Goal: Task Accomplishment & Management: Use online tool/utility

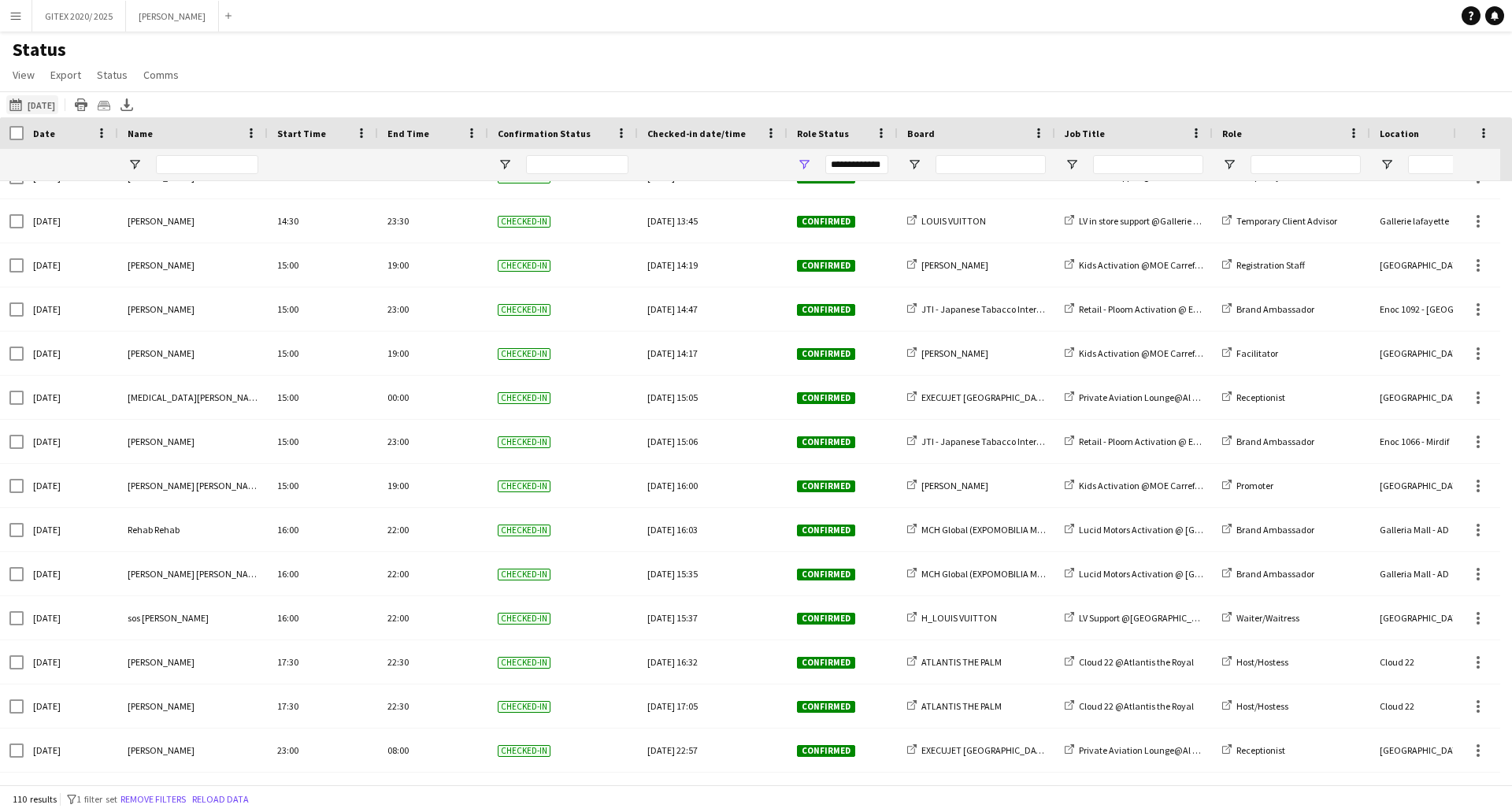
click at [53, 102] on button "02-10-2025 to 08-10-2025 Yesterday" at bounding box center [33, 105] width 52 height 19
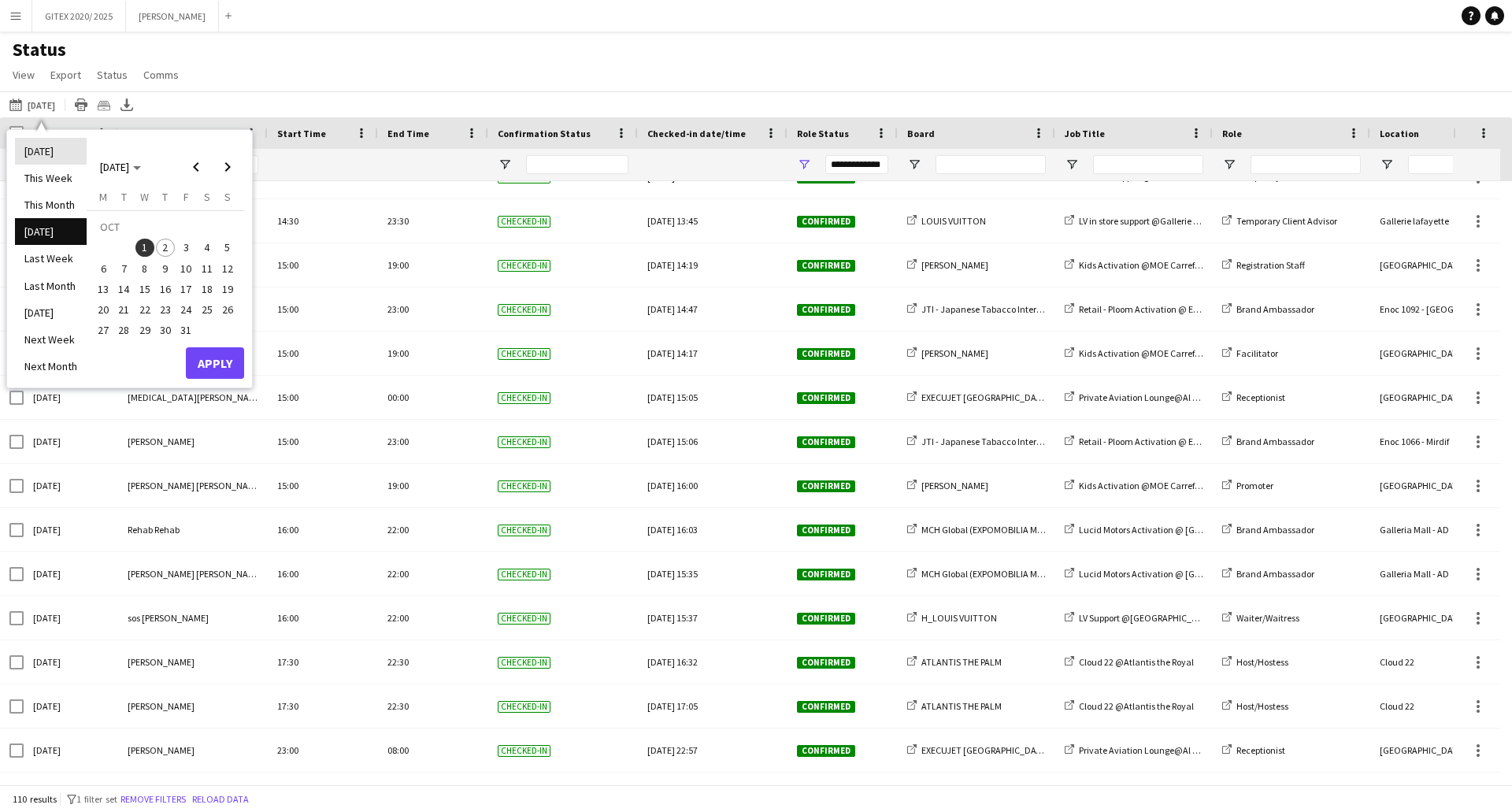
click at [48, 147] on li "Today" at bounding box center [51, 151] width 71 height 27
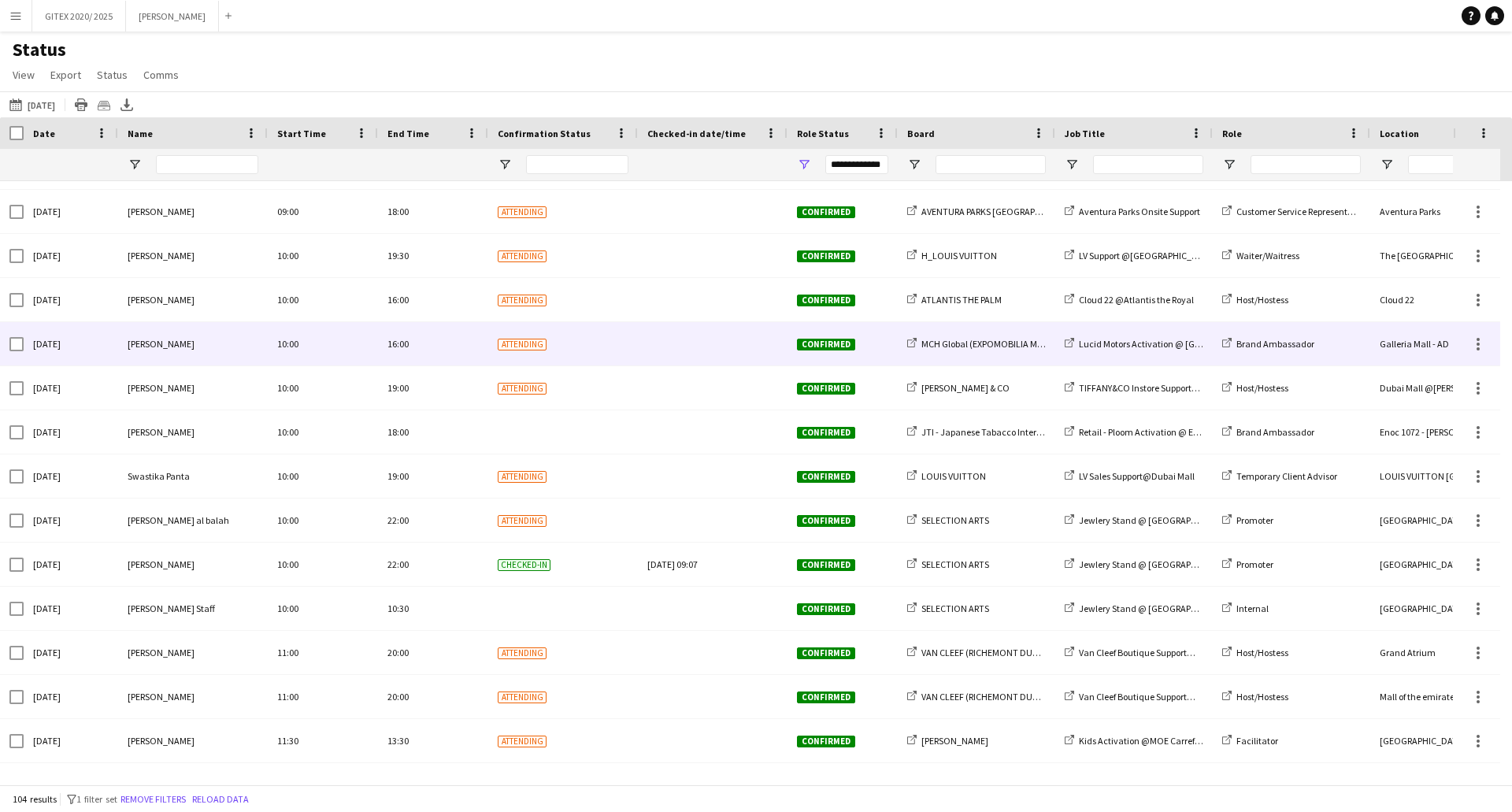
scroll to position [1005, 0]
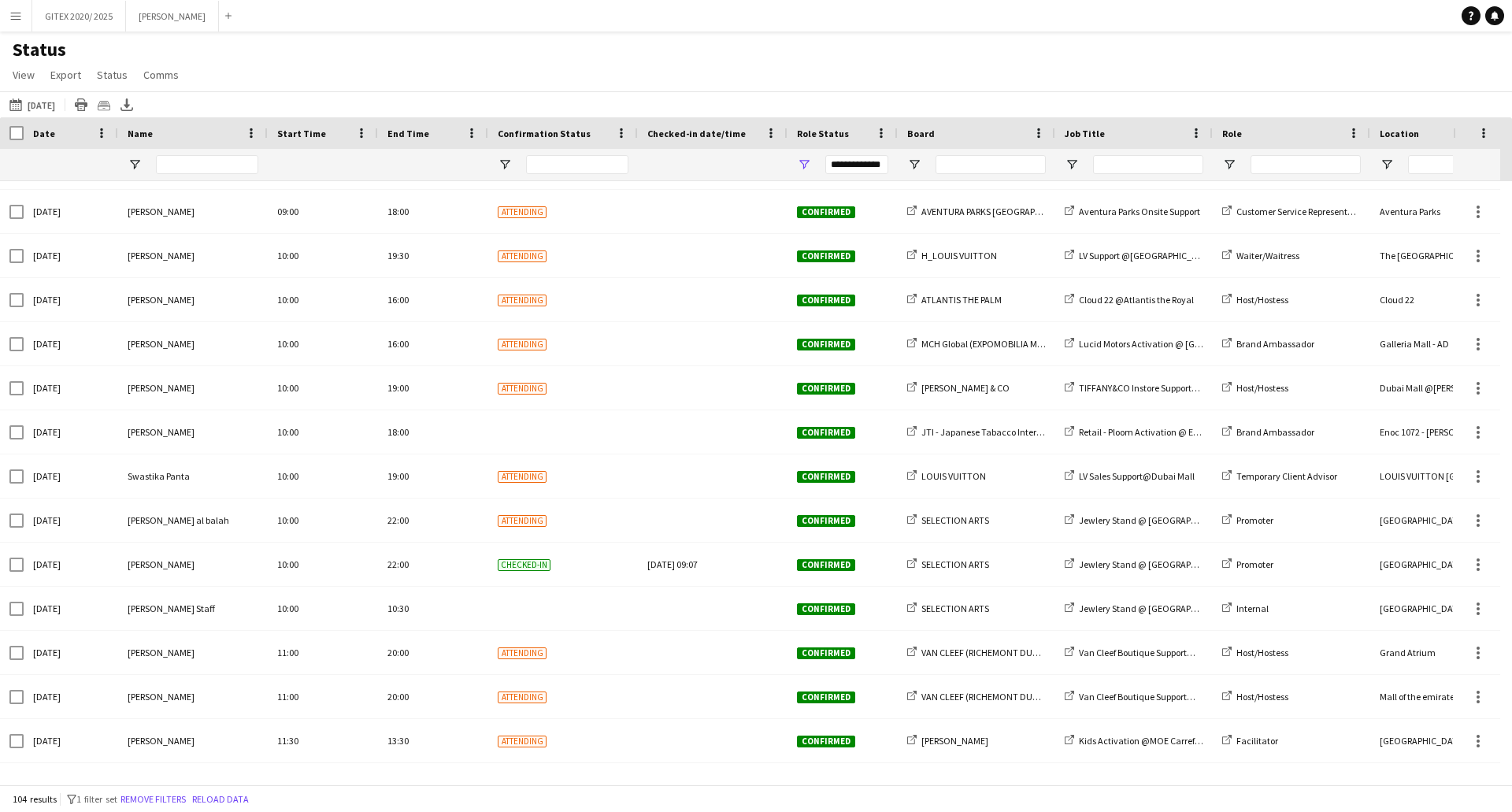
scroll to position [1732, 0]
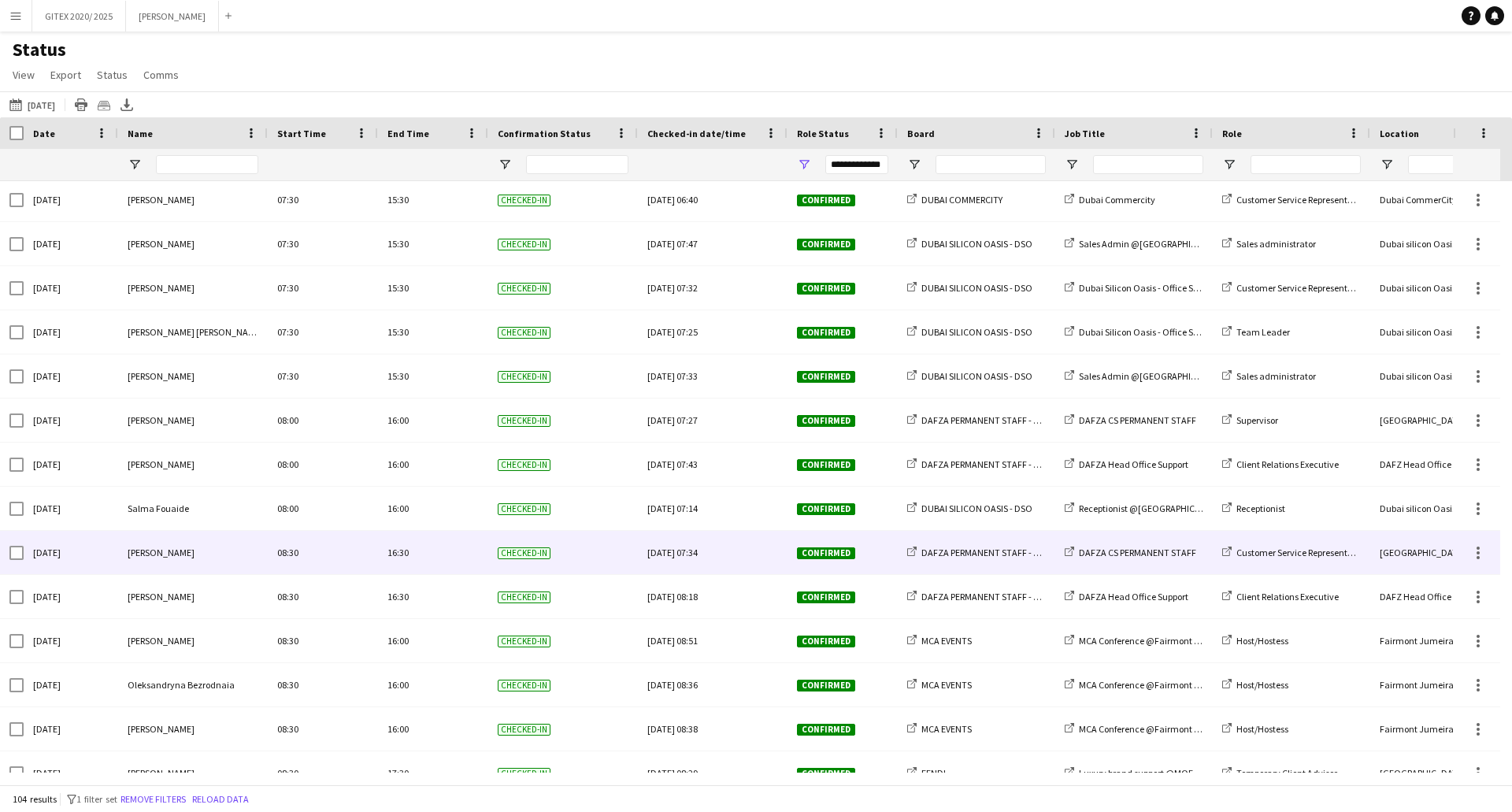
scroll to position [1339, 0]
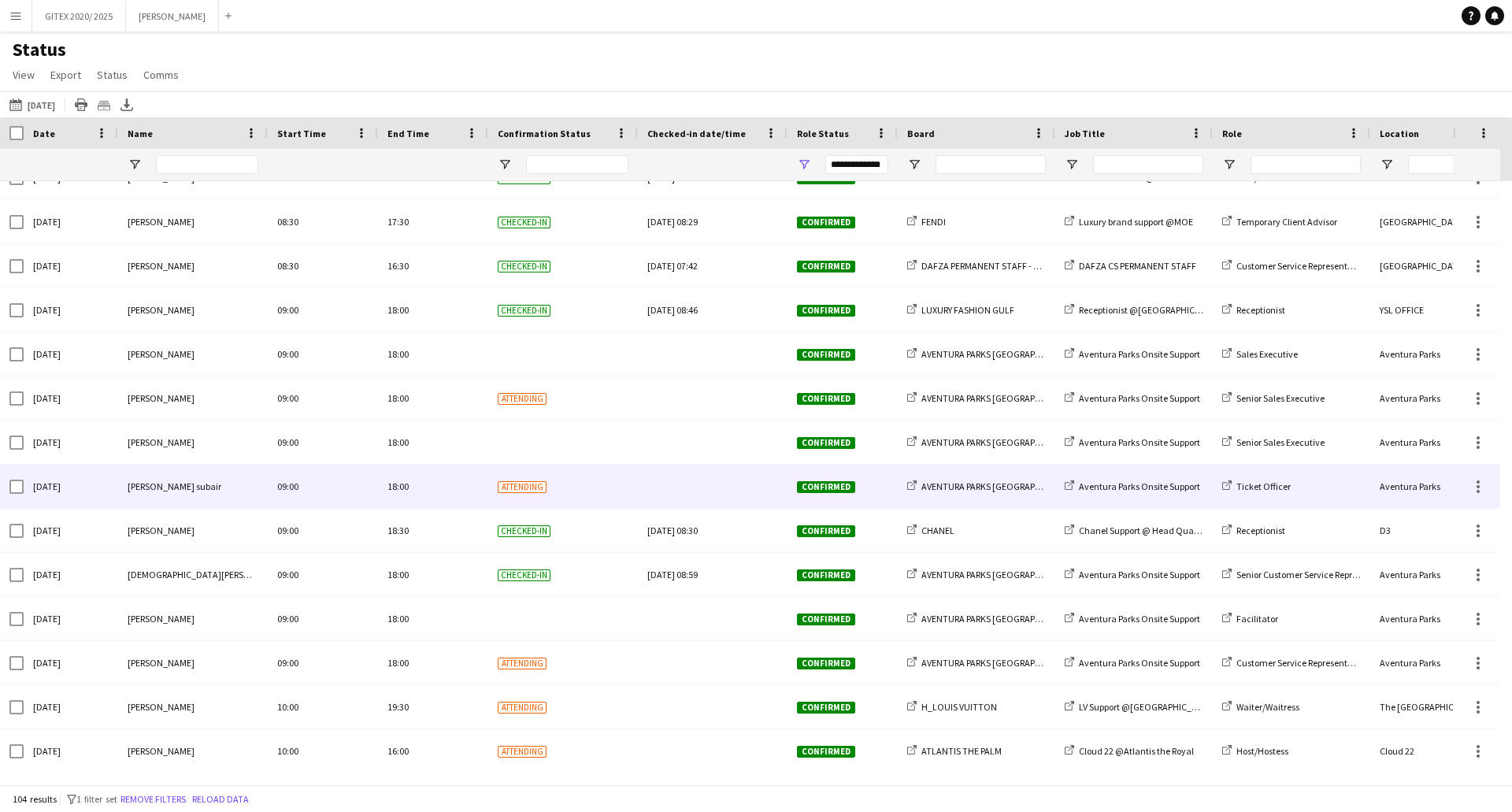
scroll to position [1811, 0]
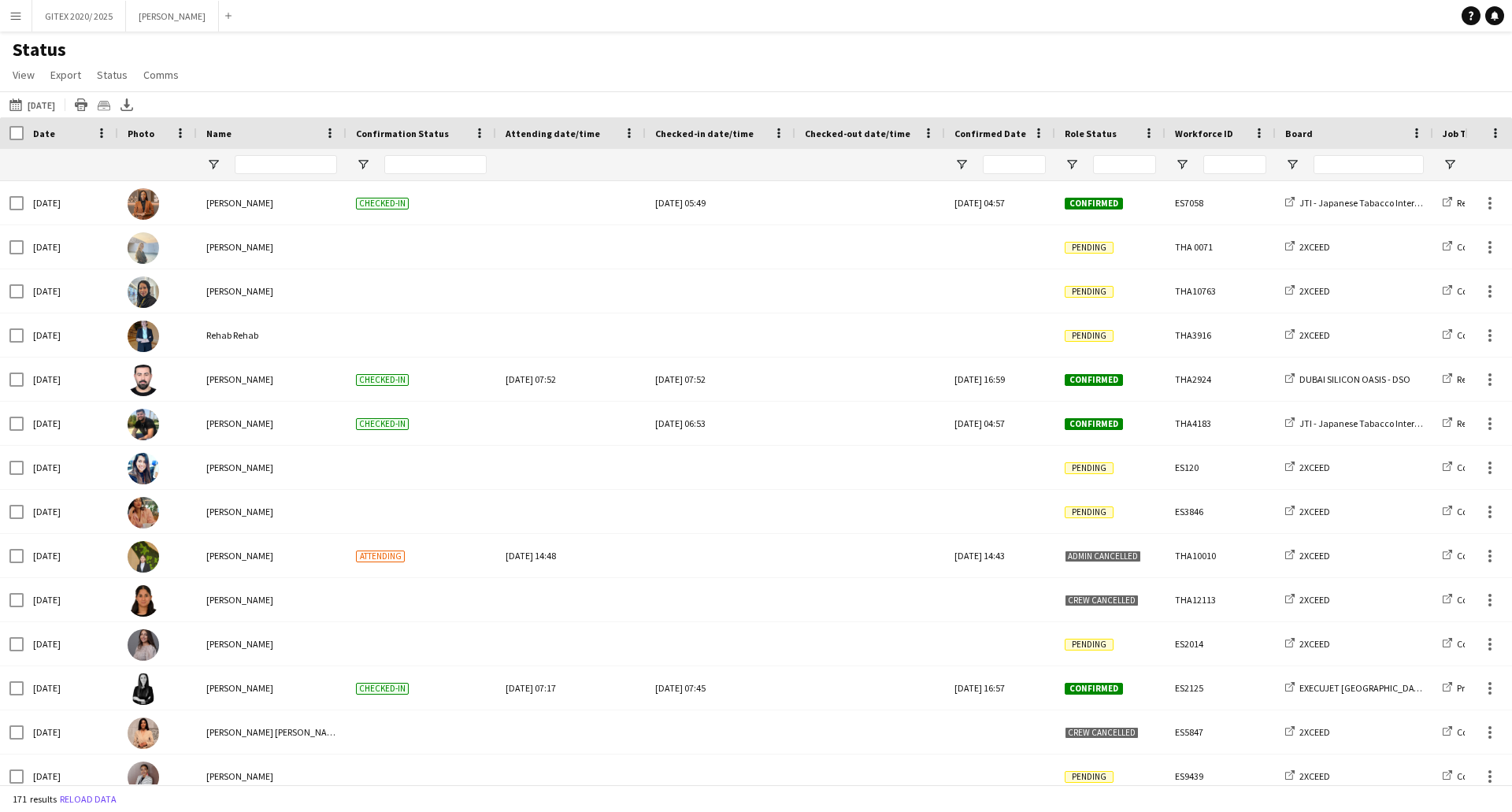
type input "**********"
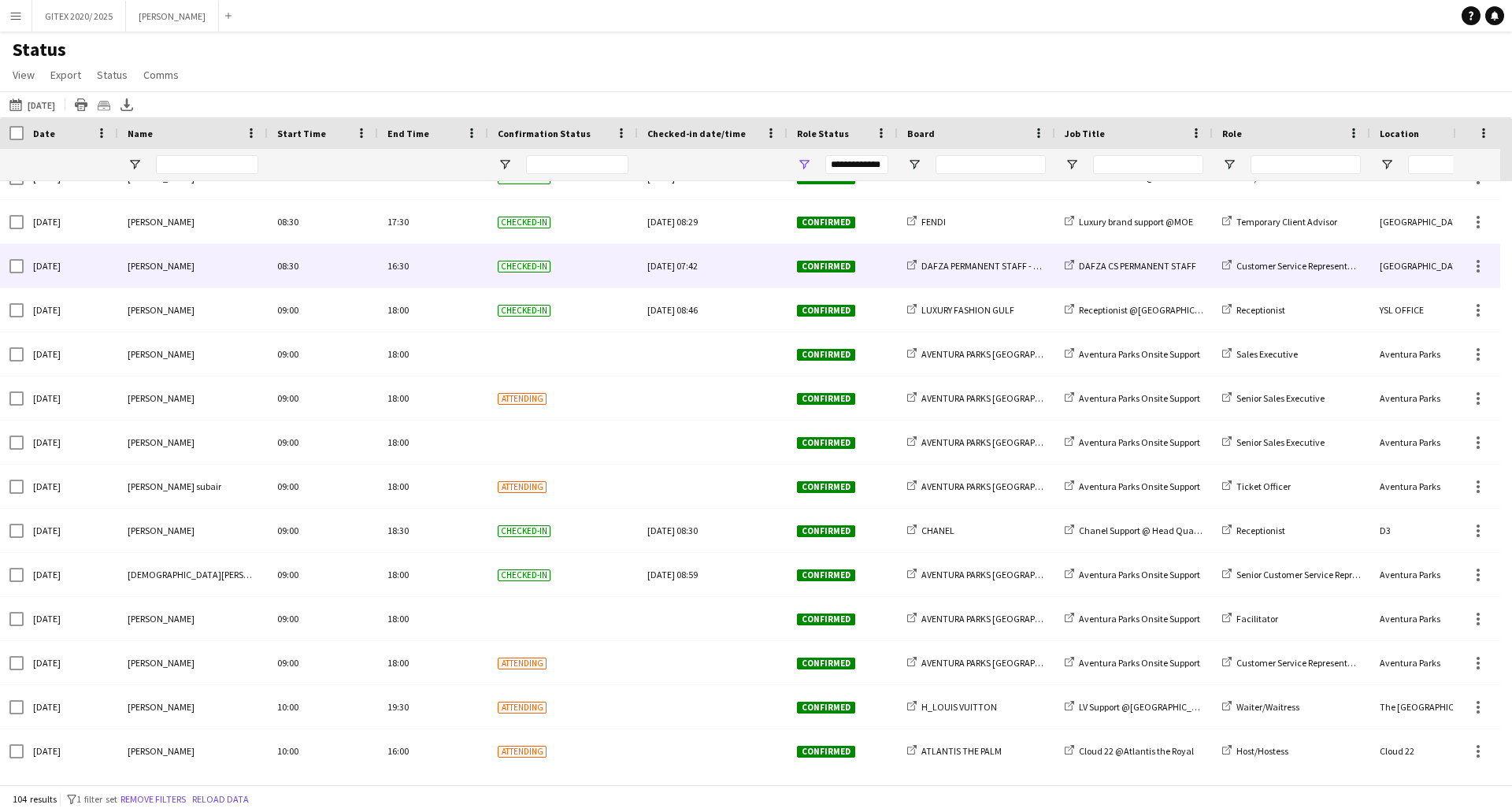
scroll to position [1260, 0]
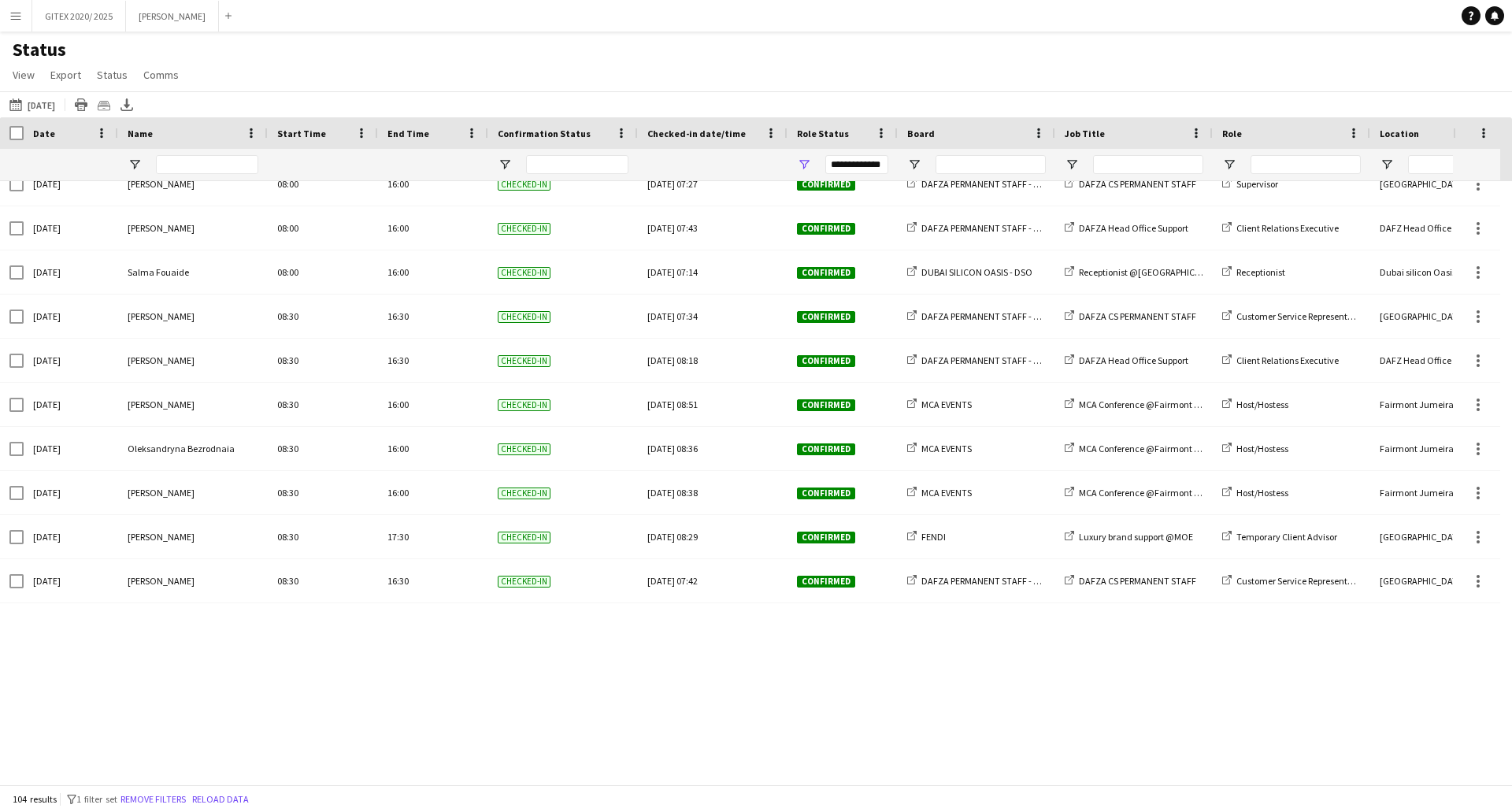
scroll to position [315, 0]
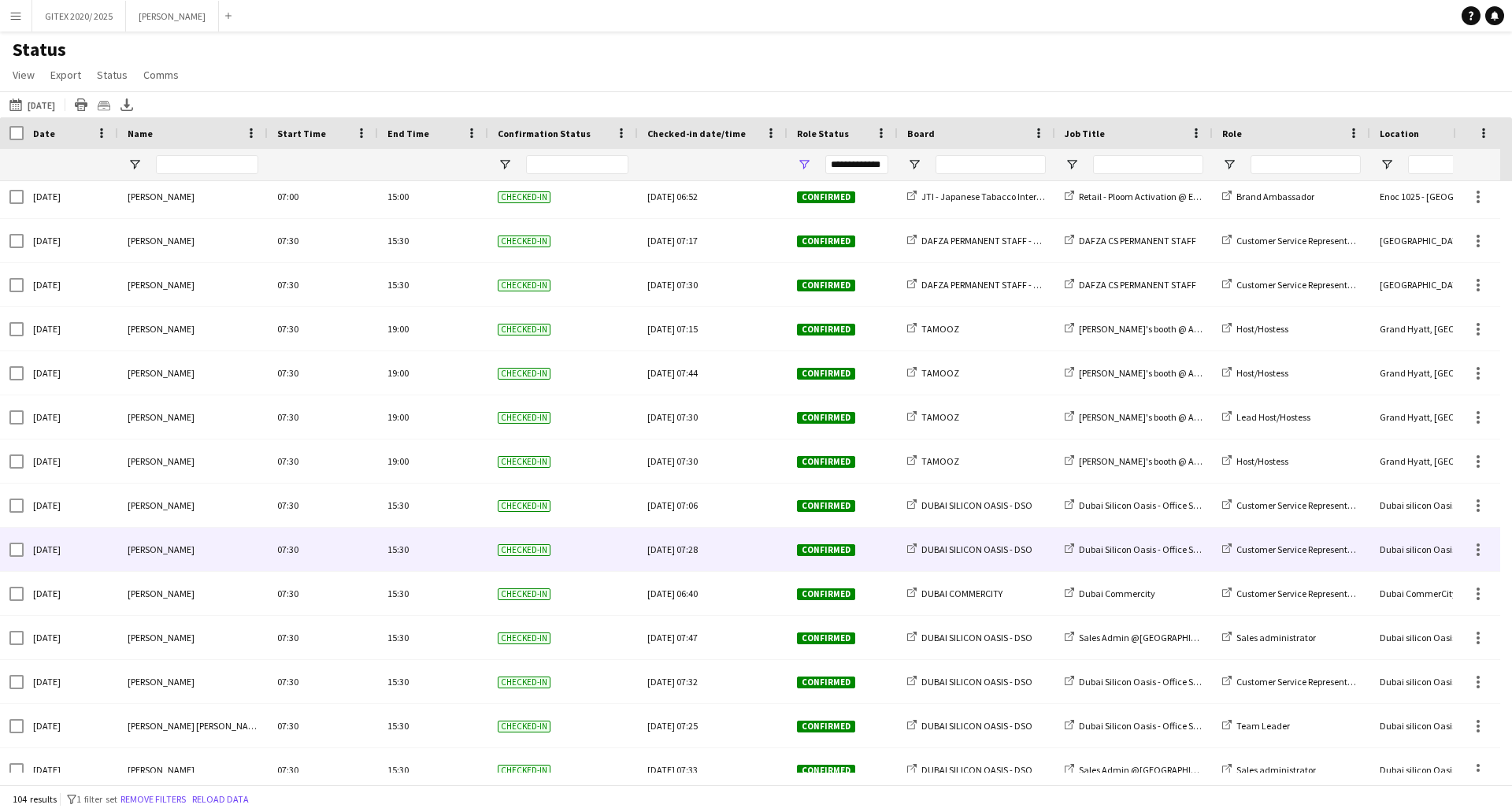
click at [613, 534] on div "Checked-in" at bounding box center [563, 549] width 150 height 44
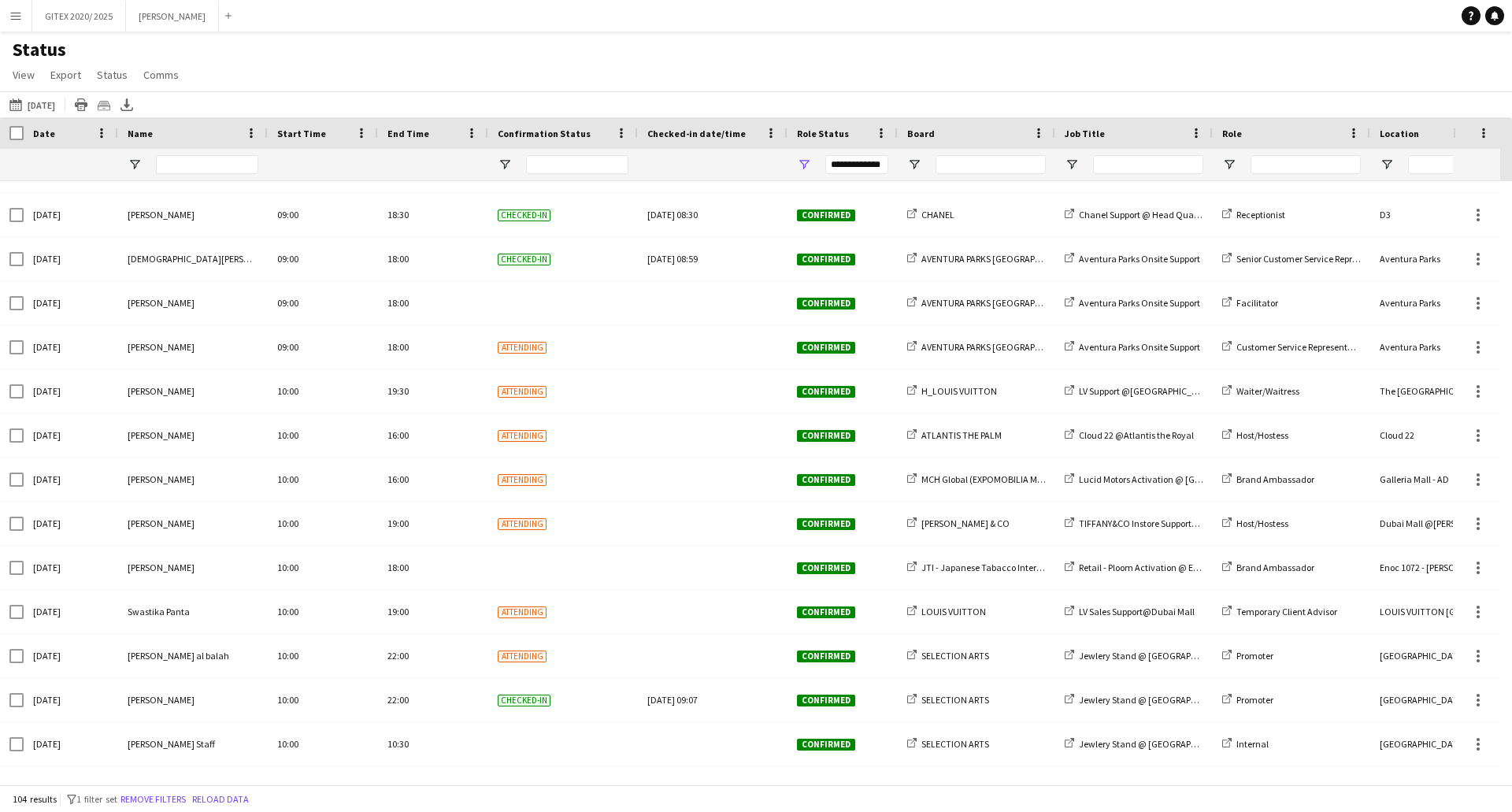
scroll to position [1896, 0]
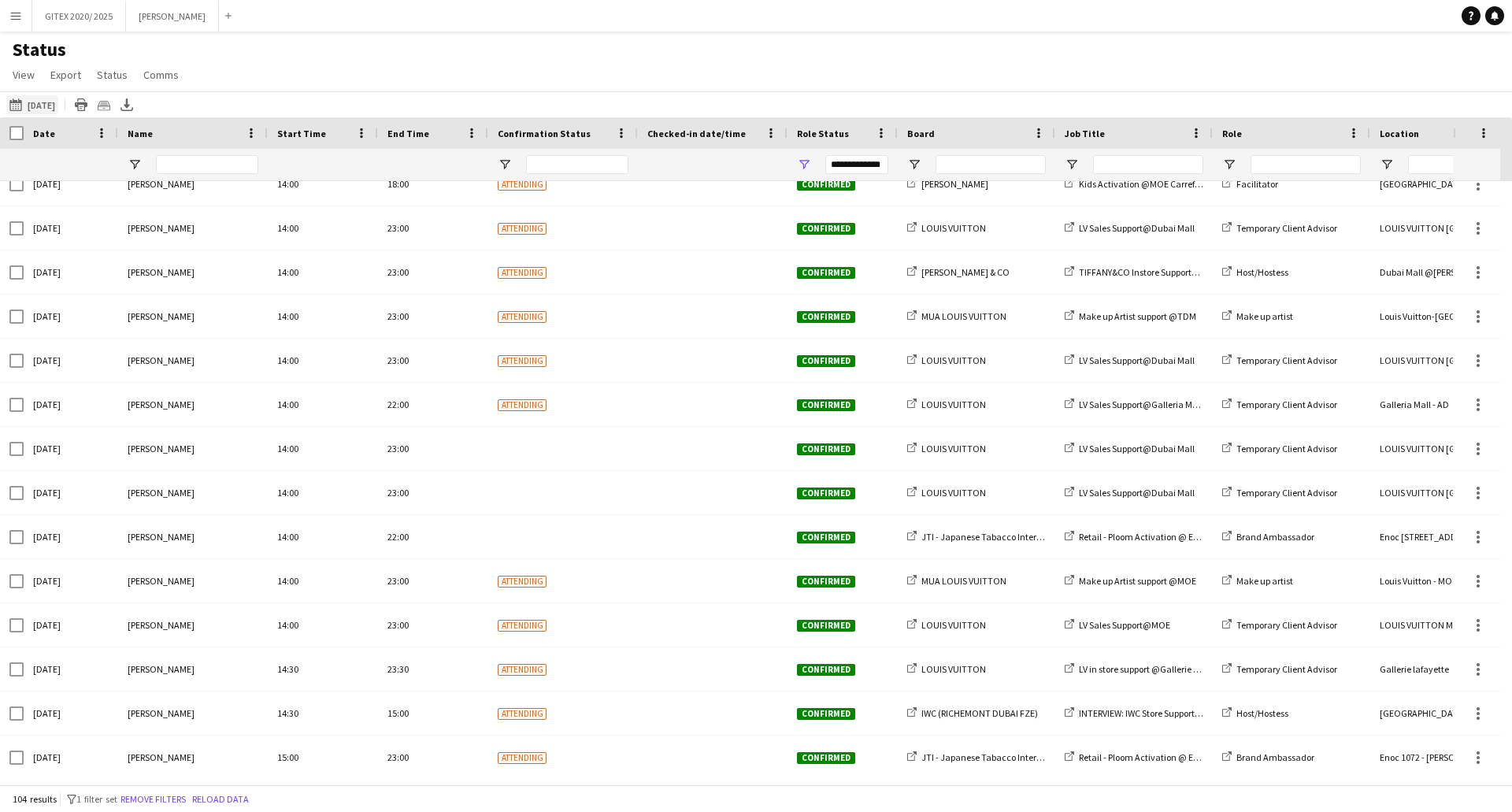
click at [44, 108] on button "02-10-2025 to 08-10-2025 Today" at bounding box center [33, 105] width 52 height 19
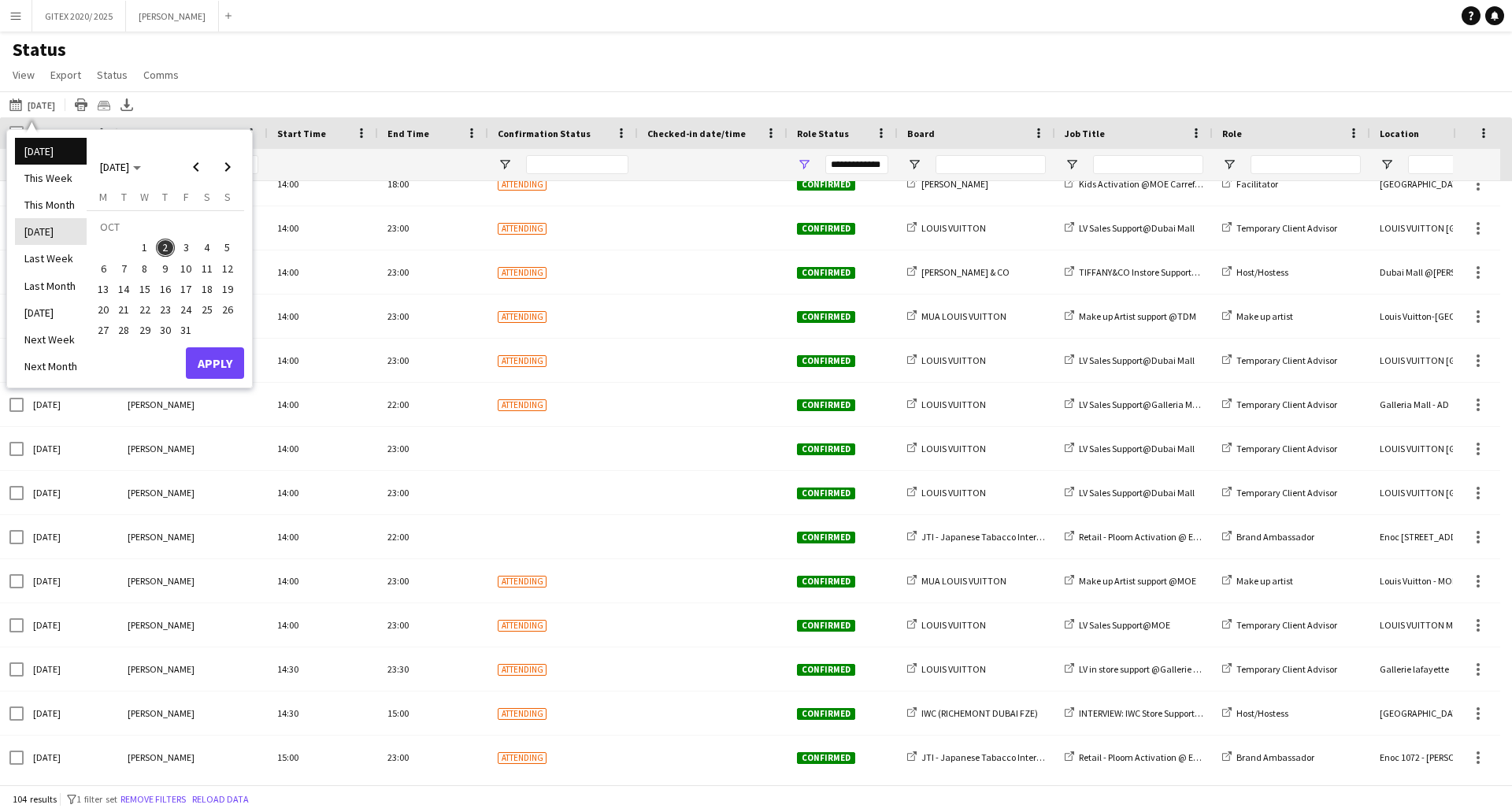
click at [47, 232] on li "[DATE]" at bounding box center [51, 232] width 71 height 27
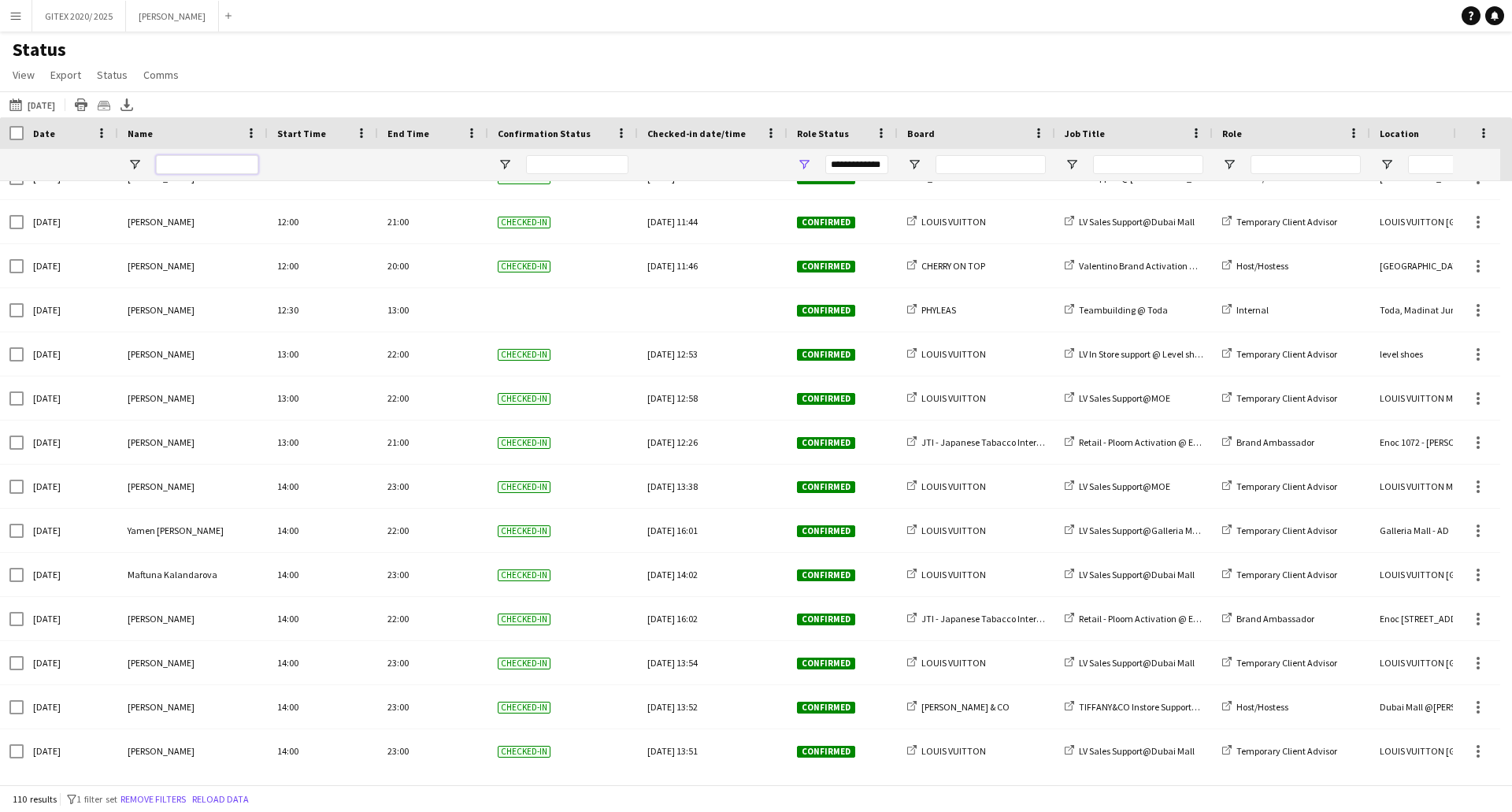
click at [177, 159] on input "Name Filter Input" at bounding box center [207, 165] width 102 height 19
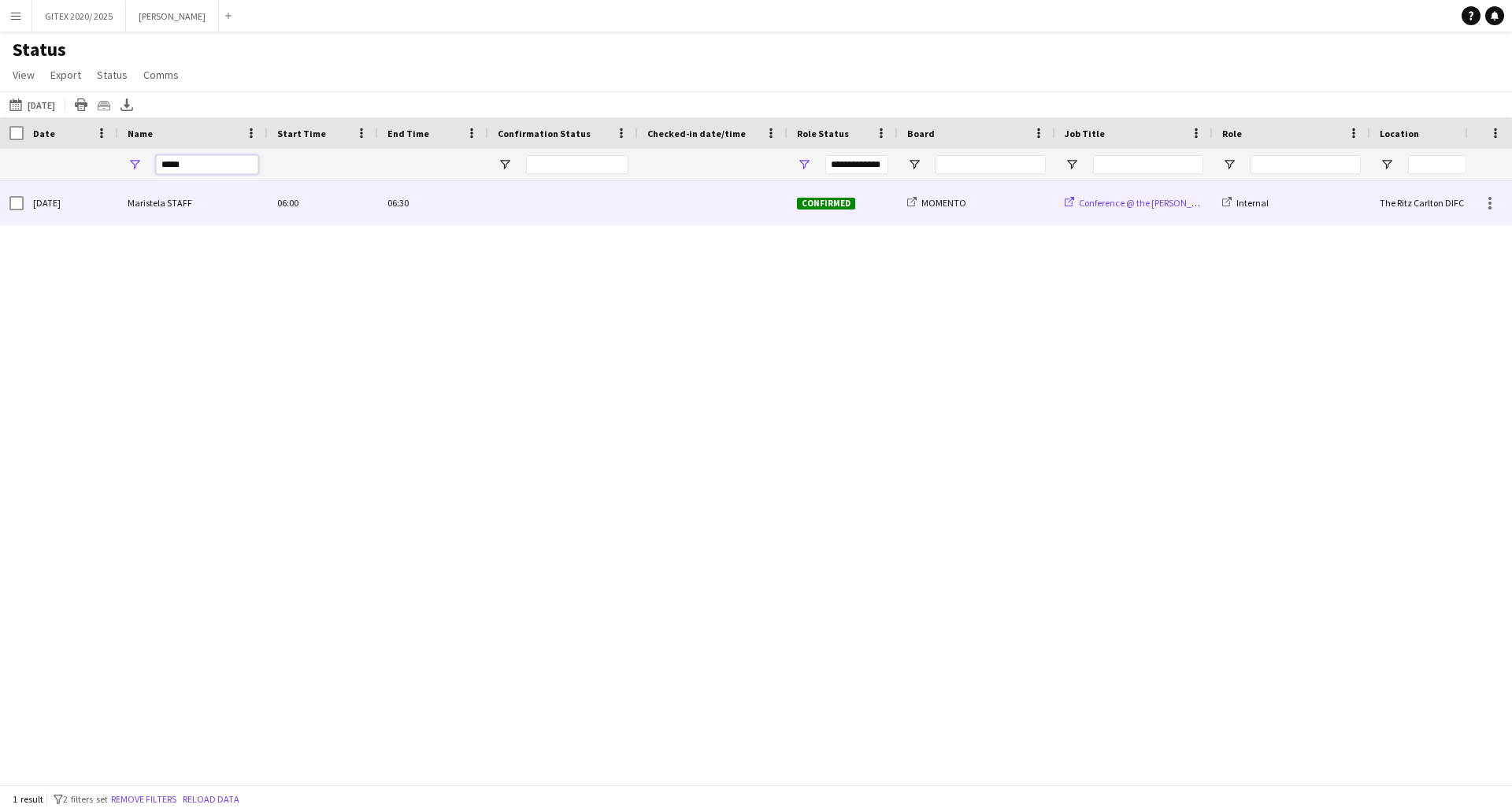
type input "*****"
click at [1148, 200] on span "Conference @ the Rits Carlton" at bounding box center [1149, 202] width 140 height 12
click at [948, 201] on span "MOMENTO" at bounding box center [944, 202] width 45 height 12
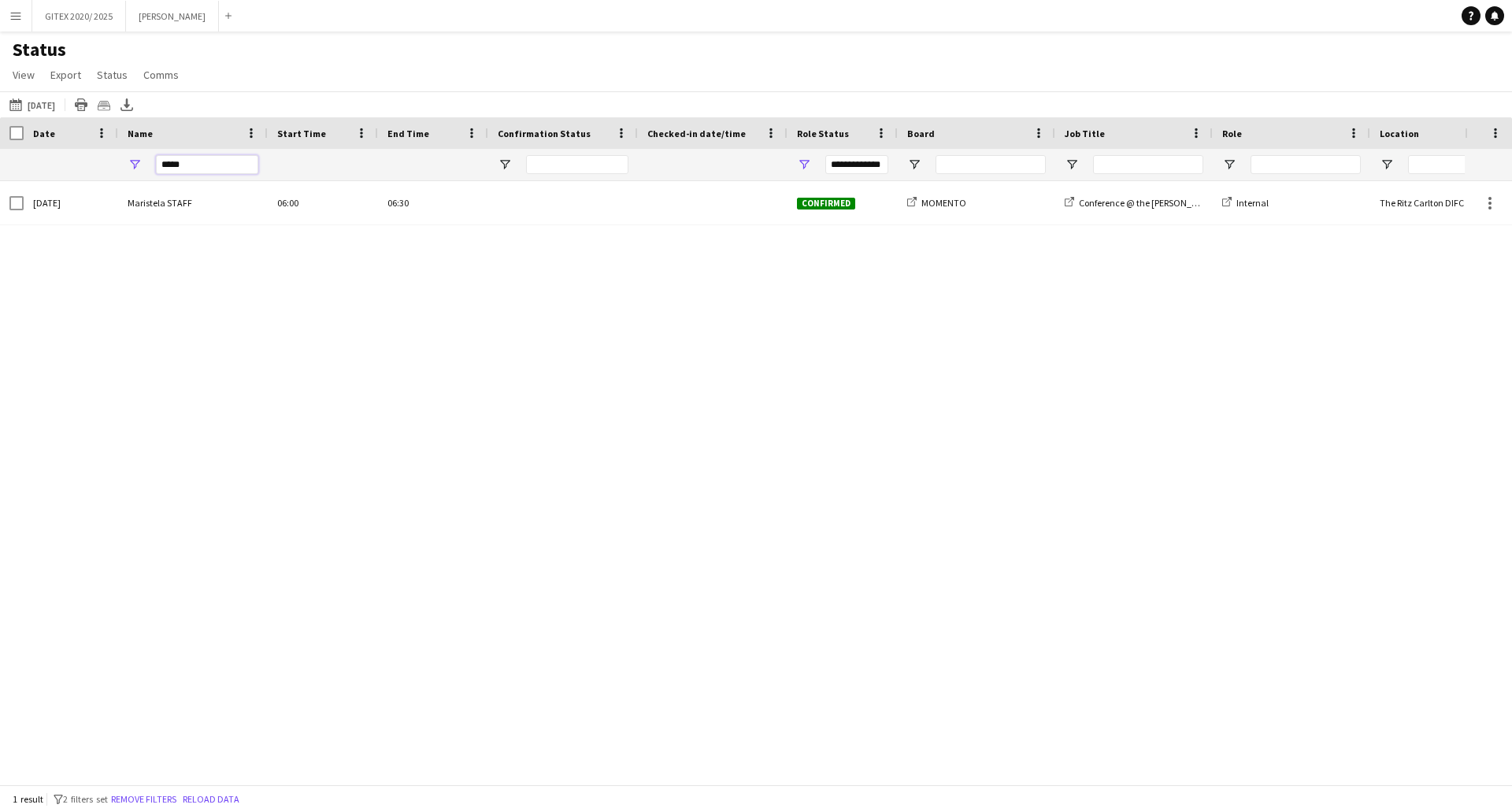
click at [209, 160] on input "*****" at bounding box center [207, 165] width 102 height 19
click at [59, 139] on div "Crew Shift Details Date Name" at bounding box center [1165, 149] width 2331 height 63
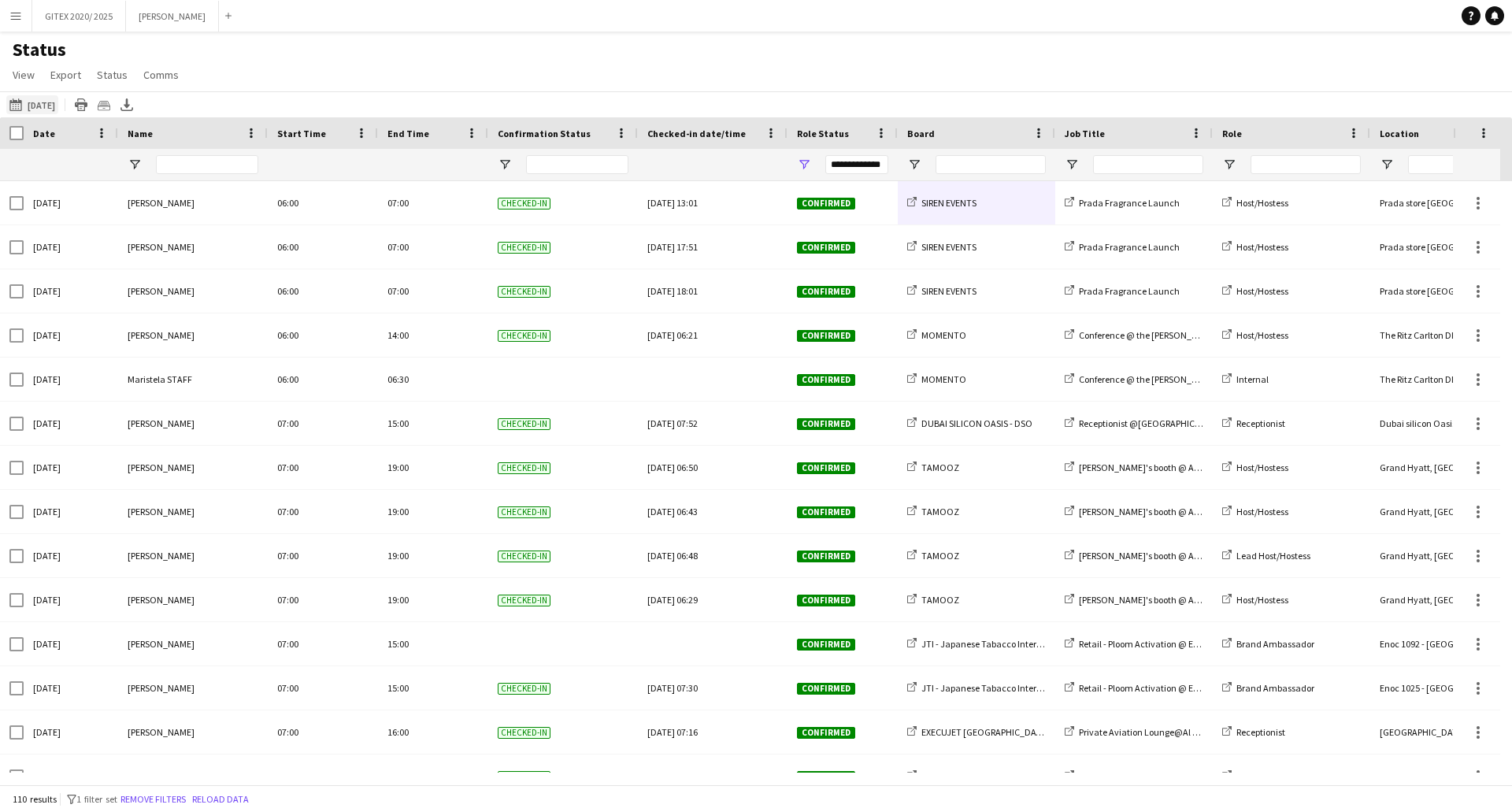
click at [58, 103] on button "02-10-2025 to 08-10-2025 Yesterday" at bounding box center [33, 105] width 52 height 19
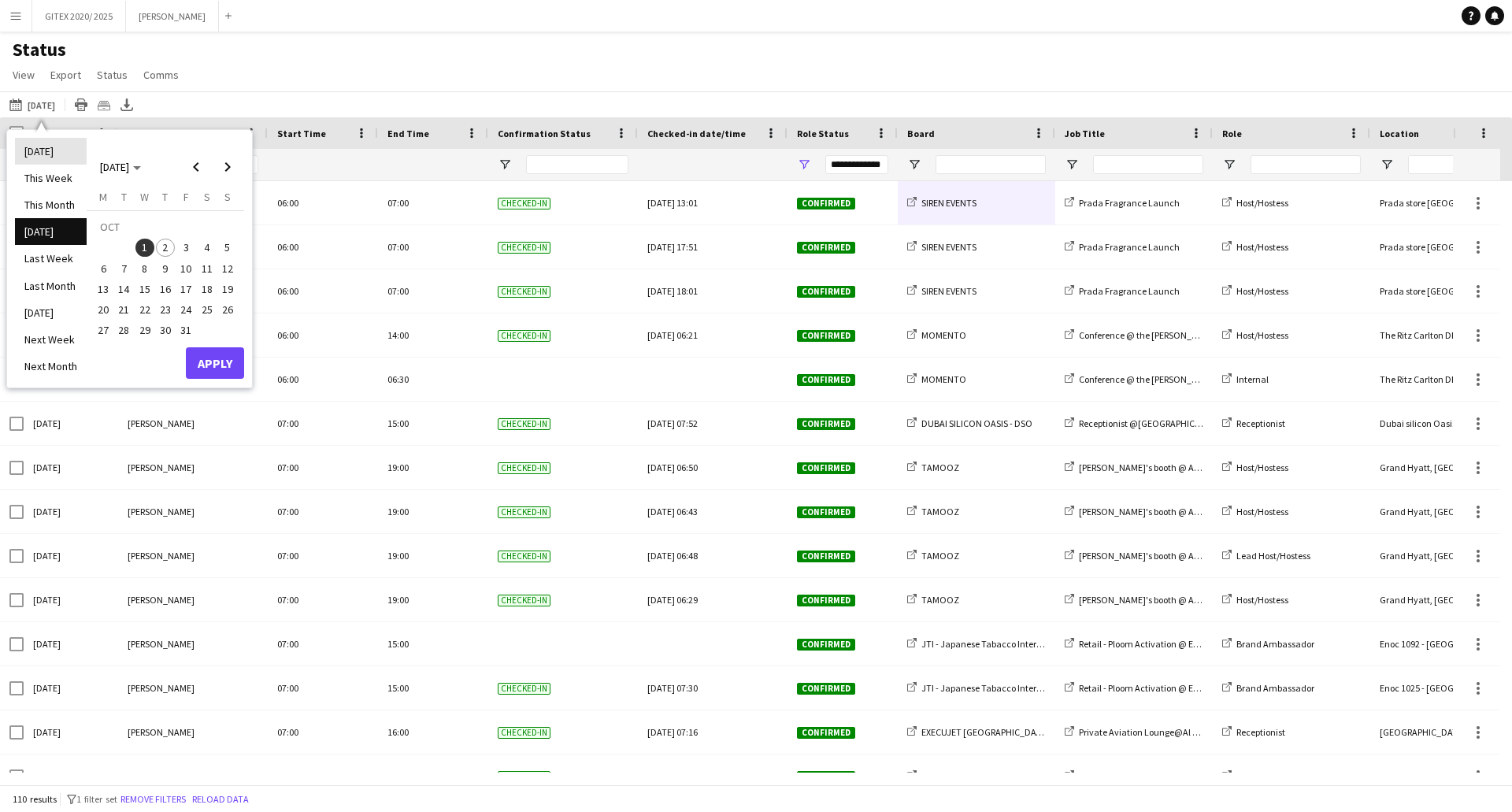
click at [56, 151] on li "[DATE]" at bounding box center [51, 151] width 71 height 27
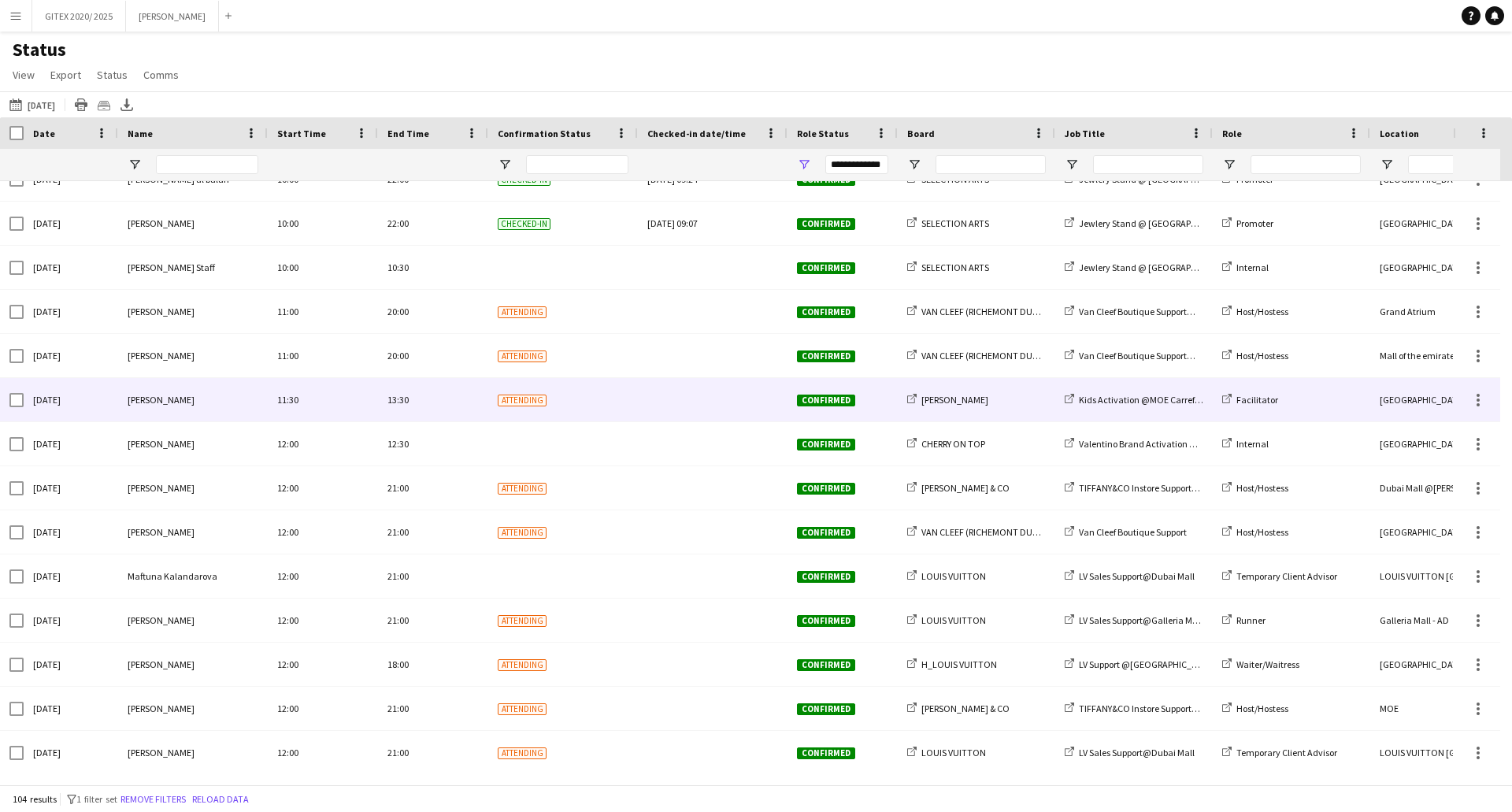
scroll to position [2519, 0]
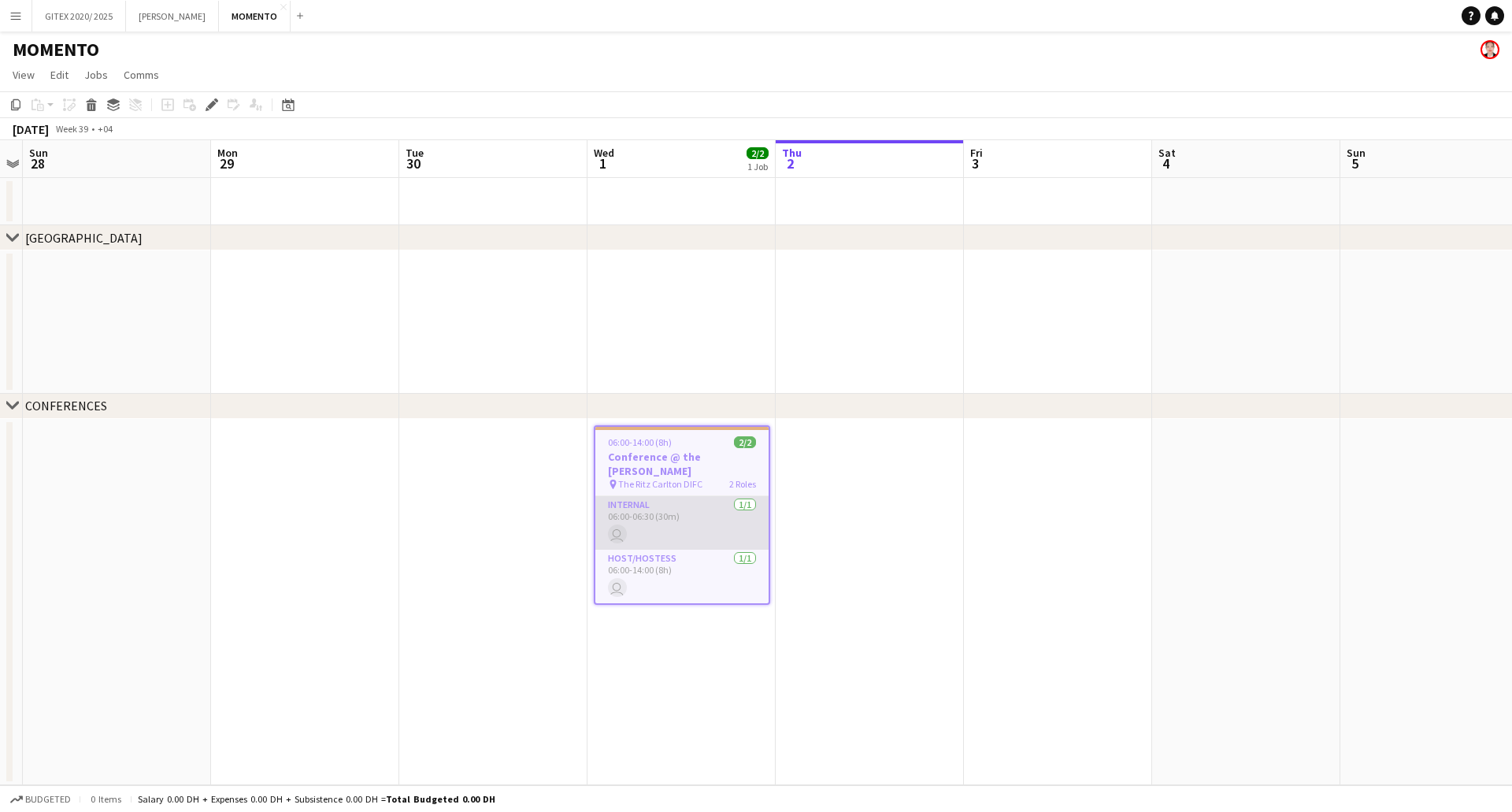
click at [662, 514] on app-card-role "Internal [DATE] 06:00-06:30 (30m) user" at bounding box center [682, 523] width 173 height 54
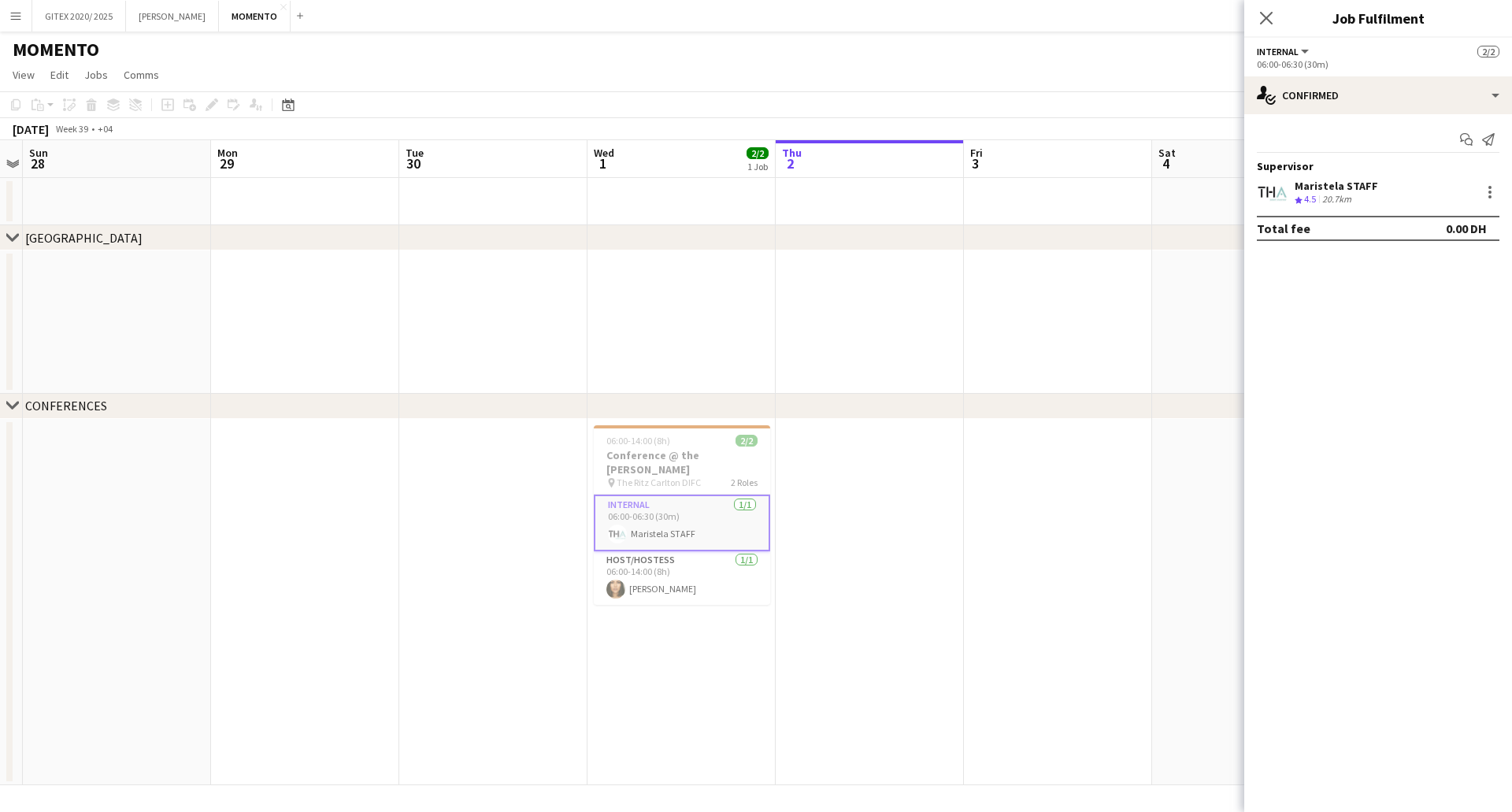
click at [1367, 191] on div "Maristela STAFF" at bounding box center [1336, 186] width 83 height 14
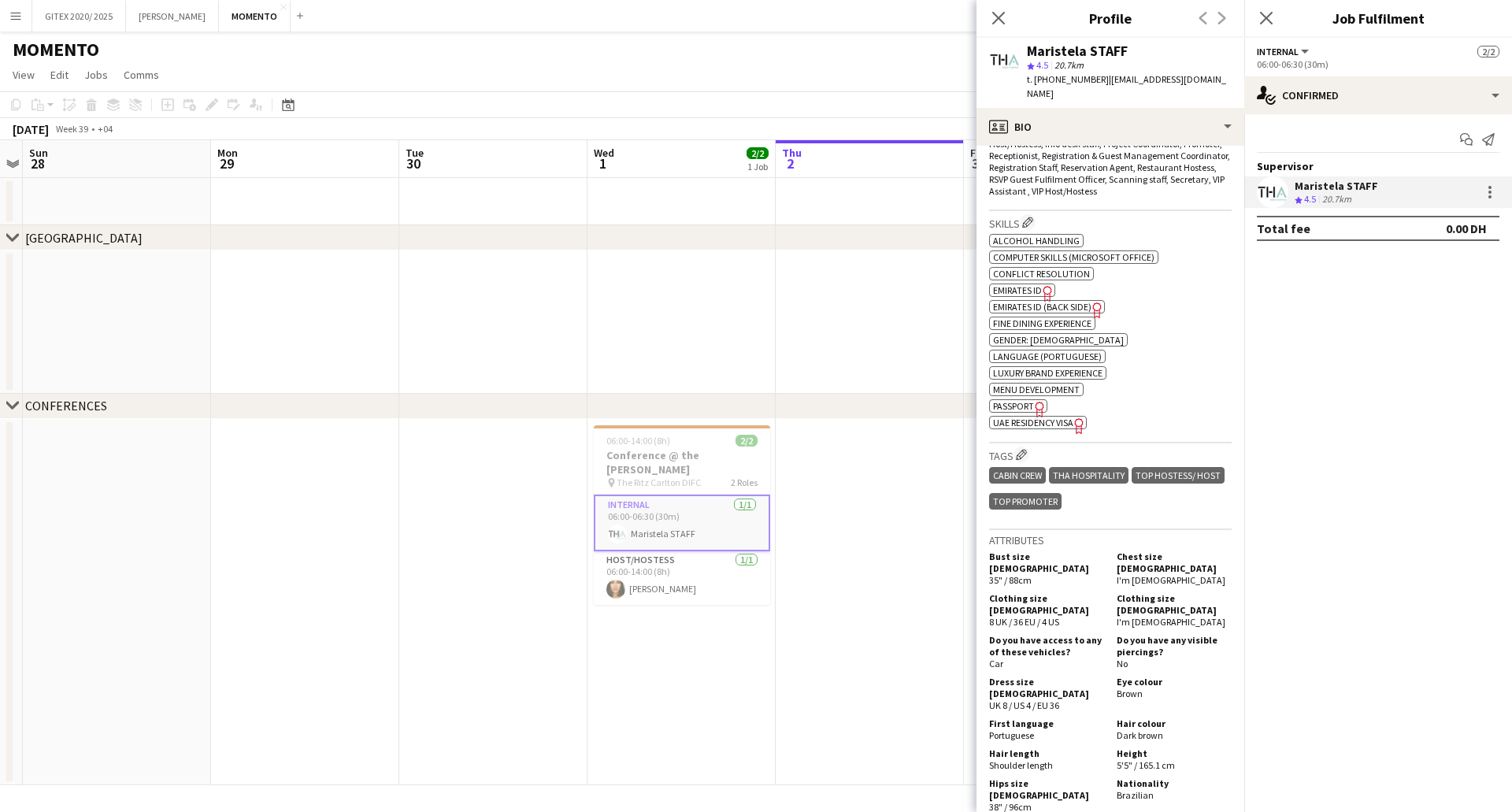
scroll to position [709, 0]
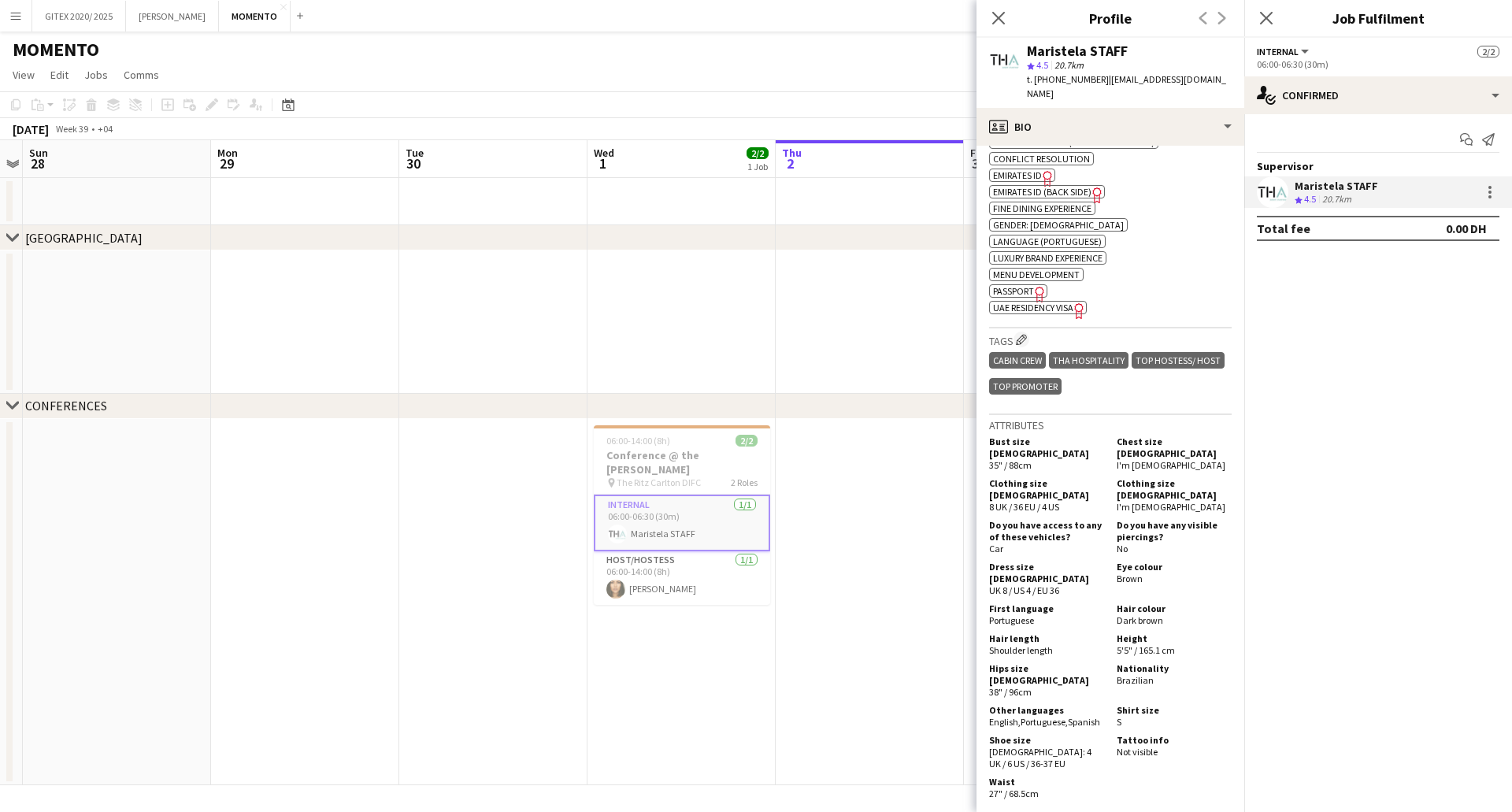
click at [1020, 288] on span "Passport" at bounding box center [1014, 290] width 41 height 12
click at [1074, 306] on icon "Freelancer has uploaded a photo validation of skill. Click to see" at bounding box center [1079, 310] width 17 height 17
click at [1008, 174] on span "Emirates ID" at bounding box center [1018, 174] width 49 height 12
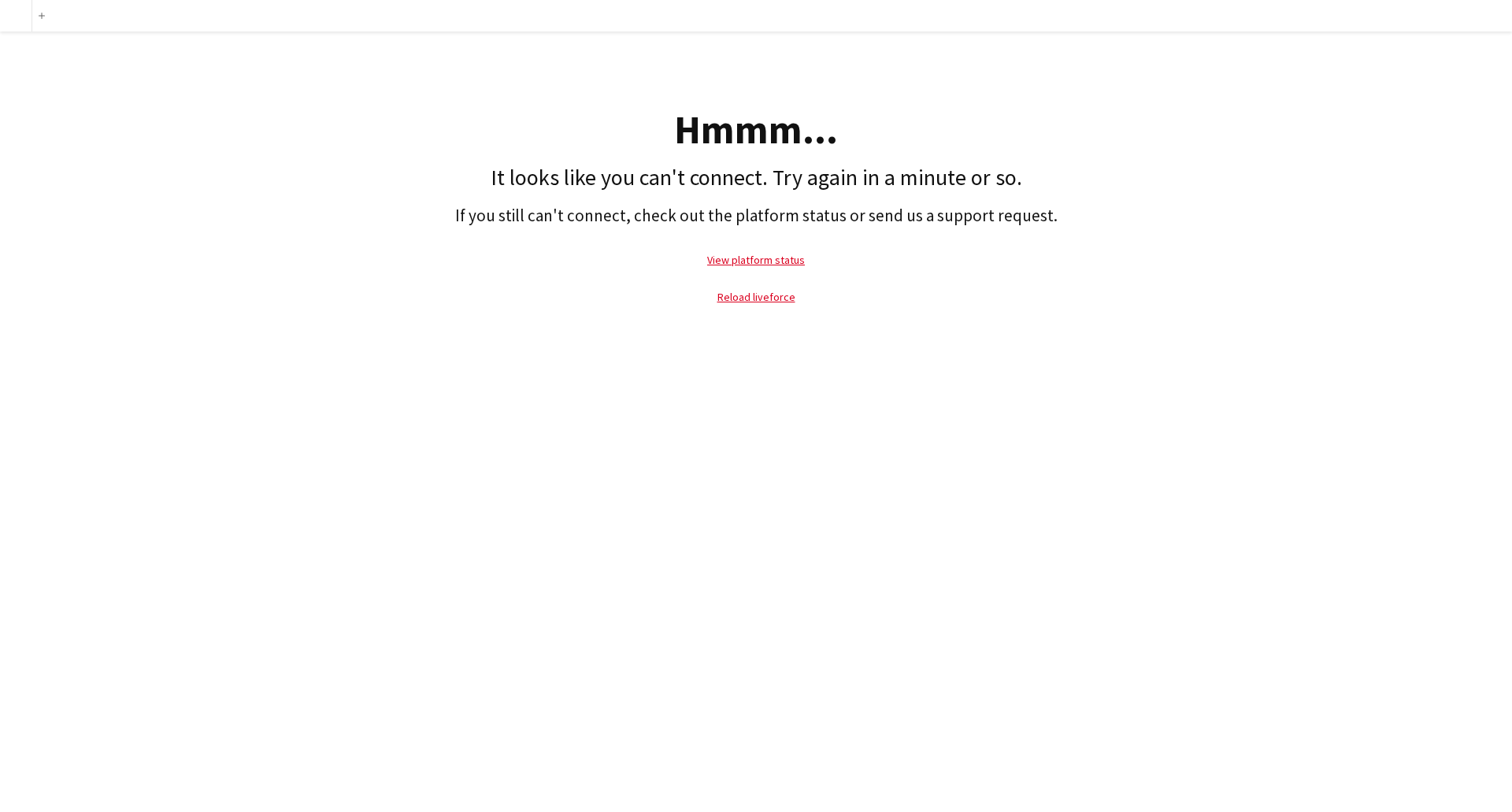
click at [749, 304] on p "Reload liveforce" at bounding box center [756, 297] width 1497 height 36
click at [750, 298] on link "Reload liveforce" at bounding box center [757, 297] width 78 height 14
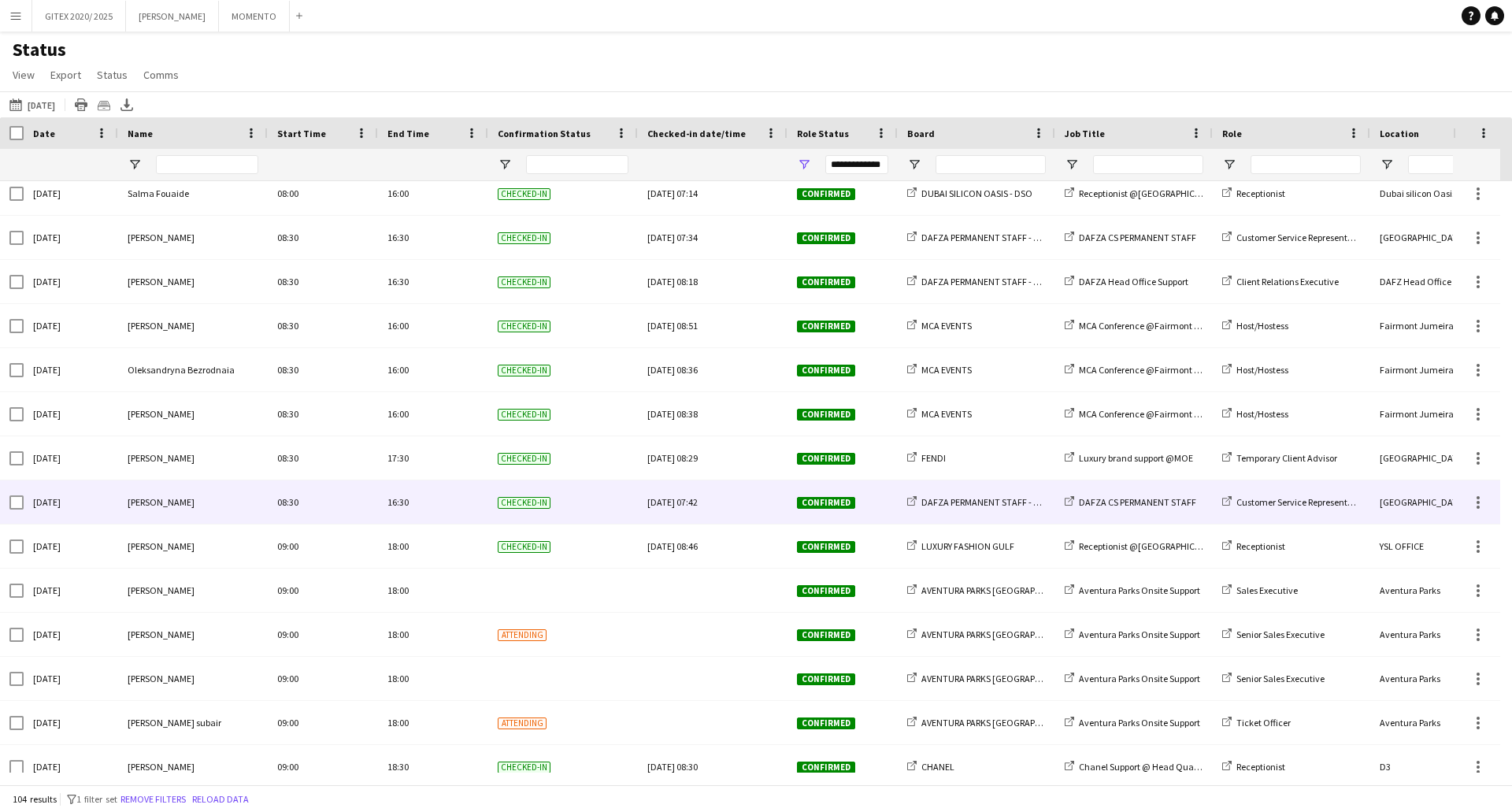
scroll to position [1575, 0]
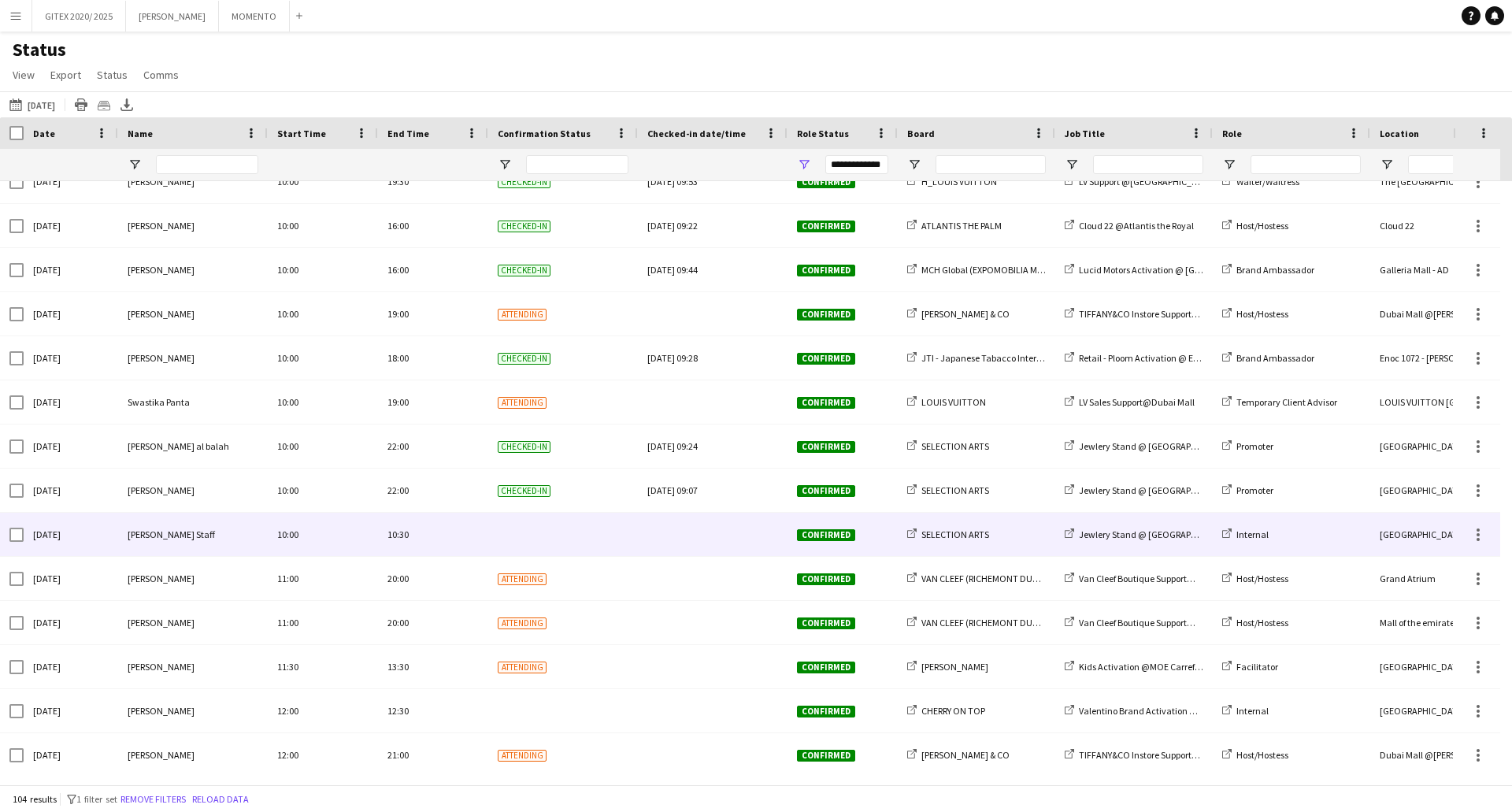
scroll to position [1811, 0]
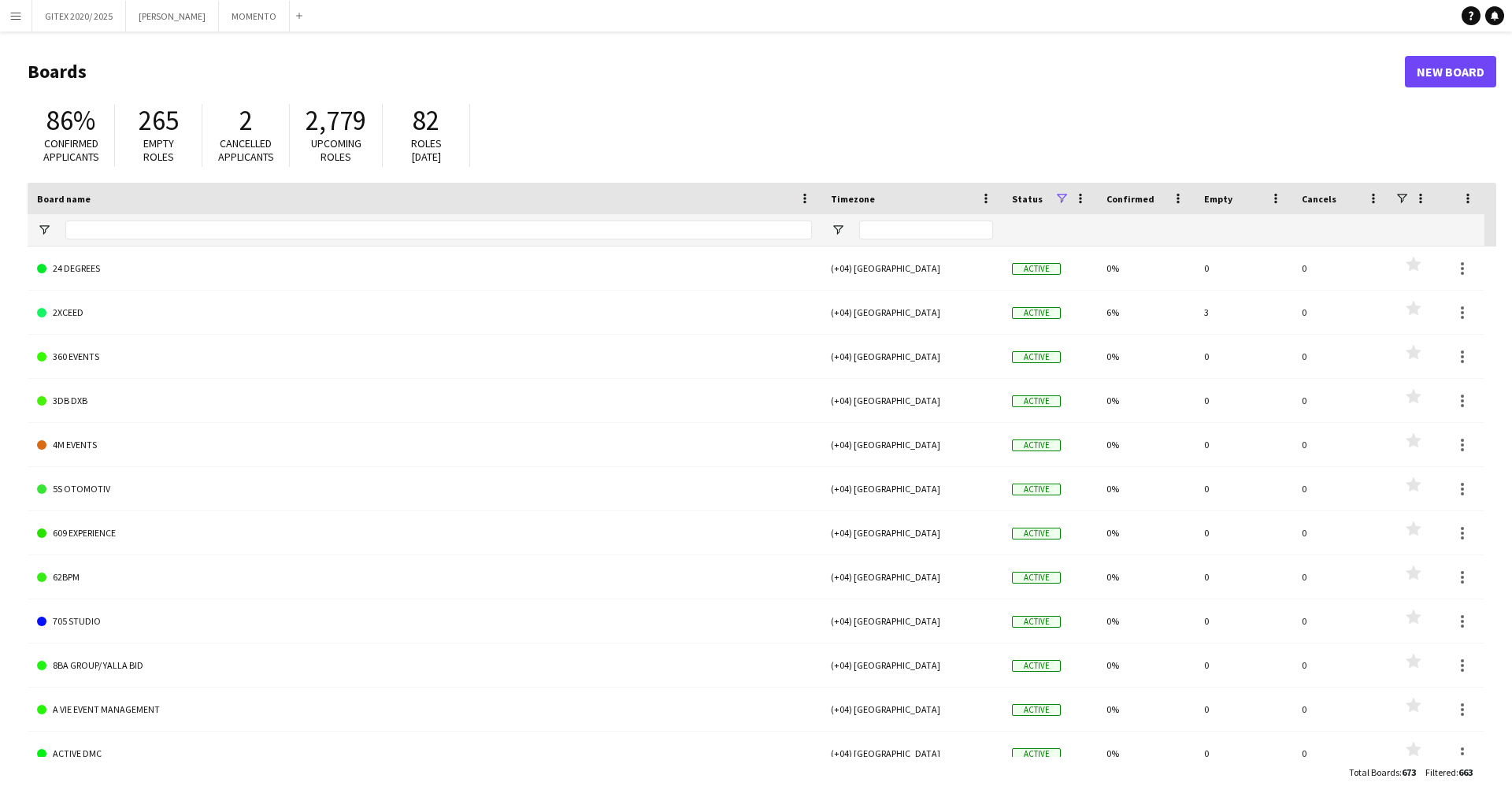
click at [17, 21] on app-icon "Menu" at bounding box center [16, 16] width 13 height 13
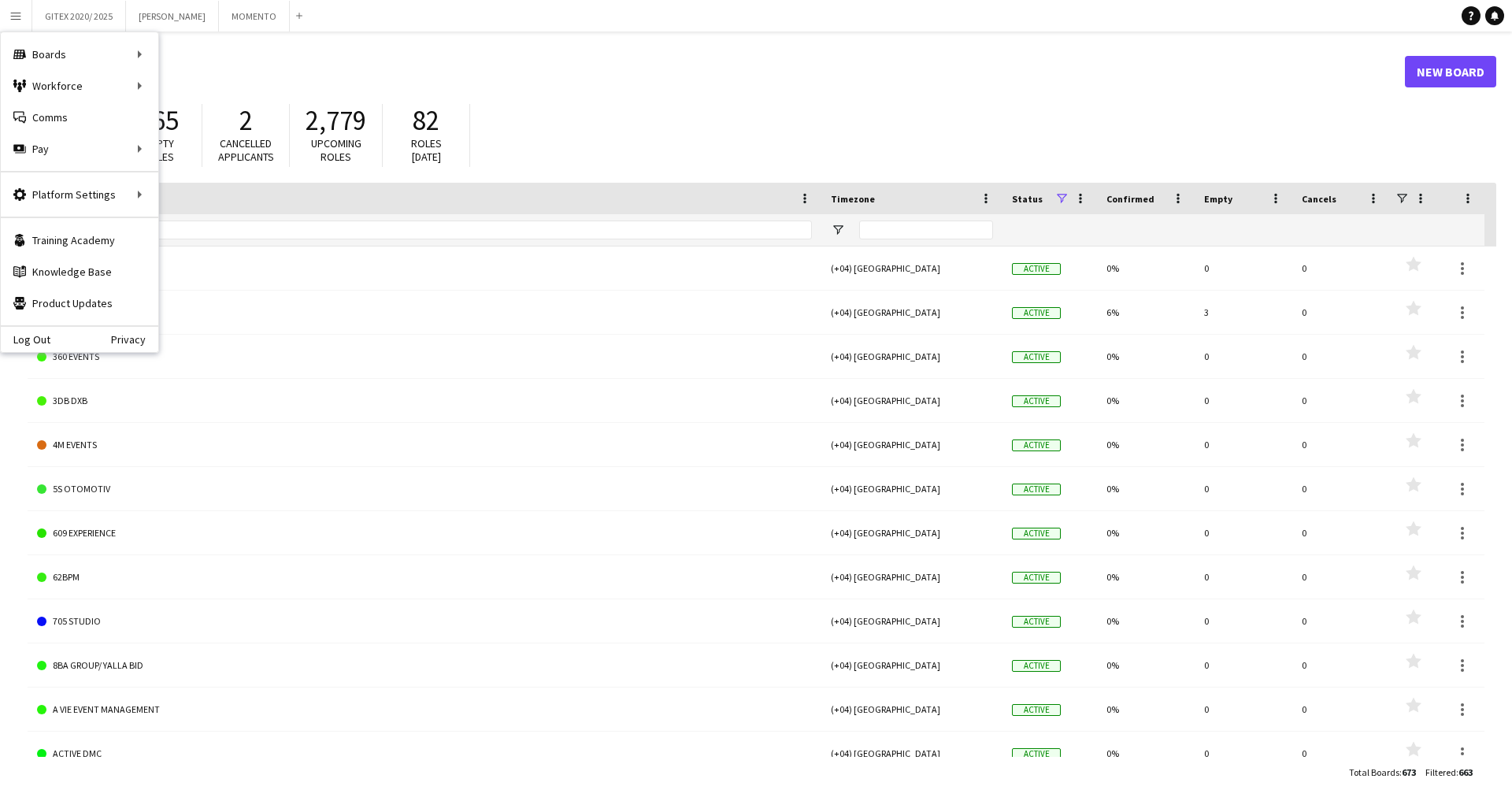
click at [386, 48] on header "Boards New Board" at bounding box center [762, 72] width 1469 height 49
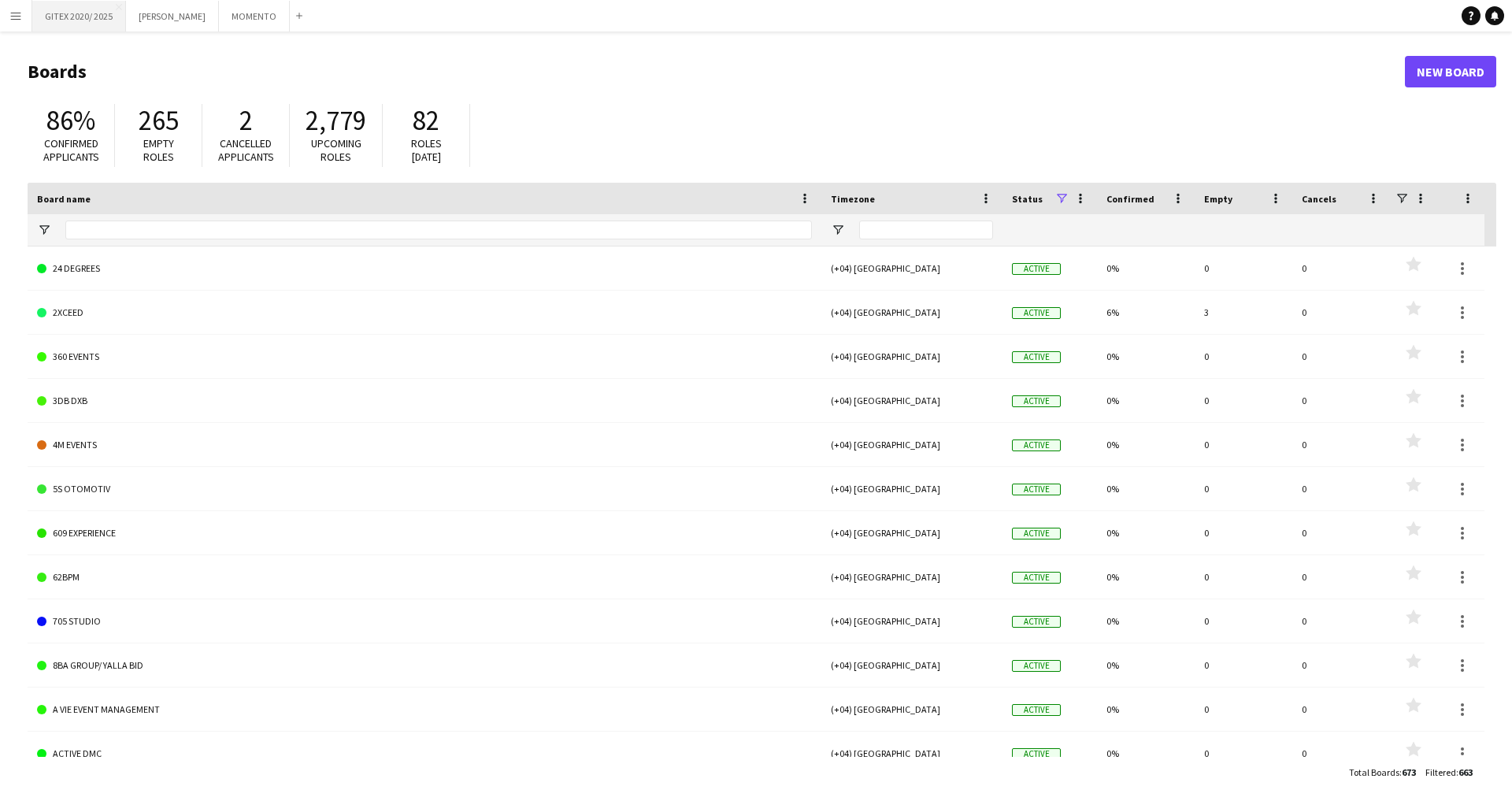
click at [83, 13] on button "GITEX 2020/ 2025 Close" at bounding box center [79, 16] width 94 height 31
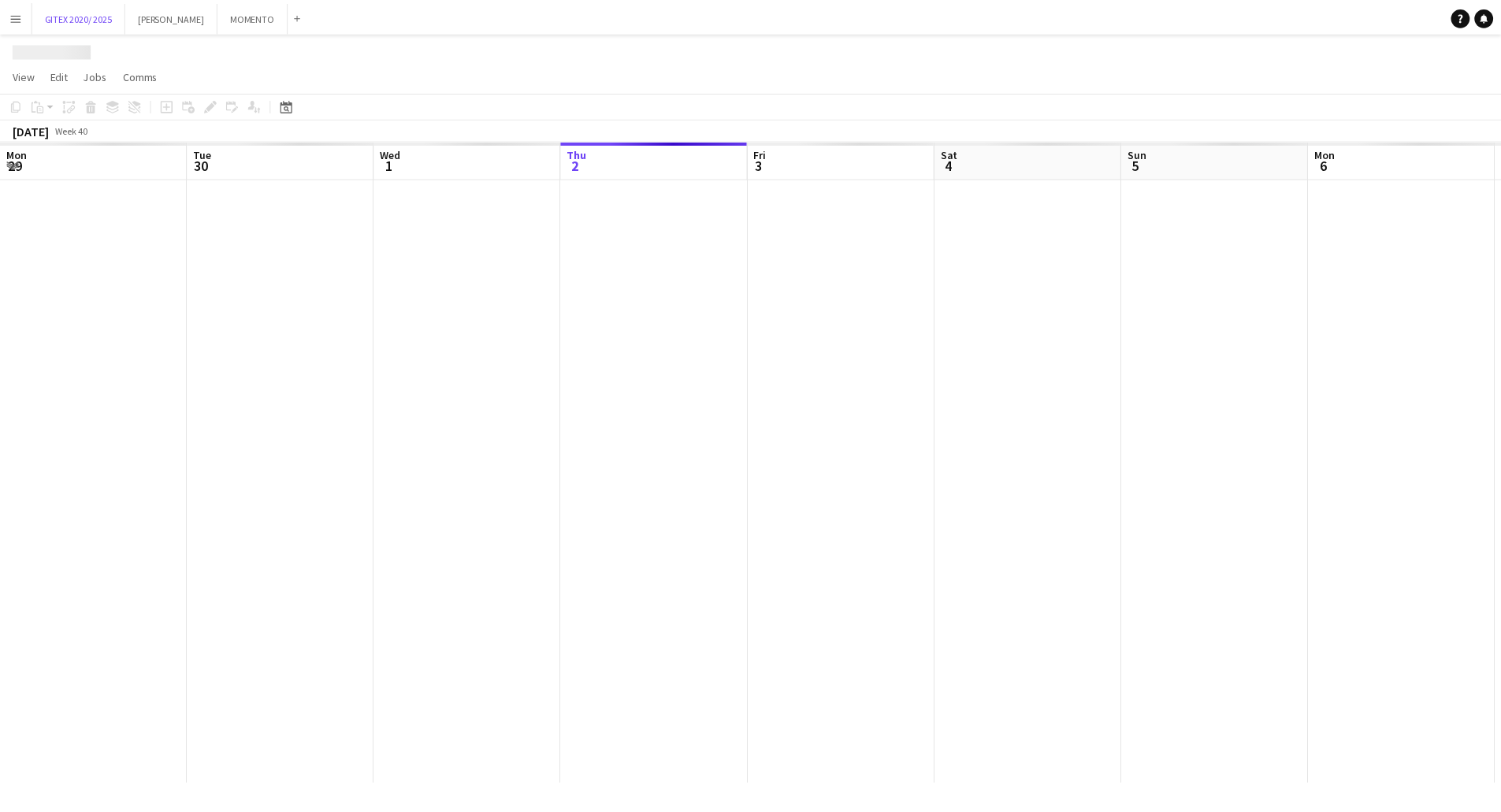
scroll to position [0, 377]
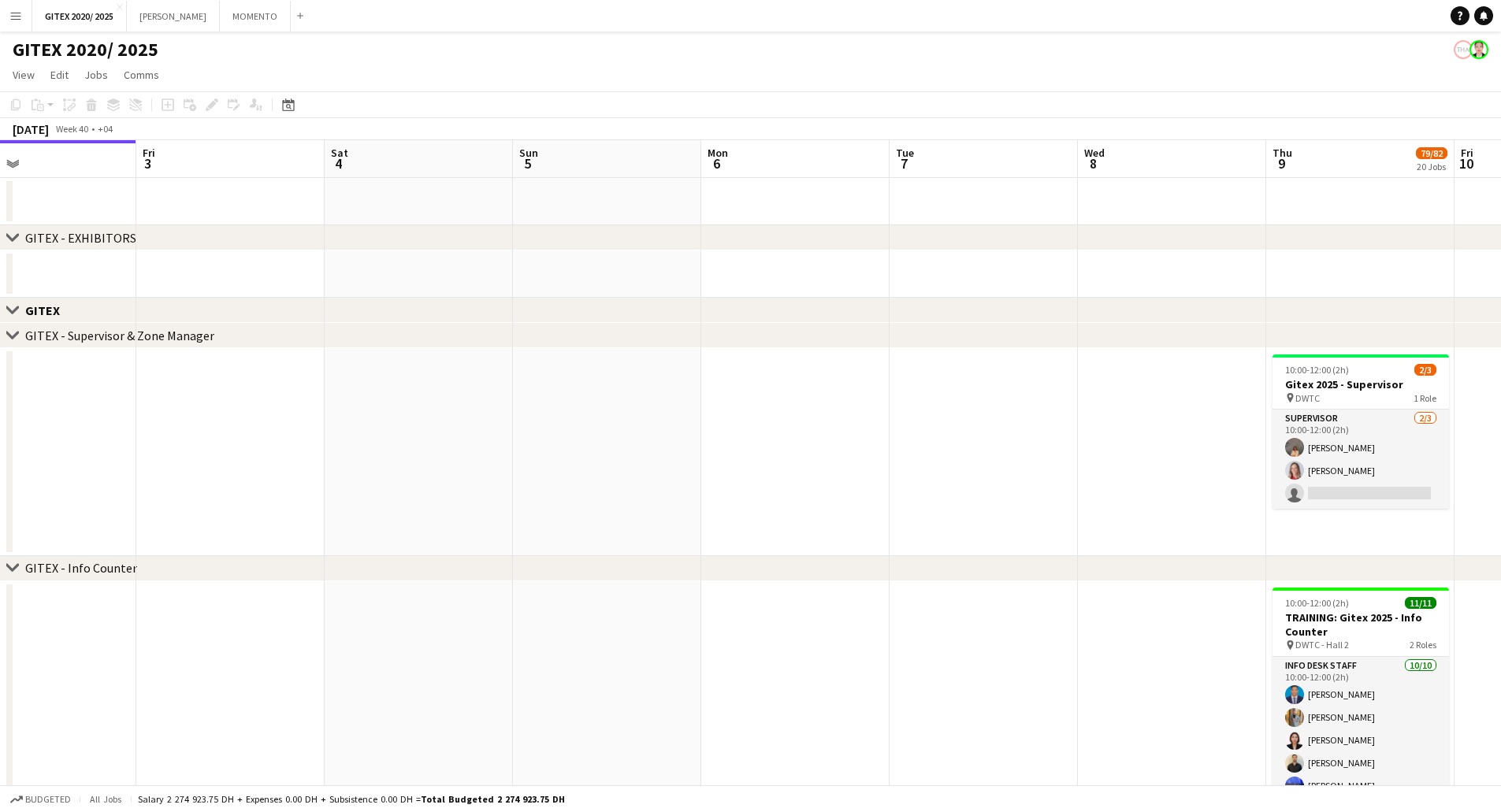
drag, startPoint x: 1194, startPoint y: 401, endPoint x: 687, endPoint y: 401, distance: 507.0
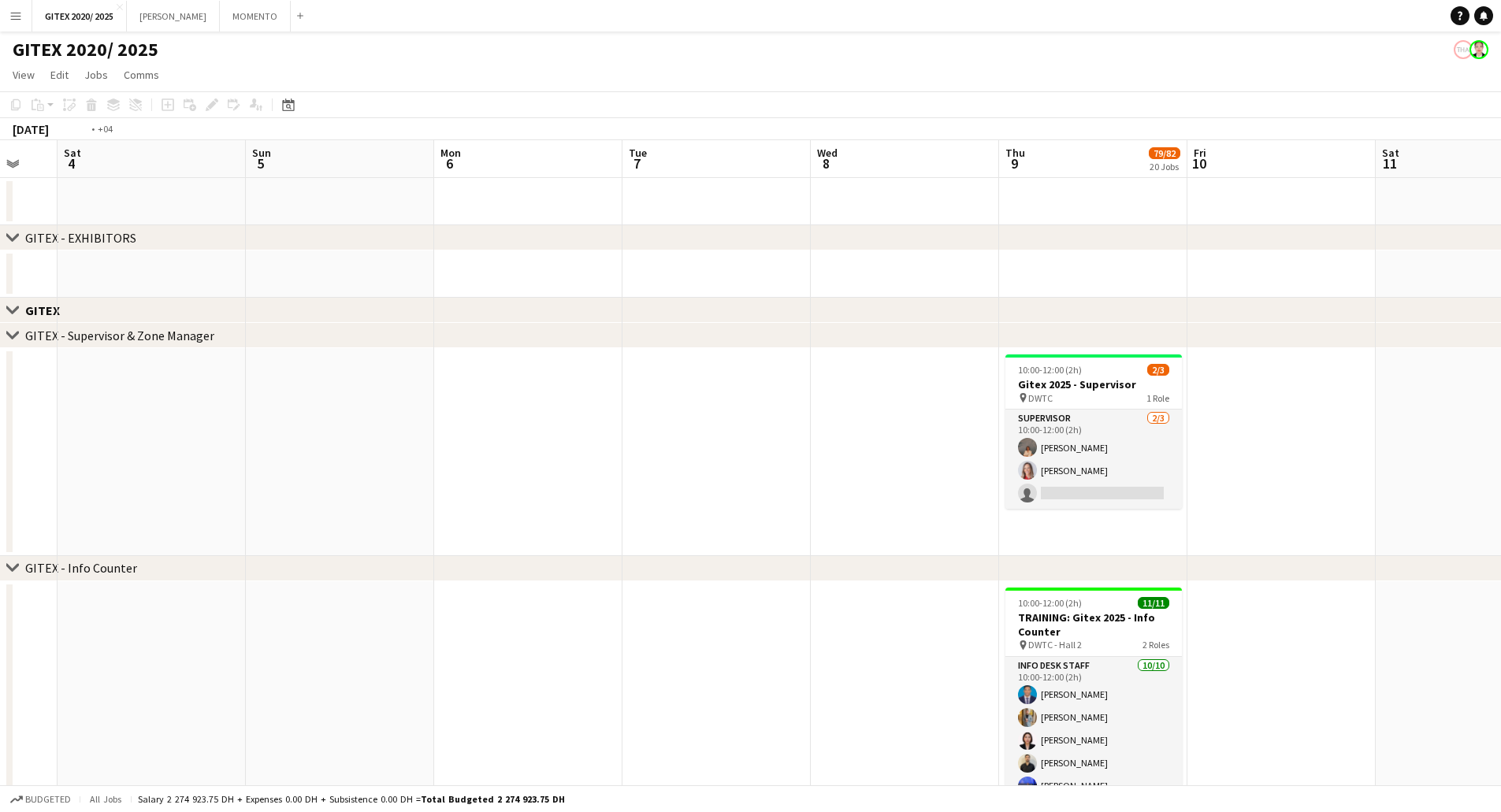
drag, startPoint x: 1212, startPoint y: 416, endPoint x: 614, endPoint y: 424, distance: 598.1
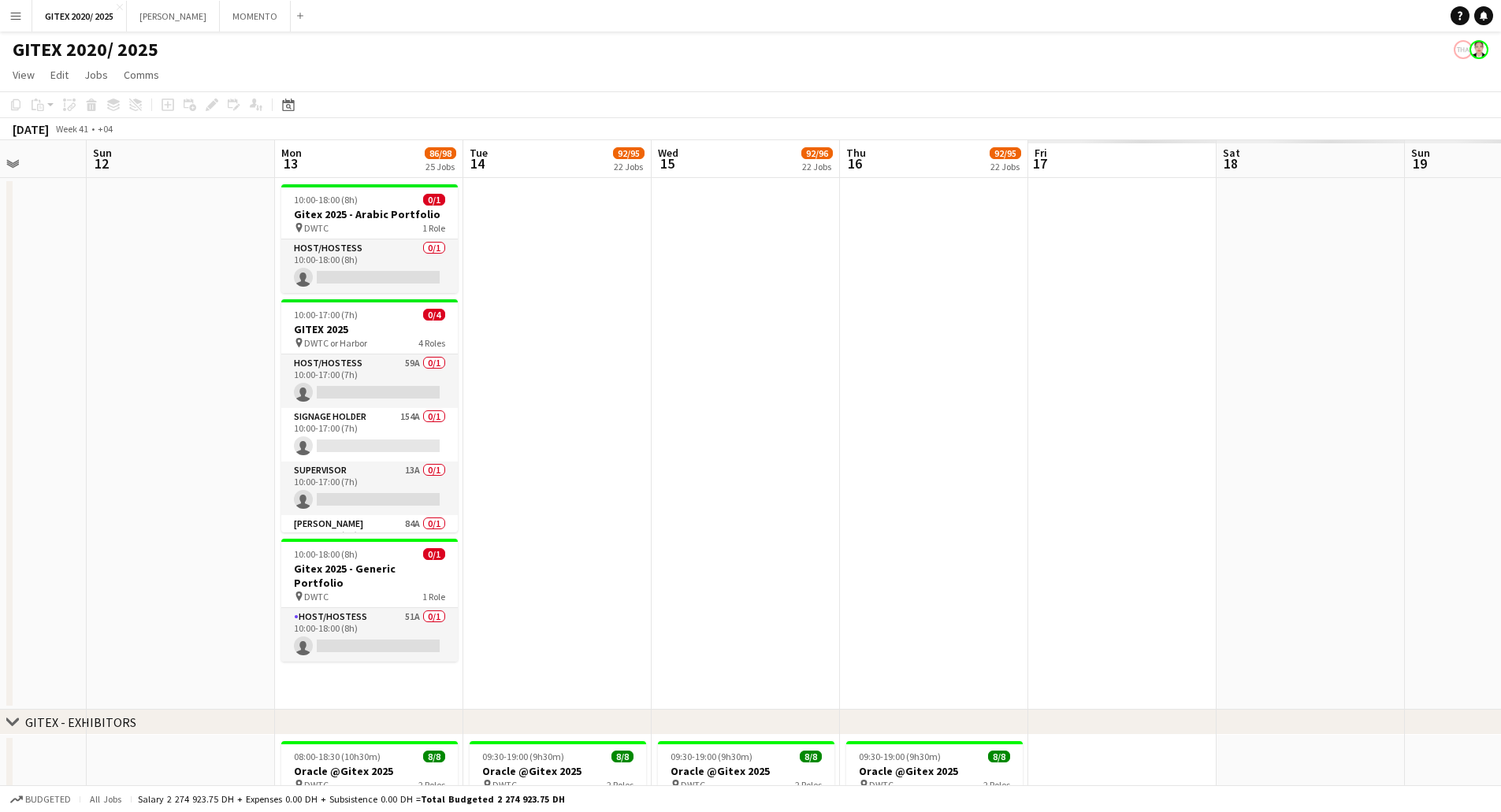
drag, startPoint x: 813, startPoint y: 433, endPoint x: 751, endPoint y: 426, distance: 62.4
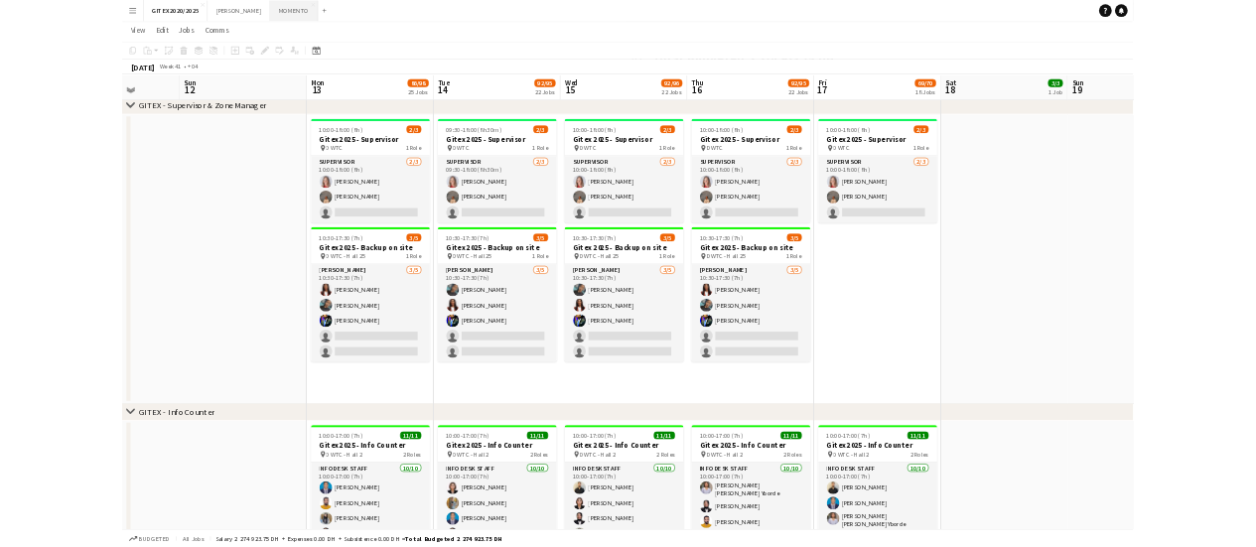
scroll to position [0, 604]
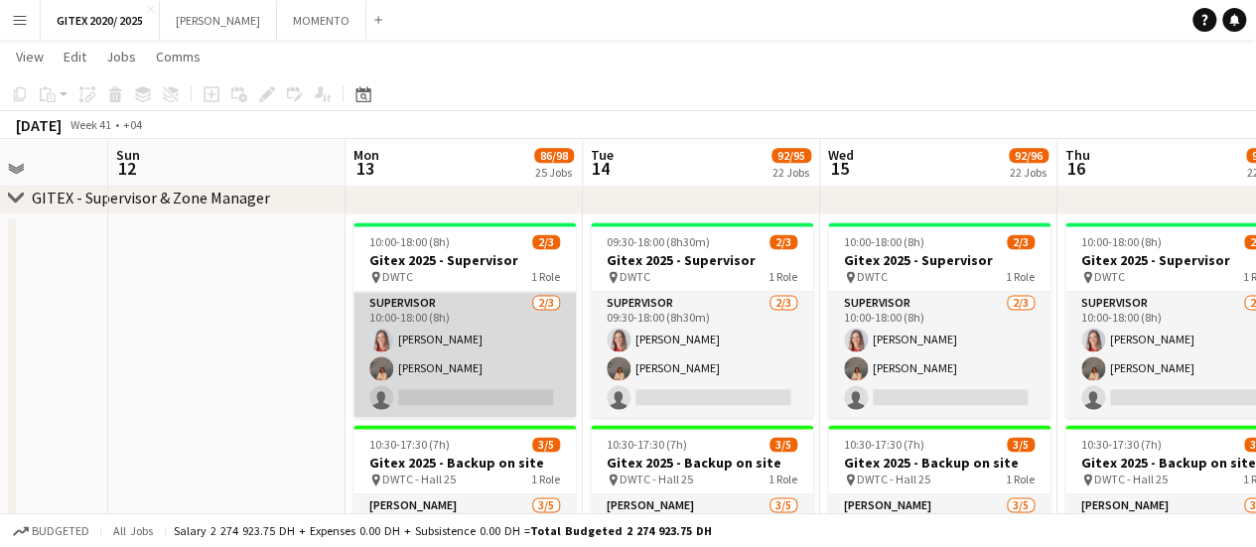
click at [506, 364] on app-card-role "Supervisor 2/3 10:00-18:00 (8h) Nikolett Egresi Kristina Kukec single-neutral-a…" at bounding box center [464, 354] width 222 height 125
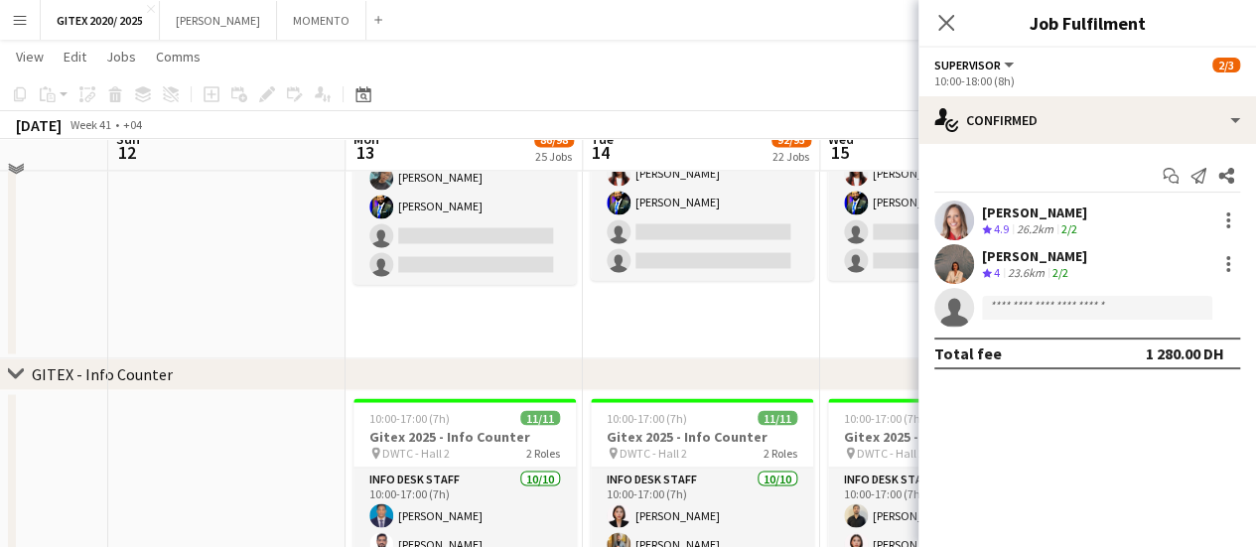
scroll to position [1589, 0]
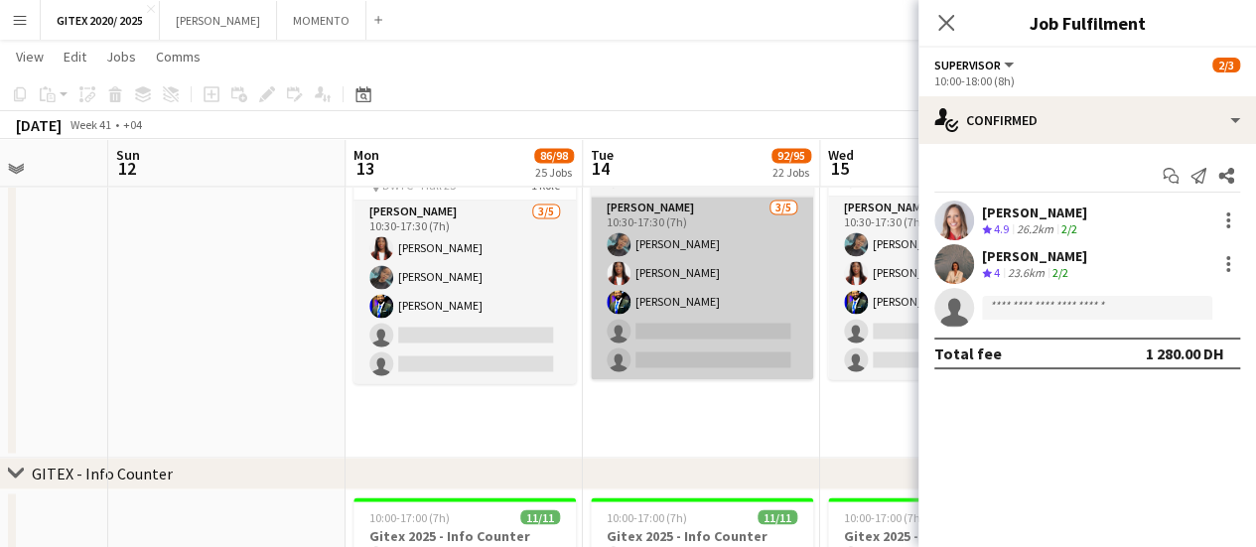
drag, startPoint x: 1072, startPoint y: 220, endPoint x: 683, endPoint y: 242, distance: 389.8
click at [1069, 221] on app-skills-label "2/2" at bounding box center [1069, 228] width 16 height 15
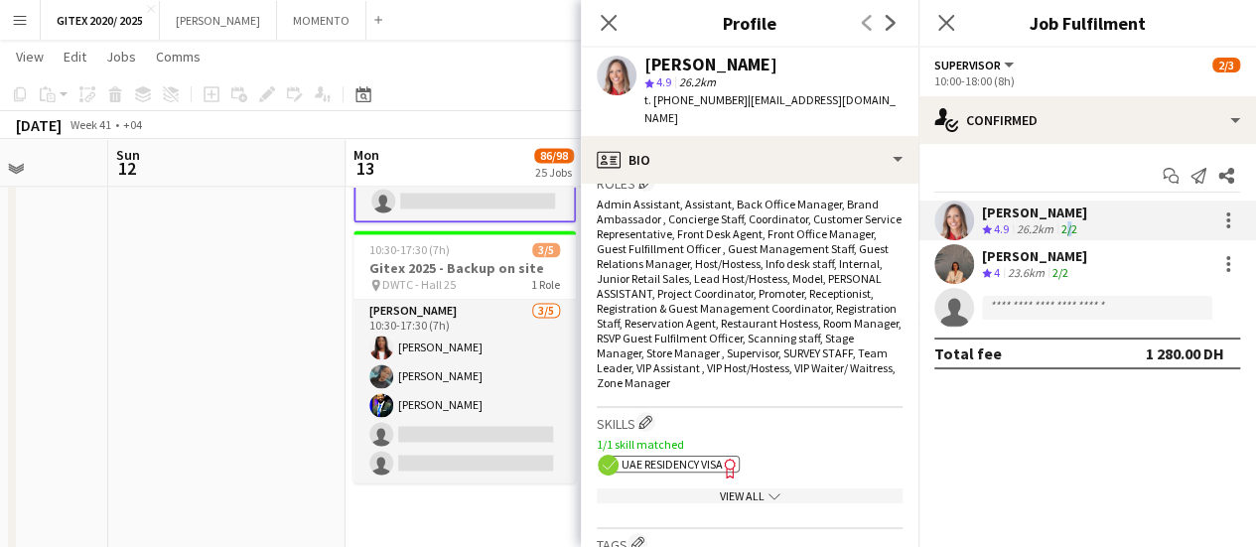
scroll to position [695, 0]
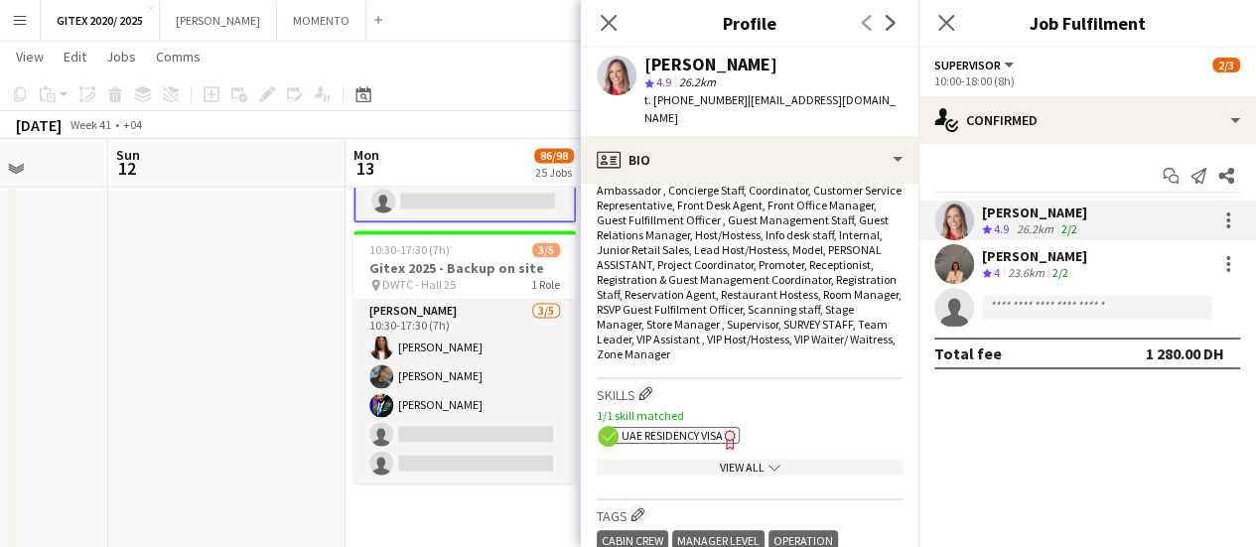
click at [704, 428] on span "UAE Residency Visa" at bounding box center [672, 435] width 101 height 15
click at [769, 462] on icon "chevron-down" at bounding box center [775, 468] width 12 height 12
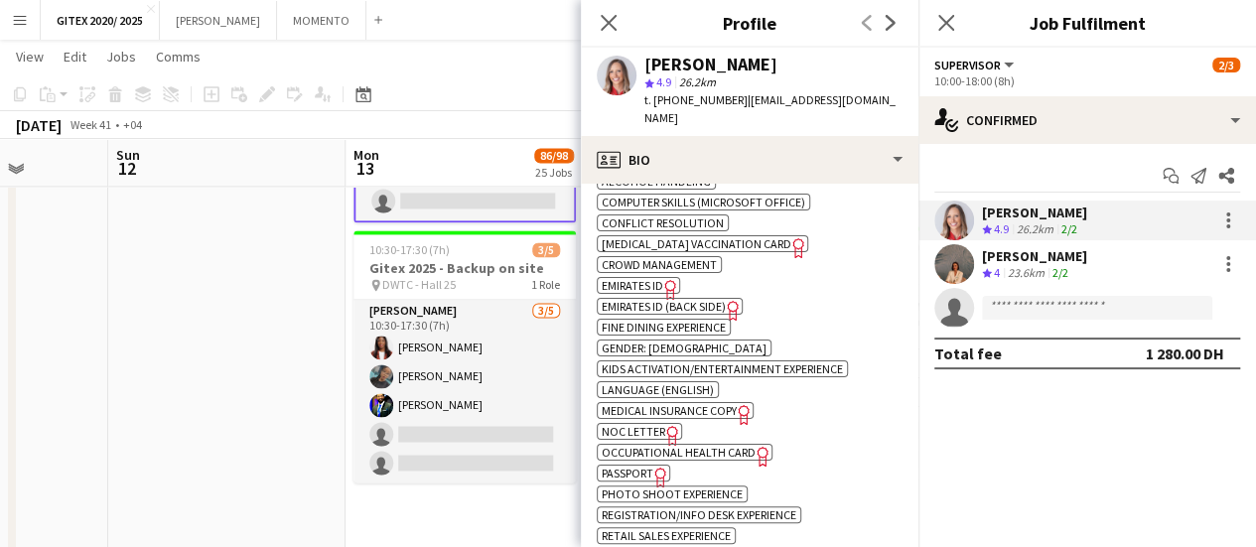
scroll to position [993, 0]
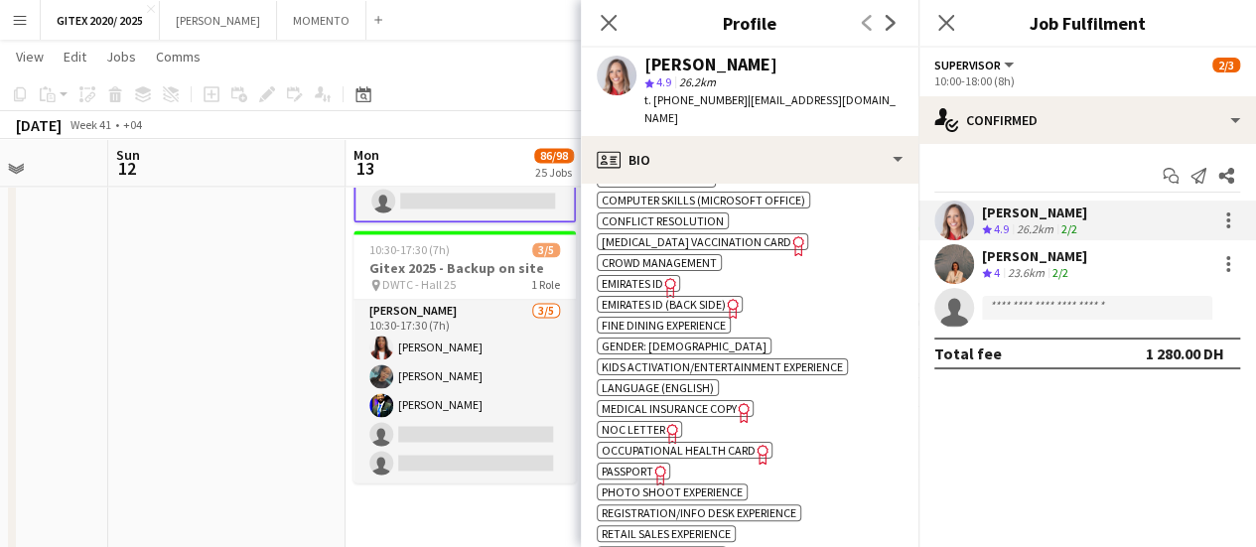
click at [623, 276] on span "Emirates ID" at bounding box center [633, 283] width 62 height 15
click at [630, 443] on span "Occupational Health Card" at bounding box center [679, 450] width 154 height 15
click at [628, 464] on span "Passport" at bounding box center [628, 471] width 52 height 15
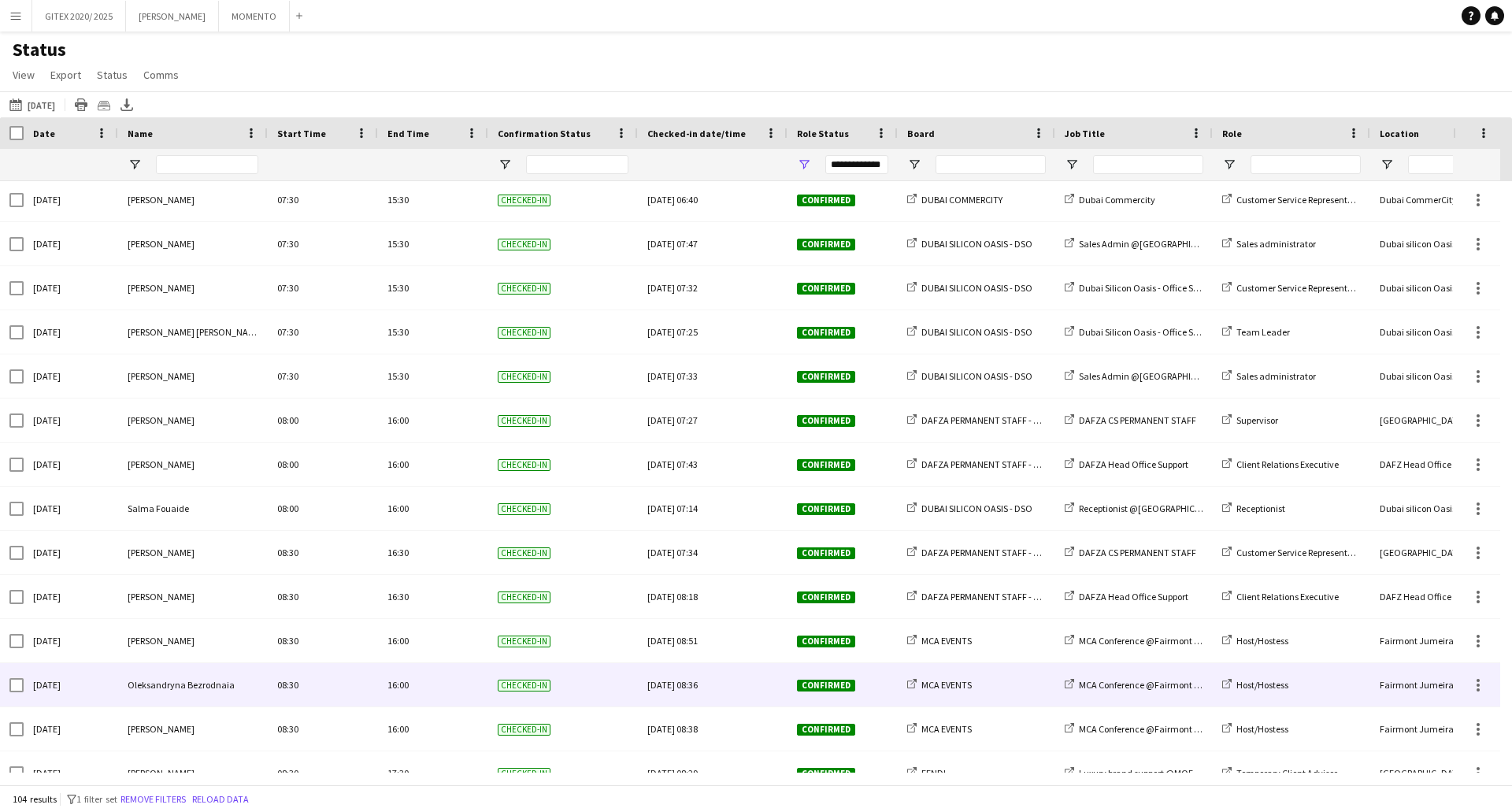
scroll to position [1496, 0]
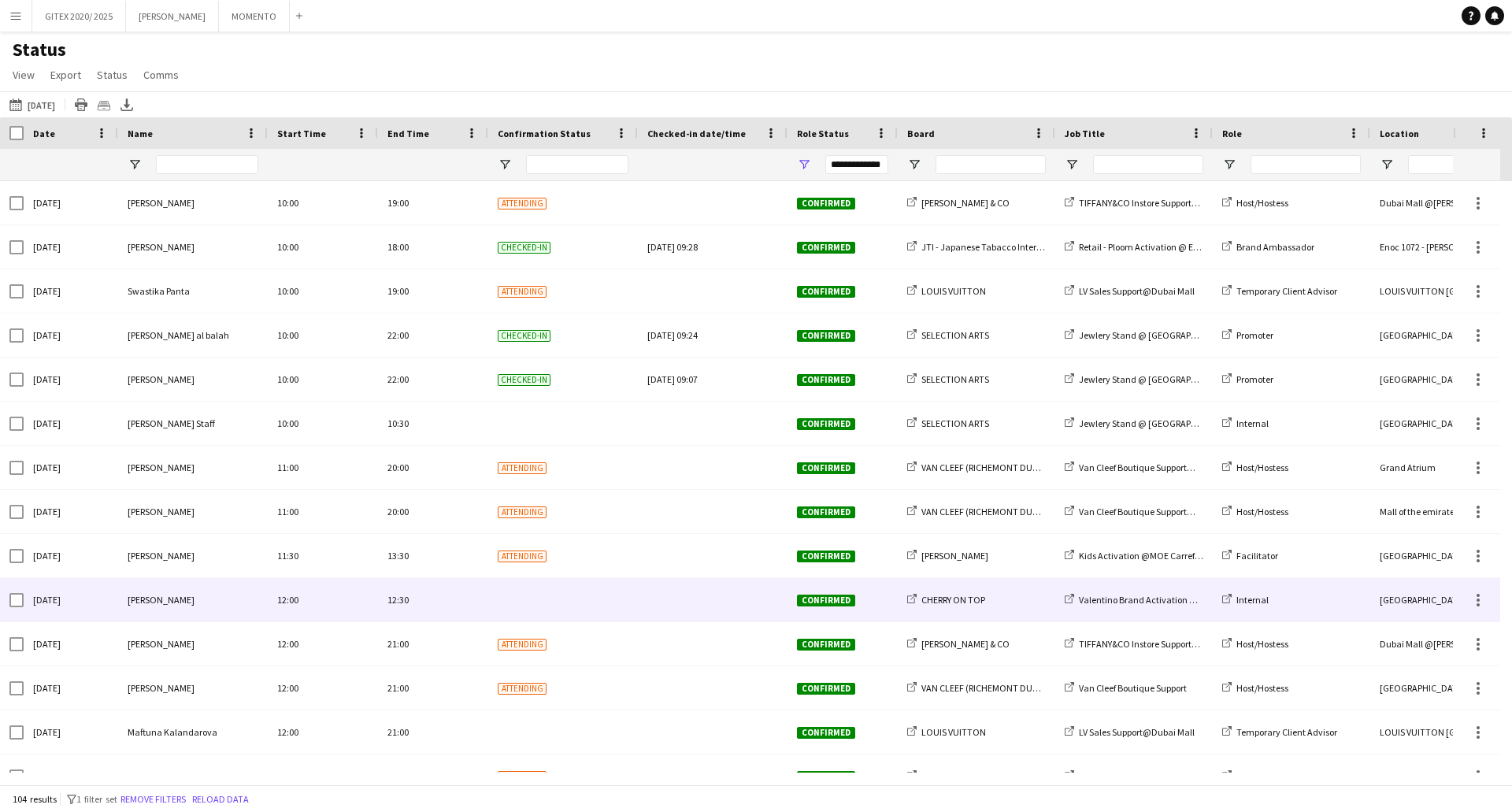
scroll to position [1811, 0]
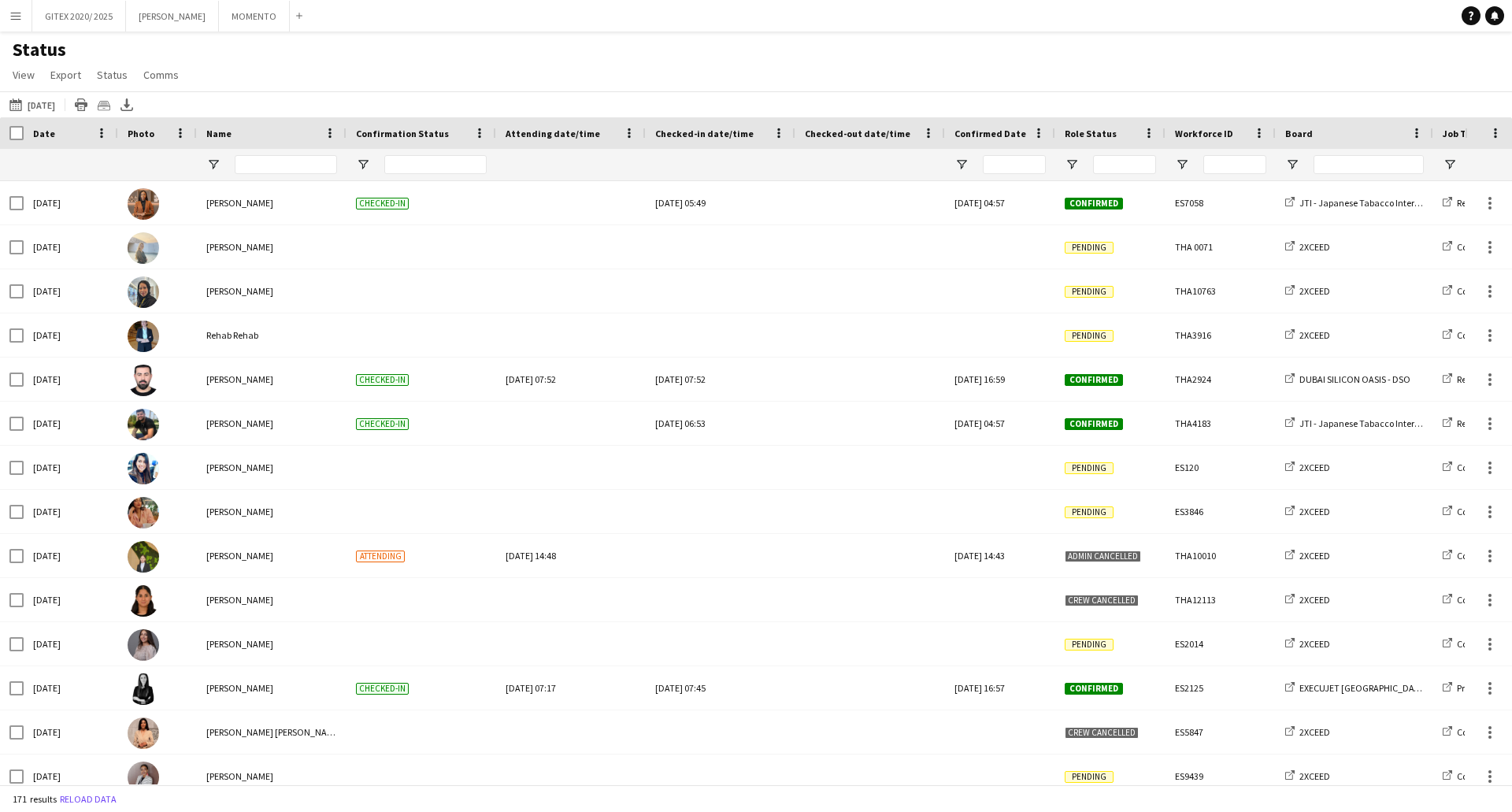
type input "**********"
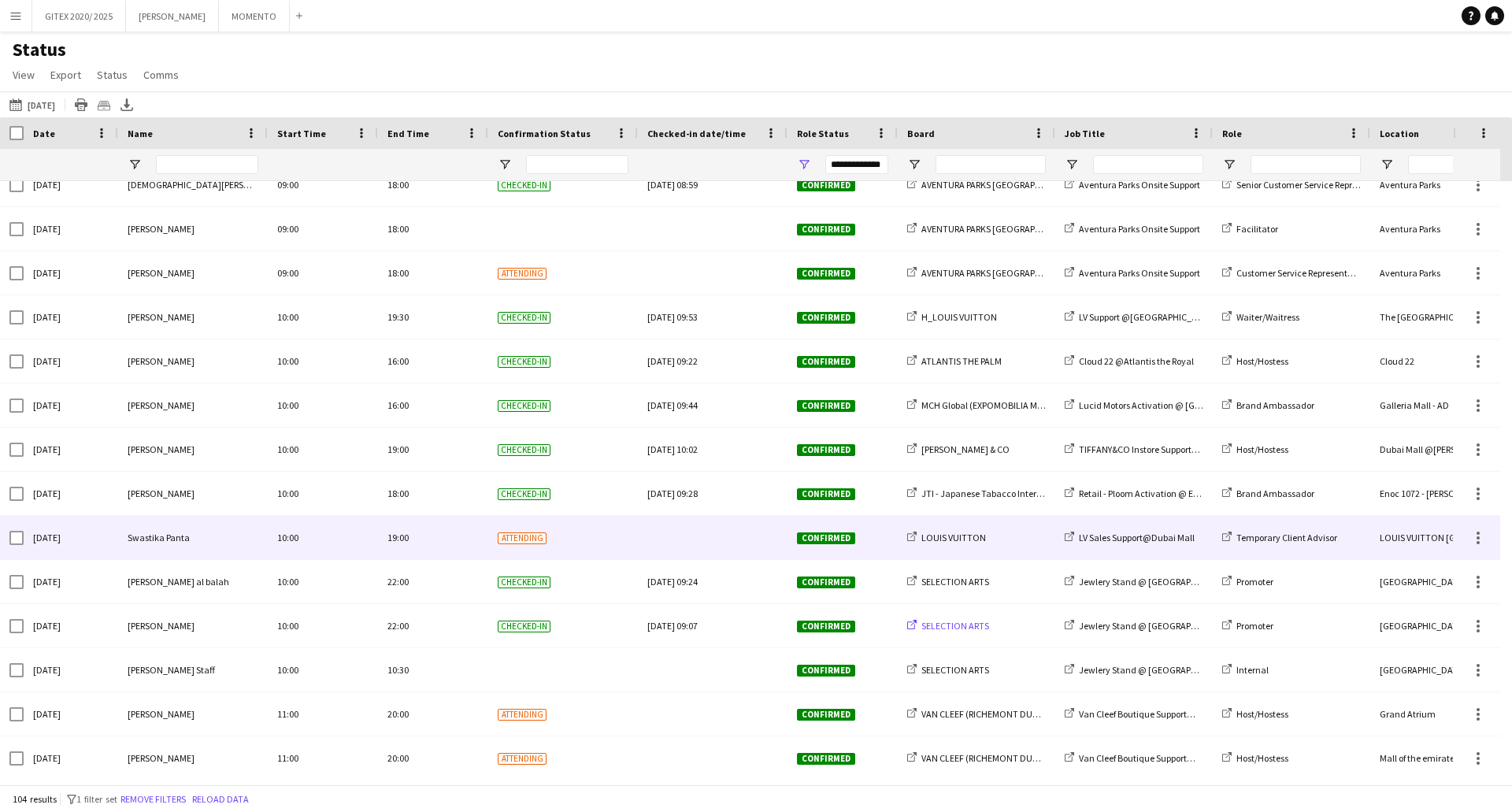
scroll to position [1732, 0]
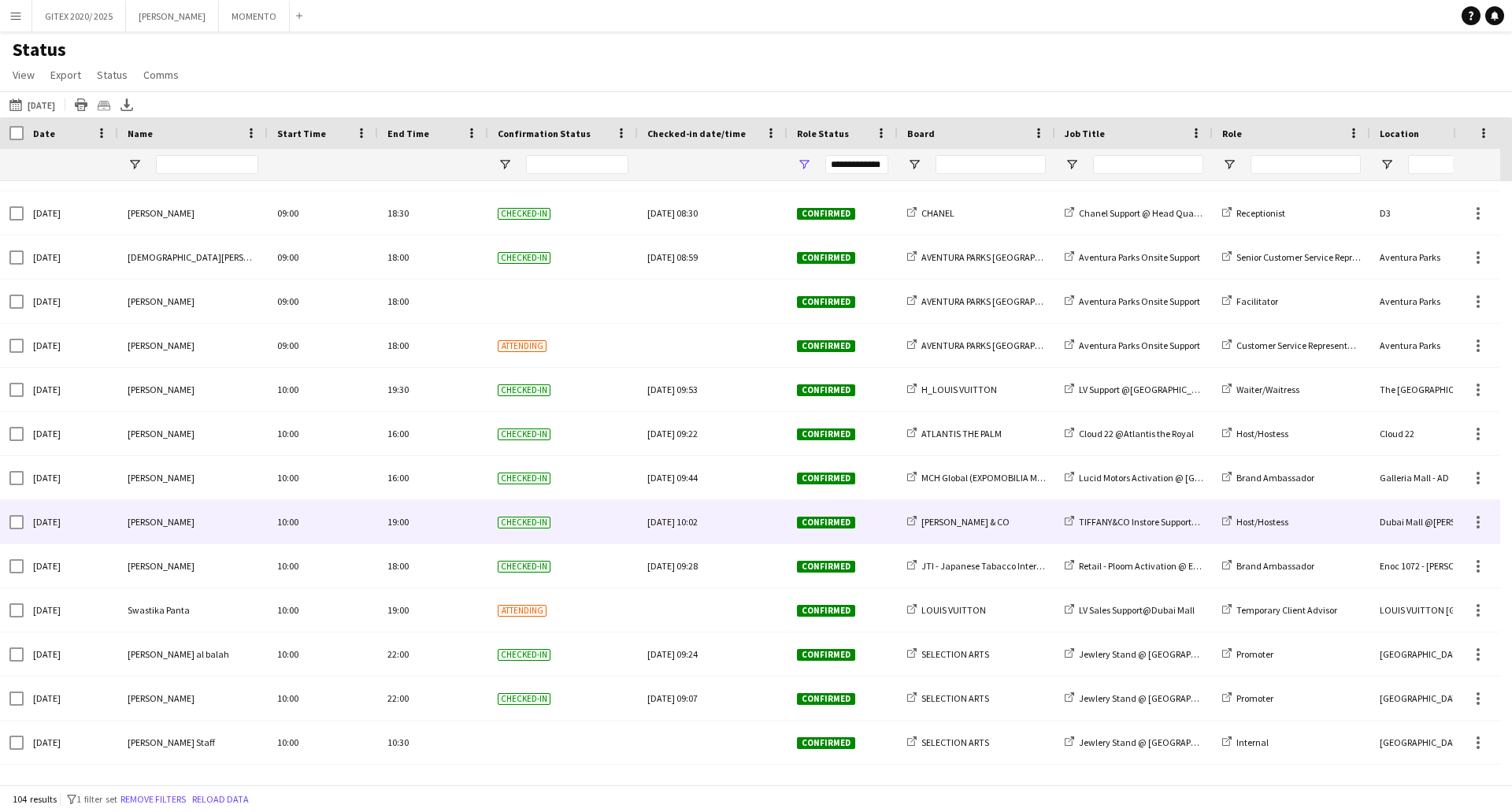
scroll to position [1575, 0]
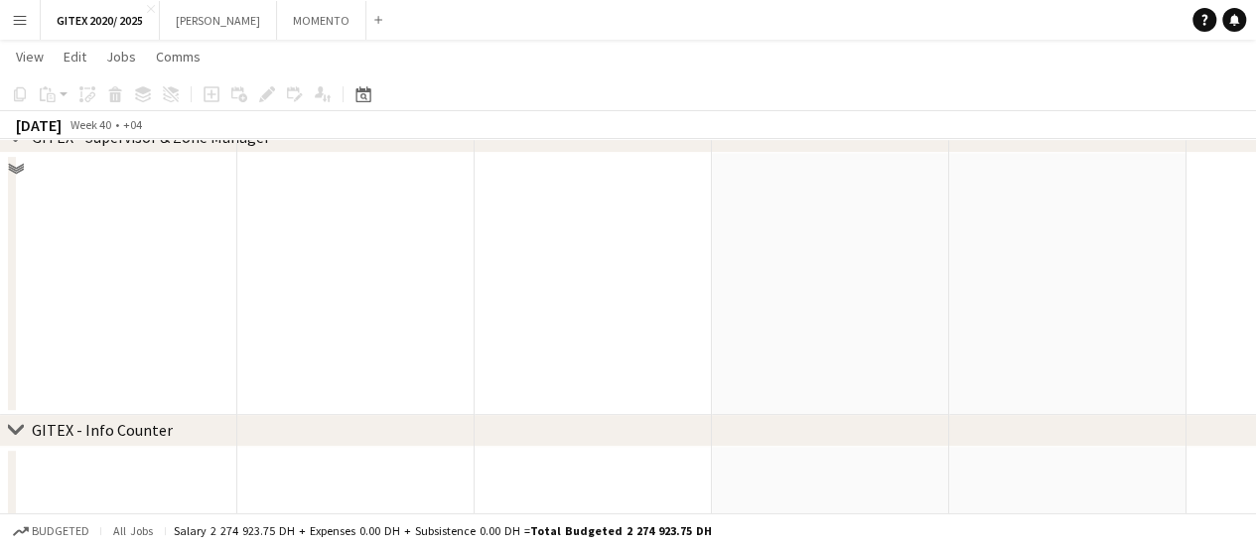
scroll to position [199, 0]
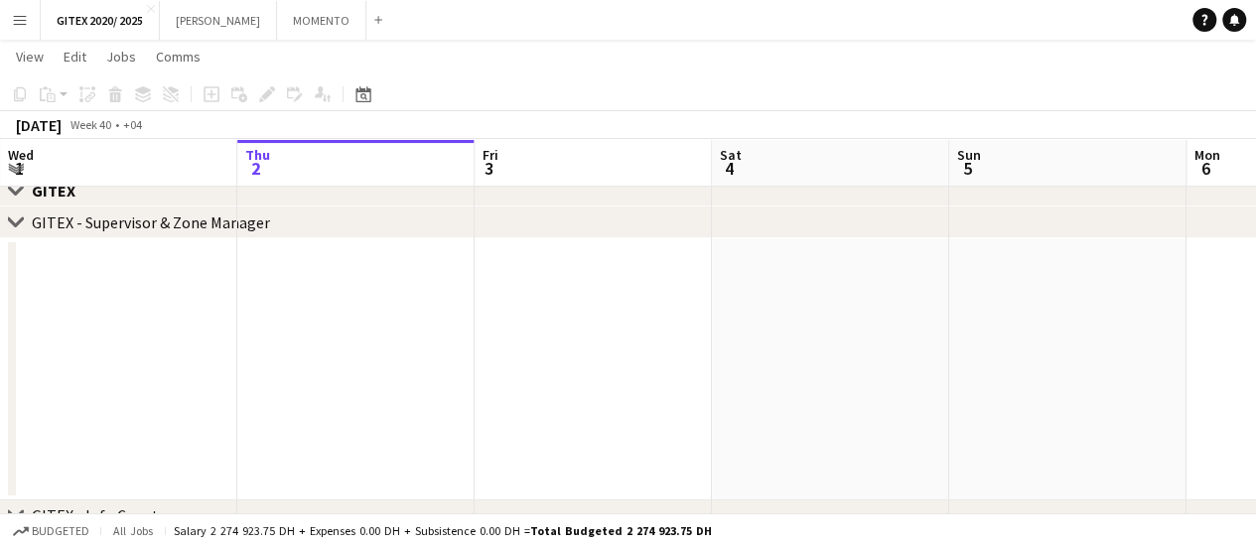
drag, startPoint x: 474, startPoint y: 389, endPoint x: 1132, endPoint y: 387, distance: 658.3
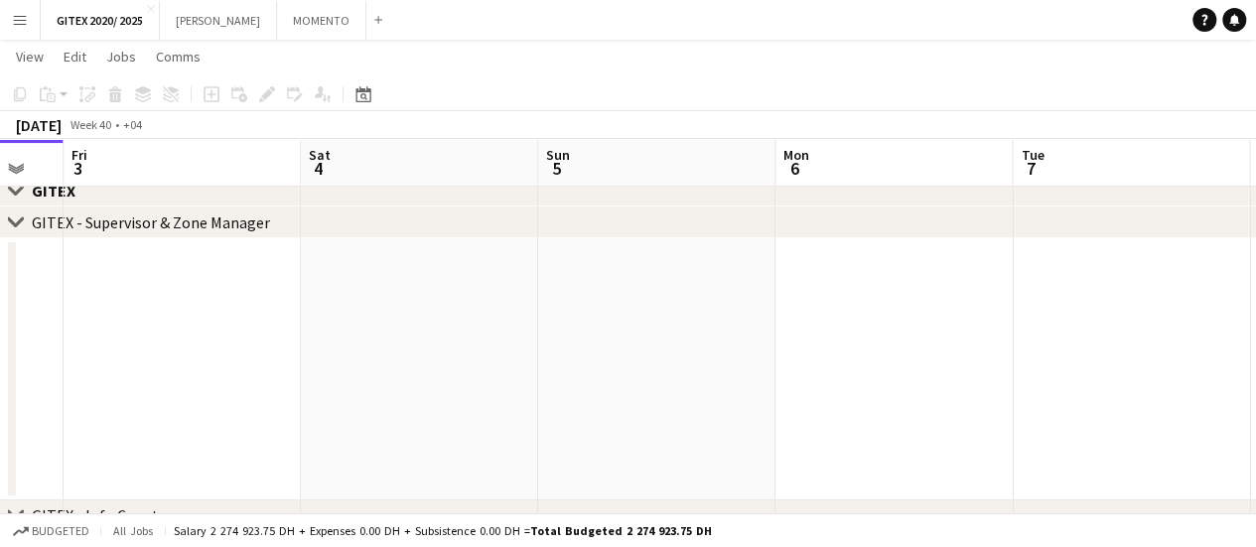
drag, startPoint x: 554, startPoint y: 358, endPoint x: 569, endPoint y: 356, distance: 15.0
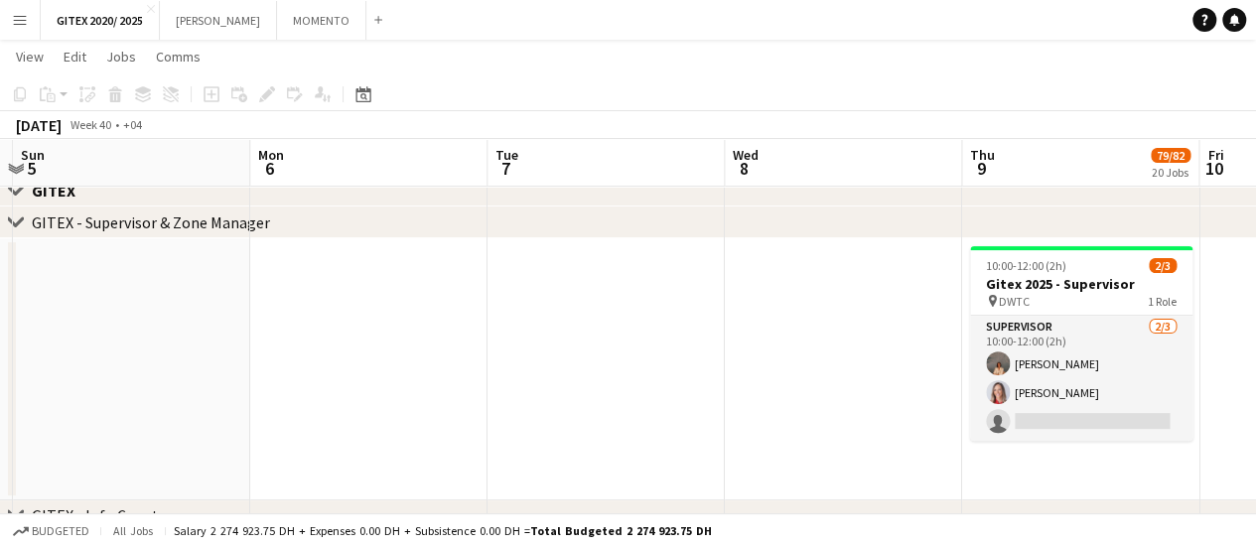
drag, startPoint x: 693, startPoint y: 361, endPoint x: 252, endPoint y: 347, distance: 441.1
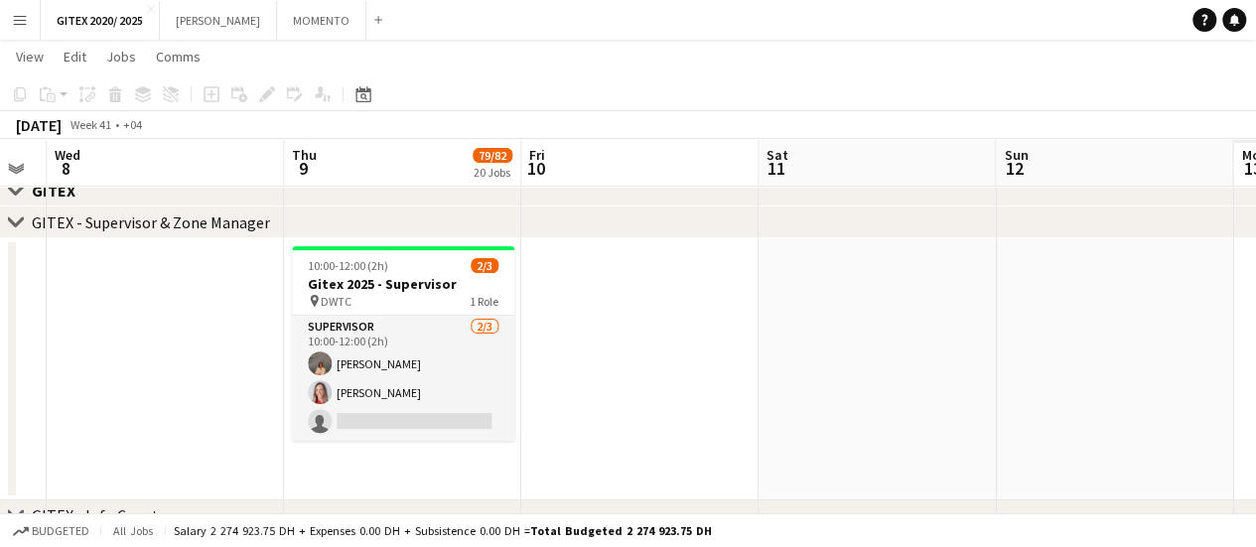
drag, startPoint x: 729, startPoint y: 366, endPoint x: 304, endPoint y: 375, distance: 425.1
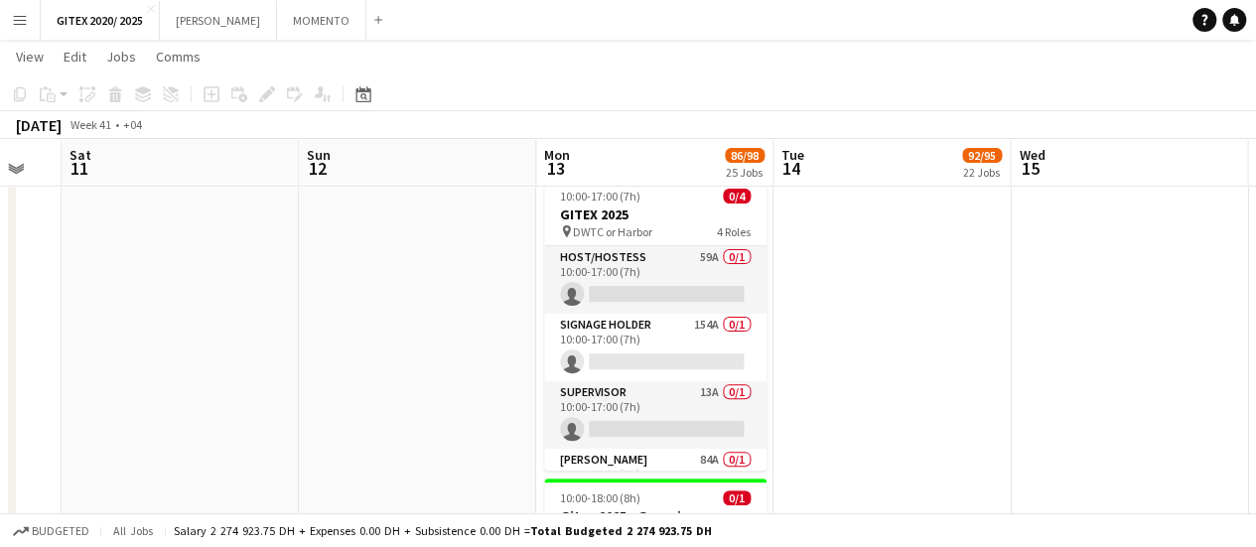
drag, startPoint x: 601, startPoint y: 352, endPoint x: 397, endPoint y: 349, distance: 203.6
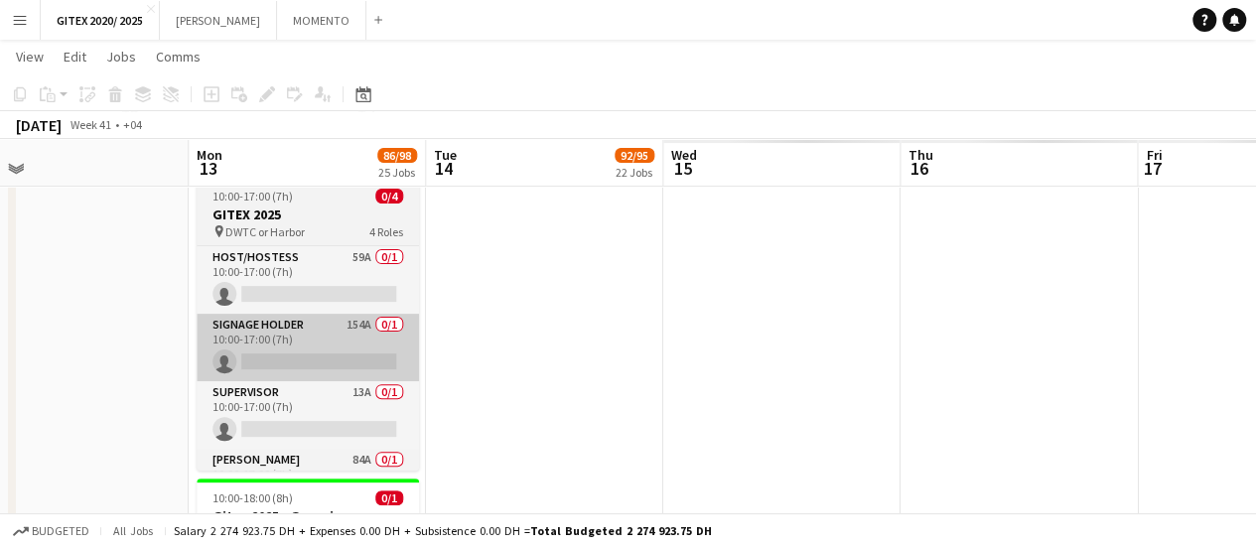
drag, startPoint x: 535, startPoint y: 350, endPoint x: 322, endPoint y: 354, distance: 213.5
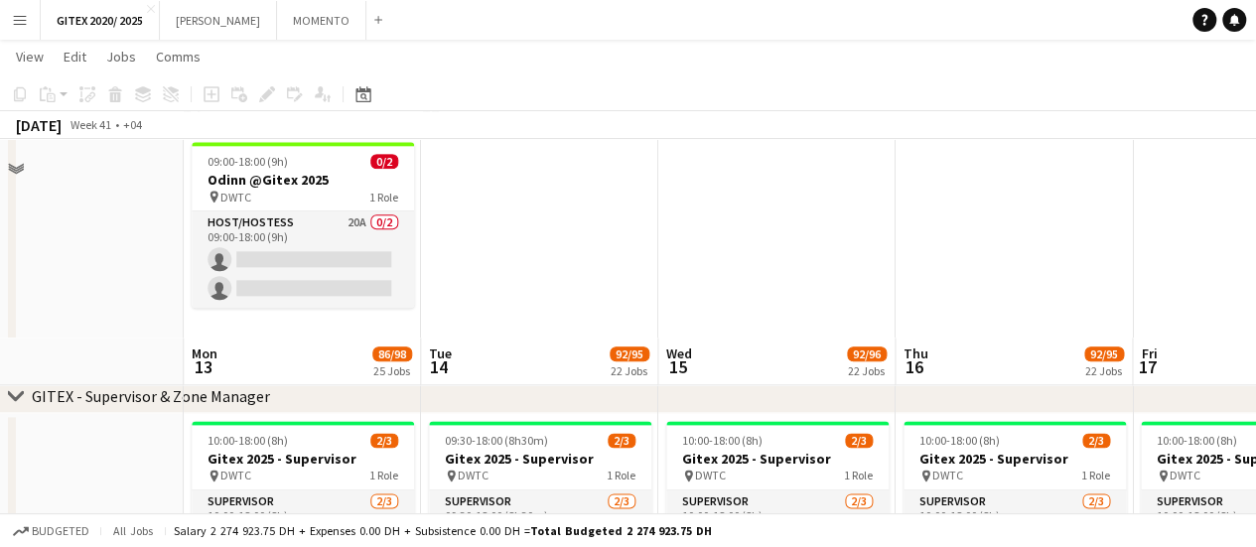
scroll to position [1291, 0]
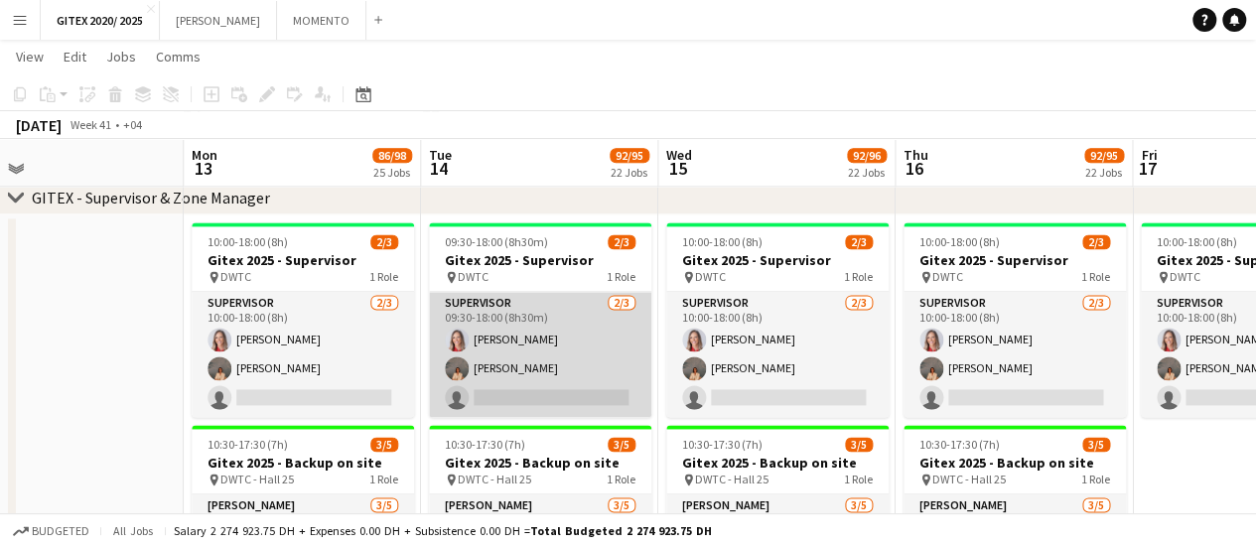
click at [511, 352] on app-card-role "Supervisor 2/3 09:30-18:00 (8h30m) Nikolett Egresi Kristina Kukec single-neutra…" at bounding box center [540, 354] width 222 height 125
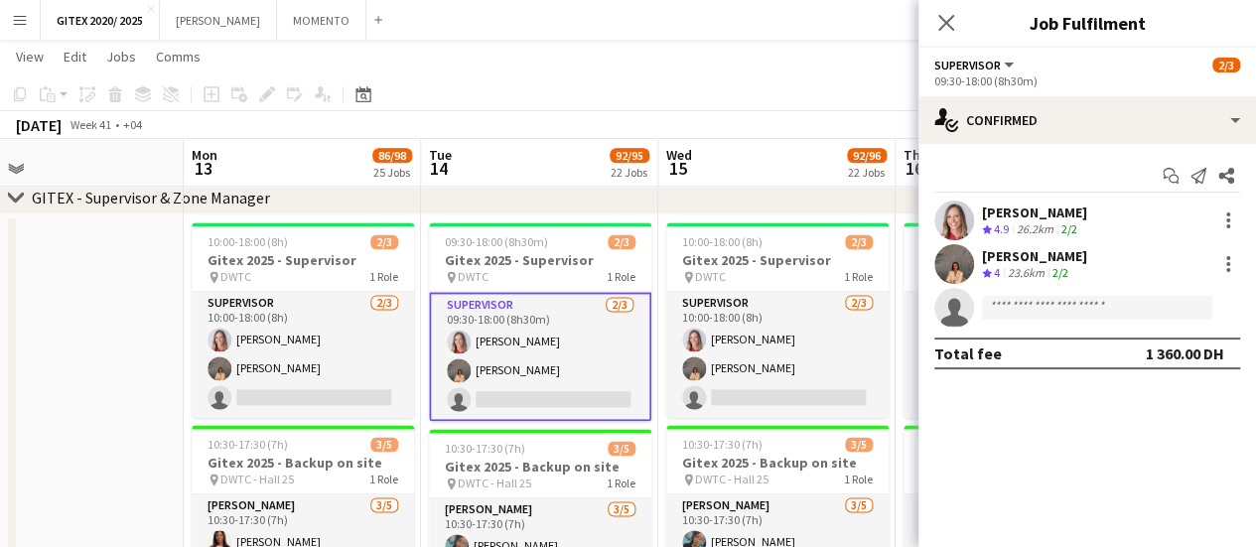
click at [1003, 260] on div "Kristina Kukec" at bounding box center [1034, 256] width 105 height 18
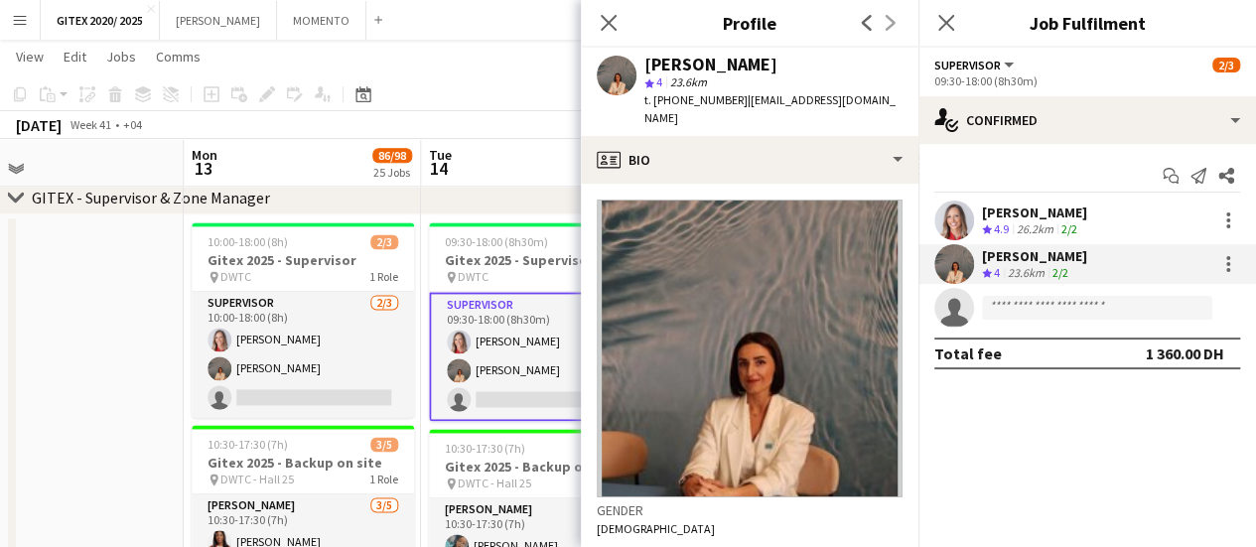
scroll to position [794, 0]
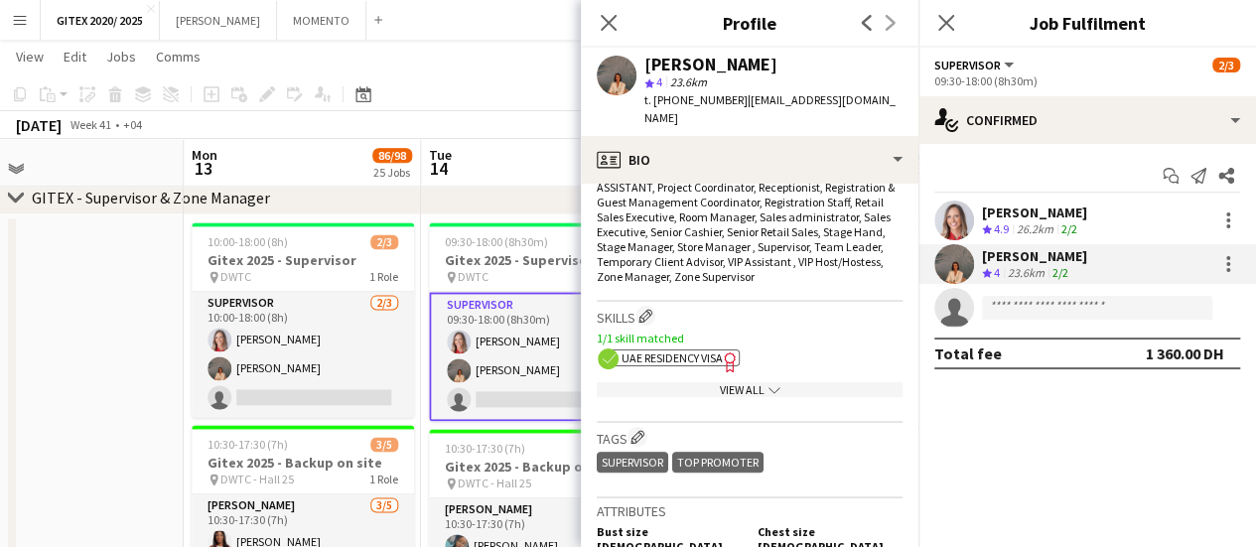
click at [698, 351] on span "UAE Residency Visa" at bounding box center [672, 358] width 101 height 15
click at [721, 382] on div "View All chevron-down" at bounding box center [750, 389] width 306 height 15
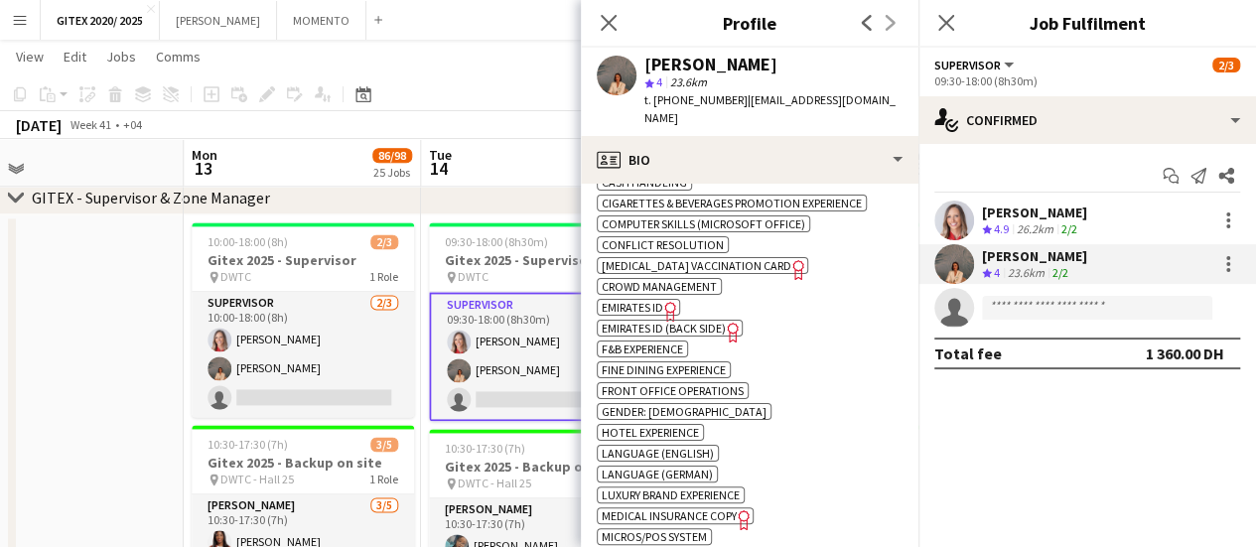
scroll to position [1291, 0]
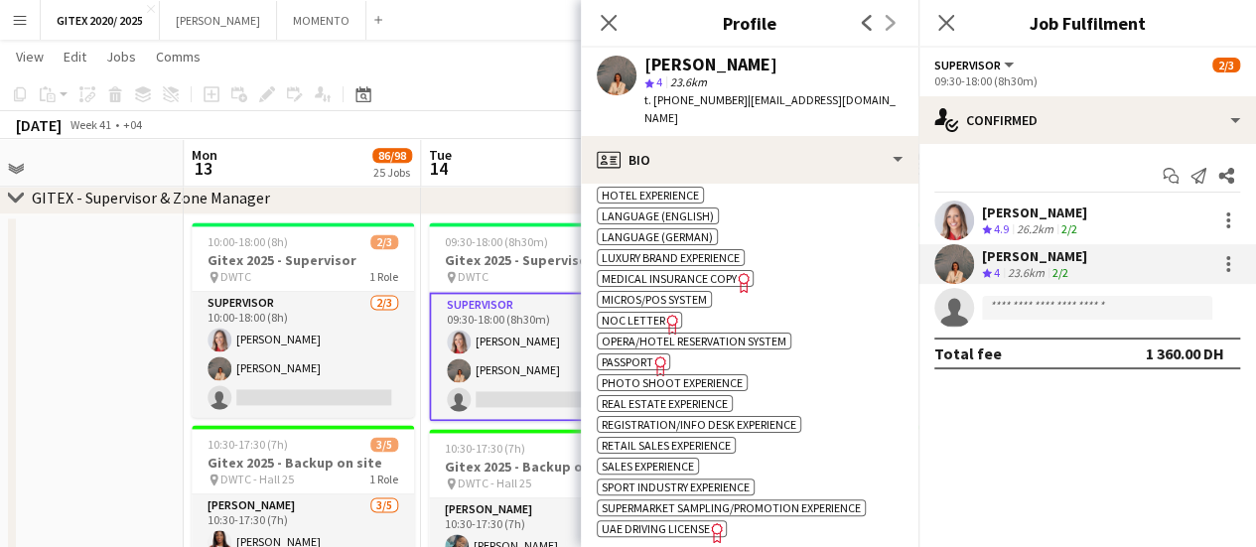
click at [651, 355] on icon "Freelancer has uploaded a photo validation of skill. Click to see" at bounding box center [660, 365] width 21 height 21
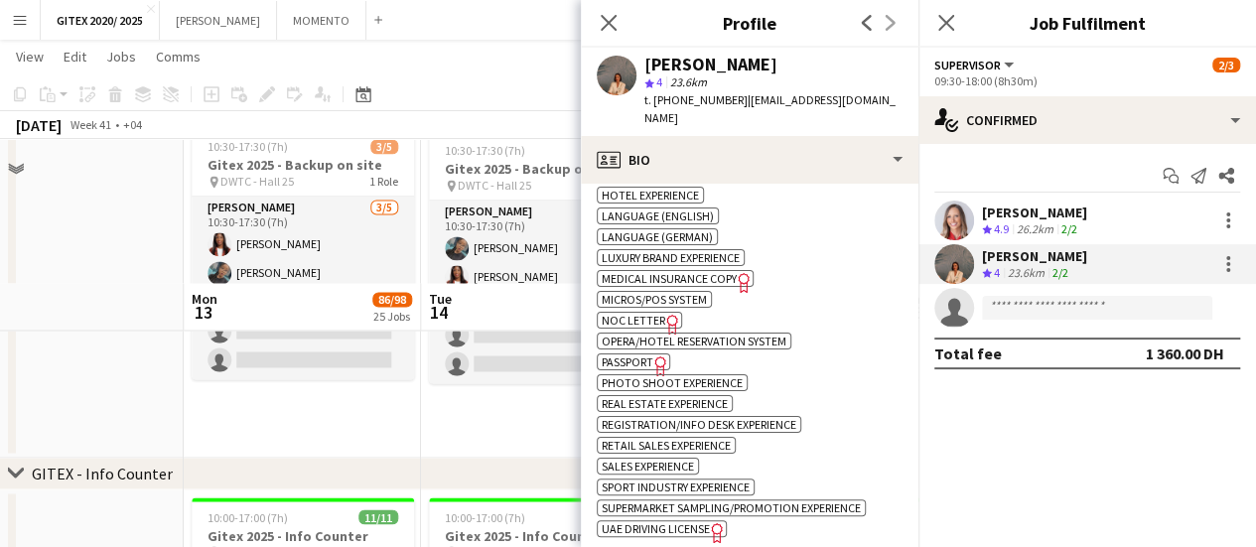
scroll to position [1787, 0]
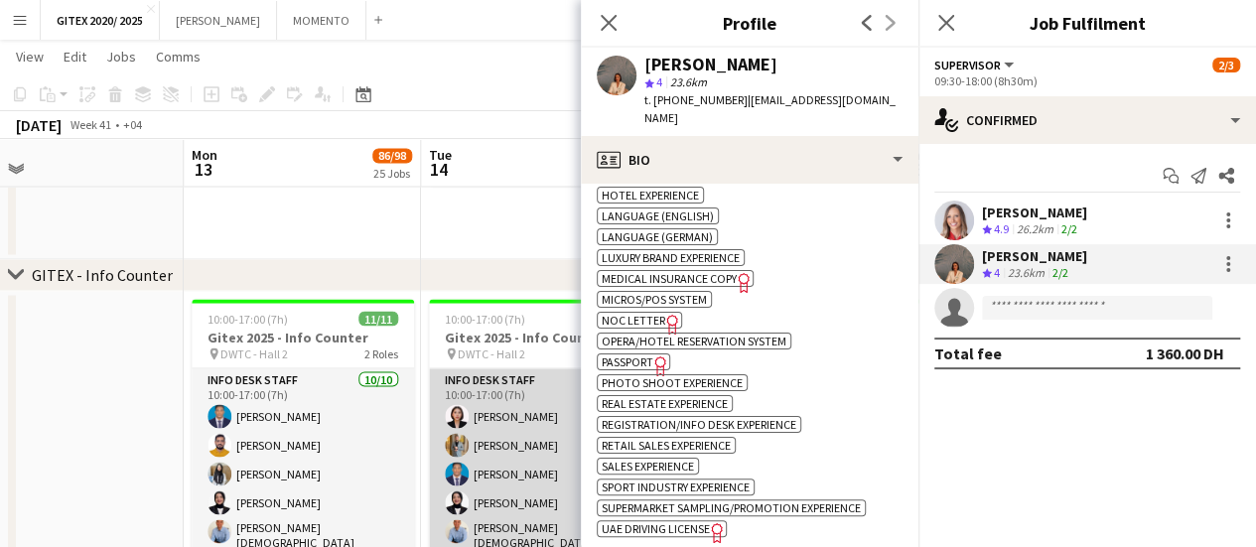
click at [508, 444] on app-card-role "Info desk staff 10/10 10:00-17:00 (7h) Aliah Bea Constantino Ahmed Fouda Benjam…" at bounding box center [540, 537] width 222 height 339
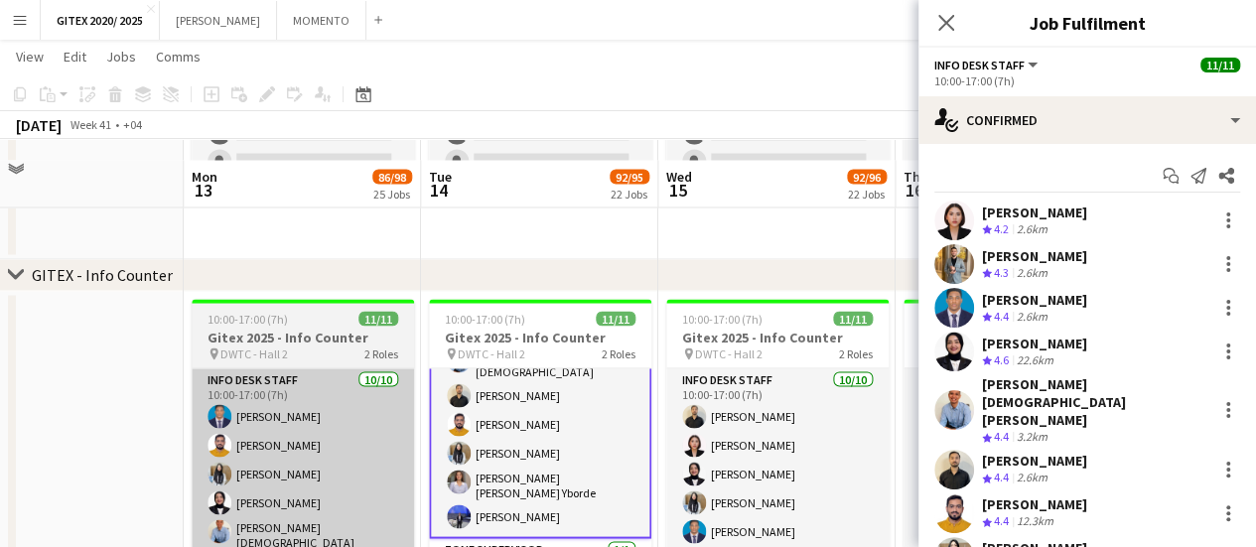
scroll to position [1887, 0]
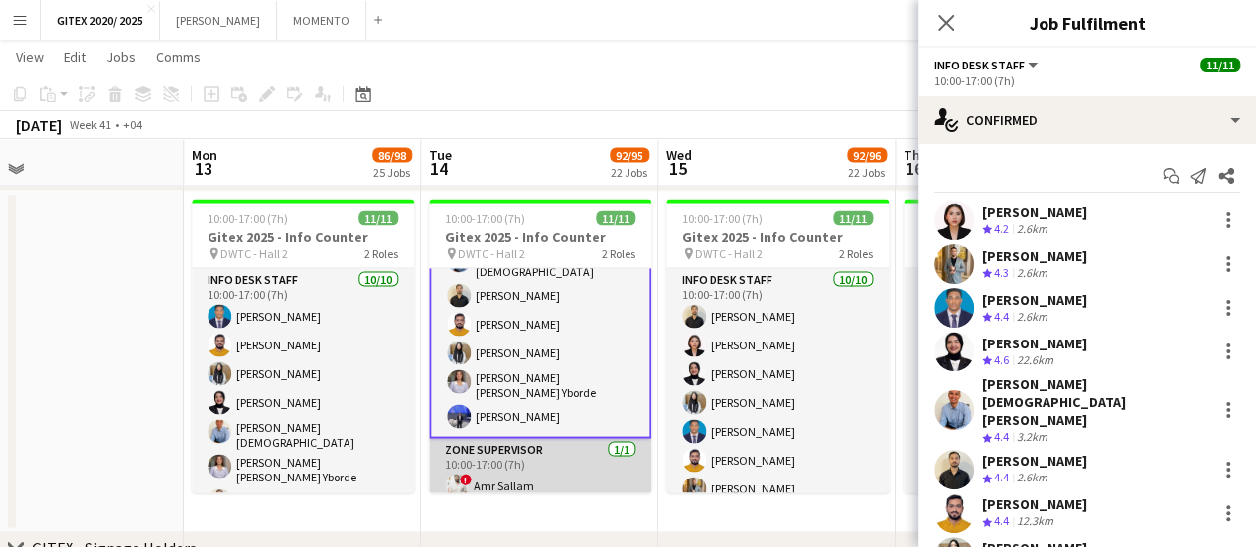
drag, startPoint x: 535, startPoint y: 462, endPoint x: 530, endPoint y: 472, distance: 11.1
click at [535, 461] on app-card-role "Zone Supervisor 1/1 10:00-17:00 (7h) ! Amr Sallam" at bounding box center [540, 473] width 222 height 68
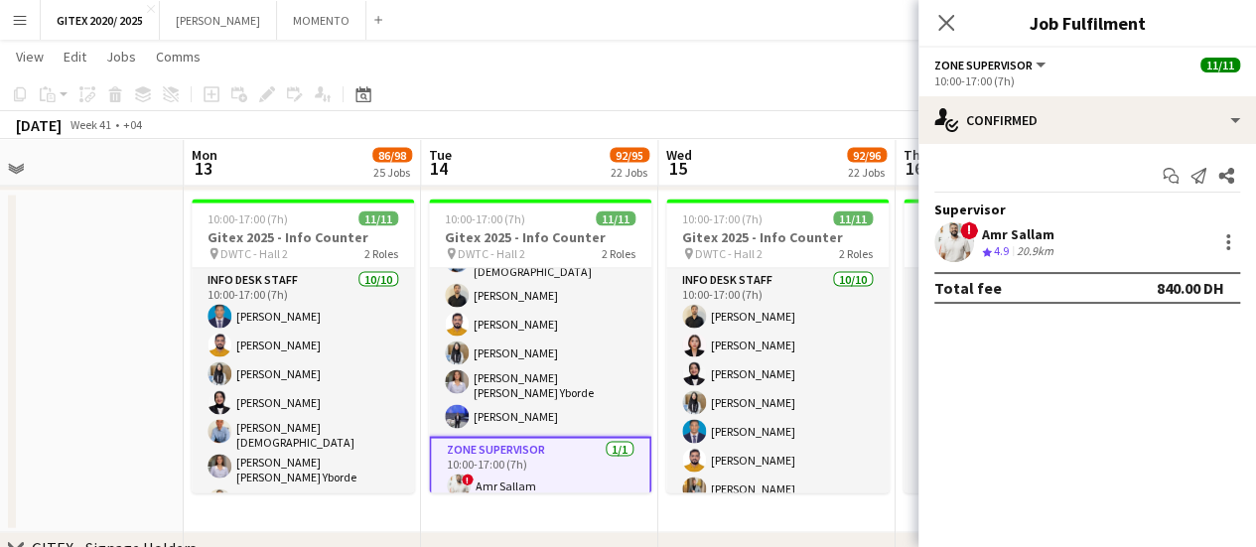
click at [981, 229] on div "! Amr Sallam Crew rating 4.9 20.9km" at bounding box center [1087, 242] width 338 height 40
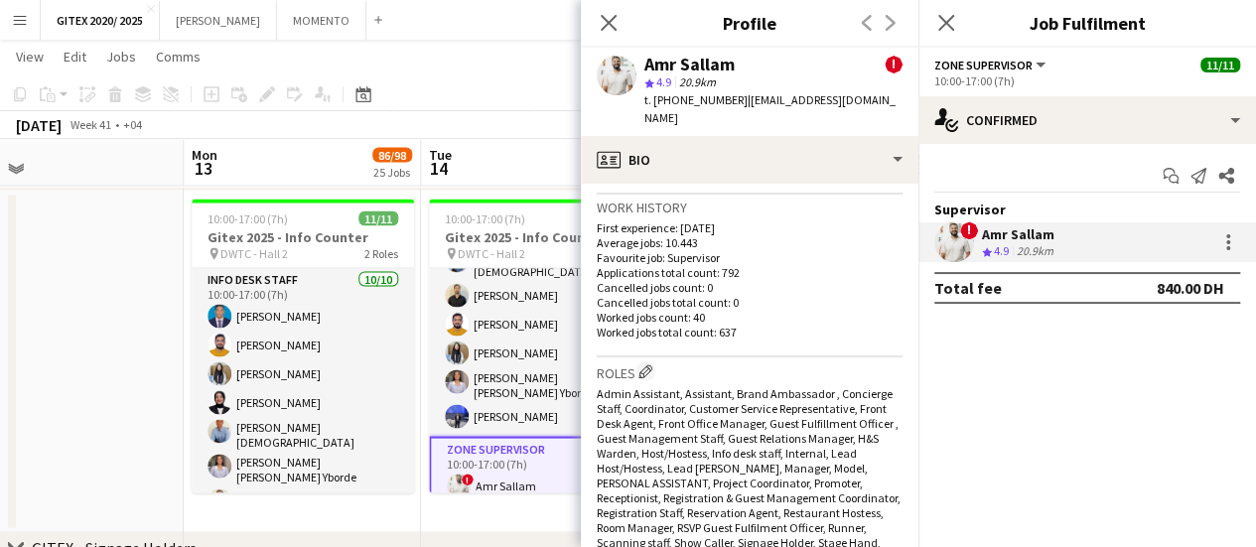
scroll to position [1192, 0]
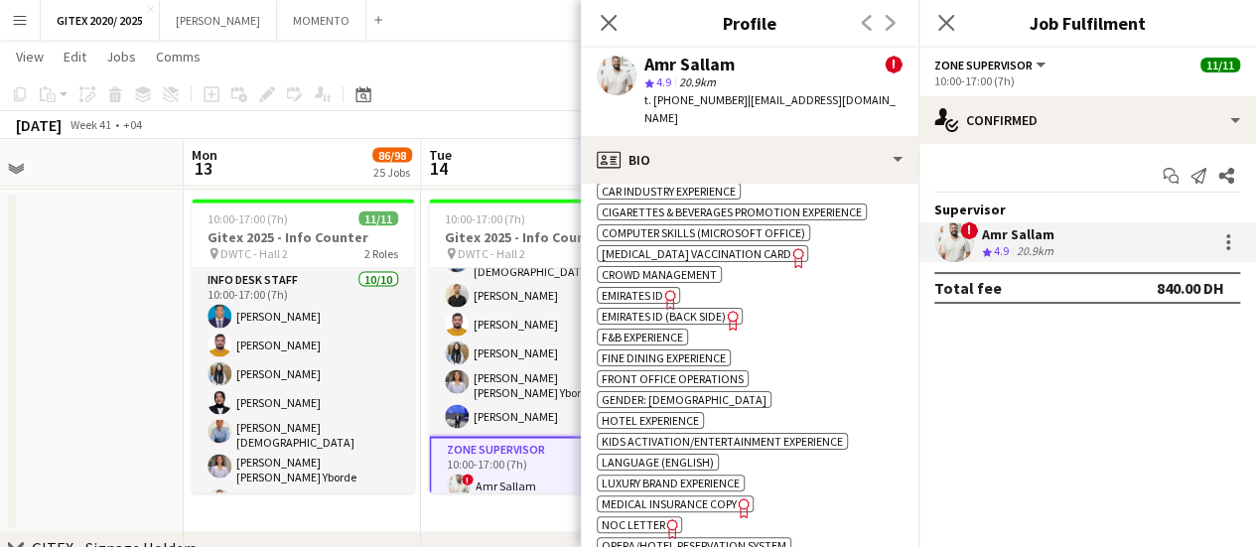
click at [647, 521] on span "NOC Letter" at bounding box center [634, 524] width 64 height 15
click at [653, 293] on span "Emirates ID" at bounding box center [633, 295] width 62 height 15
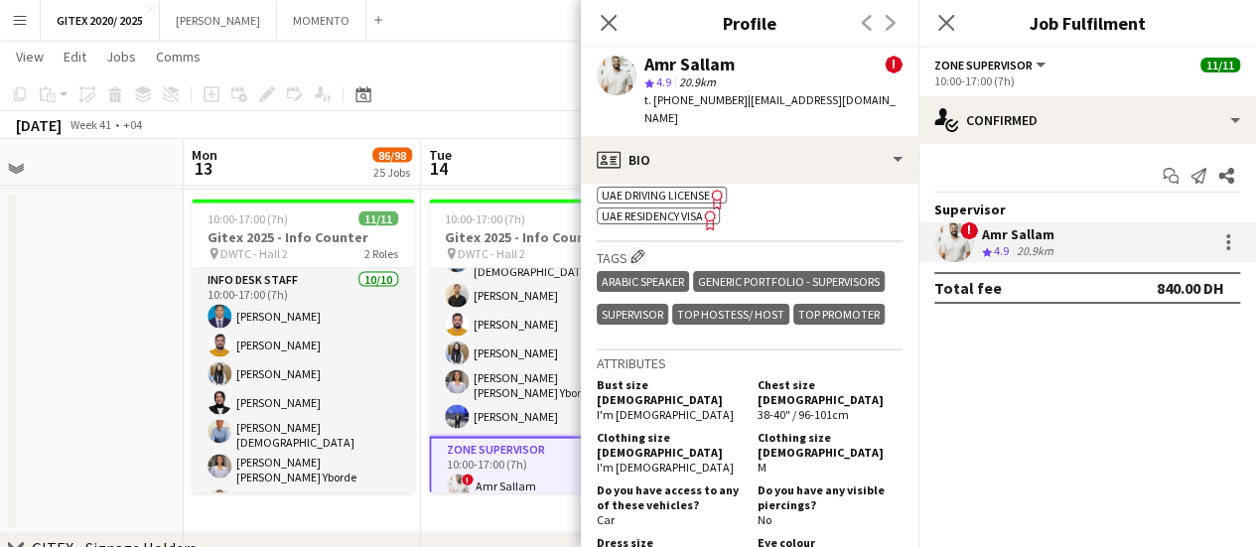
click at [676, 209] on span "UAE Residency Visa" at bounding box center [652, 216] width 101 height 15
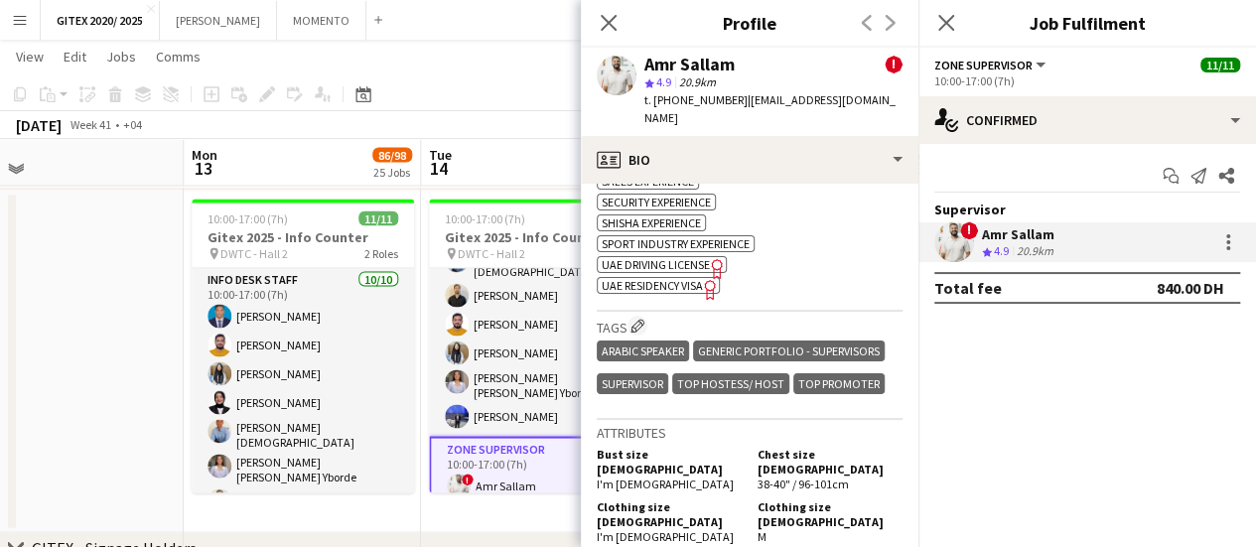
scroll to position [1589, 0]
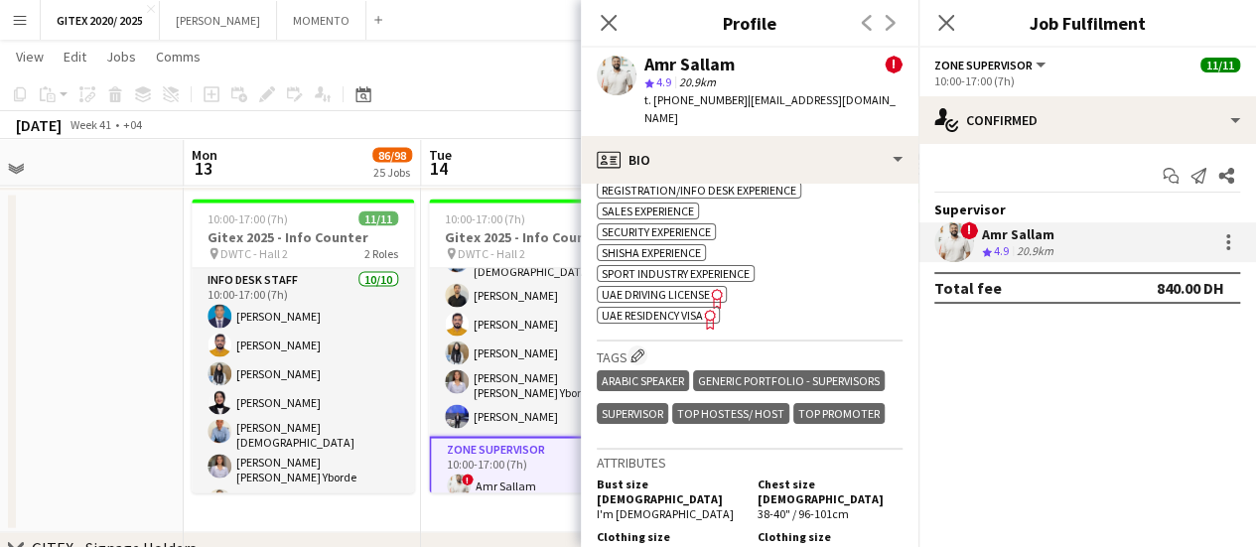
click at [638, 170] on span "Passport" at bounding box center [628, 169] width 52 height 15
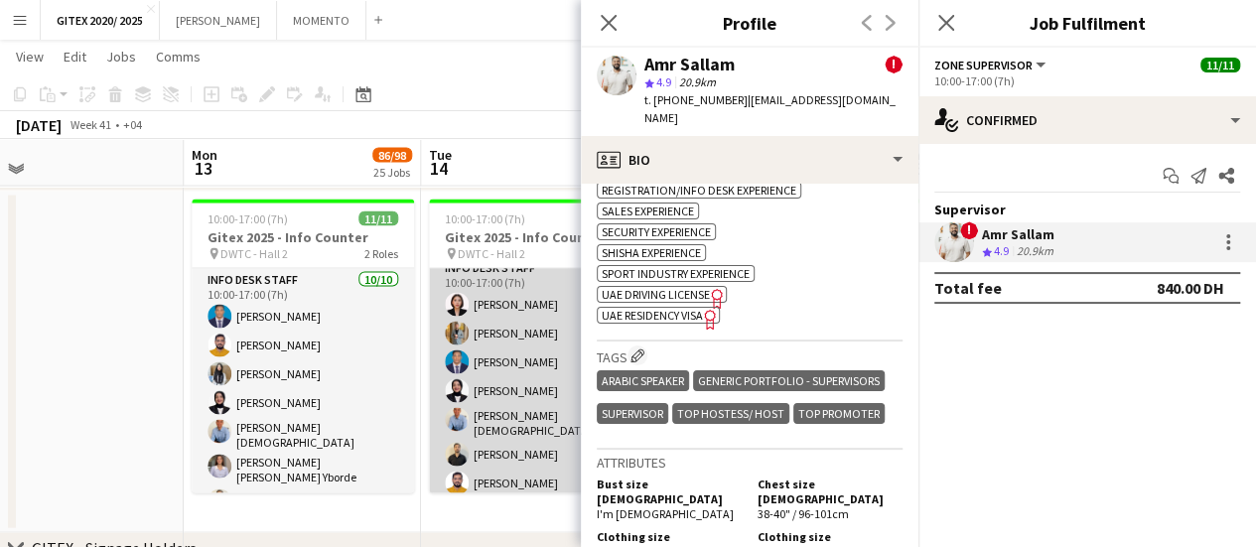
scroll to position [0, 0]
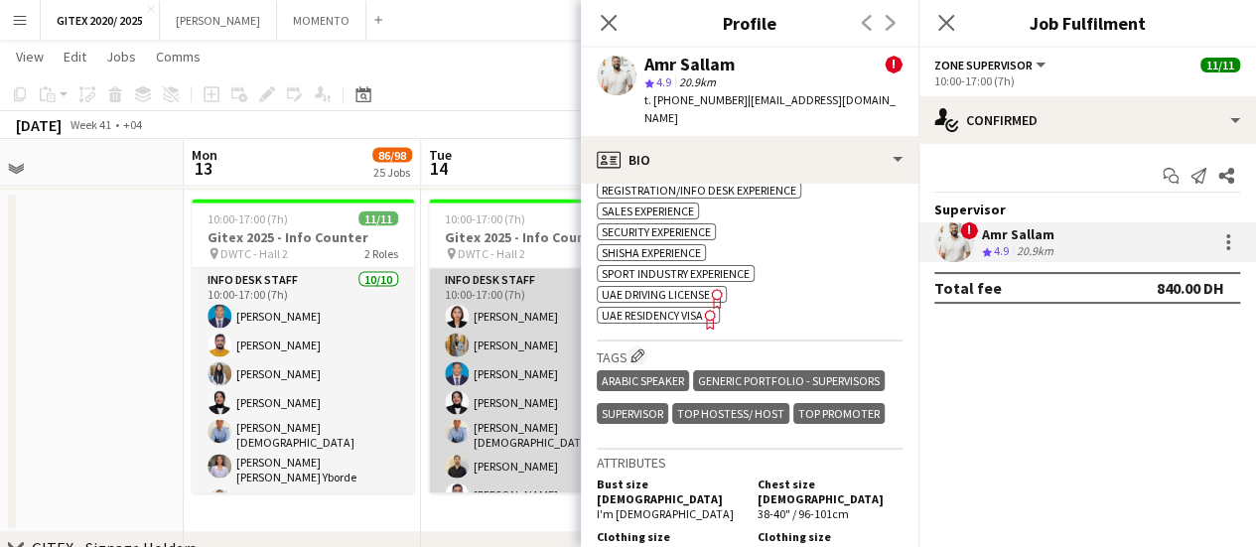
click at [491, 390] on app-card-role "Info desk staff 10/10 10:00-17:00 (7h) Aliah Bea Constantino Ahmed Fouda Benjam…" at bounding box center [540, 438] width 222 height 339
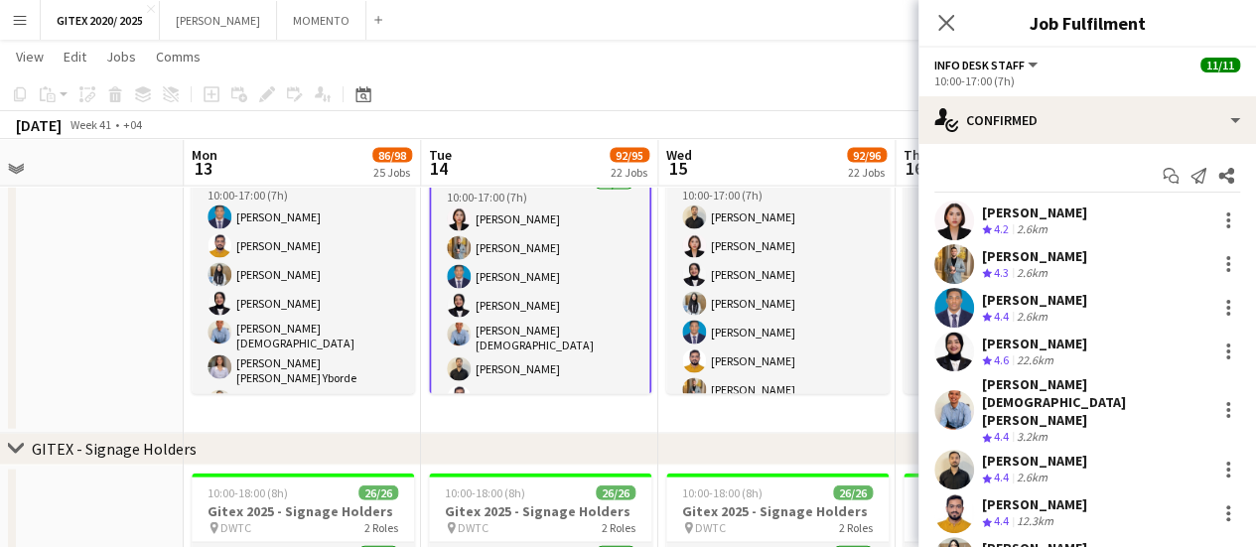
click at [1066, 226] on div "Crew rating 4.2 2.6km" at bounding box center [1034, 229] width 105 height 17
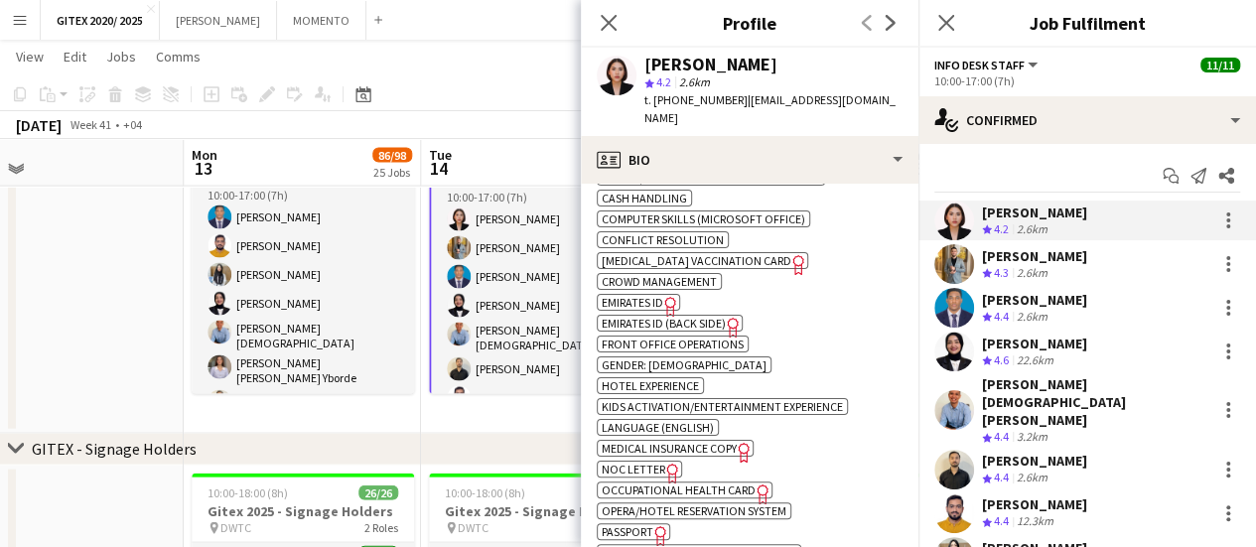
scroll to position [1192, 0]
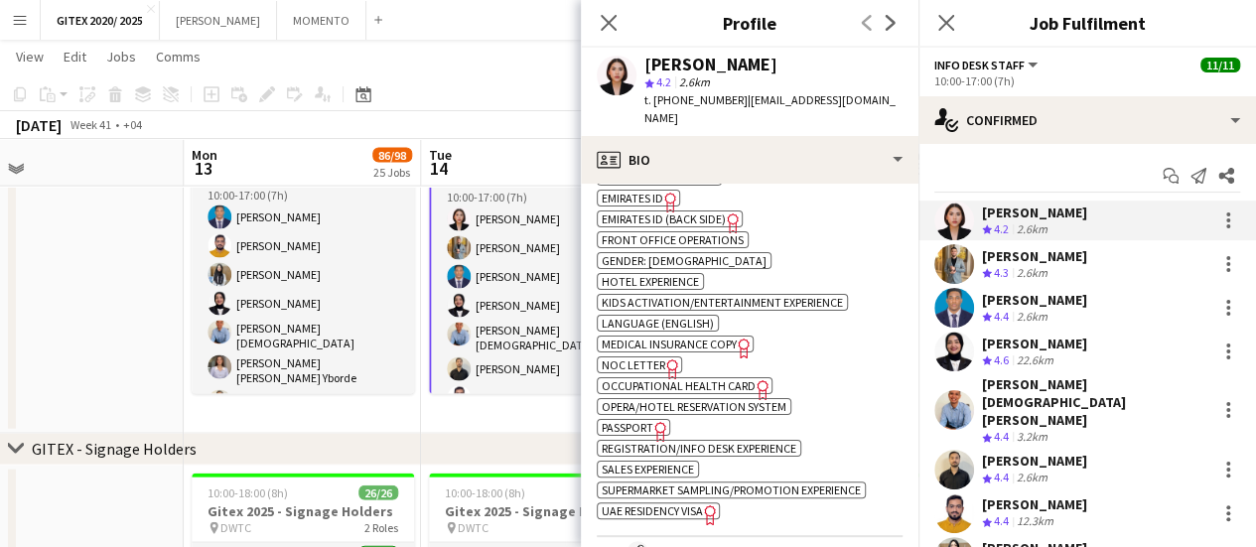
click at [653, 421] on icon "Freelancer has uploaded a photo validation of skill. Click to see" at bounding box center [660, 431] width 21 height 21
click at [654, 503] on span "UAE Residency Visa" at bounding box center [652, 510] width 101 height 15
click at [1027, 263] on div "Ahmed Fouda" at bounding box center [1034, 256] width 105 height 18
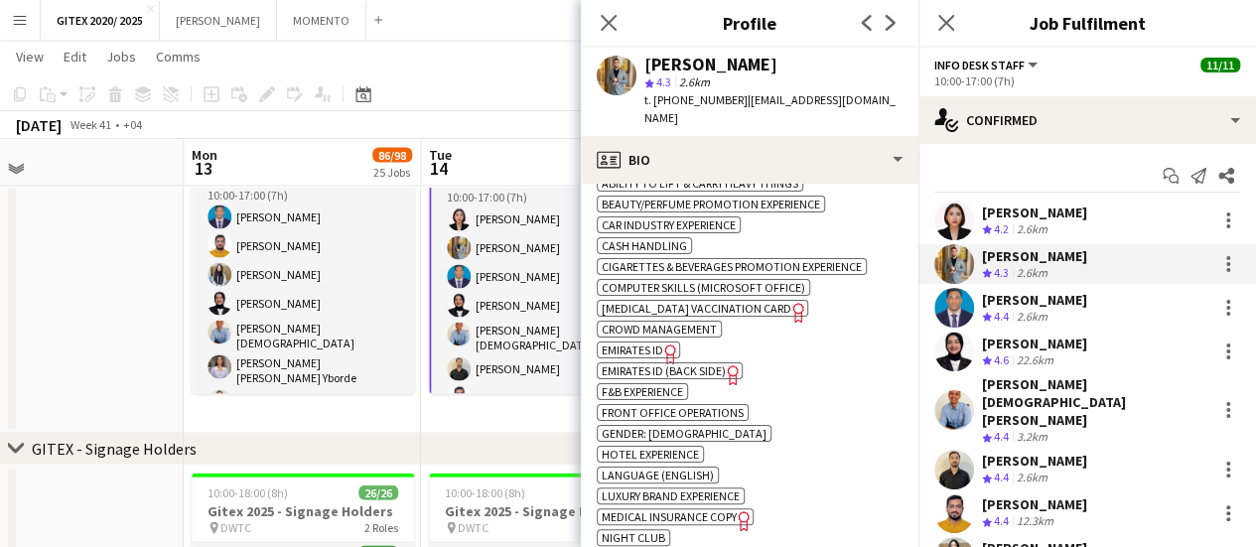
scroll to position [1092, 0]
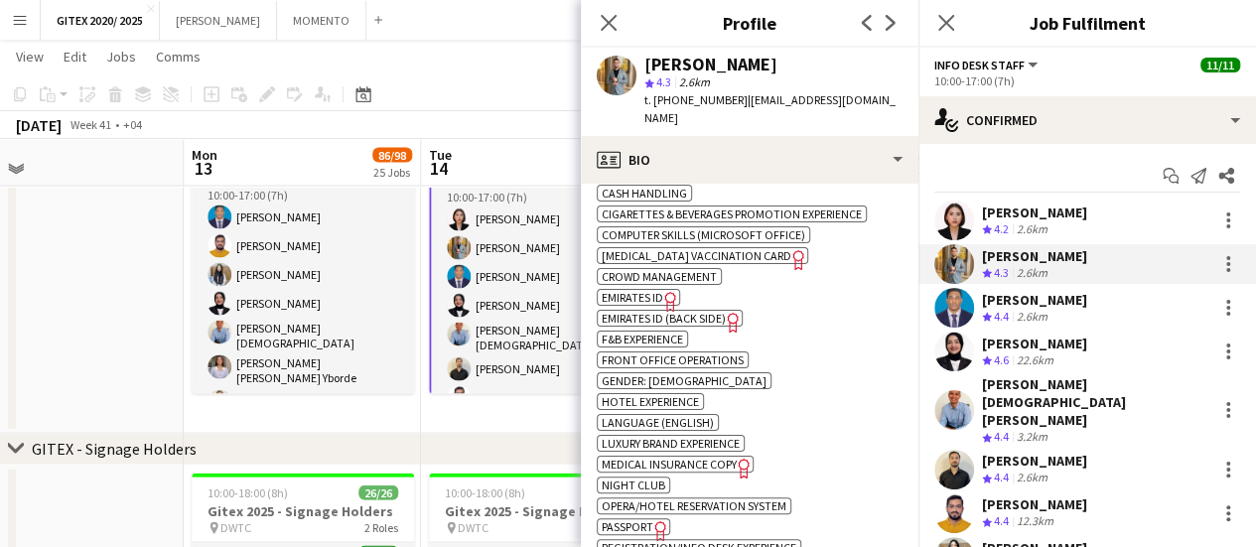
click at [653, 520] on icon "Freelancer has uploaded a photo validation of skill. Click to see" at bounding box center [660, 530] width 21 height 21
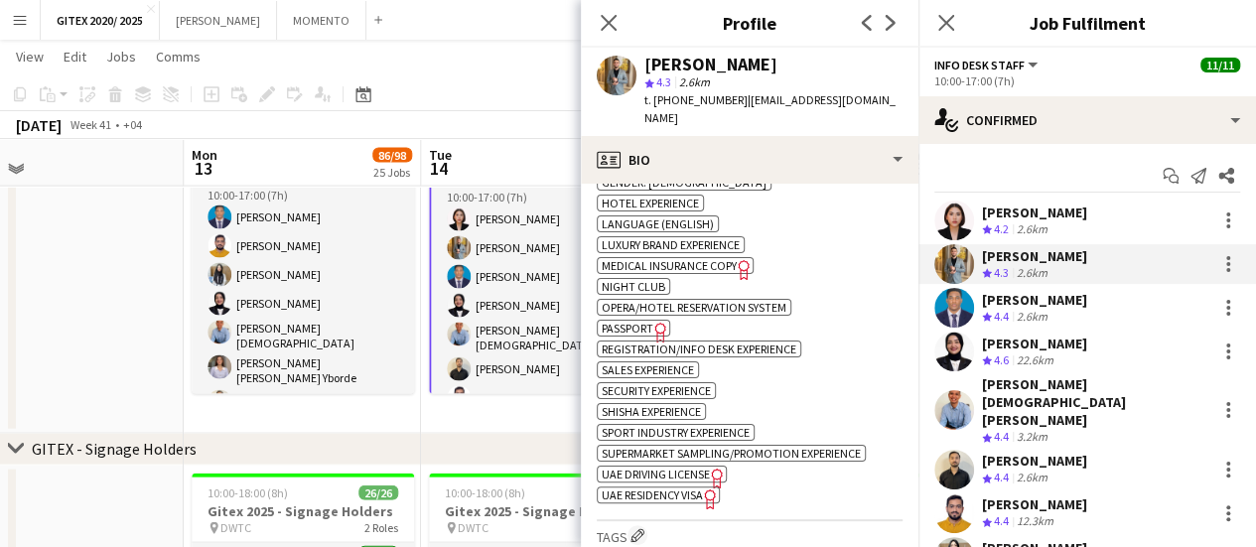
click at [677, 416] on div "ok-circled2 background Layer 1 cross-circle-red background Layer 1 Ability to l…" at bounding box center [750, 212] width 306 height 584
click at [677, 488] on span "UAE Residency Visa" at bounding box center [652, 495] width 101 height 15
click at [1033, 326] on div "Aliah Bea Constantino Crew rating 4.2 2.6km Ahmed Fouda Crew rating 4.3 2.6km B…" at bounding box center [1087, 439] width 338 height 476
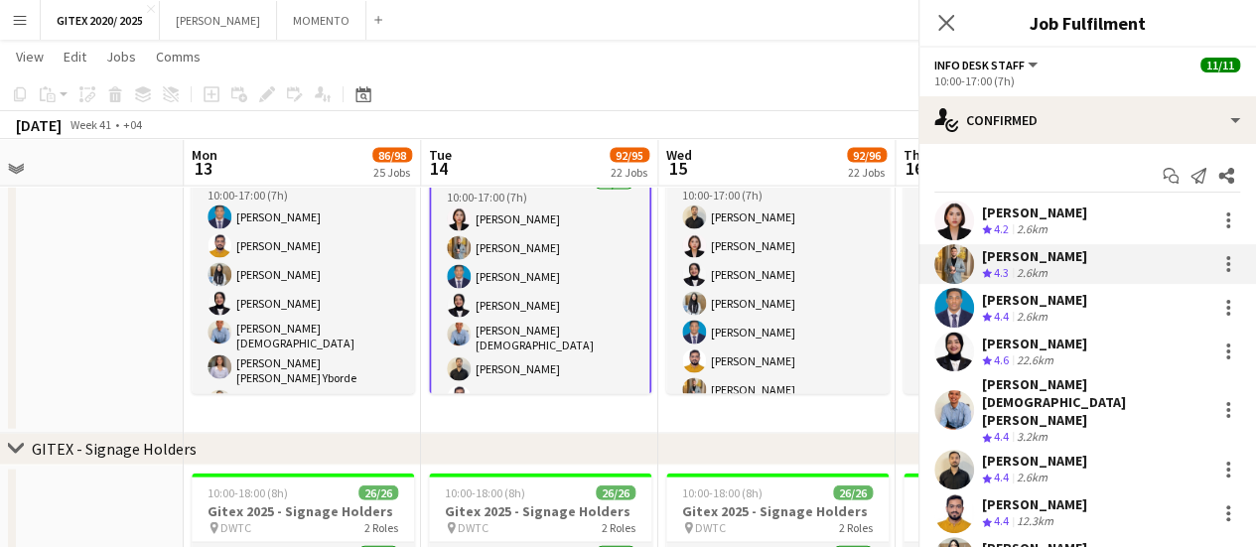
click at [1033, 311] on div "2.6km" at bounding box center [1032, 317] width 39 height 17
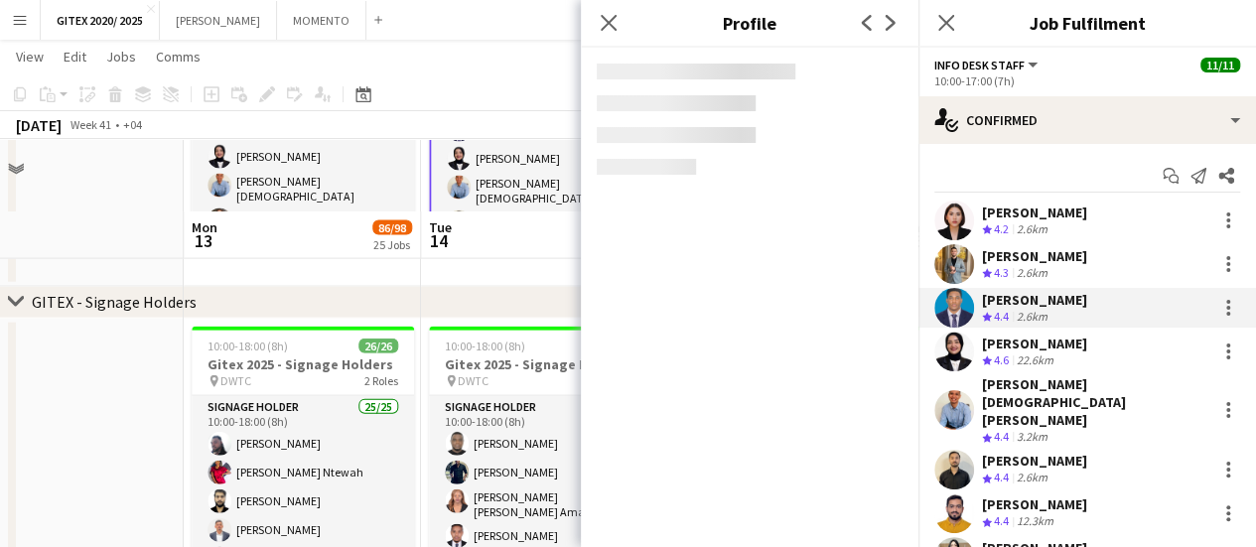
scroll to position [2284, 0]
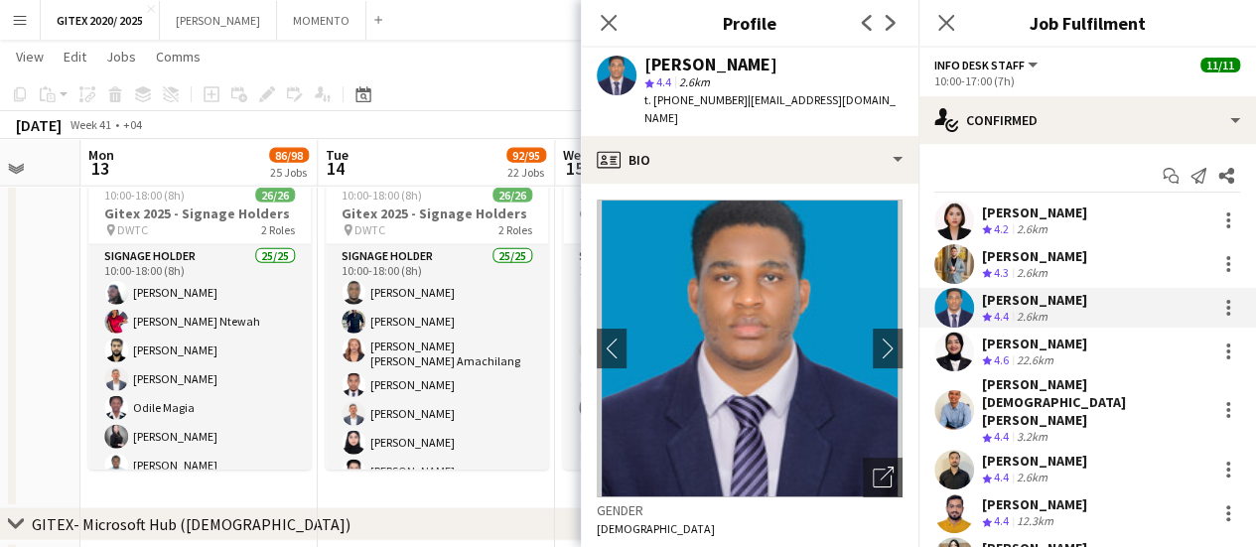
drag, startPoint x: 333, startPoint y: 410, endPoint x: 526, endPoint y: 423, distance: 194.1
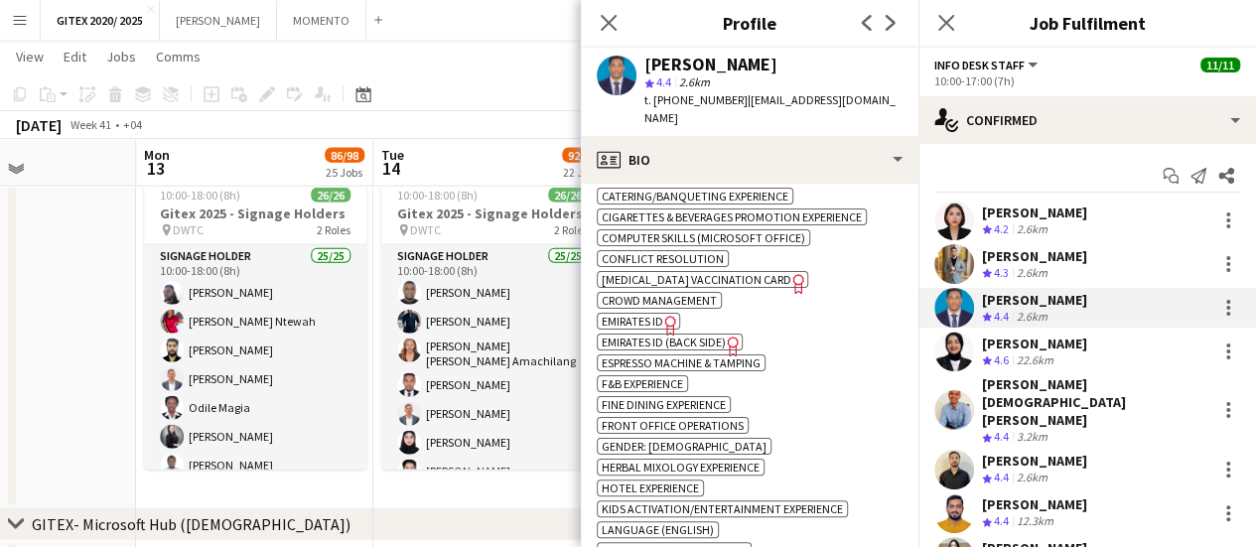
scroll to position [1291, 0]
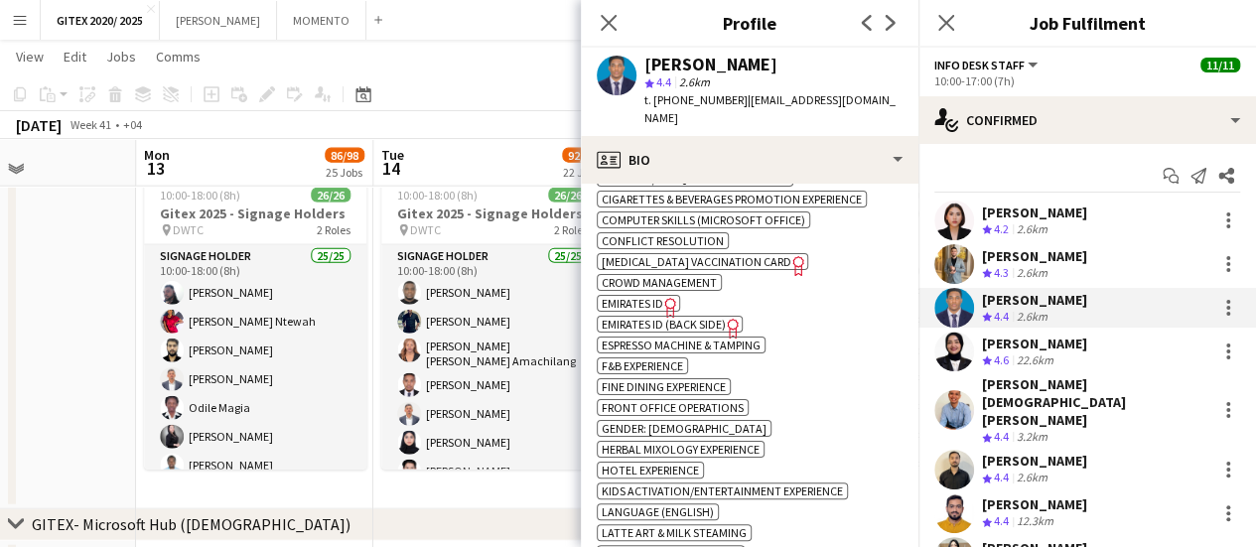
click at [655, 299] on span "Emirates ID" at bounding box center [633, 303] width 62 height 15
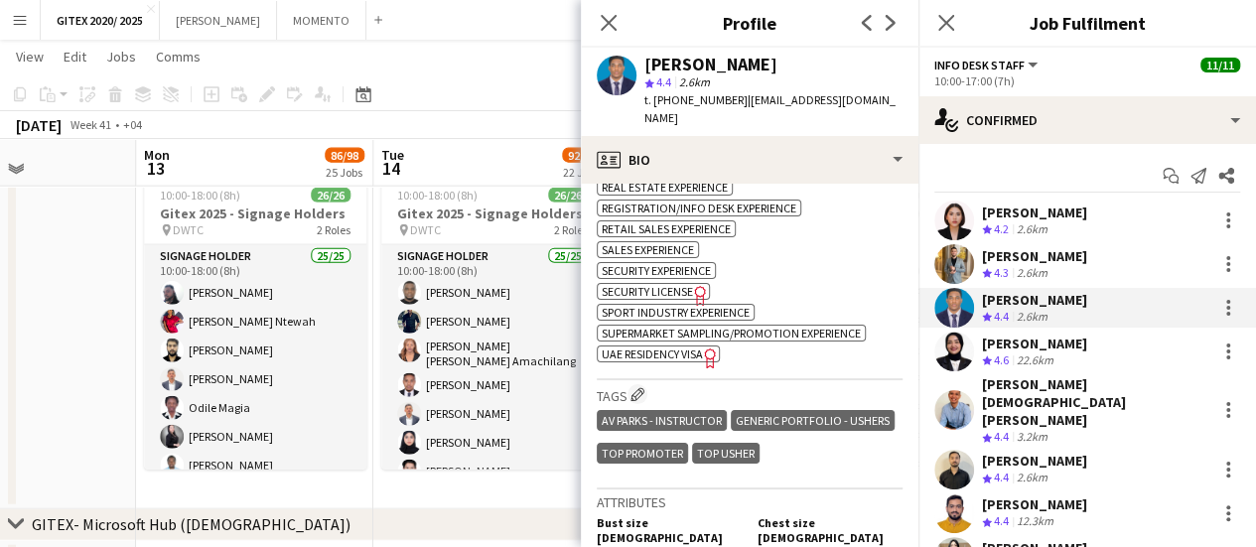
click at [672, 352] on span "UAE Residency Visa" at bounding box center [652, 354] width 101 height 15
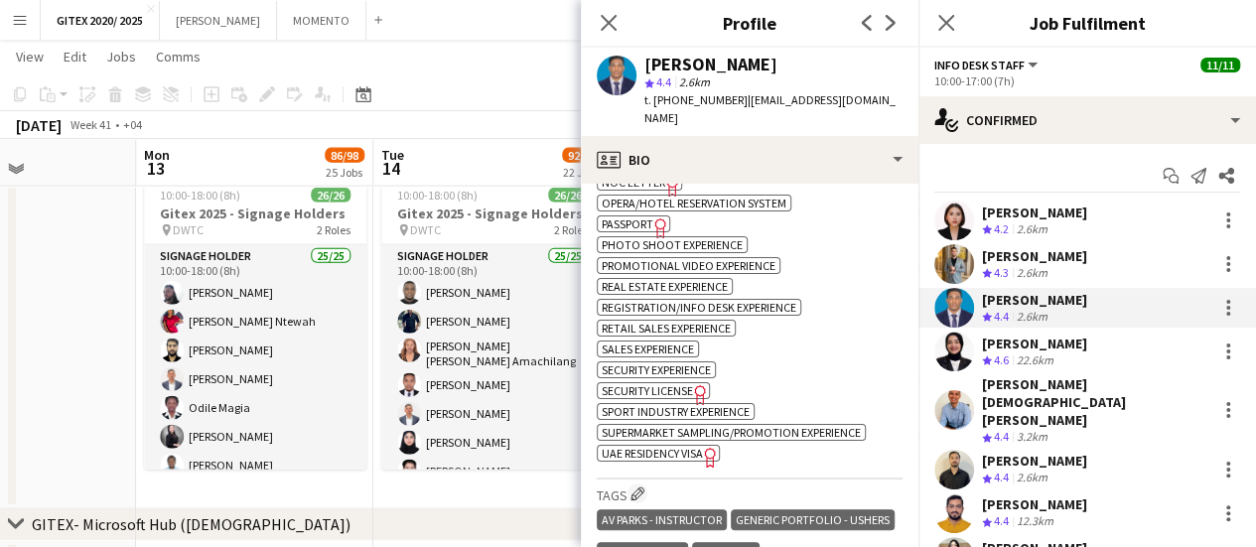
click at [606, 221] on span "Passport" at bounding box center [628, 223] width 52 height 15
click at [1073, 351] on div "[PERSON_NAME]" at bounding box center [1034, 344] width 105 height 18
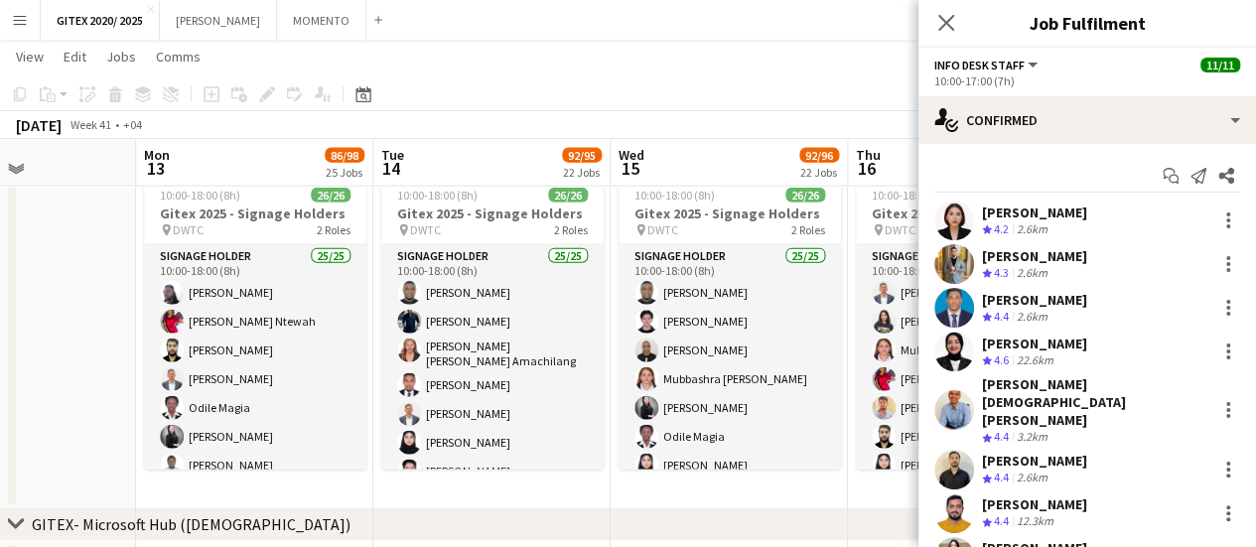
scroll to position [143, 0]
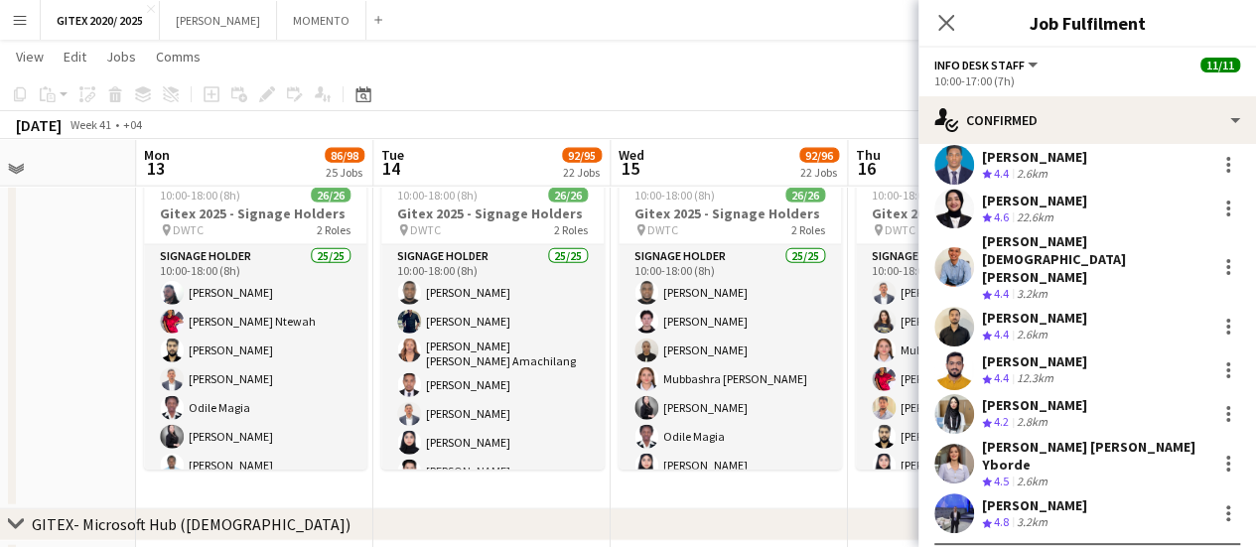
click at [1056, 220] on div "22.6km" at bounding box center [1035, 218] width 45 height 17
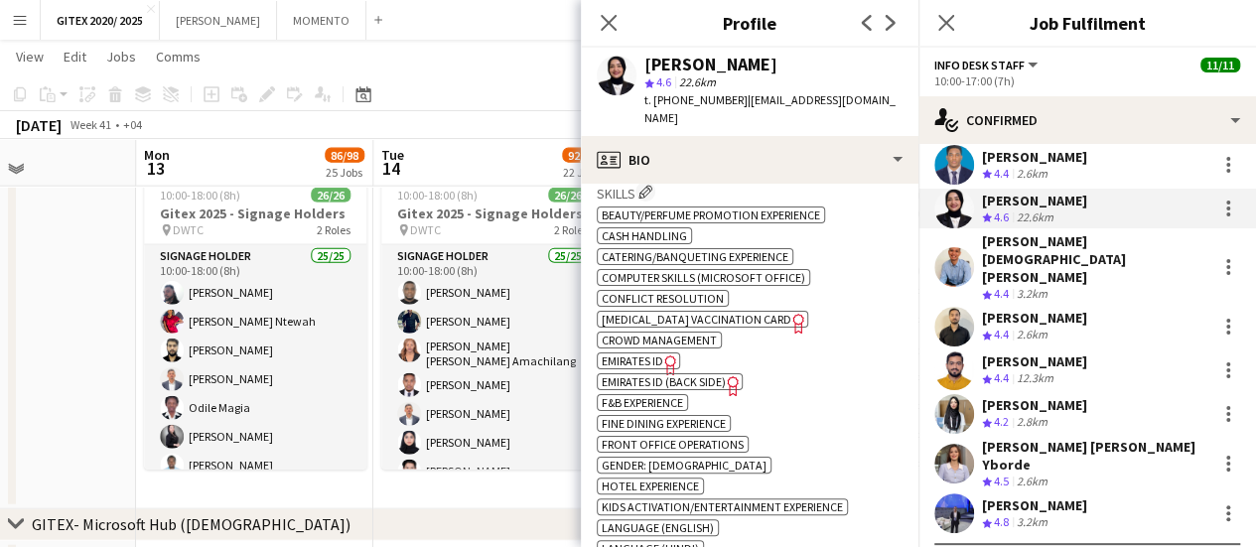
scroll to position [1192, 0]
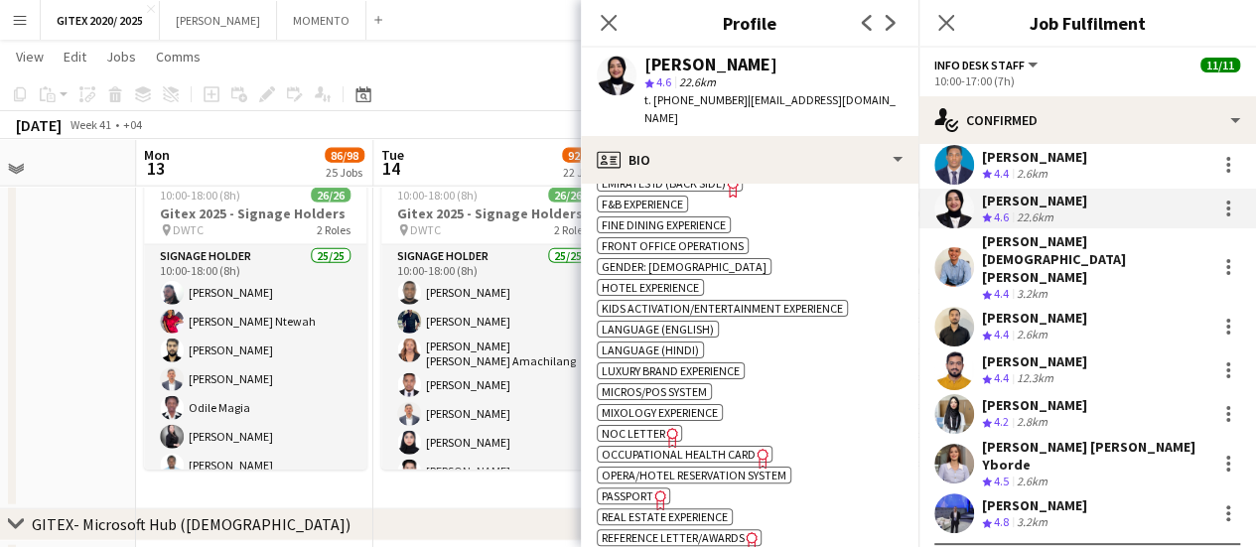
click at [632, 489] on span "Passport" at bounding box center [628, 496] width 52 height 15
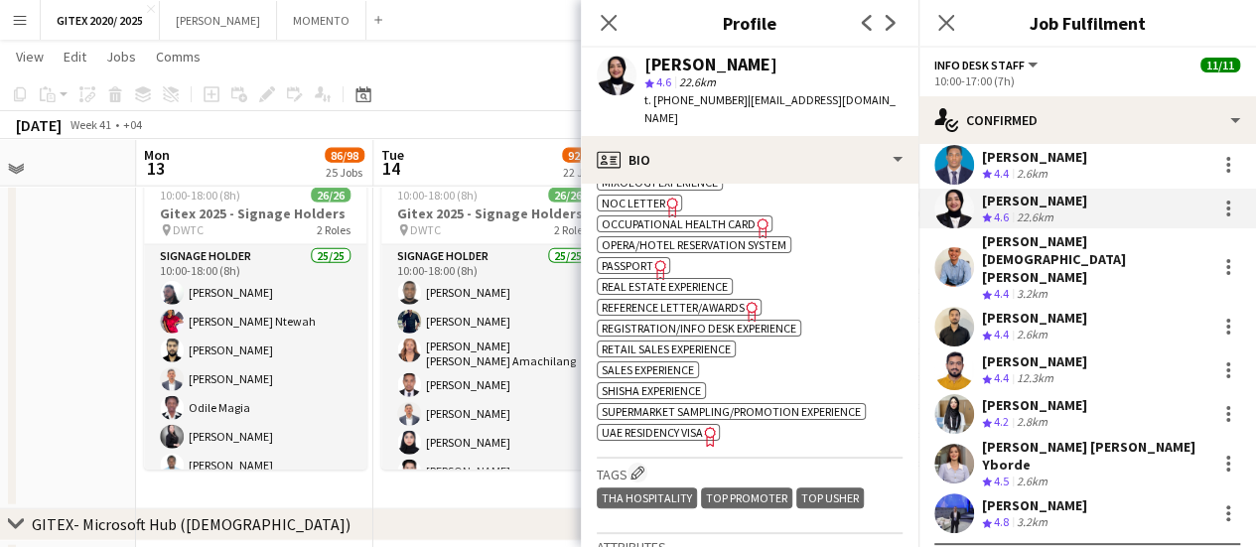
scroll to position [1489, 0]
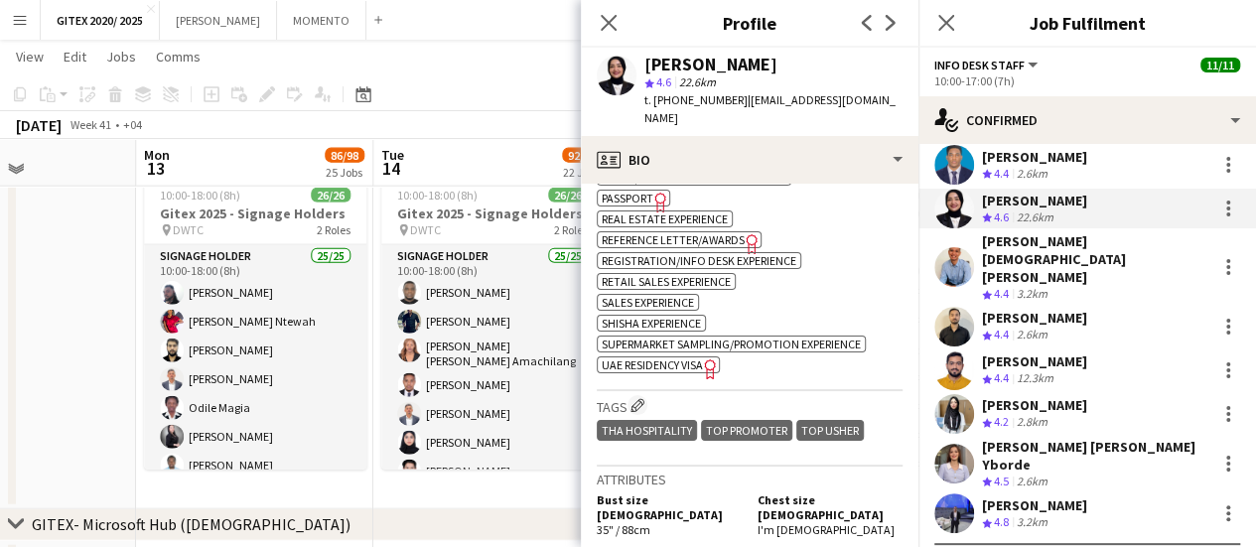
click at [701, 358] on icon "Freelancer has uploaded a photo validation of skill. Click to see" at bounding box center [710, 368] width 21 height 21
click at [643, 191] on span "Passport" at bounding box center [628, 198] width 52 height 15
click at [1023, 286] on div "3.2km" at bounding box center [1032, 294] width 39 height 17
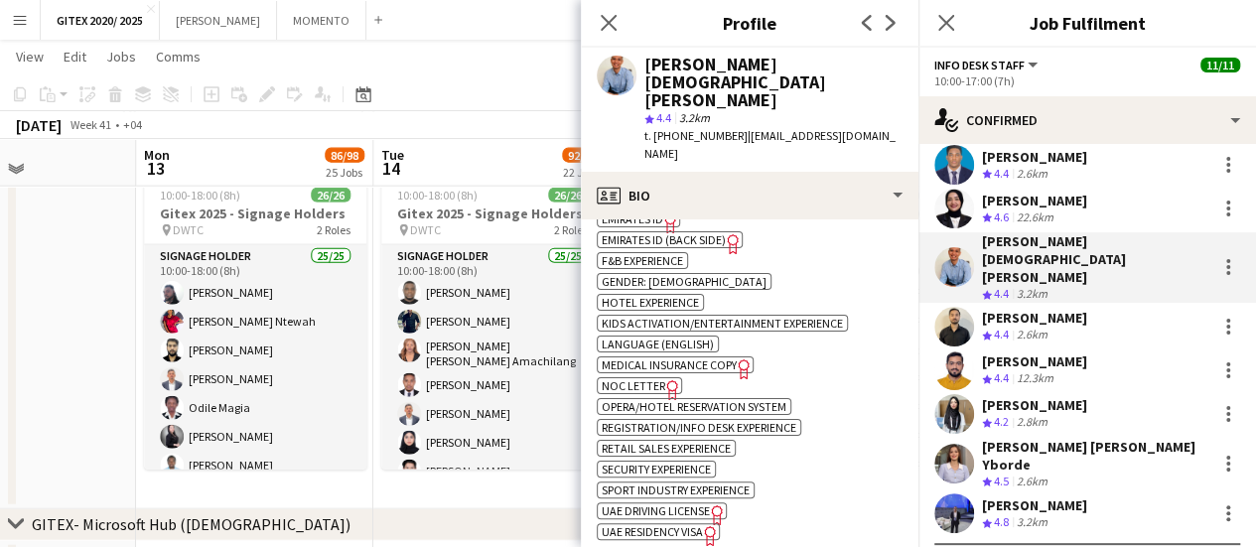
scroll to position [993, 0]
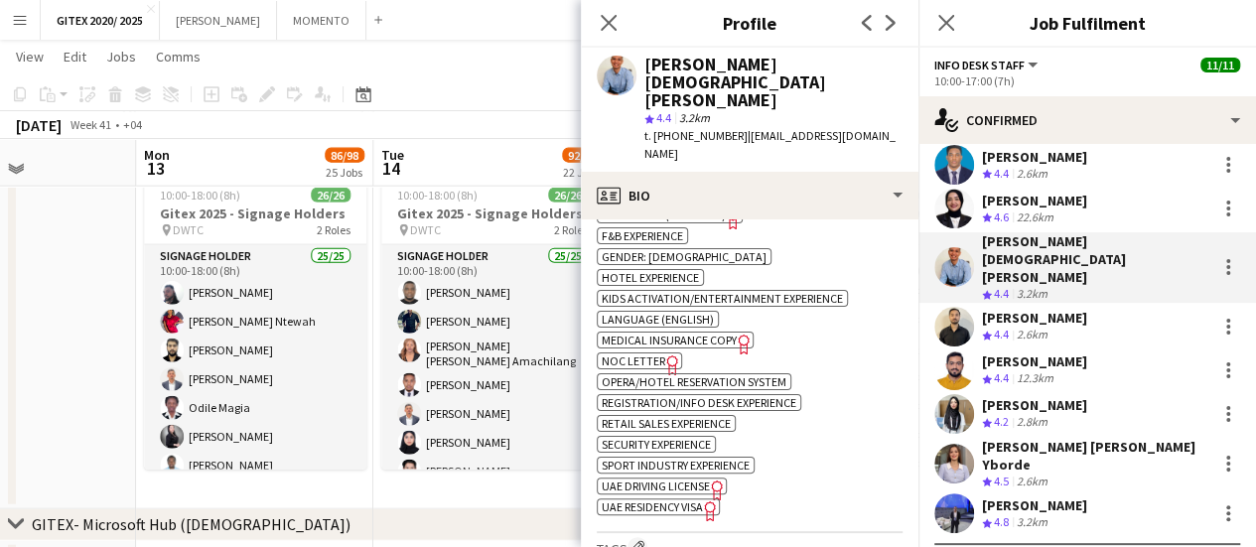
click at [664, 499] on span "UAE Residency Visa" at bounding box center [652, 506] width 101 height 15
click at [1020, 327] on div "2.6km" at bounding box center [1032, 335] width 39 height 17
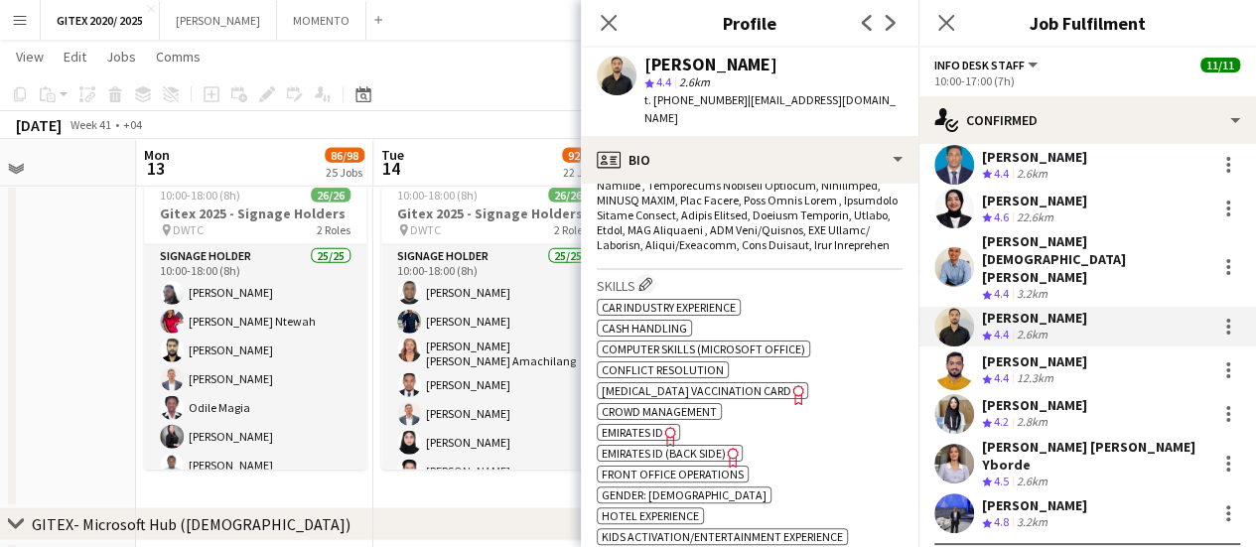
scroll to position [1092, 0]
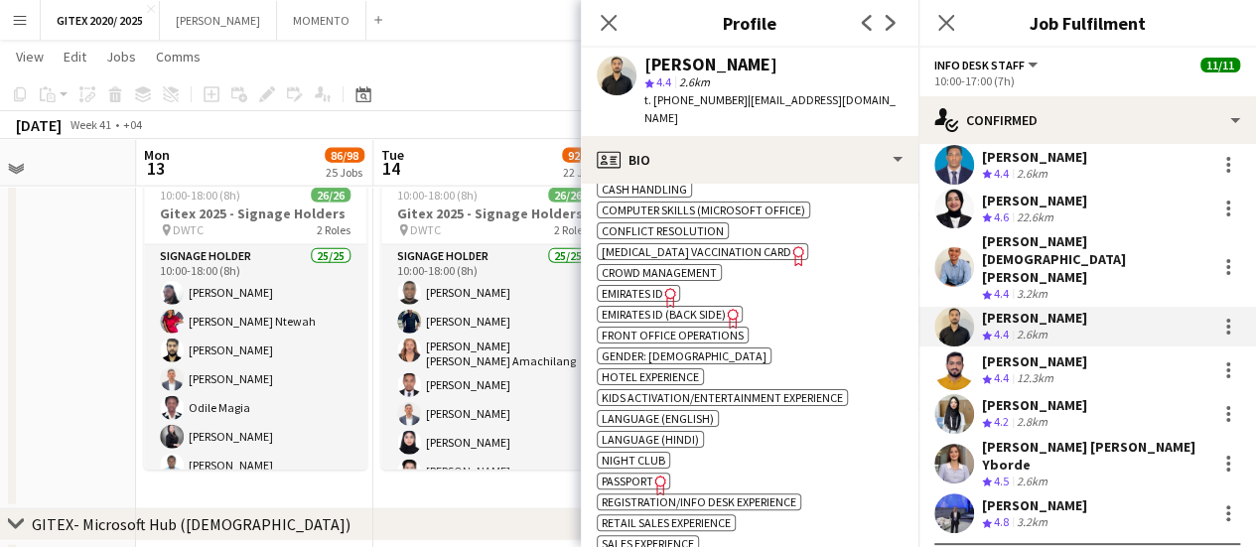
click at [637, 488] on span "Passport" at bounding box center [628, 481] width 52 height 15
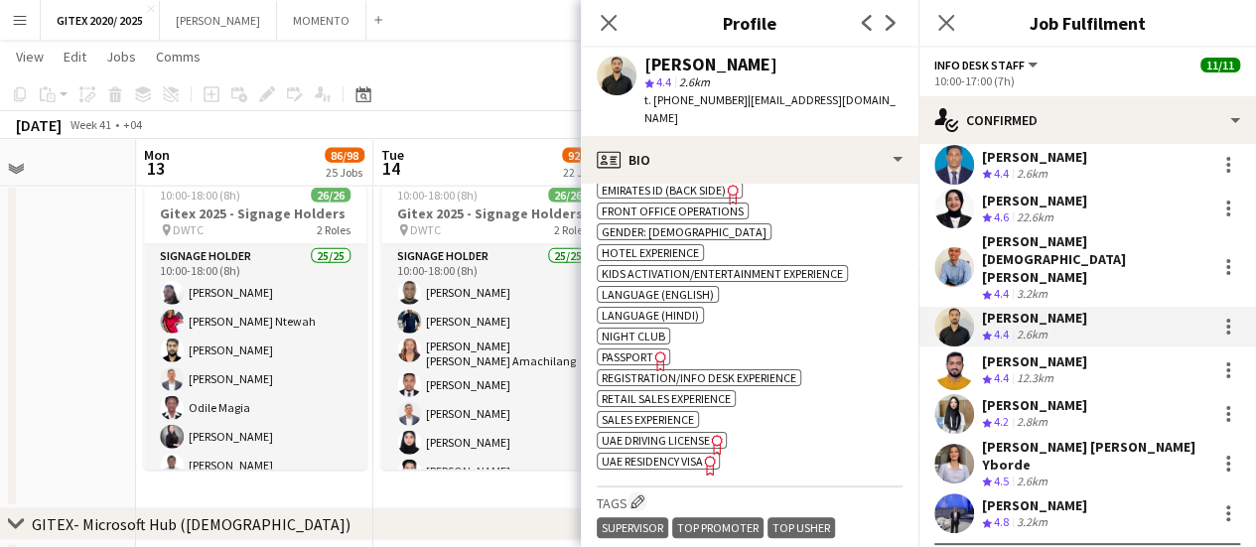
scroll to position [1390, 0]
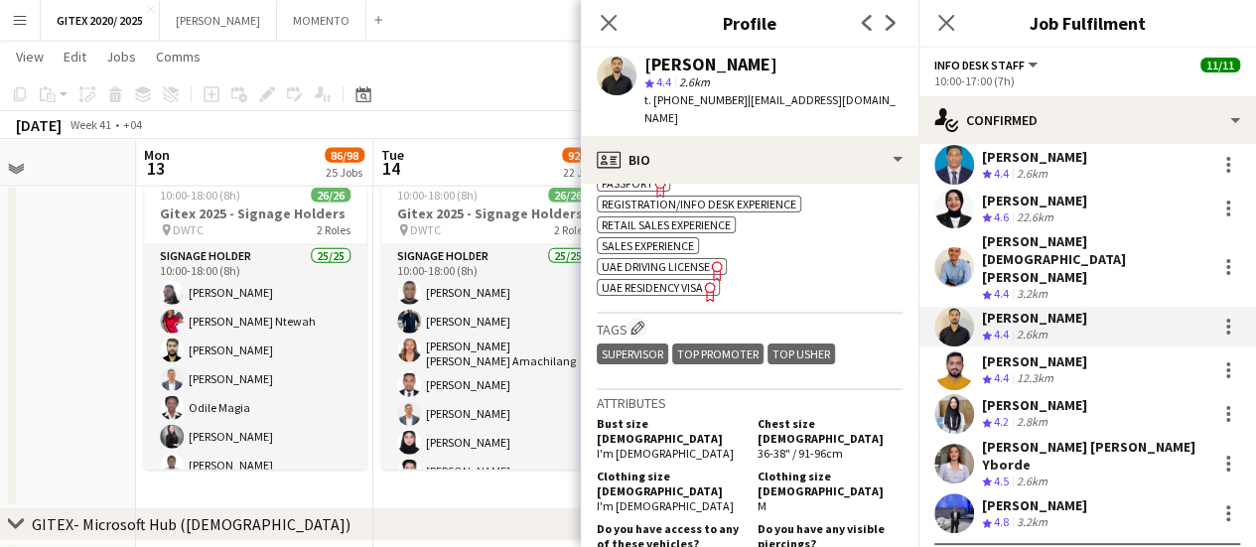
click at [699, 287] on span "UAE Residency Visa" at bounding box center [652, 287] width 101 height 15
click at [1028, 352] on div "[PERSON_NAME]" at bounding box center [1034, 361] width 105 height 18
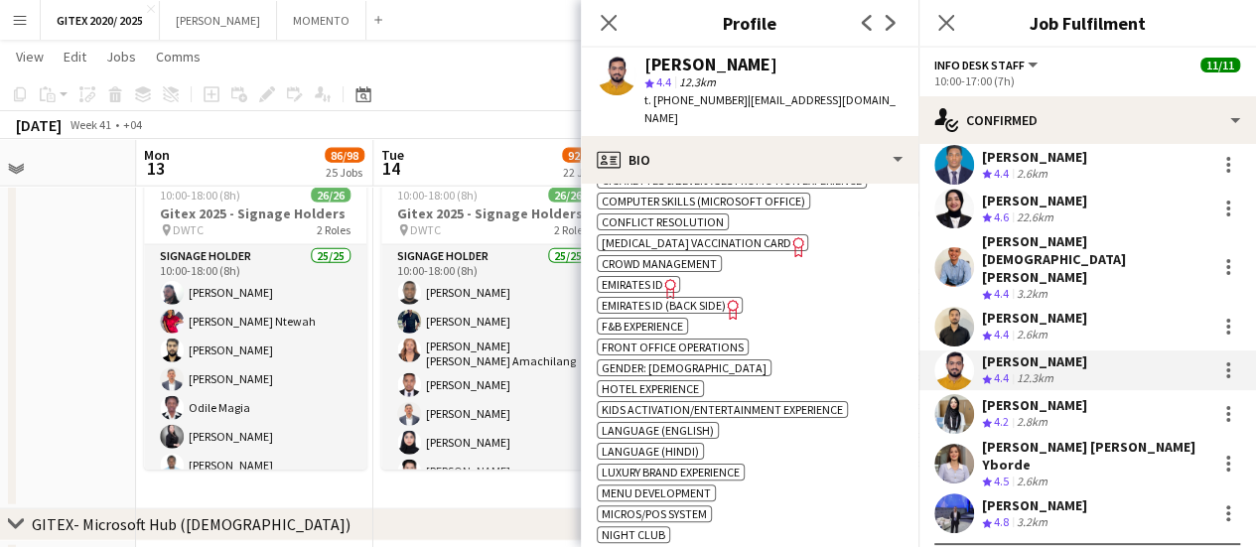
scroll to position [1291, 0]
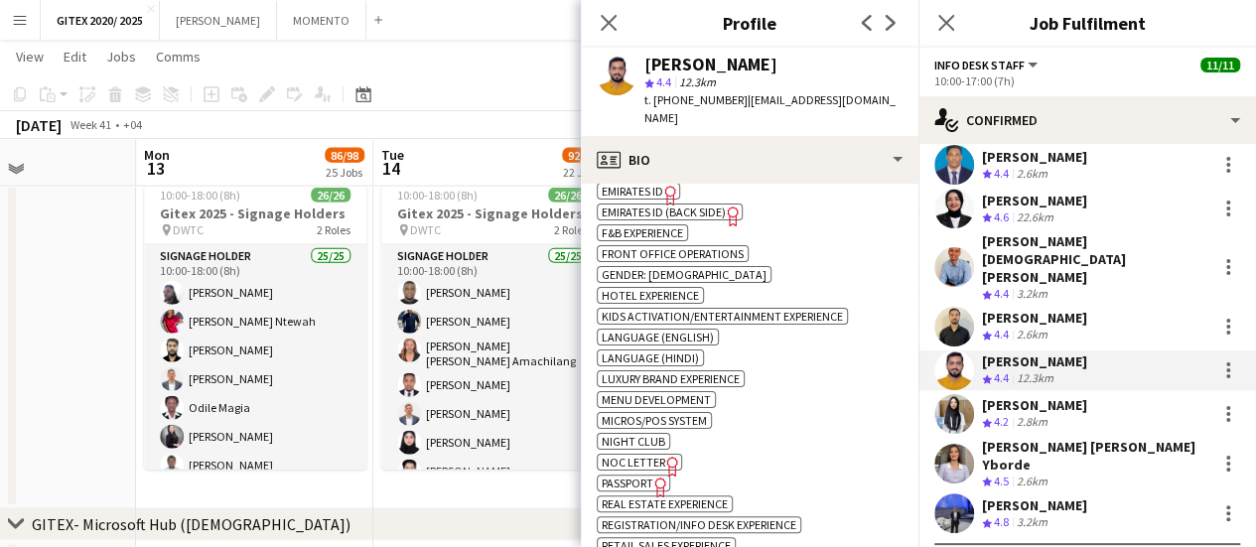
click at [639, 480] on span "Passport" at bounding box center [628, 483] width 52 height 15
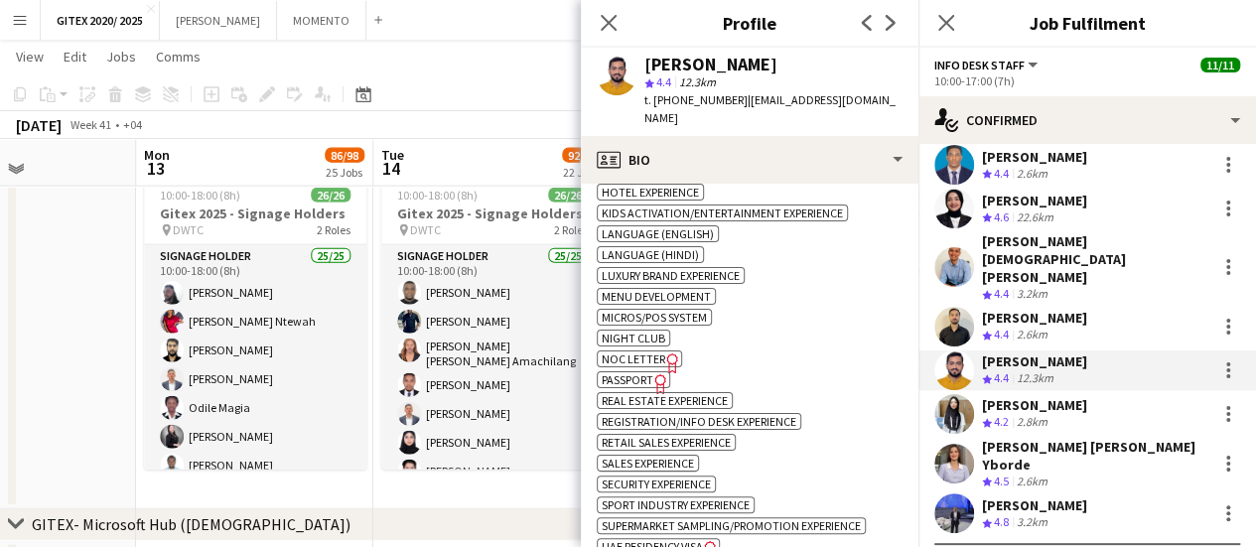
scroll to position [1489, 0]
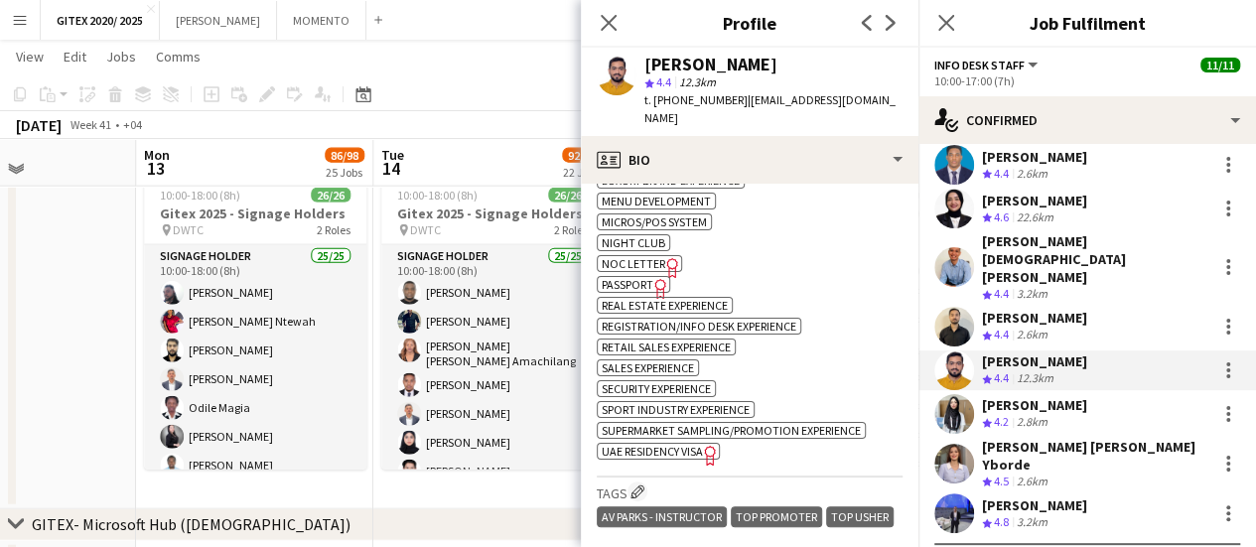
click at [673, 449] on span "UAE Residency Visa" at bounding box center [652, 451] width 101 height 15
drag, startPoint x: 1034, startPoint y: 384, endPoint x: 1007, endPoint y: 380, distance: 27.1
click at [1033, 414] on div "2.8km" at bounding box center [1032, 422] width 39 height 17
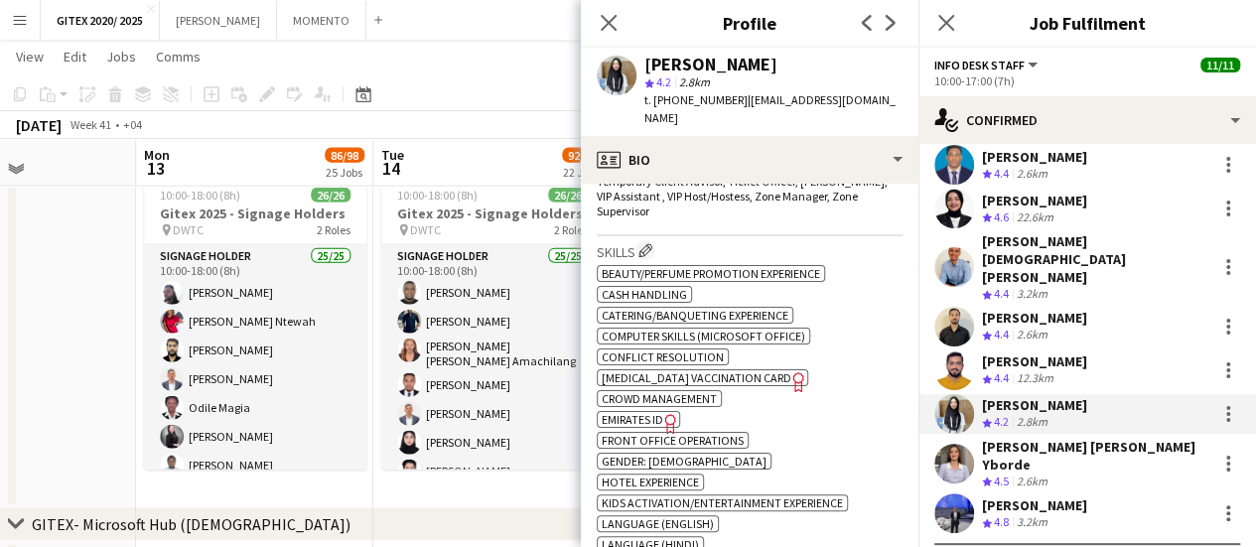
scroll to position [993, 0]
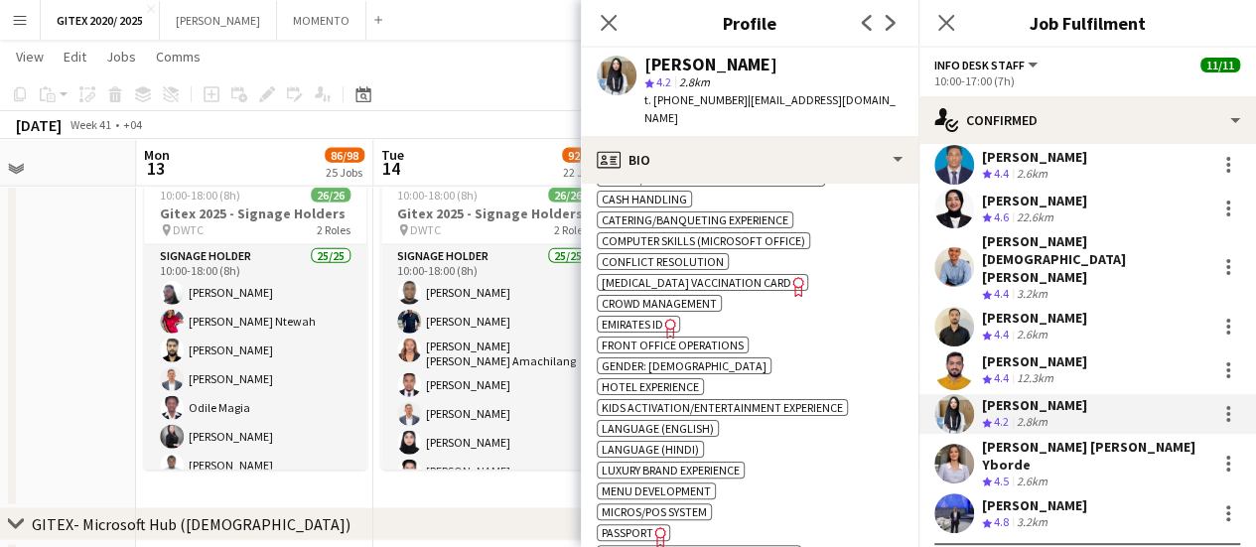
click at [643, 525] on span "Passport" at bounding box center [628, 532] width 52 height 15
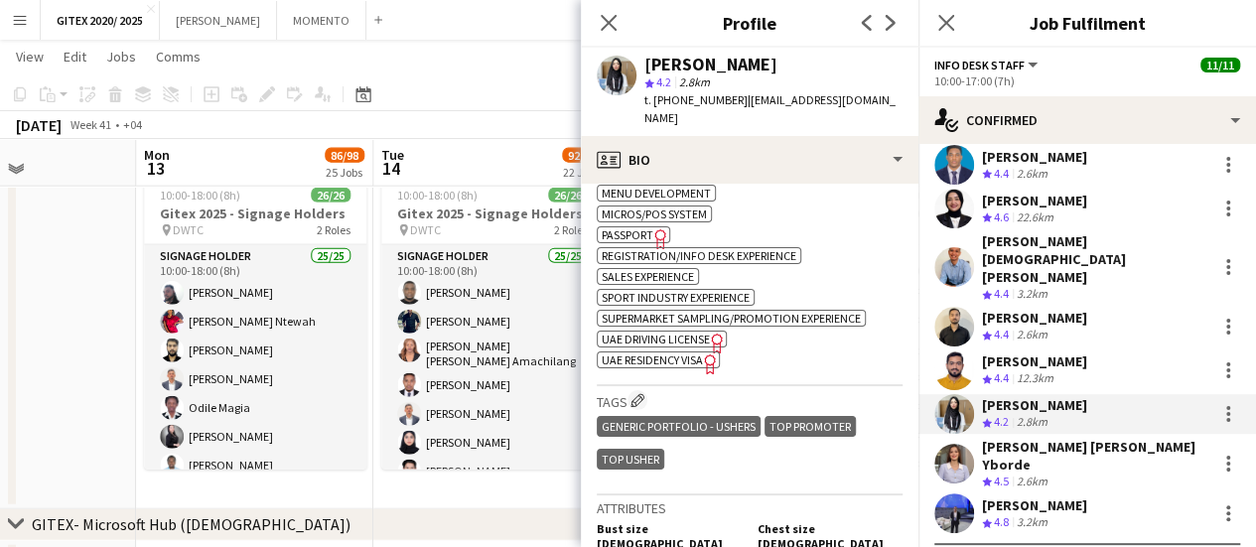
click at [695, 352] on span "UAE Residency Visa" at bounding box center [652, 359] width 101 height 15
drag, startPoint x: 1083, startPoint y: 434, endPoint x: 1074, endPoint y: 439, distance: 10.2
click at [1082, 474] on div "Crew rating 4.5 2.6km" at bounding box center [1095, 482] width 226 height 17
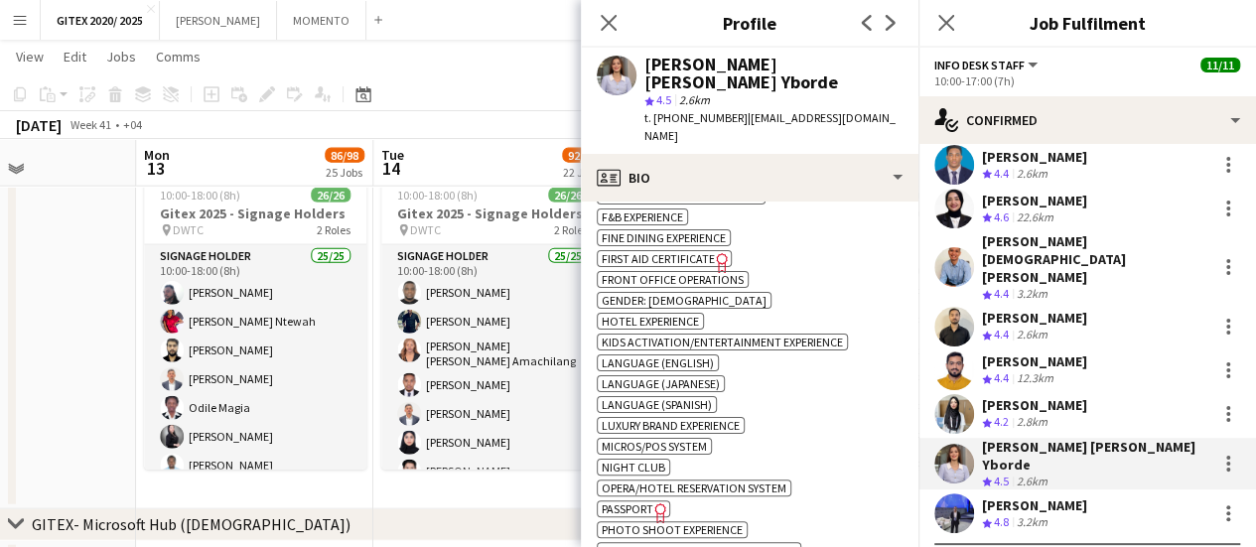
click at [639, 501] on span "Passport" at bounding box center [628, 508] width 52 height 15
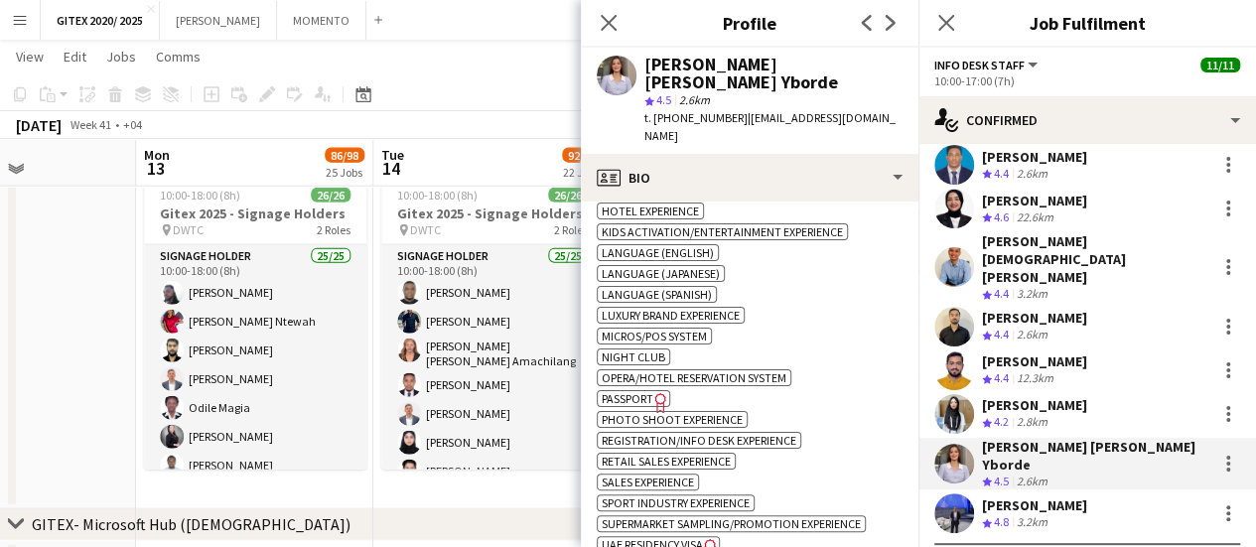
scroll to position [1489, 0]
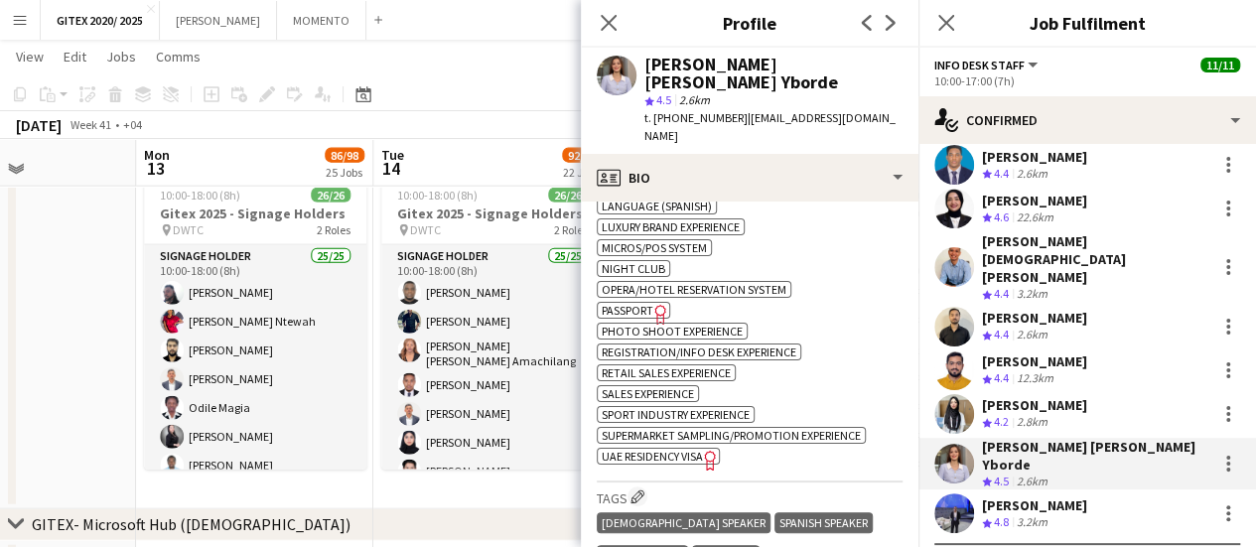
click at [666, 449] on span "UAE Residency Visa" at bounding box center [652, 456] width 101 height 15
click at [1027, 493] on div "Shyam Khilnani Crew rating 4.8 3.2km" at bounding box center [1087, 513] width 338 height 40
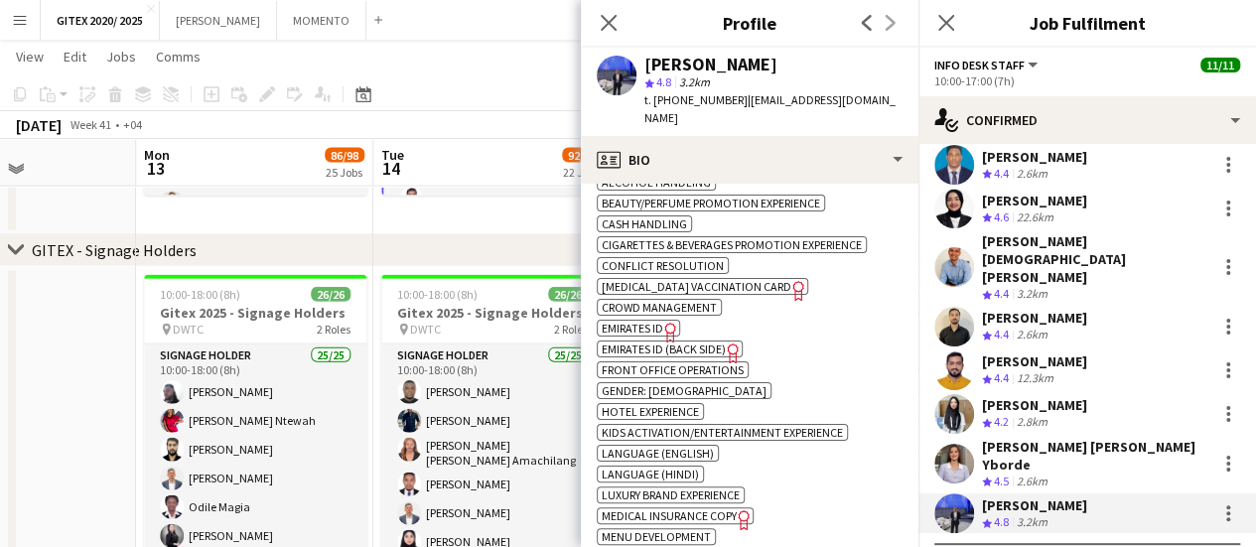
scroll to position [1192, 0]
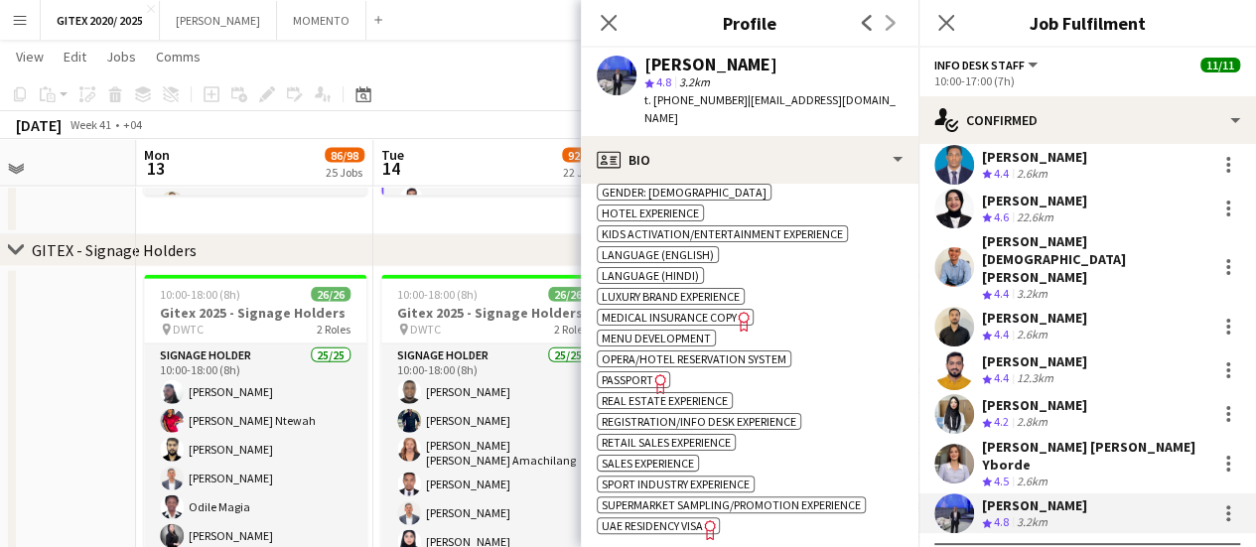
click at [649, 372] on span "Passport" at bounding box center [628, 379] width 52 height 15
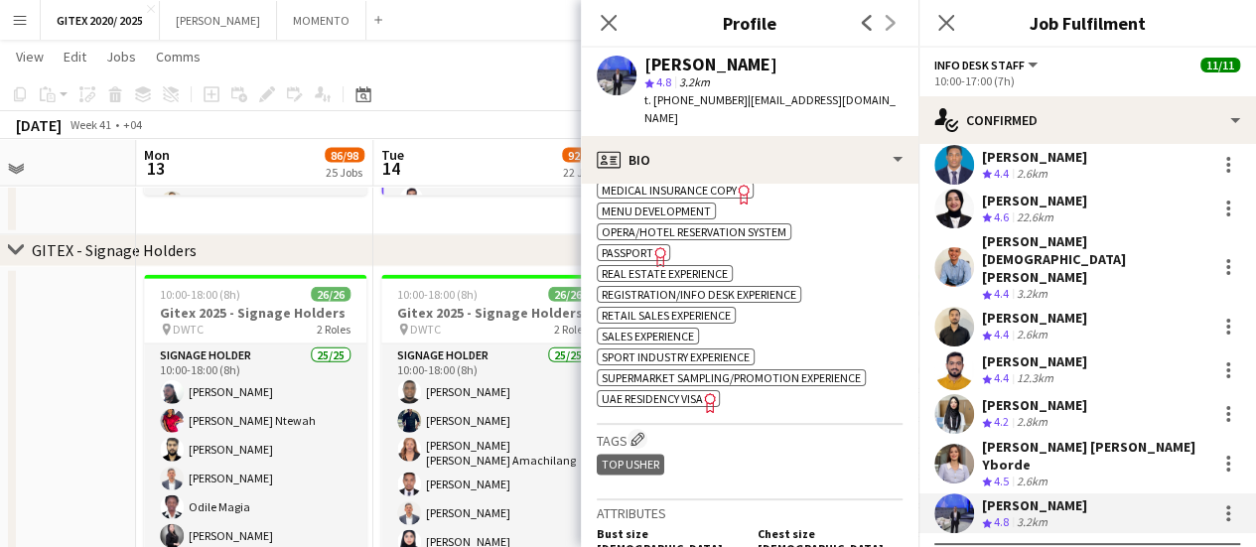
scroll to position [1390, 0]
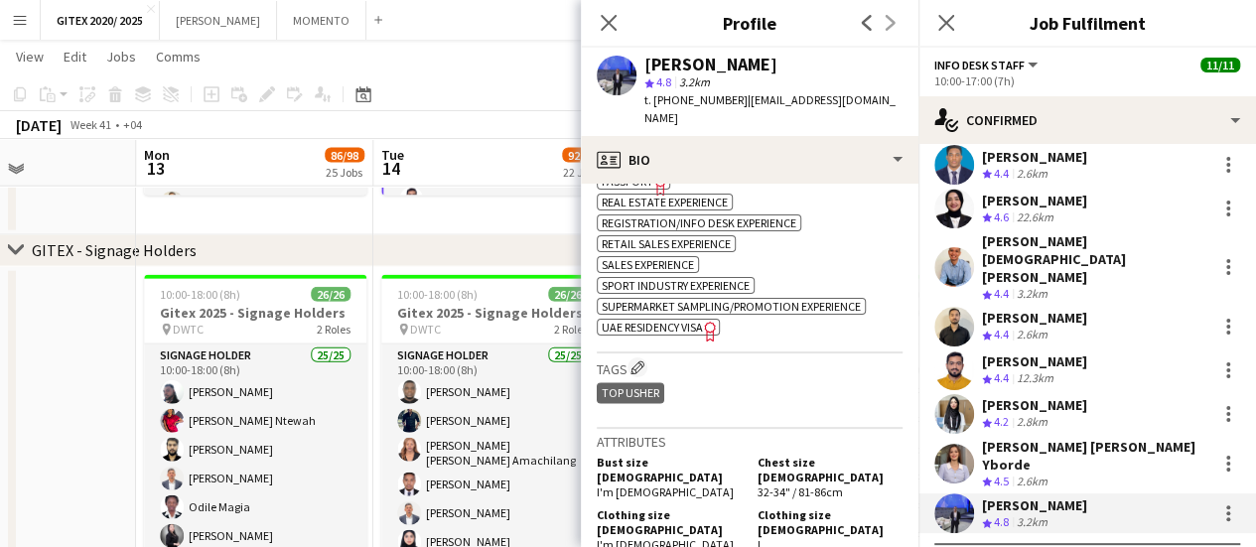
click at [696, 320] on span "UAE Residency Visa" at bounding box center [652, 327] width 101 height 15
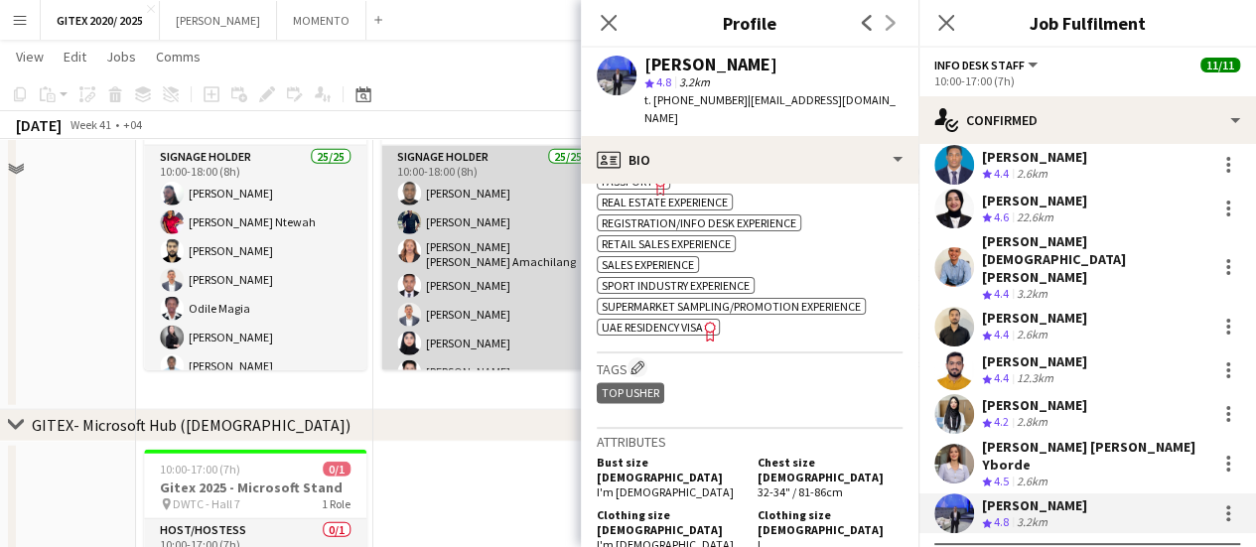
scroll to position [2184, 0]
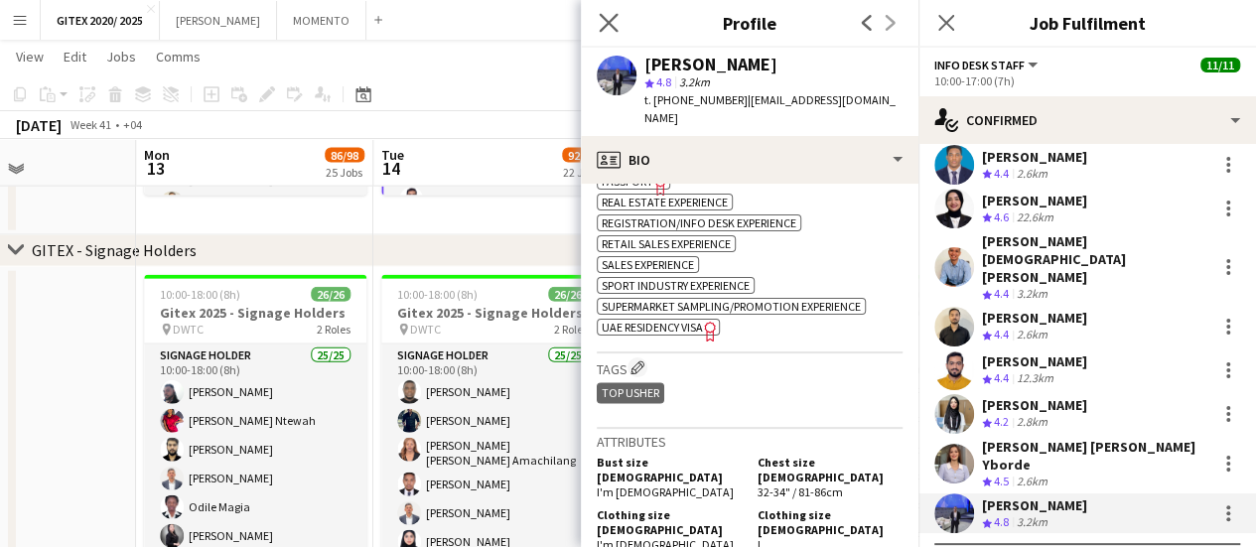
click at [618, 16] on icon "Close pop-in" at bounding box center [608, 22] width 19 height 19
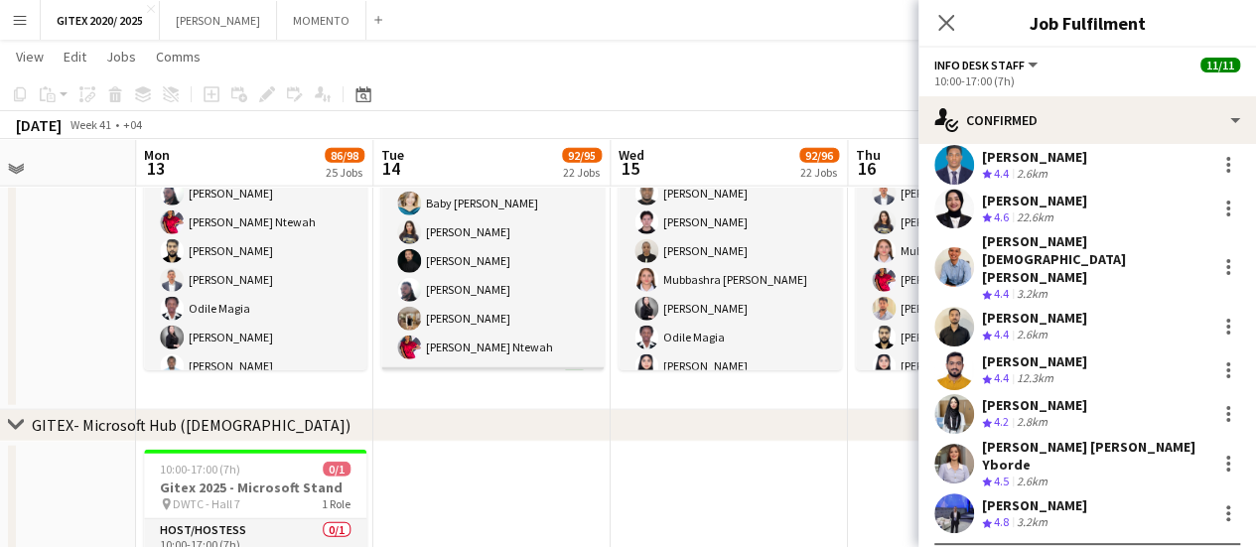
scroll to position [596, 0]
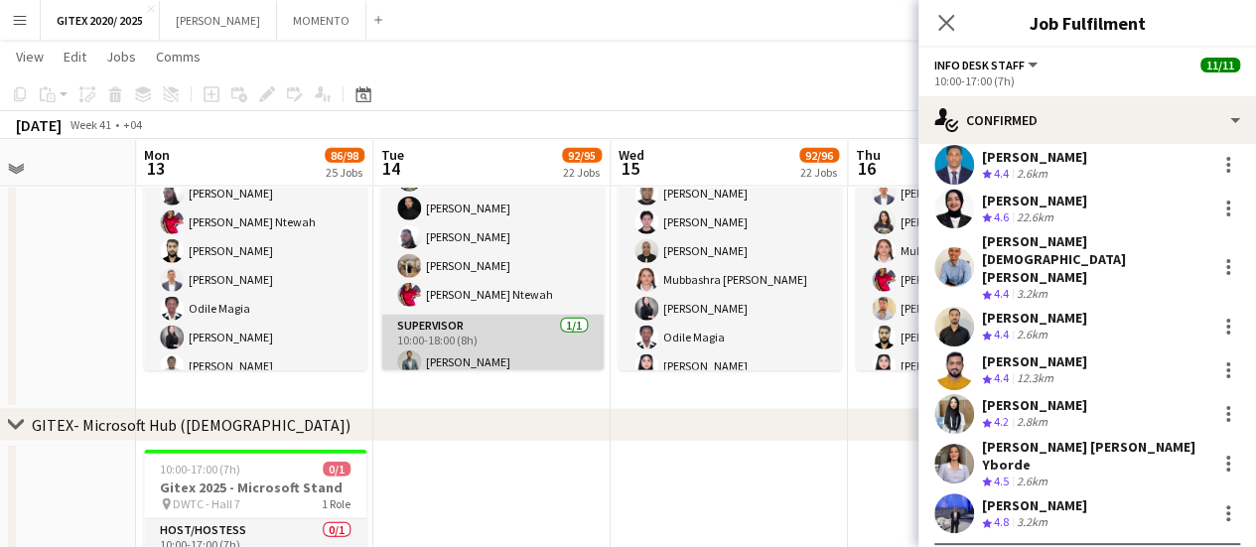
click at [520, 339] on app-card-role "Supervisor 1/1 10:00-18:00 (8h) Jefferson Manubay" at bounding box center [492, 349] width 222 height 68
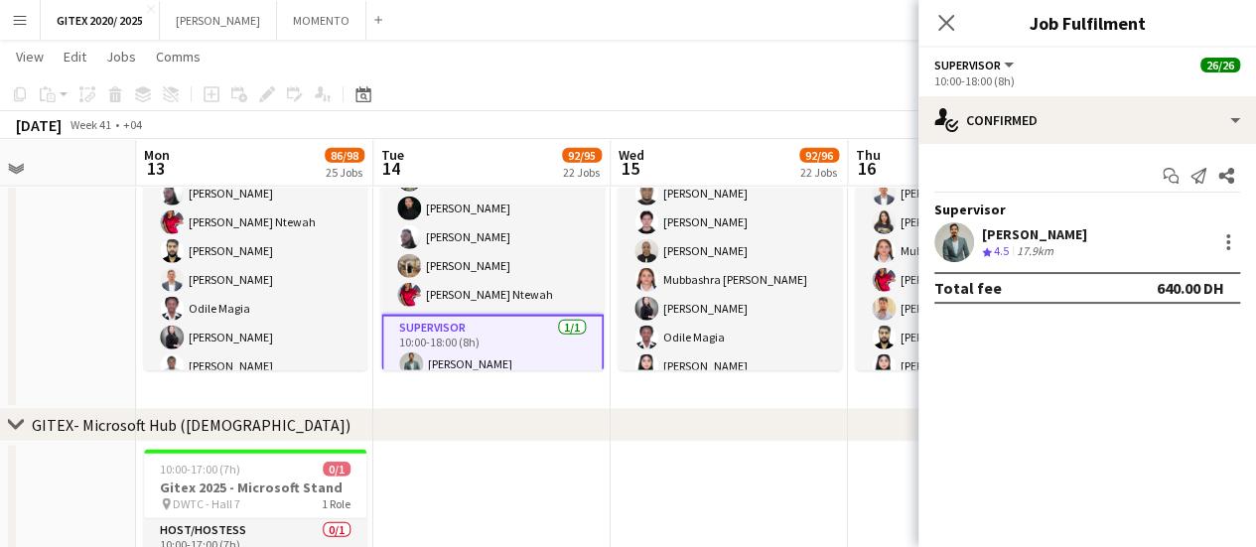
scroll to position [0, 0]
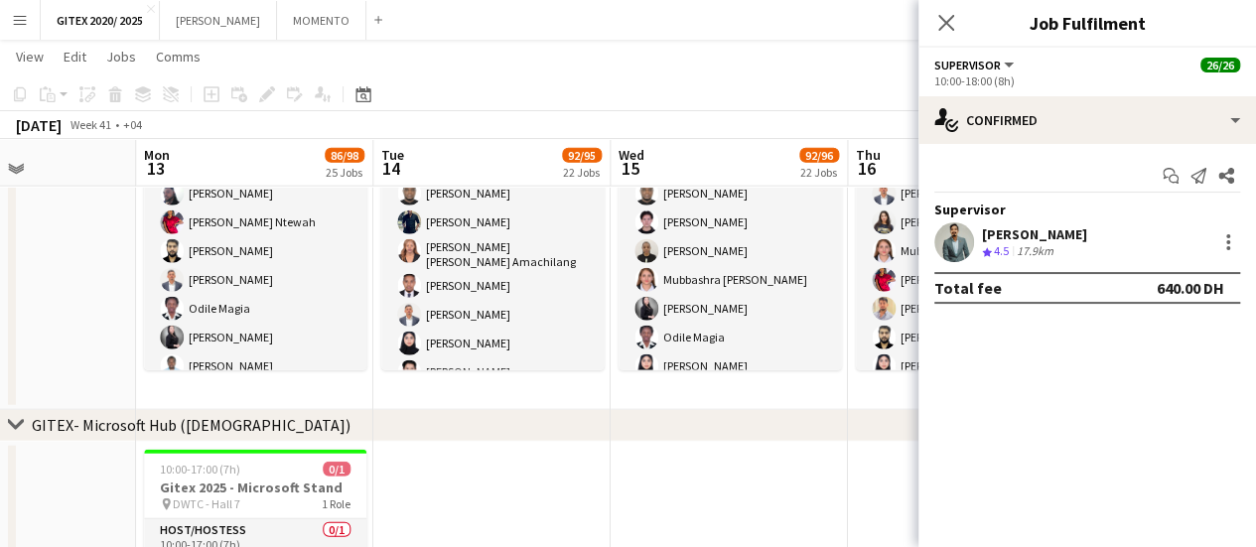
click at [524, 320] on app-card-role "Signage Holder 25/25 10:00-18:00 (8h) David Adebayo CLETUS OKORO Joan Reena Ama…" at bounding box center [492, 528] width 222 height 765
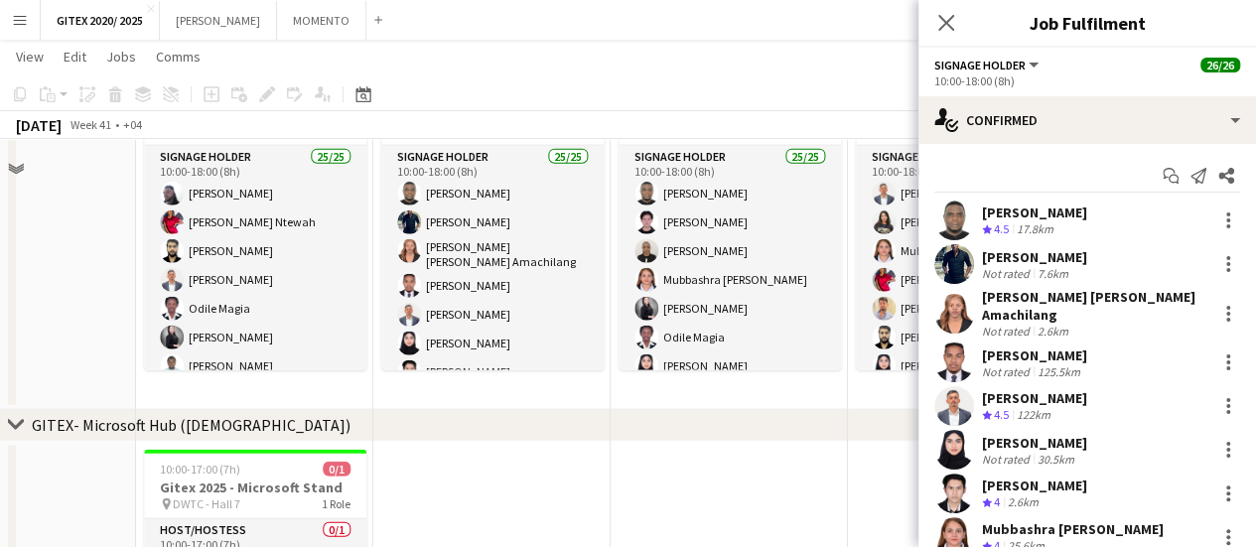
scroll to position [3091, 0]
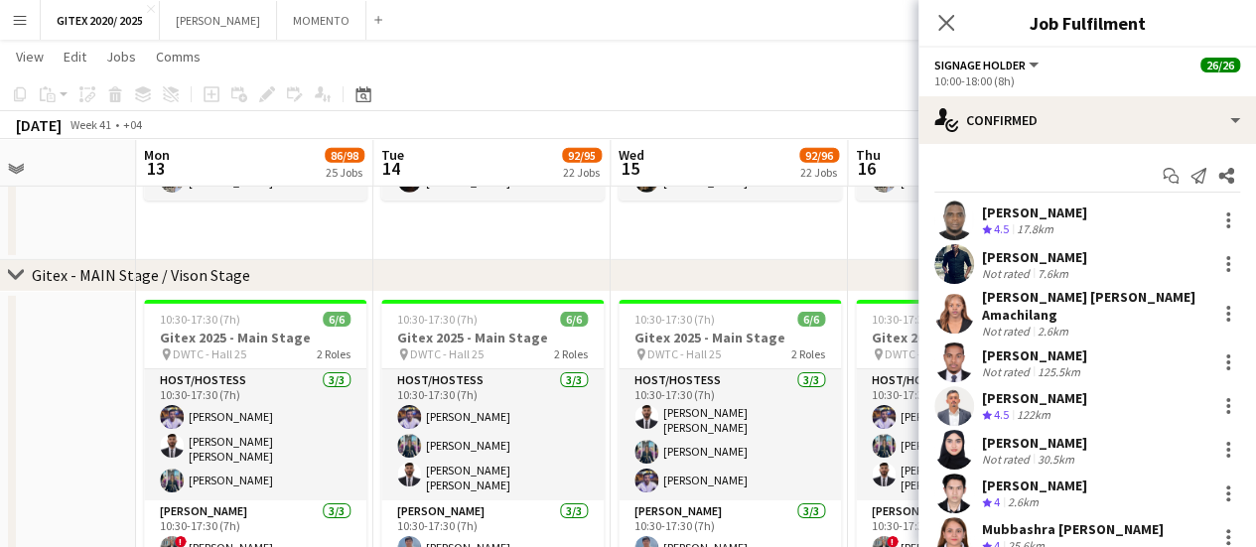
click at [1044, 204] on div "[PERSON_NAME]" at bounding box center [1034, 213] width 105 height 18
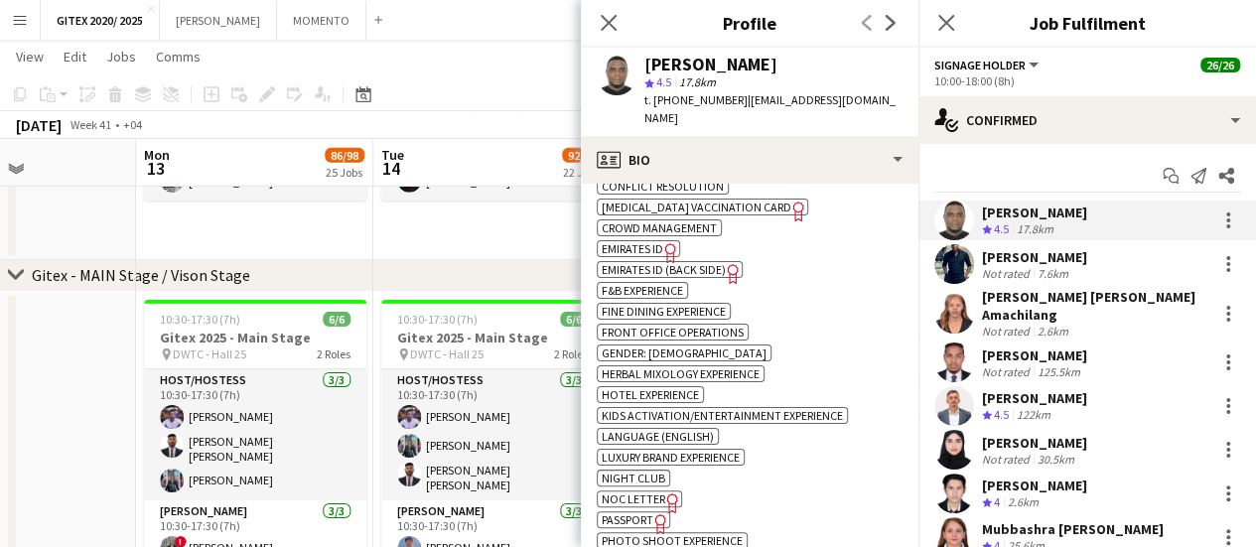
scroll to position [1489, 0]
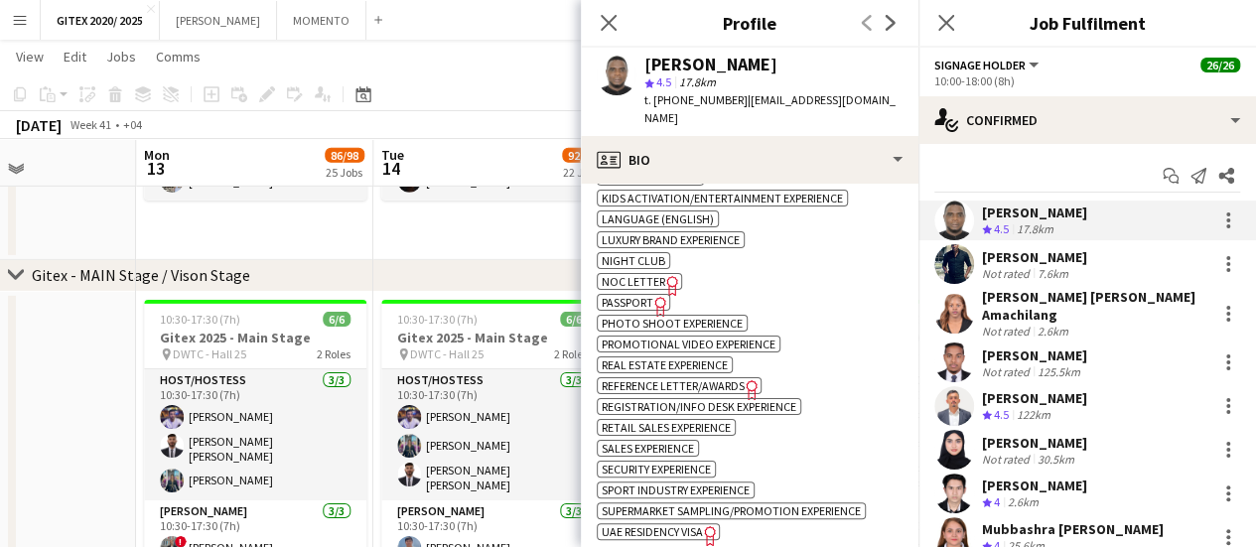
click at [678, 524] on span "UAE Residency Visa" at bounding box center [652, 531] width 101 height 15
click at [643, 295] on span "Passport" at bounding box center [628, 302] width 52 height 15
click at [632, 295] on span "Passport" at bounding box center [628, 302] width 52 height 15
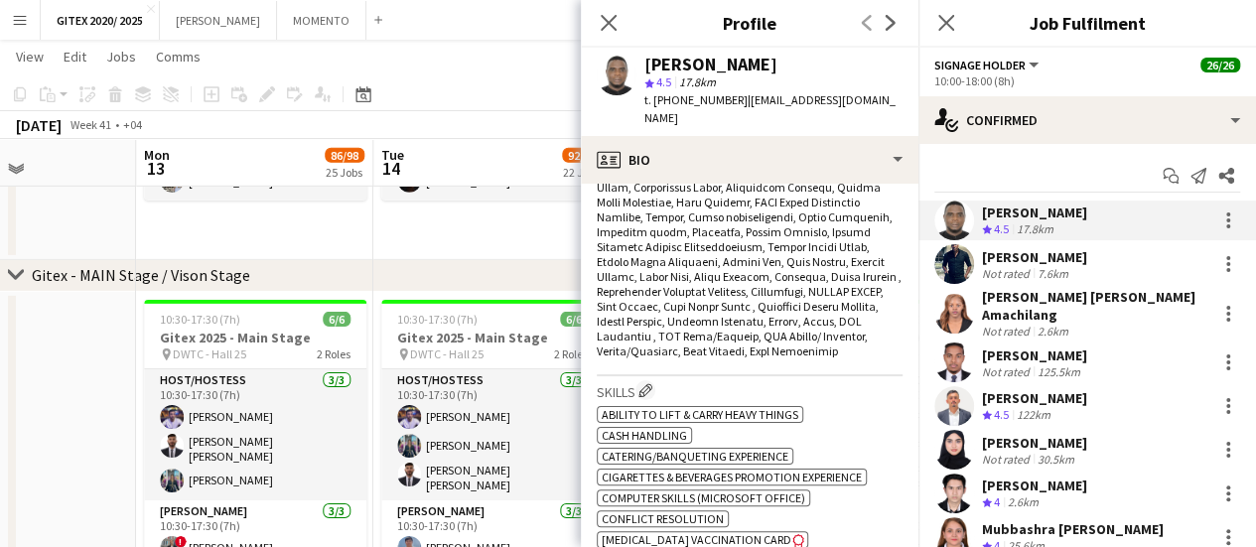
scroll to position [894, 0]
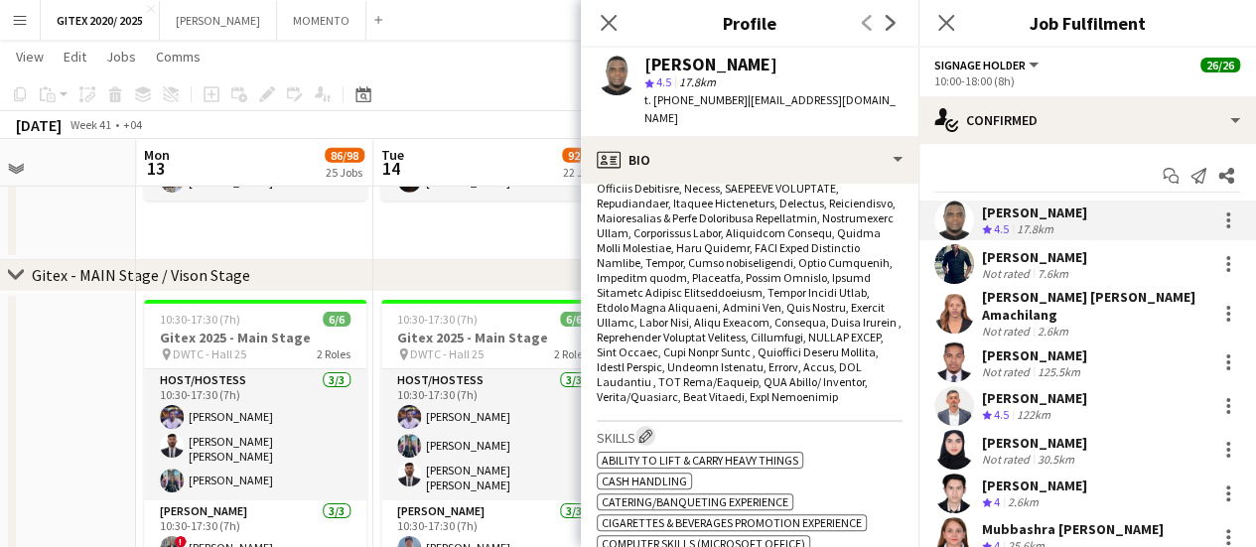
click at [648, 429] on app-icon "Edit crew company skills" at bounding box center [645, 436] width 14 height 14
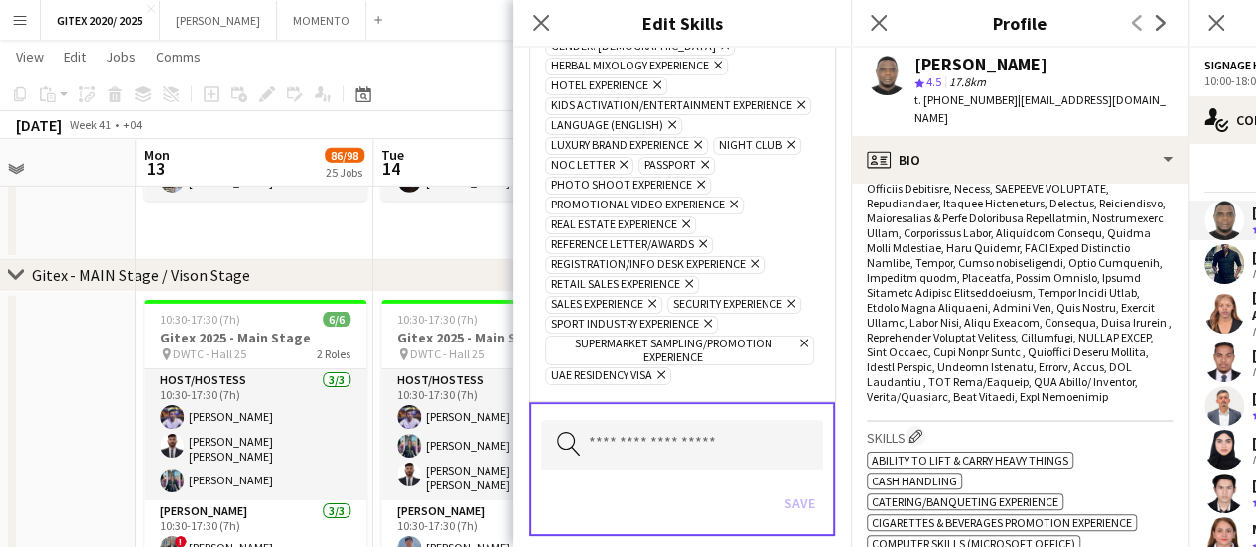
scroll to position [298, 0]
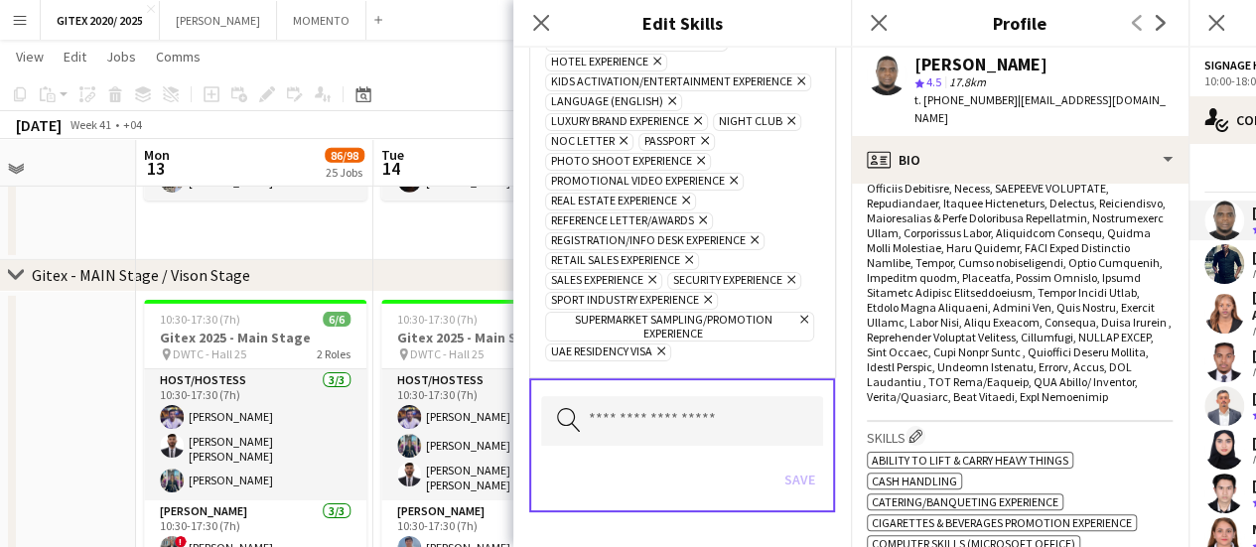
click at [696, 147] on icon "Remove" at bounding box center [702, 140] width 13 height 13
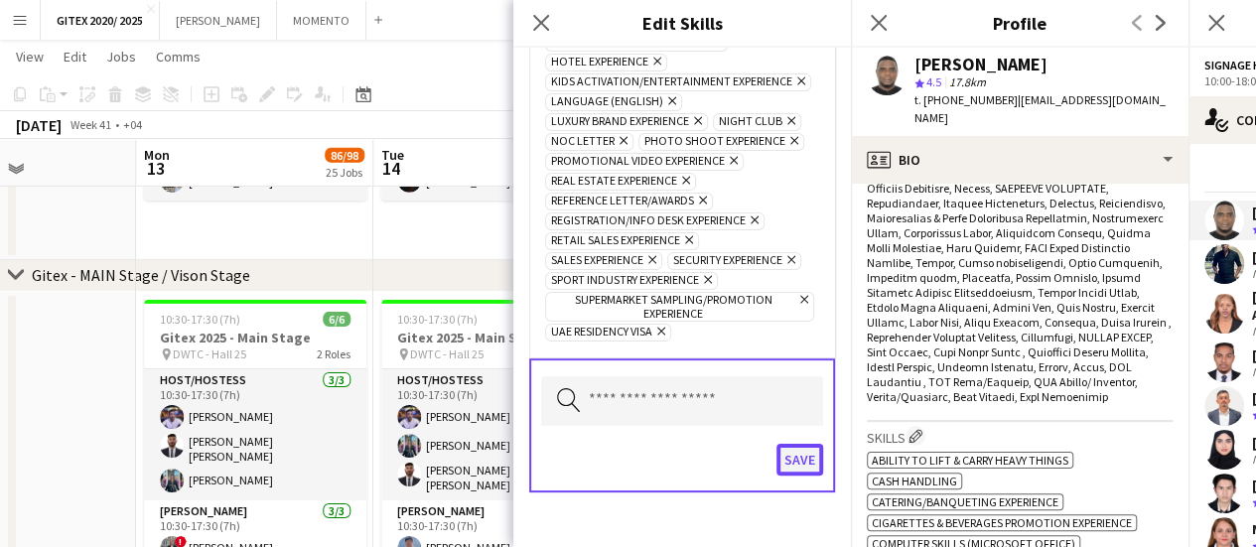
click at [794, 476] on button "Save" at bounding box center [799, 460] width 47 height 32
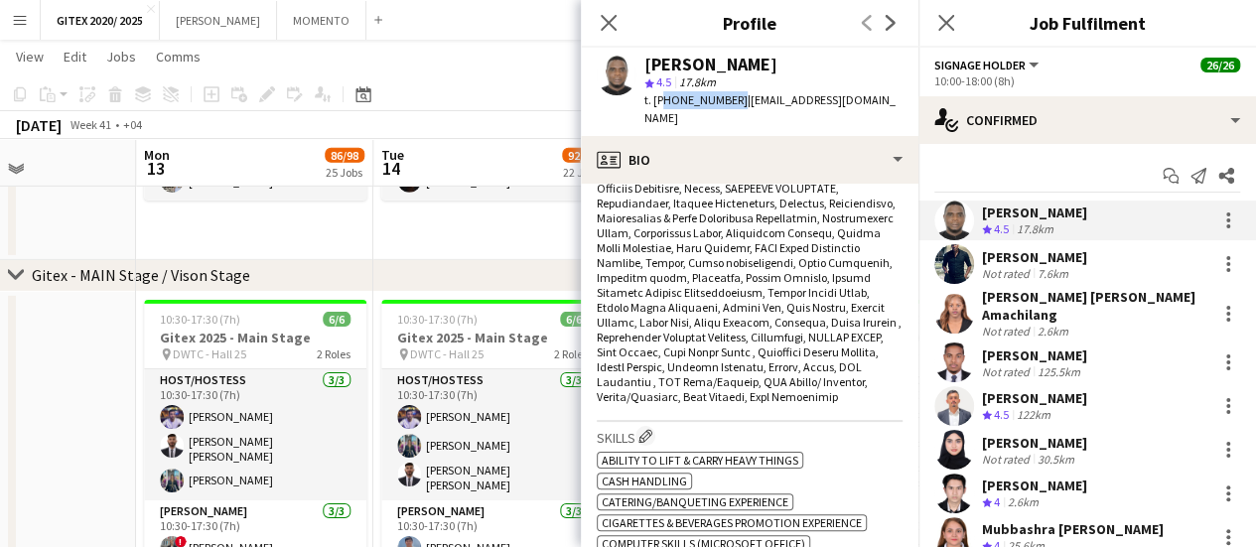
drag, startPoint x: 656, startPoint y: 97, endPoint x: 731, endPoint y: 98, distance: 74.5
click at [731, 98] on span "t. +971524275560" at bounding box center [695, 99] width 103 height 15
copy span "971524275560"
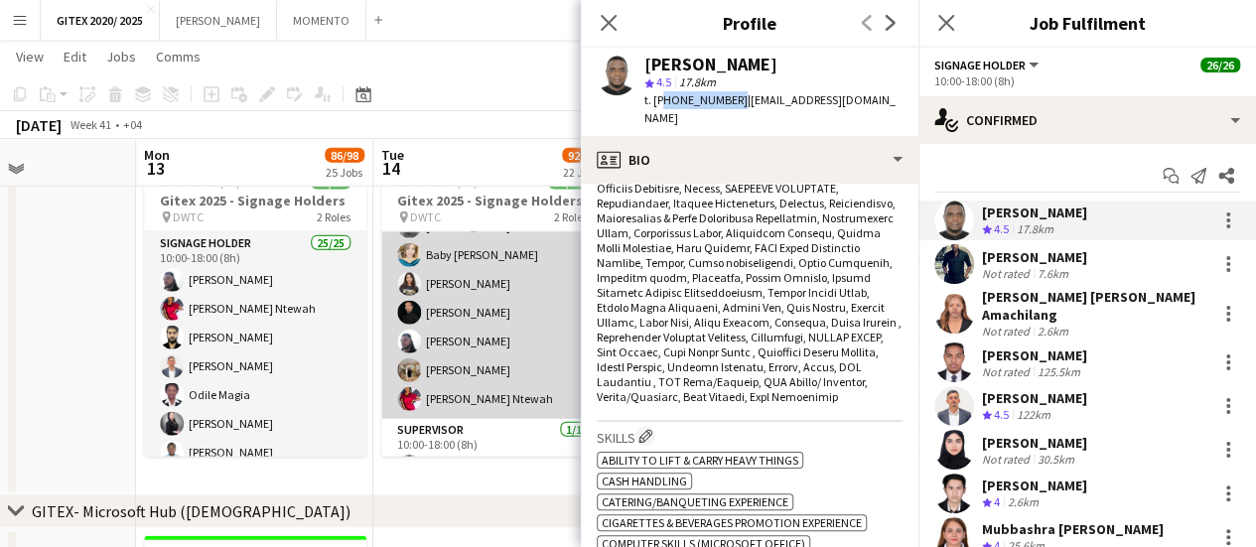
scroll to position [601, 0]
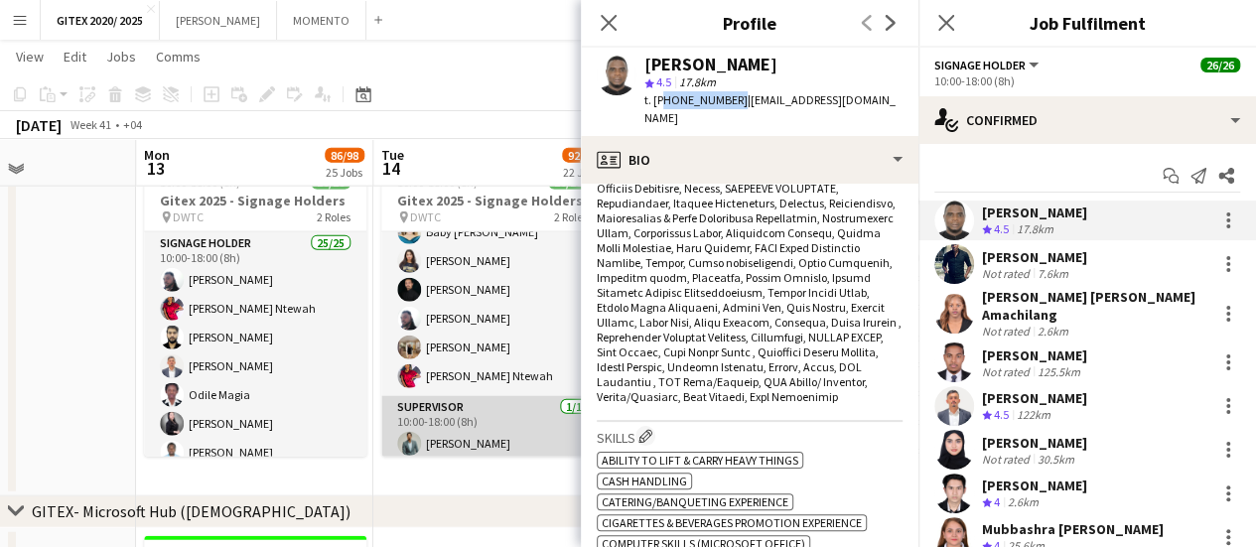
click at [480, 428] on app-card-role "Supervisor 1/1 10:00-18:00 (8h) Jefferson Manubay" at bounding box center [492, 430] width 222 height 68
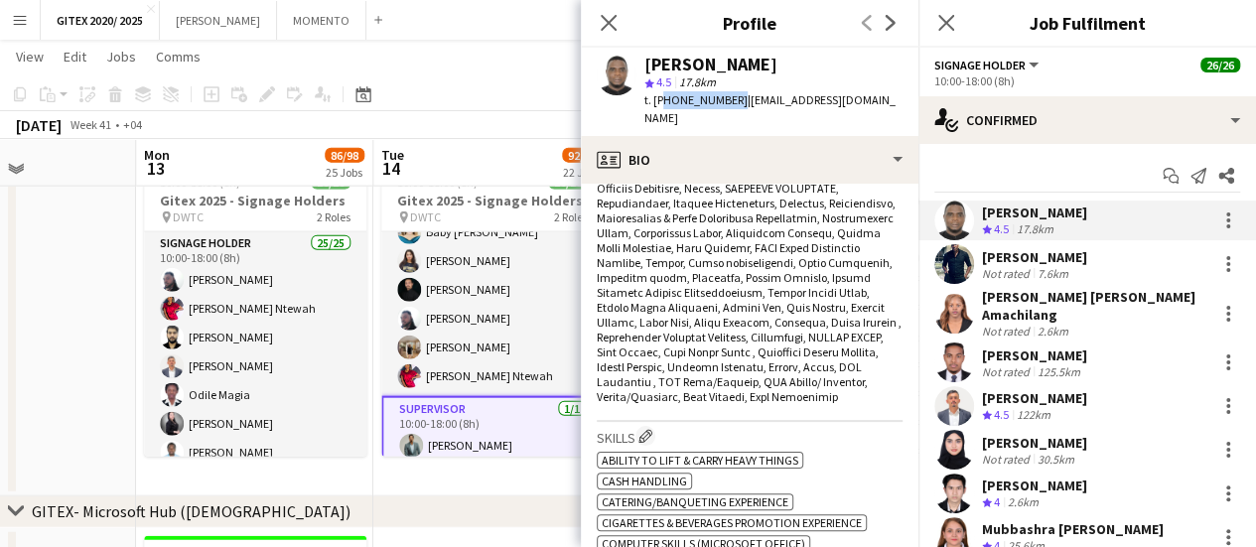
scroll to position [0, 814]
click at [469, 424] on app-card-role "Supervisor 1/1 10:00-18:00 (8h) Jefferson Manubay" at bounding box center [491, 431] width 222 height 71
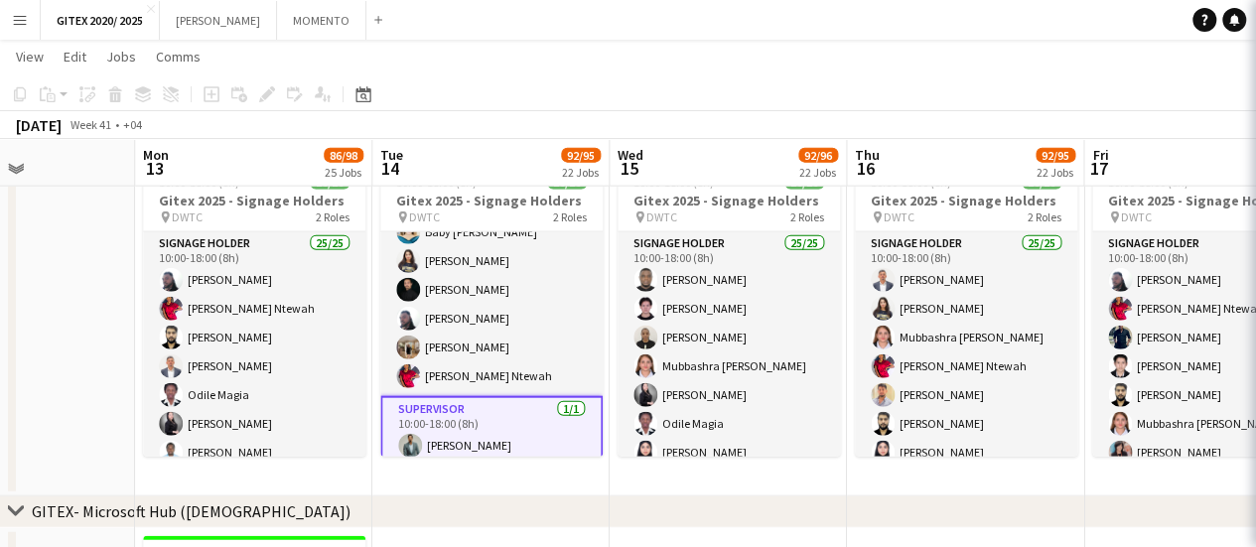
click at [469, 424] on app-card-role "Supervisor 1/1 10:00-18:00 (8h) Jefferson Manubay" at bounding box center [491, 431] width 222 height 71
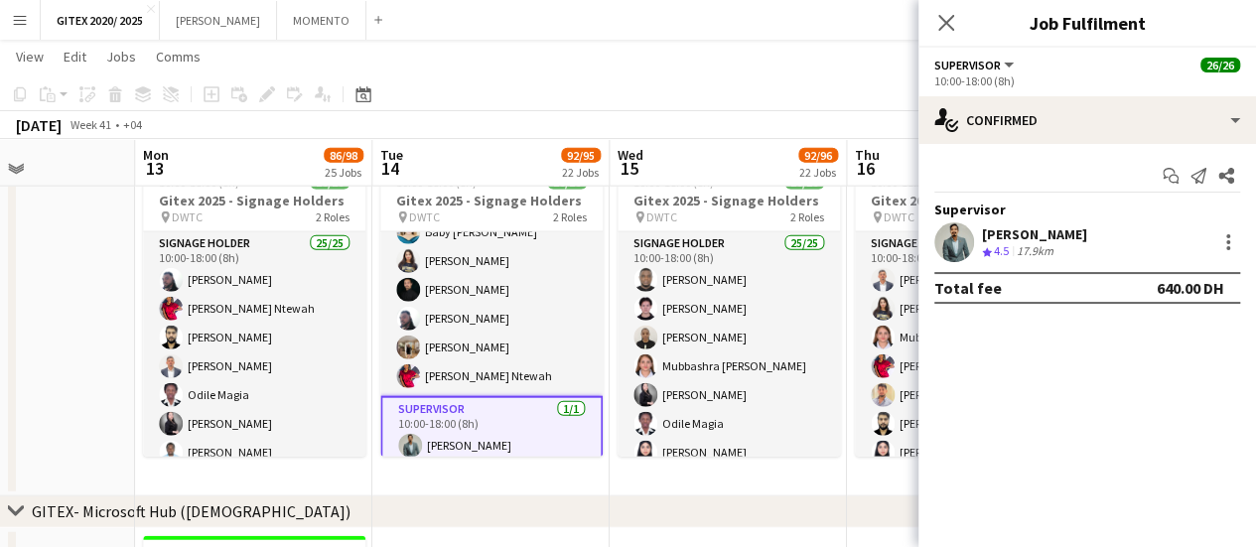
click at [1087, 240] on div "[PERSON_NAME]" at bounding box center [1034, 234] width 105 height 18
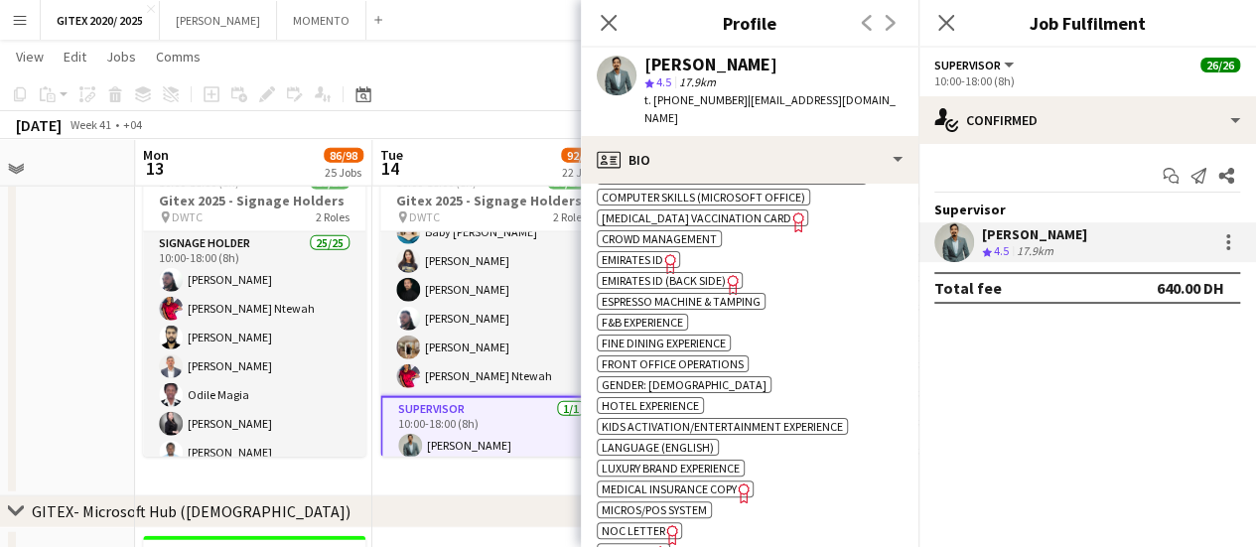
scroll to position [1192, 0]
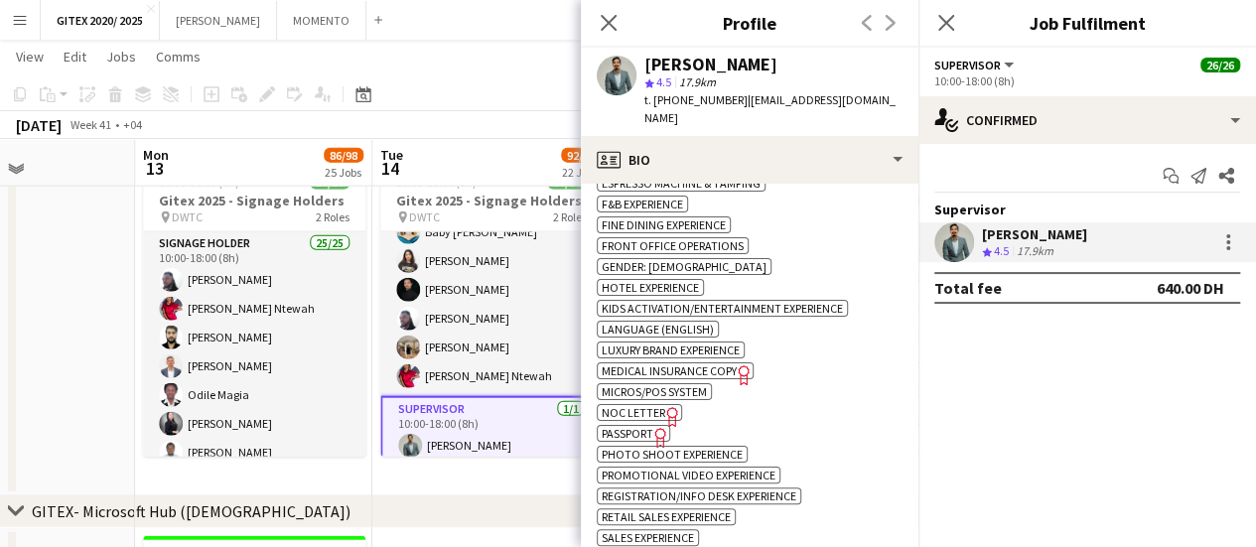
click at [655, 427] on icon "Freelancer has uploaded a photo validation of skill. Click to see" at bounding box center [660, 437] width 21 height 21
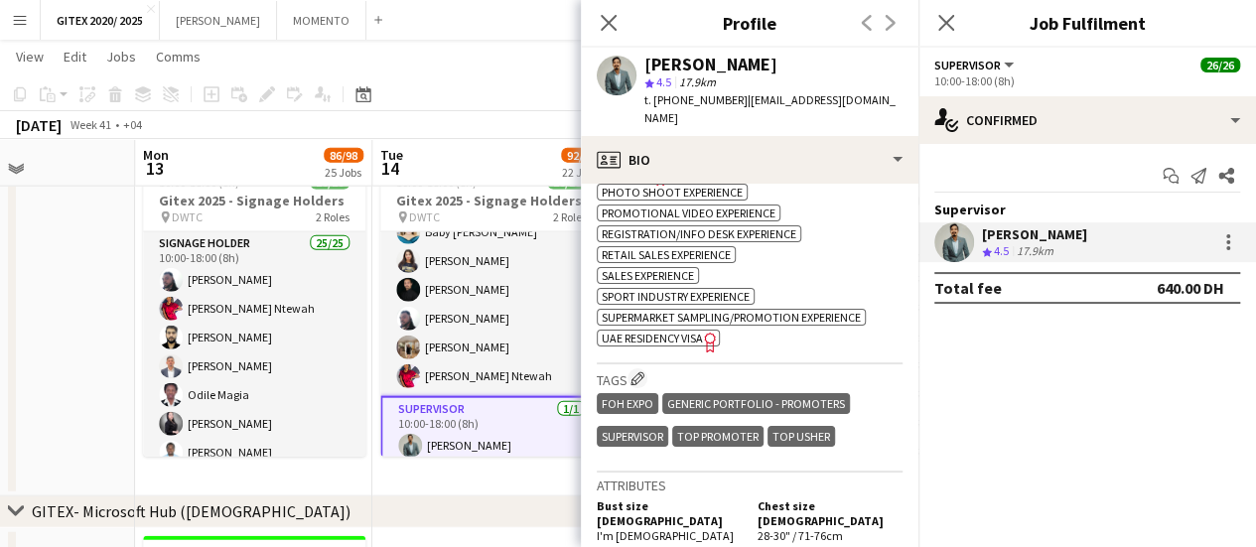
scroll to position [1489, 0]
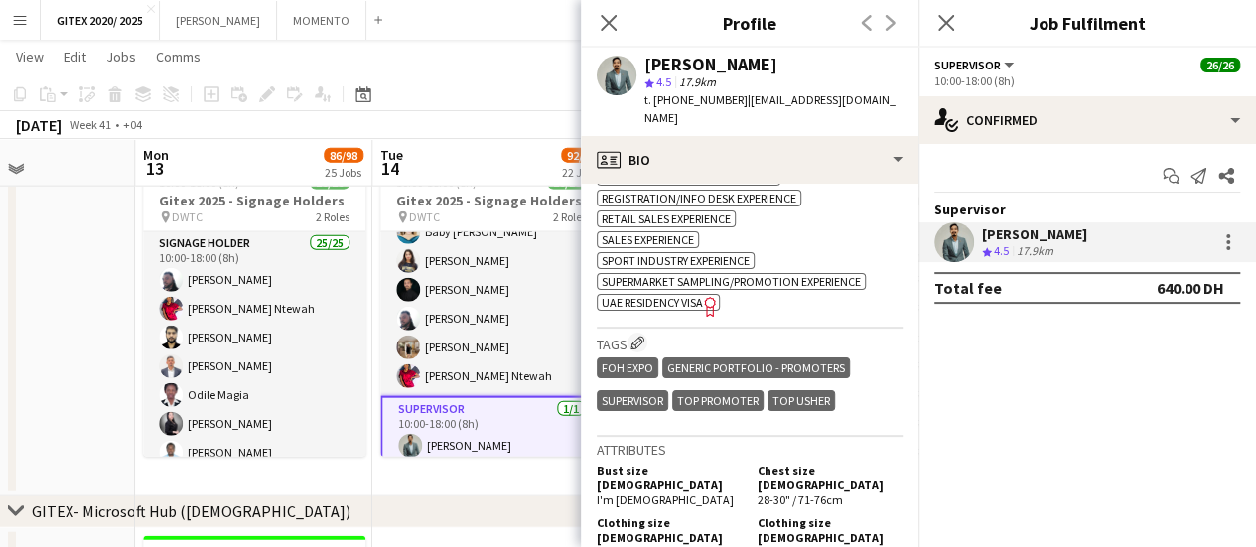
click at [691, 295] on span "UAE Residency Visa" at bounding box center [652, 302] width 101 height 15
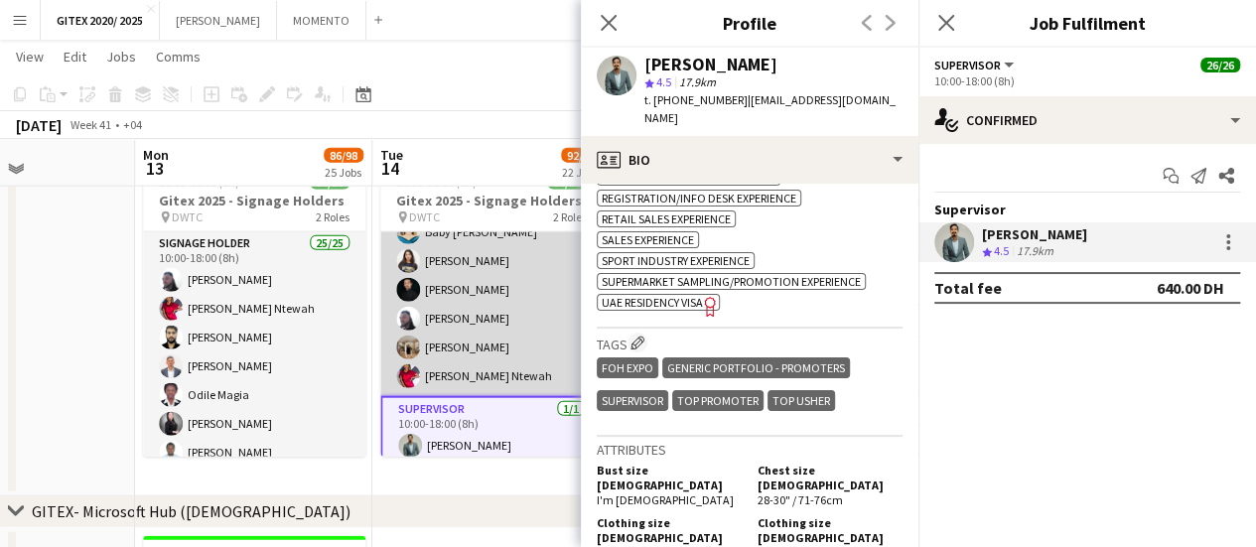
click at [574, 330] on app-card-role "Signage Holder 25/25 10:00-18:00 (8h) David Adebayo CLETUS OKORO Joan Reena Ama…" at bounding box center [491, 14] width 222 height 765
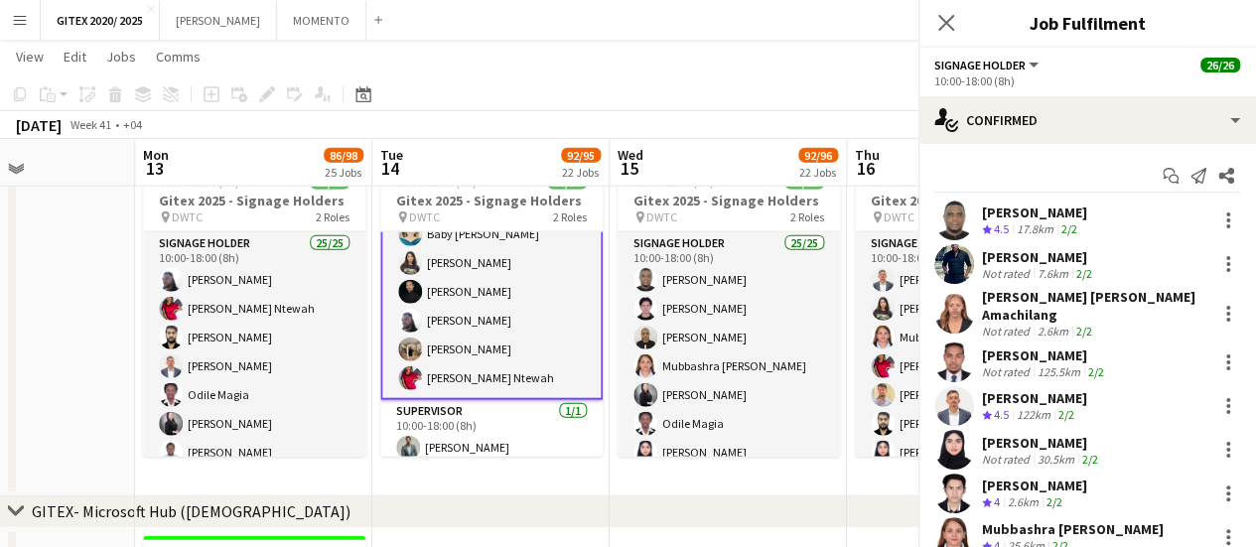
scroll to position [603, 0]
click at [1040, 248] on div "[PERSON_NAME]" at bounding box center [1039, 257] width 114 height 18
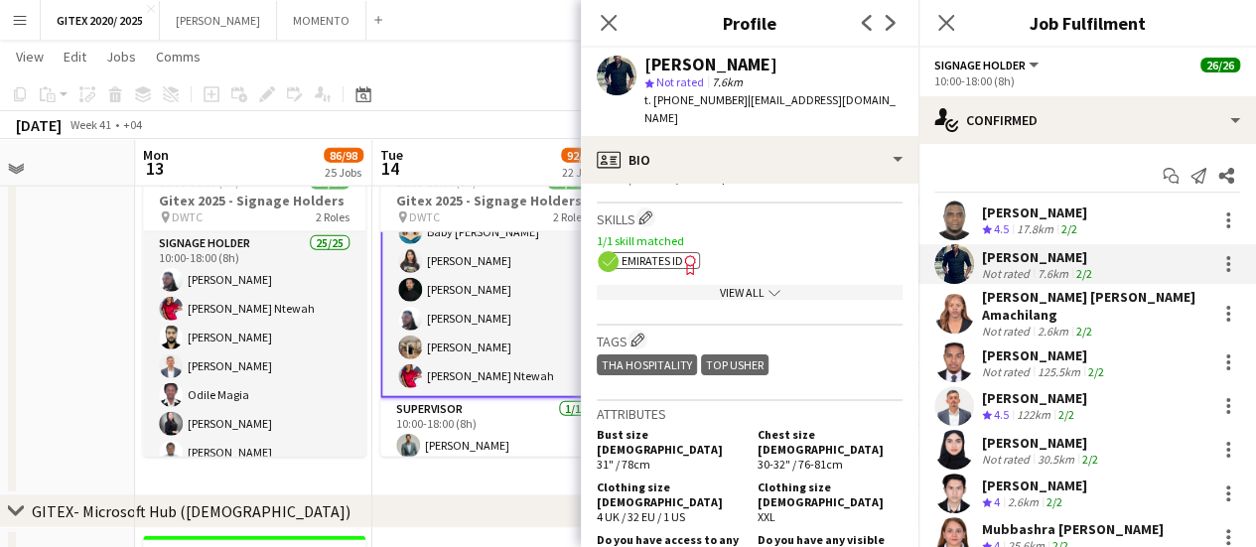
scroll to position [794, 0]
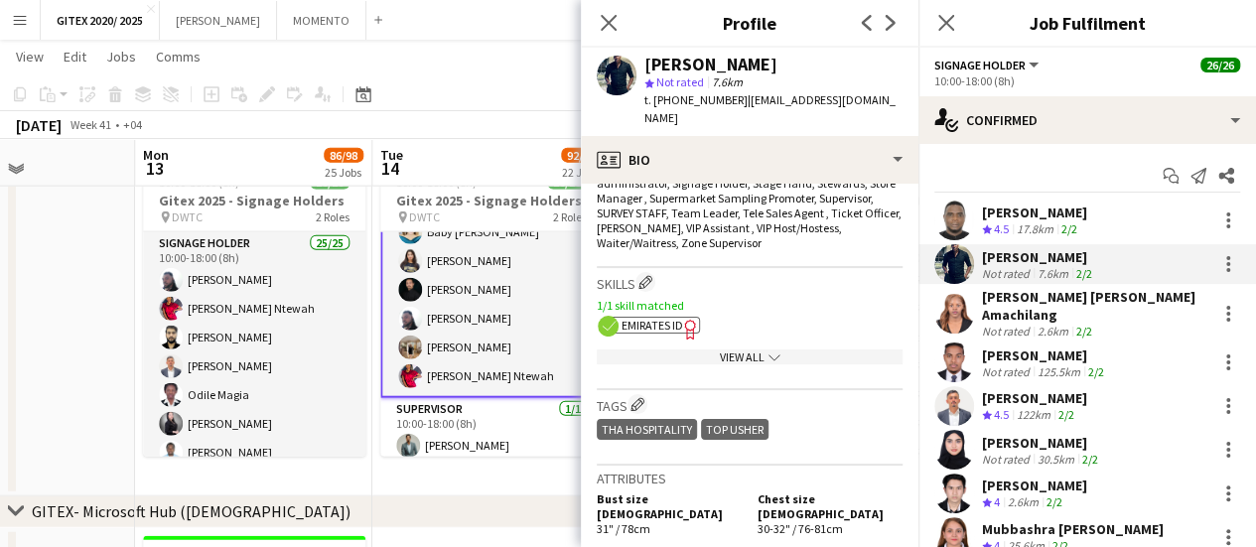
click at [685, 350] on div "View All chevron-down" at bounding box center [750, 357] width 306 height 15
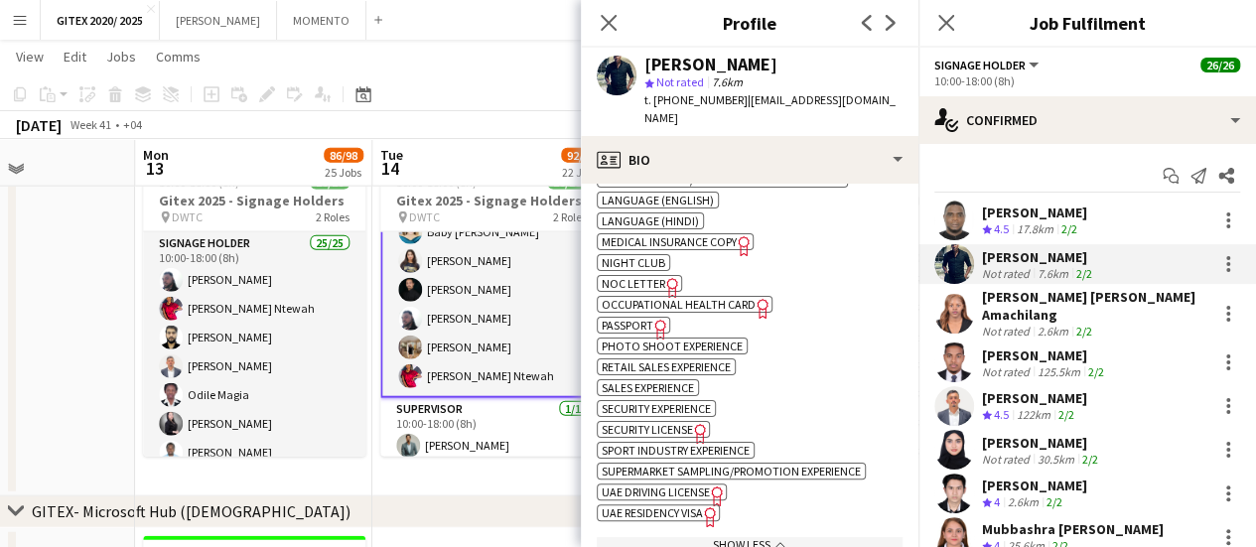
scroll to position [1291, 0]
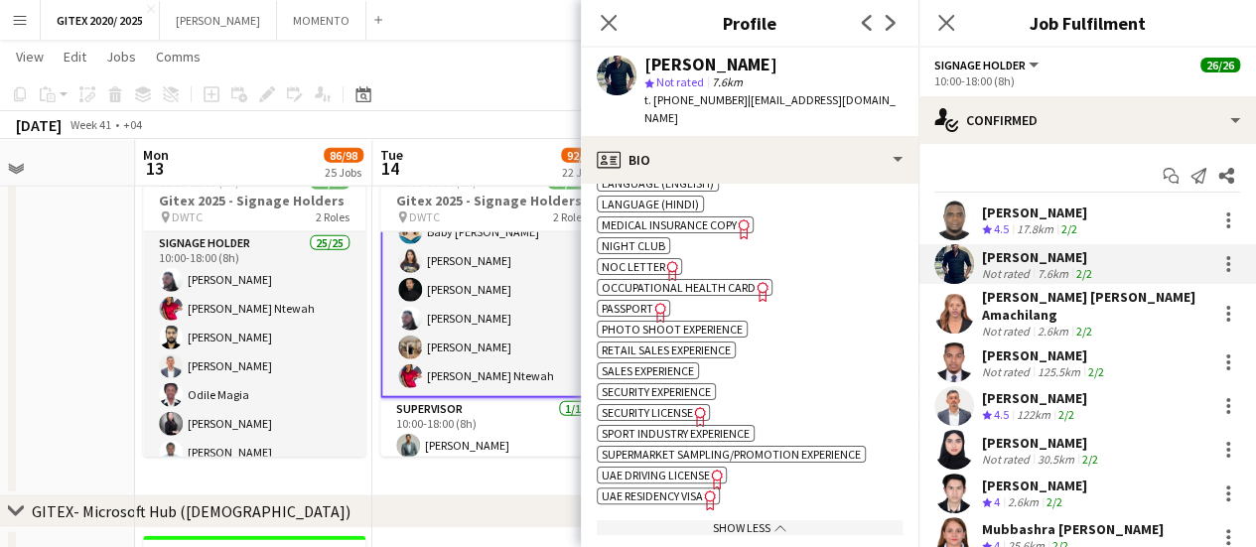
drag, startPoint x: 651, startPoint y: 464, endPoint x: 591, endPoint y: 369, distance: 112.1
click at [651, 489] on span "UAE Residency Visa" at bounding box center [652, 496] width 101 height 15
click at [637, 301] on span "Passport" at bounding box center [628, 308] width 52 height 15
click at [1080, 324] on app-skills-label "2/2" at bounding box center [1084, 331] width 16 height 15
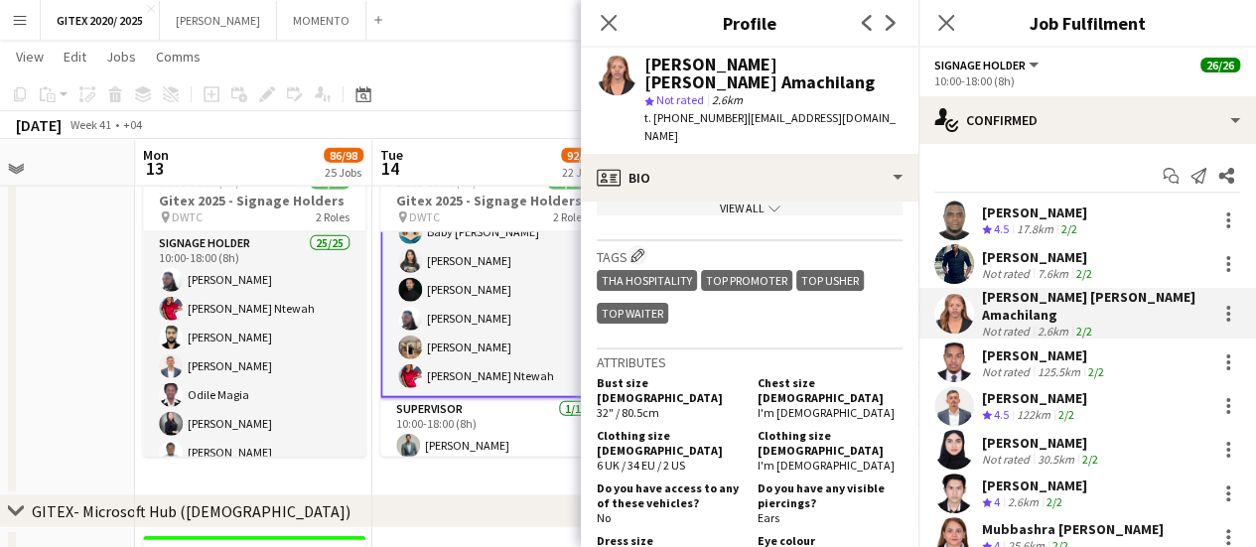
scroll to position [993, 0]
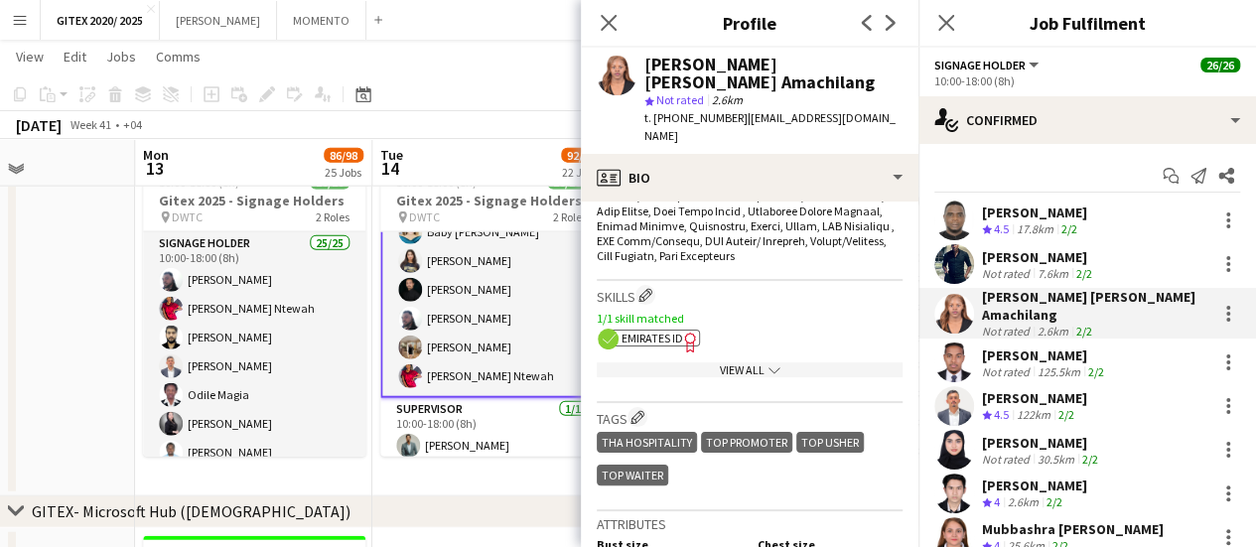
click at [691, 362] on div "View All chevron-down" at bounding box center [750, 369] width 306 height 15
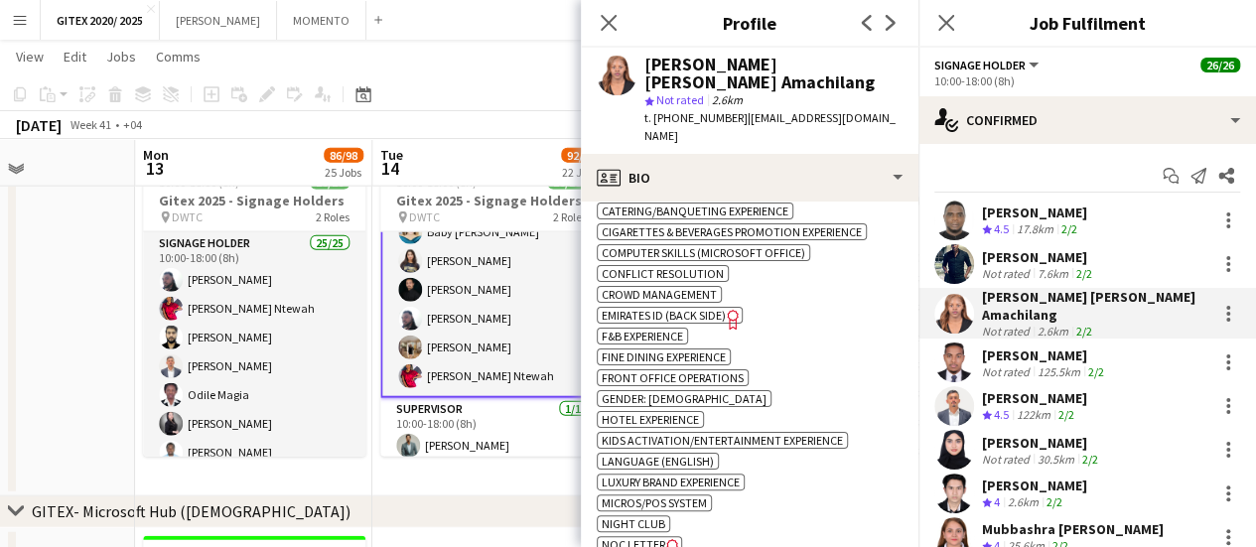
scroll to position [1291, 0]
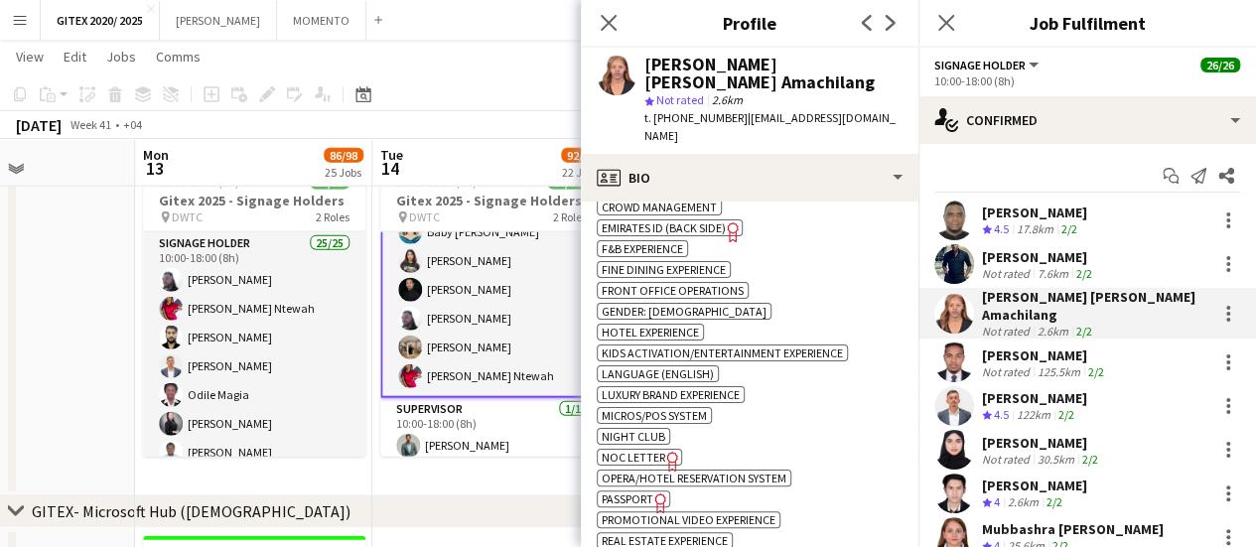
click at [644, 492] on span "Passport" at bounding box center [628, 499] width 52 height 15
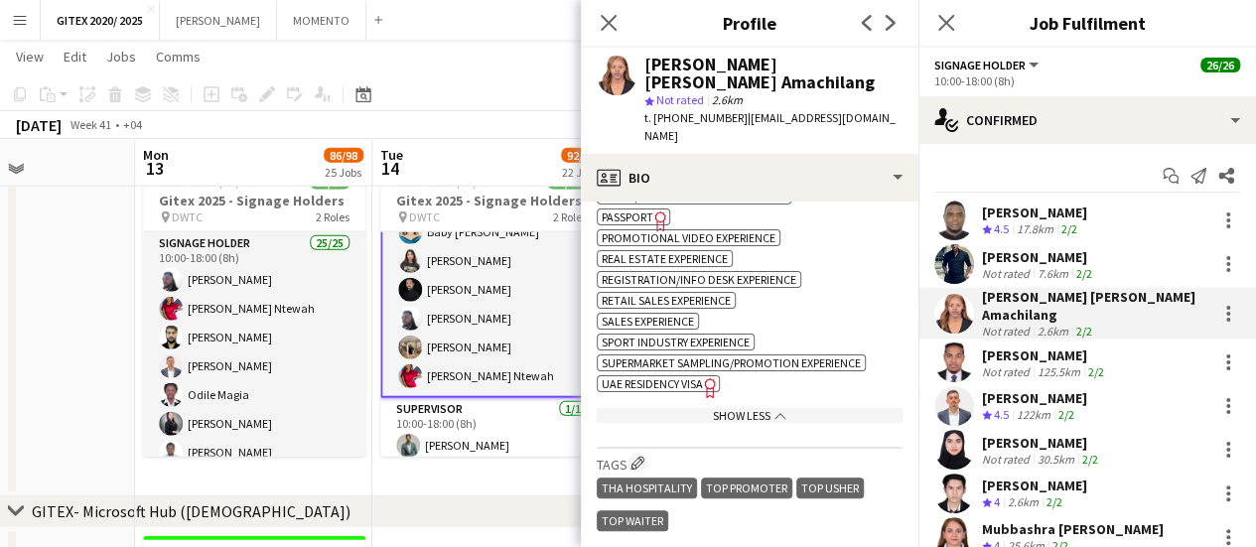
scroll to position [1589, 0]
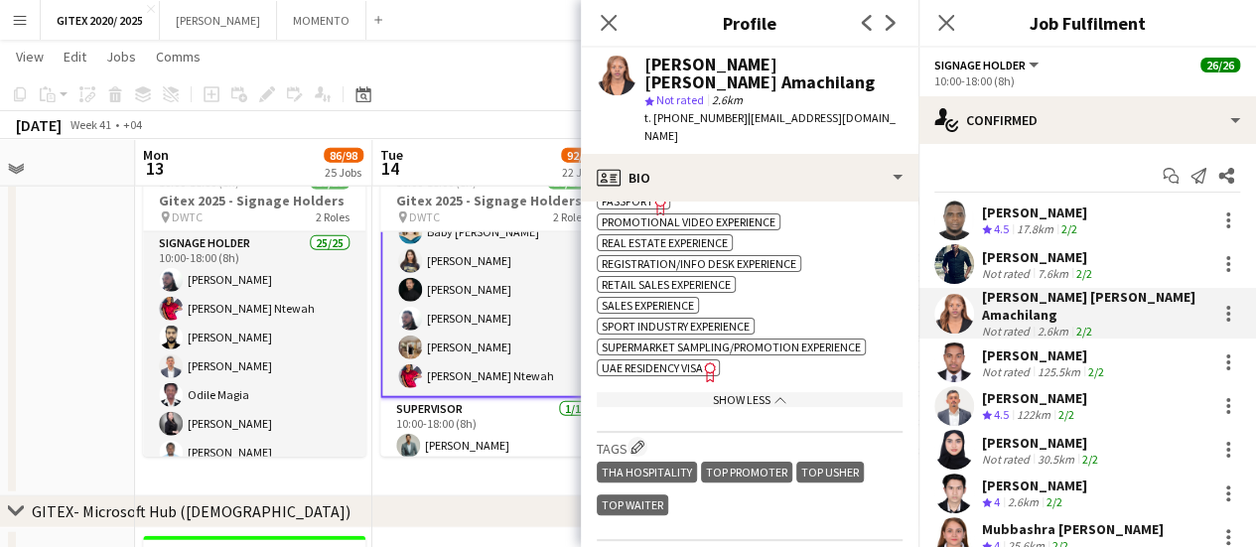
click at [689, 360] on span "UAE Residency Visa" at bounding box center [652, 367] width 101 height 15
click at [1047, 351] on div "[PERSON_NAME]" at bounding box center [1045, 356] width 126 height 18
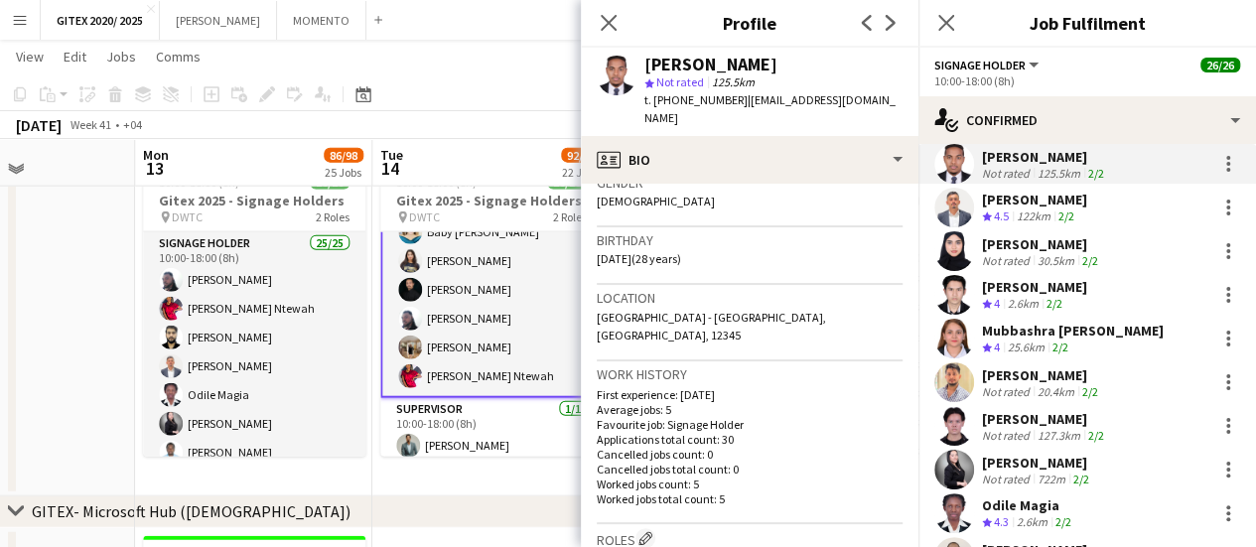
scroll to position [596, 0]
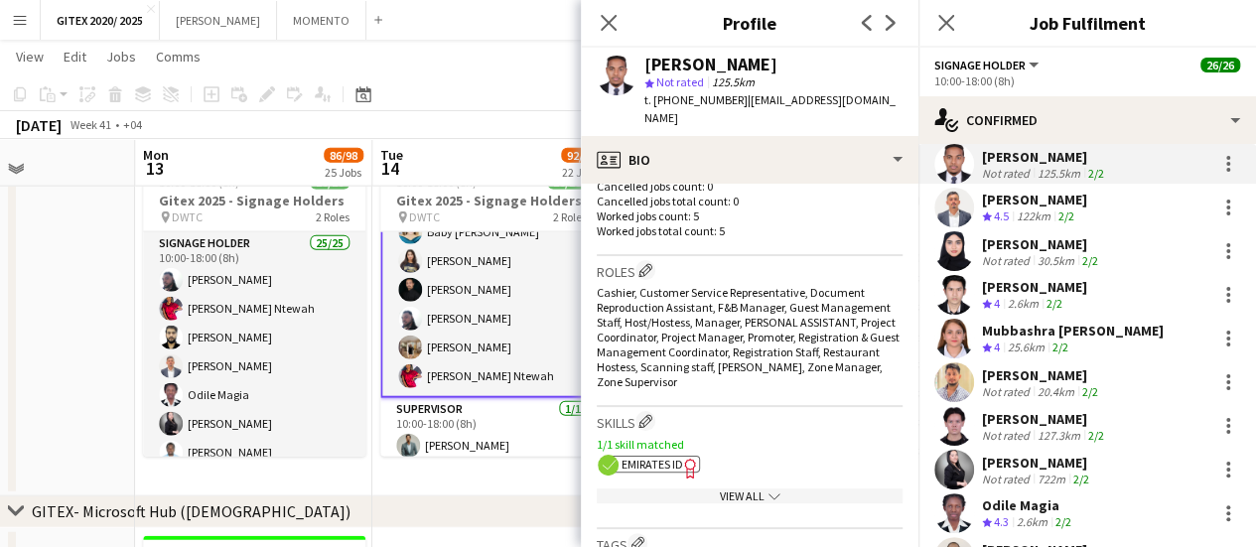
click at [697, 473] on app-show-more-section "View All chevron-down" at bounding box center [750, 492] width 306 height 39
click at [700, 489] on div "View All chevron-down" at bounding box center [750, 496] width 306 height 15
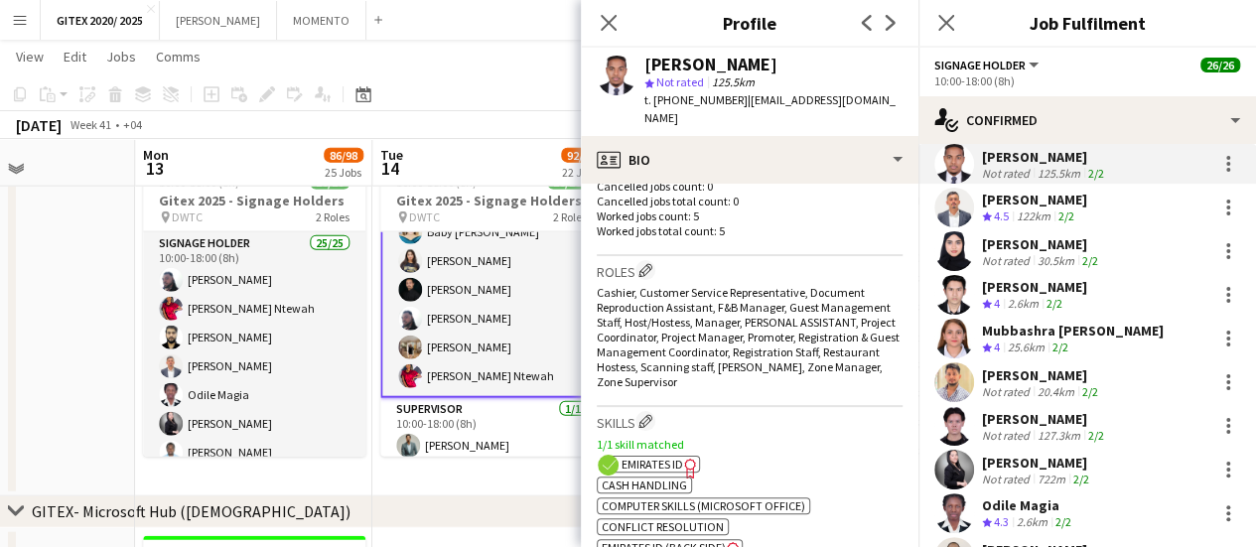
scroll to position [794, 0]
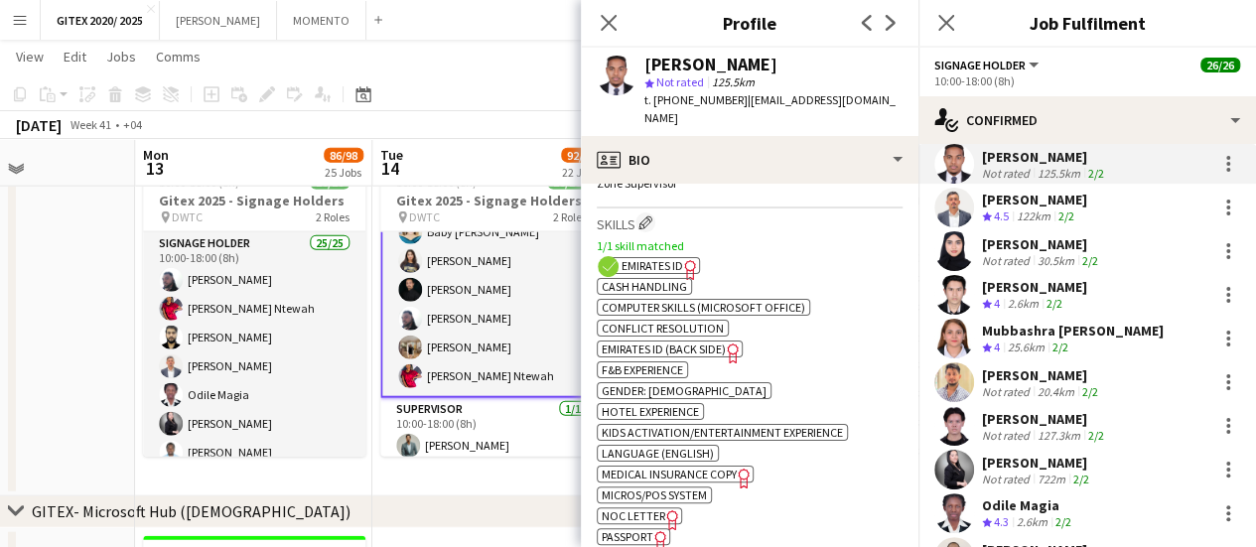
click at [626, 529] on span "Passport" at bounding box center [628, 536] width 52 height 15
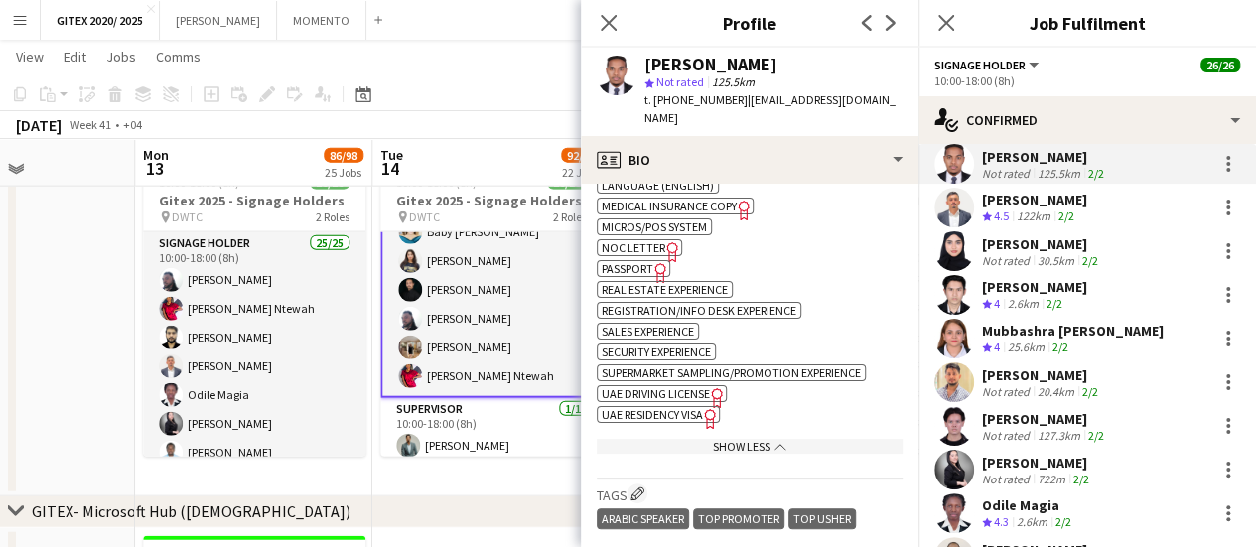
scroll to position [1092, 0]
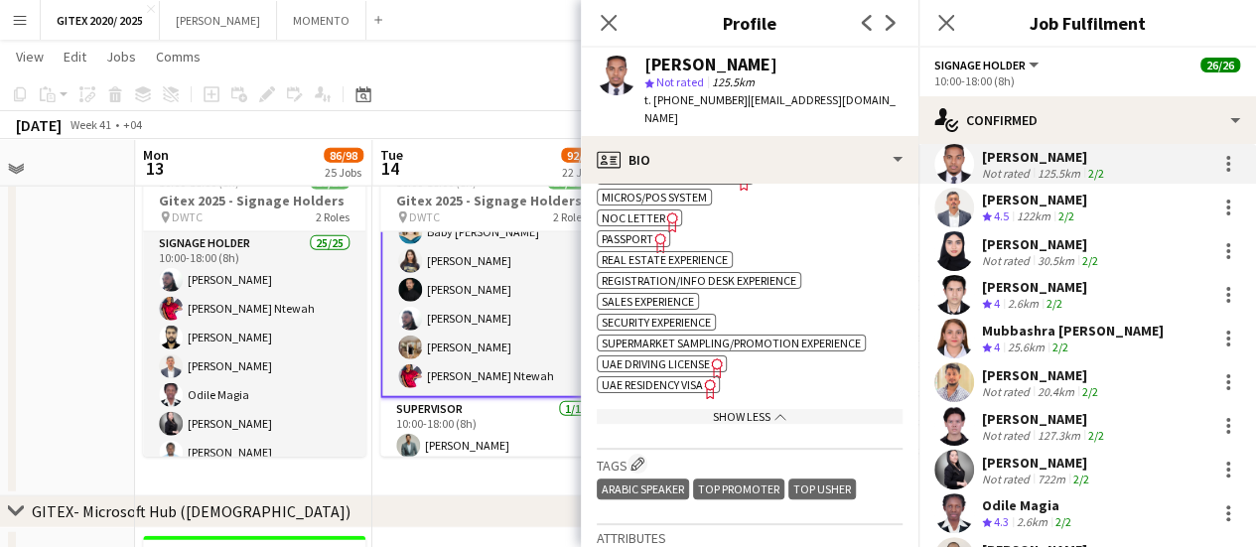
click at [669, 377] on span "UAE Residency Visa" at bounding box center [652, 384] width 101 height 15
click at [1048, 209] on div "122km" at bounding box center [1034, 217] width 42 height 17
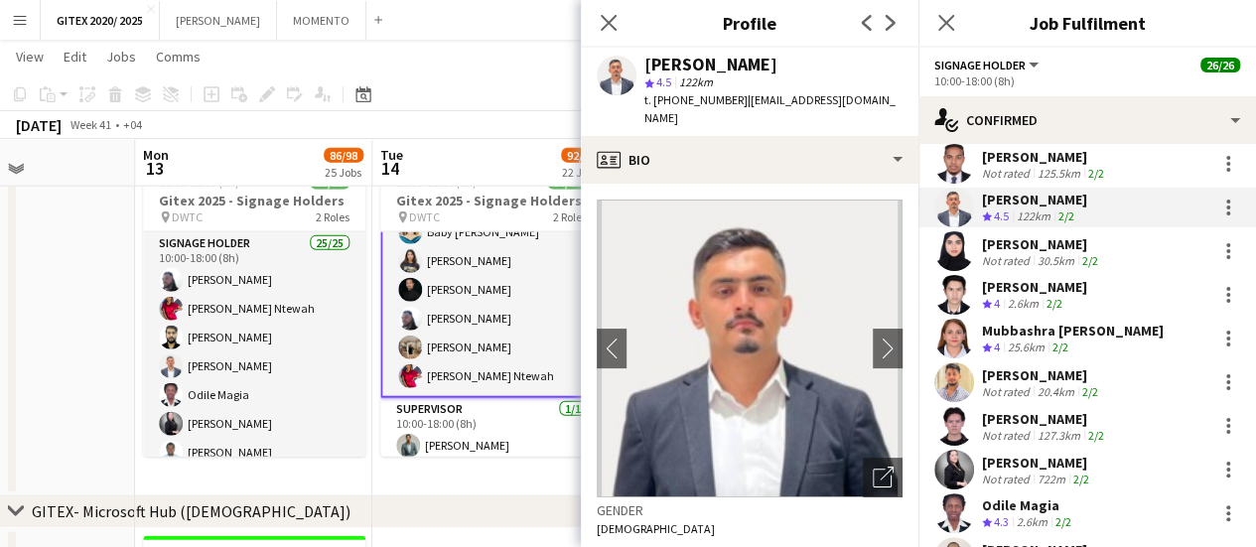
scroll to position [298, 0]
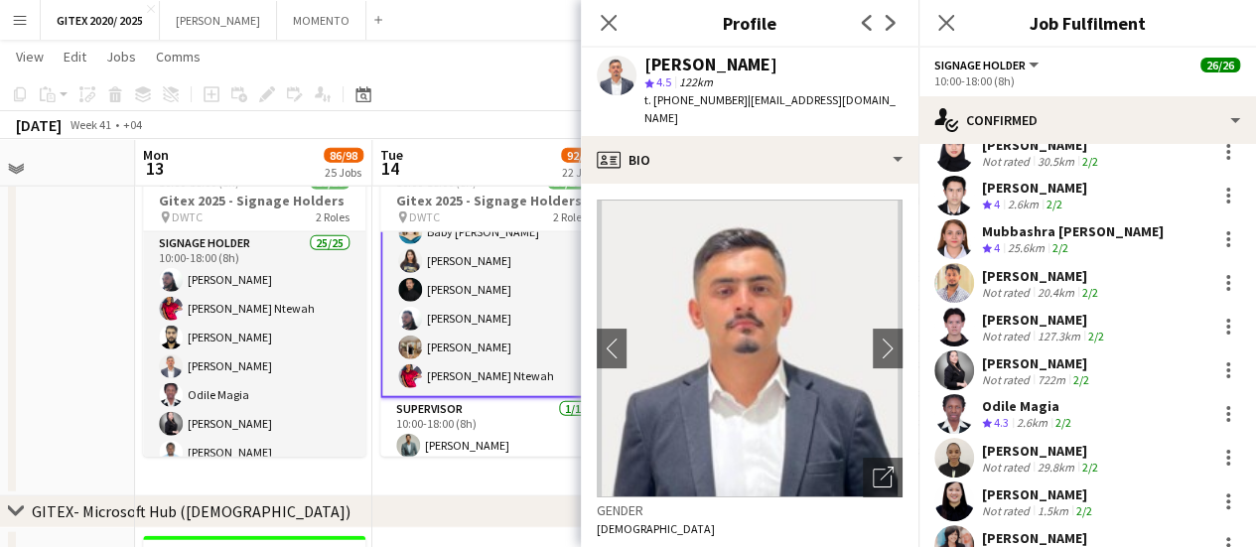
click at [1030, 179] on div "[PERSON_NAME]" at bounding box center [1034, 188] width 105 height 18
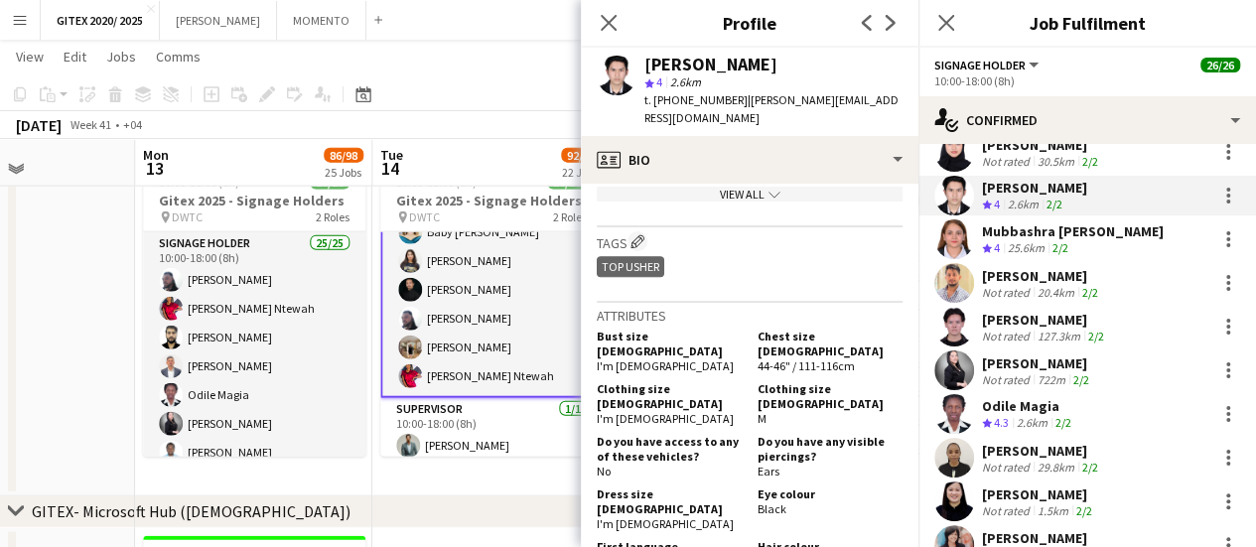
scroll to position [794, 0]
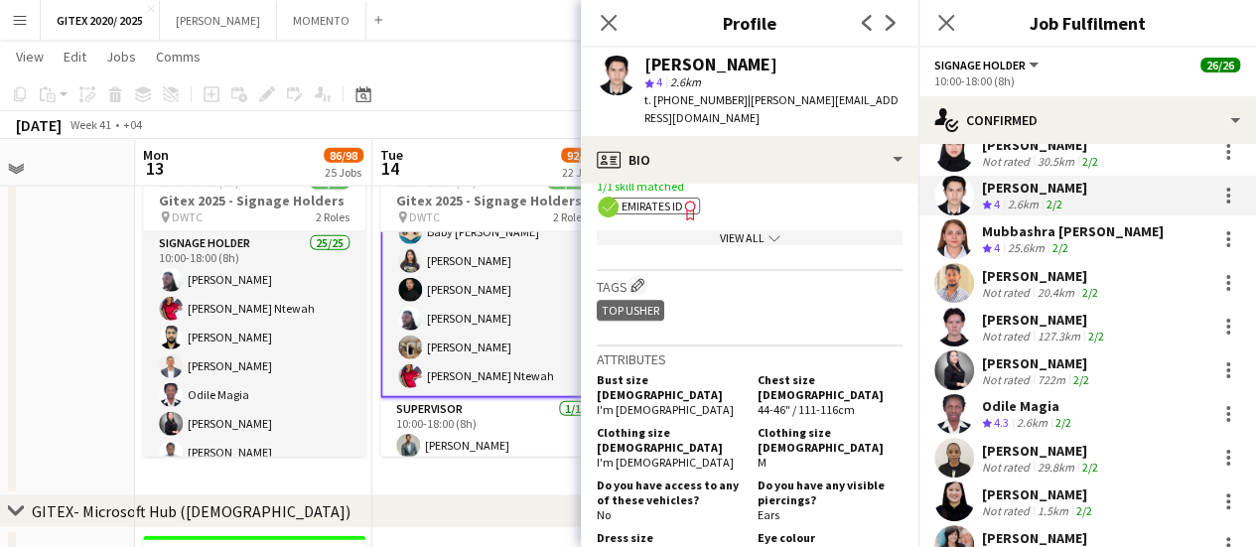
drag, startPoint x: 754, startPoint y: 215, endPoint x: 743, endPoint y: 235, distance: 22.7
click at [753, 230] on div "View All chevron-down" at bounding box center [750, 237] width 306 height 15
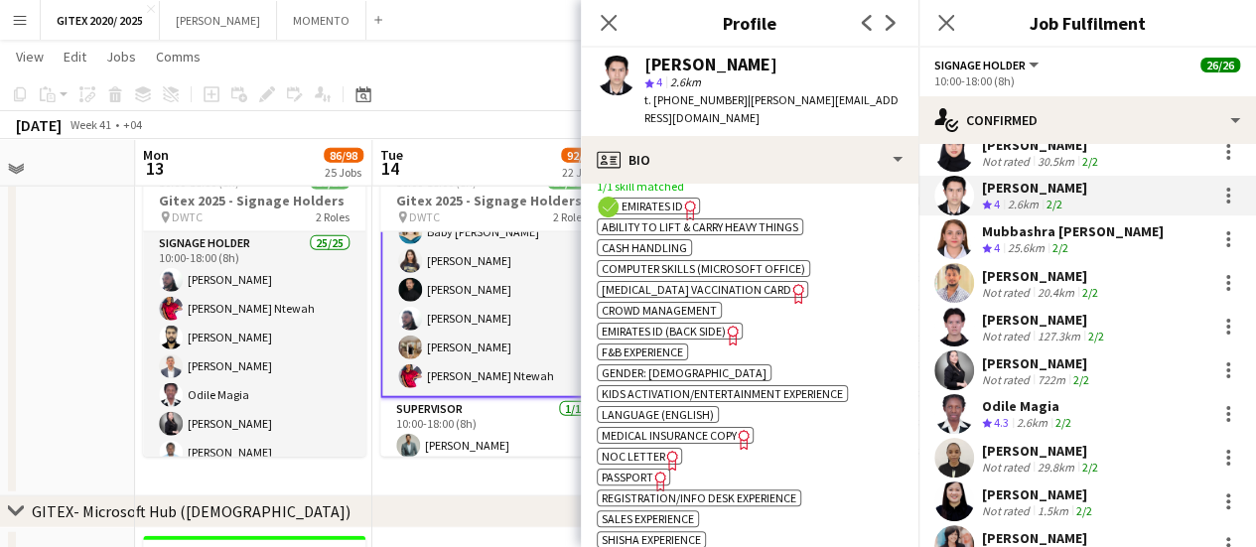
click at [653, 199] on span "Emirates ID" at bounding box center [653, 206] width 62 height 15
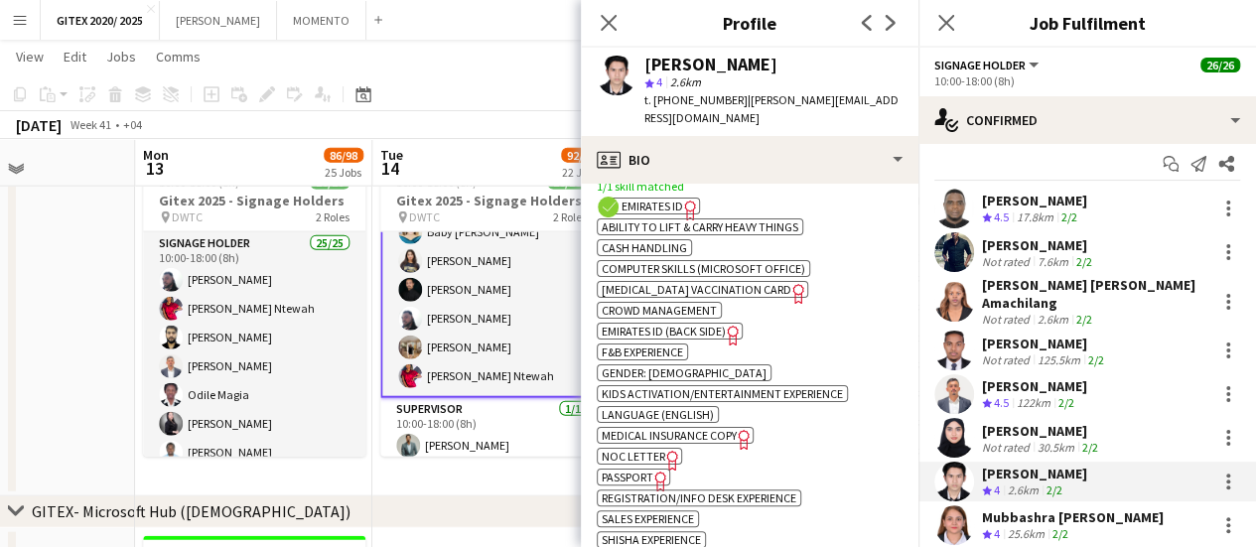
scroll to position [0, 0]
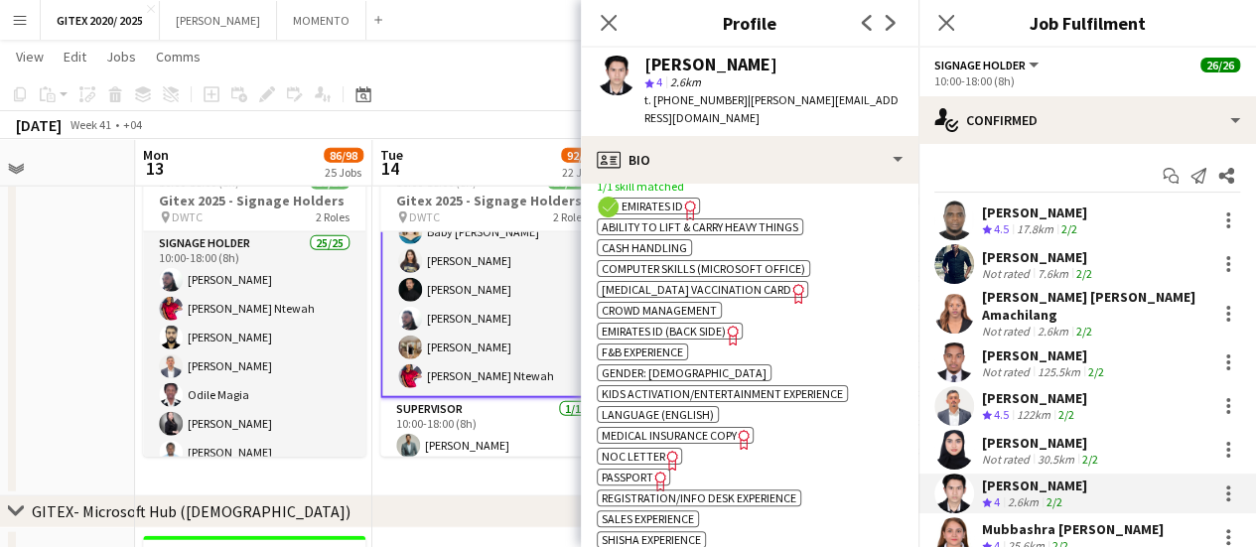
click at [1070, 407] on app-skills-label "2/2" at bounding box center [1066, 414] width 16 height 15
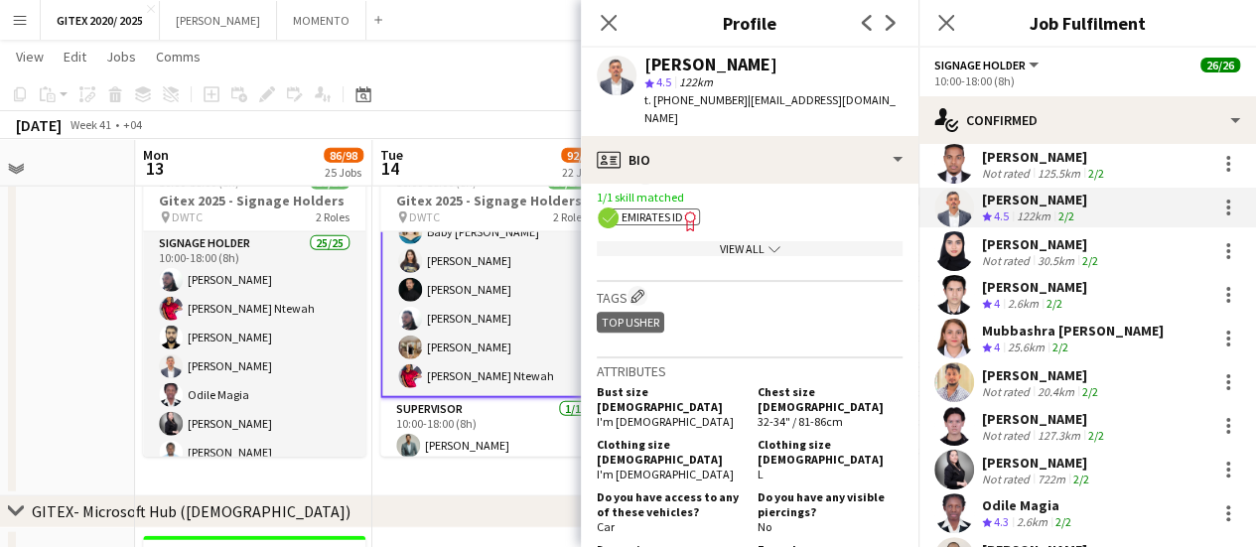
scroll to position [894, 0]
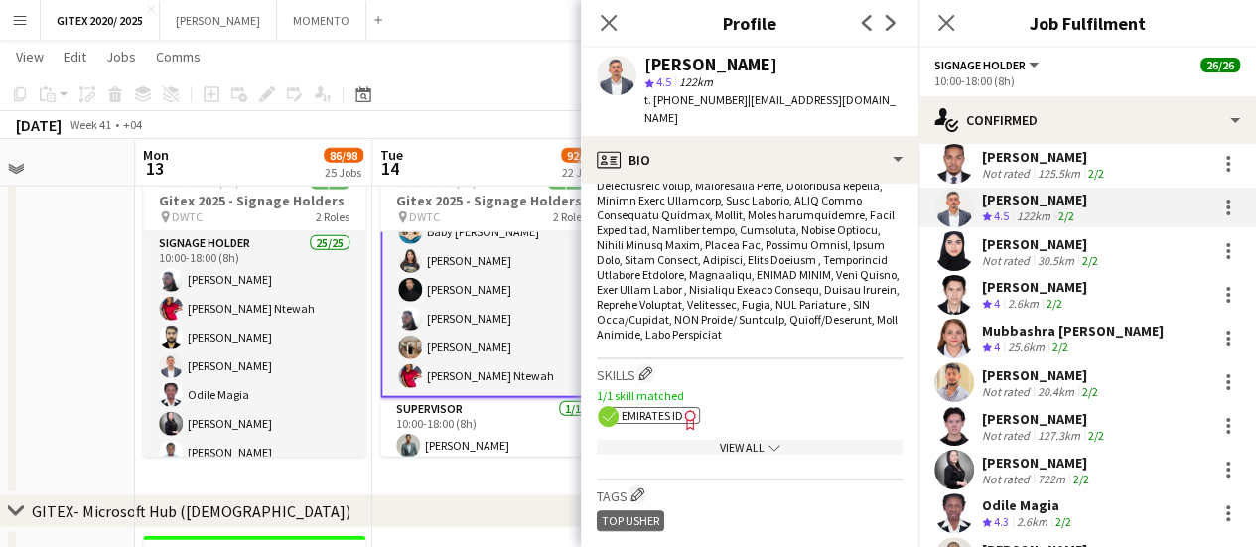
click at [706, 440] on div "View All chevron-down" at bounding box center [750, 447] width 306 height 15
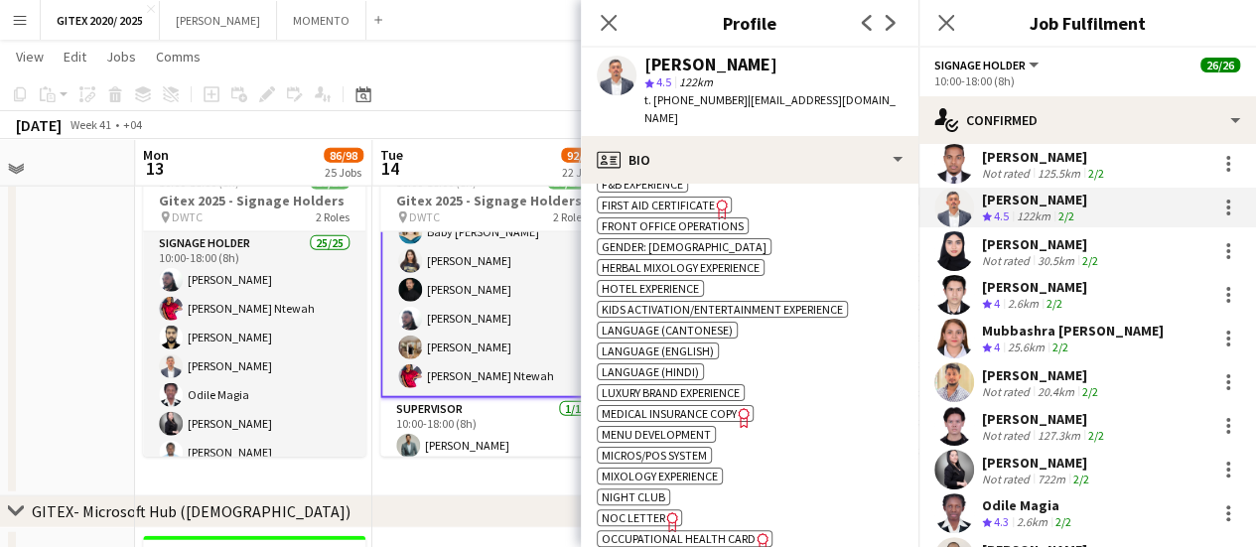
scroll to position [1489, 0]
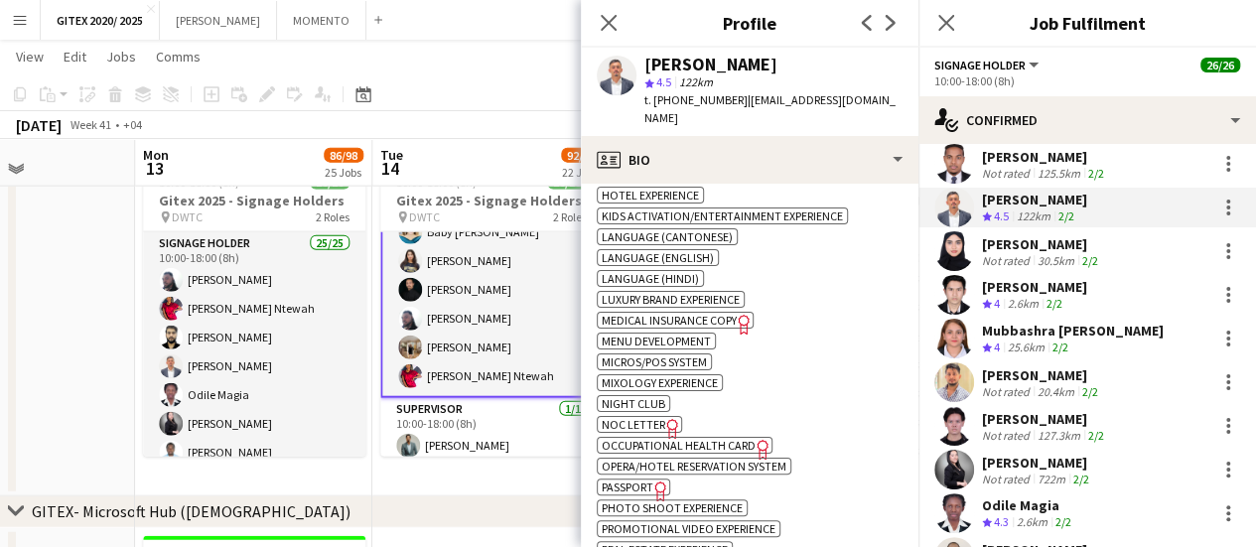
click at [644, 480] on span "Passport" at bounding box center [628, 487] width 52 height 15
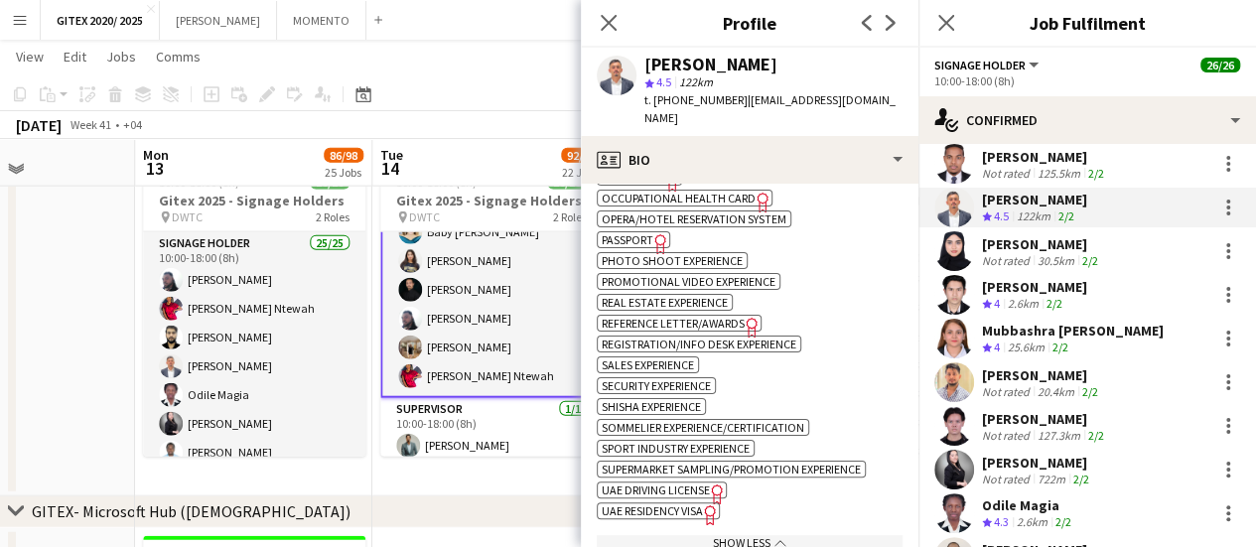
scroll to position [1787, 0]
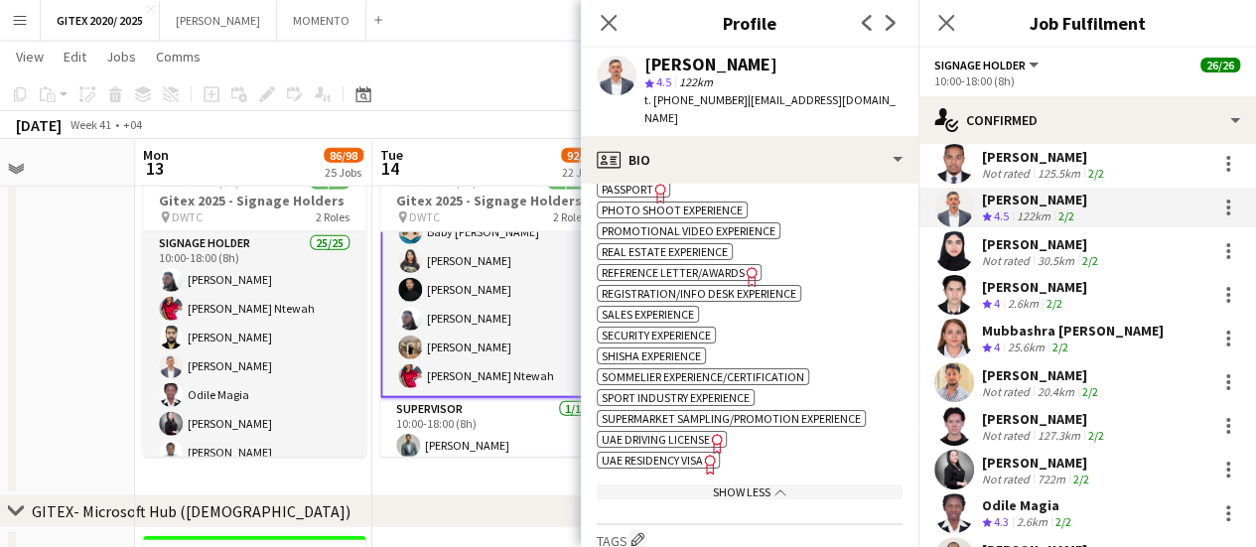
click at [660, 453] on span "UAE Residency Visa" at bounding box center [652, 460] width 101 height 15
click at [1006, 235] on div "Wafa Rahman" at bounding box center [1042, 244] width 120 height 18
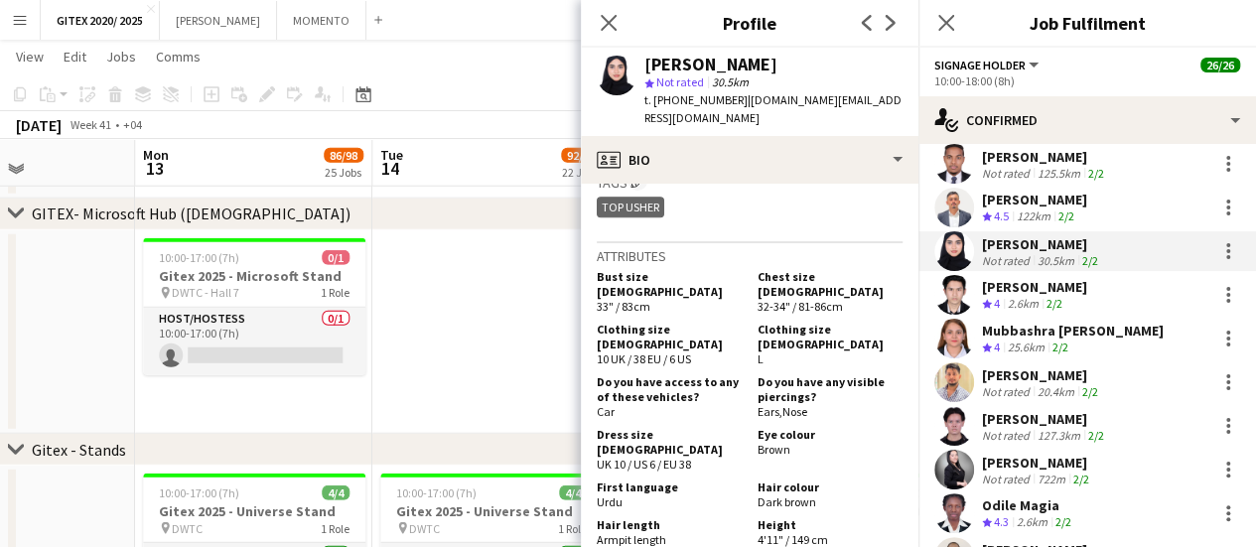
scroll to position [794, 0]
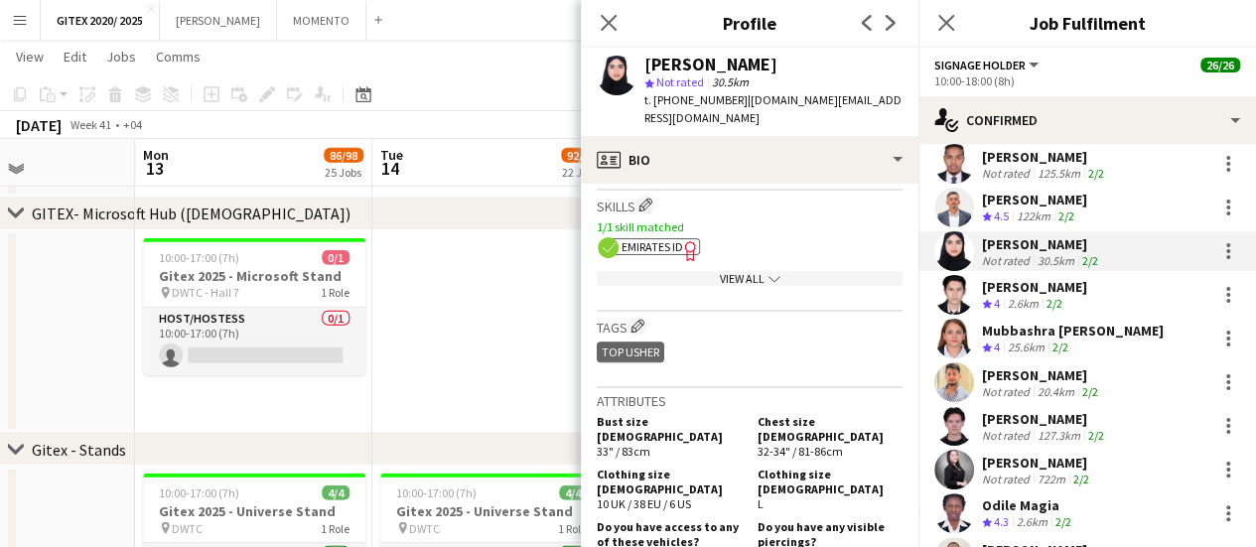
click at [688, 255] on app-show-more-section "View All chevron-down" at bounding box center [750, 274] width 306 height 39
click at [688, 271] on div "View All chevron-down" at bounding box center [750, 278] width 306 height 15
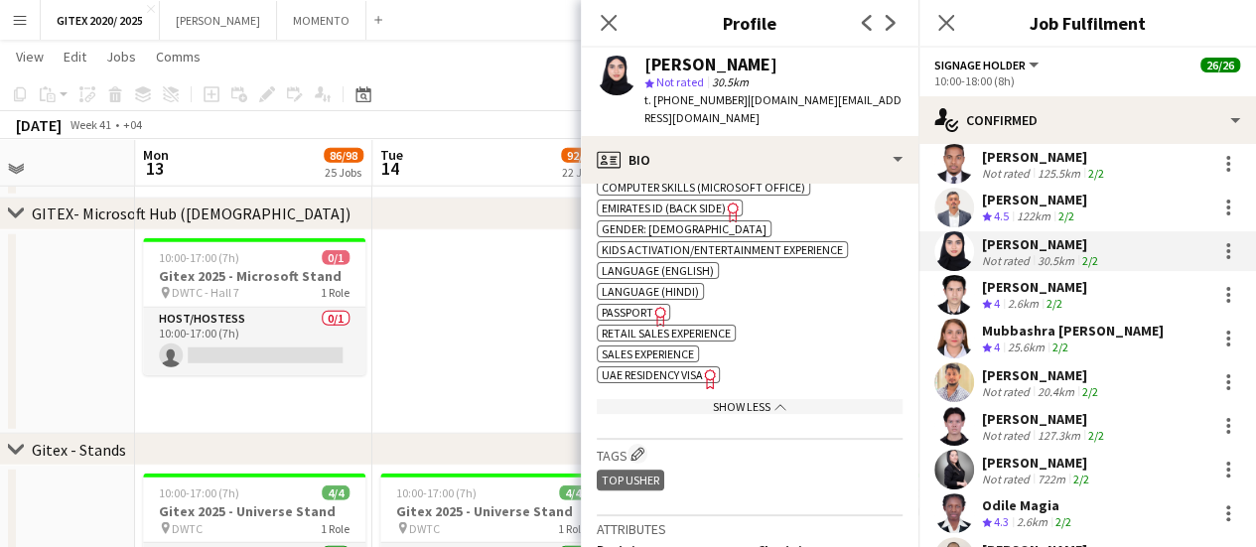
scroll to position [993, 0]
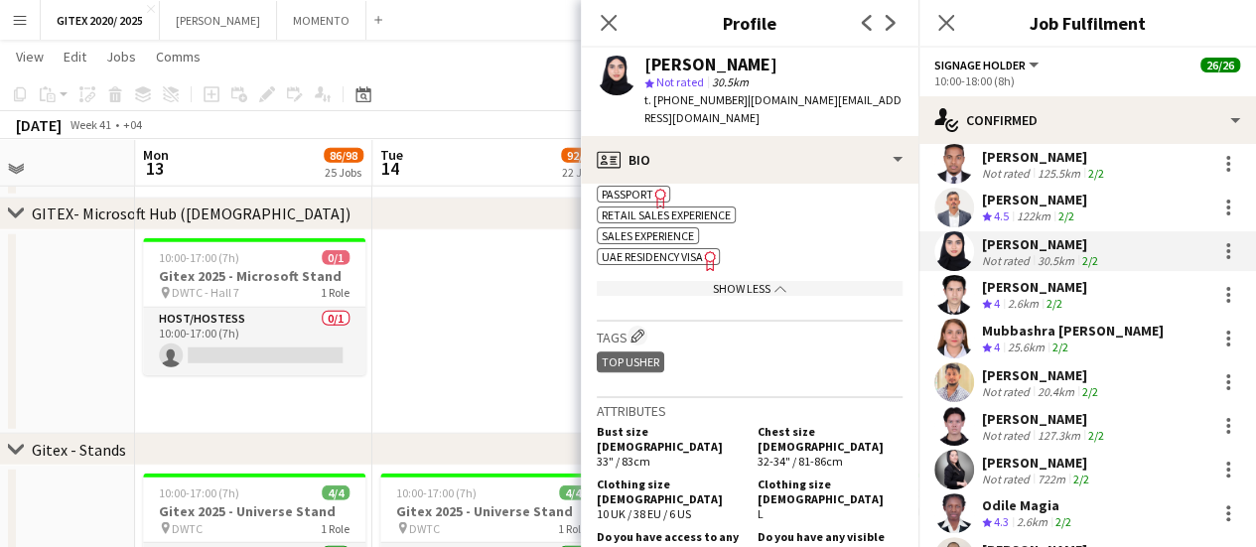
click at [646, 187] on span "Passport" at bounding box center [628, 194] width 52 height 15
click at [649, 249] on span "UAE Residency Visa" at bounding box center [652, 256] width 101 height 15
click at [1021, 191] on div "Abu Bakar Sher" at bounding box center [1034, 200] width 105 height 18
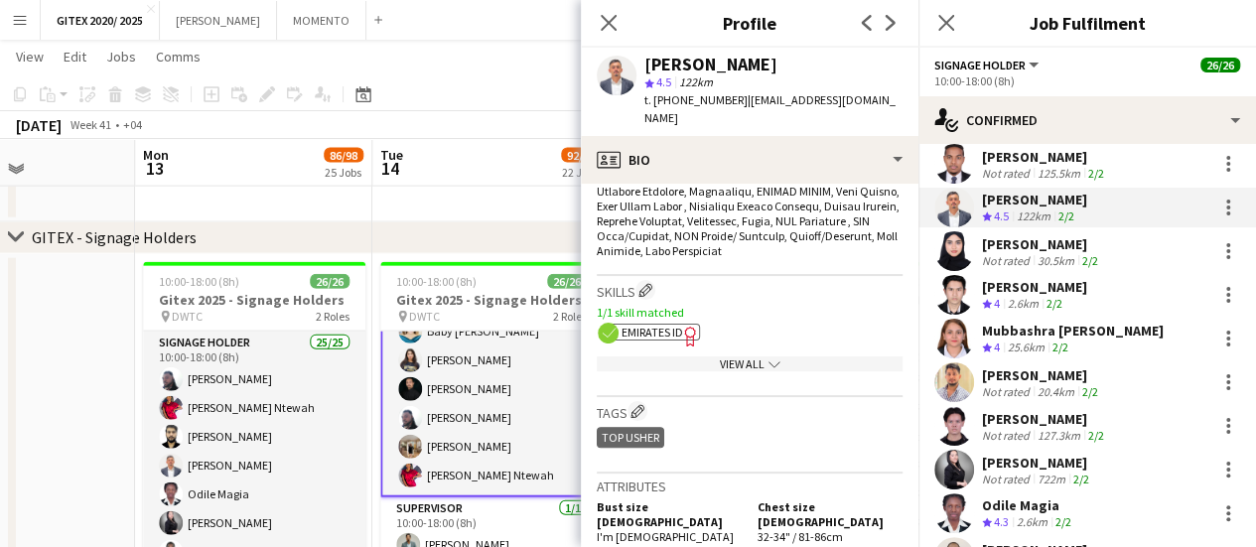
scroll to position [1092, 0]
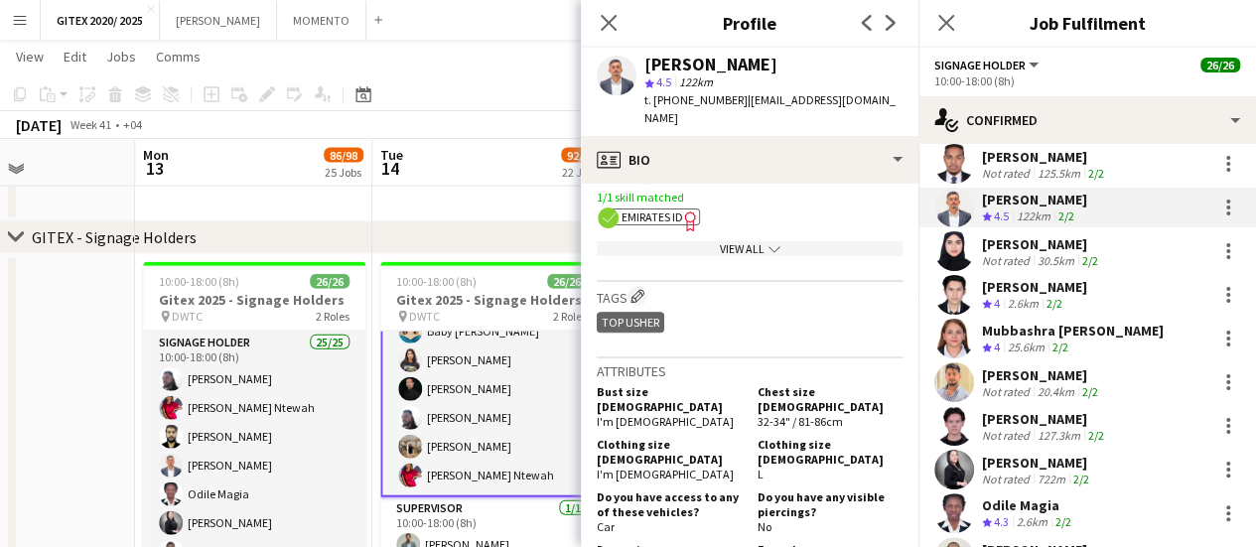
click at [727, 241] on div "View All chevron-down" at bounding box center [750, 248] width 306 height 15
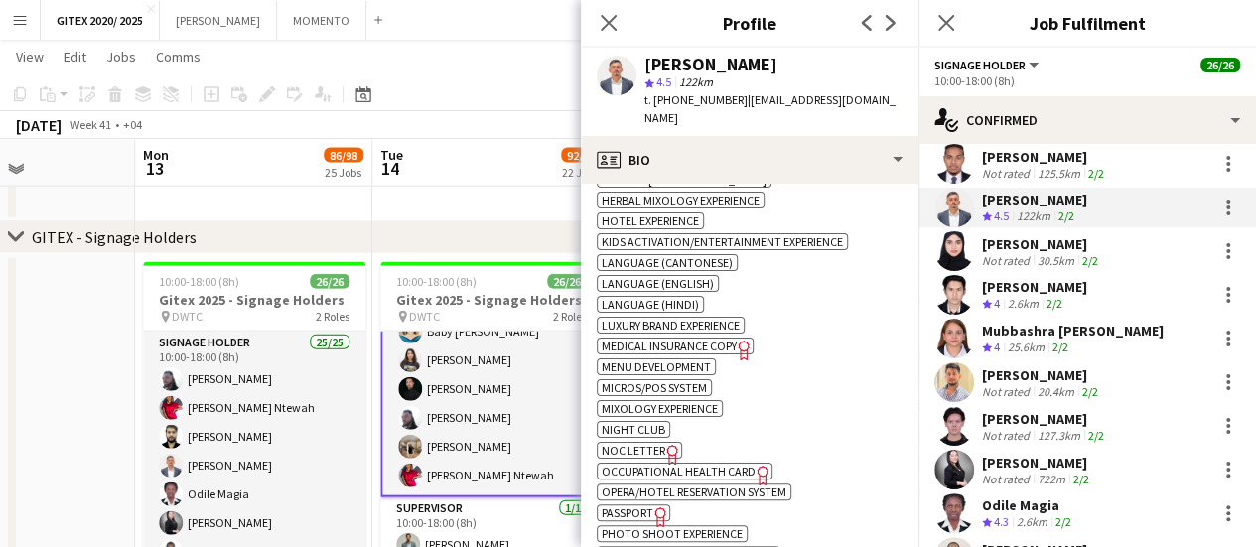
scroll to position [1489, 0]
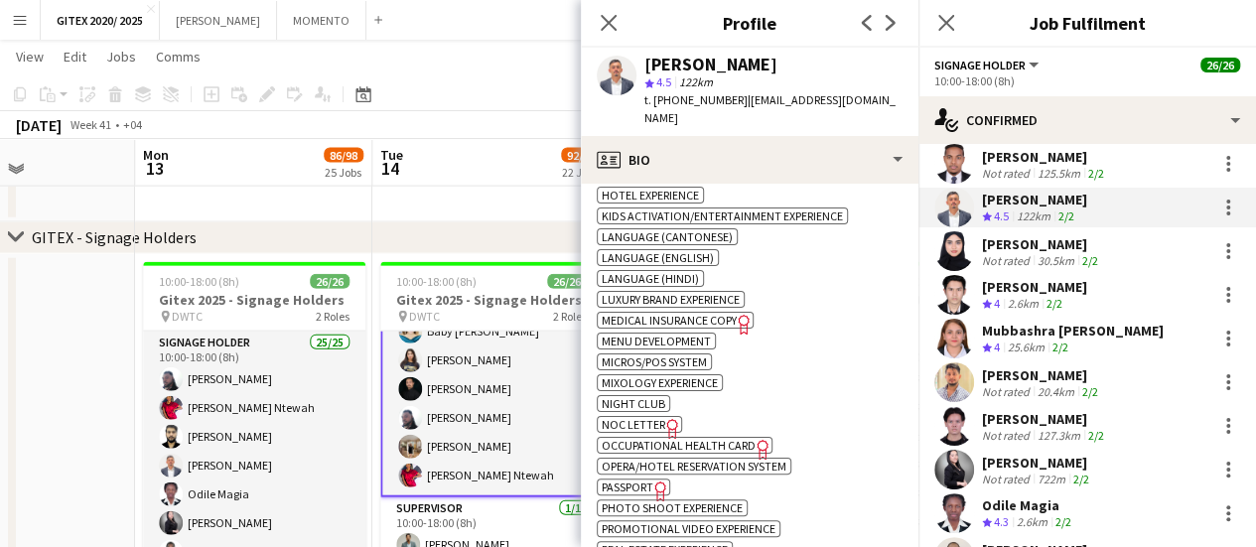
click at [655, 481] on icon "Freelancer has uploaded a photo validation of skill. Click to see" at bounding box center [660, 491] width 21 height 21
click at [1076, 278] on div "Bryan Gabriel Nucom" at bounding box center [1034, 287] width 105 height 18
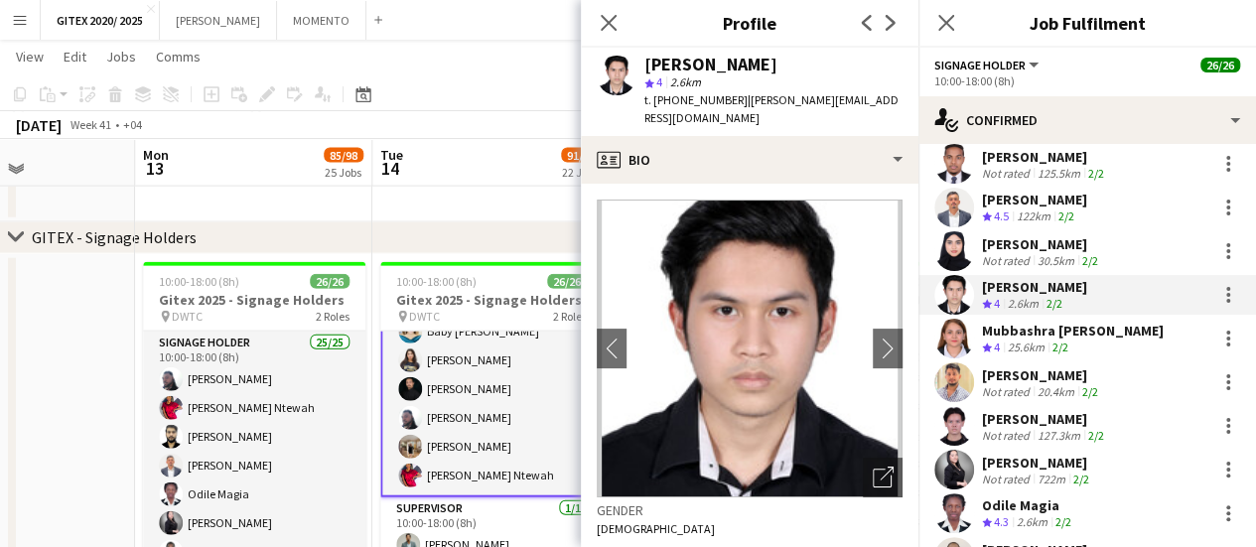
click at [990, 253] on div "Not rated" at bounding box center [1008, 260] width 52 height 15
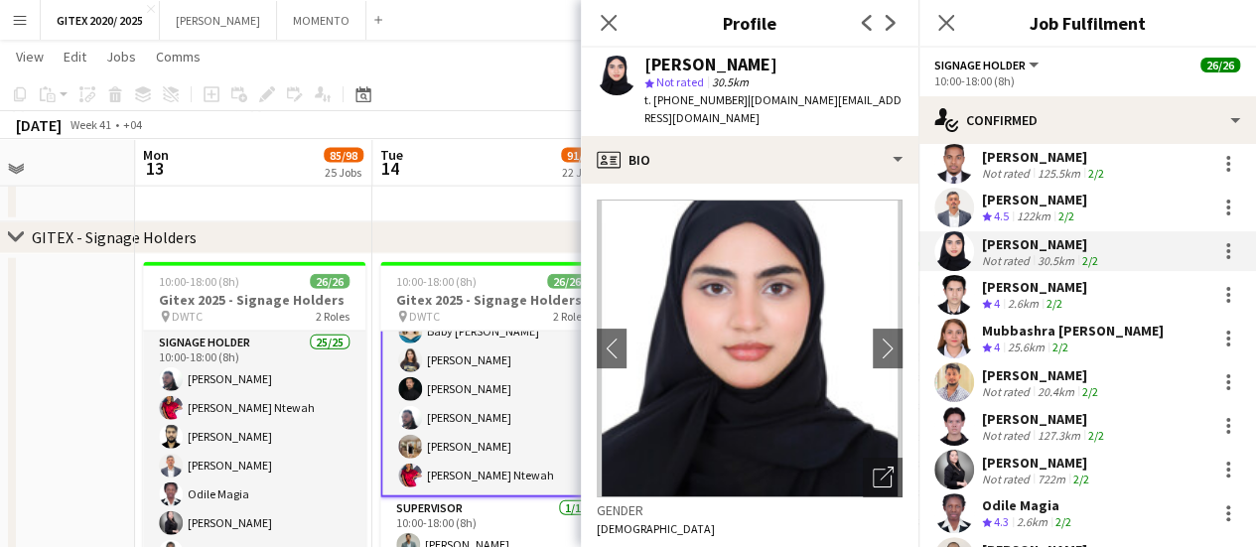
click at [998, 278] on div "Bryan Gabriel Nucom" at bounding box center [1034, 287] width 105 height 18
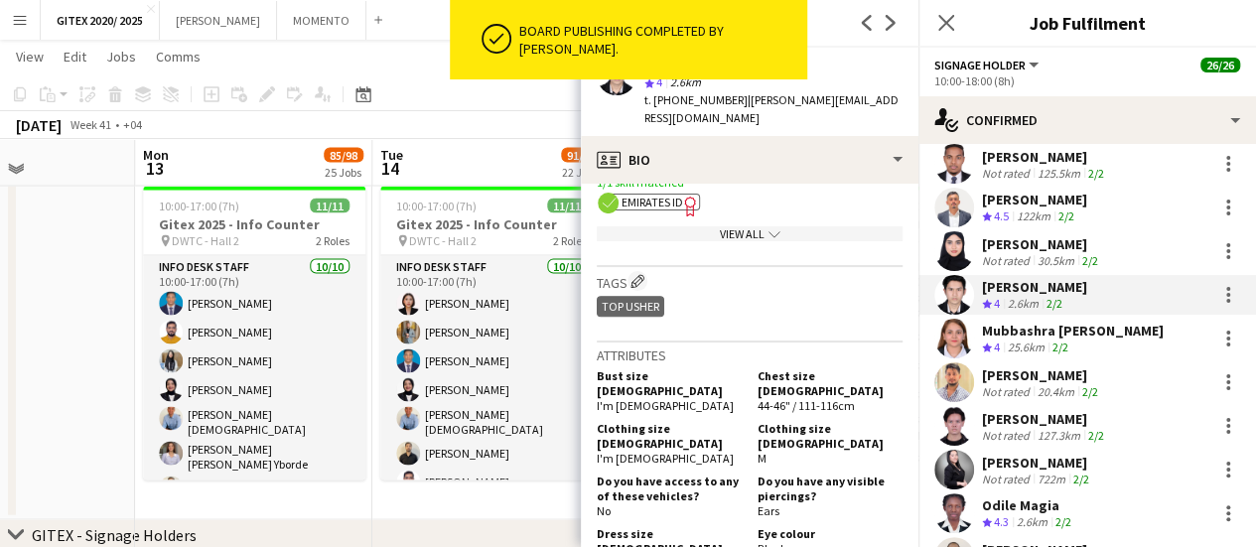
scroll to position [695, 0]
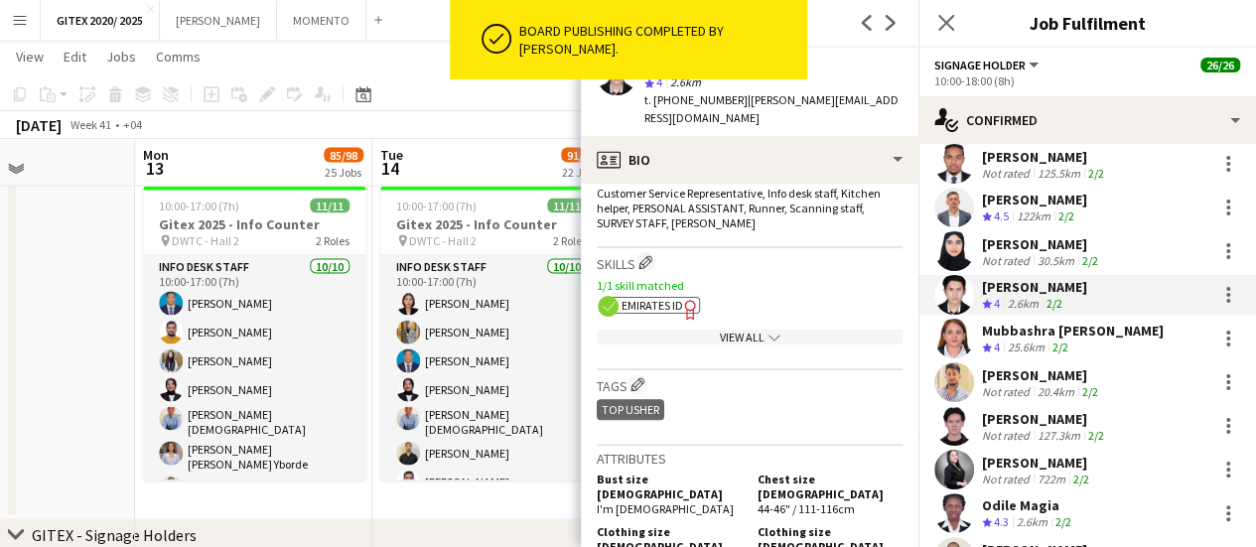
click at [721, 314] on app-show-more-section "View All chevron-down" at bounding box center [750, 333] width 306 height 39
click at [721, 330] on div "View All chevron-down" at bounding box center [750, 337] width 306 height 15
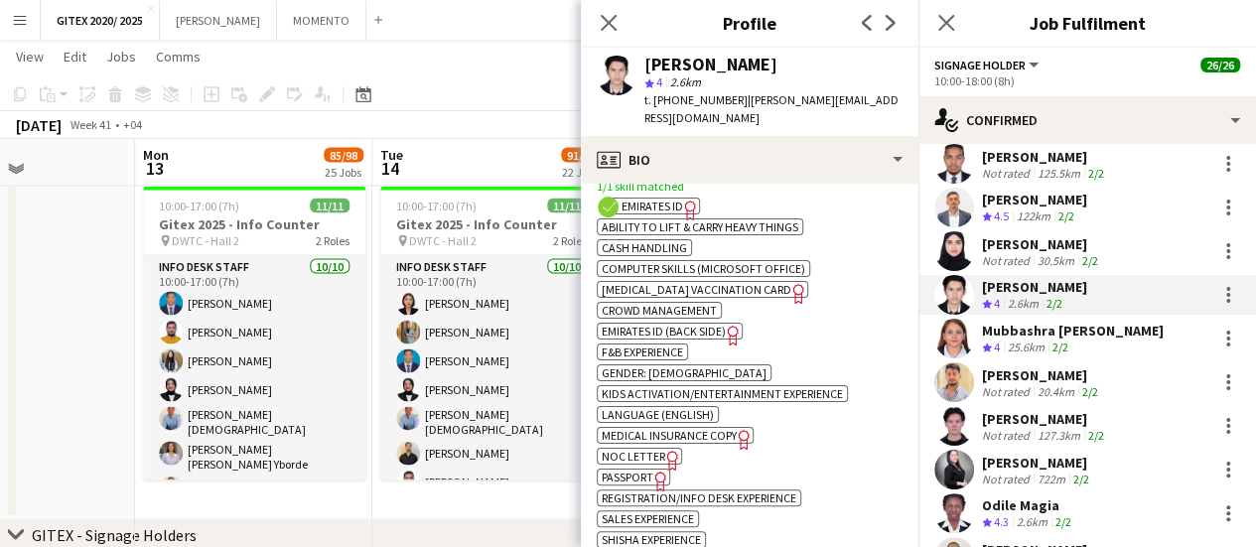
scroll to position [993, 0]
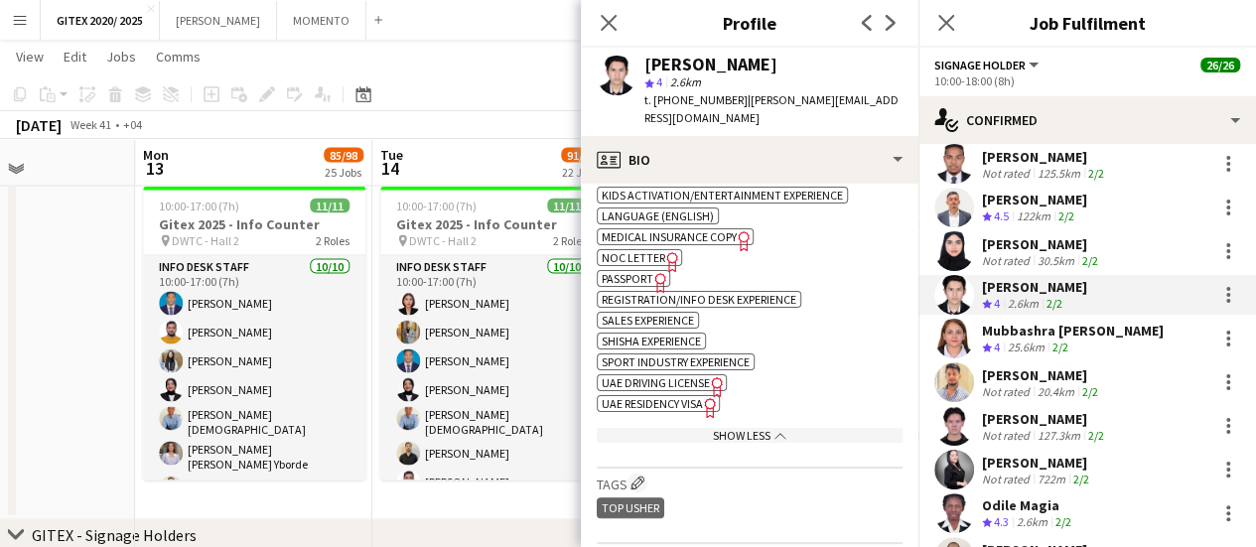
click at [655, 272] on icon "Freelancer has uploaded a photo validation of skill. Click to see" at bounding box center [660, 282] width 21 height 21
click at [677, 396] on span "UAE Residency Visa" at bounding box center [652, 403] width 101 height 15
click at [1070, 322] on div "Mubbashra Shamim" at bounding box center [1073, 331] width 182 height 18
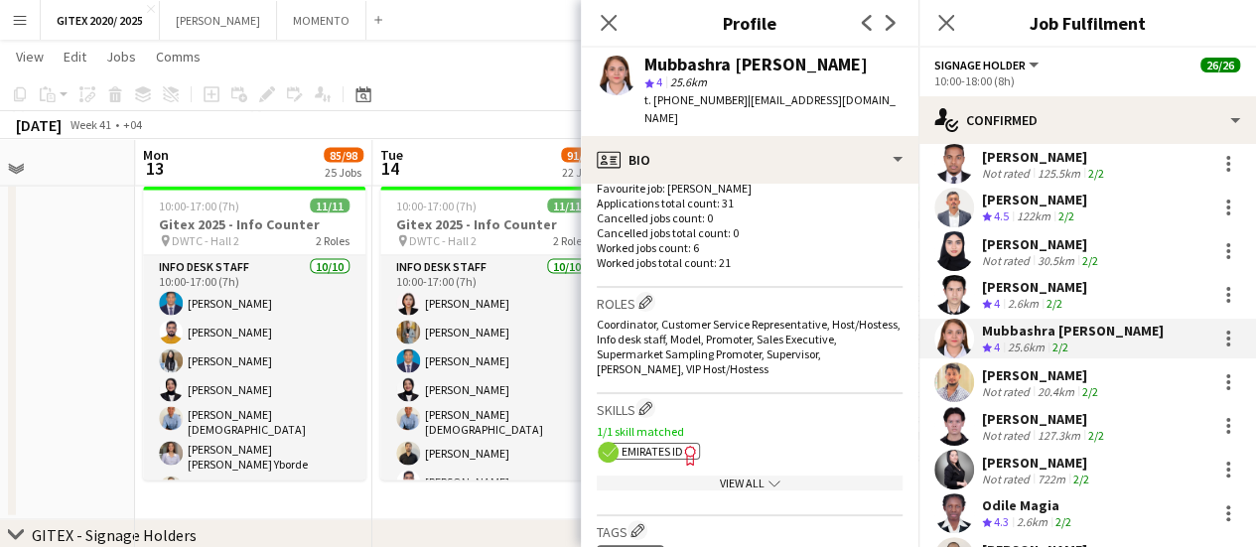
scroll to position [596, 0]
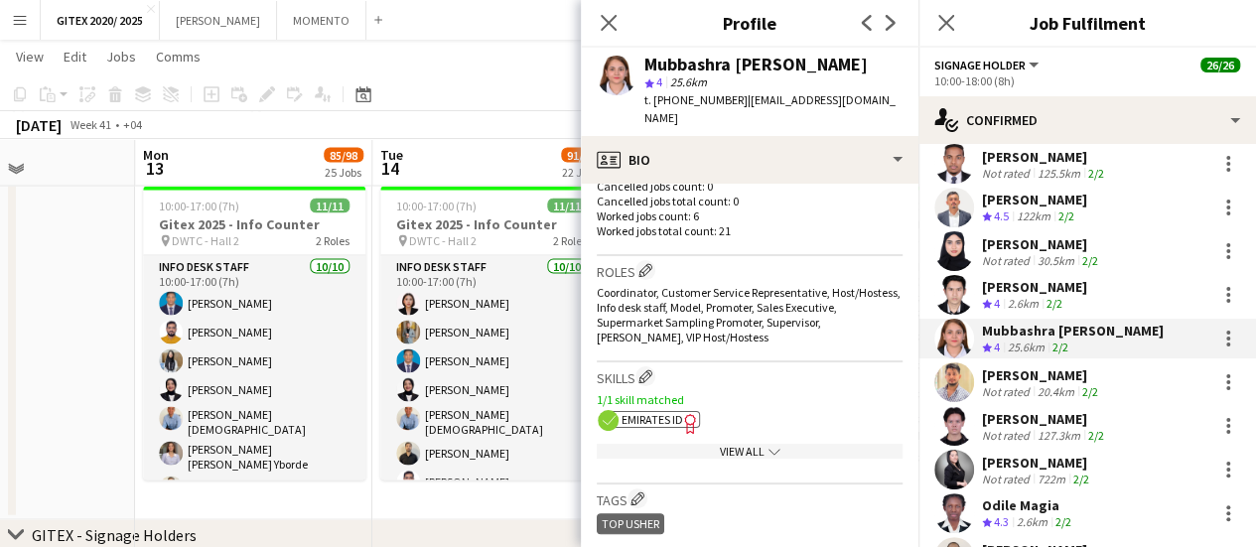
click at [693, 451] on div "View All chevron-down" at bounding box center [750, 451] width 306 height 15
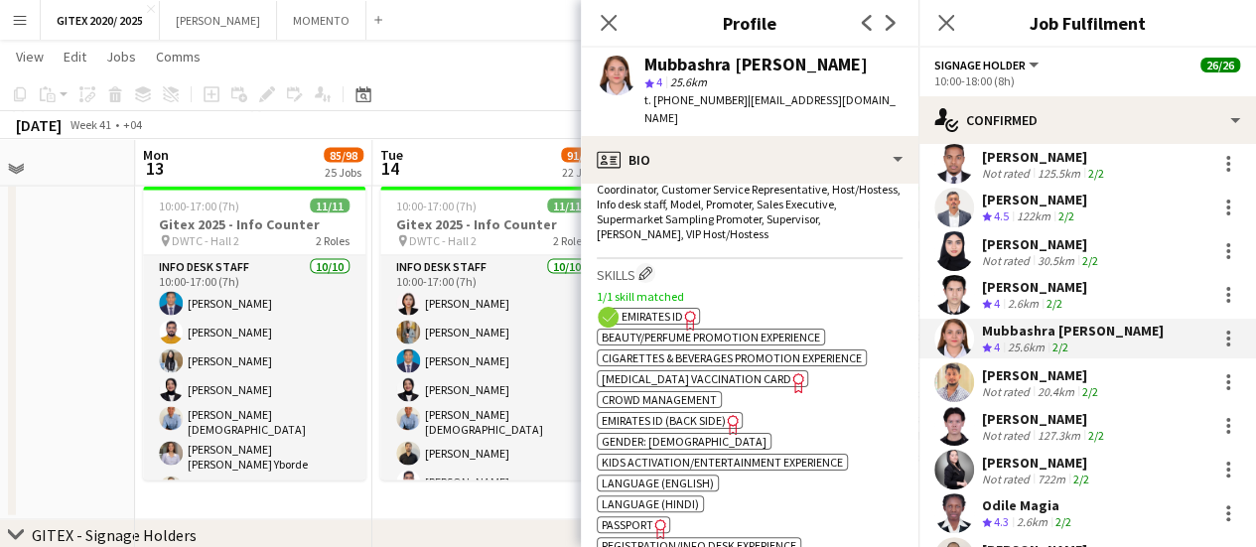
scroll to position [794, 0]
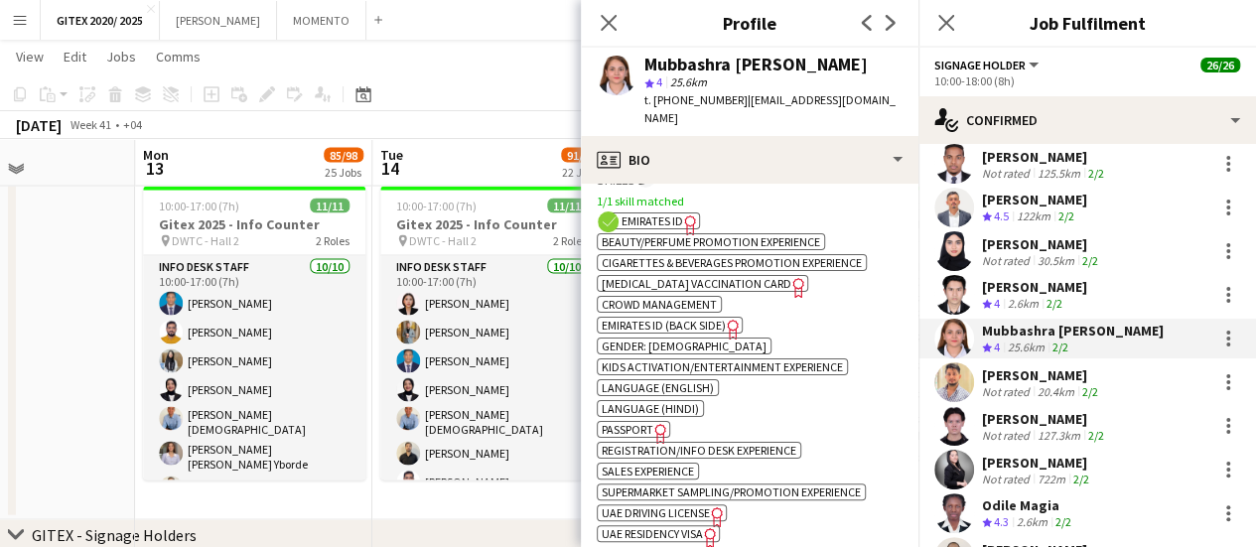
click at [653, 429] on icon "Freelancer has uploaded a photo validation of skill. Click to see" at bounding box center [660, 433] width 21 height 21
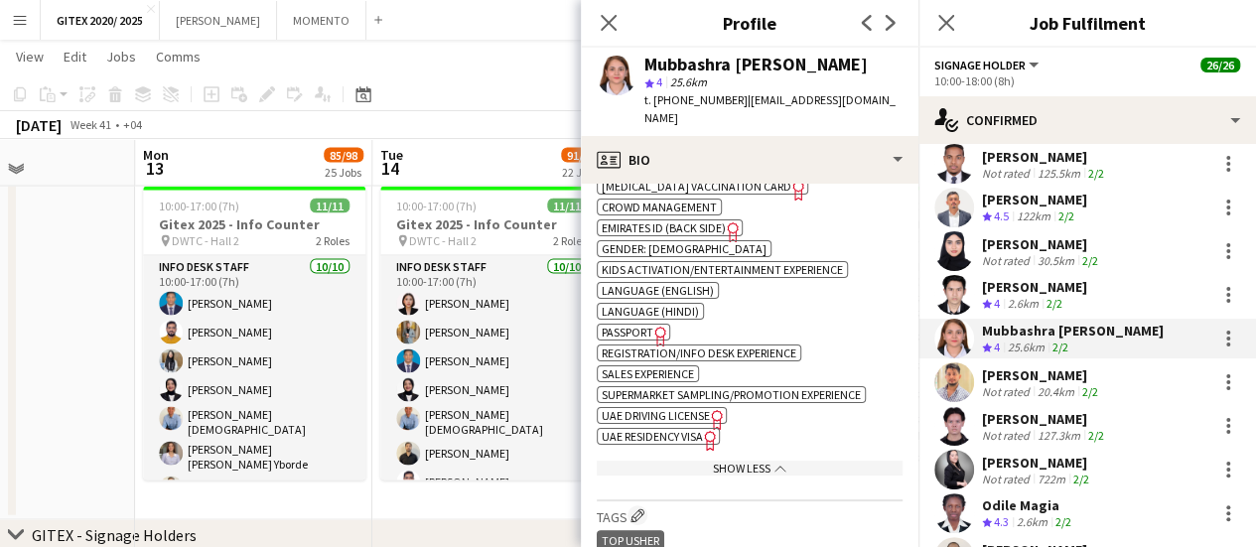
scroll to position [1092, 0]
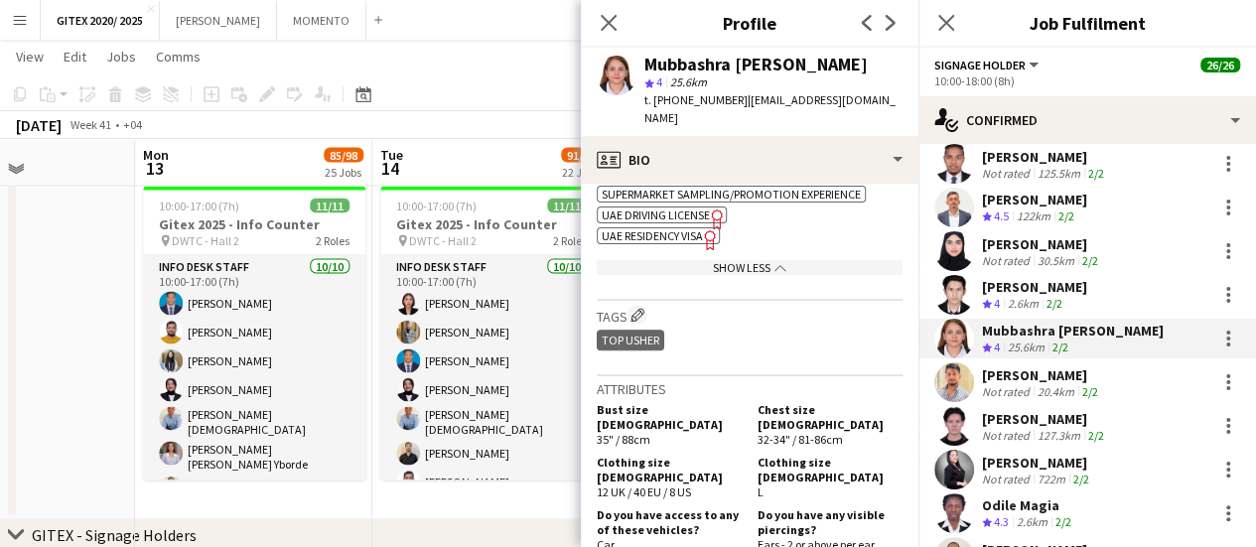
click at [681, 228] on span "UAE Residency Visa" at bounding box center [652, 235] width 101 height 15
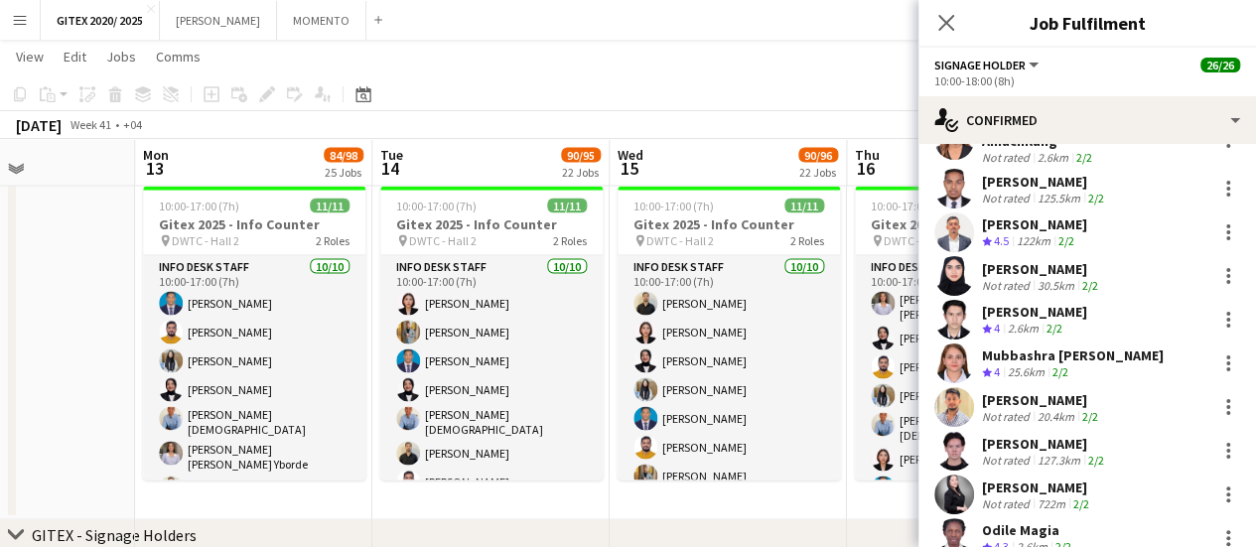
scroll to position [199, 0]
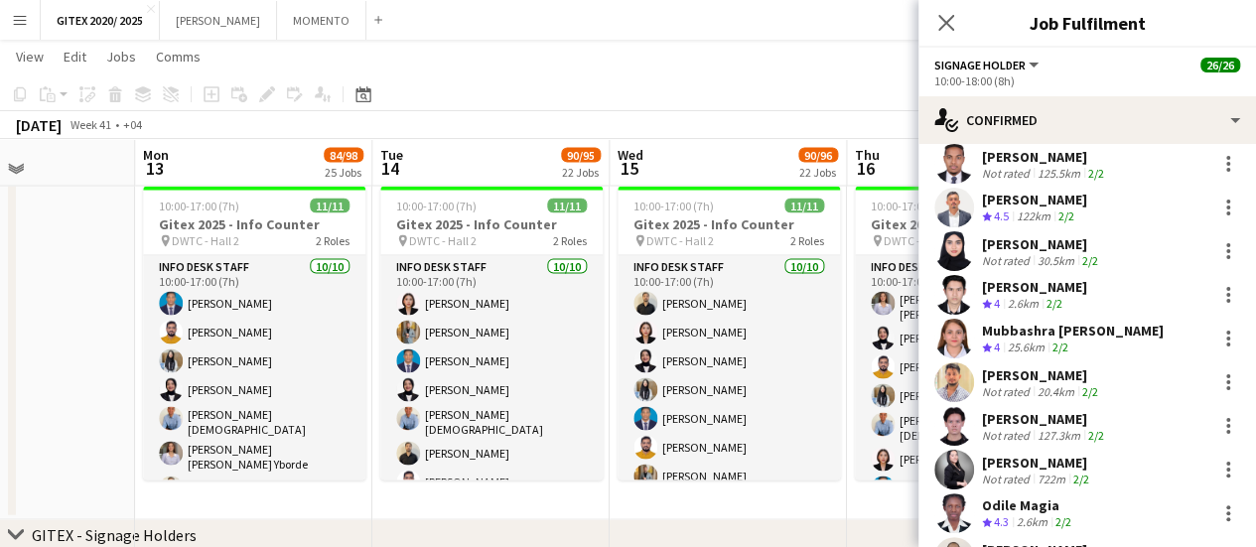
click at [1025, 384] on div "Not rated" at bounding box center [1008, 391] width 52 height 15
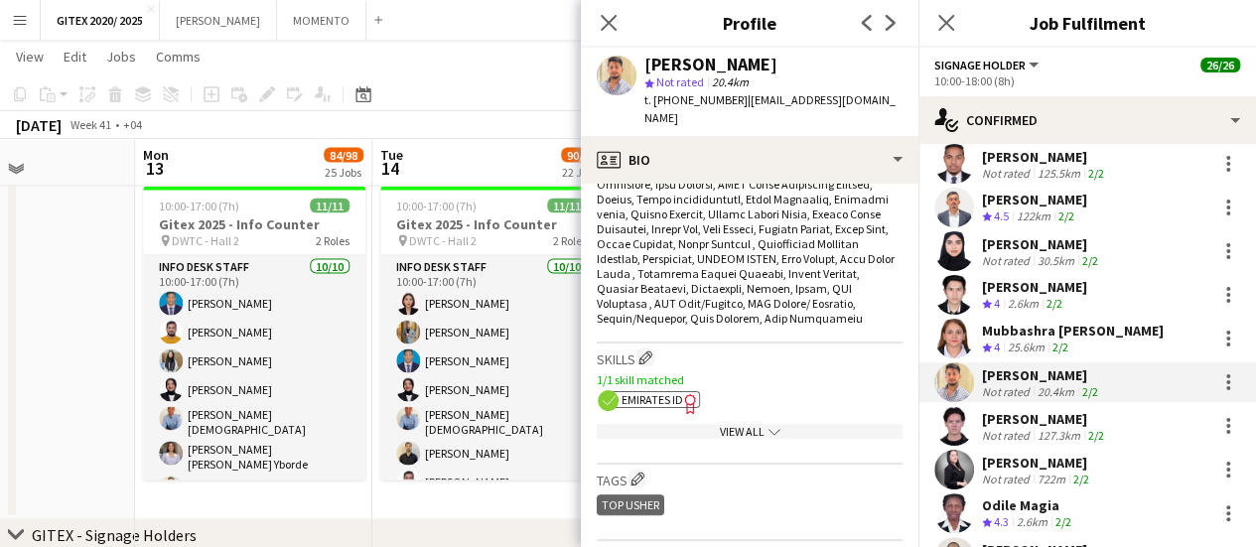
scroll to position [993, 0]
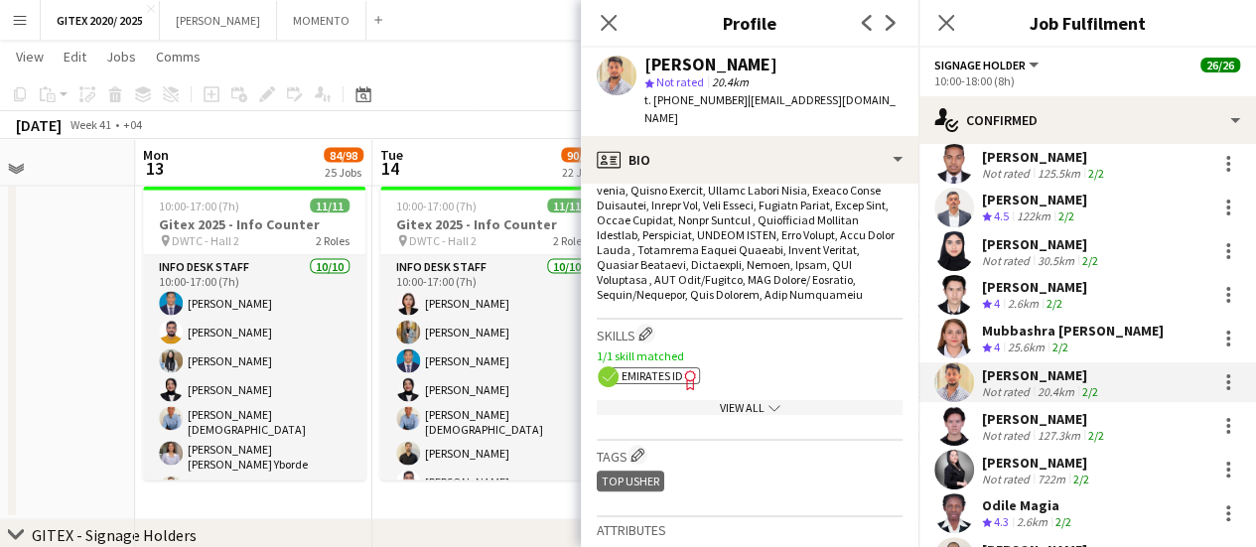
click at [686, 400] on div "View All chevron-down" at bounding box center [750, 407] width 306 height 15
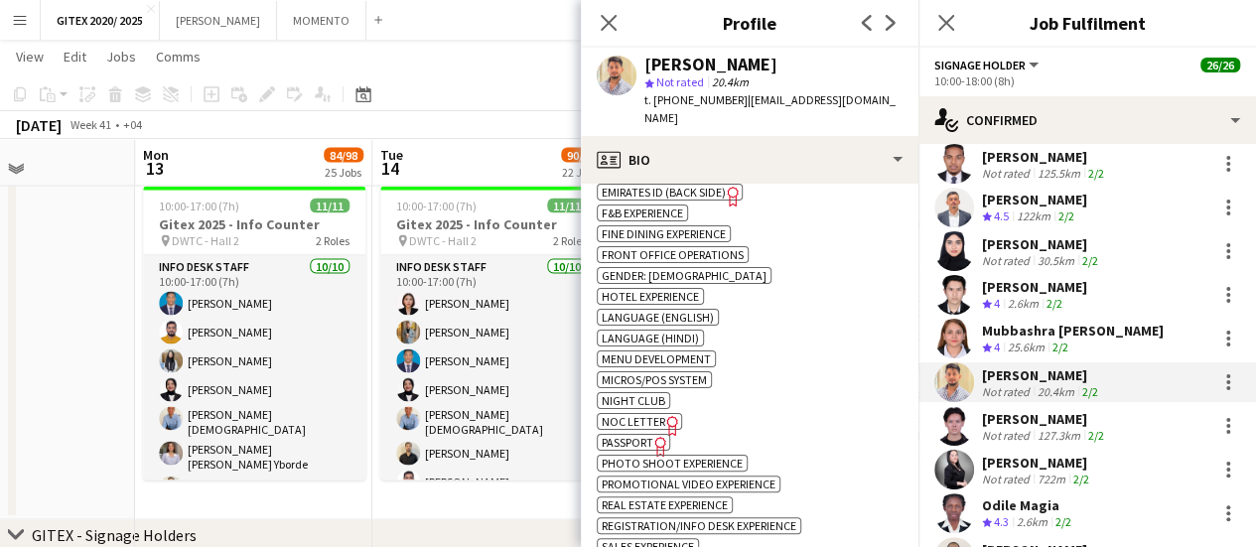
scroll to position [1489, 0]
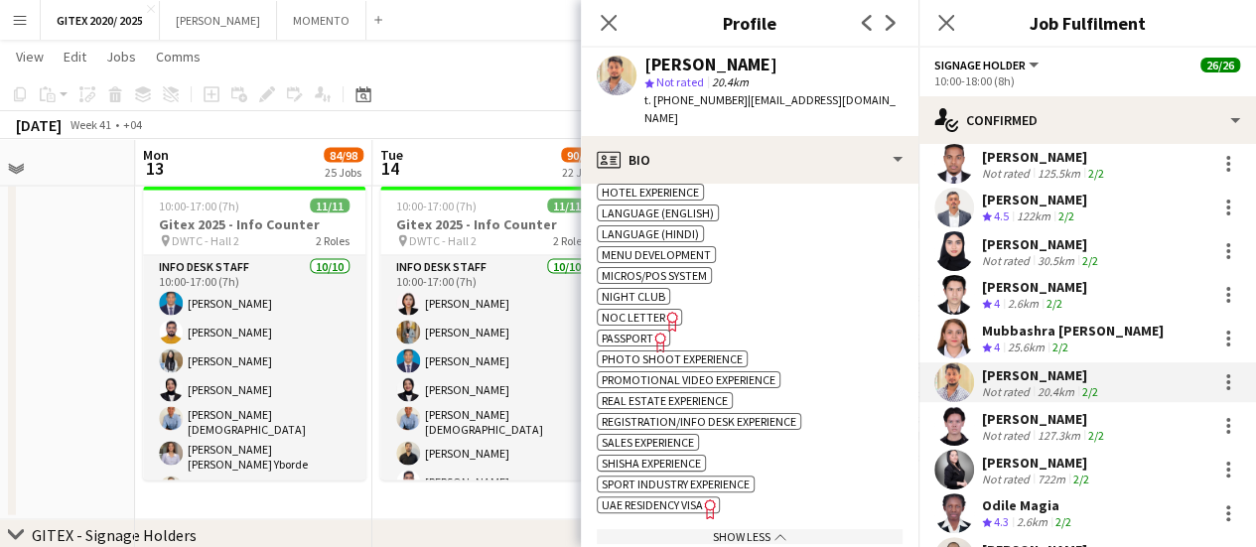
click at [658, 332] on icon "Freelancer has uploaded a photo validation of skill. Click to see" at bounding box center [660, 342] width 21 height 21
click at [695, 497] on span "UAE Residency Visa" at bounding box center [652, 504] width 101 height 15
click at [1021, 428] on div "Not rated" at bounding box center [1008, 435] width 52 height 15
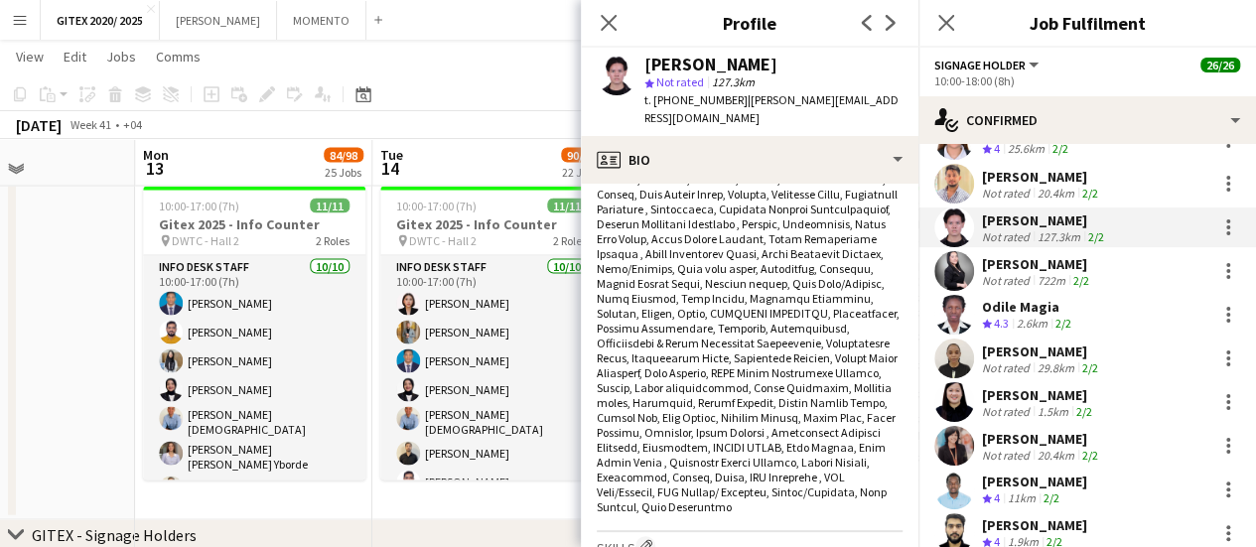
scroll to position [993, 0]
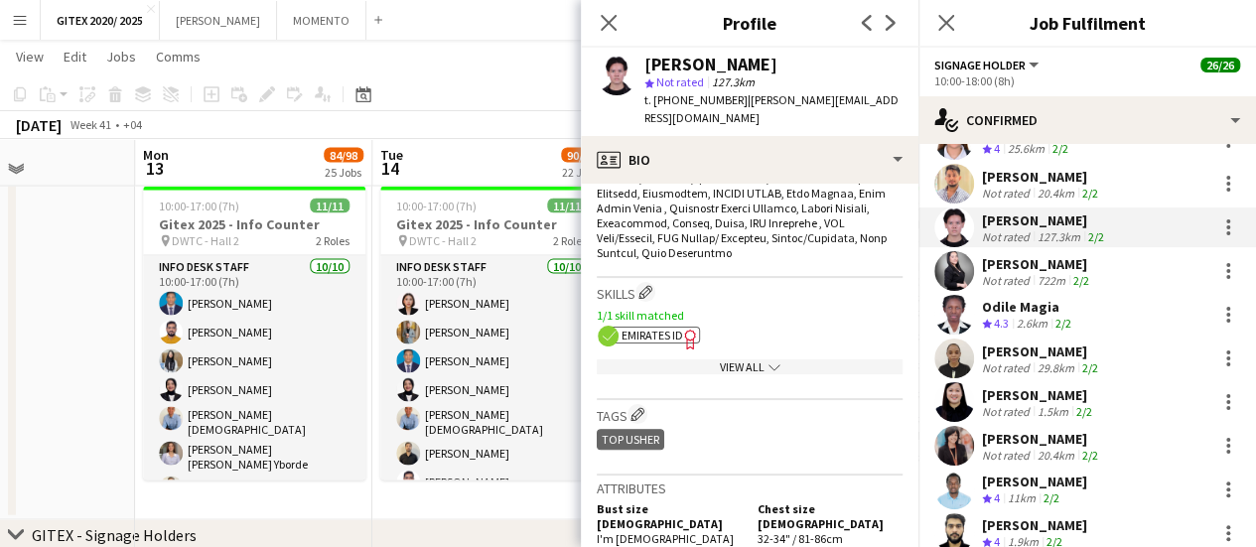
click at [697, 344] on app-show-more-section "View All chevron-down" at bounding box center [750, 363] width 306 height 39
click at [697, 359] on div "View All chevron-down" at bounding box center [750, 366] width 306 height 15
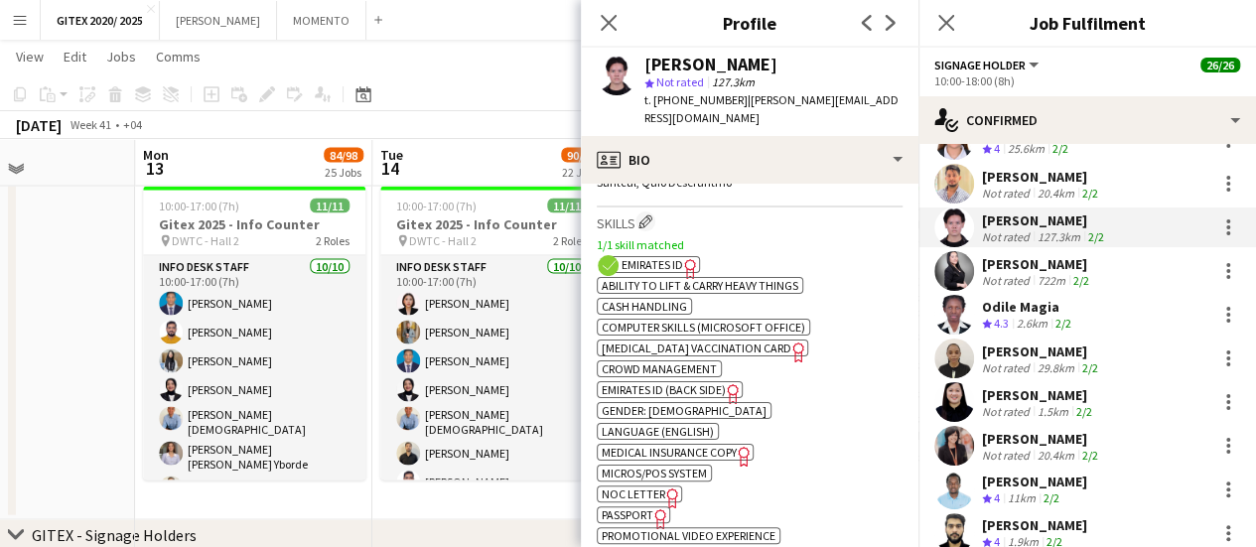
scroll to position [1092, 0]
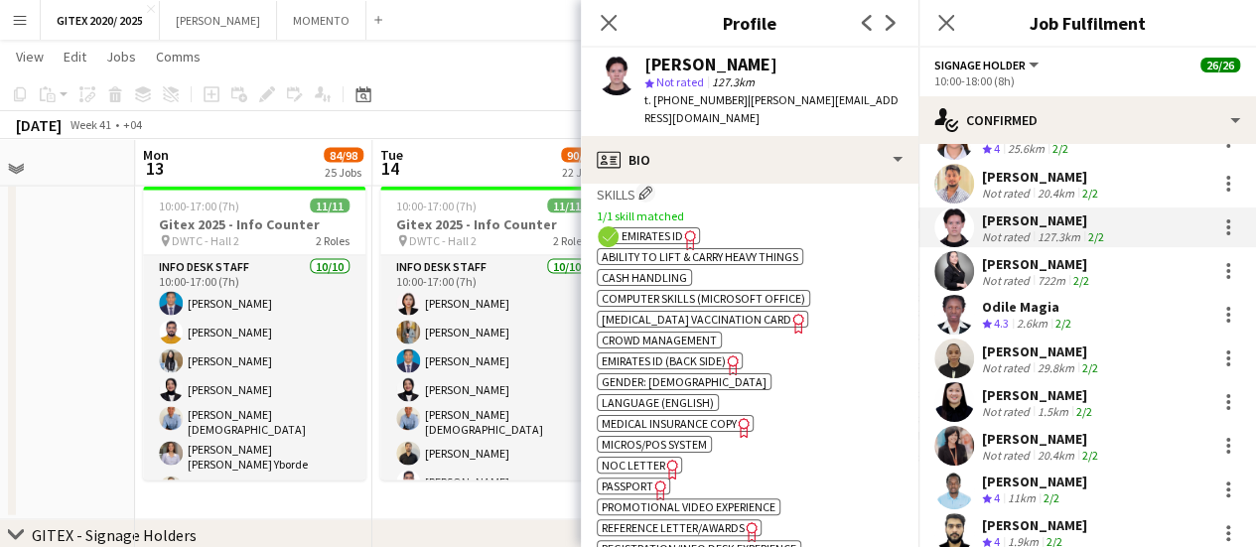
click at [643, 479] on span "Passport" at bounding box center [628, 486] width 52 height 15
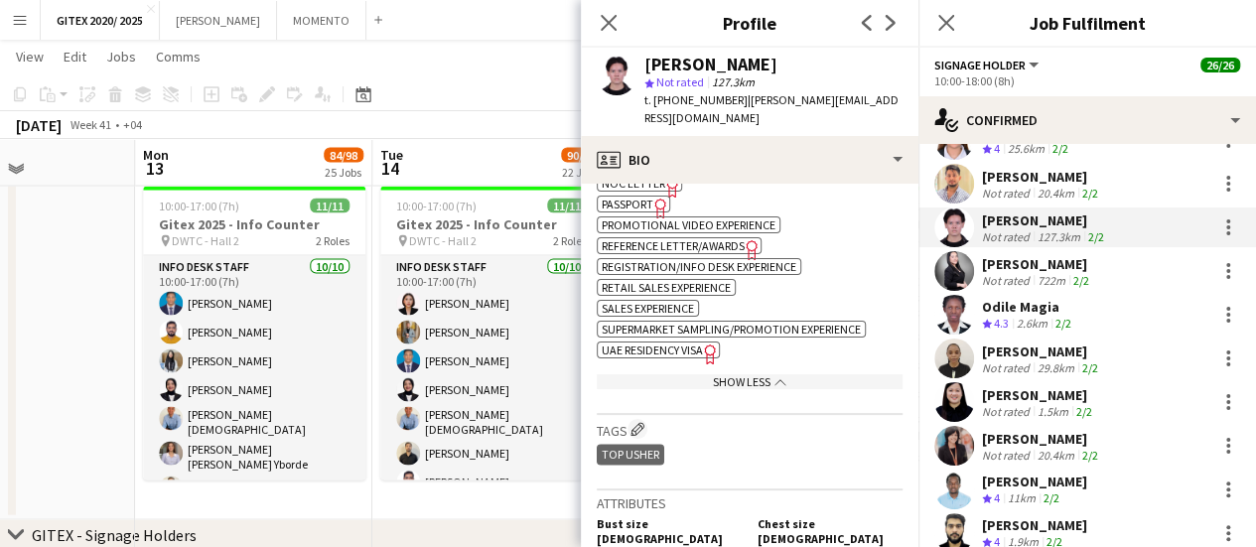
scroll to position [1390, 0]
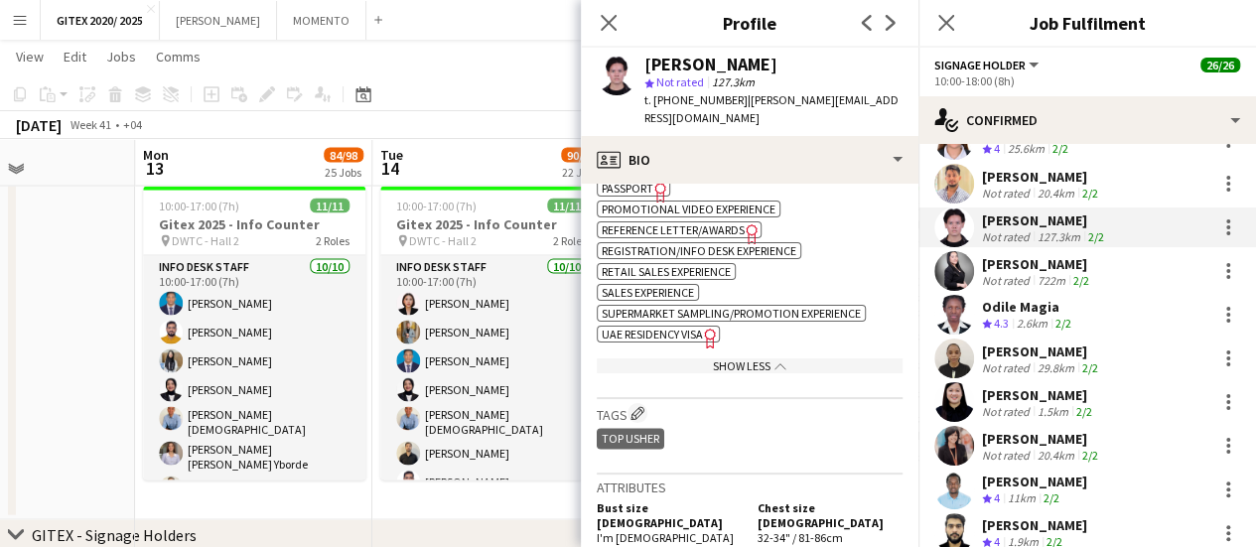
click at [689, 327] on span "UAE Residency Visa" at bounding box center [652, 334] width 101 height 15
click at [1049, 255] on div "Christer Rubio" at bounding box center [1037, 264] width 111 height 18
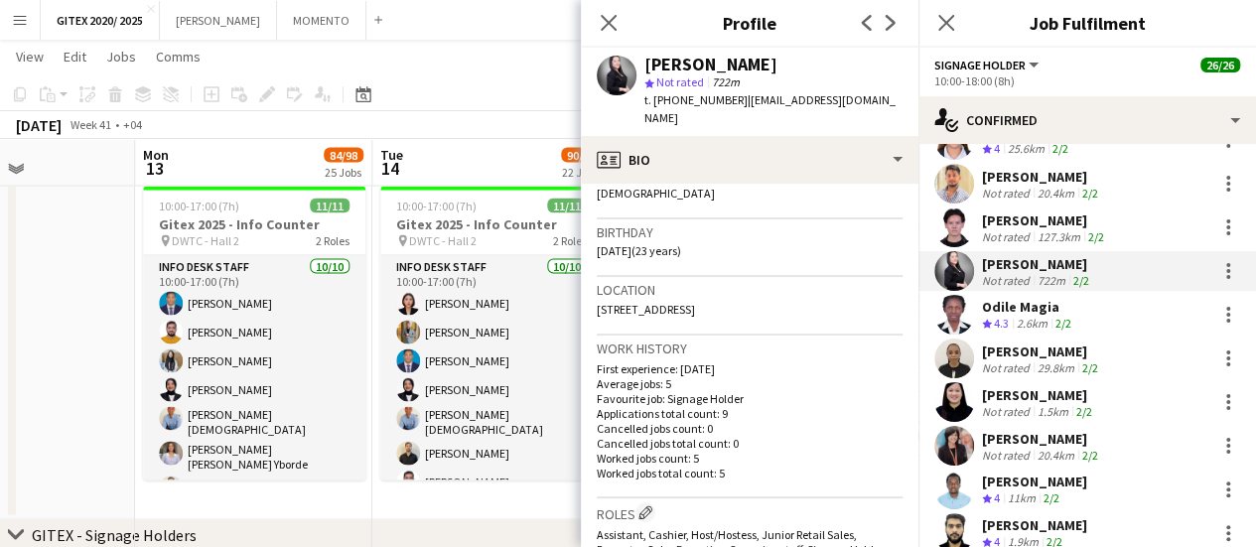
scroll to position [596, 0]
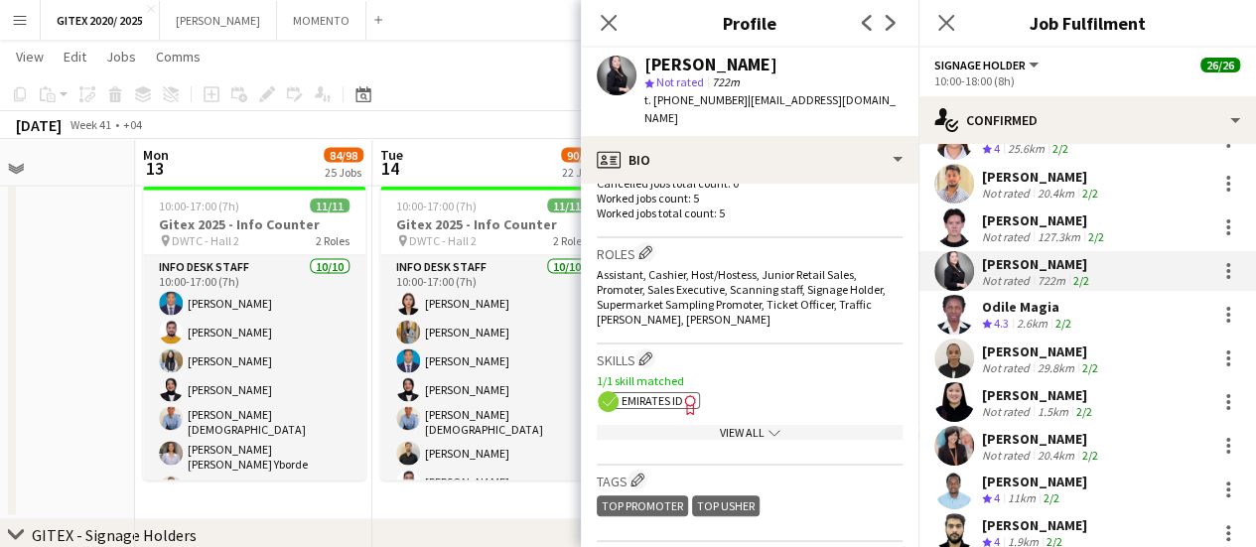
click at [681, 425] on div "View All chevron-down" at bounding box center [750, 432] width 306 height 15
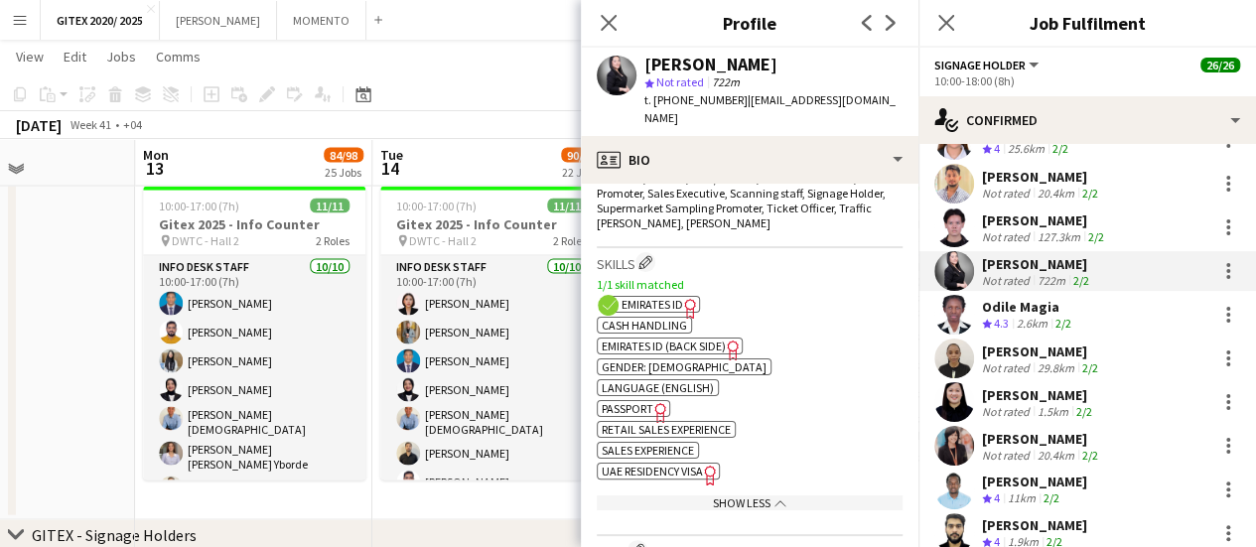
scroll to position [794, 0]
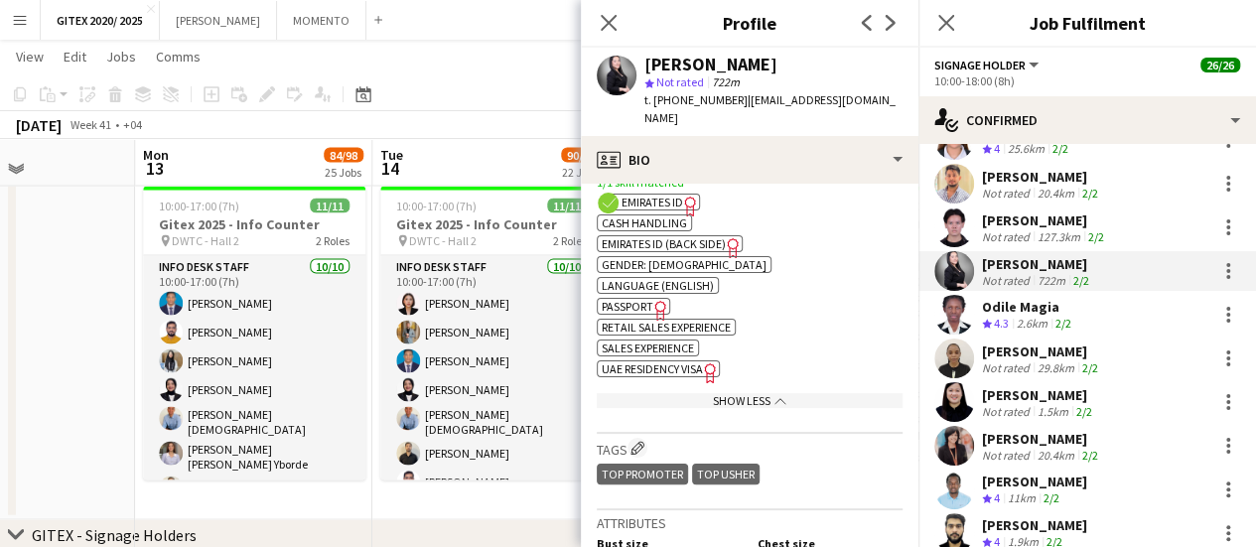
click at [638, 299] on span "Passport" at bounding box center [628, 306] width 52 height 15
click at [698, 361] on span "UAE Residency Visa" at bounding box center [652, 368] width 101 height 15
click at [1078, 295] on div "Odile Magia Crew rating 4.3 2.6km 2/2" at bounding box center [1087, 315] width 338 height 40
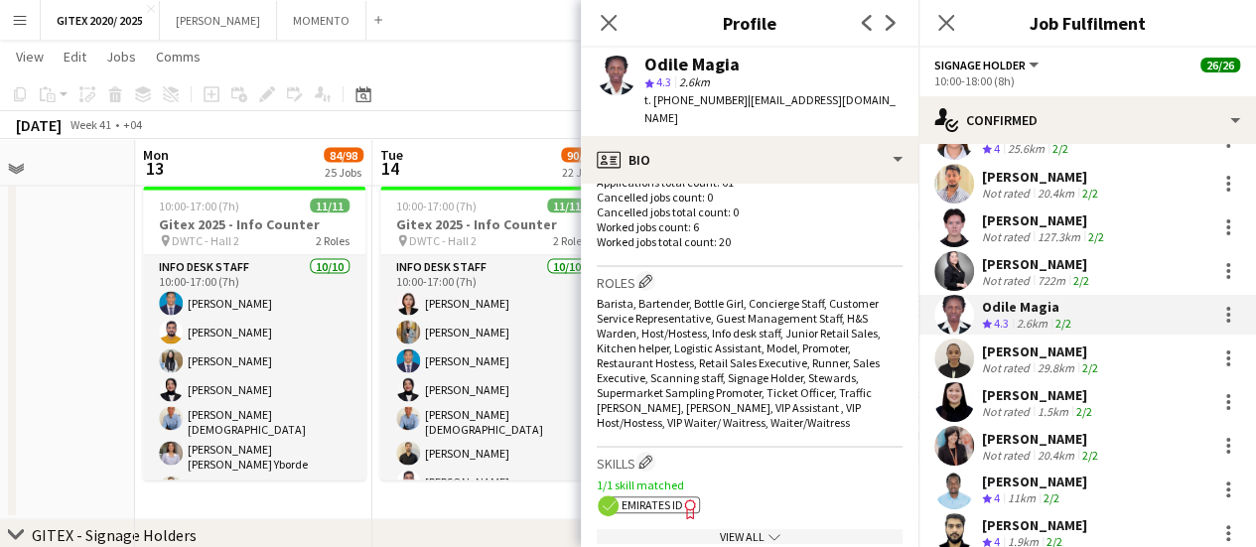
scroll to position [695, 0]
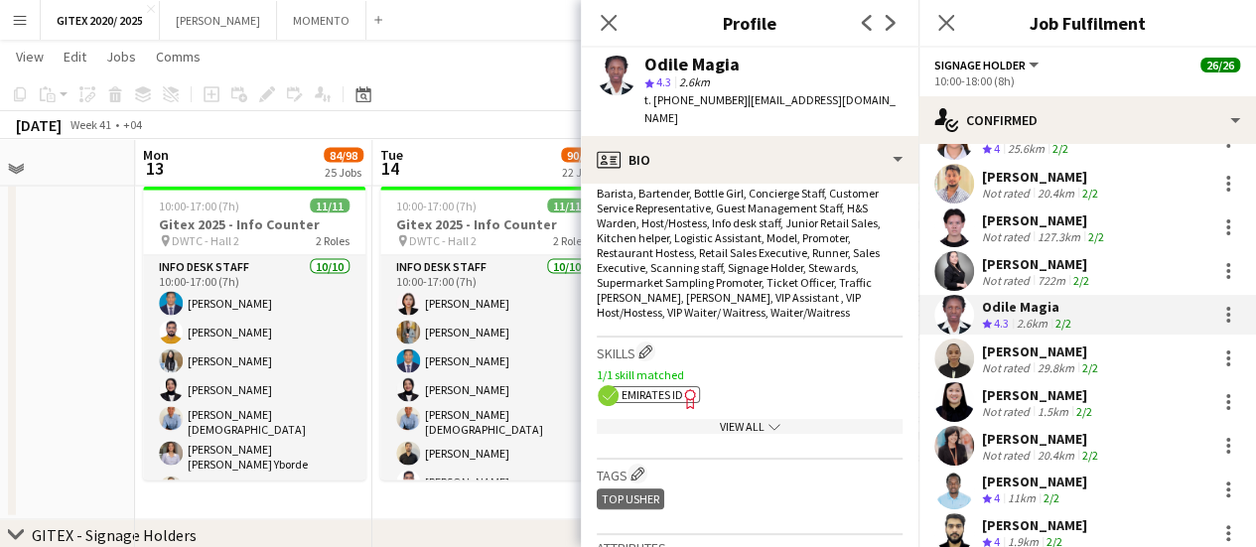
click at [704, 419] on div "View All chevron-down" at bounding box center [750, 426] width 306 height 15
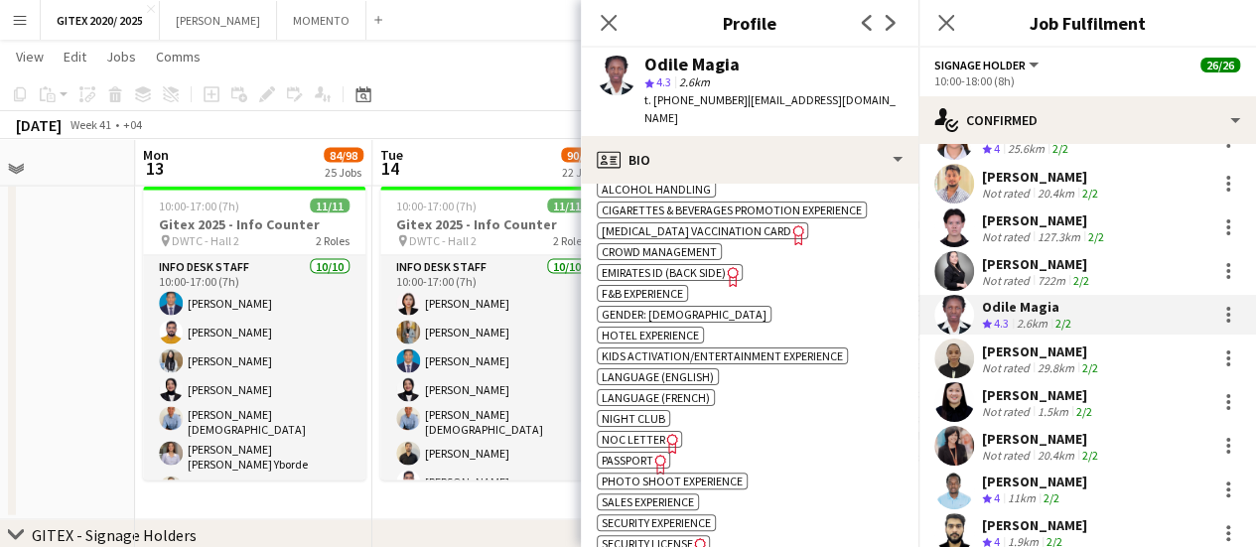
scroll to position [993, 0]
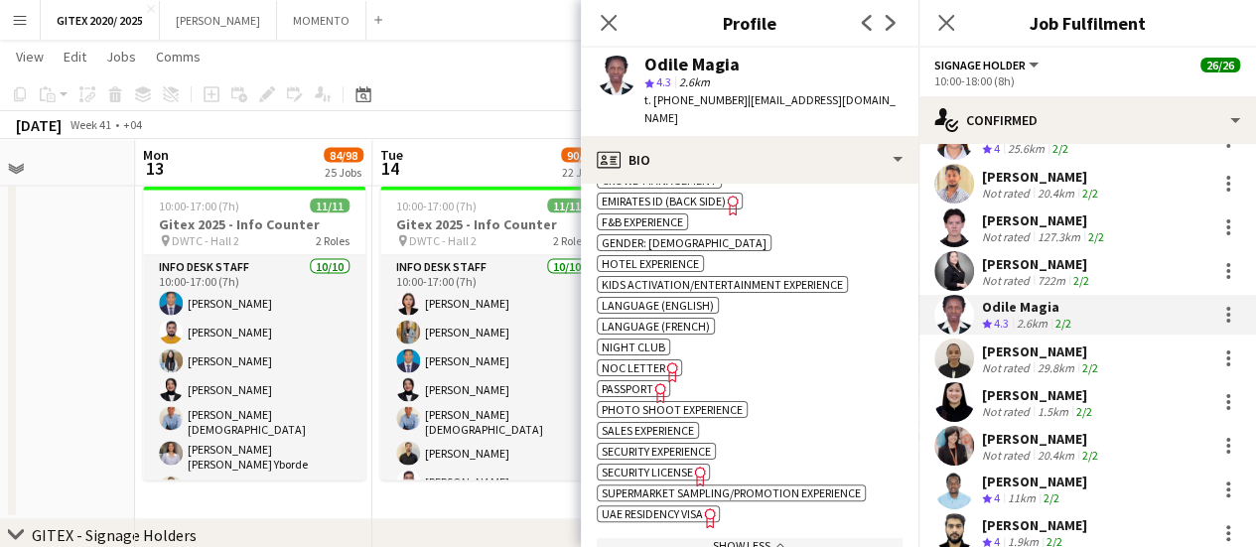
click at [651, 382] on icon "Freelancer has uploaded a photo validation of skill. Click to see" at bounding box center [660, 392] width 21 height 21
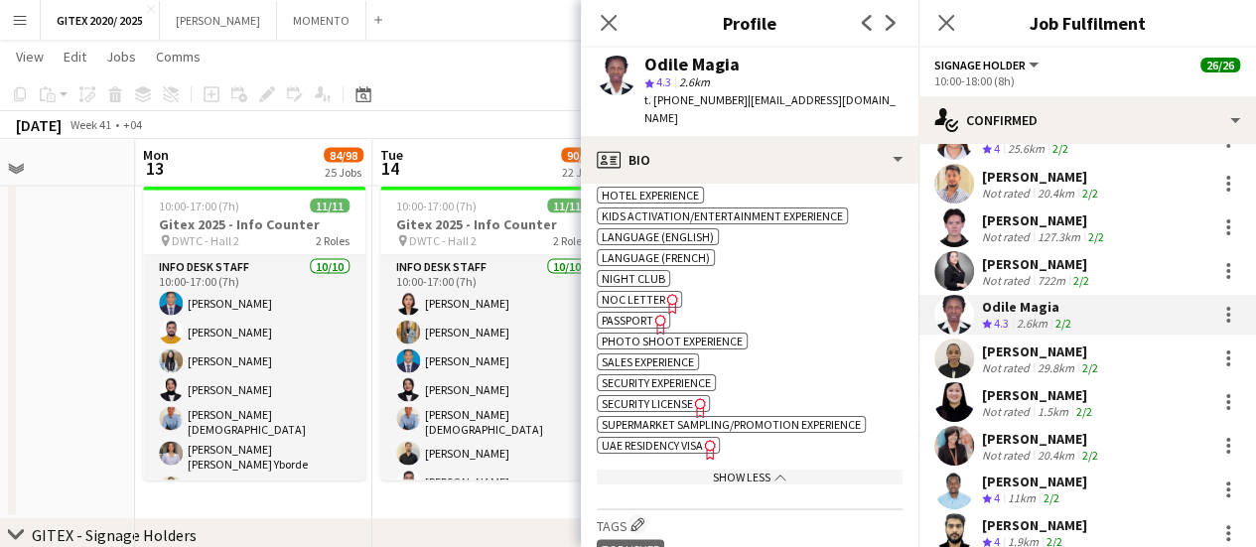
scroll to position [1092, 0]
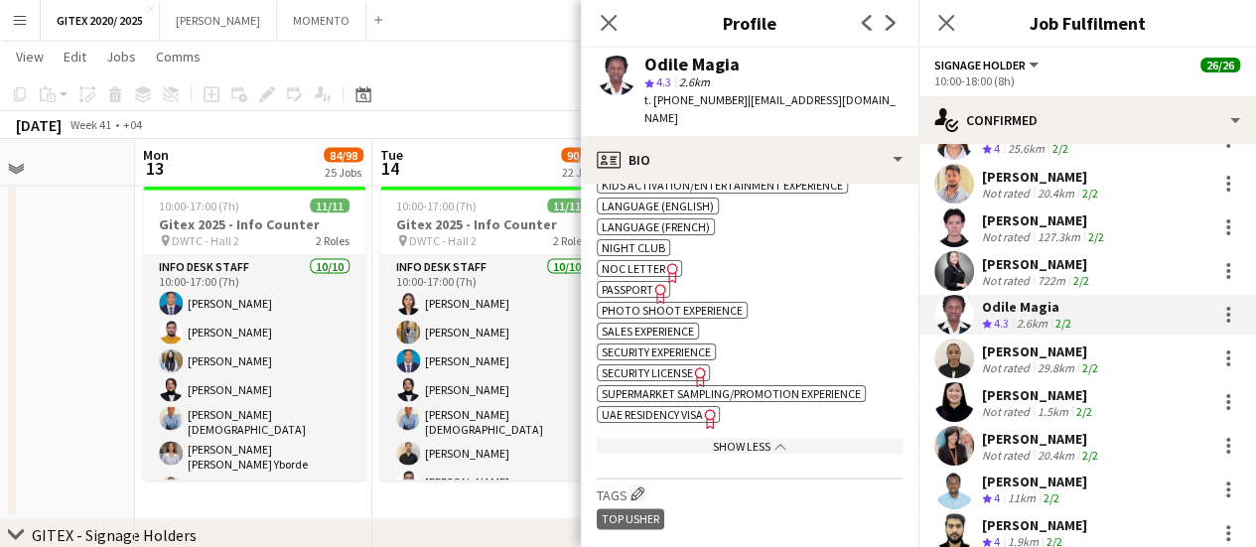
click at [684, 407] on span "UAE Residency Visa" at bounding box center [652, 414] width 101 height 15
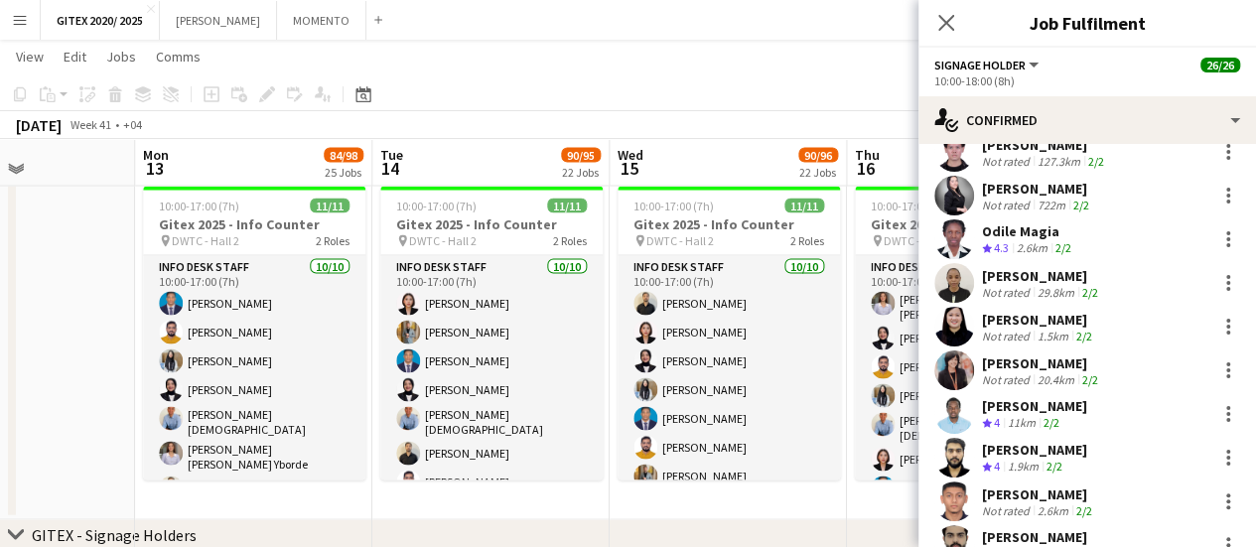
scroll to position [496, 0]
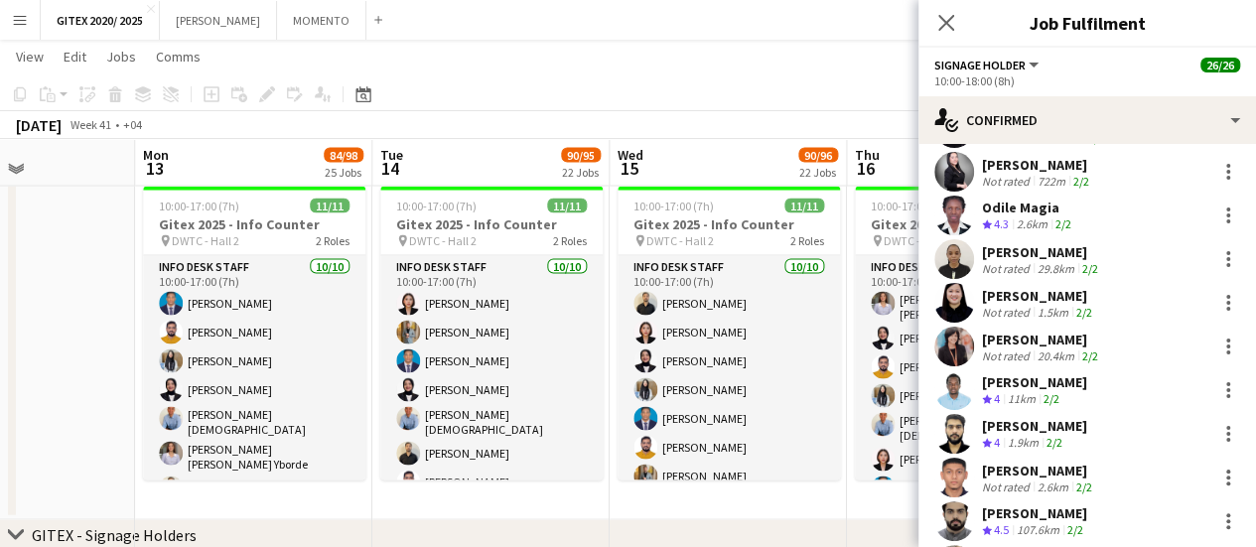
click at [1045, 261] on div "29.8km" at bounding box center [1056, 268] width 45 height 15
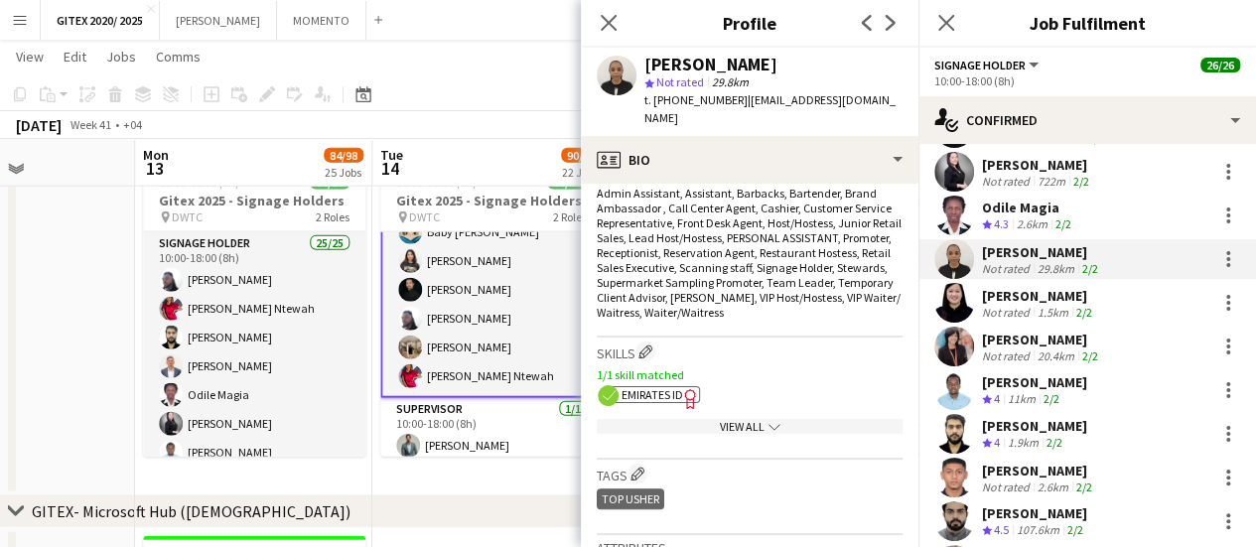
scroll to position [596, 0]
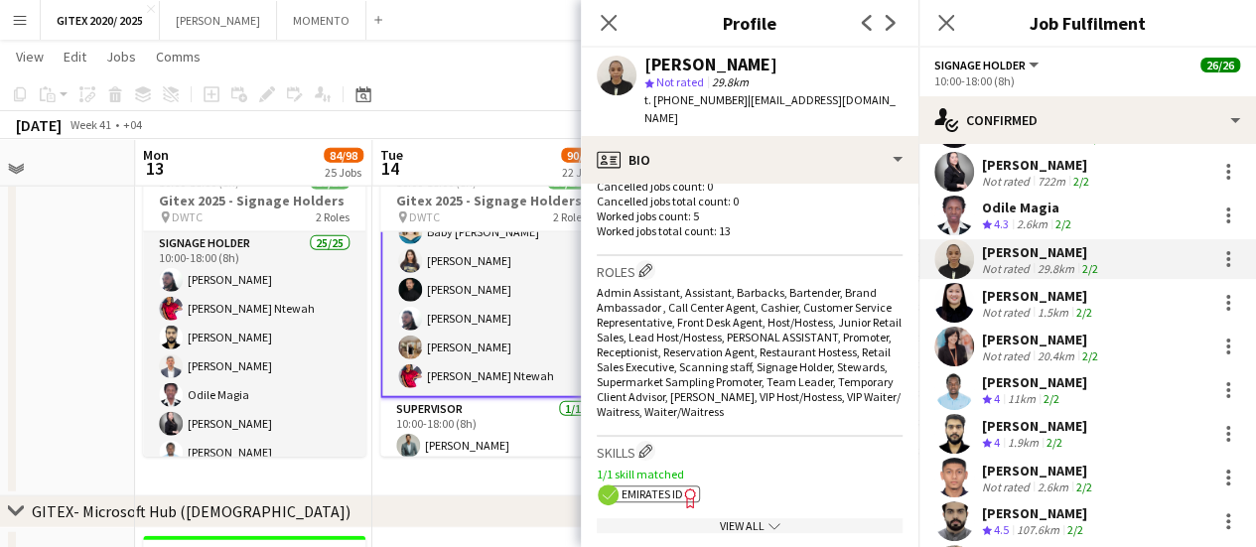
click at [724, 518] on div "View All chevron-down" at bounding box center [750, 525] width 306 height 15
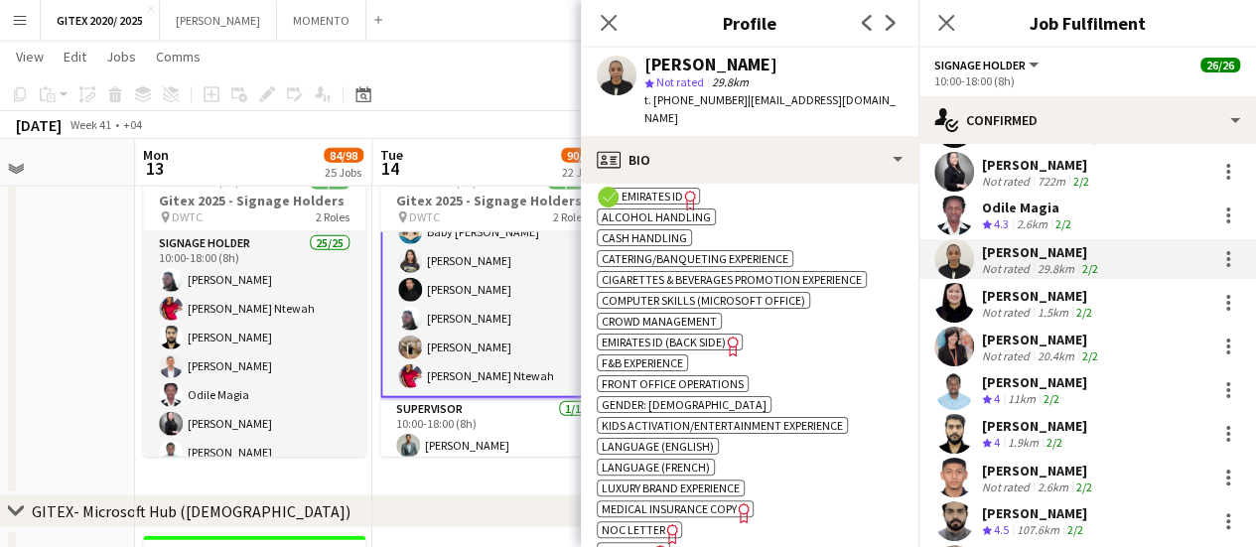
click at [645, 543] on span "Passport" at bounding box center [628, 550] width 52 height 15
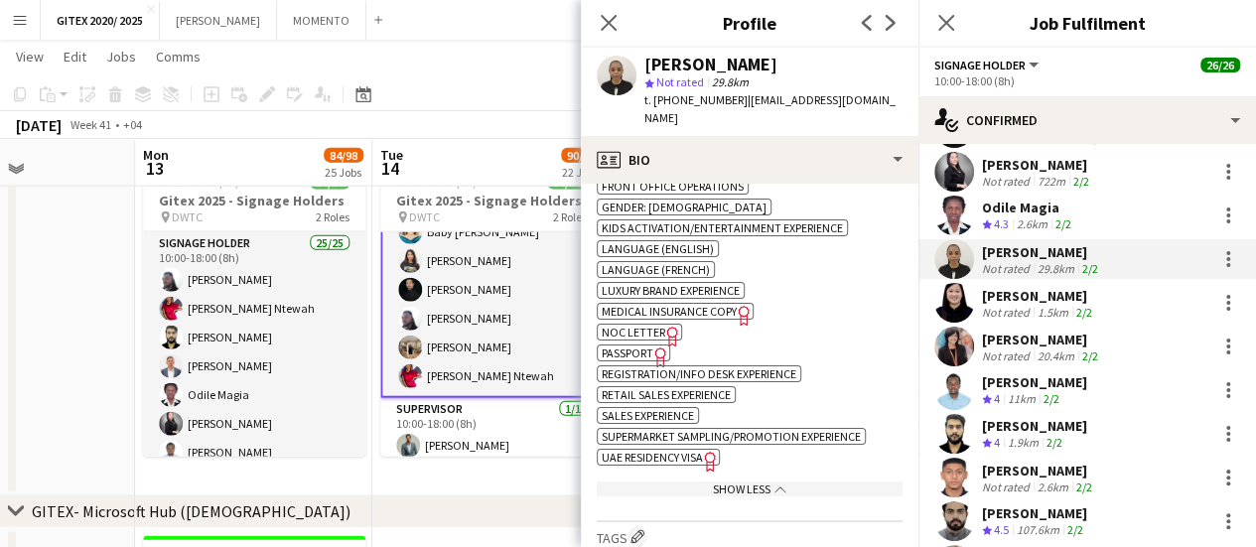
scroll to position [1092, 0]
click at [690, 449] on span "UAE Residency Visa" at bounding box center [652, 456] width 101 height 15
click at [1078, 305] on app-skills-label "2/2" at bounding box center [1084, 312] width 16 height 15
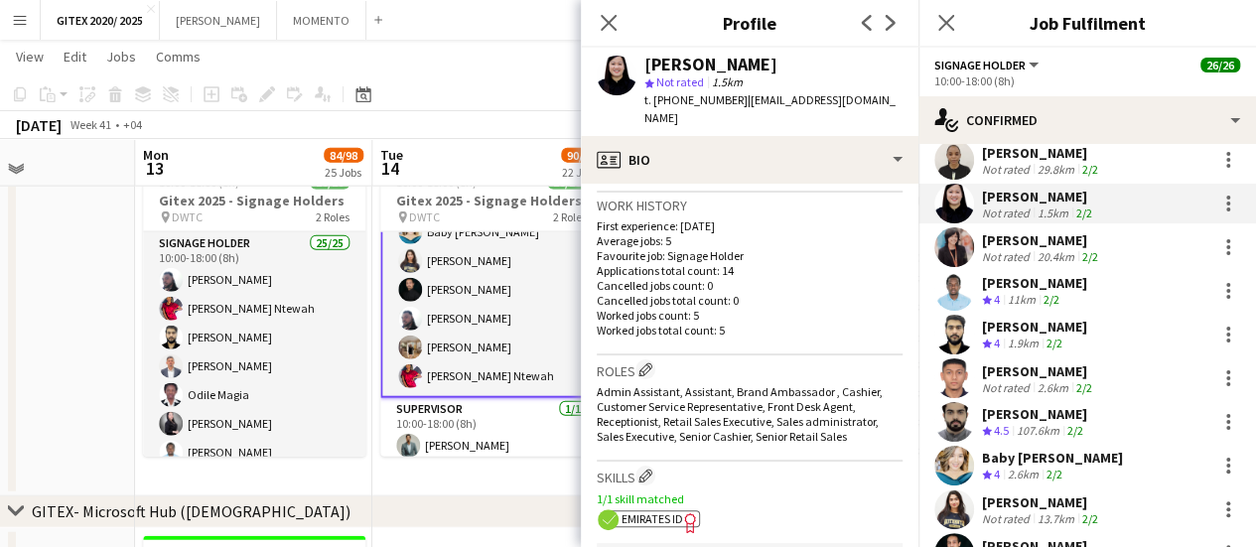
scroll to position [695, 0]
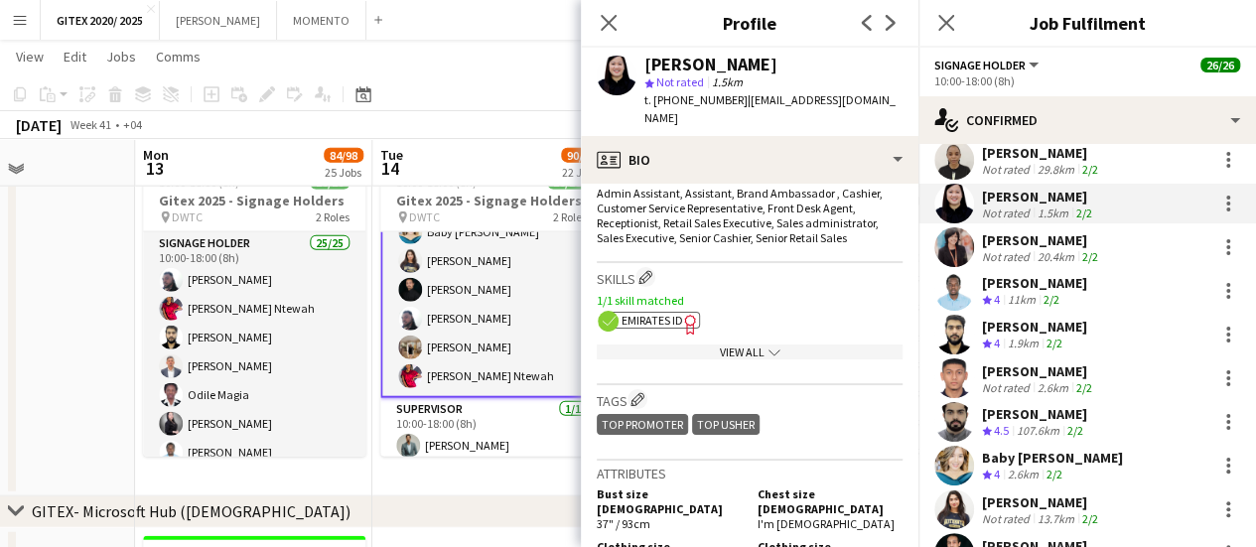
click at [713, 345] on div "View All chevron-down" at bounding box center [750, 352] width 306 height 15
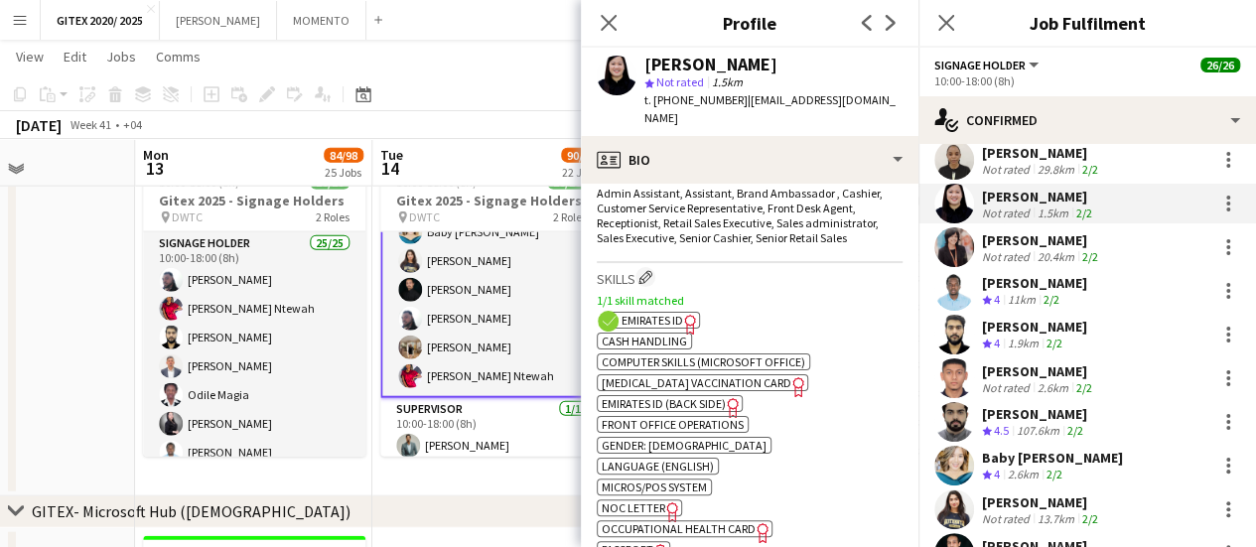
click at [614, 542] on span "Passport" at bounding box center [628, 549] width 52 height 15
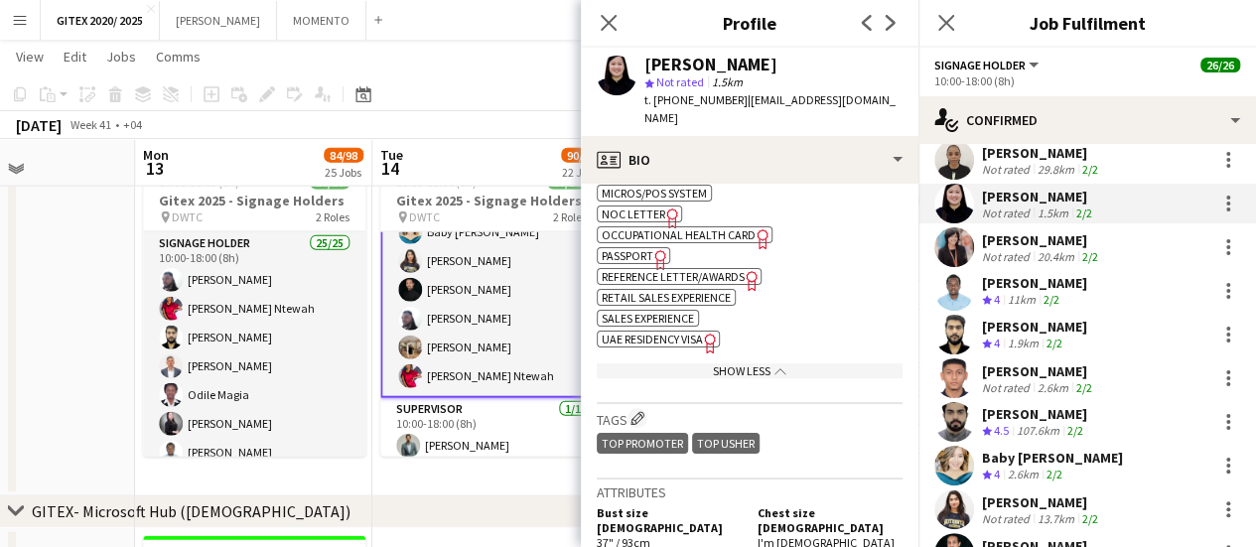
scroll to position [993, 0]
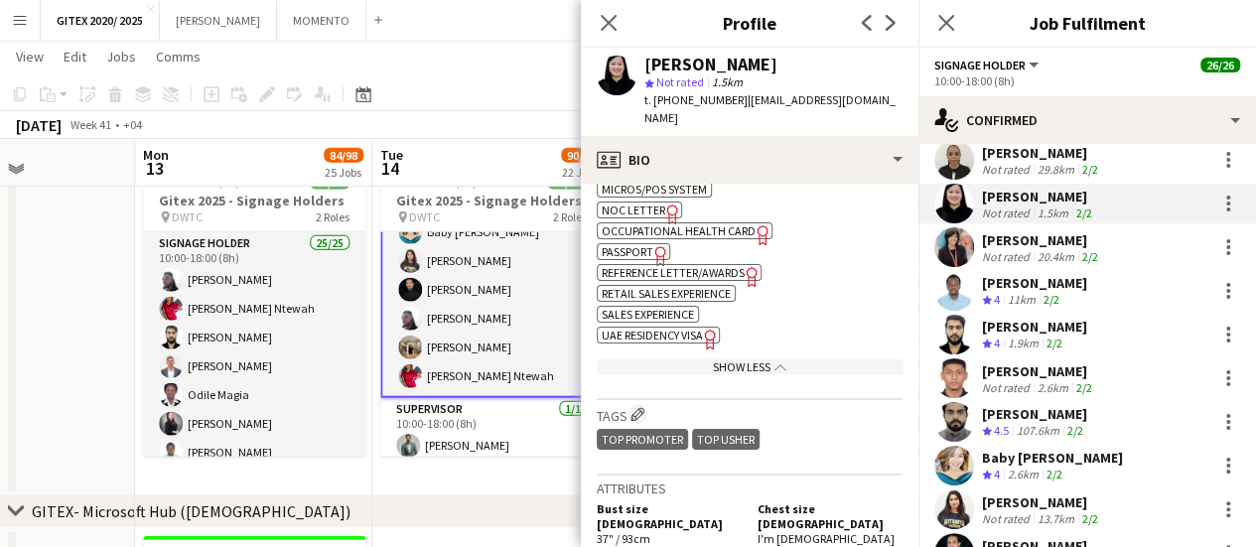
click at [658, 327] on app-spec-pill "ok-circled2 background Layer 1 cross-circle-red background Layer 1 UAE Residenc…" at bounding box center [658, 335] width 123 height 17
click at [1022, 249] on div "Not rated" at bounding box center [1008, 256] width 52 height 15
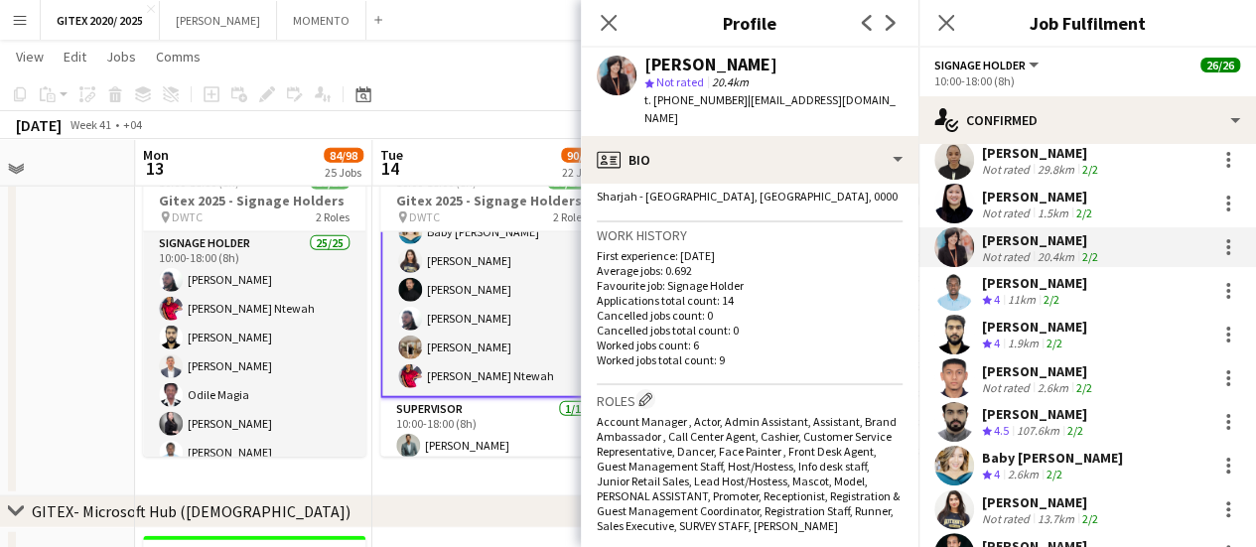
scroll to position [596, 0]
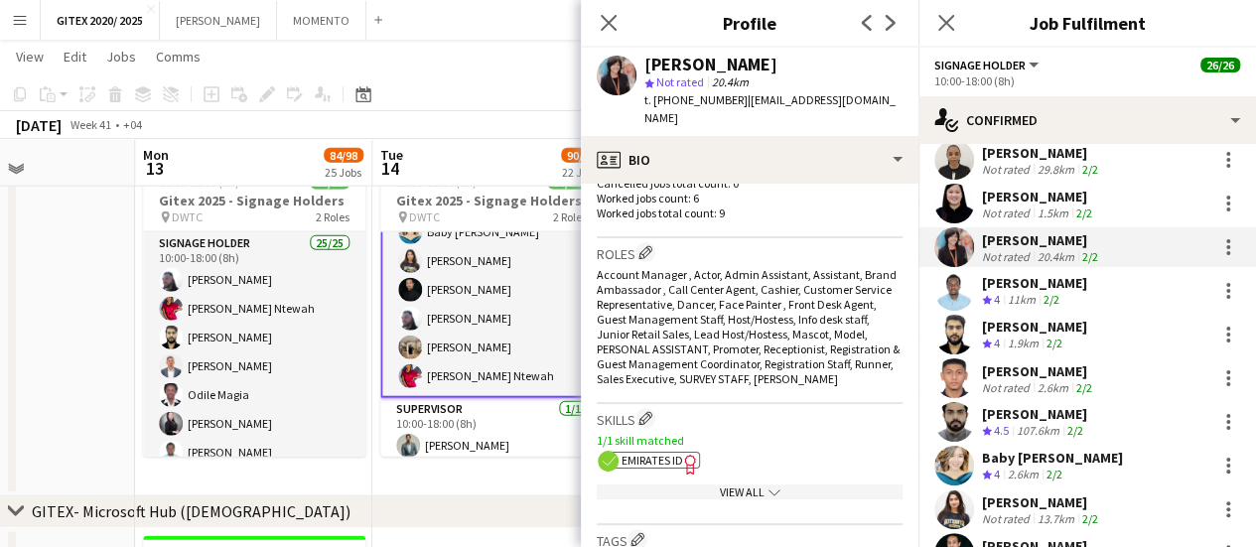
click at [684, 487] on div "View All chevron-down" at bounding box center [750, 492] width 306 height 15
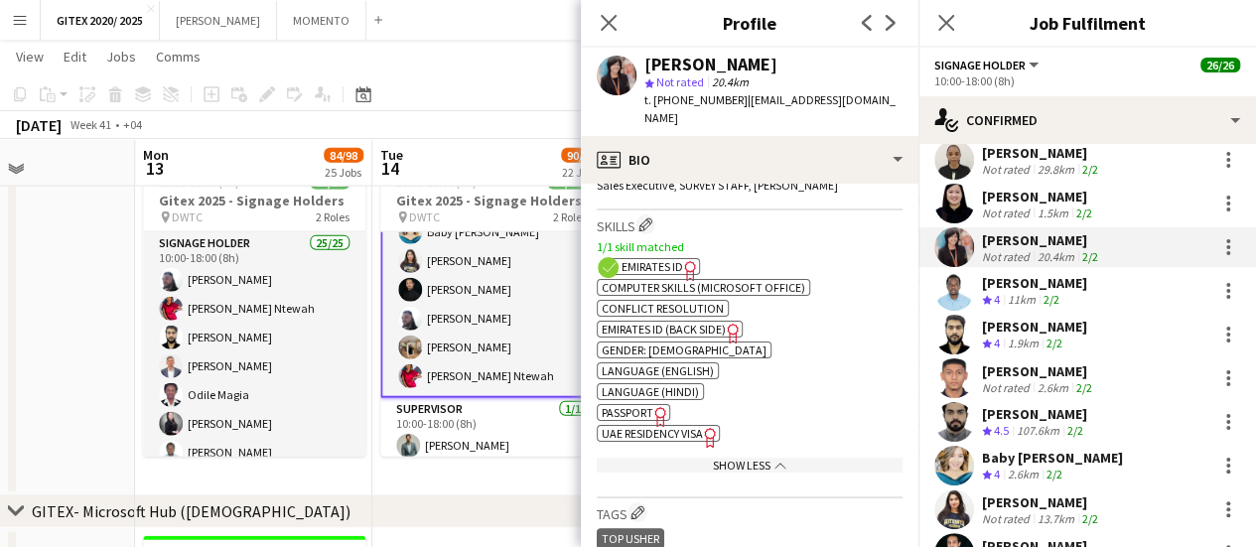
scroll to position [894, 0]
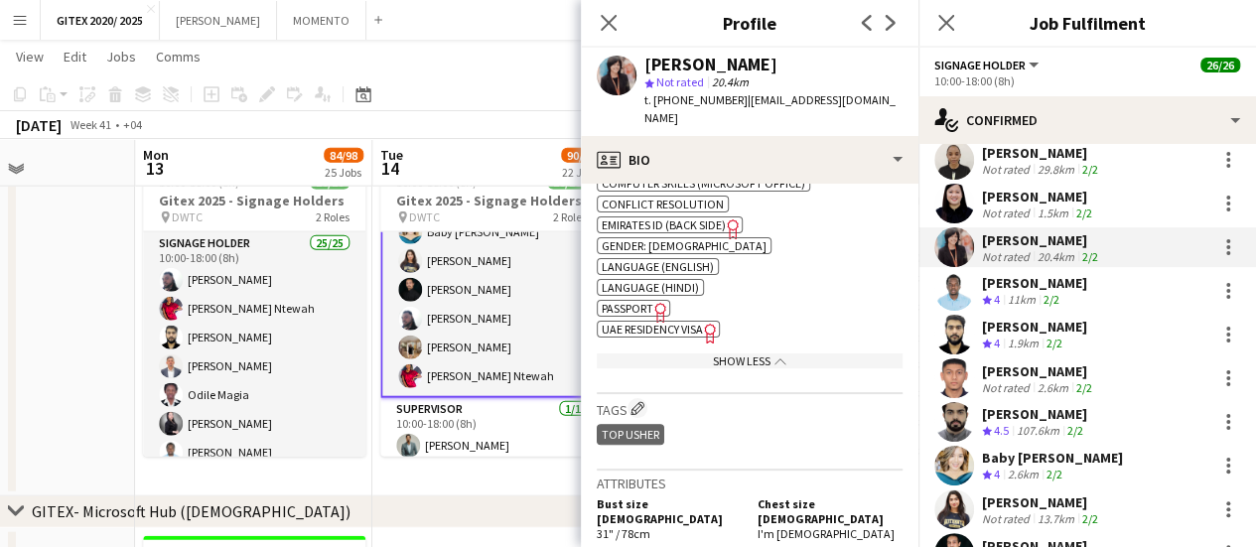
click at [647, 325] on span "UAE Residency Visa" at bounding box center [652, 329] width 101 height 15
click at [622, 306] on span "Passport" at bounding box center [628, 308] width 52 height 15
click at [1045, 292] on div "2/2" at bounding box center [1052, 300] width 24 height 17
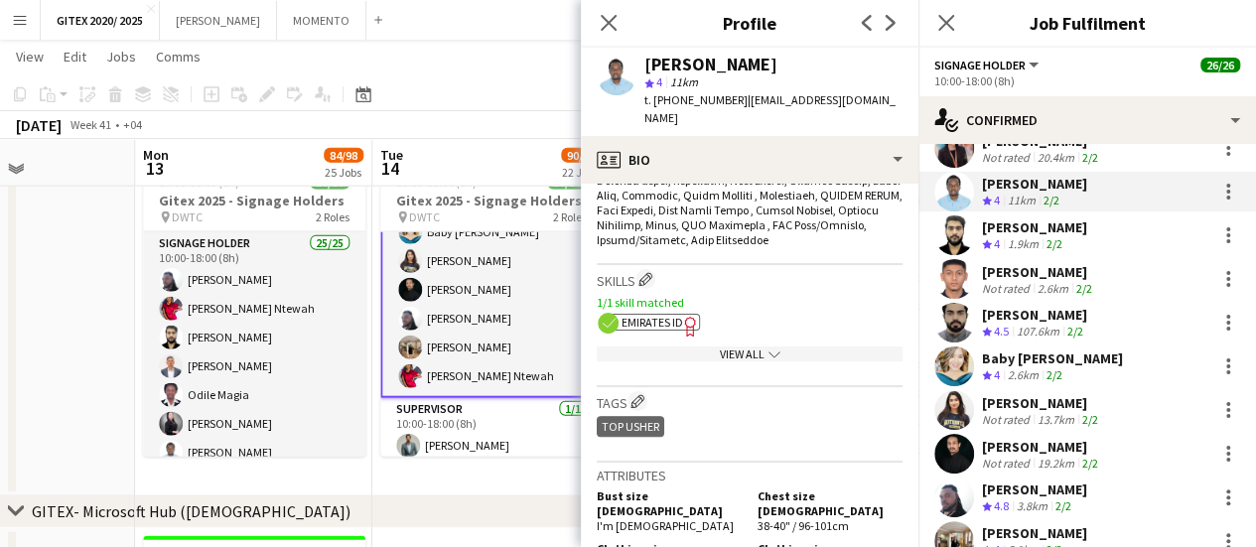
scroll to position [993, 0]
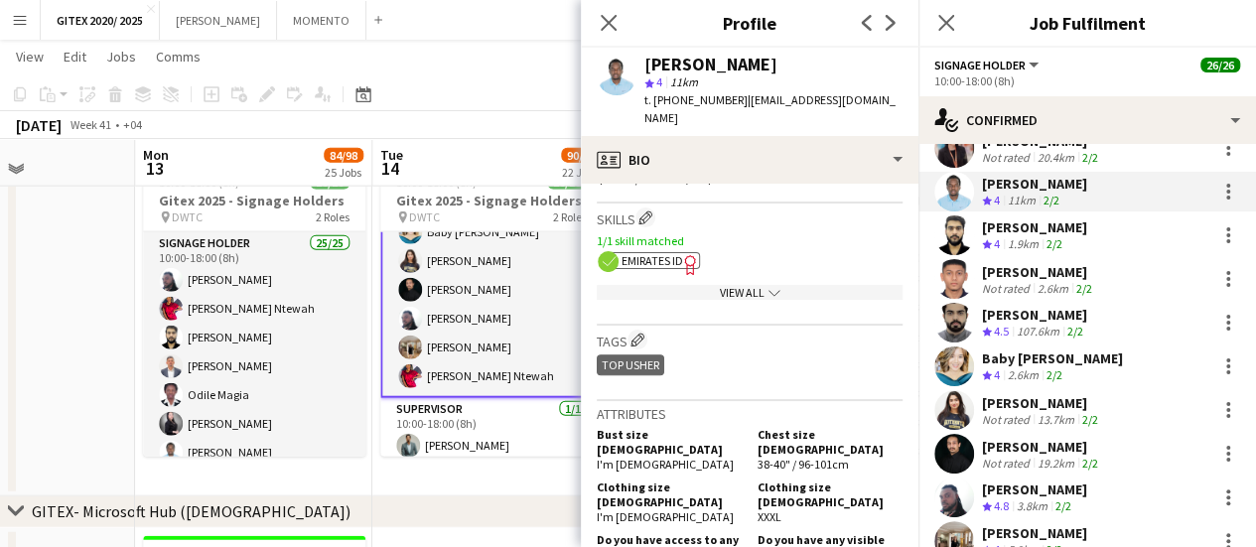
click at [743, 269] on app-show-more-section "View All chevron-down" at bounding box center [750, 288] width 306 height 39
click at [741, 285] on div "View All chevron-down" at bounding box center [750, 292] width 306 height 15
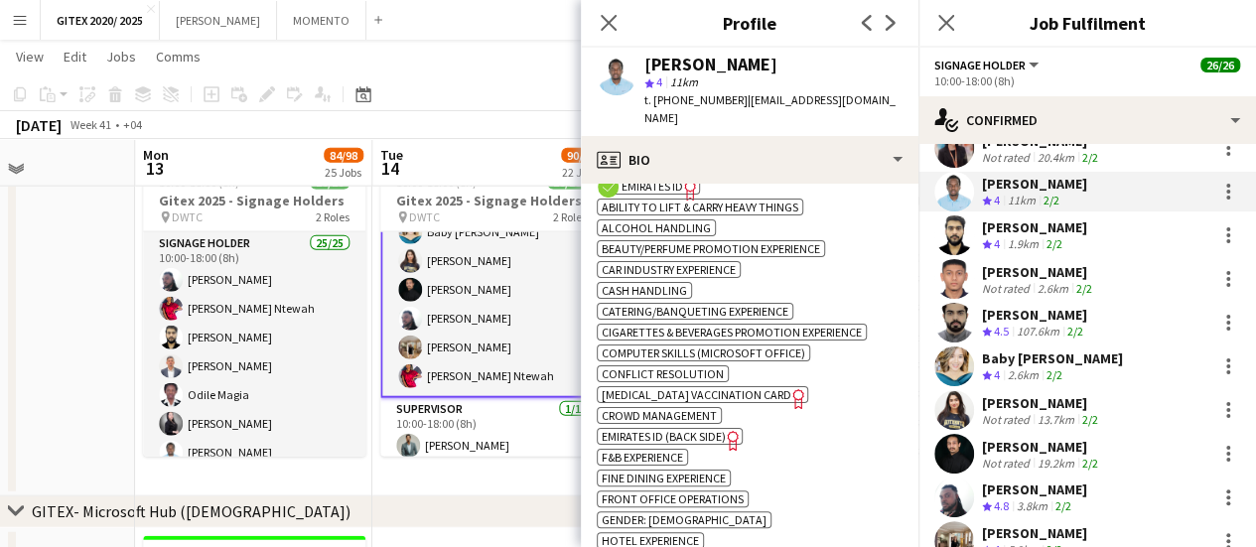
scroll to position [1192, 0]
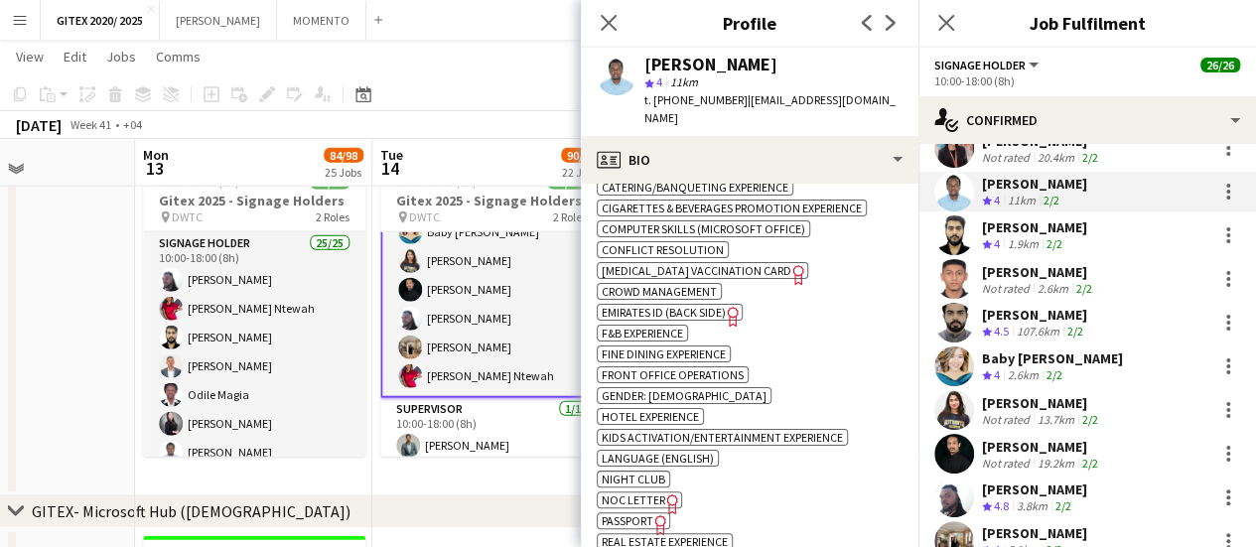
click at [647, 513] on span "Passport" at bounding box center [628, 520] width 52 height 15
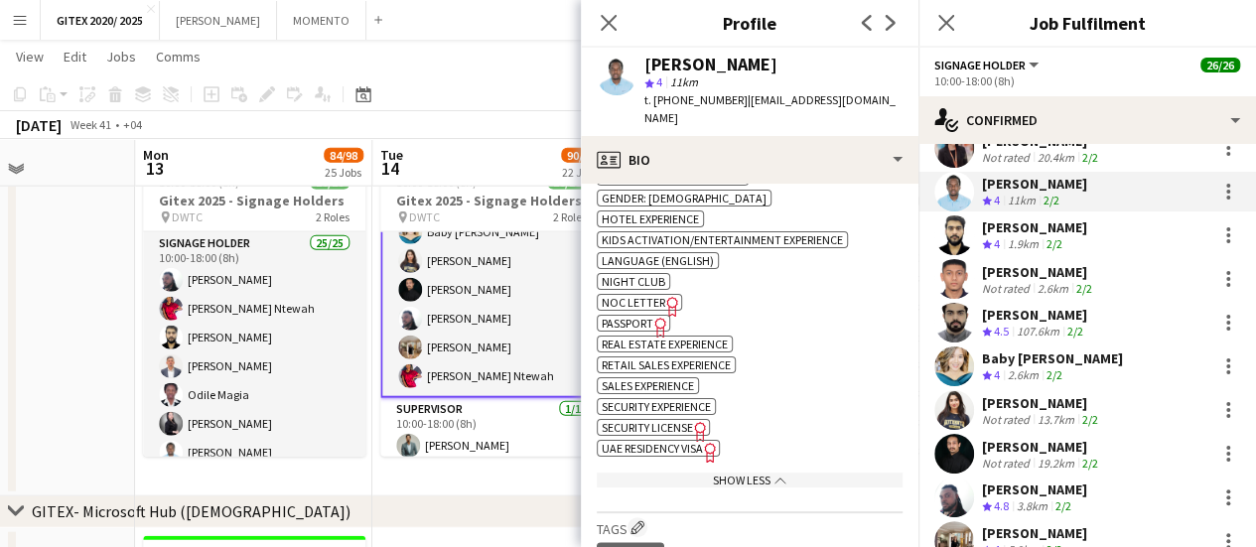
scroll to position [1390, 0]
click at [669, 440] on span "UAE Residency Visa" at bounding box center [652, 447] width 101 height 15
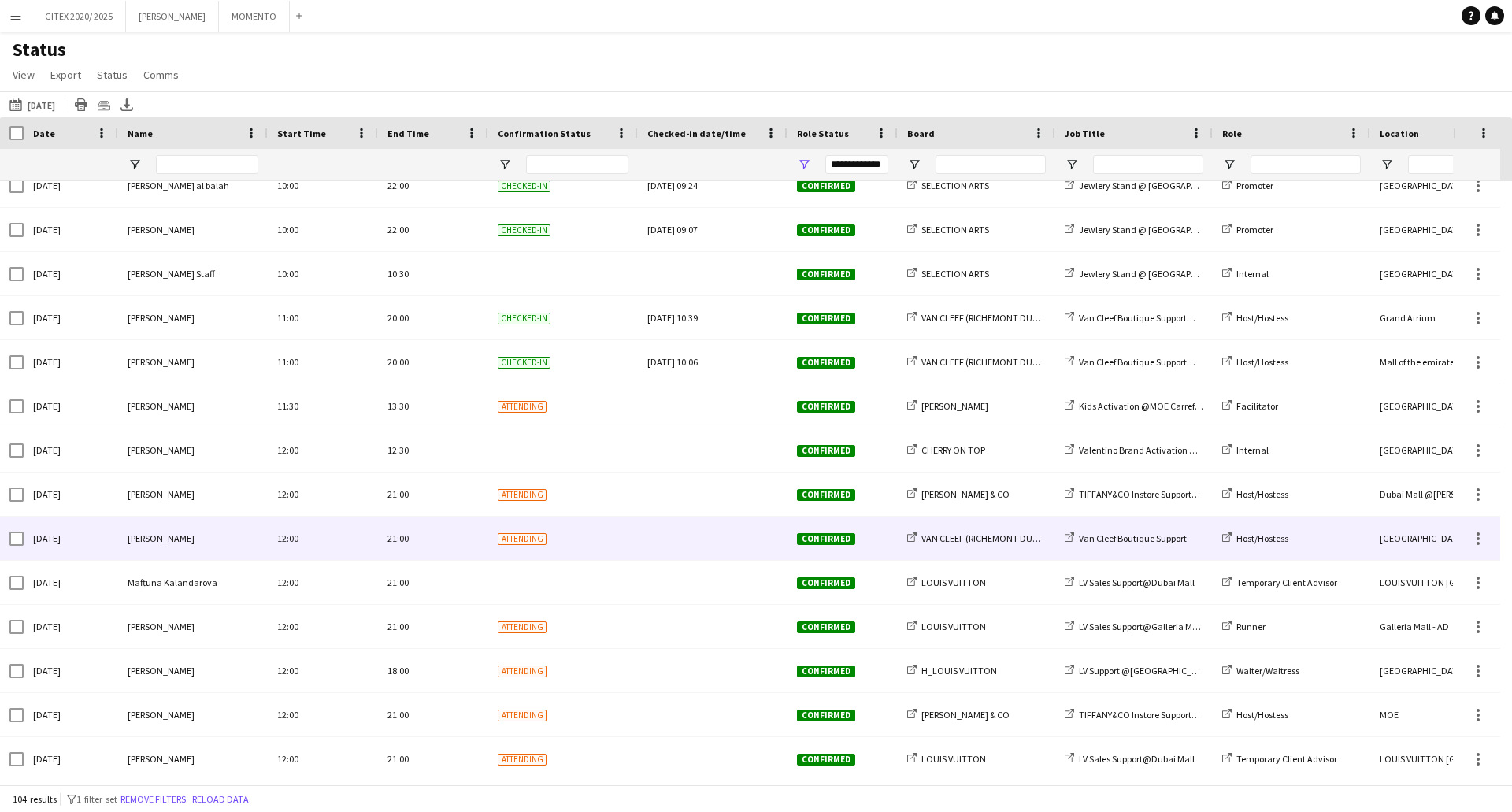
scroll to position [2047, 0]
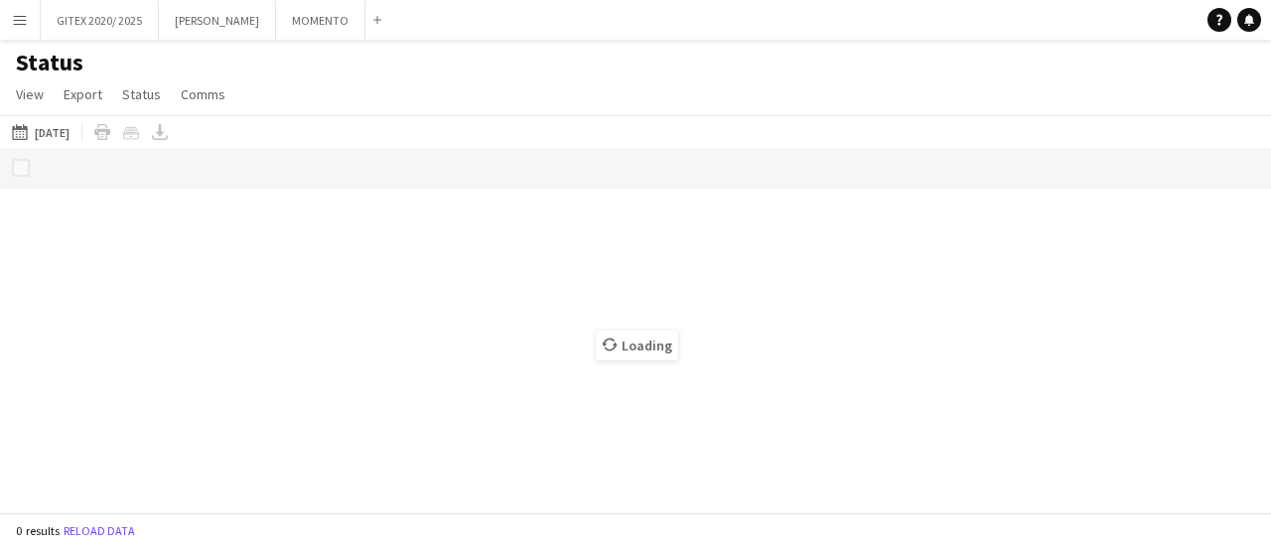
click at [16, 21] on app-icon "Menu" at bounding box center [20, 20] width 16 height 16
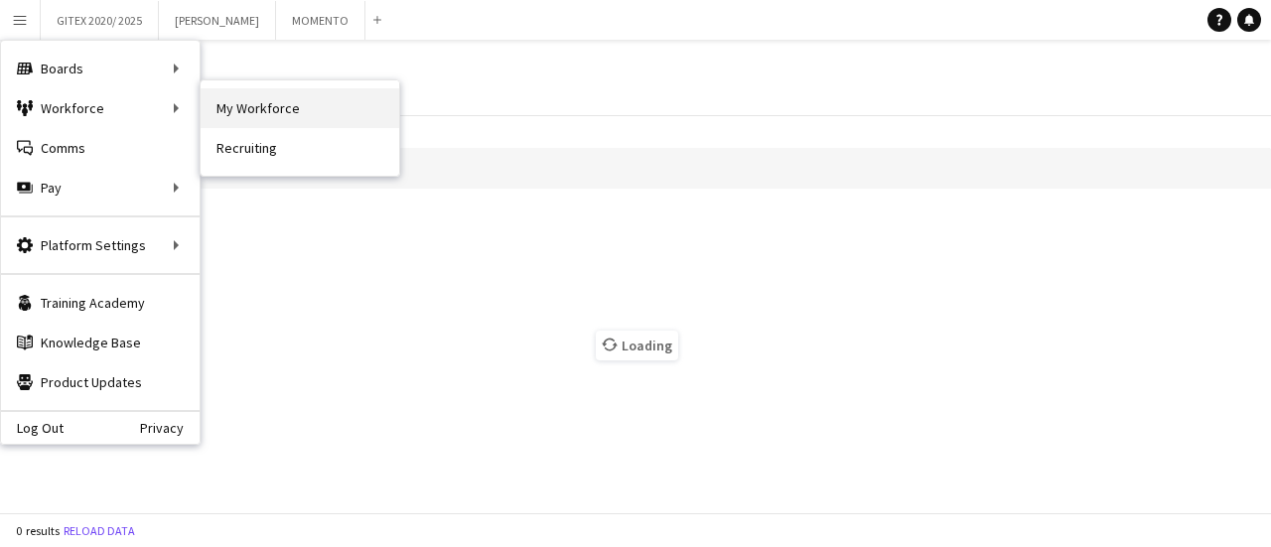
click at [273, 118] on link "My Workforce" at bounding box center [300, 108] width 199 height 40
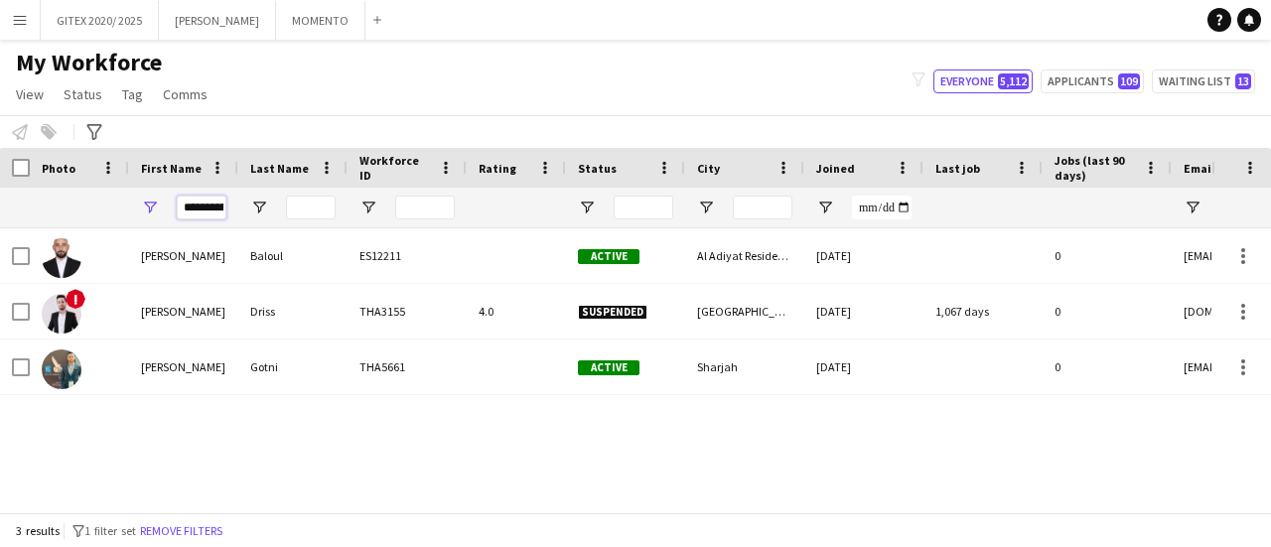
drag, startPoint x: 191, startPoint y: 209, endPoint x: 498, endPoint y: 208, distance: 307.8
click at [498, 208] on div "**********" at bounding box center [1076, 208] width 2153 height 40
type input "*"
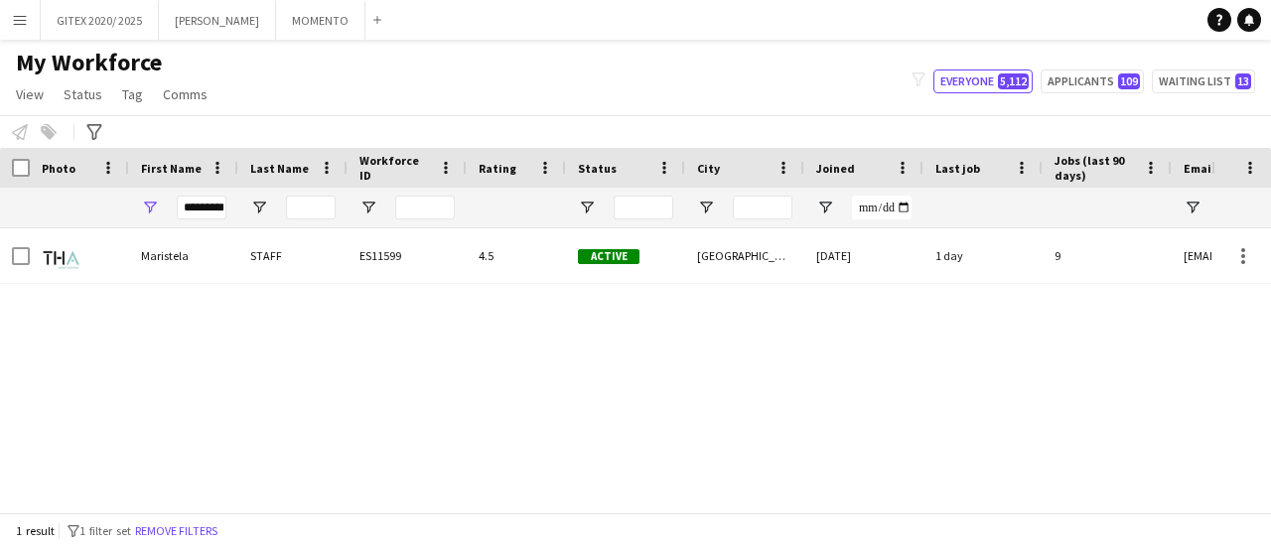
drag, startPoint x: 277, startPoint y: 286, endPoint x: 283, endPoint y: 265, distance: 21.7
click at [278, 282] on div "Maristela STAFF ES11599 4.5 Active [GEOGRAPHIC_DATA] [DATE] 1 day 9 [EMAIL_ADDR…" at bounding box center [605, 362] width 1211 height 269
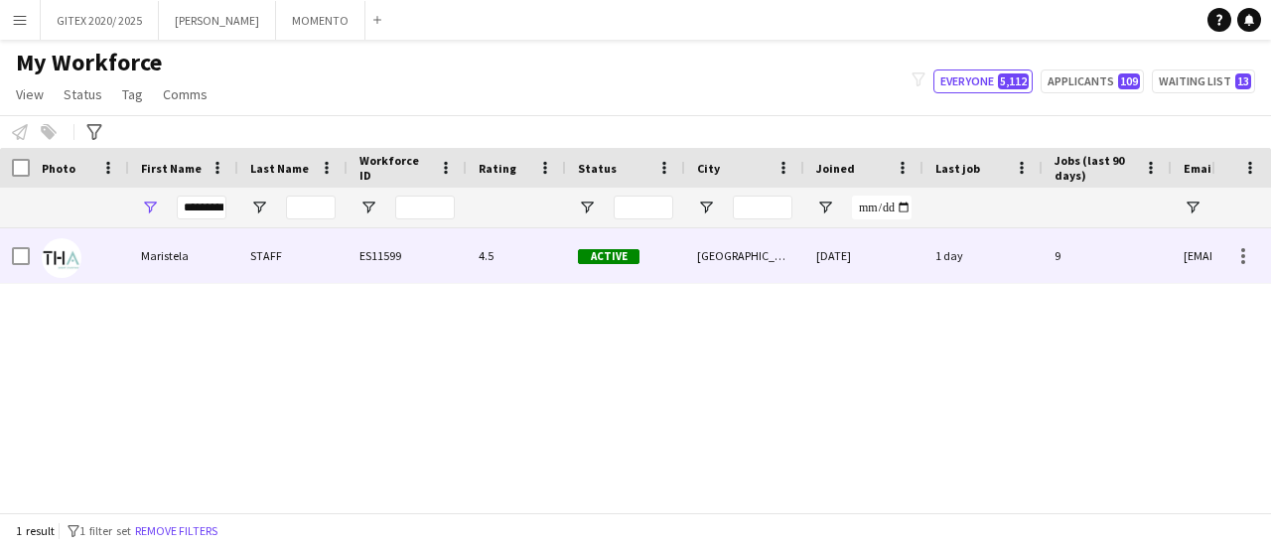
click at [283, 265] on div "STAFF" at bounding box center [292, 255] width 109 height 55
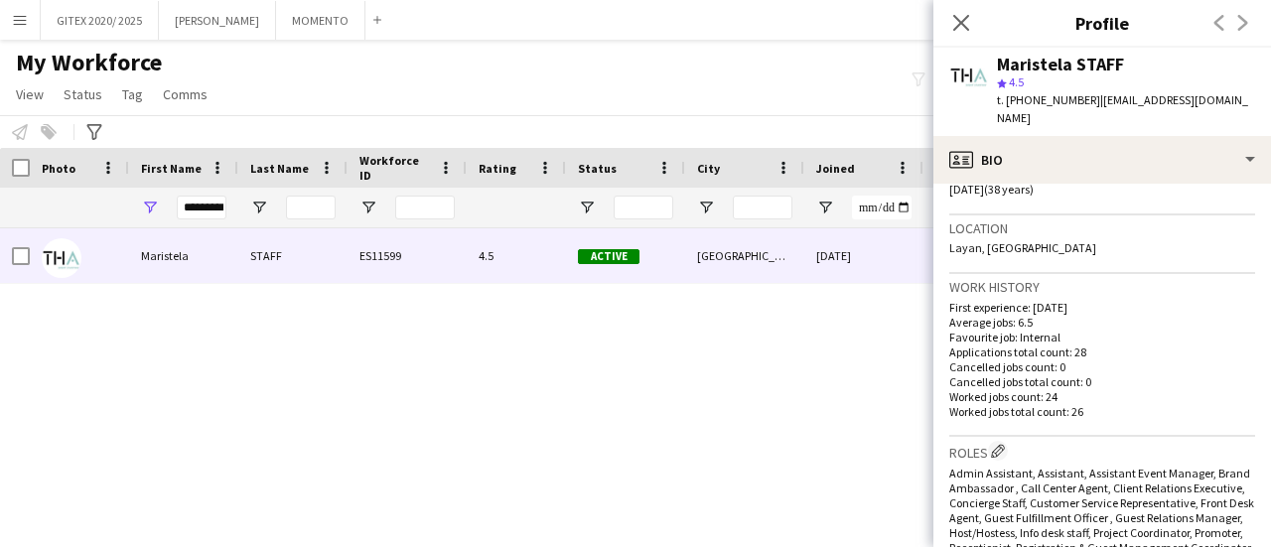
scroll to position [695, 0]
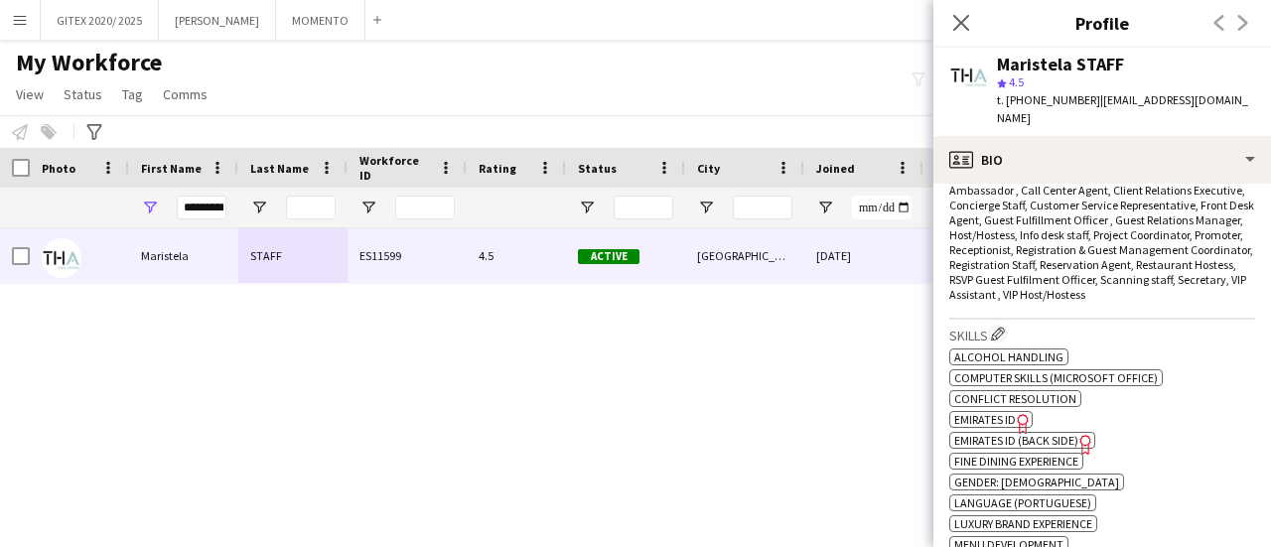
click at [1003, 416] on span "Emirates ID" at bounding box center [985, 419] width 62 height 15
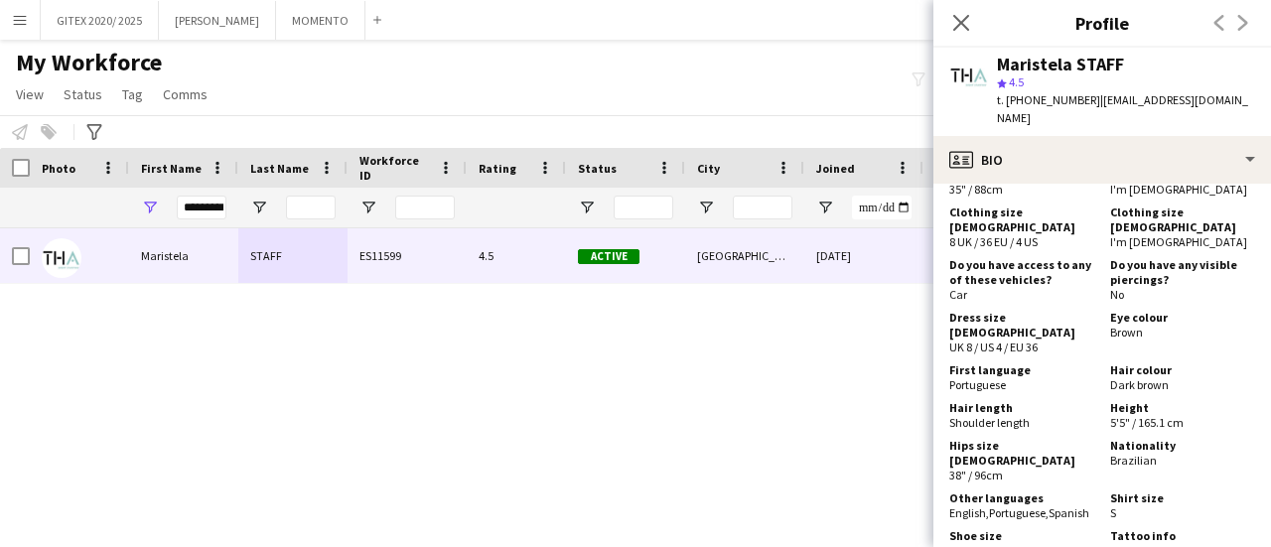
scroll to position [894, 0]
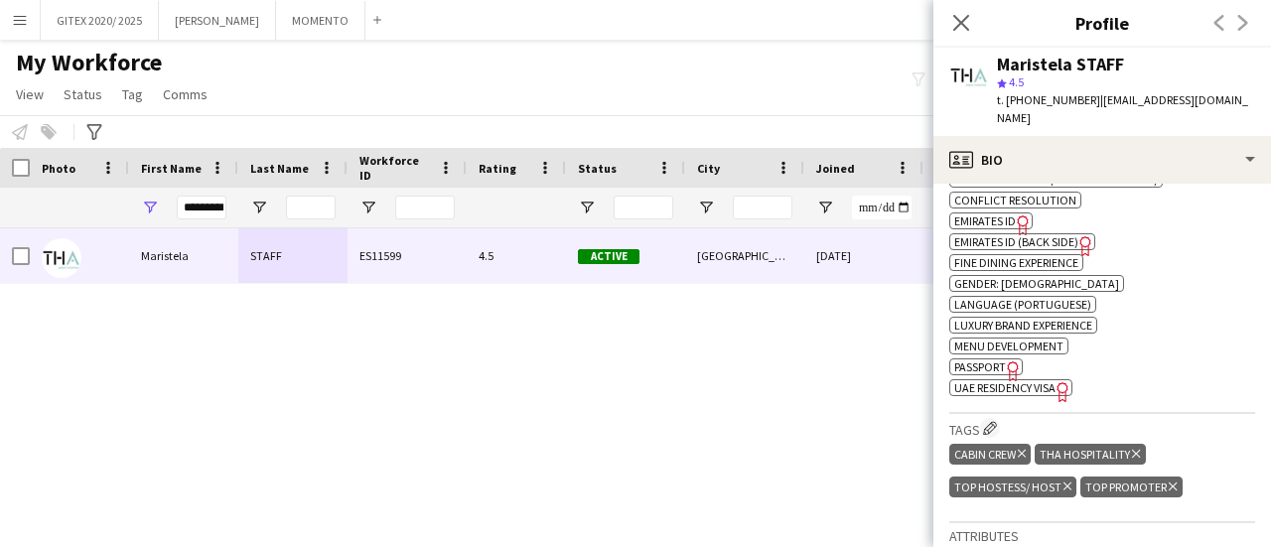
click at [977, 360] on span "Passport" at bounding box center [980, 366] width 52 height 15
click at [1046, 385] on span "UAE Residency Visa" at bounding box center [1004, 387] width 101 height 15
drag, startPoint x: 190, startPoint y: 205, endPoint x: 506, endPoint y: 208, distance: 316.8
click at [500, 206] on div "*********" at bounding box center [1076, 208] width 2153 height 40
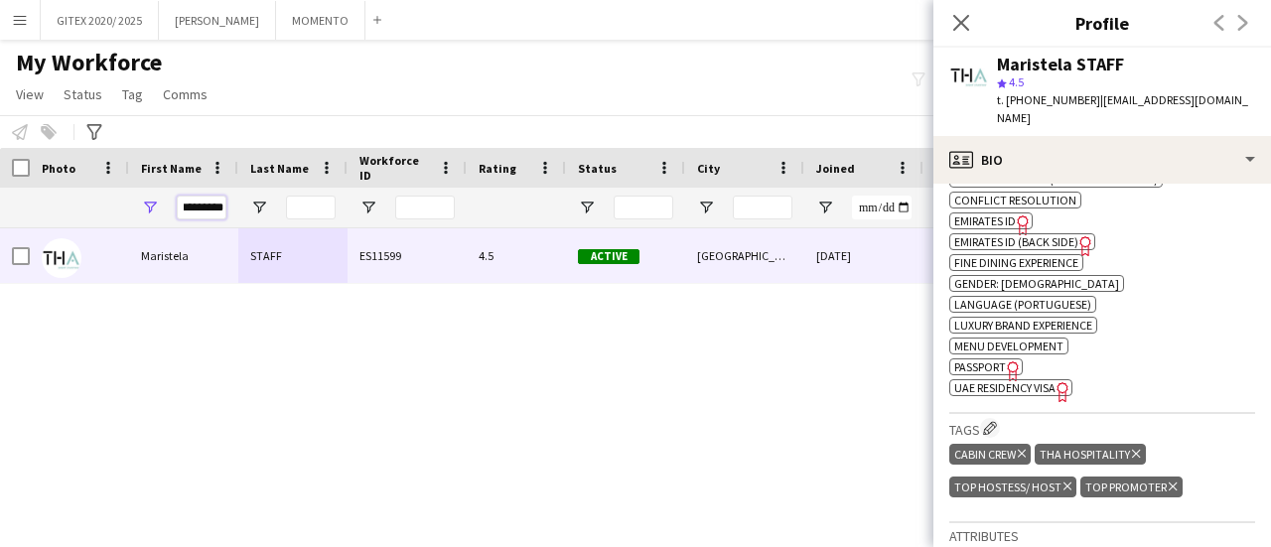
type input "*"
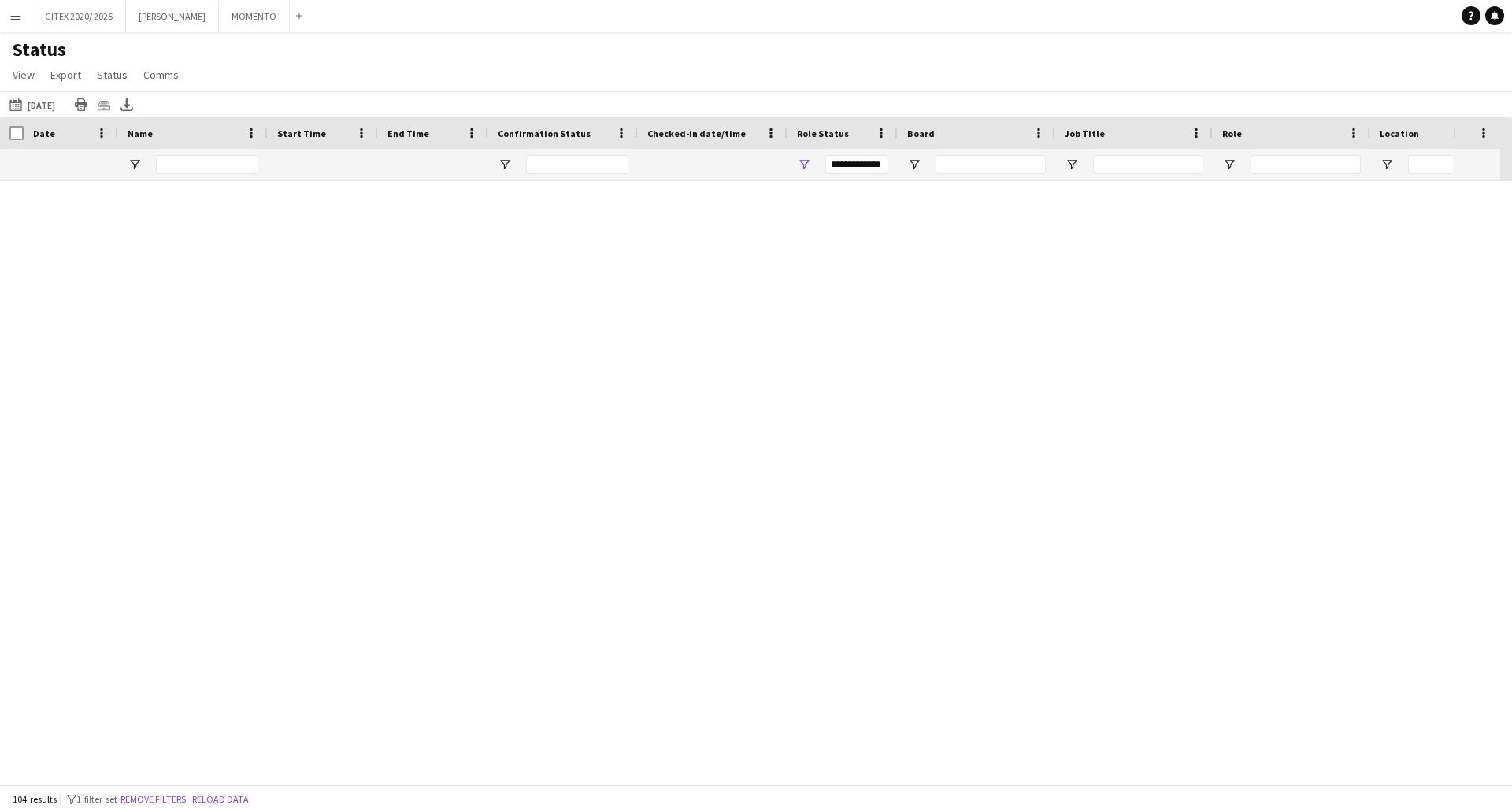
scroll to position [2047, 0]
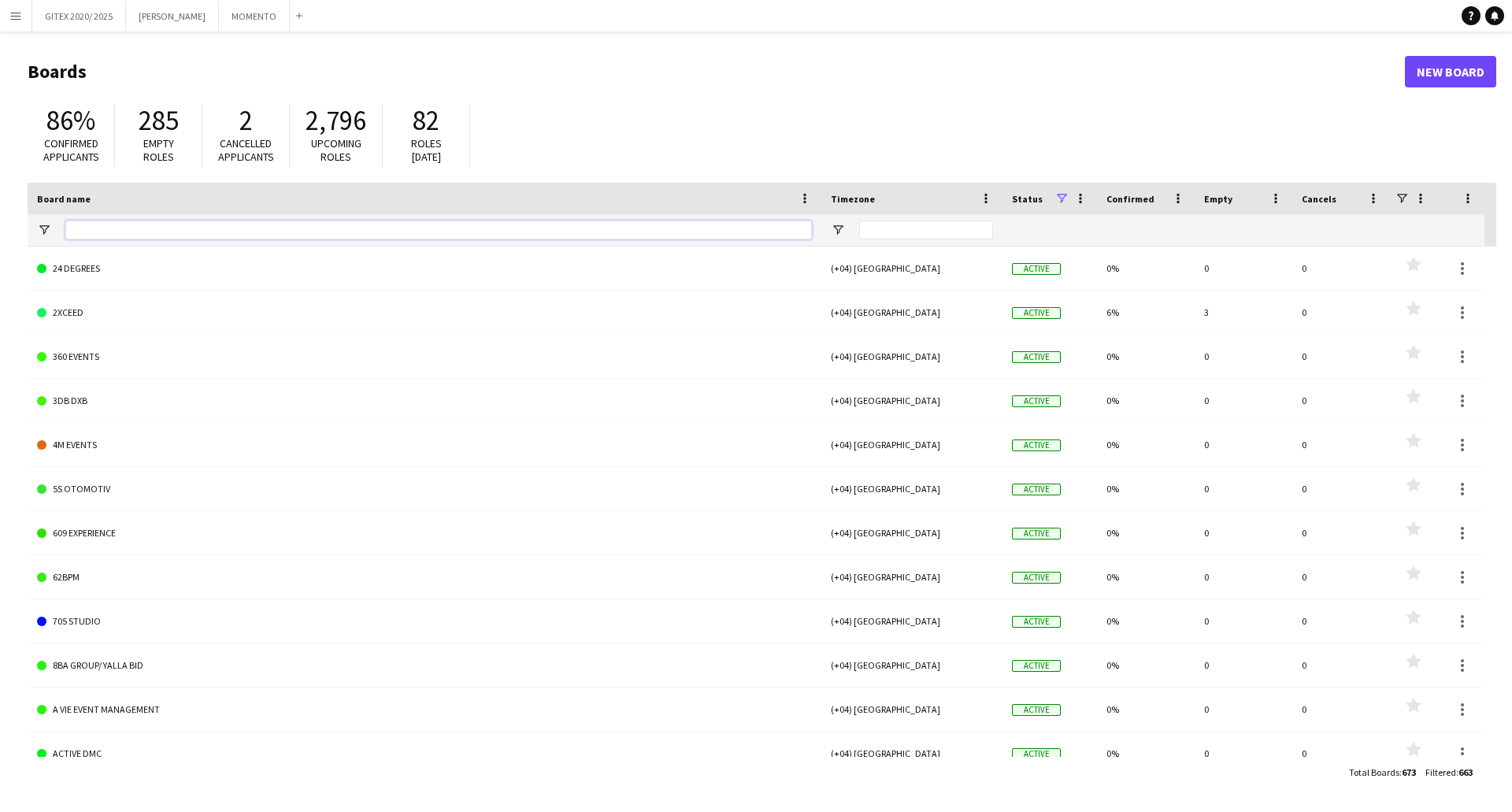
click at [230, 232] on input "Board name Filter Input" at bounding box center [438, 230] width 746 height 19
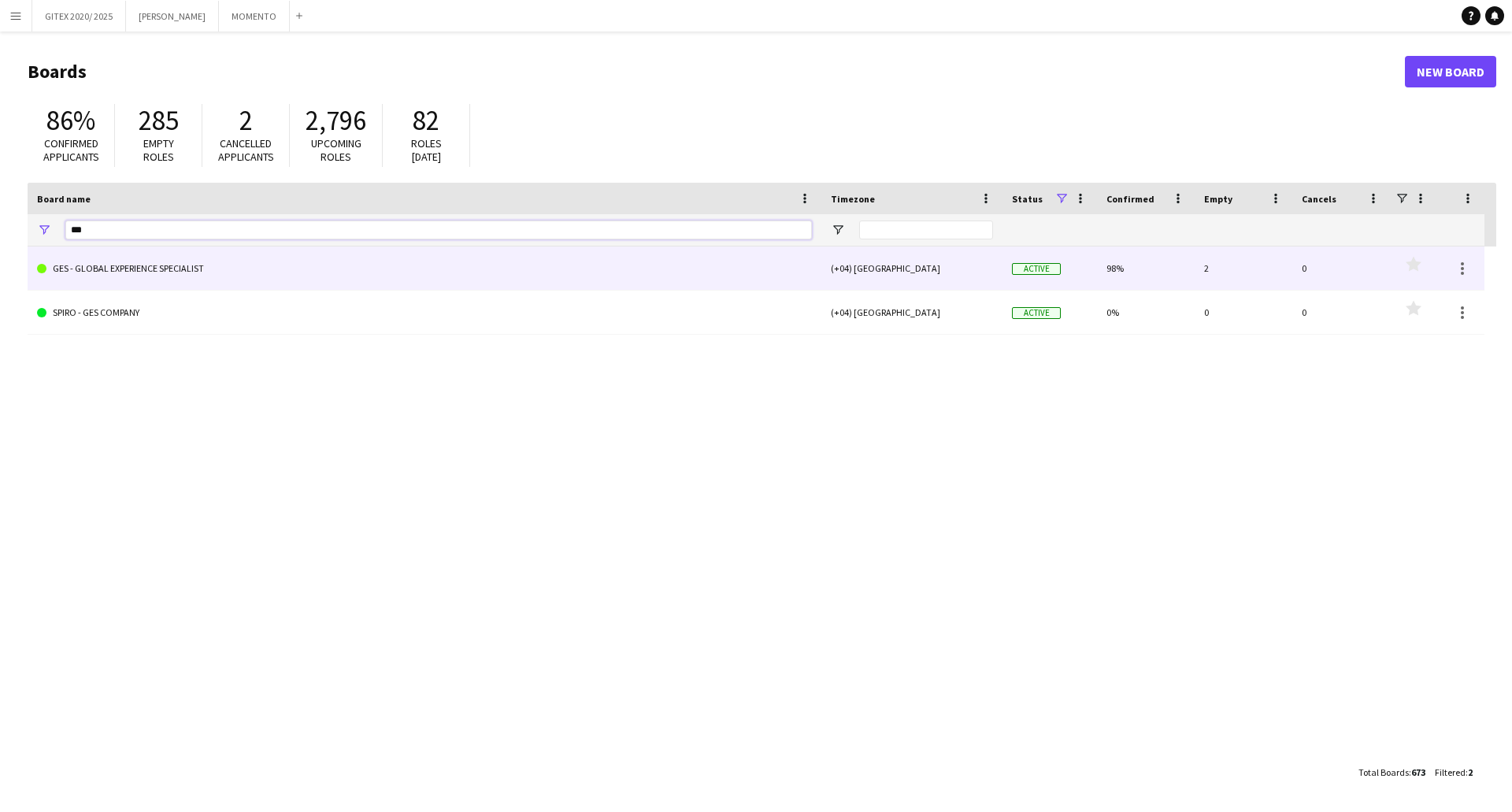
type input "***"
click at [125, 266] on link "GES - GLOBAL EXPERIENCE SPECIALIST" at bounding box center [424, 269] width 775 height 44
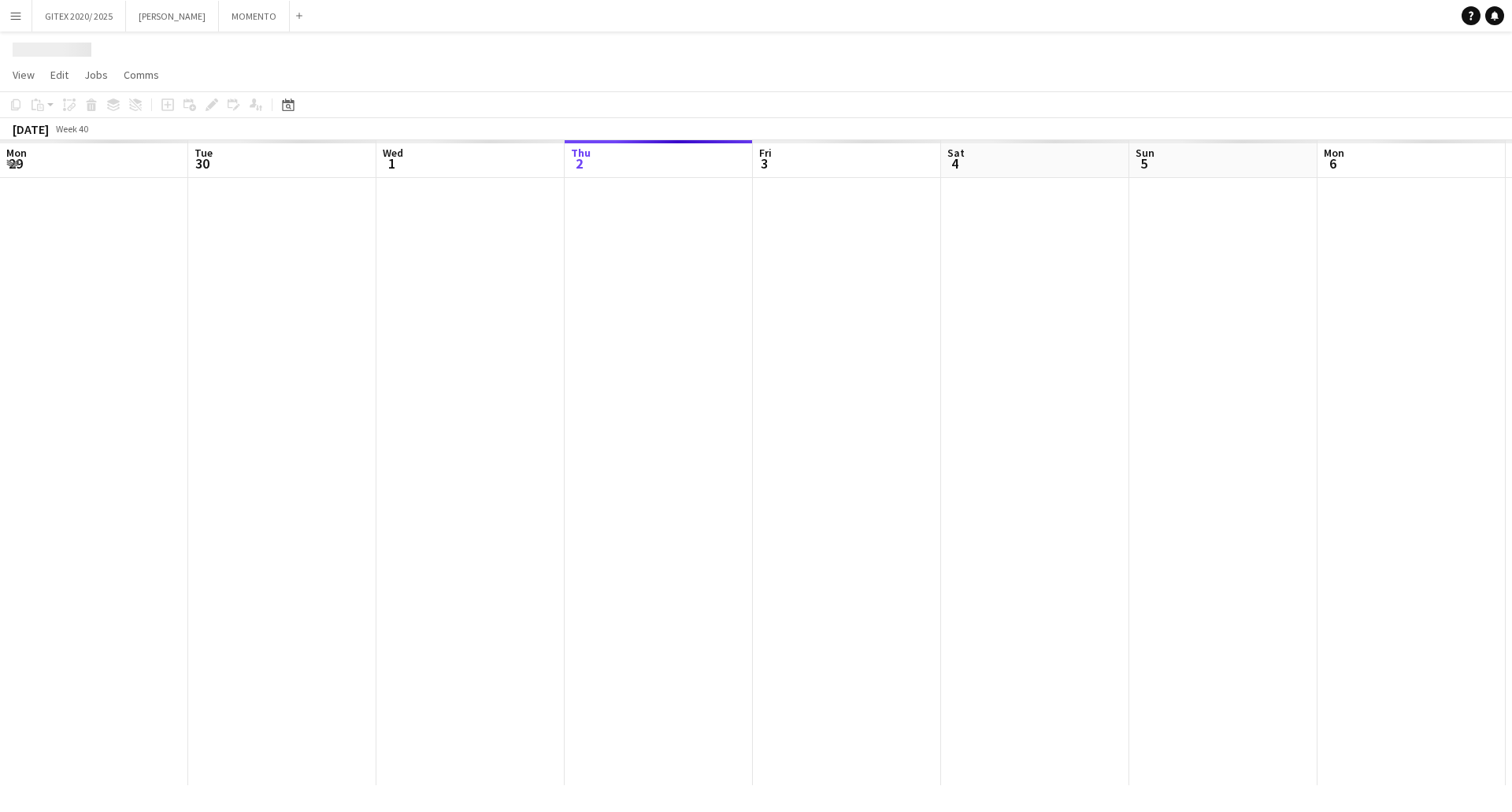
scroll to position [0, 377]
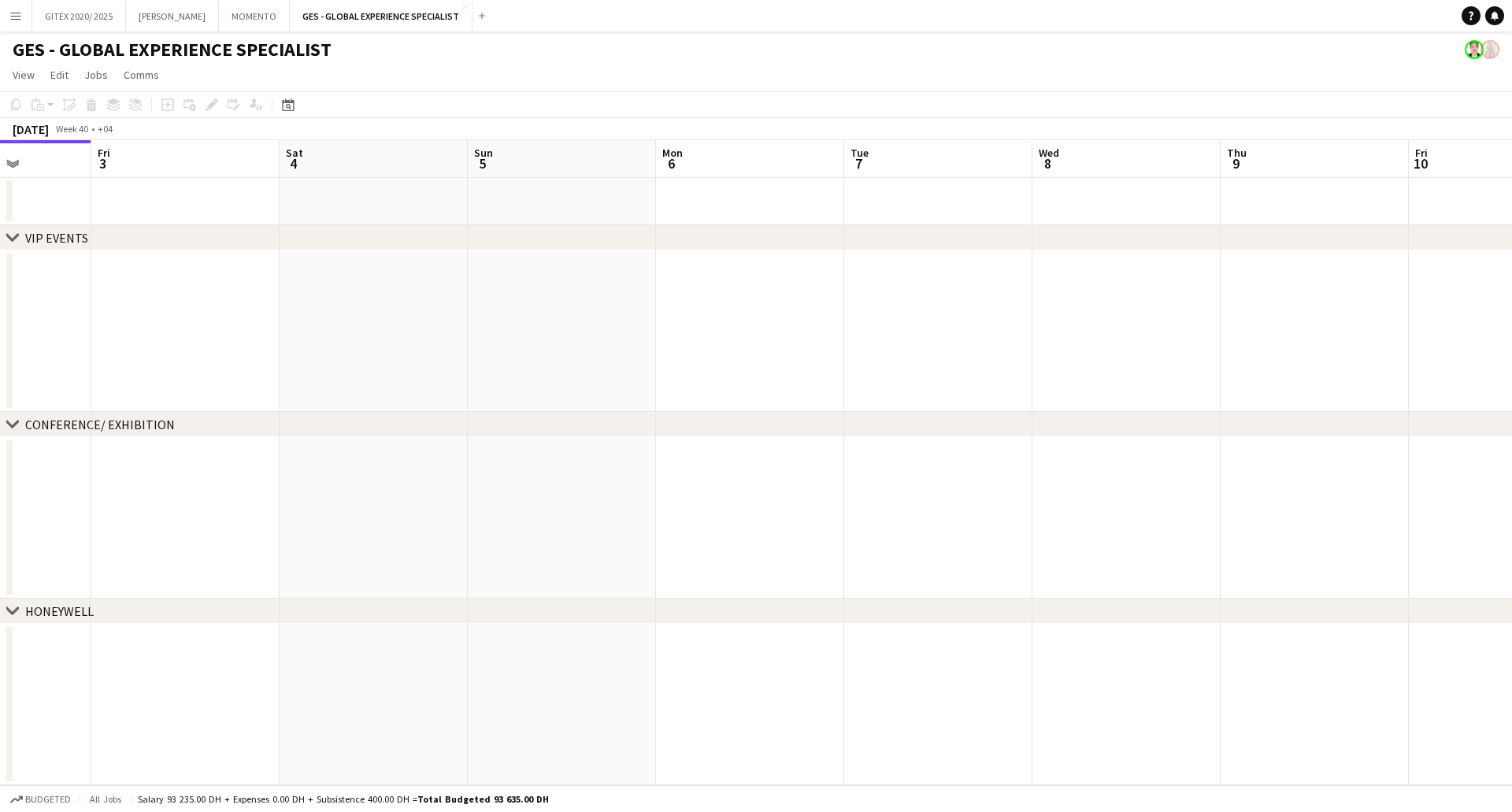
drag, startPoint x: 585, startPoint y: 344, endPoint x: 505, endPoint y: 304, distance: 89.4
click at [539, 344] on app-calendar-viewport "Tue 30 Wed 1 Thu 2 Fri 3 Sat 4 Sun 5 Mon 6 Tue 7 Wed 8 Thu 9 Fri 10 Sat 11 Sun …" at bounding box center [756, 462] width 1512 height 645
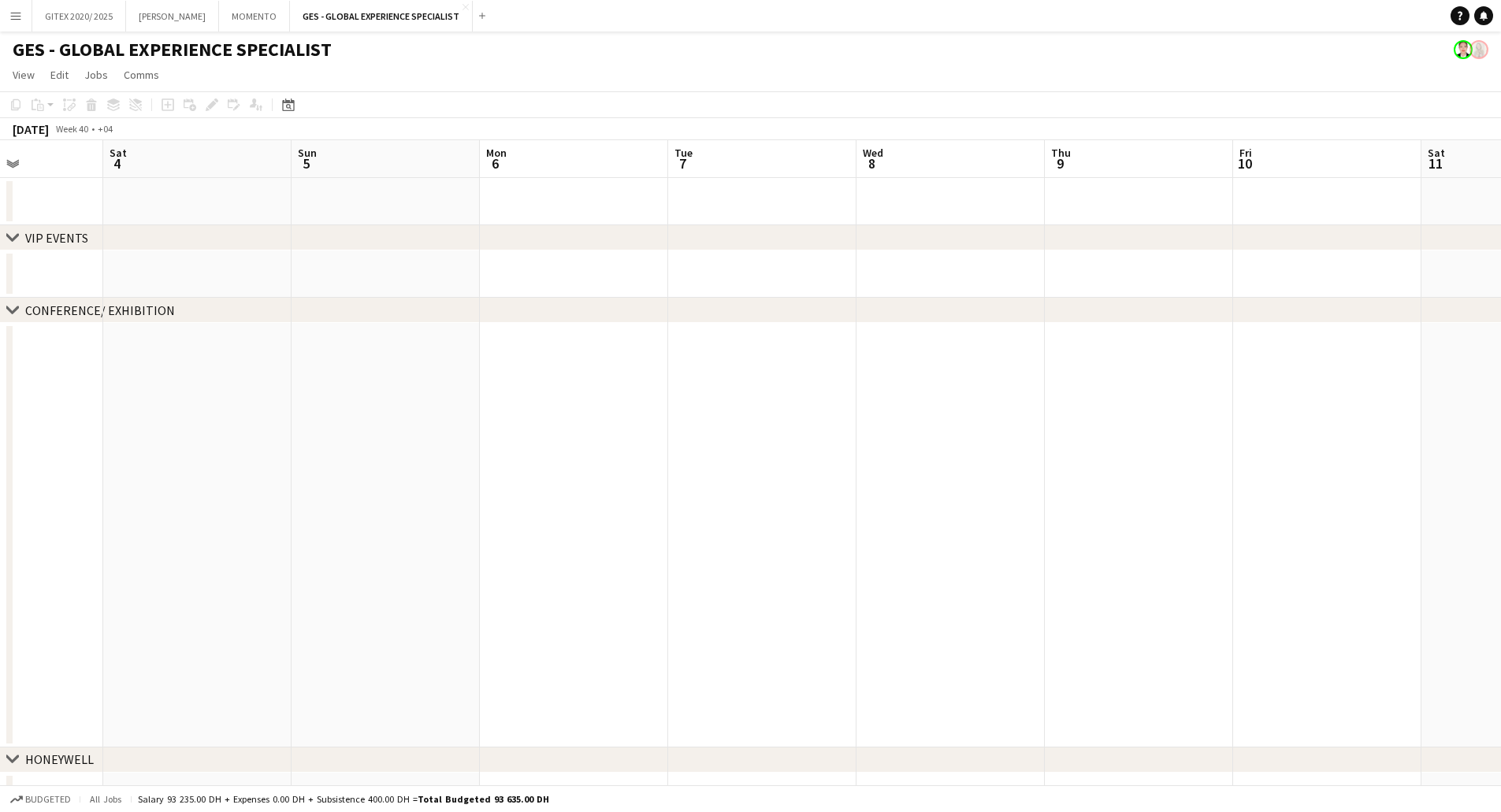
drag, startPoint x: 505, startPoint y: 304, endPoint x: 651, endPoint y: 298, distance: 146.1
click at [366, 303] on div "chevron-right CONFERENCE/ EXHIBITION" at bounding box center [750, 310] width 1501 height 25
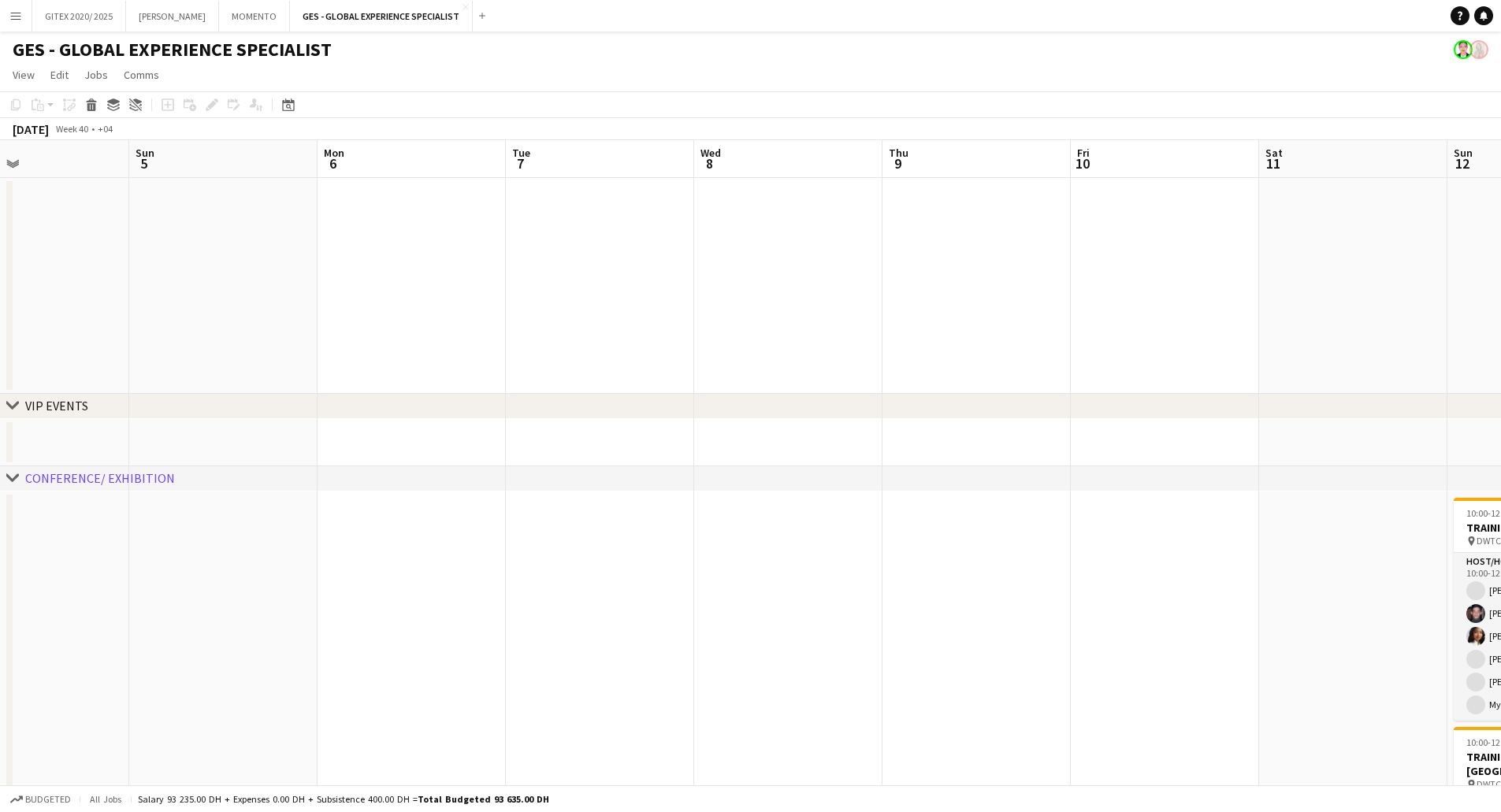
drag, startPoint x: 543, startPoint y: 311, endPoint x: 480, endPoint y: 315, distance: 63.1
click at [477, 313] on app-calendar-viewport "Wed 1 Thu 2 Fri 3 Sat 4 Sun 5 Mon 6 Tue 7 Wed 8 Thu 9 Fri 10 Sat 11 Sun 12 8/8 …" at bounding box center [750, 779] width 1501 height 1278
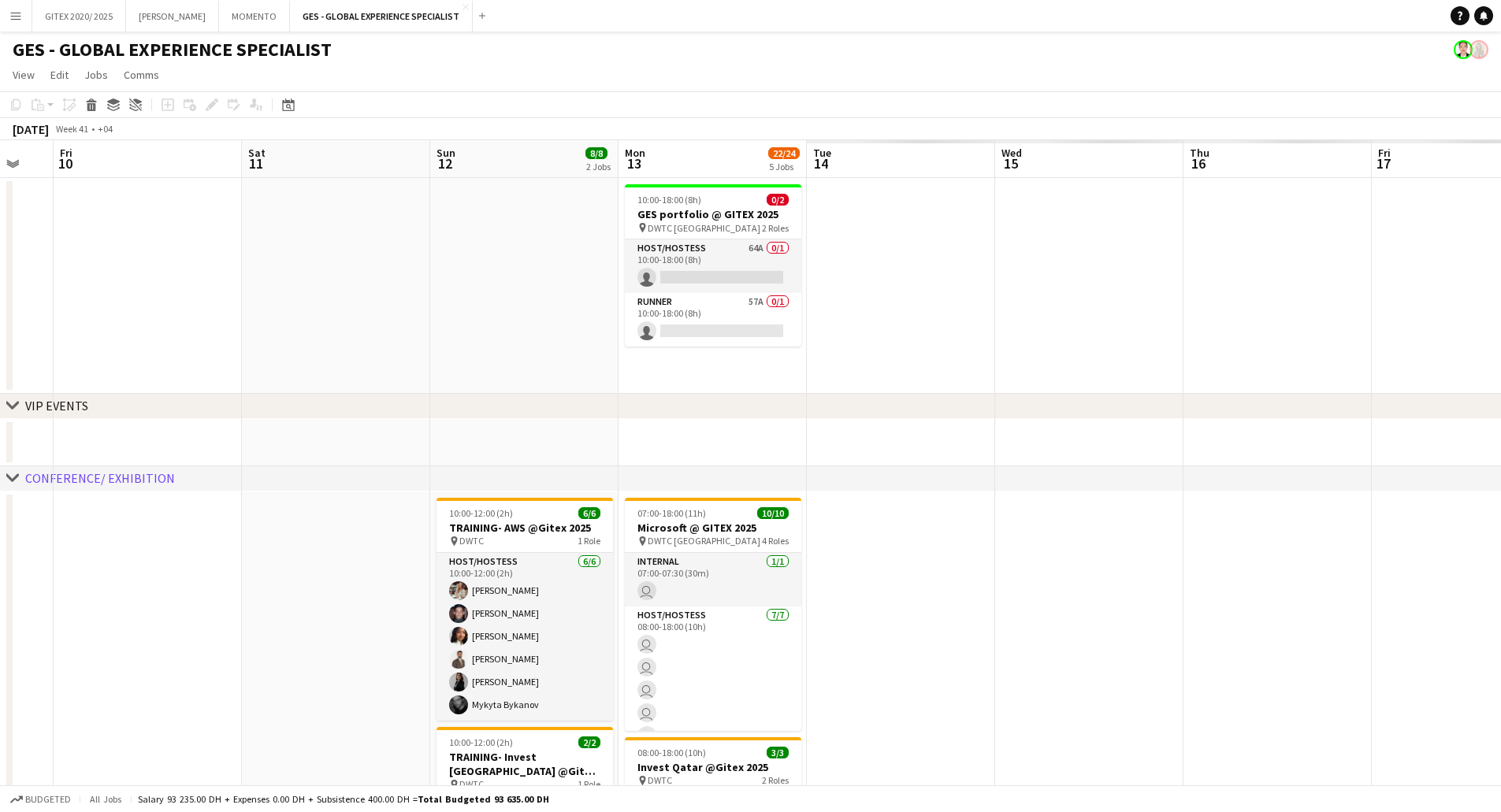
scroll to position [0, 528]
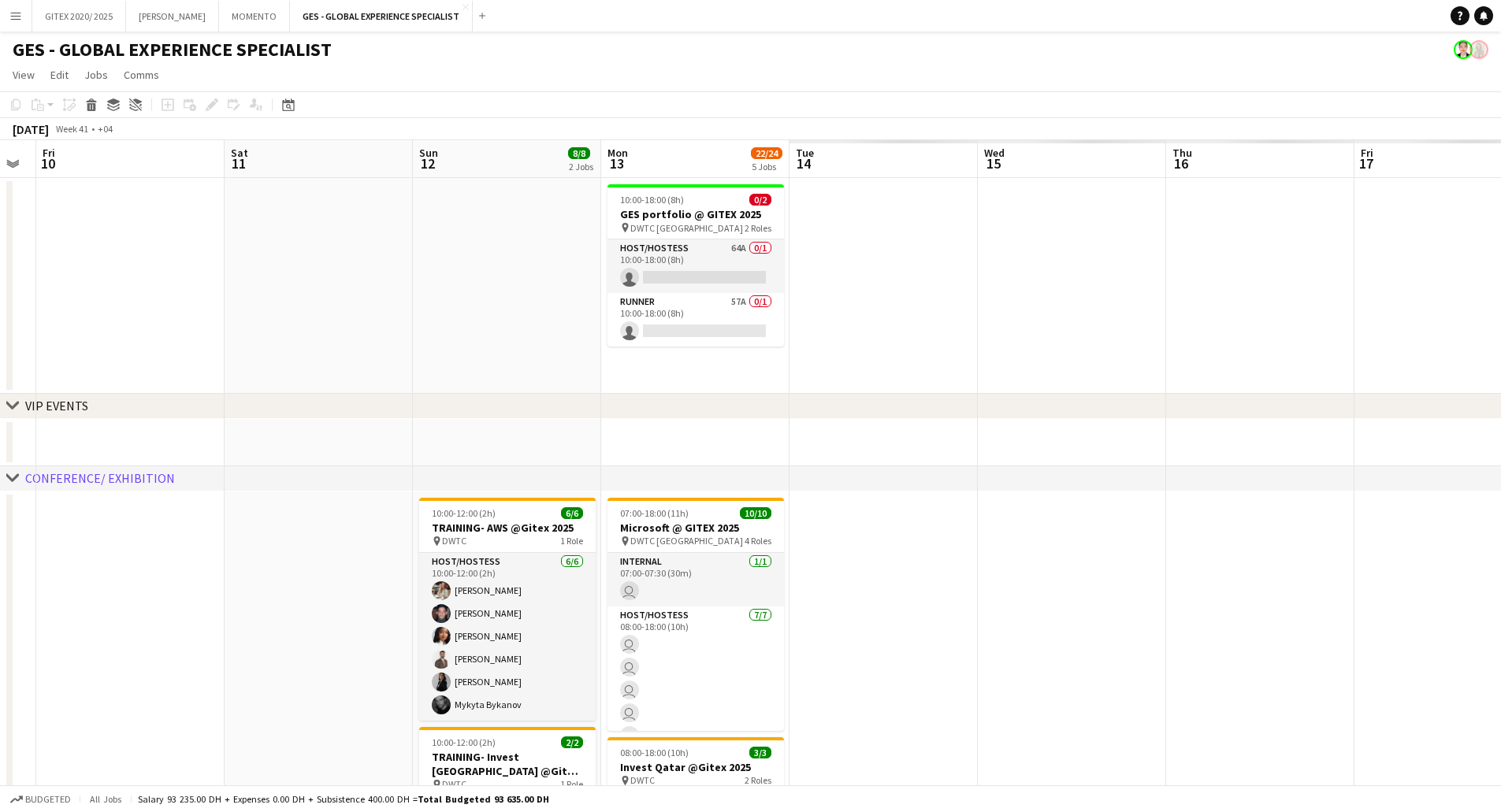
drag, startPoint x: 1040, startPoint y: 316, endPoint x: 329, endPoint y: 359, distance: 712.3
click at [16, 344] on app-calendar-viewport "Tue 7 Wed 8 Thu 9 Fri 10 Sat 11 Sun 12 8/8 2 Jobs Mon 13 22/24 5 Jobs Tue 14 We…" at bounding box center [750, 779] width 1501 height 1278
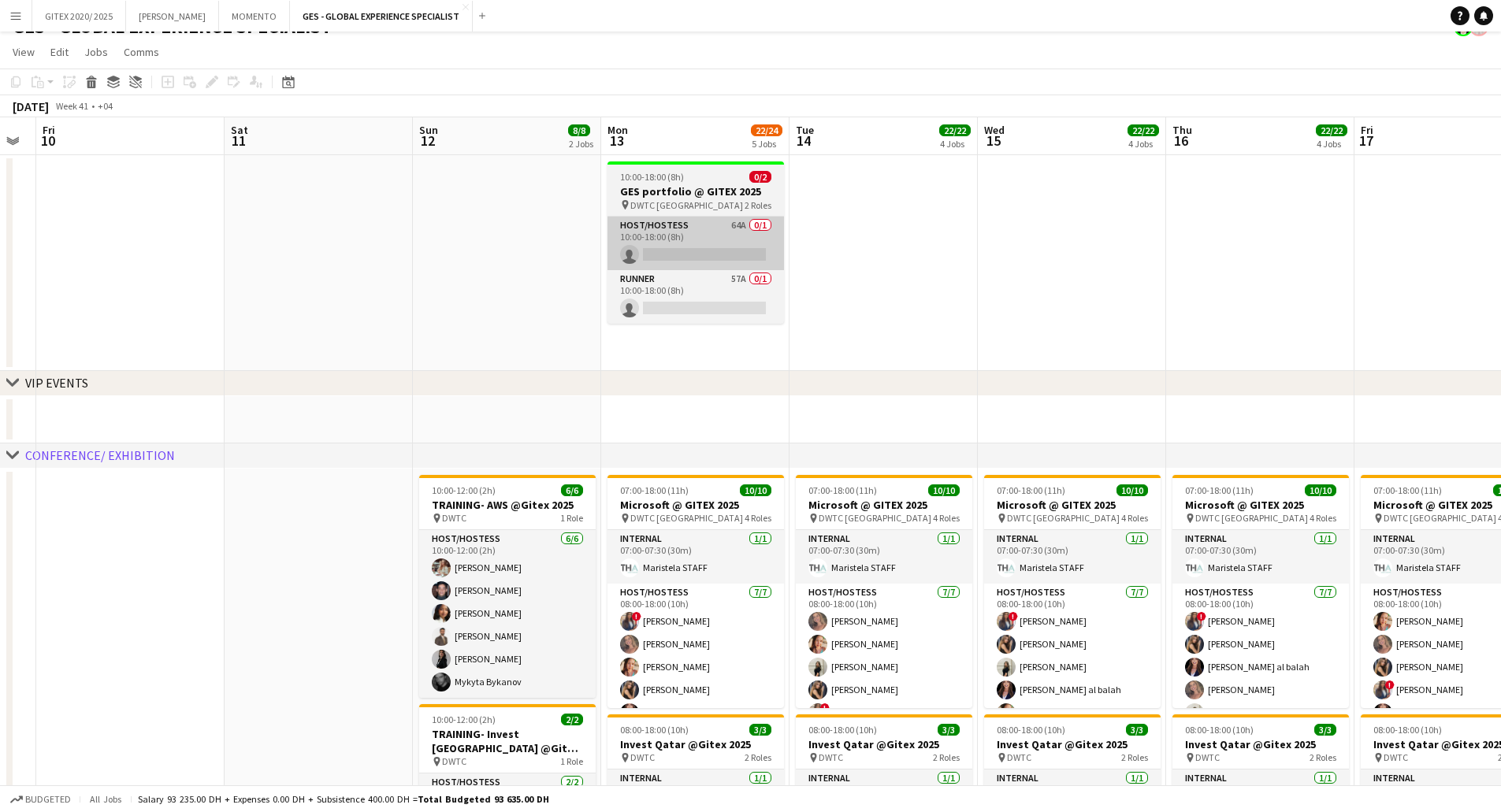
scroll to position [0, 0]
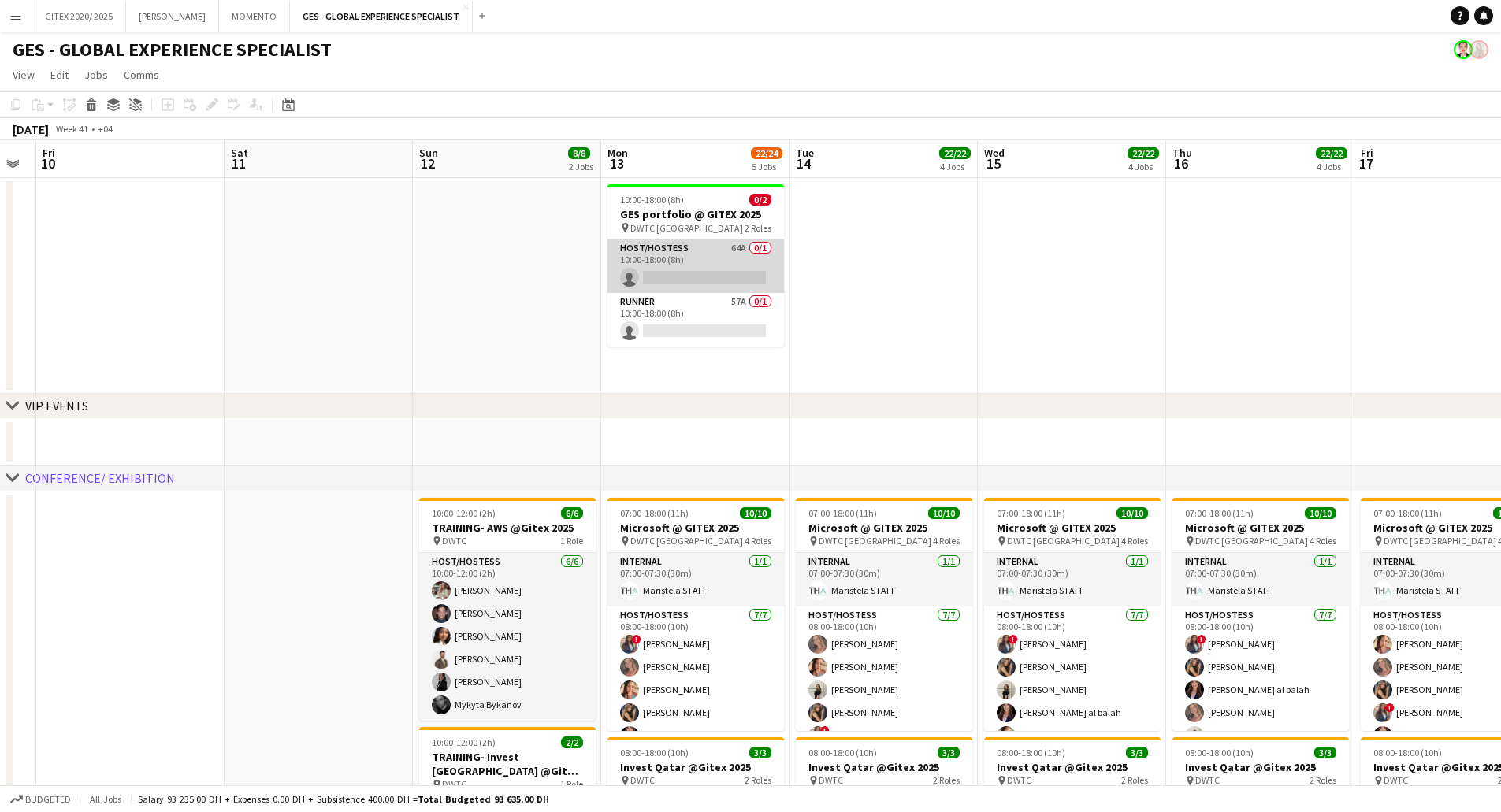
click at [686, 267] on app-card-role "Host/Hostess 64A 0/1 10:00-18:00 (8h) single-neutral-actions" at bounding box center [696, 266] width 176 height 54
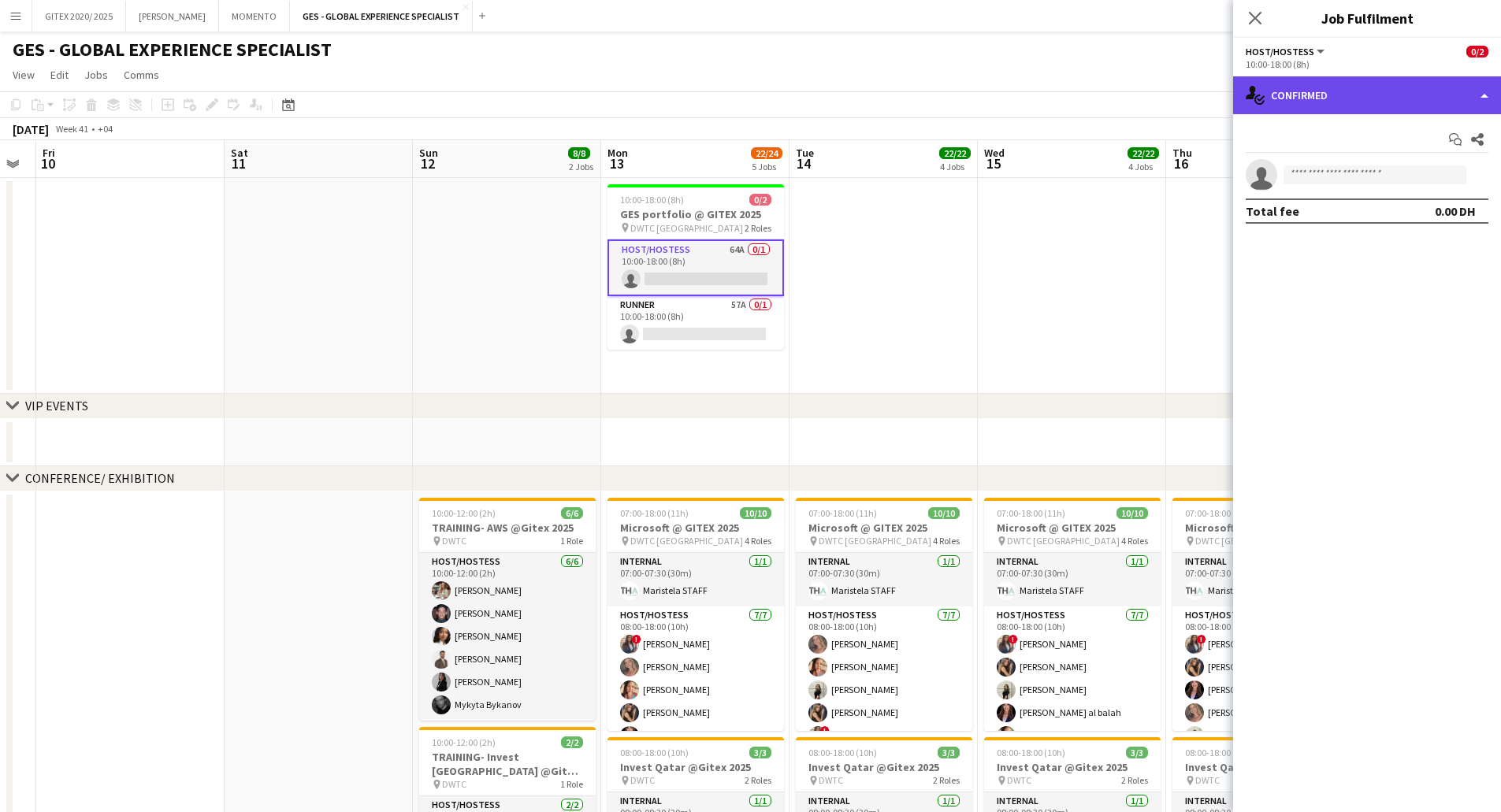
click at [1389, 99] on div "single-neutral-actions-check-2 Confirmed" at bounding box center [1367, 95] width 268 height 38
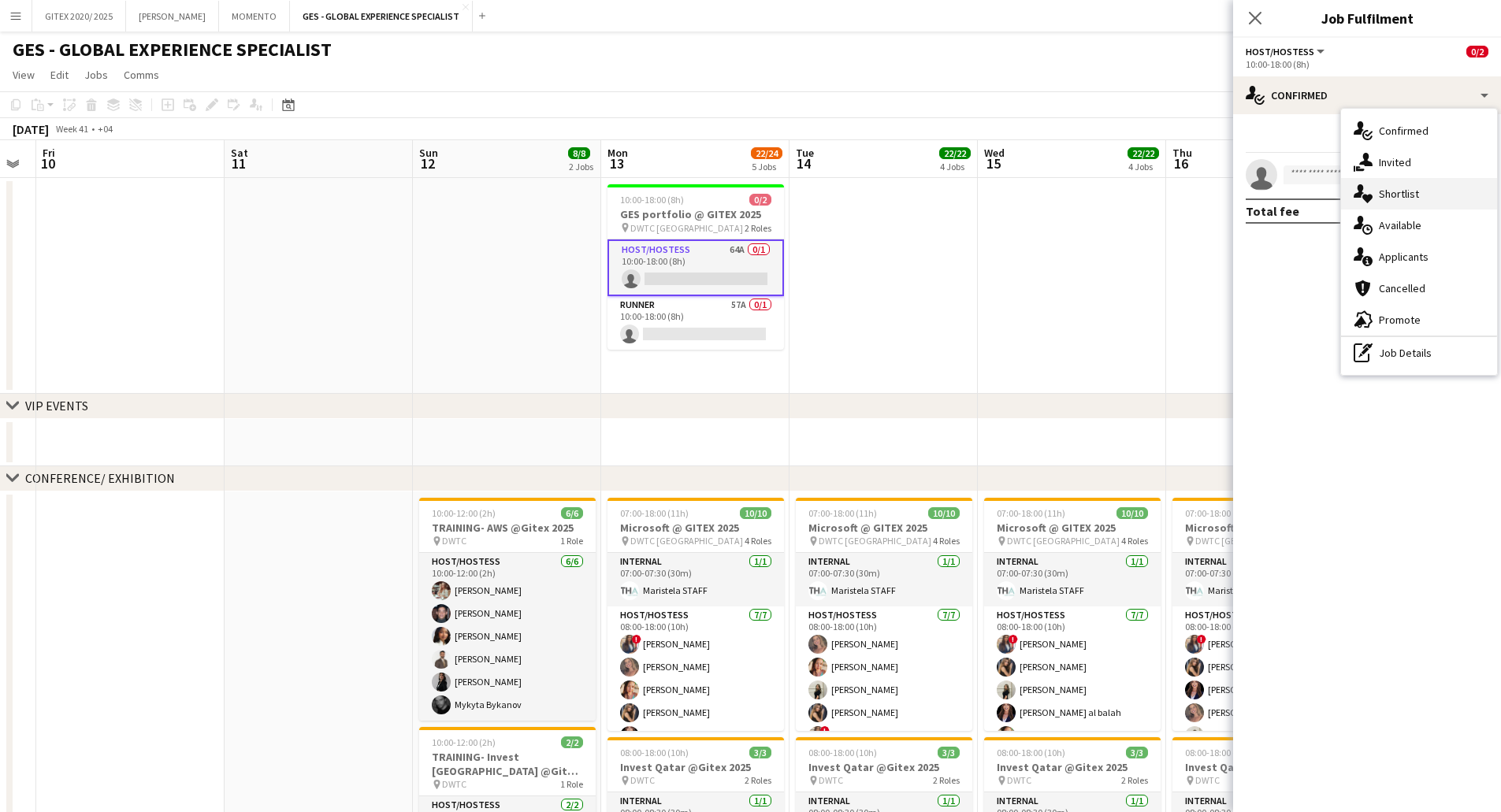
click at [1384, 190] on span "Shortlist" at bounding box center [1399, 193] width 40 height 14
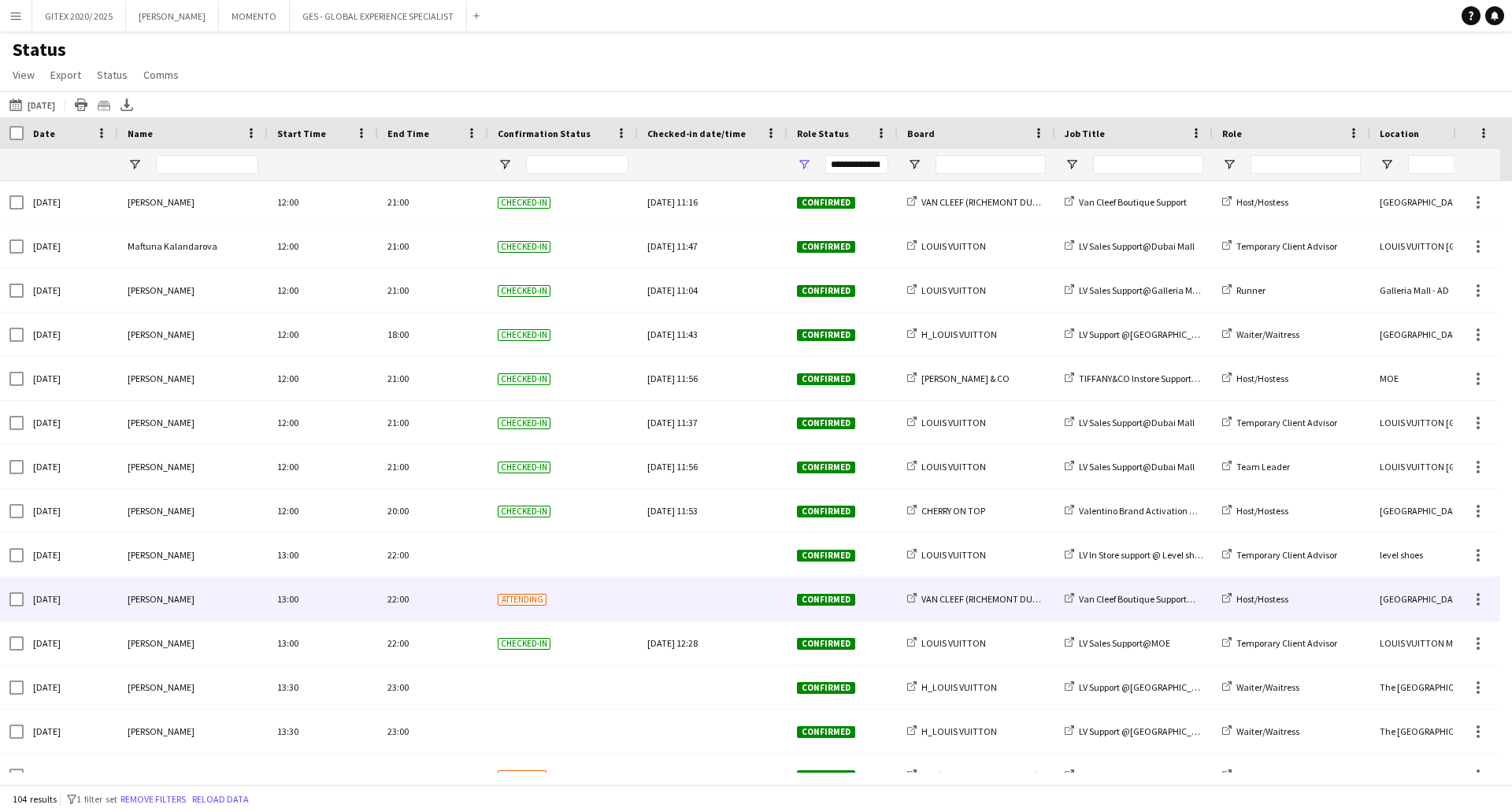
scroll to position [2519, 0]
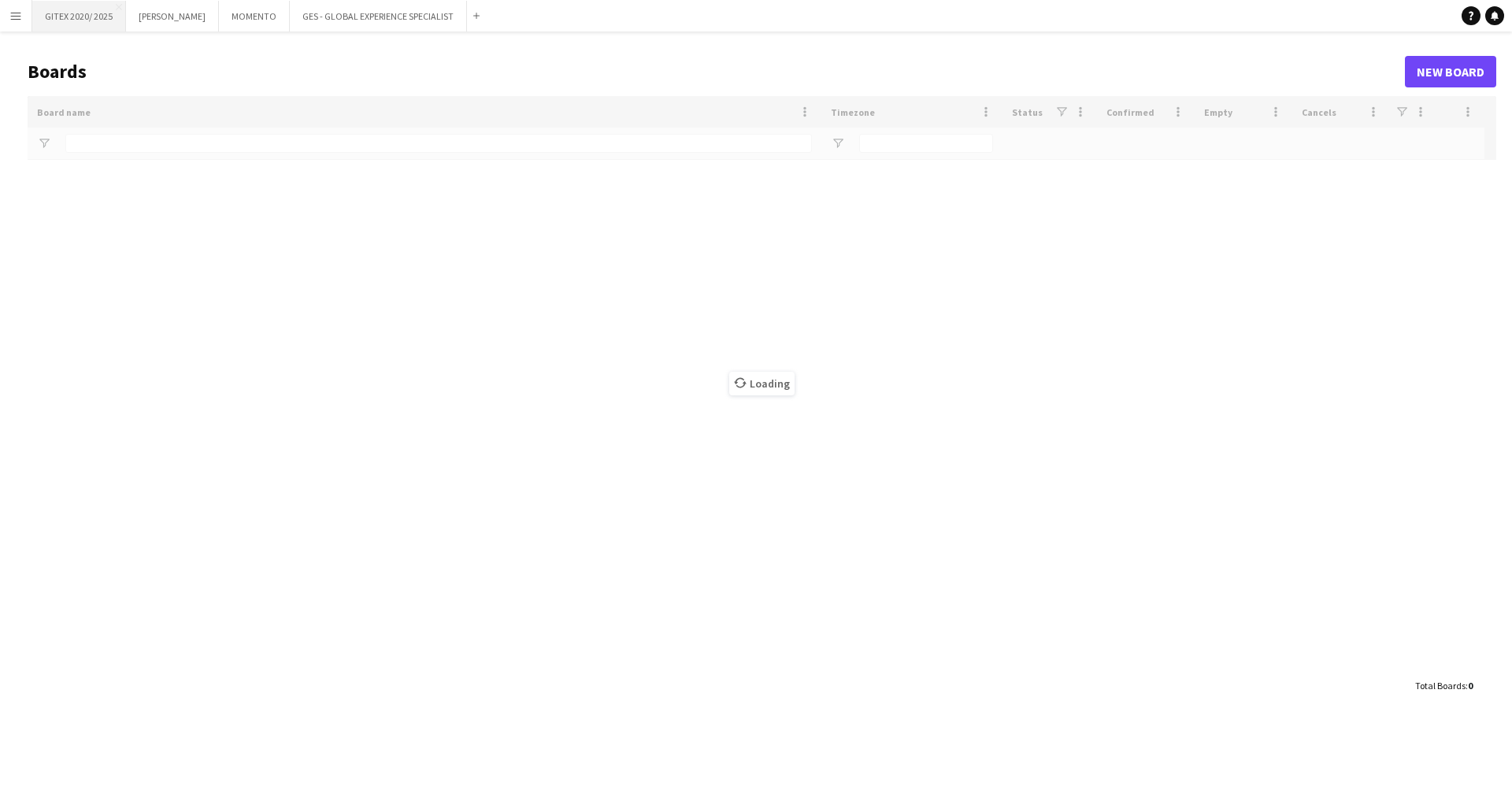
click at [87, 18] on button "GITEX 2020/ 2025 Close" at bounding box center [79, 16] width 94 height 31
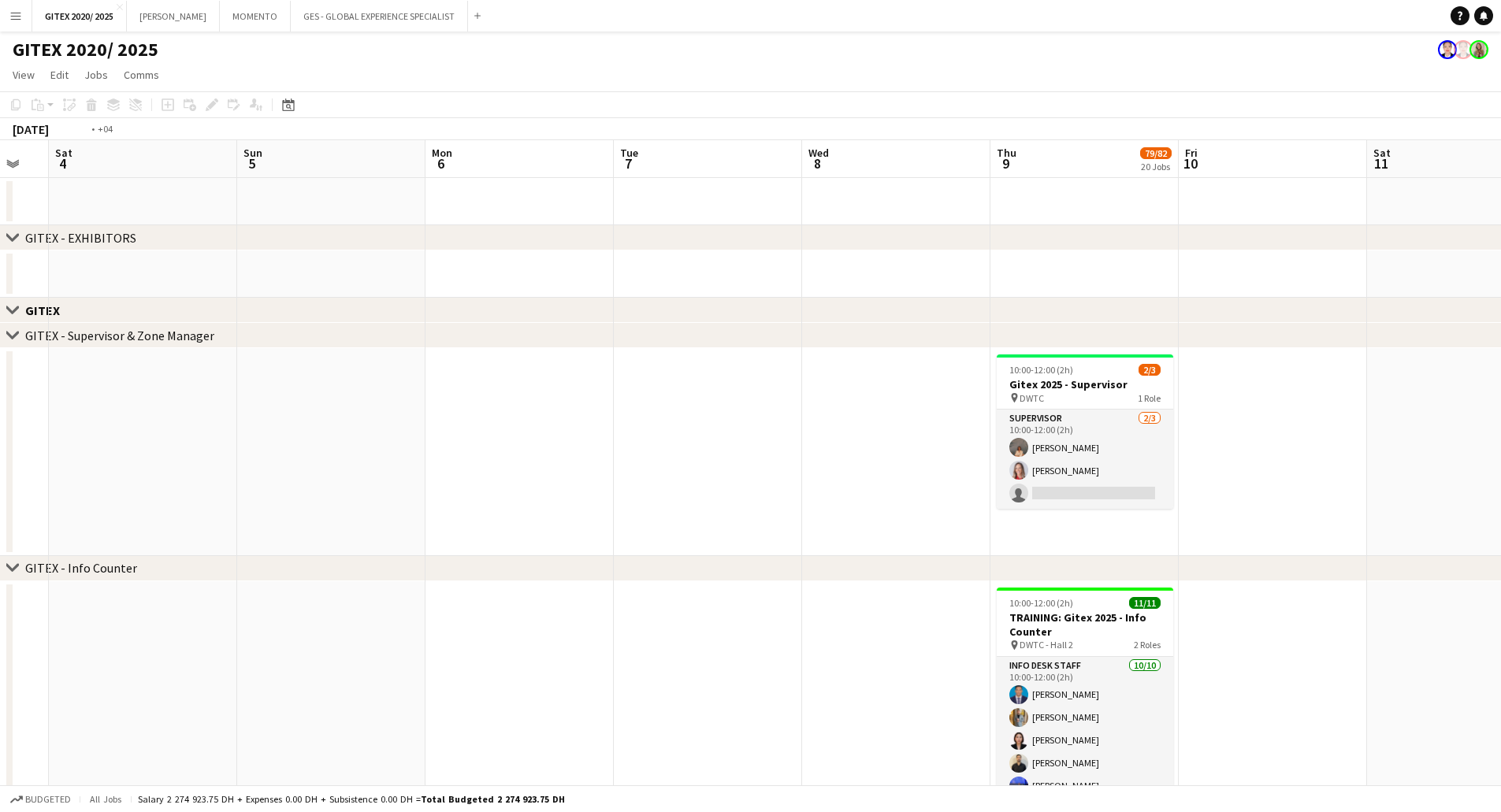
drag, startPoint x: 830, startPoint y: 416, endPoint x: 652, endPoint y: 392, distance: 179.6
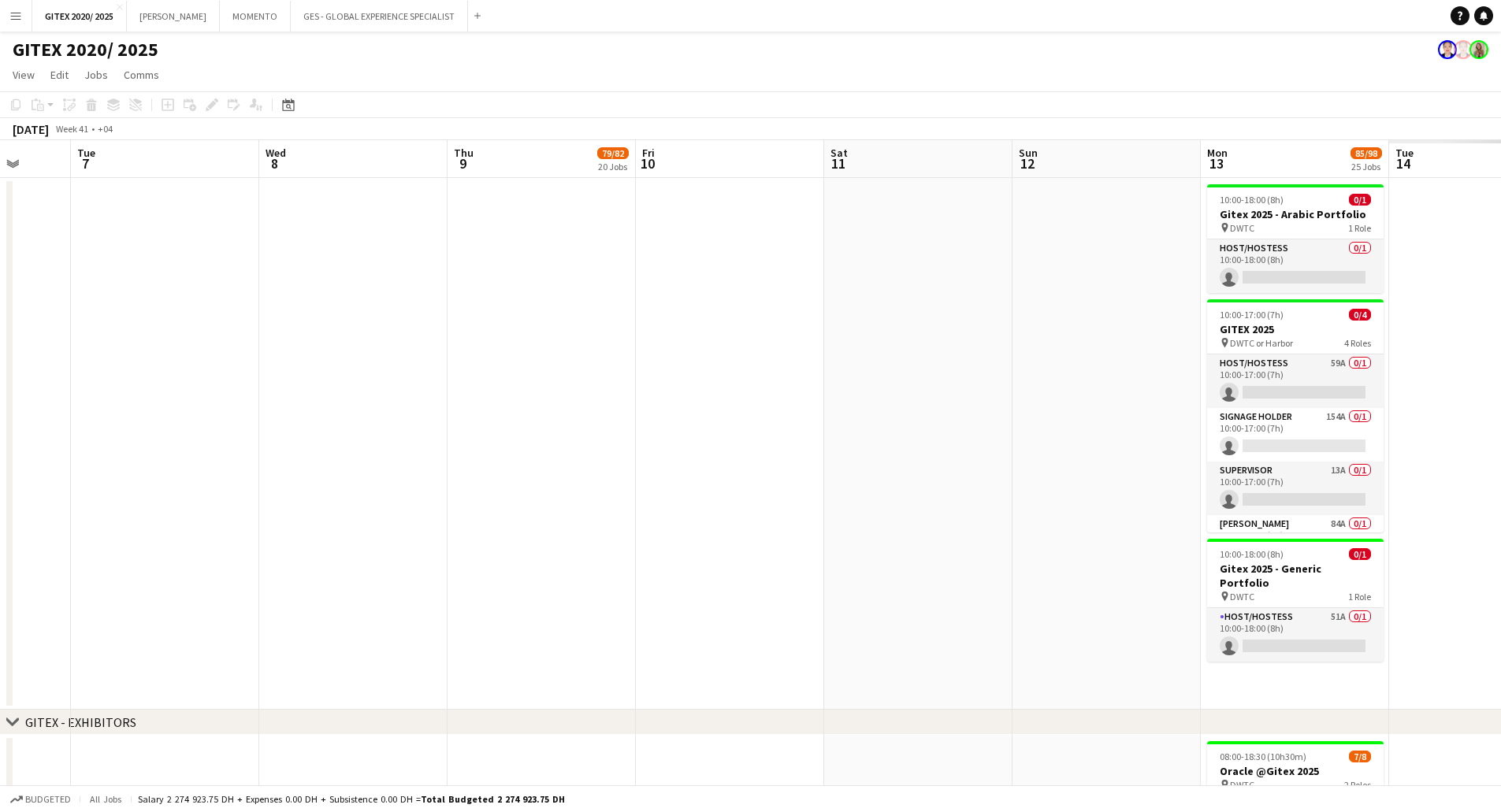
drag, startPoint x: 1050, startPoint y: 440, endPoint x: 452, endPoint y: 392, distance: 599.9
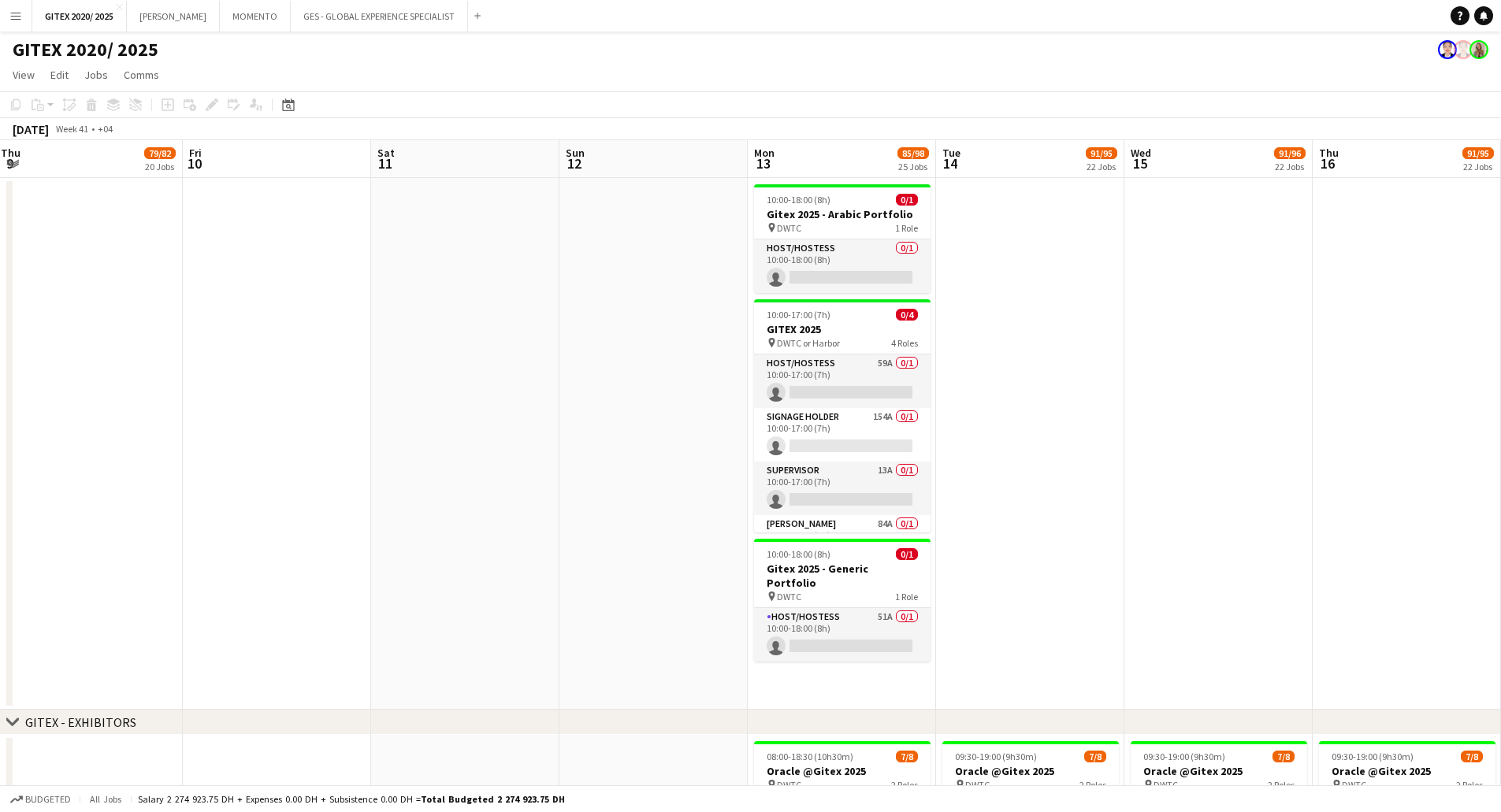
scroll to position [0, 590]
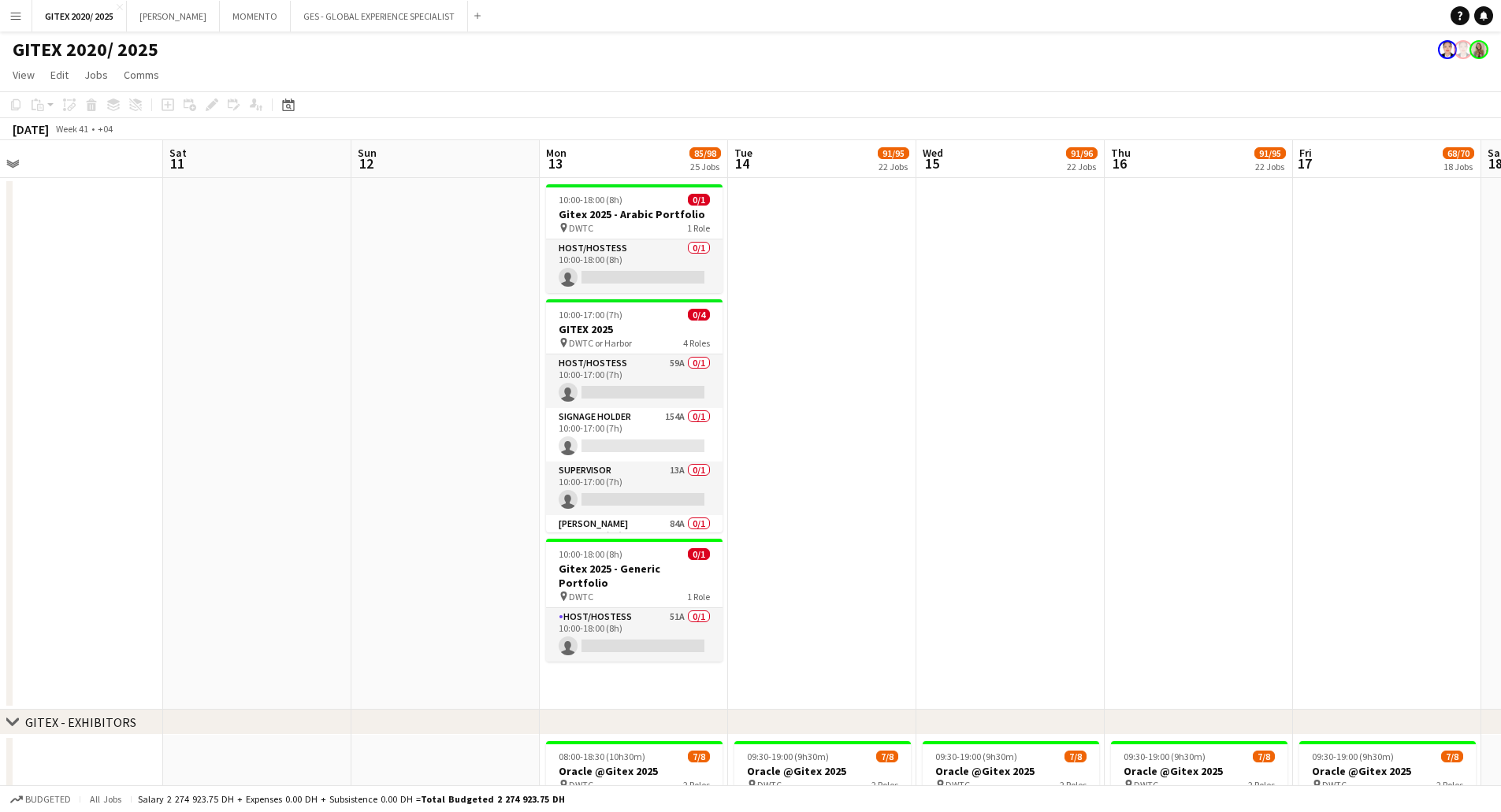
drag, startPoint x: 997, startPoint y: 410, endPoint x: 789, endPoint y: 391, distance: 208.9
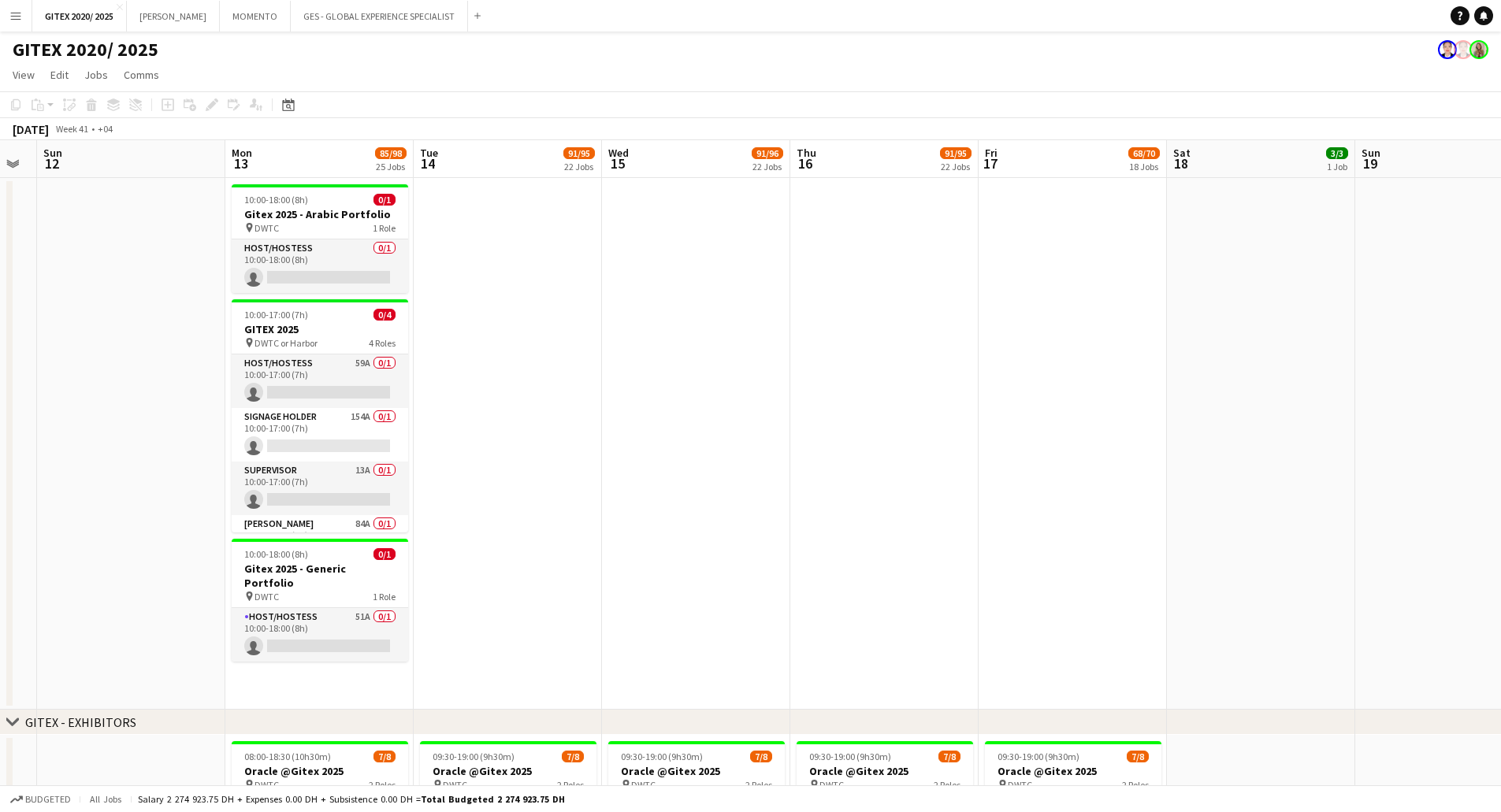
drag, startPoint x: 759, startPoint y: 395, endPoint x: 659, endPoint y: 387, distance: 100.3
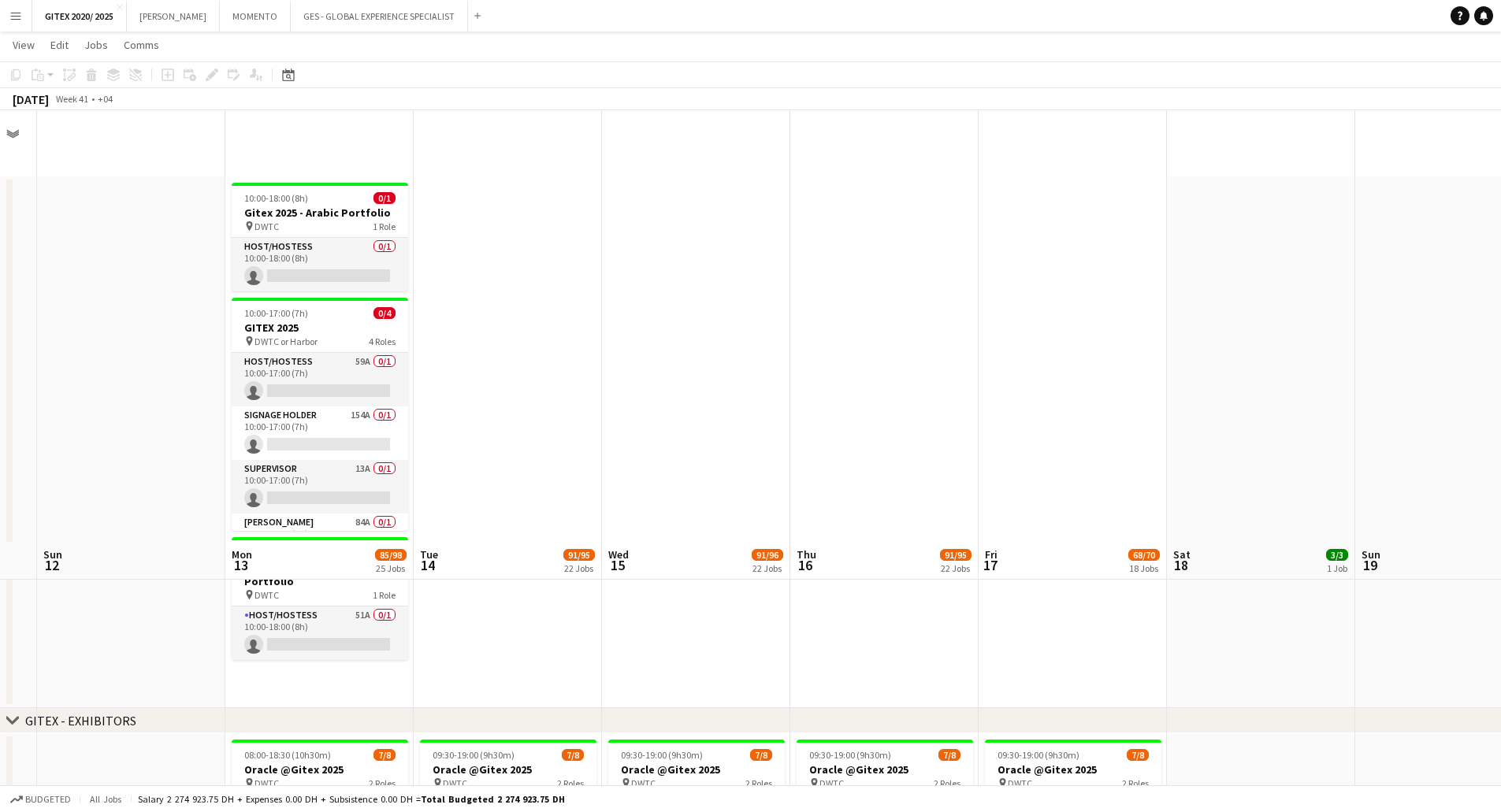
scroll to position [551, 0]
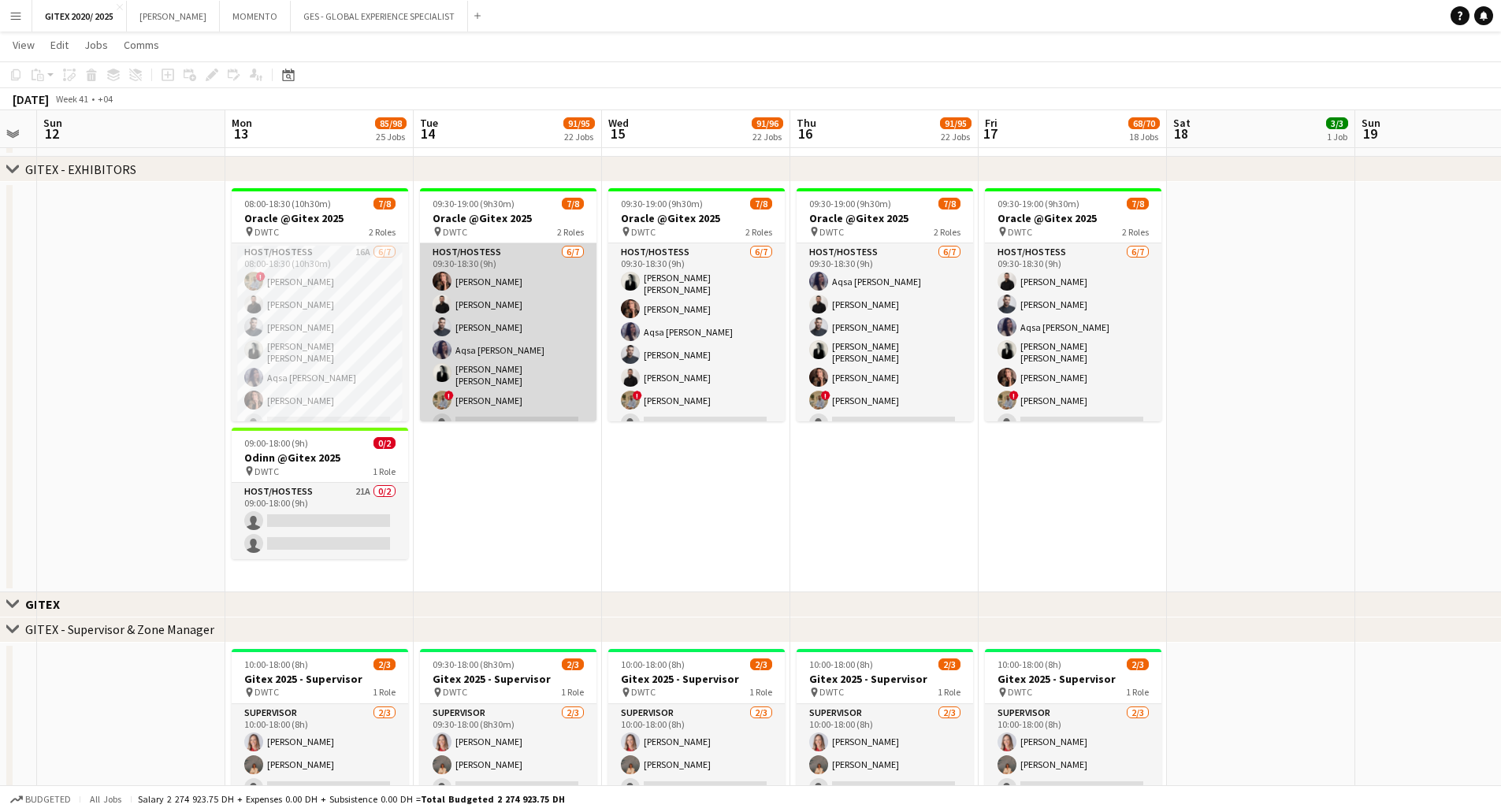
click at [528, 336] on app-card-role "Host/Hostess 6/7 09:30-18:30 (9h) Julia Drumond George charbel Mbayed Amine Cha…" at bounding box center [508, 341] width 176 height 195
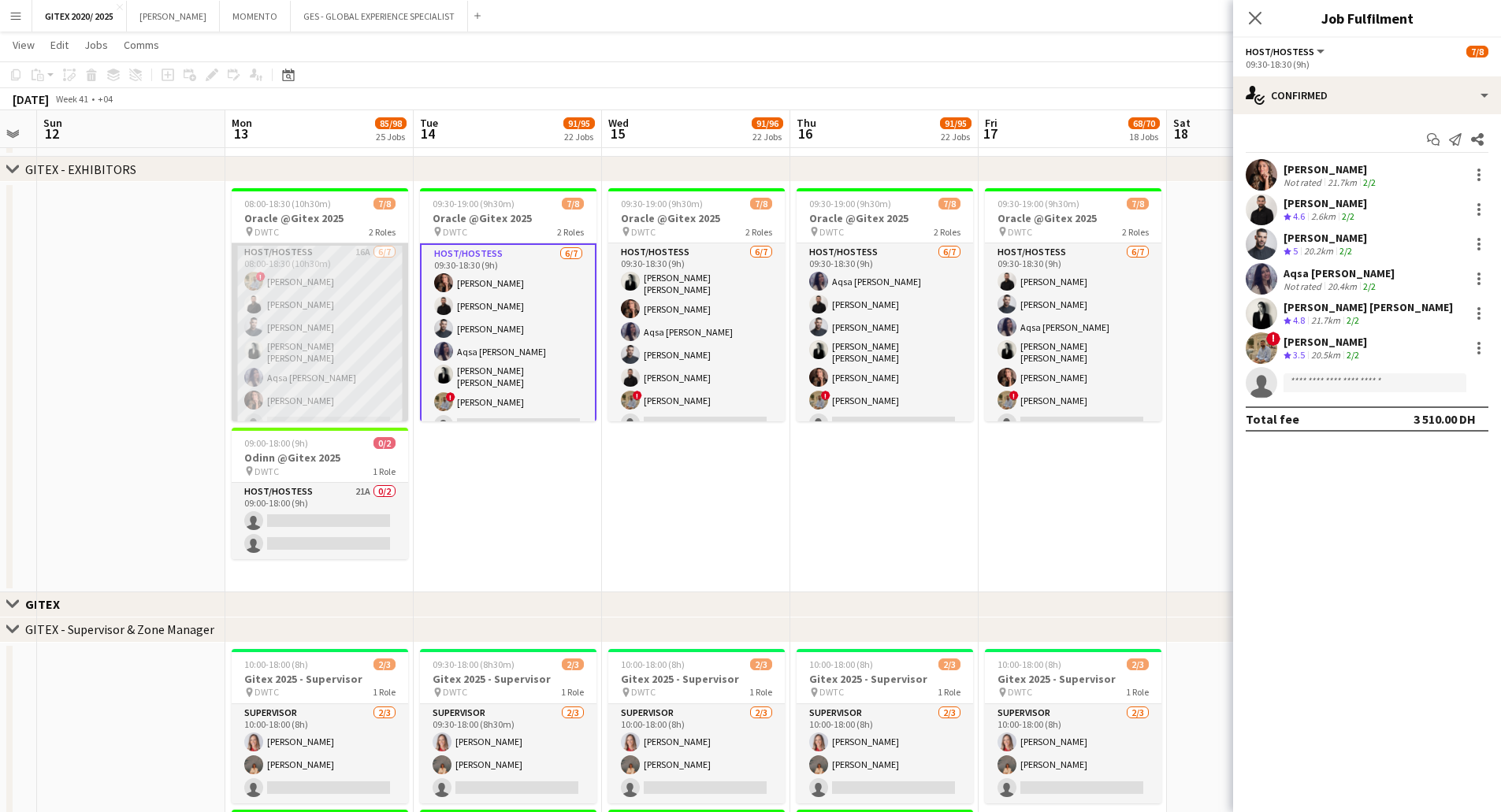
click at [337, 336] on app-card-role "Host/Hostess 16A 6/7 08:00-18:30 (10h30m) ! Hussain Almeshal George charbel Mba…" at bounding box center [320, 341] width 176 height 195
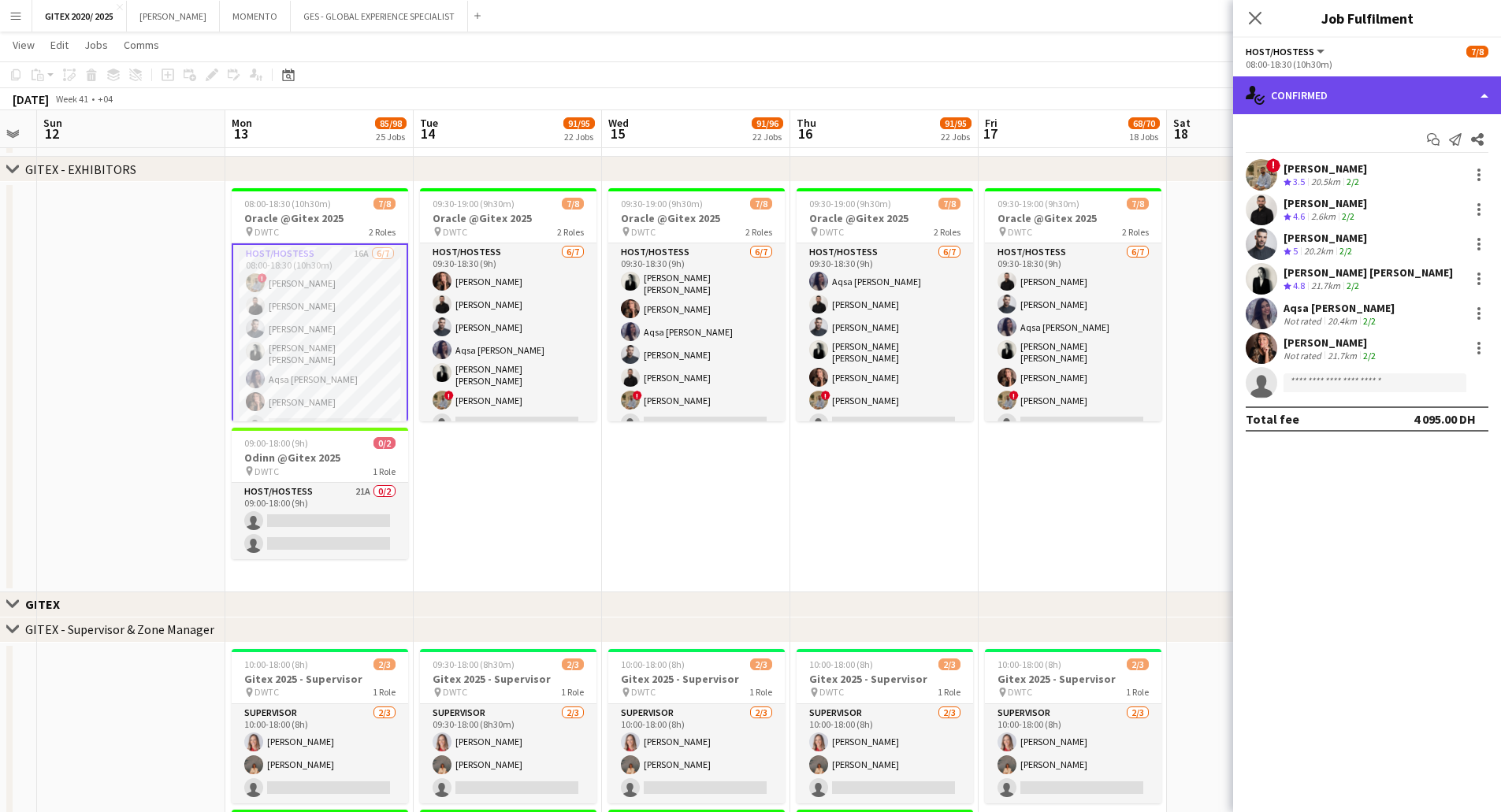
click at [1367, 103] on div "single-neutral-actions-check-2 Confirmed" at bounding box center [1367, 95] width 268 height 38
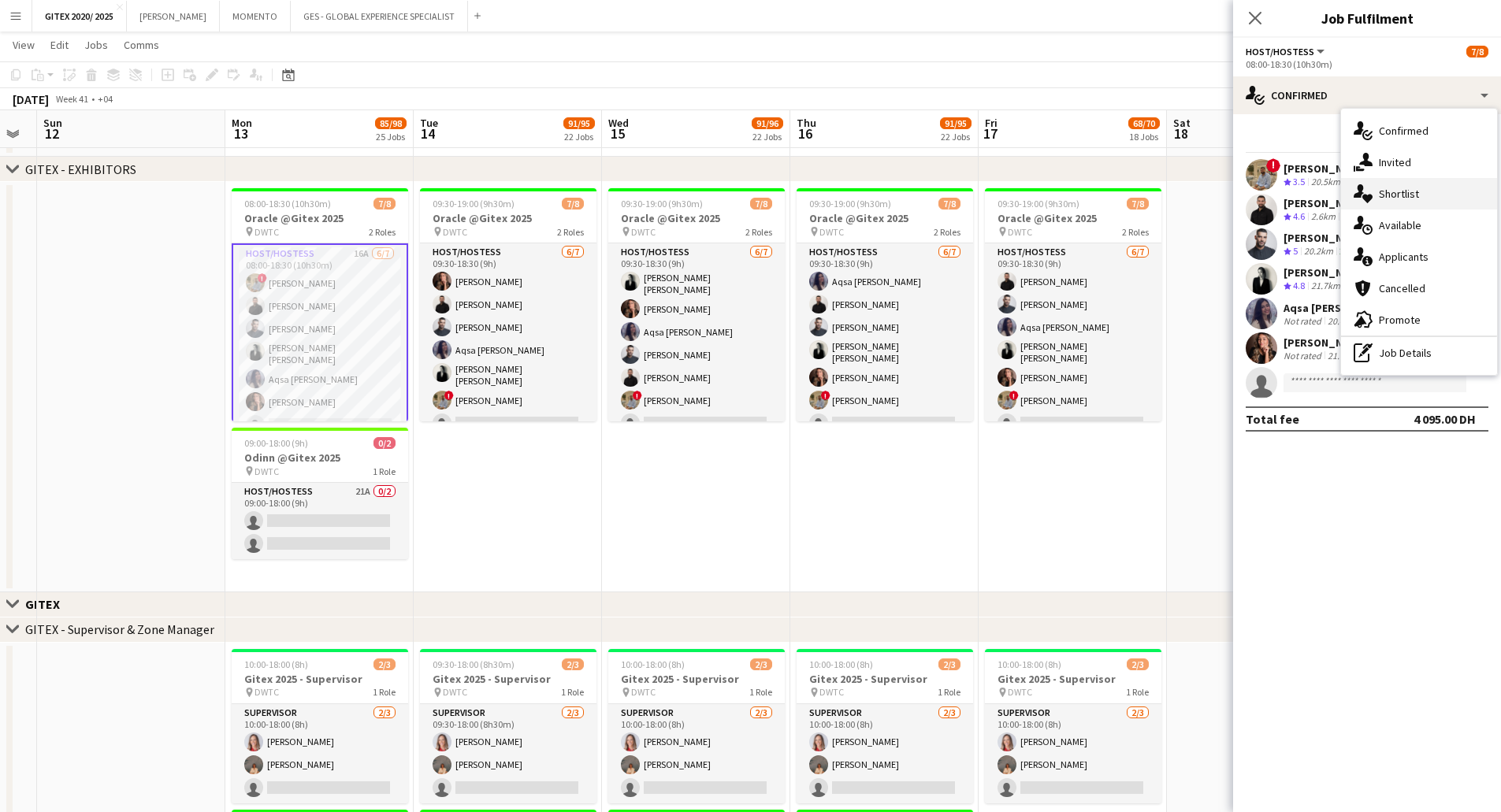
click at [1386, 185] on div "single-neutral-actions-heart Shortlist" at bounding box center [1418, 193] width 156 height 32
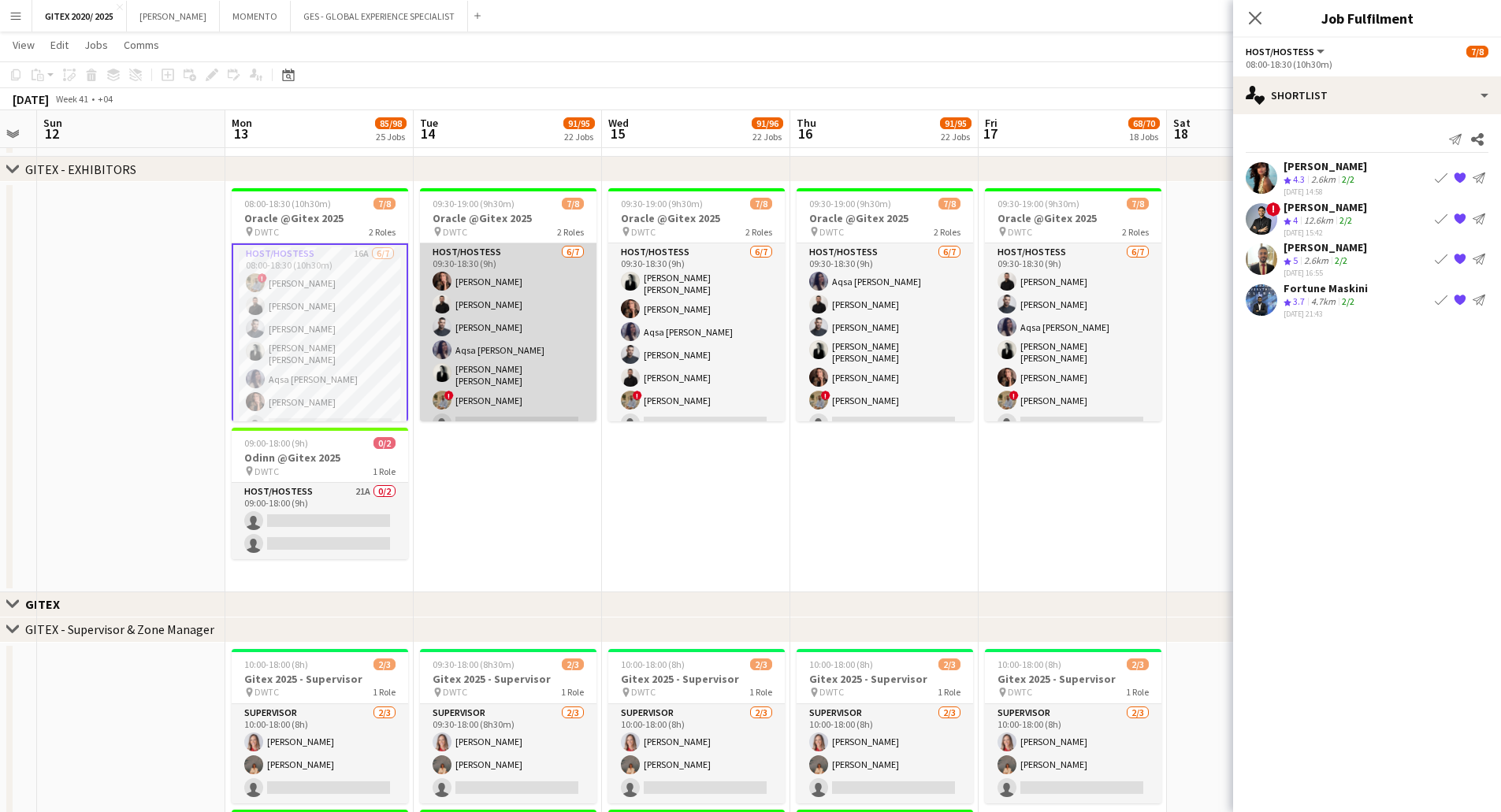
click at [526, 339] on app-card-role "Host/Hostess 6/7 09:30-18:30 (9h) Julia Drumond George charbel Mbayed Amine Cha…" at bounding box center [508, 341] width 176 height 195
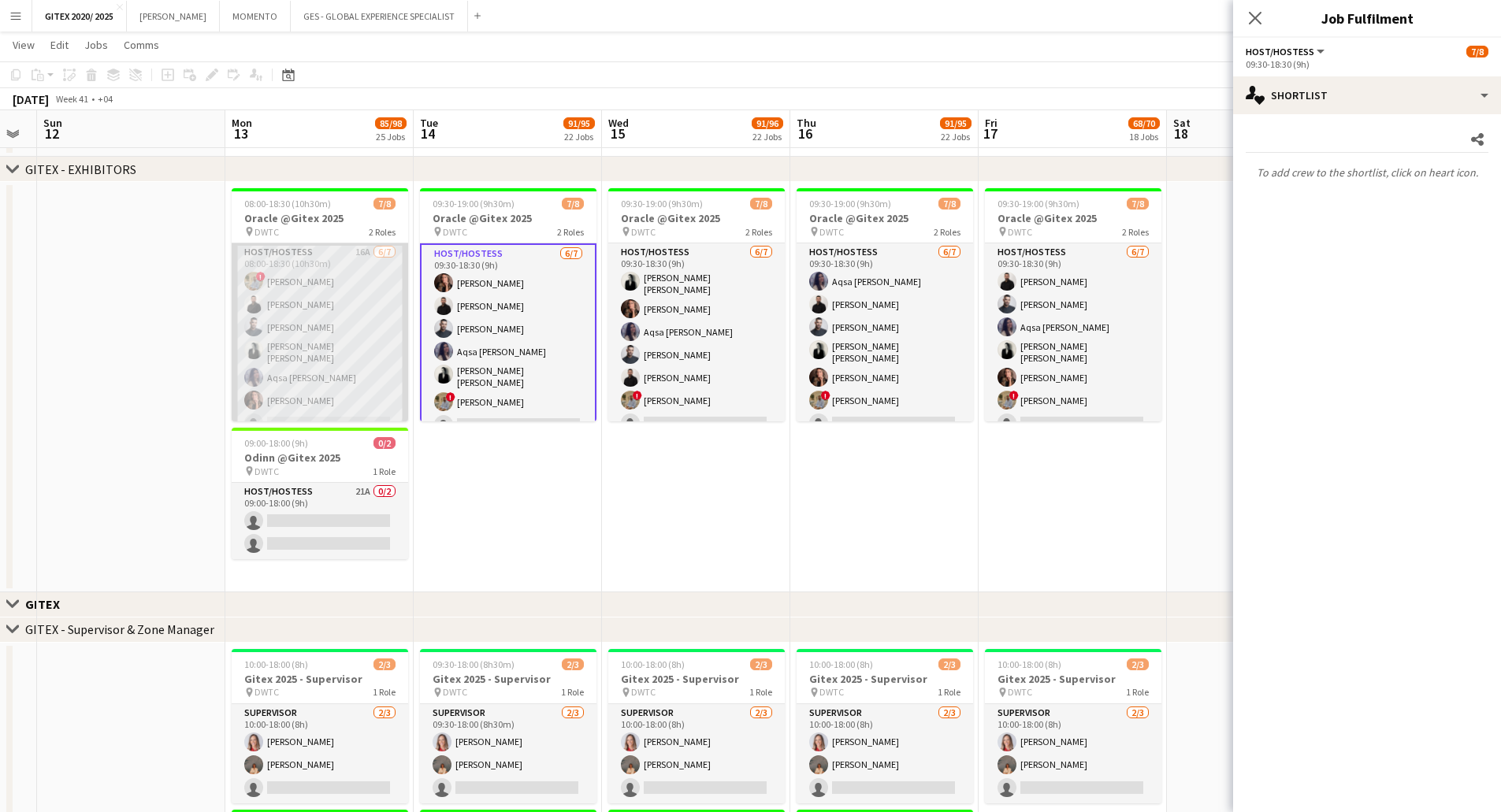
click at [318, 334] on app-card-role "Host/Hostess 16A 6/7 08:00-18:30 (10h30m) ! Hussain Almeshal George charbel Mba…" at bounding box center [320, 341] width 176 height 195
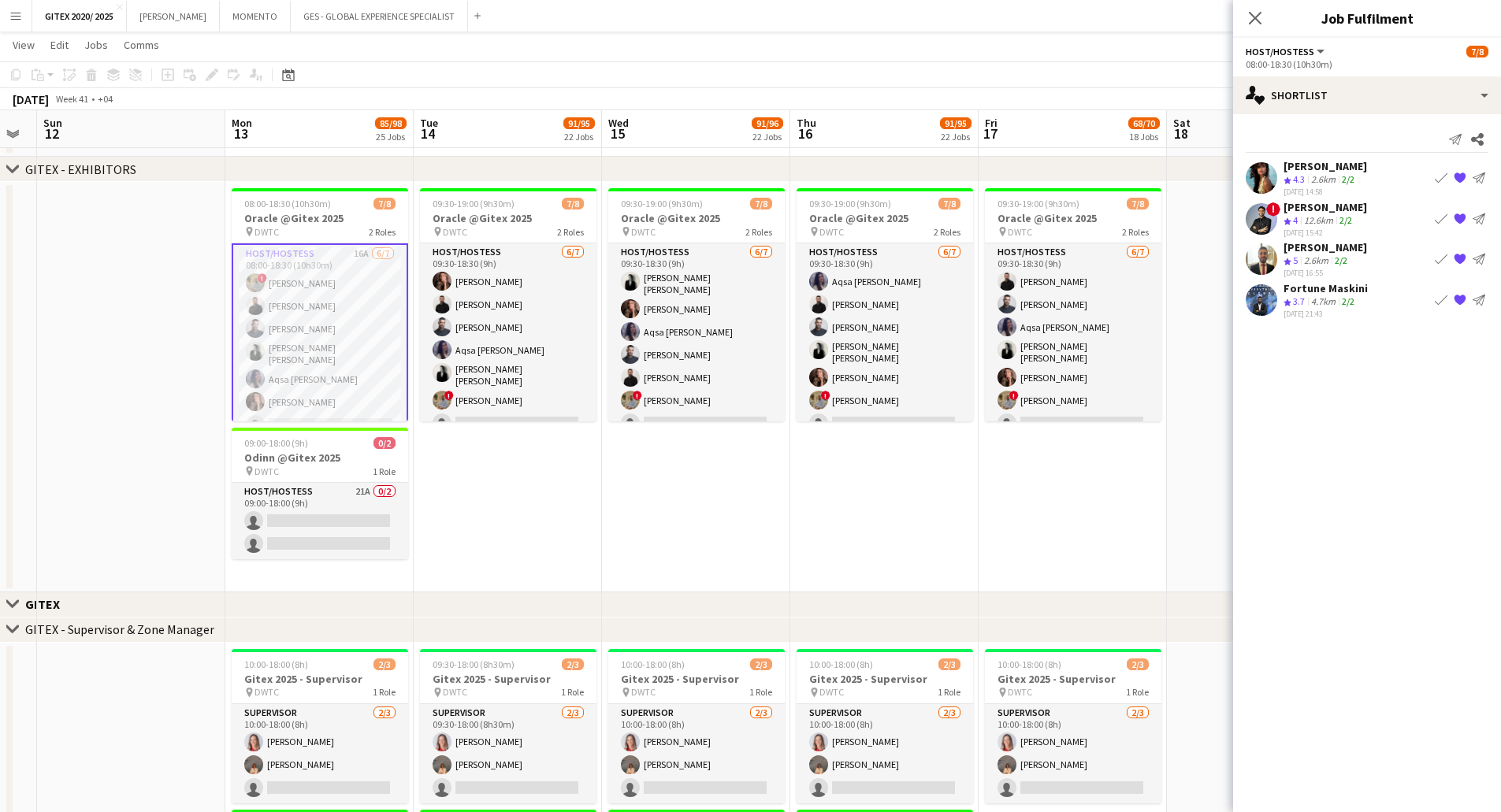
scroll to position [69, 0]
click at [272, 397] on app-card-role "Supervisor 1/1 08:00-18:30 (10h30m) Hussein Abdallah" at bounding box center [320, 400] width 176 height 54
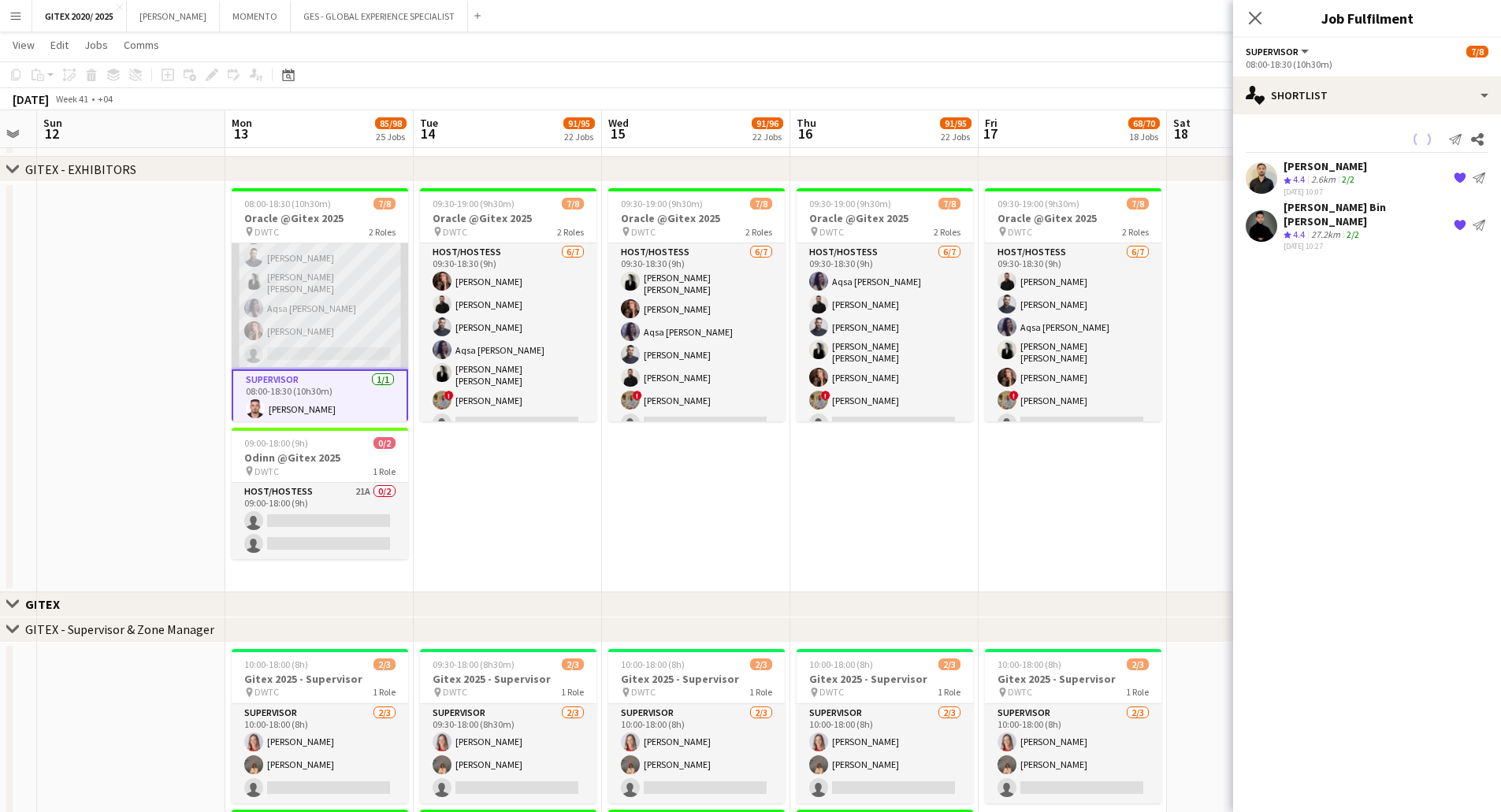
scroll to position [67, 0]
click at [304, 300] on app-card-role "Host/Hostess 16A 6/7 08:00-18:30 (10h30m) ! Hussain Almeshal George charbel Mba…" at bounding box center [320, 273] width 176 height 195
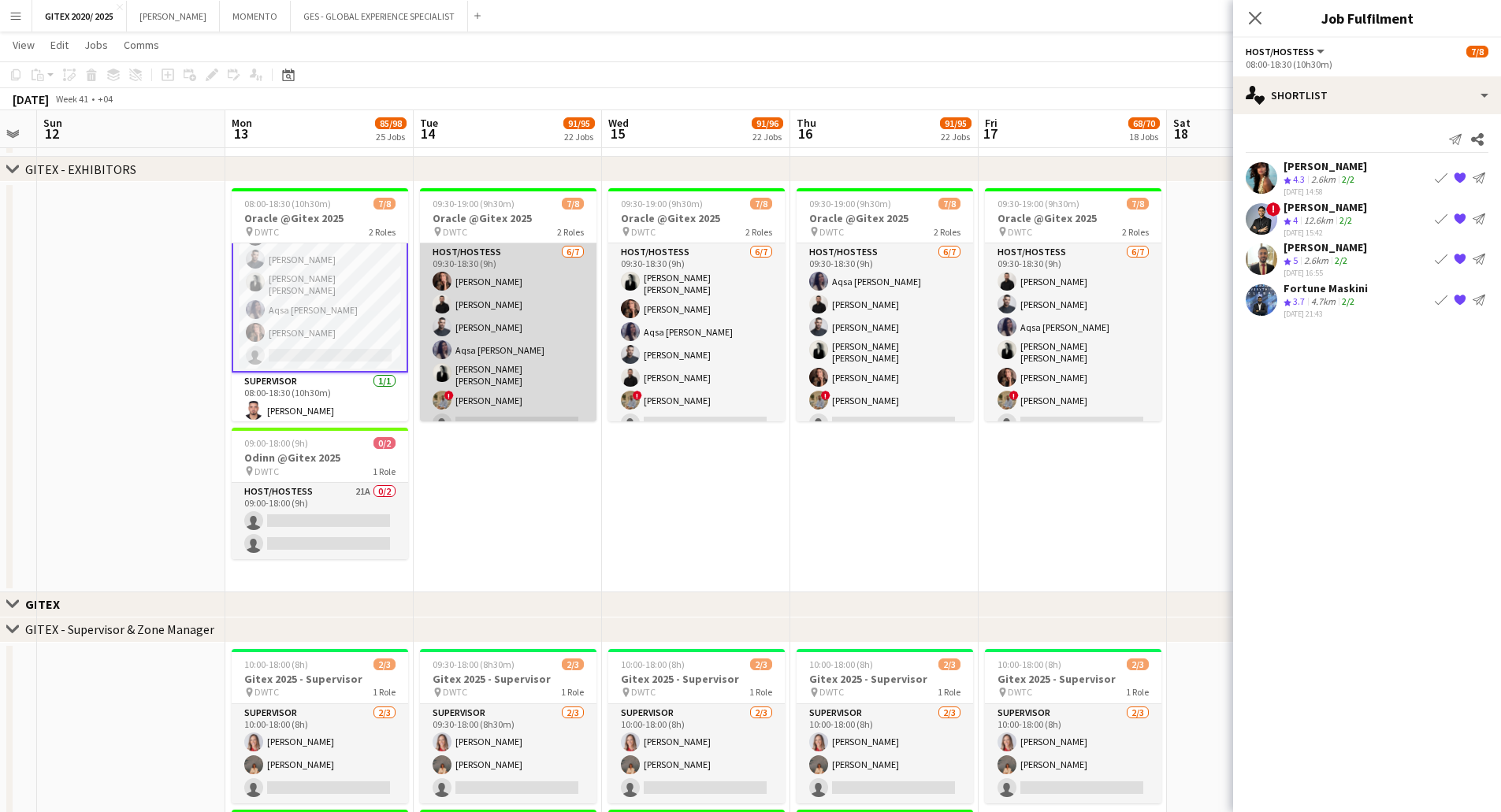
click at [476, 310] on app-card-role "Host/Hostess 6/7 09:30-18:30 (9h) Julia Drumond George charbel Mbayed Amine Cha…" at bounding box center [508, 341] width 176 height 195
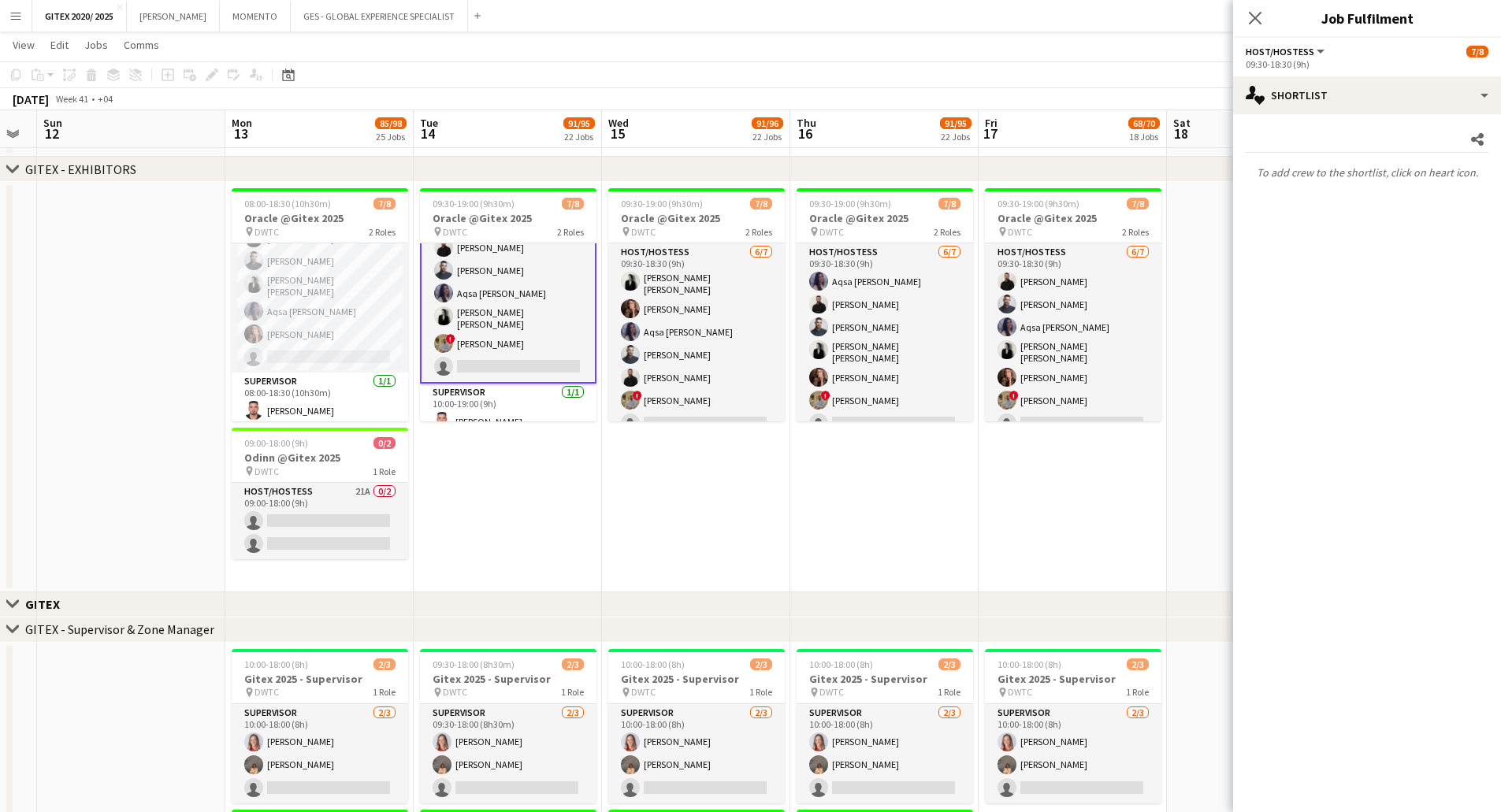
scroll to position [69, 0]
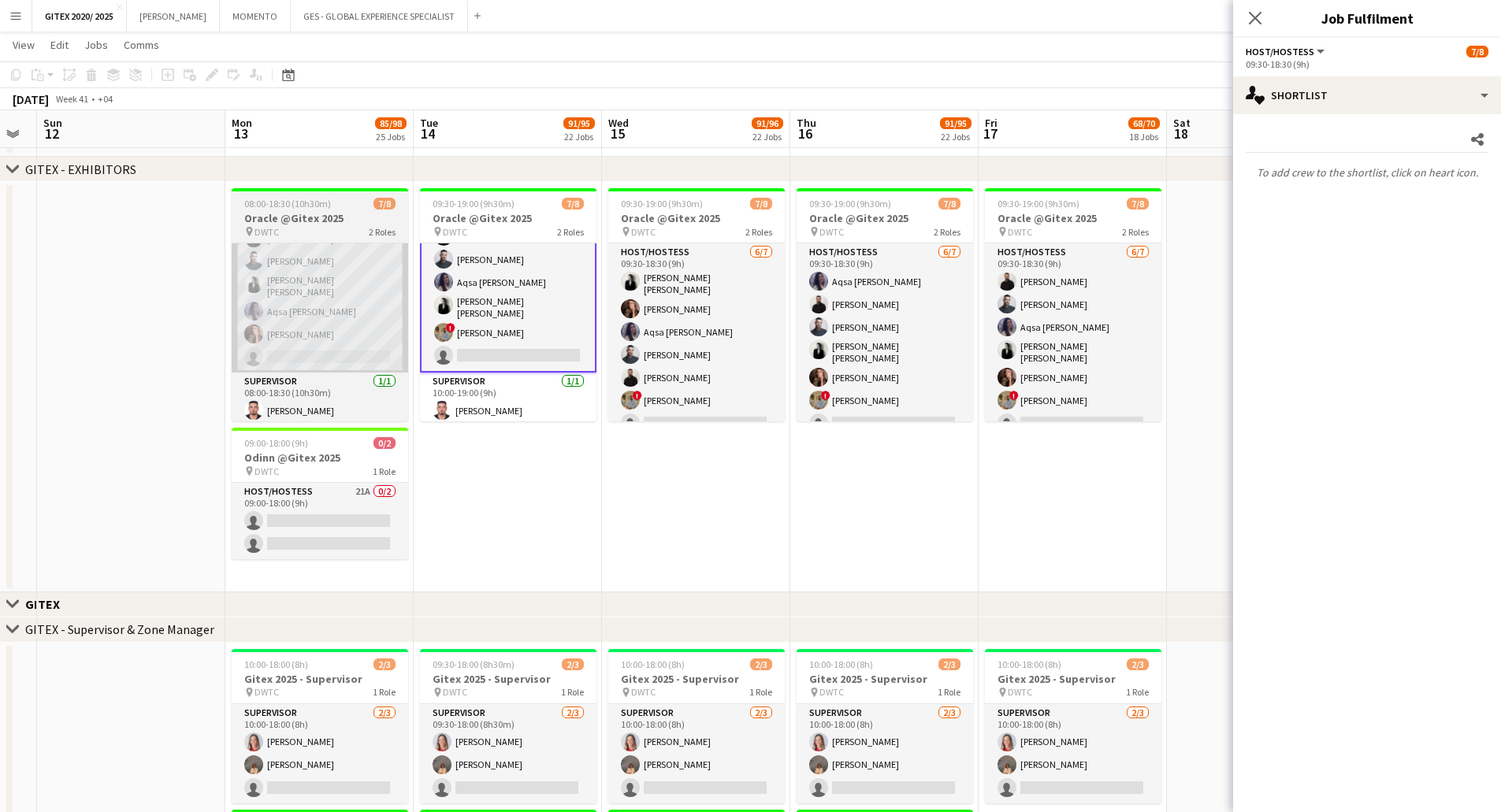
drag, startPoint x: 521, startPoint y: 399, endPoint x: 352, endPoint y: 314, distance: 189.2
click at [520, 398] on app-card-role "Supervisor 1/1 10:00-19:00 (9h) Hussein Abdallah" at bounding box center [508, 400] width 176 height 54
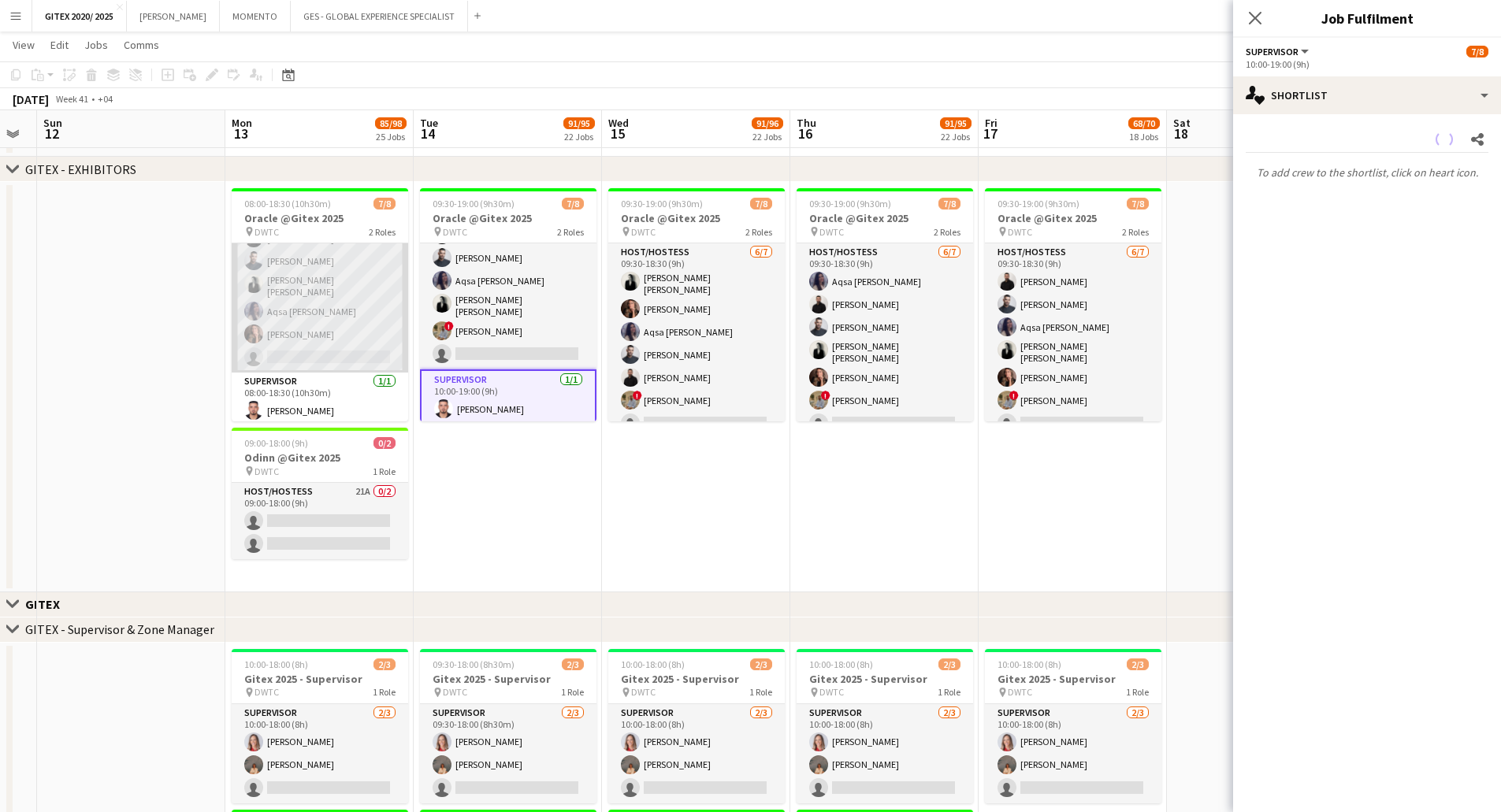
scroll to position [0, 529]
click at [327, 285] on app-card-role "Host/Hostess 16A 6/7 08:00-18:30 (10h30m) ! Hussain Almeshal George charbel Mba…" at bounding box center [318, 274] width 176 height 195
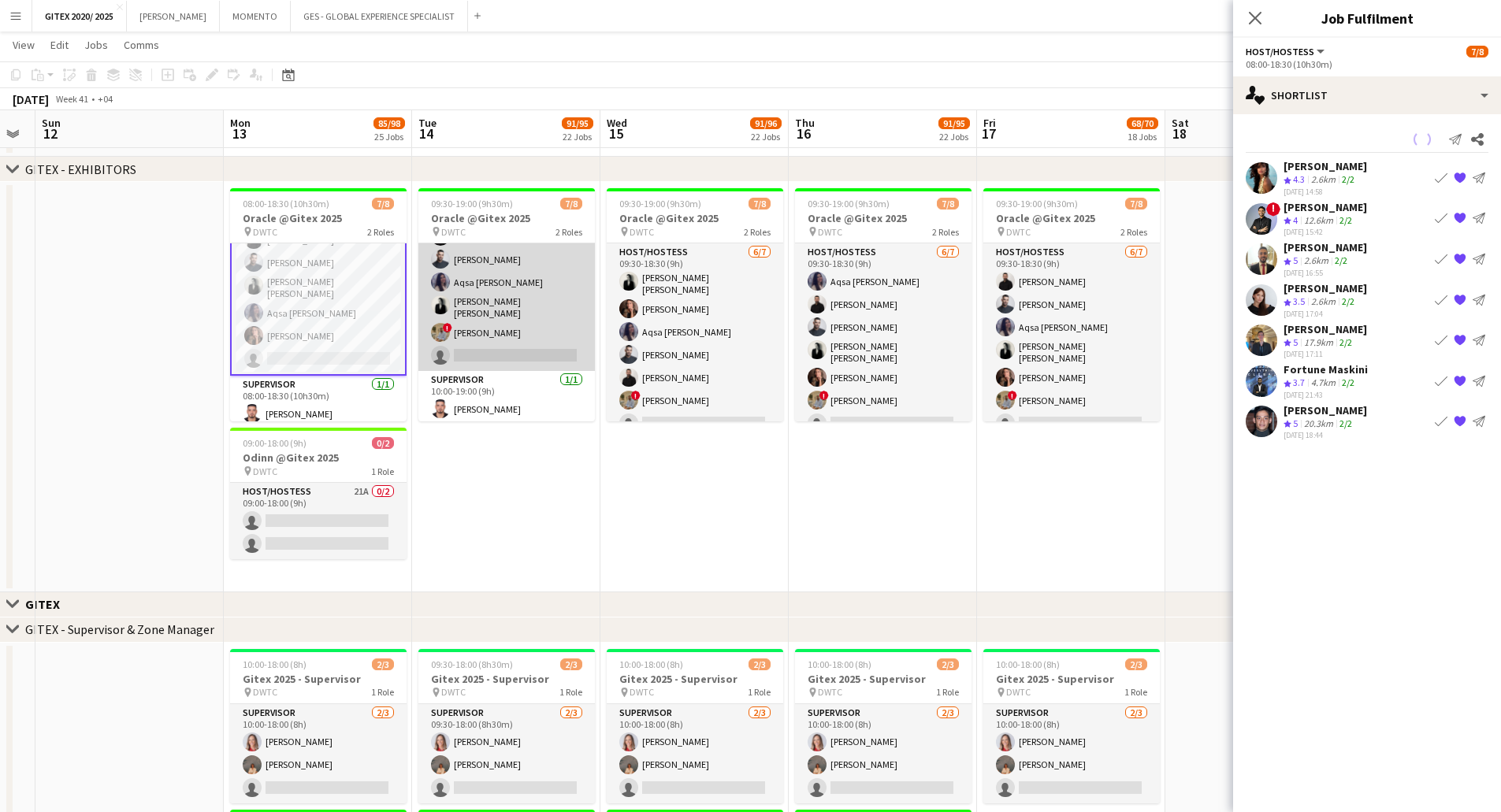
scroll to position [67, 0]
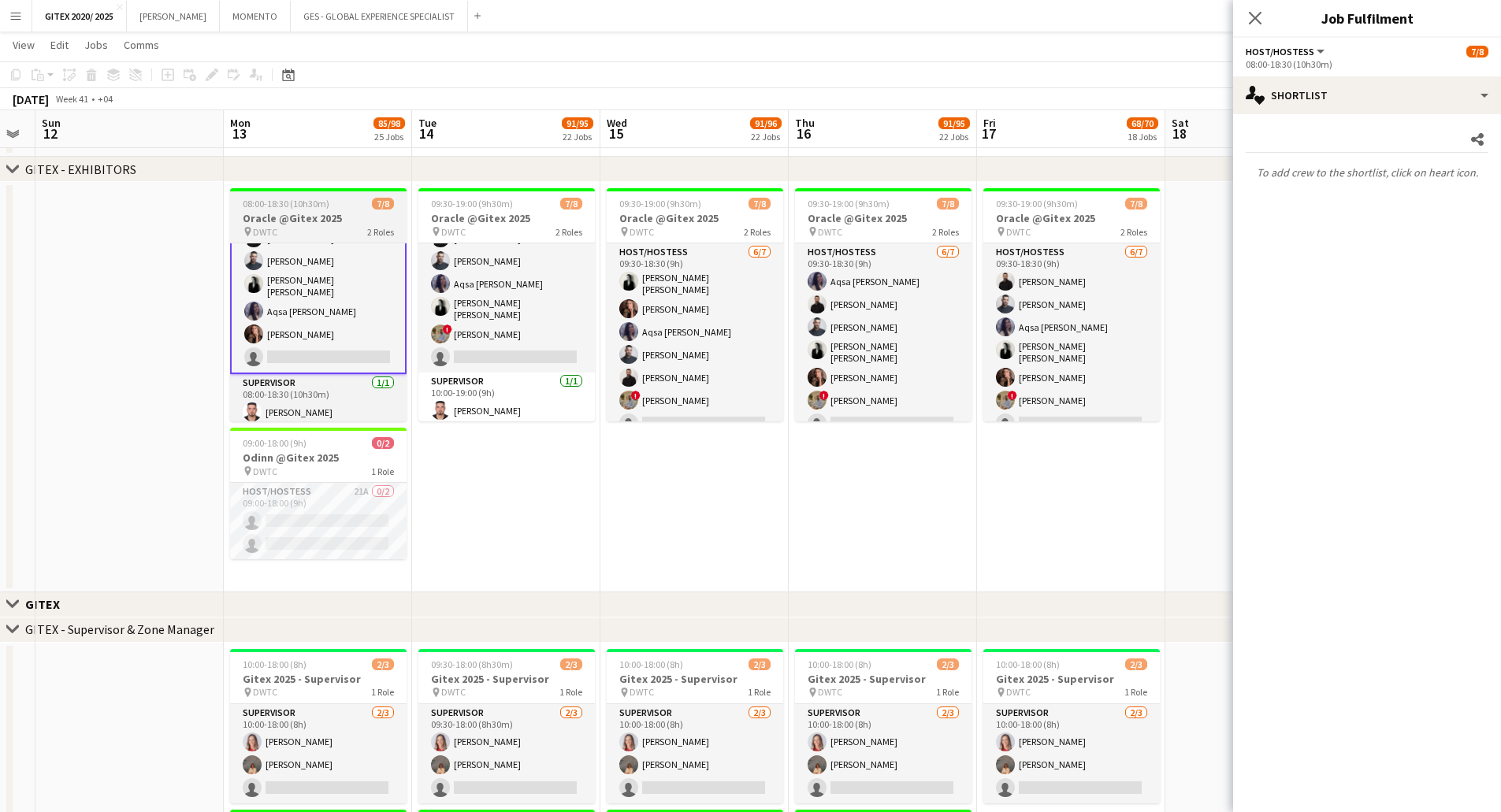
drag, startPoint x: 320, startPoint y: 370, endPoint x: 321, endPoint y: 319, distance: 51.0
click at [320, 374] on app-card-role "Supervisor 1/1 08:00-18:30 (10h30m) Hussein Abdallah" at bounding box center [318, 401] width 176 height 54
click at [325, 305] on app-card-role "Host/Hostess 17A 6/7 08:00-18:30 (10h30m) ! Hussain Almeshal George charbel Mba…" at bounding box center [318, 274] width 176 height 198
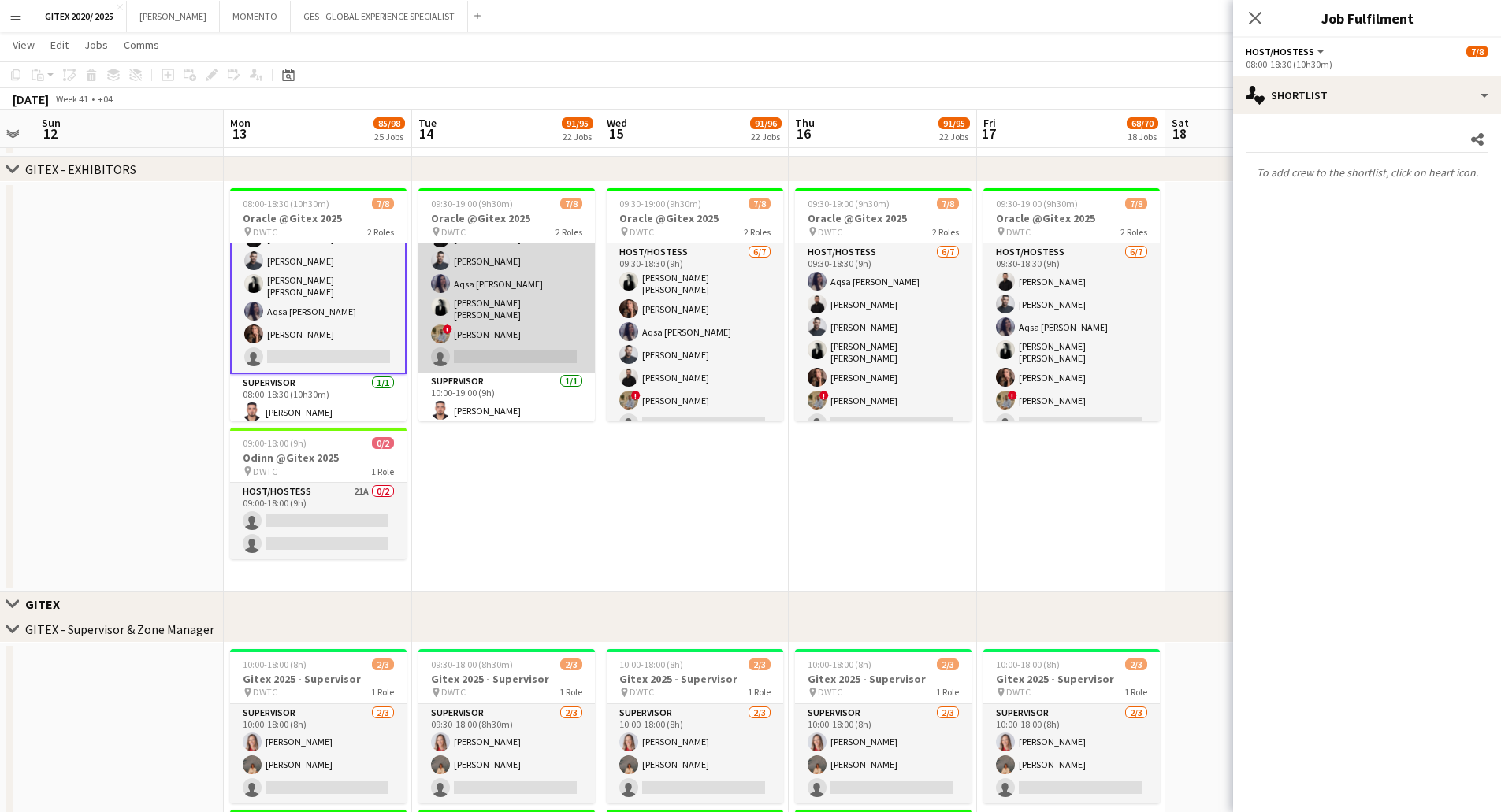
click at [520, 306] on app-card-role "Host/Hostess 6/7 09:30-18:30 (9h) Julia Drumond George charbel Mbayed Amine Cha…" at bounding box center [506, 274] width 176 height 195
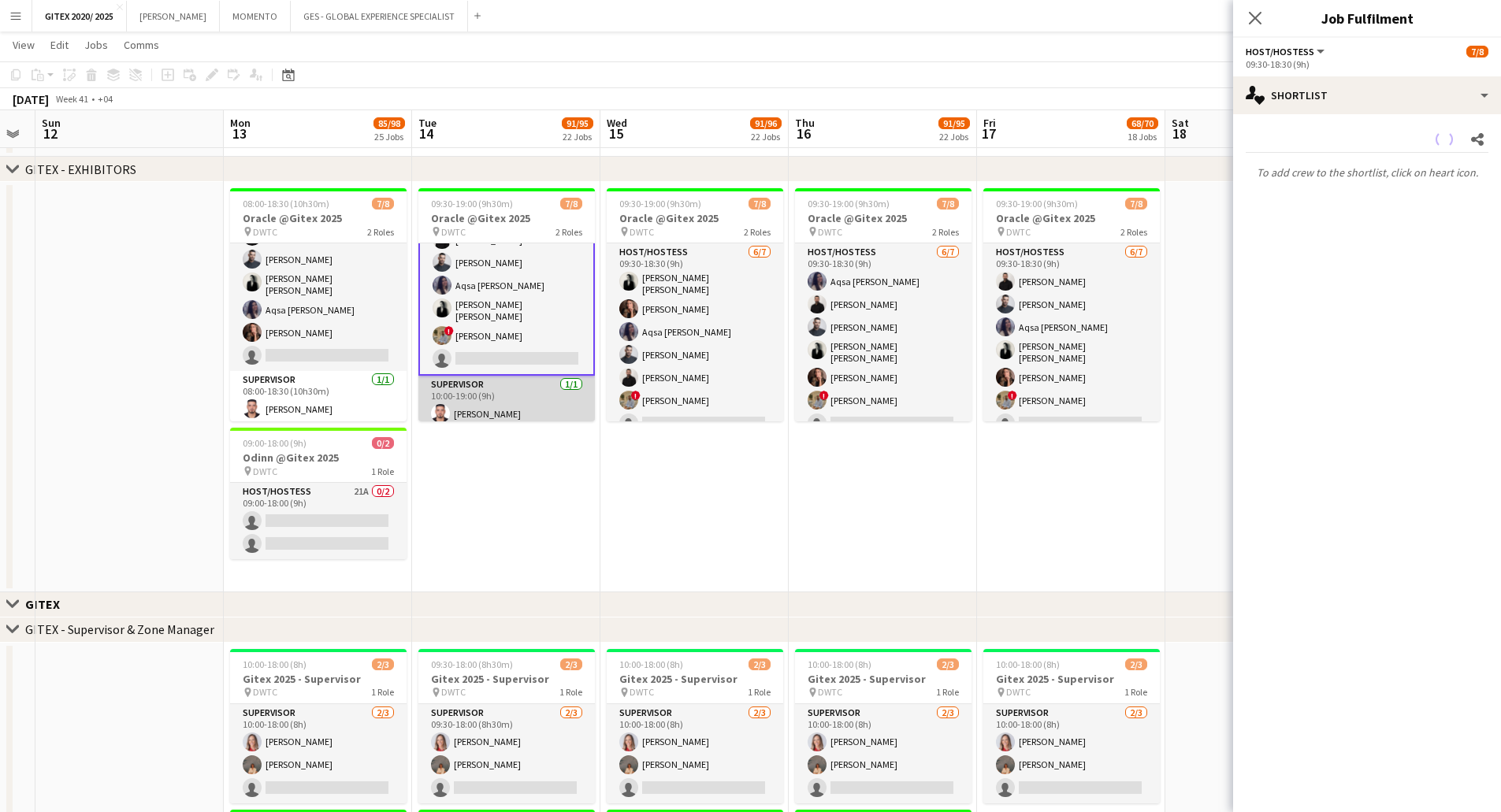
scroll to position [66, 0]
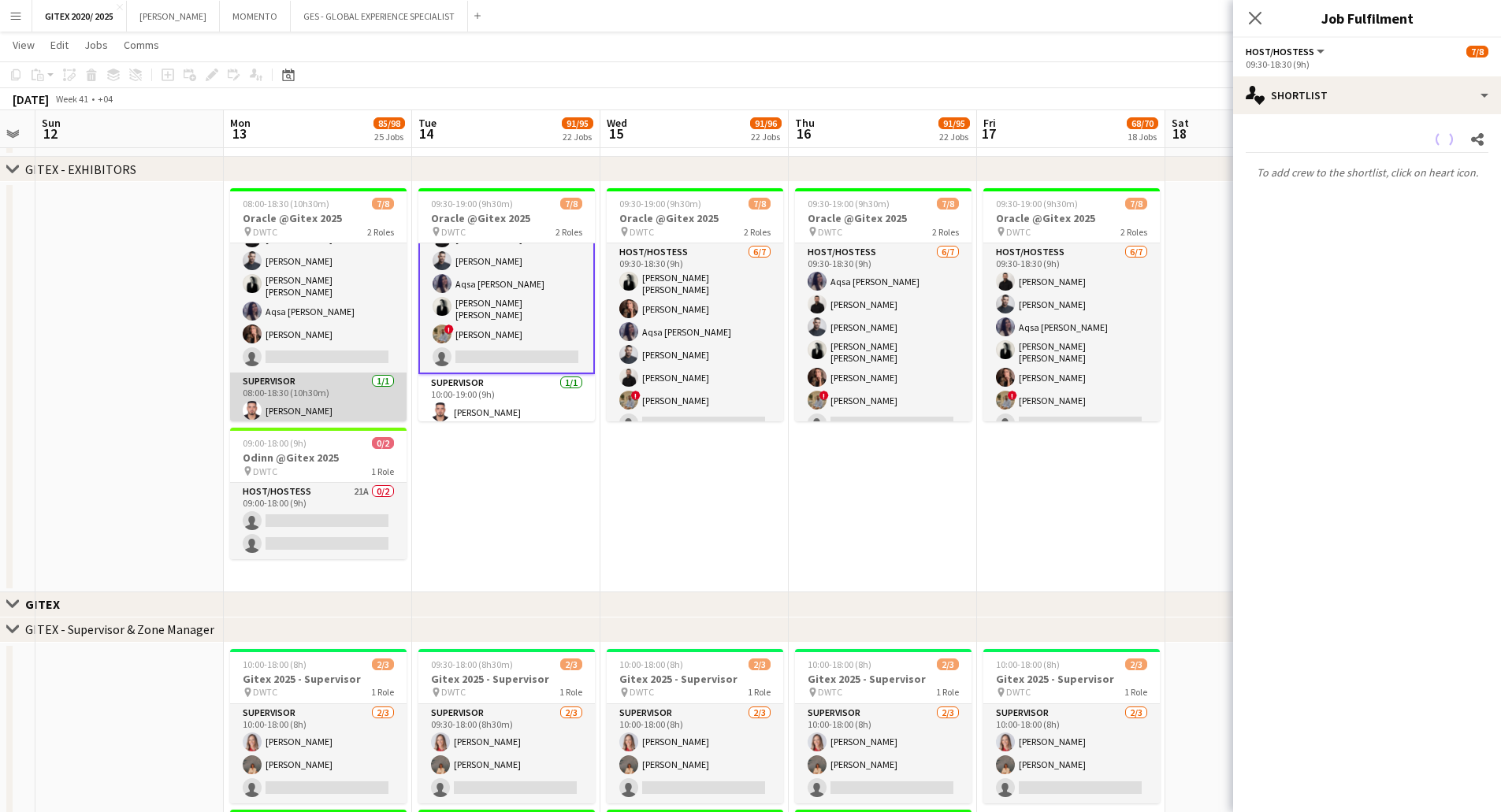
click at [270, 395] on app-card-role "Supervisor 1/1 08:00-18:30 (10h30m) Hussein Abdallah" at bounding box center [318, 400] width 176 height 54
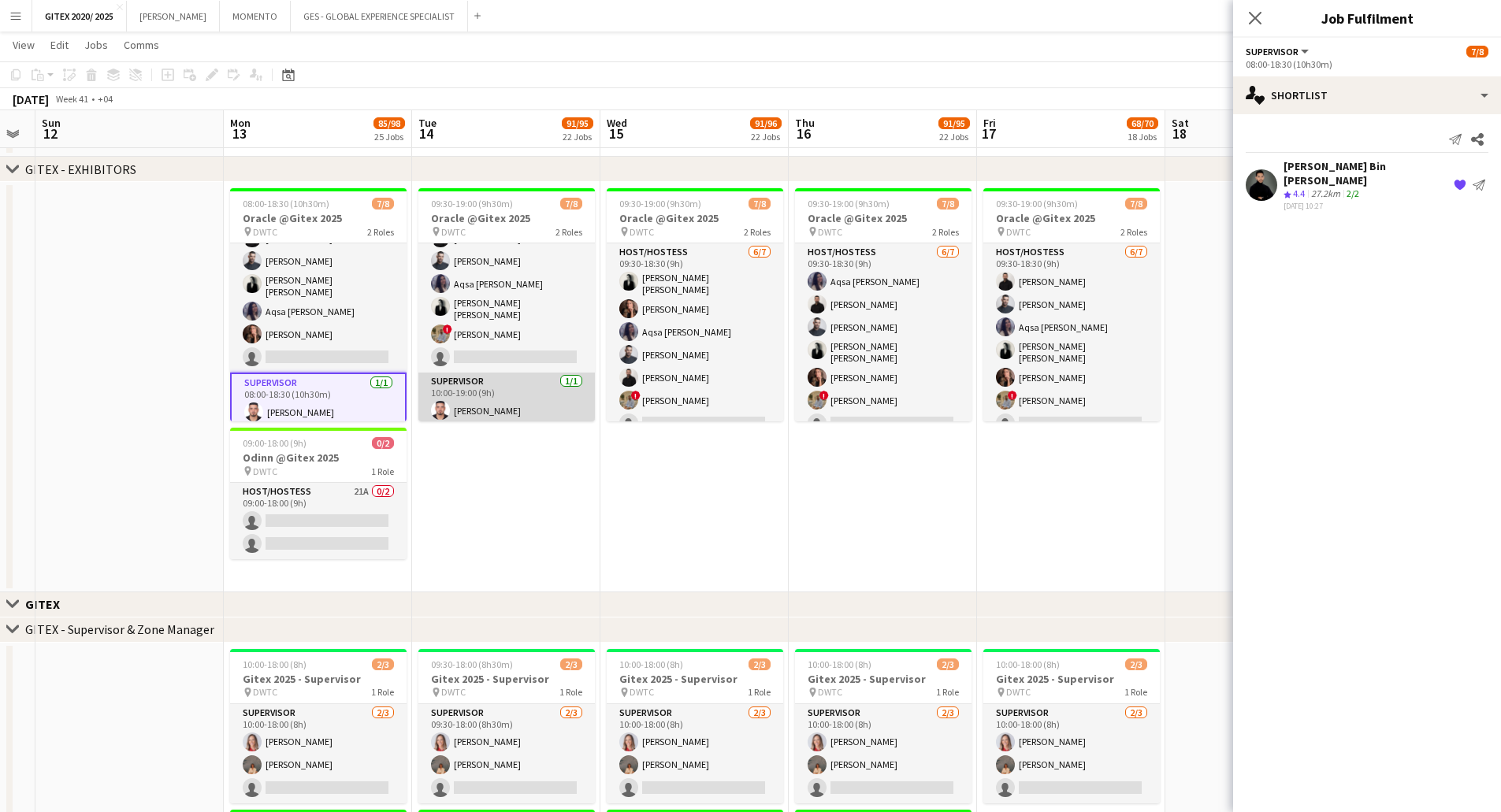
click at [475, 384] on app-card-role "Supervisor 1/1 10:00-19:00 (9h) Hussein Abdallah" at bounding box center [506, 400] width 176 height 54
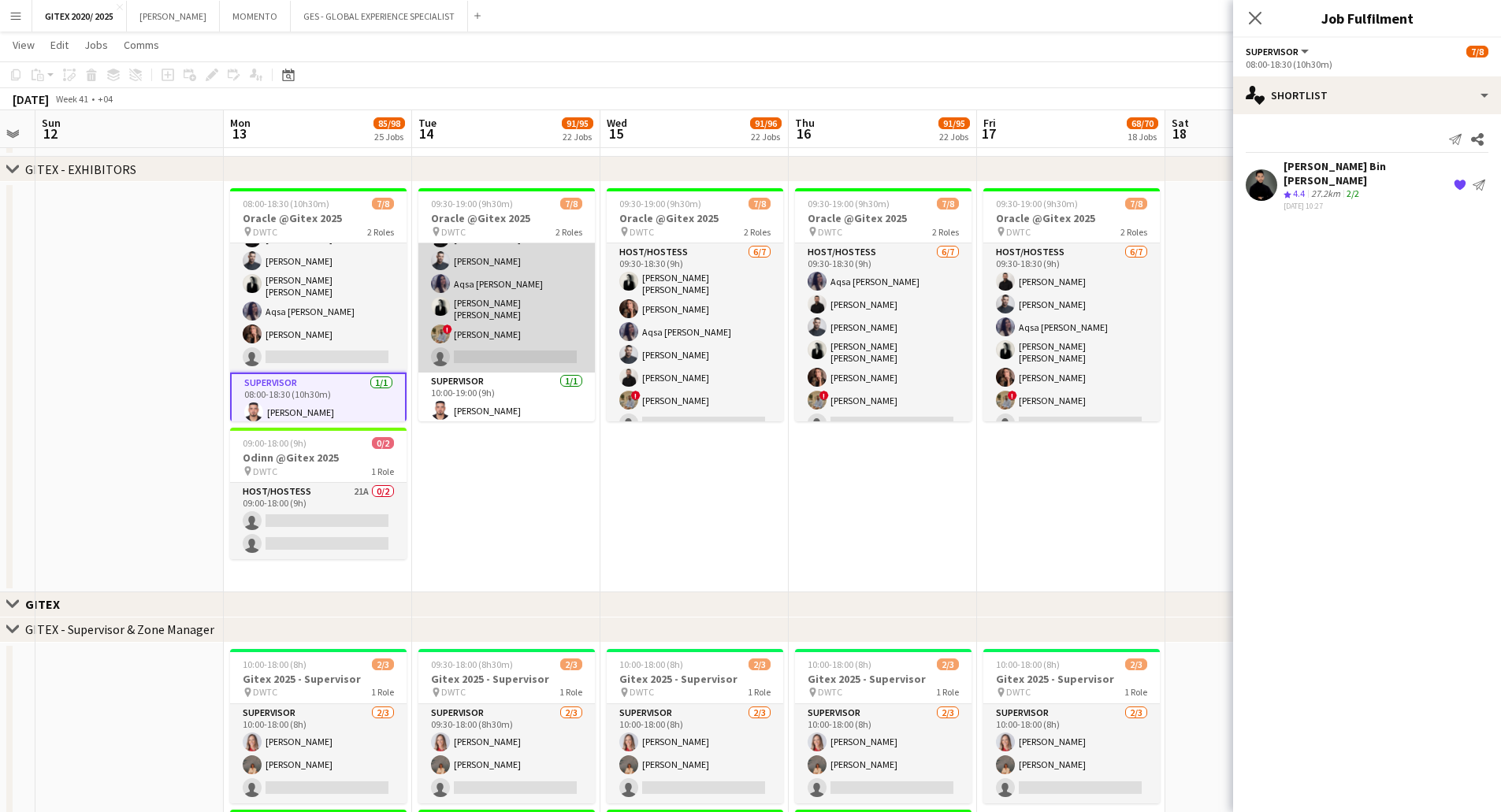
click at [486, 303] on app-card-role "Host/Hostess 6/7 09:30-18:30 (9h) Julia Drumond George charbel Mbayed Amine Cha…" at bounding box center [506, 274] width 176 height 195
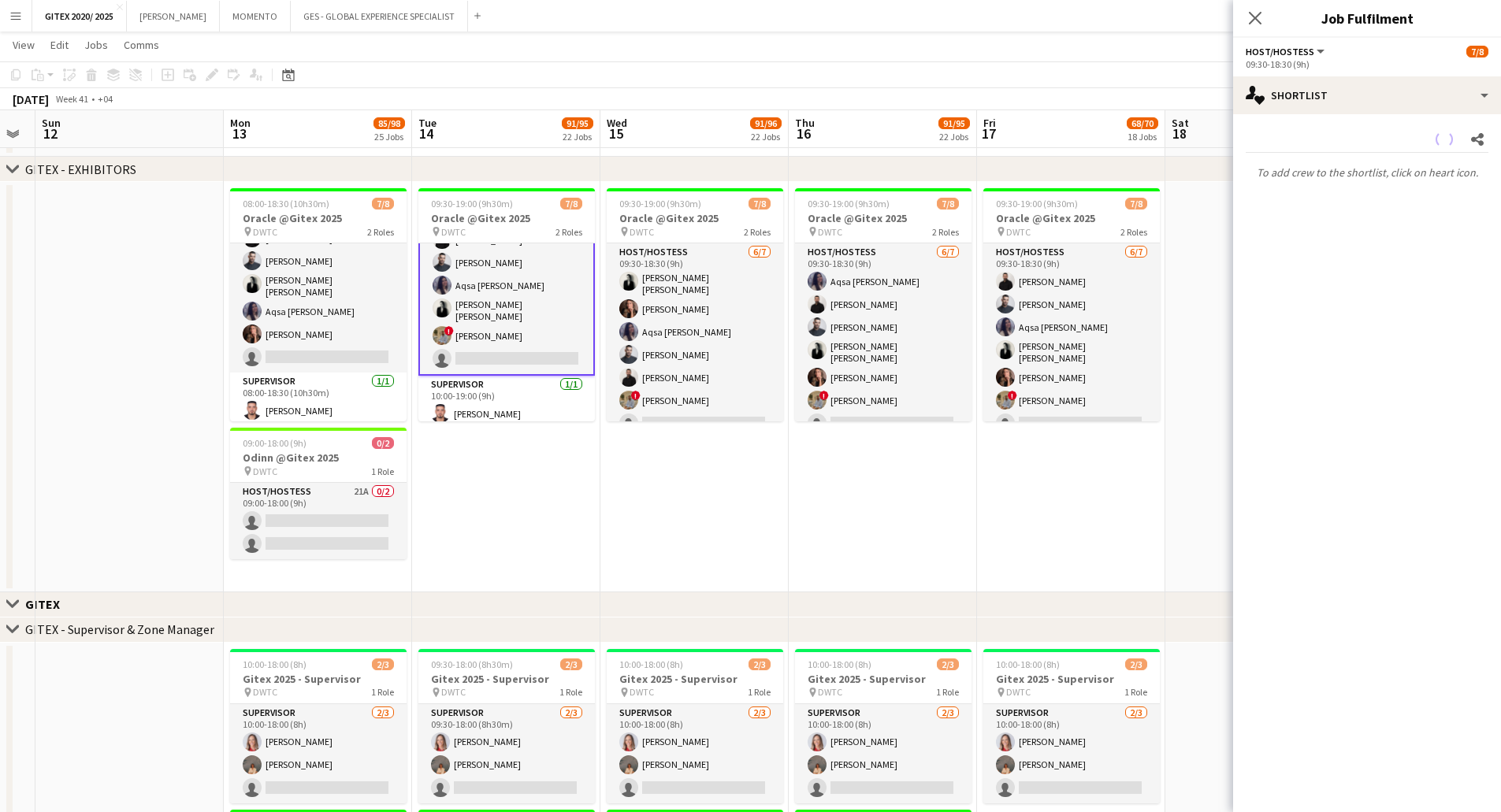
scroll to position [67, 0]
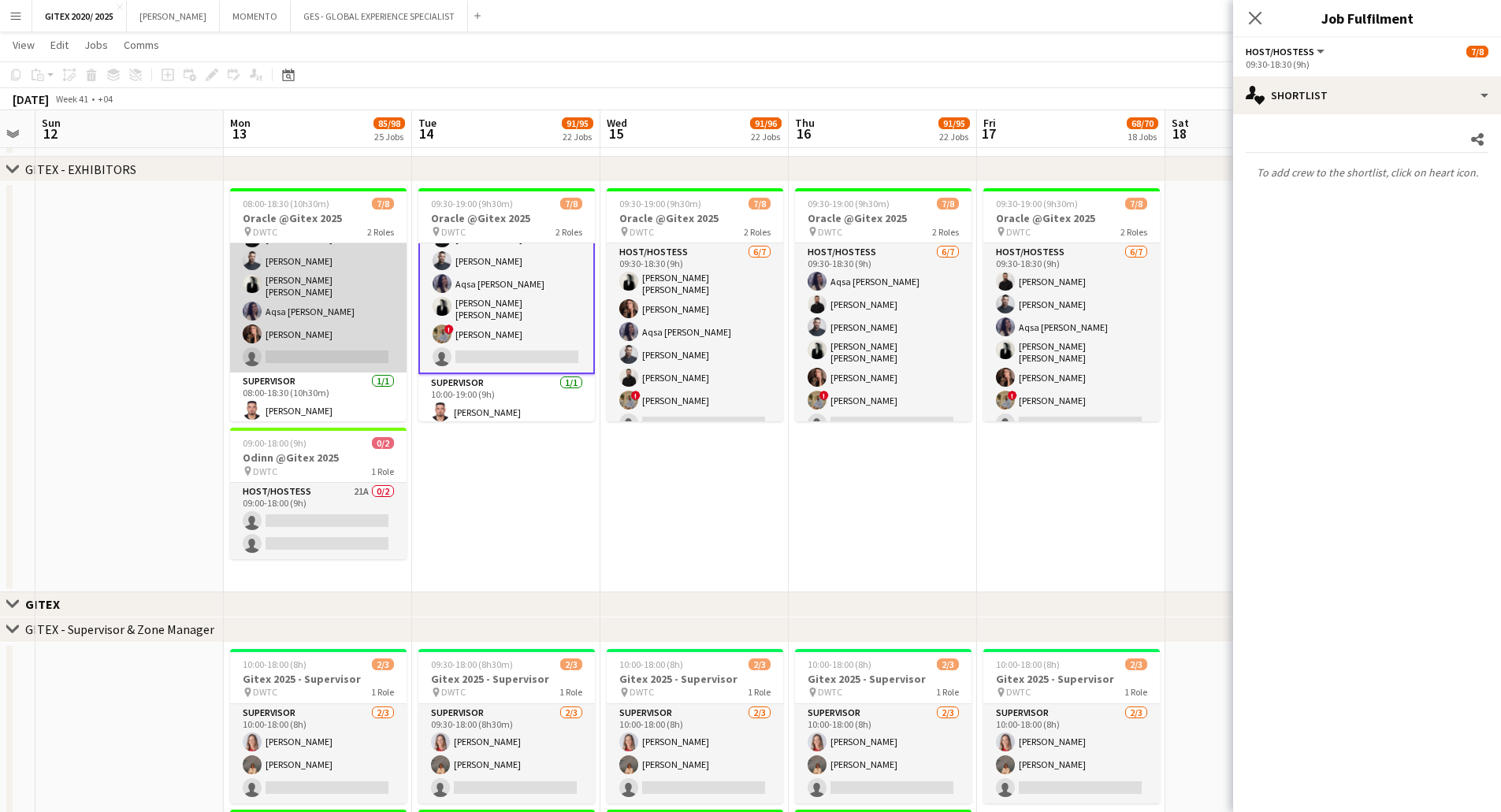
click at [335, 289] on app-card-role "Host/Hostess 17A 6/7 08:00-18:30 (10h30m) ! Hussain Almeshal George charbel Mba…" at bounding box center [318, 274] width 176 height 195
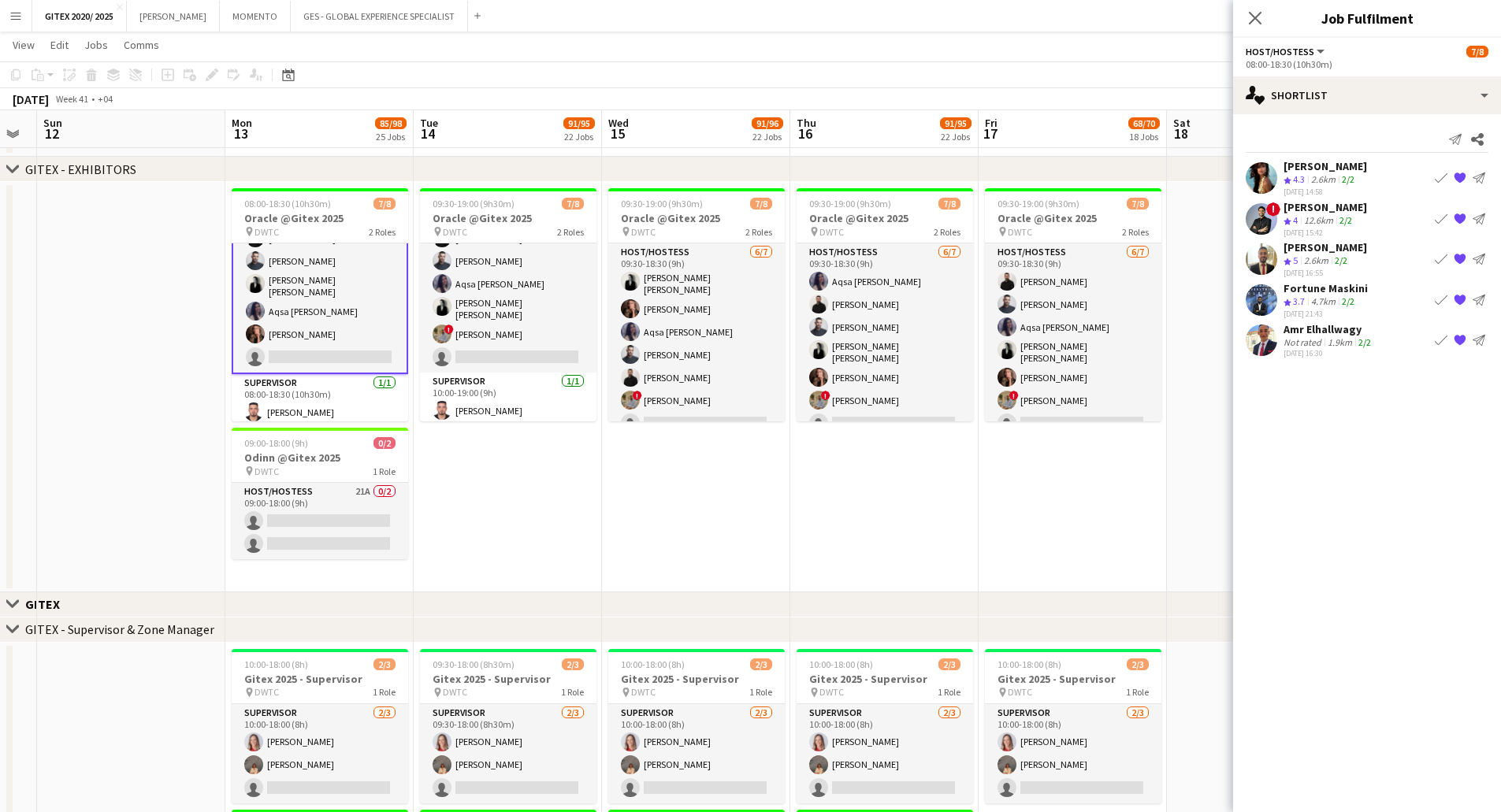
drag, startPoint x: 347, startPoint y: 404, endPoint x: 1302, endPoint y: 262, distance: 965.5
click at [347, 404] on app-card-role "Supervisor 1/1 08:00-18:30 (10h30m) Hussein Abdallah" at bounding box center [320, 401] width 176 height 54
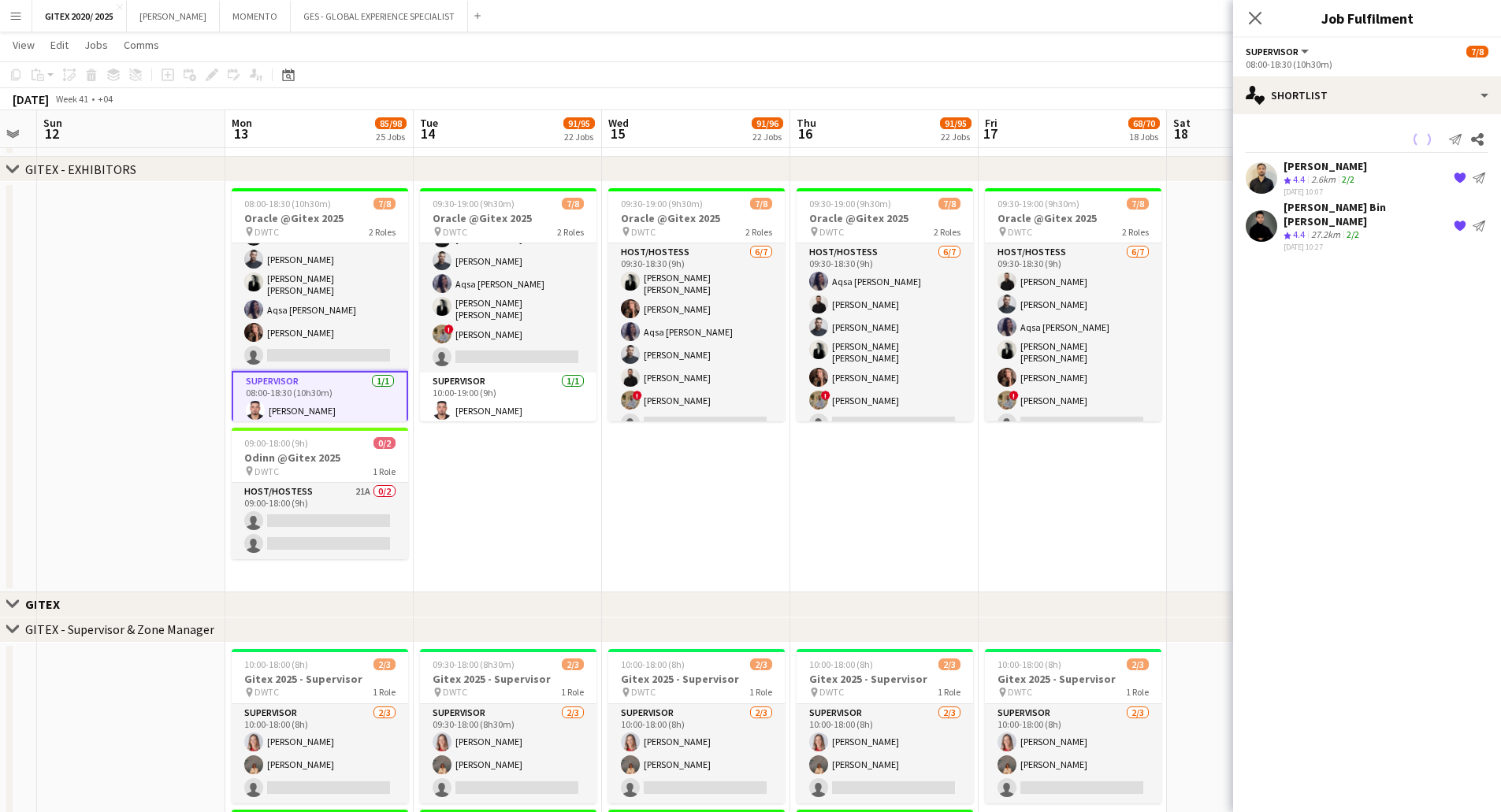
scroll to position [66, 0]
click at [1331, 187] on div "27.2km" at bounding box center [1325, 193] width 36 height 13
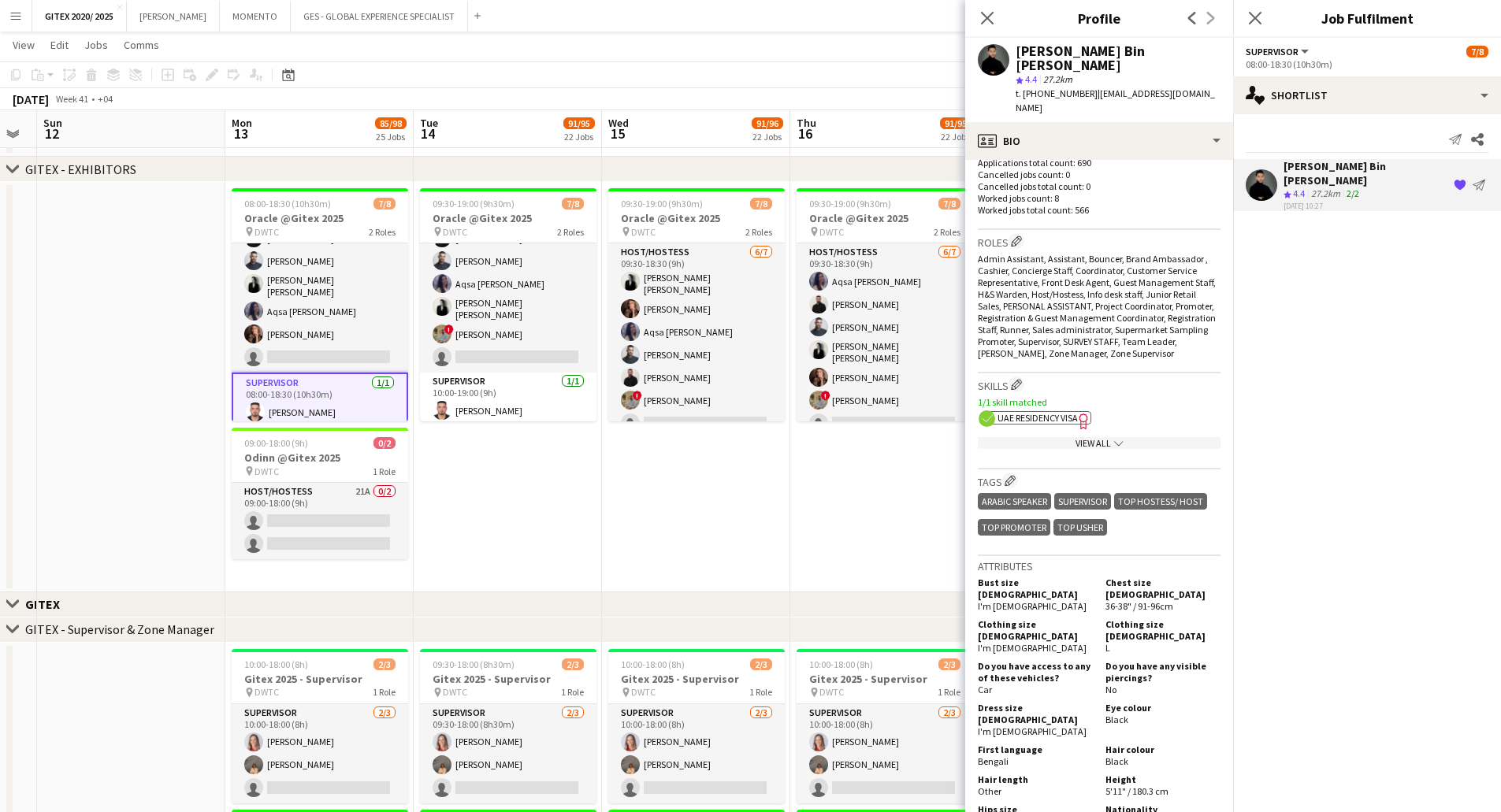
scroll to position [630, 0]
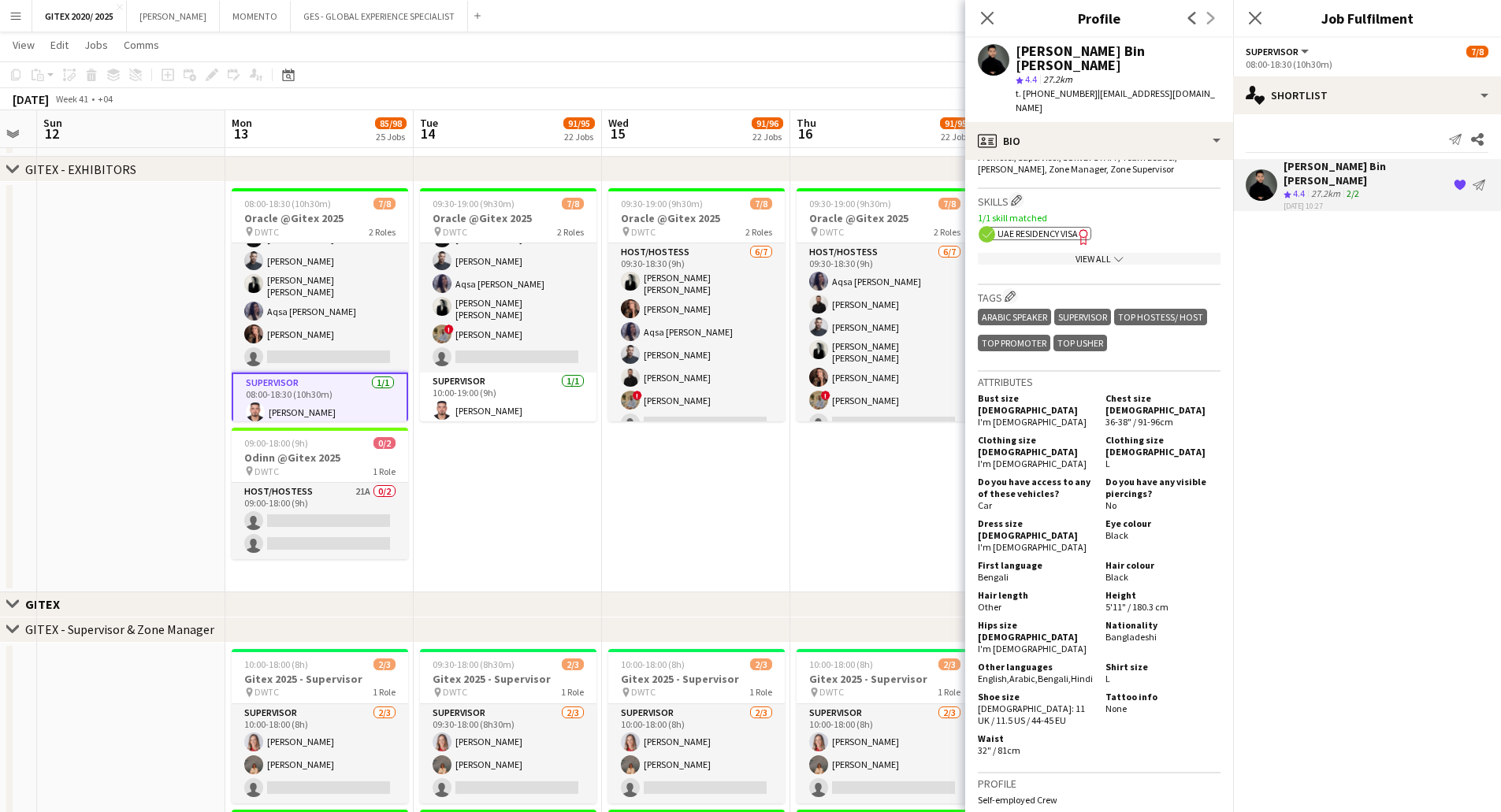
click at [1066, 253] on div "View All chevron-down" at bounding box center [1099, 259] width 243 height 12
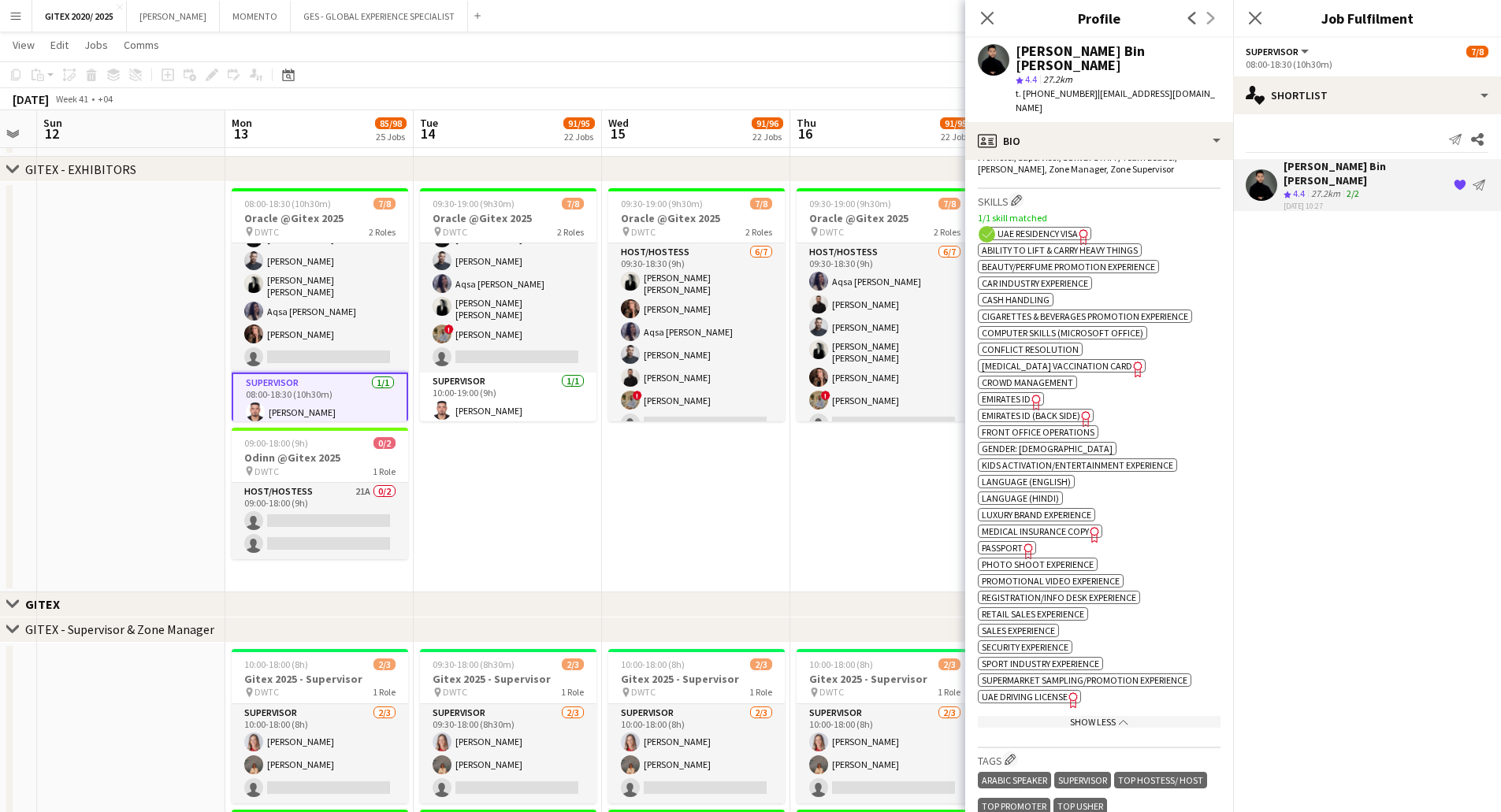
click at [1071, 228] on span "UAE Residency Visa" at bounding box center [1037, 233] width 80 height 12
click at [1030, 542] on icon "Freelancer has uploaded a photo validation of skill. Click to see" at bounding box center [1028, 550] width 17 height 17
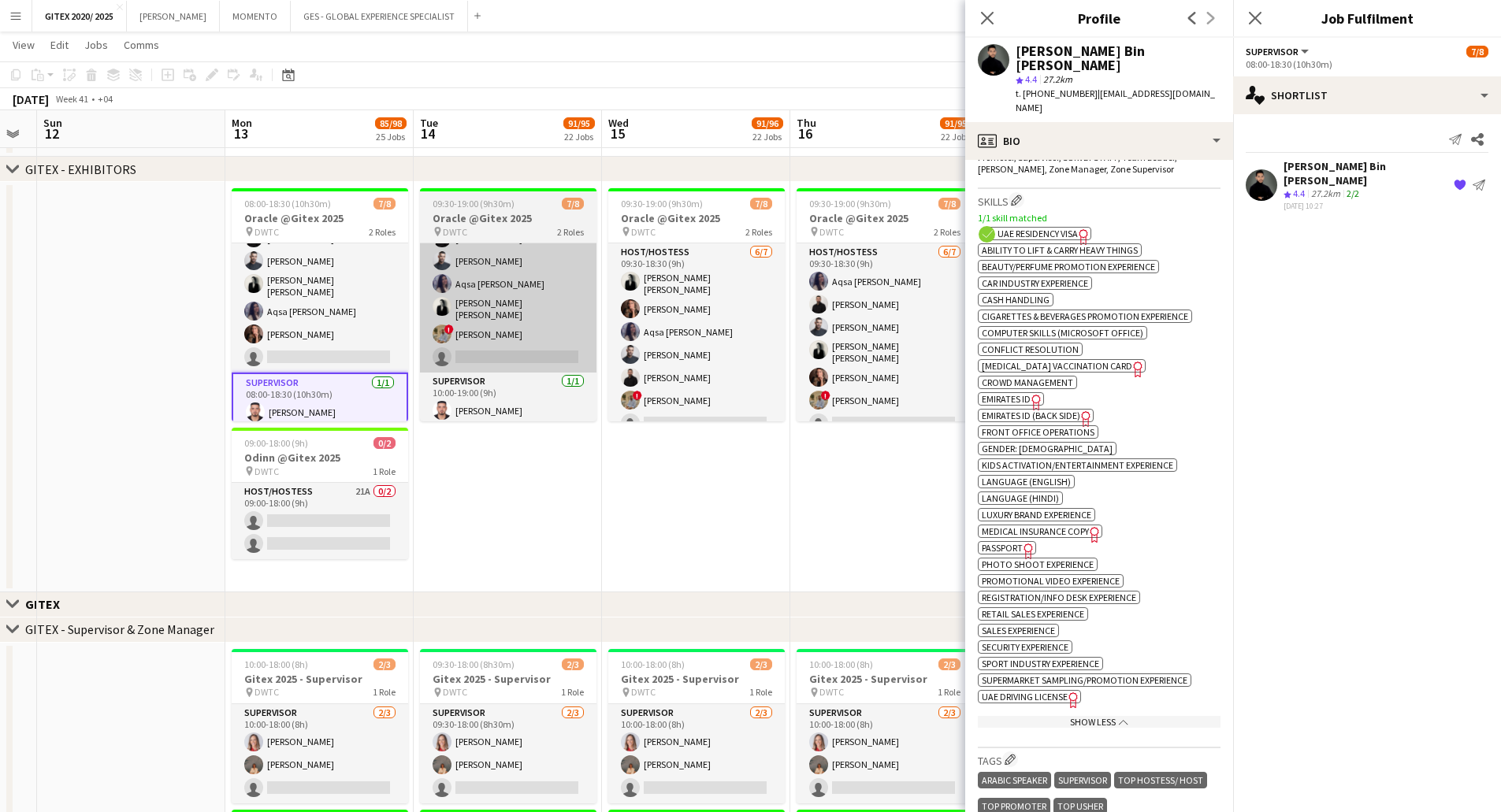
click at [320, 319] on app-card-role "Host/Hostess 18A 6/7 08:00-18:30 (10h30m) ! Hussain Almeshal George charbel Mba…" at bounding box center [320, 274] width 176 height 195
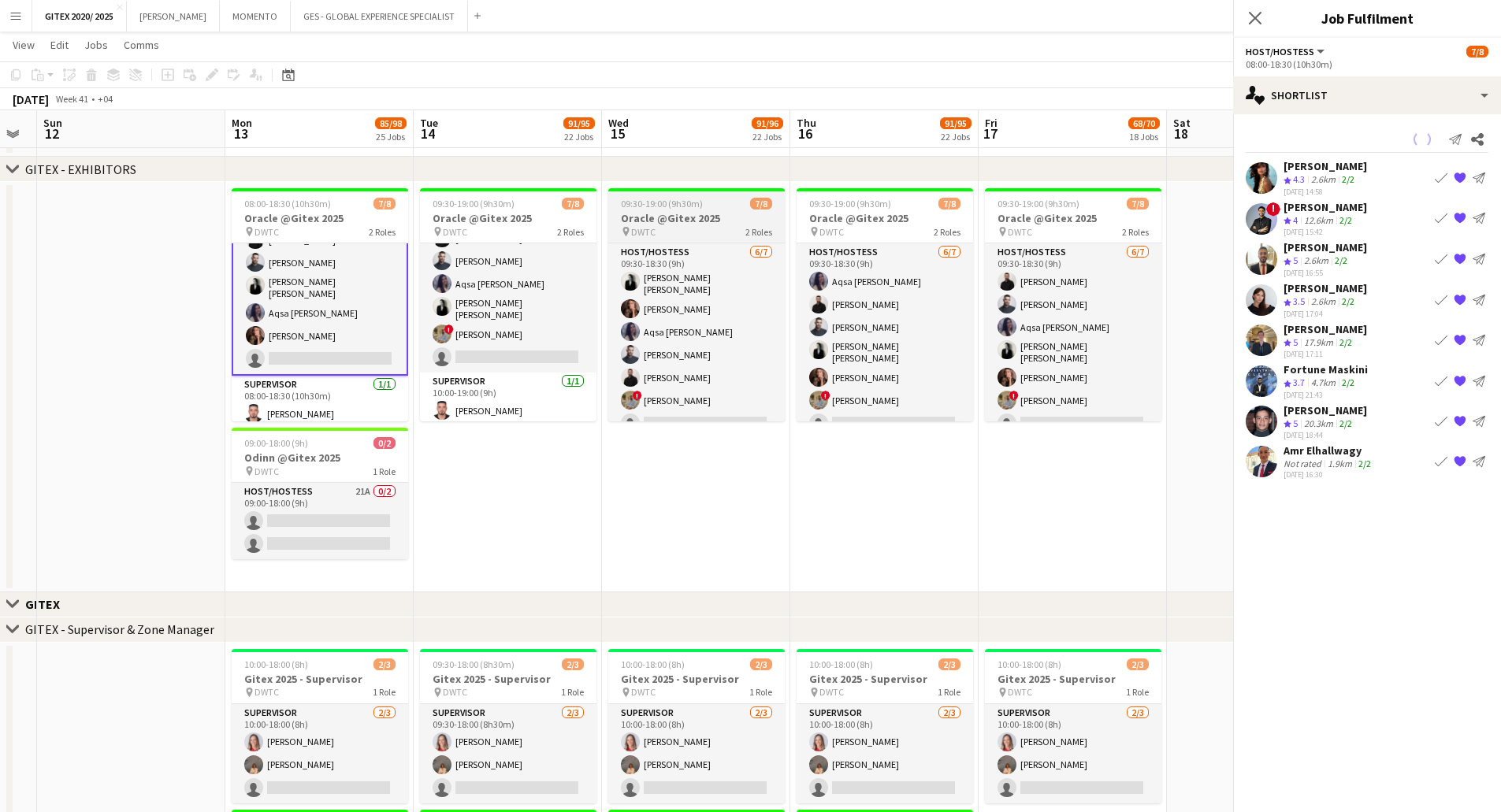
scroll to position [67, 0]
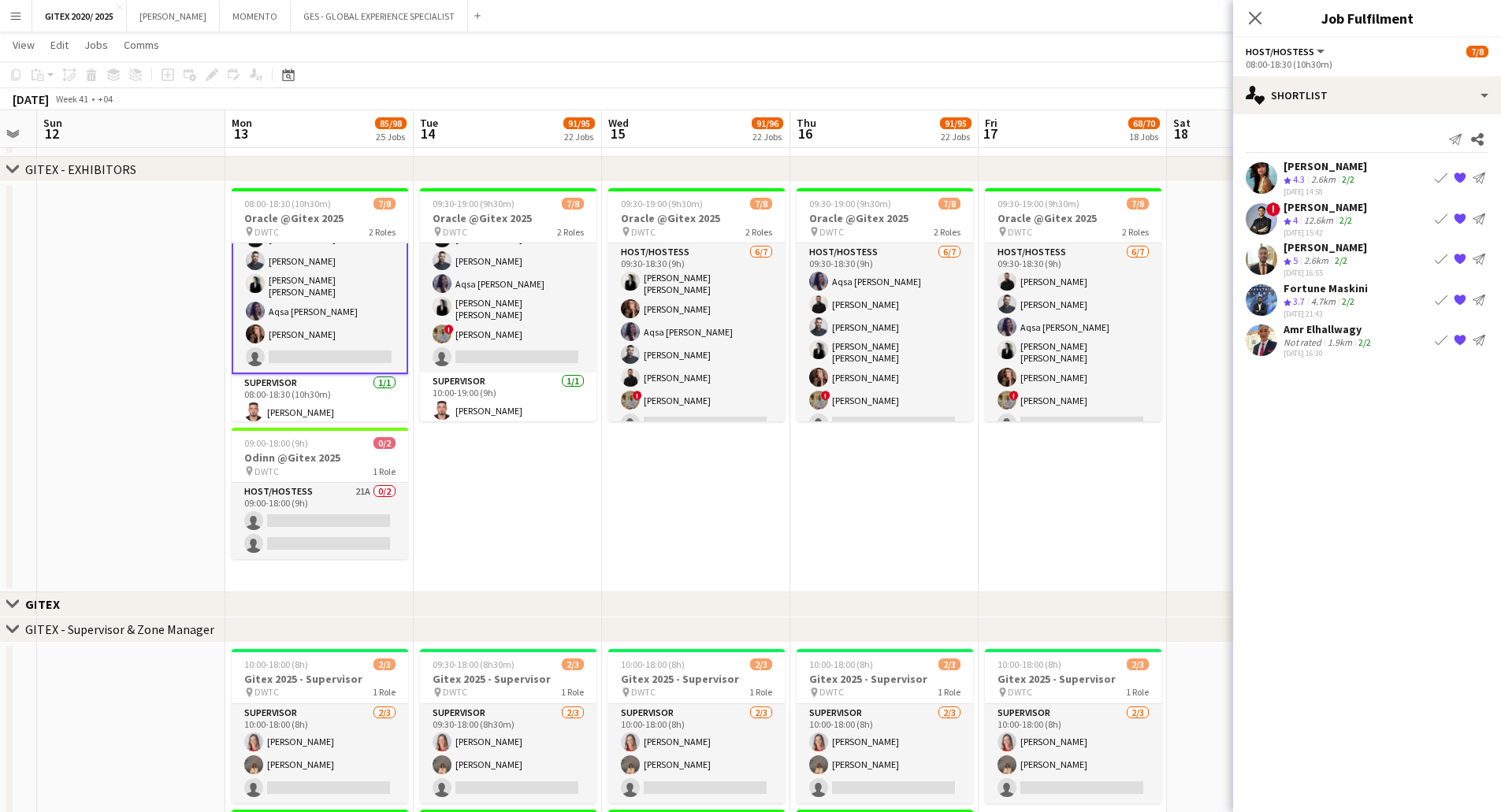
click at [1316, 182] on div "2.6km" at bounding box center [1322, 179] width 31 height 13
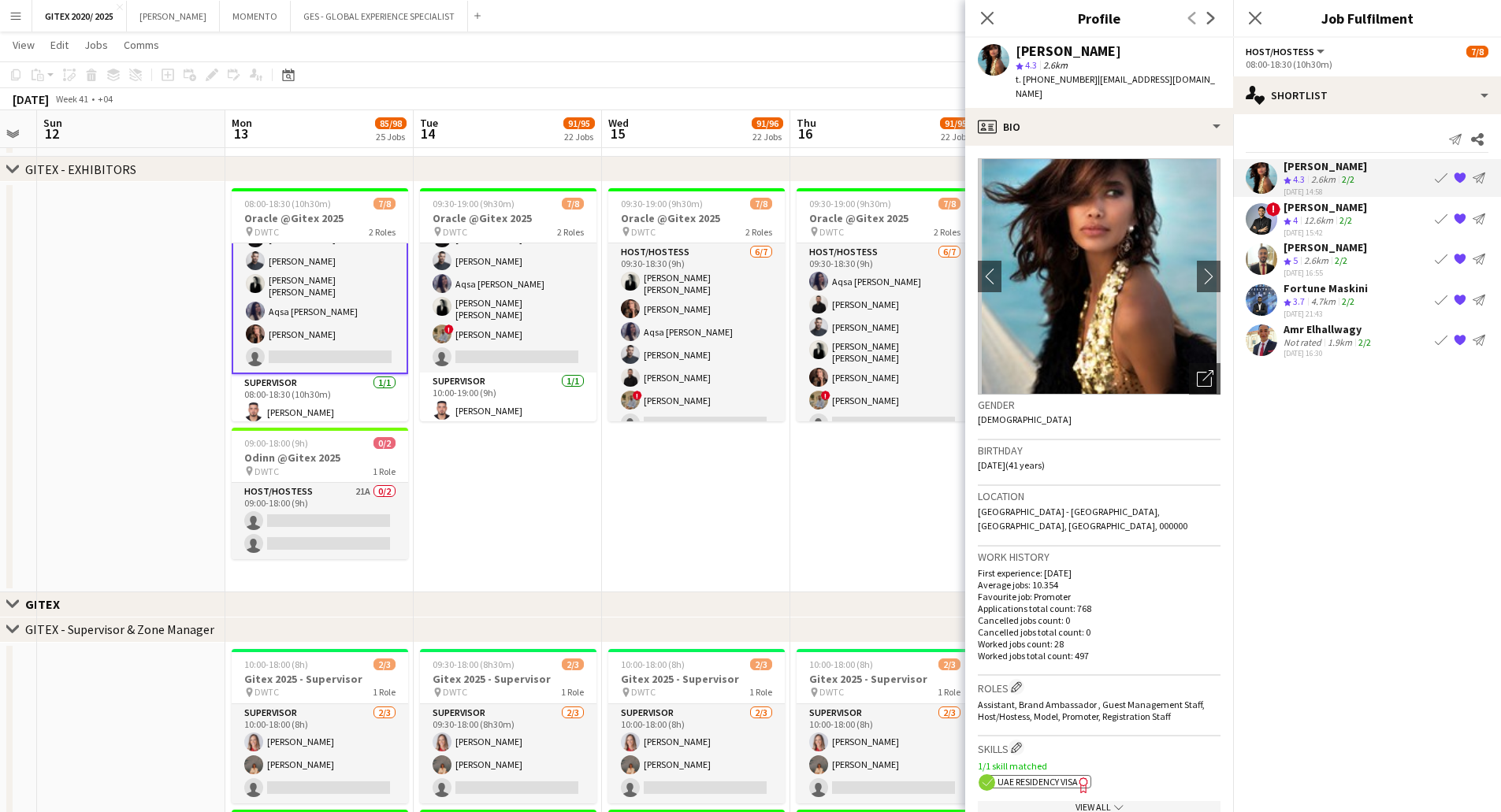
drag, startPoint x: 597, startPoint y: 546, endPoint x: 628, endPoint y: 533, distance: 33.6
click at [598, 546] on app-date-cell "09:30-19:00 (9h30m) 7/8 Oracle @Gitex 2025 pin DWTC 2 Roles Host/Hostess 6/7 09…" at bounding box center [507, 386] width 188 height 410
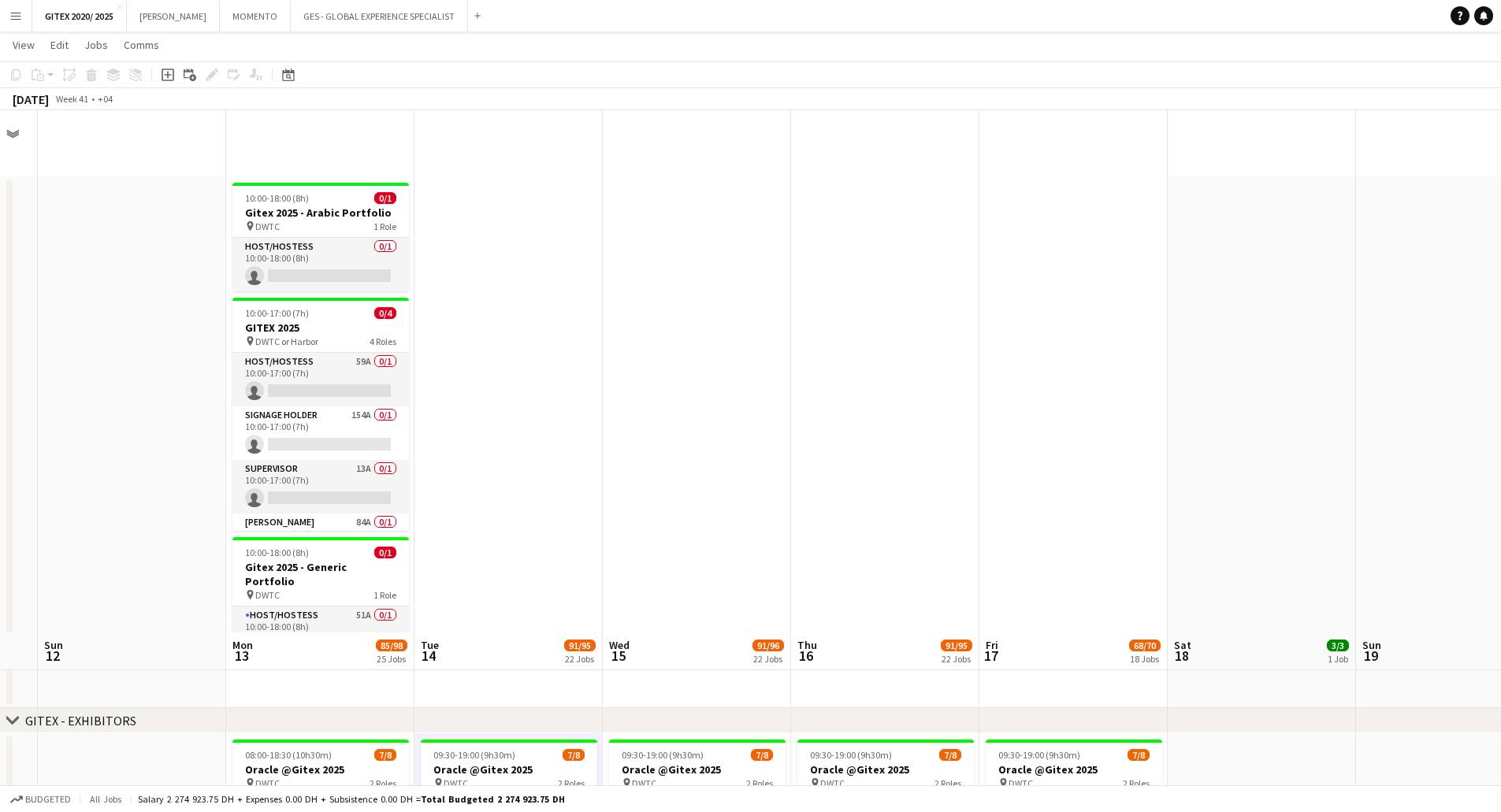
scroll to position [551, 0]
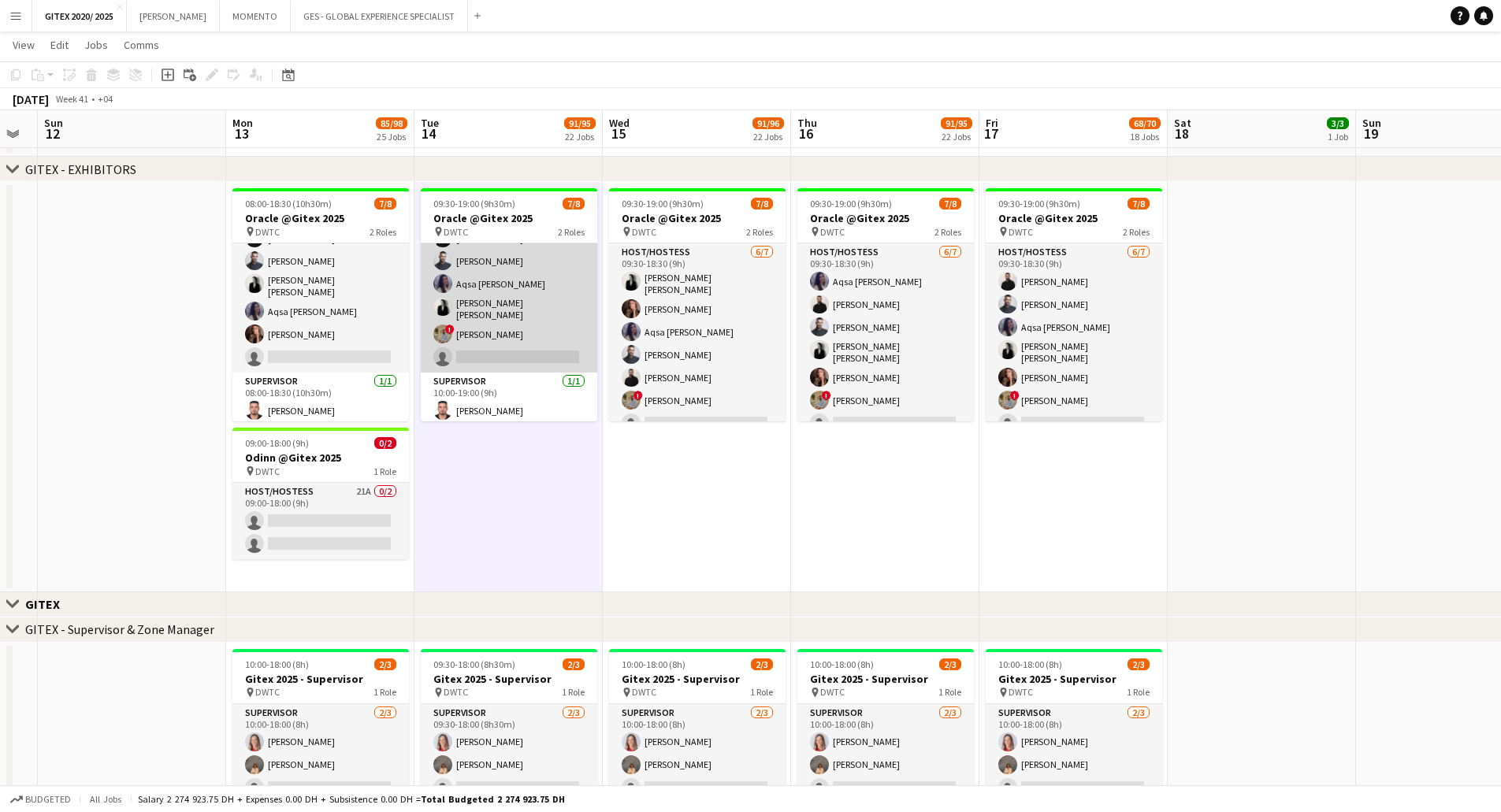
click at [484, 302] on app-card-role "Host/Hostess 6/7 09:30-18:30 (9h) Julia Drumond George charbel Mbayed Amine Cha…" at bounding box center [509, 274] width 176 height 195
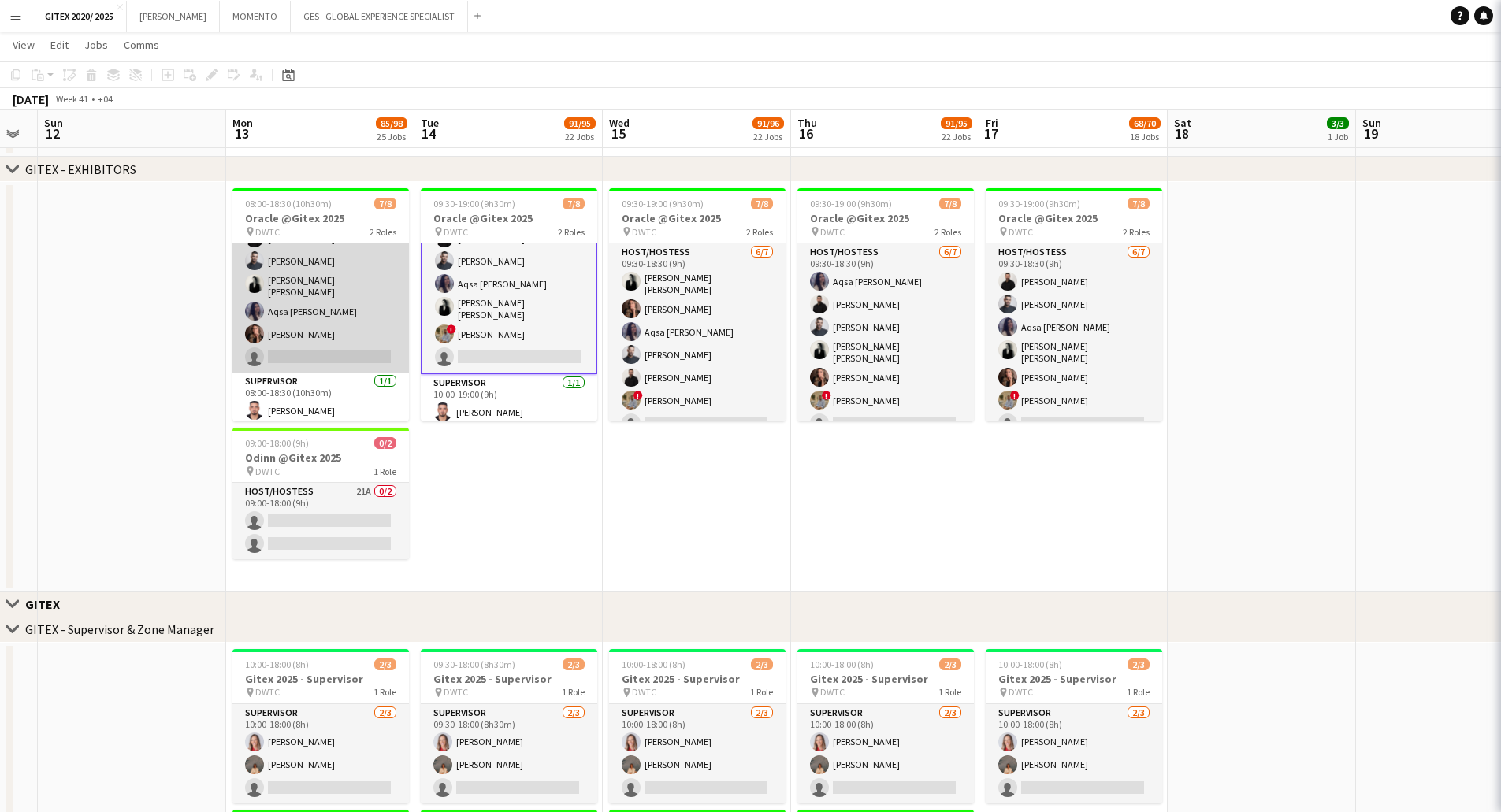
click at [340, 276] on app-card-role "Host/Hostess 18A 6/7 08:00-18:30 (10h30m) ! Hussain Almeshal George charbel Mba…" at bounding box center [321, 274] width 176 height 195
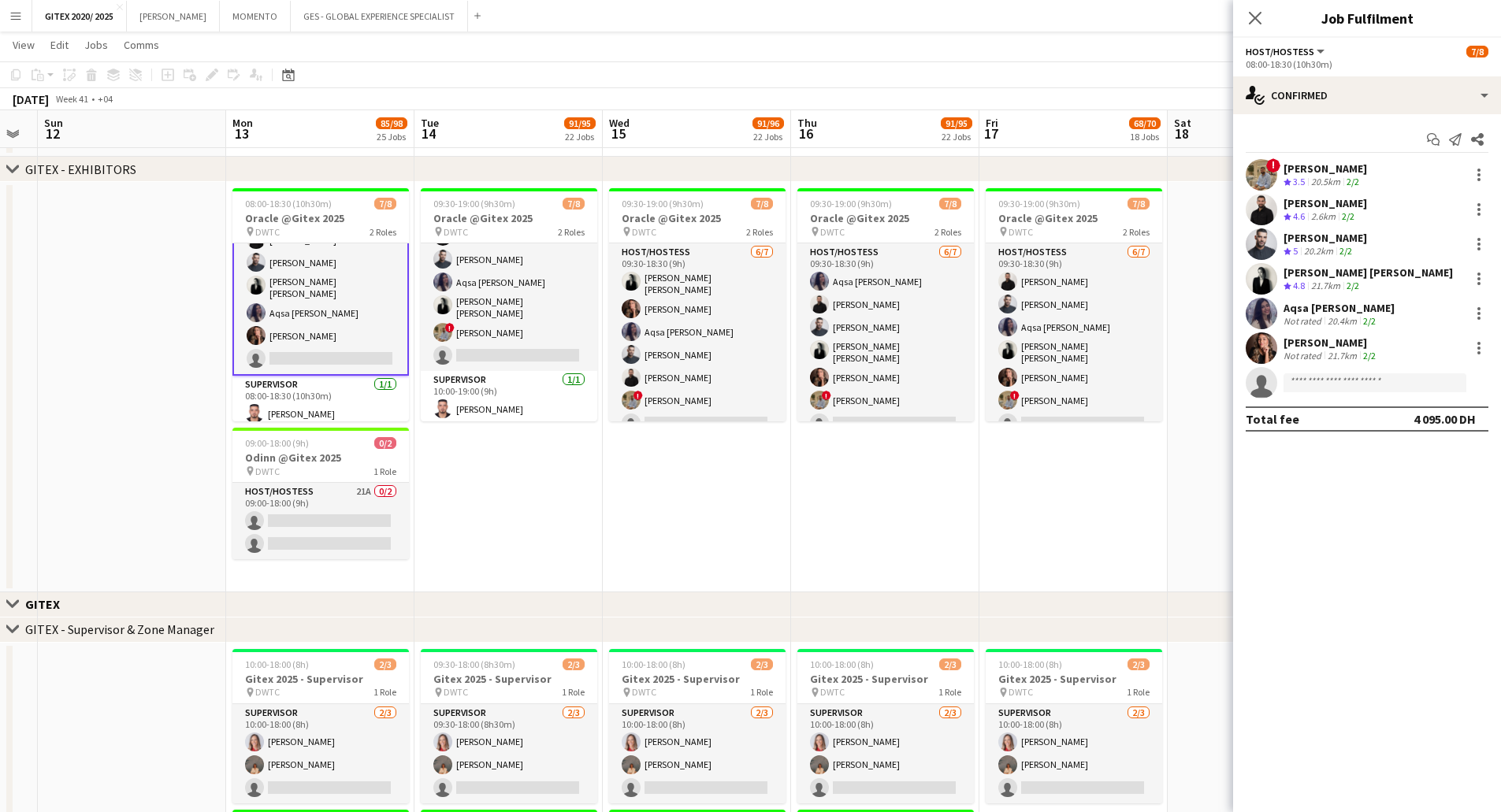
scroll to position [66, 0]
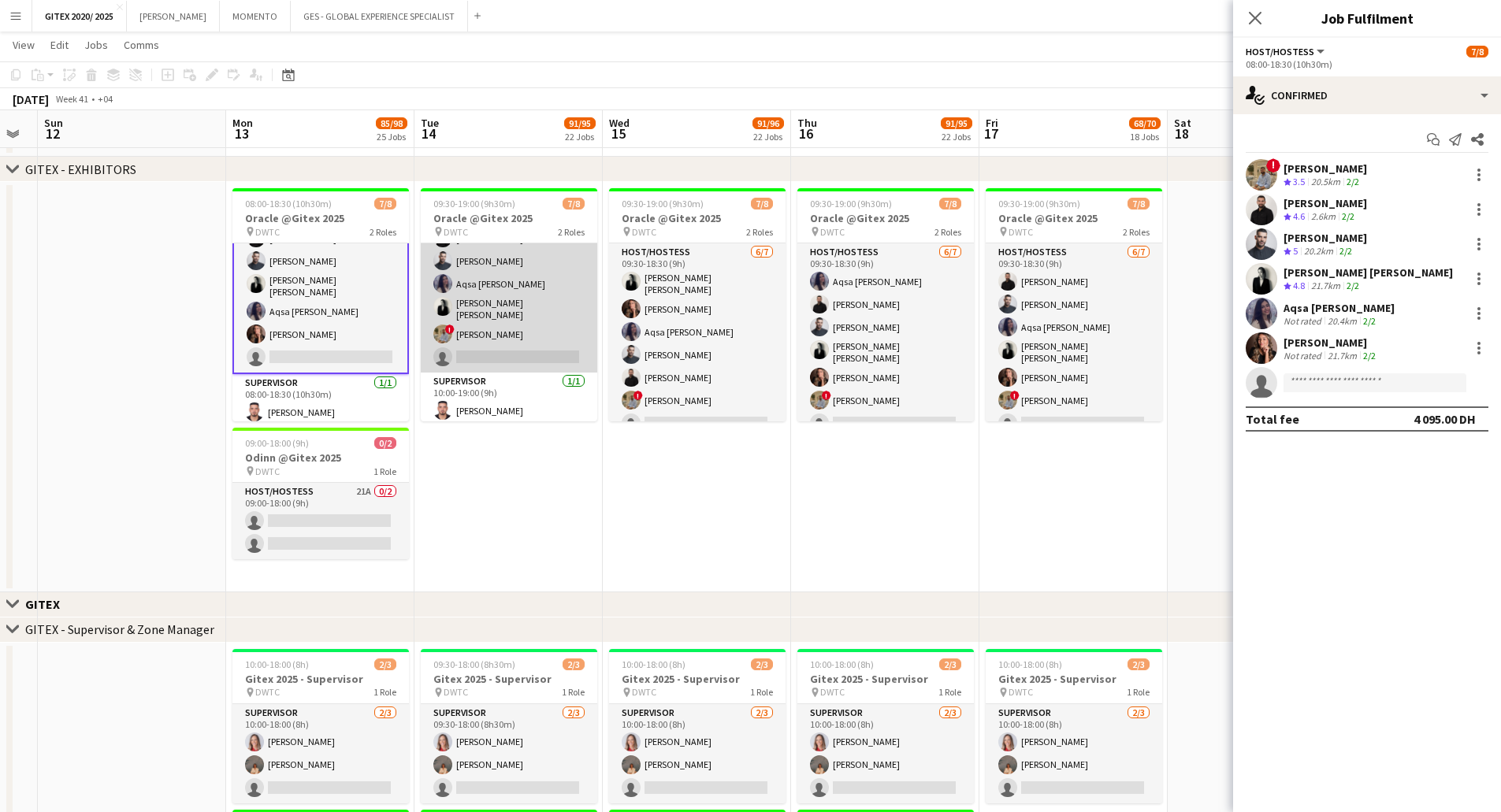
click at [466, 287] on app-card-role "Host/Hostess 6/7 09:30-18:30 (9h) Julia Drumond George charbel Mbayed Amine Cha…" at bounding box center [509, 274] width 176 height 195
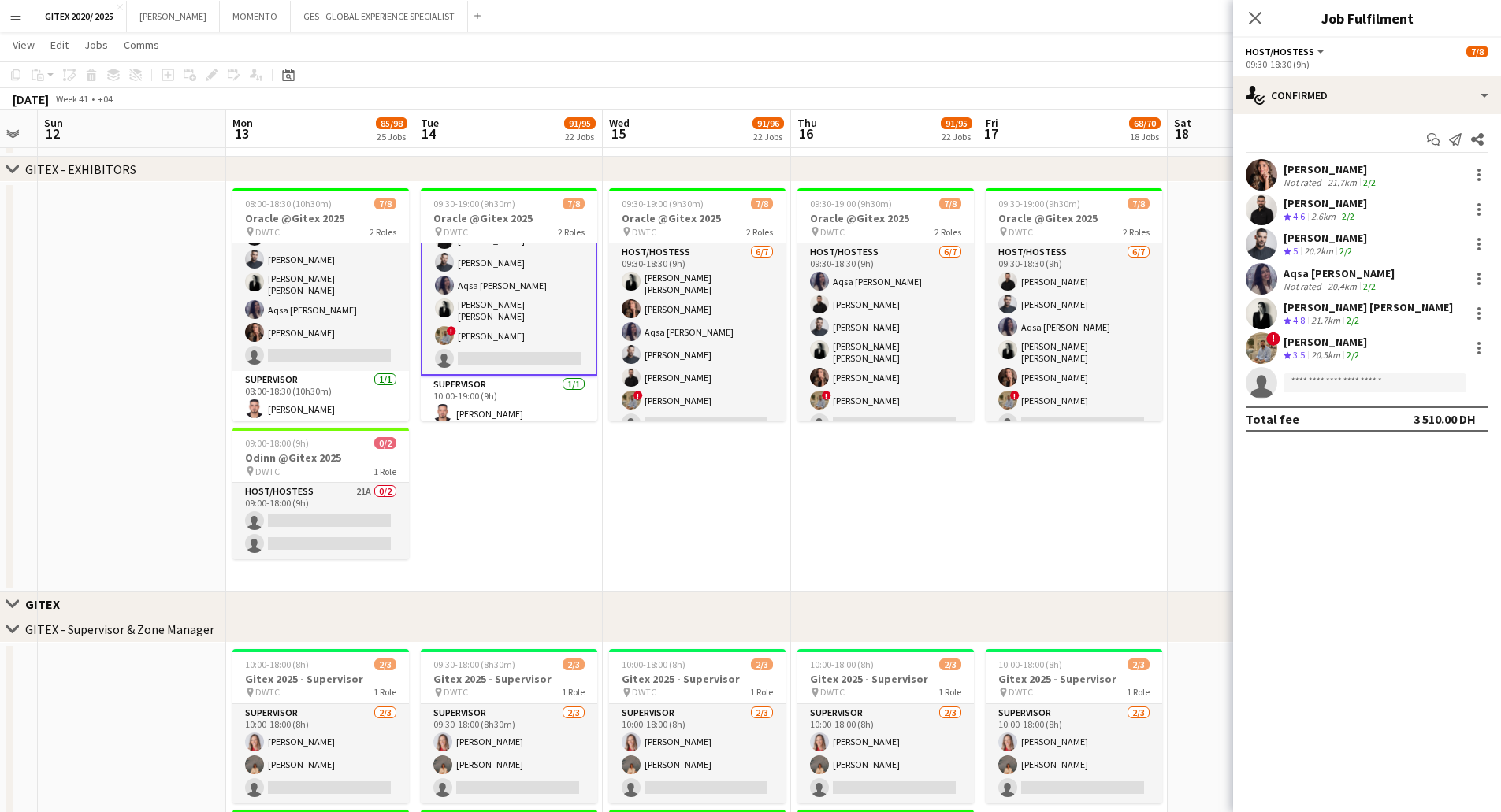
scroll to position [67, 0]
click at [338, 298] on app-card-role "Host/Hostess 18A 6/7 08:00-18:30 (10h30m) ! Hussain Almeshal George charbel Mba…" at bounding box center [321, 274] width 176 height 195
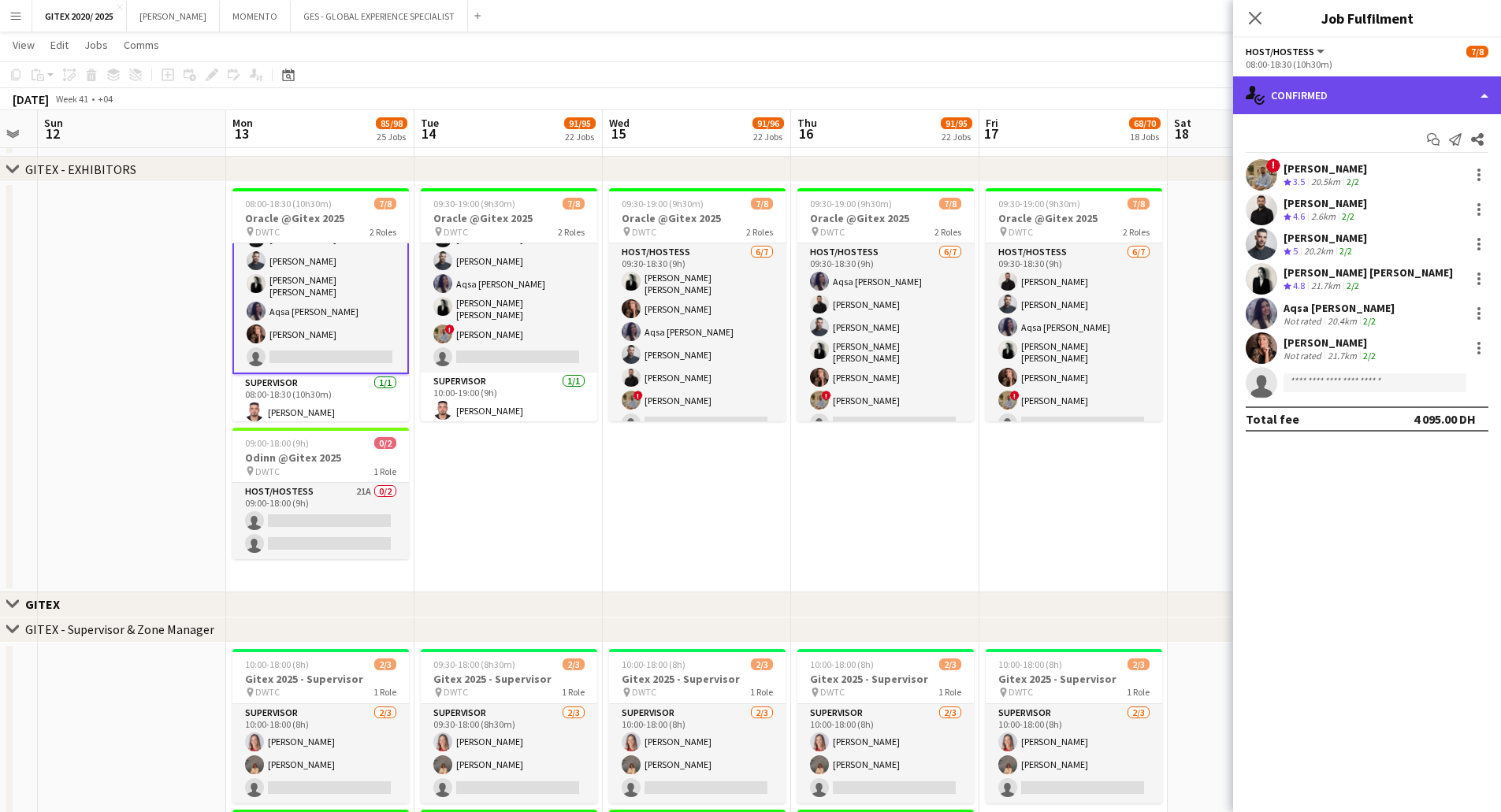
click at [1340, 96] on div "single-neutral-actions-check-2 Confirmed" at bounding box center [1367, 95] width 268 height 38
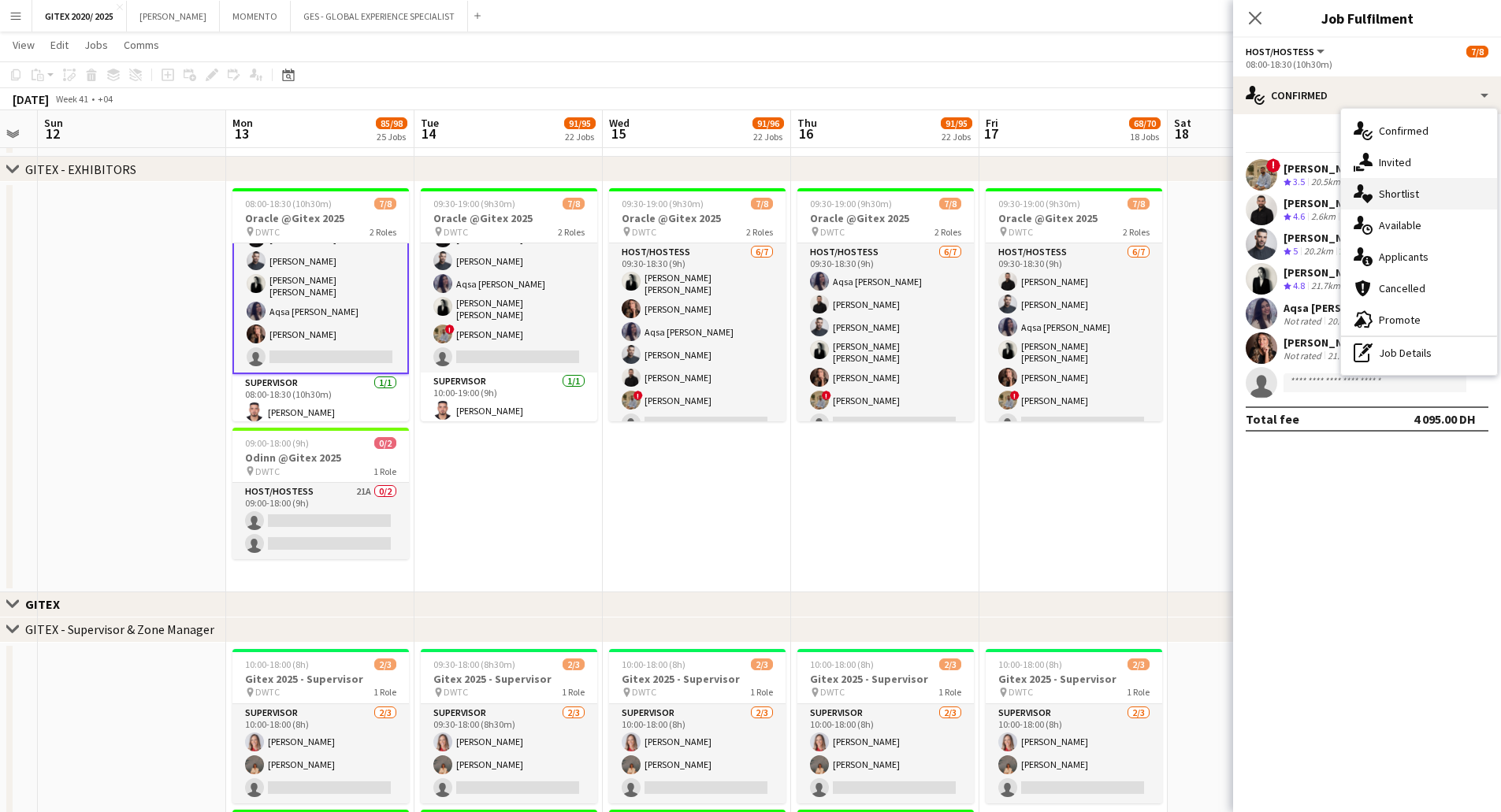
click at [1366, 197] on icon at bounding box center [1367, 198] width 10 height 9
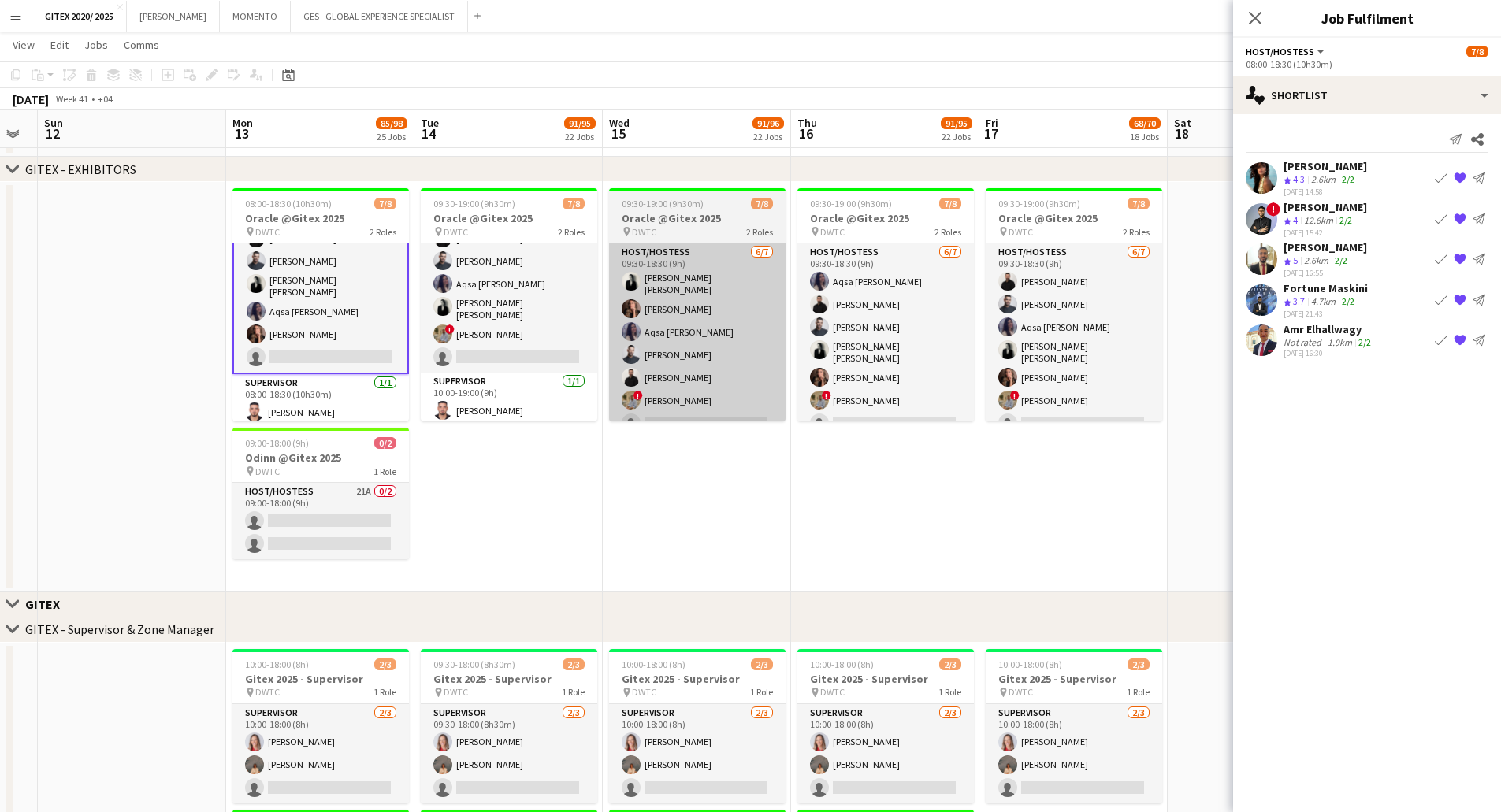
drag, startPoint x: 483, startPoint y: 282, endPoint x: 617, endPoint y: 312, distance: 137.3
click at [484, 282] on app-card-role "Host/Hostess 6/7 09:30-18:30 (9h) Julia Drumond George charbel Mbayed Amine Cha…" at bounding box center [509, 274] width 176 height 195
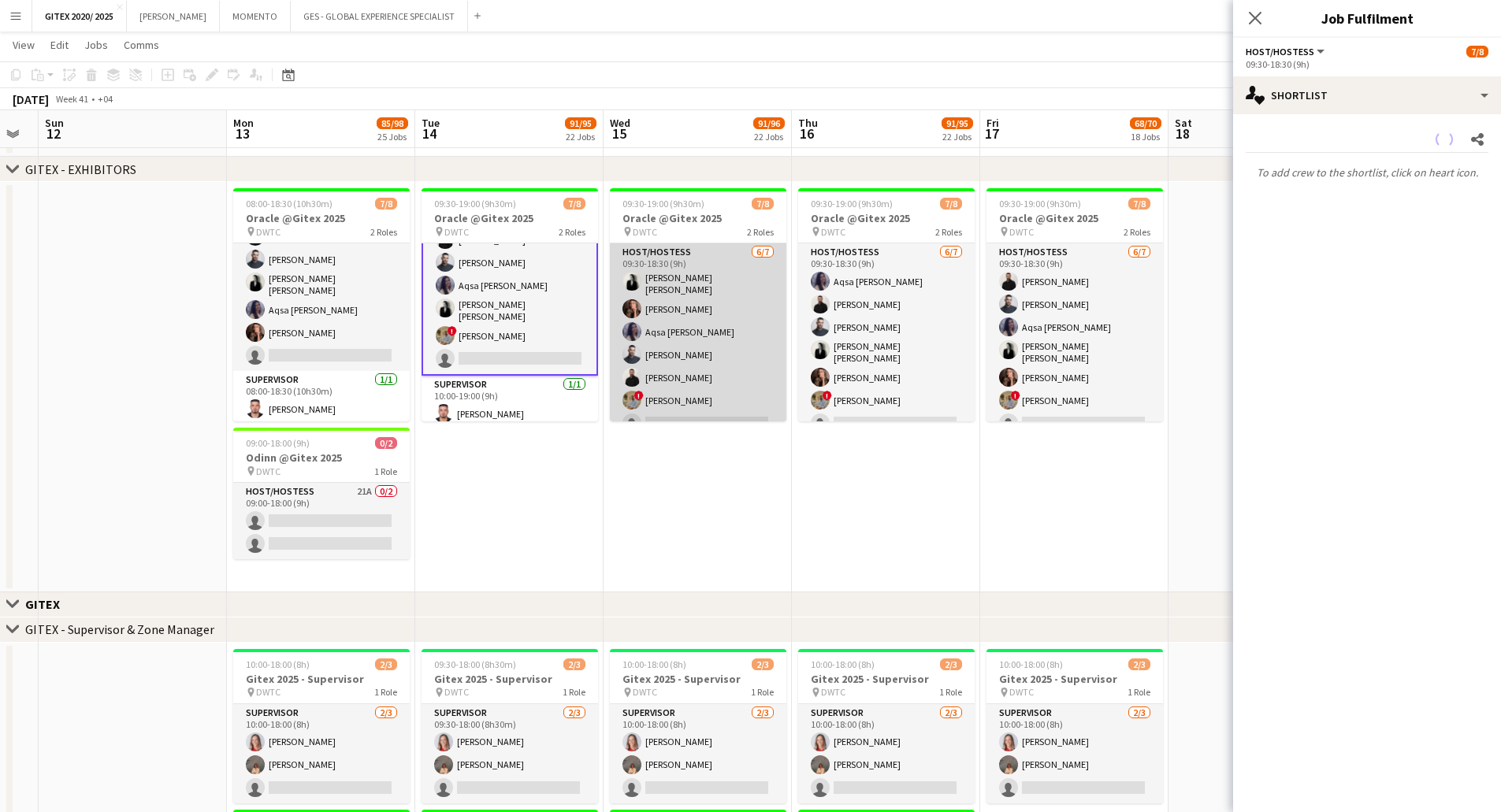
scroll to position [66, 0]
click at [731, 310] on app-card-role "Host/Hostess 6/7 09:30-18:30 (9h) Ana Marija Dekovic Julia Drumond Aqsa Urooj Z…" at bounding box center [698, 341] width 176 height 195
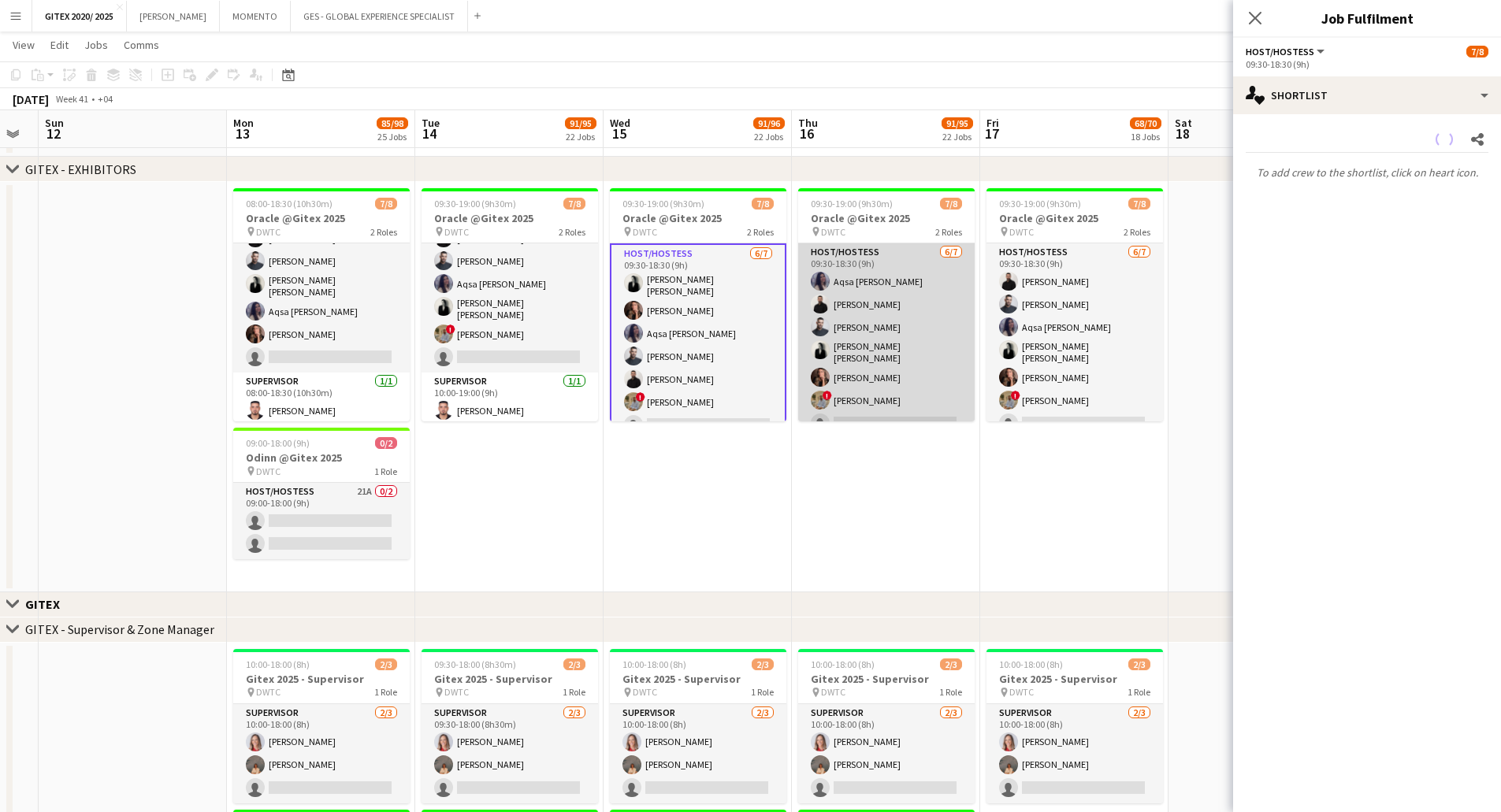
click at [939, 303] on app-card-role "Host/Hostess 6/7 09:30-18:30 (9h) Aqsa Urooj Zahid George charbel Mbayed Amine …" at bounding box center [886, 341] width 176 height 195
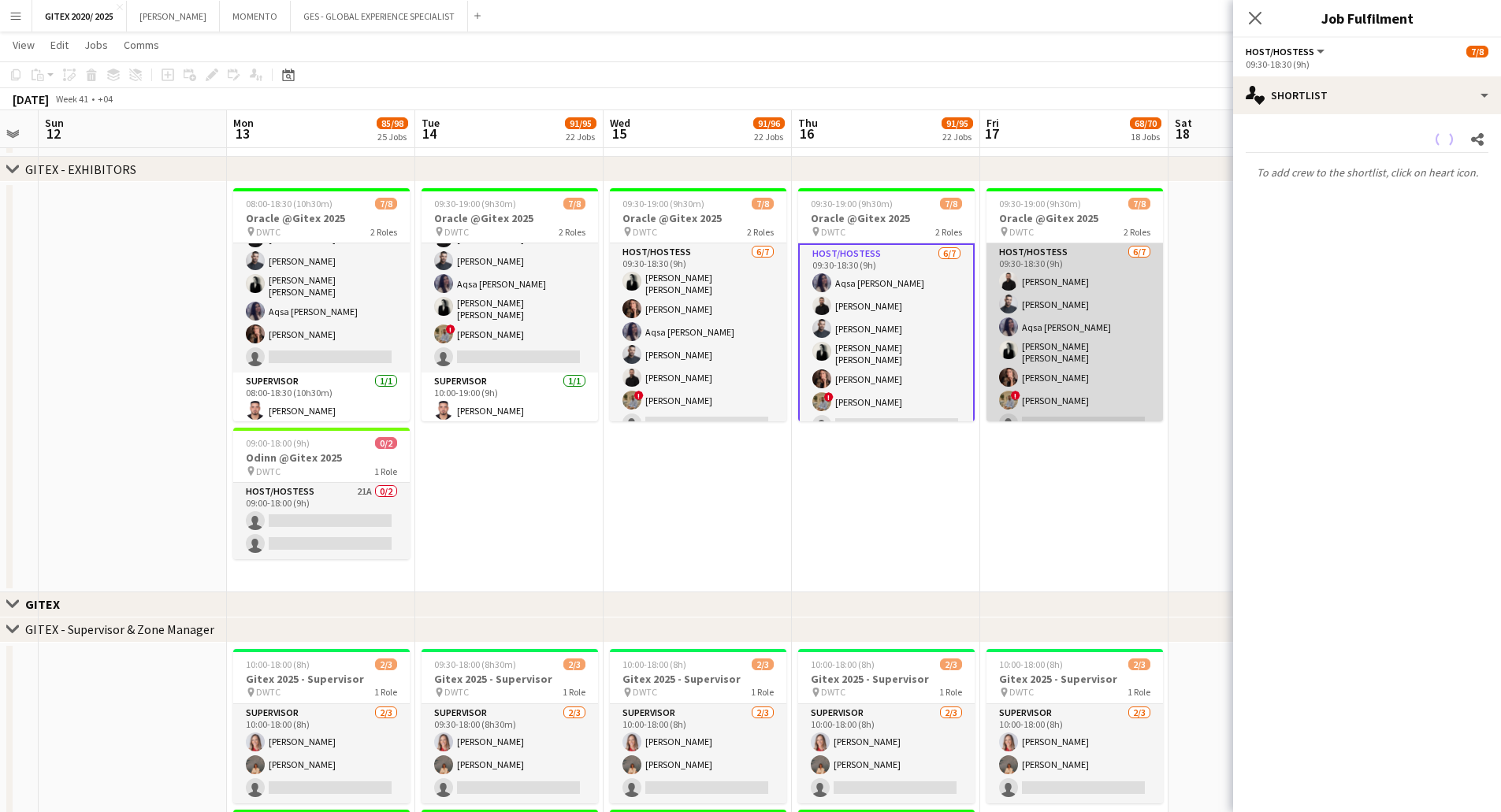
click at [1028, 308] on app-card-role "Host/Hostess 6/7 09:30-18:30 (9h) George charbel Mbayed Amine Chaoui Aqsa Urooj…" at bounding box center [1074, 341] width 176 height 195
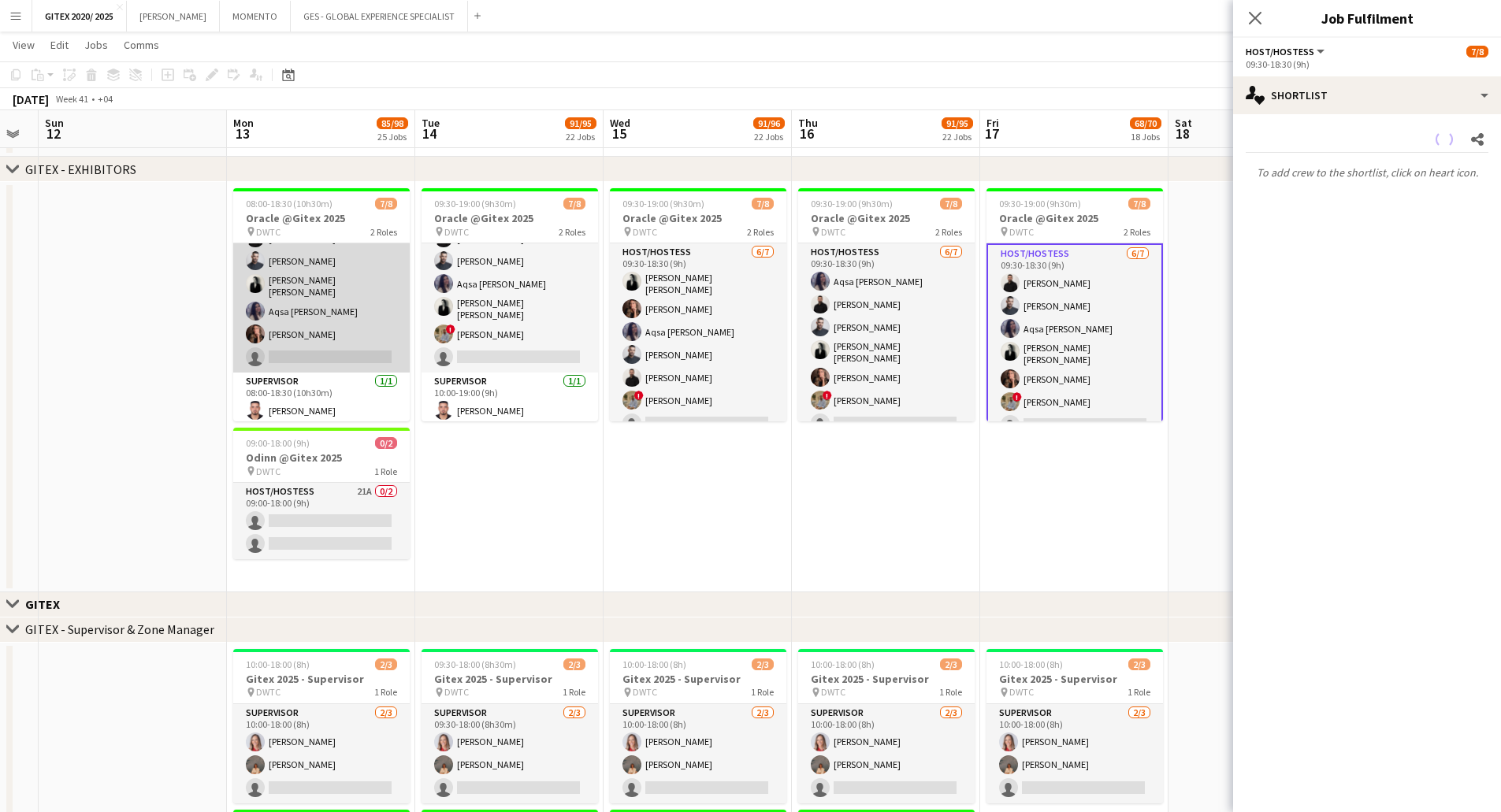
click at [334, 310] on app-card-role "Host/Hostess 18A 6/7 08:00-18:30 (10h30m) ! Hussain Almeshal George charbel Mba…" at bounding box center [321, 274] width 176 height 195
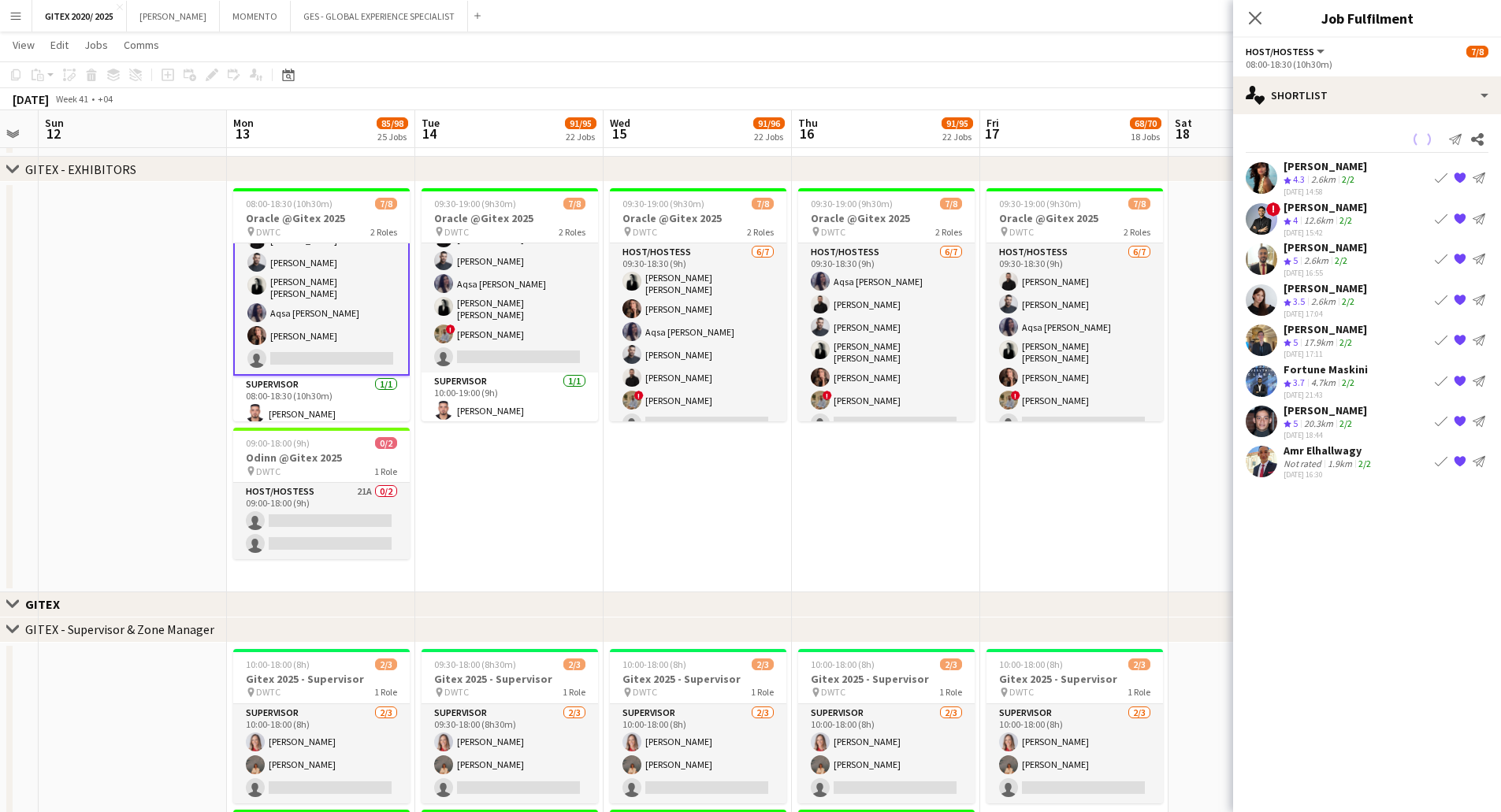
scroll to position [67, 0]
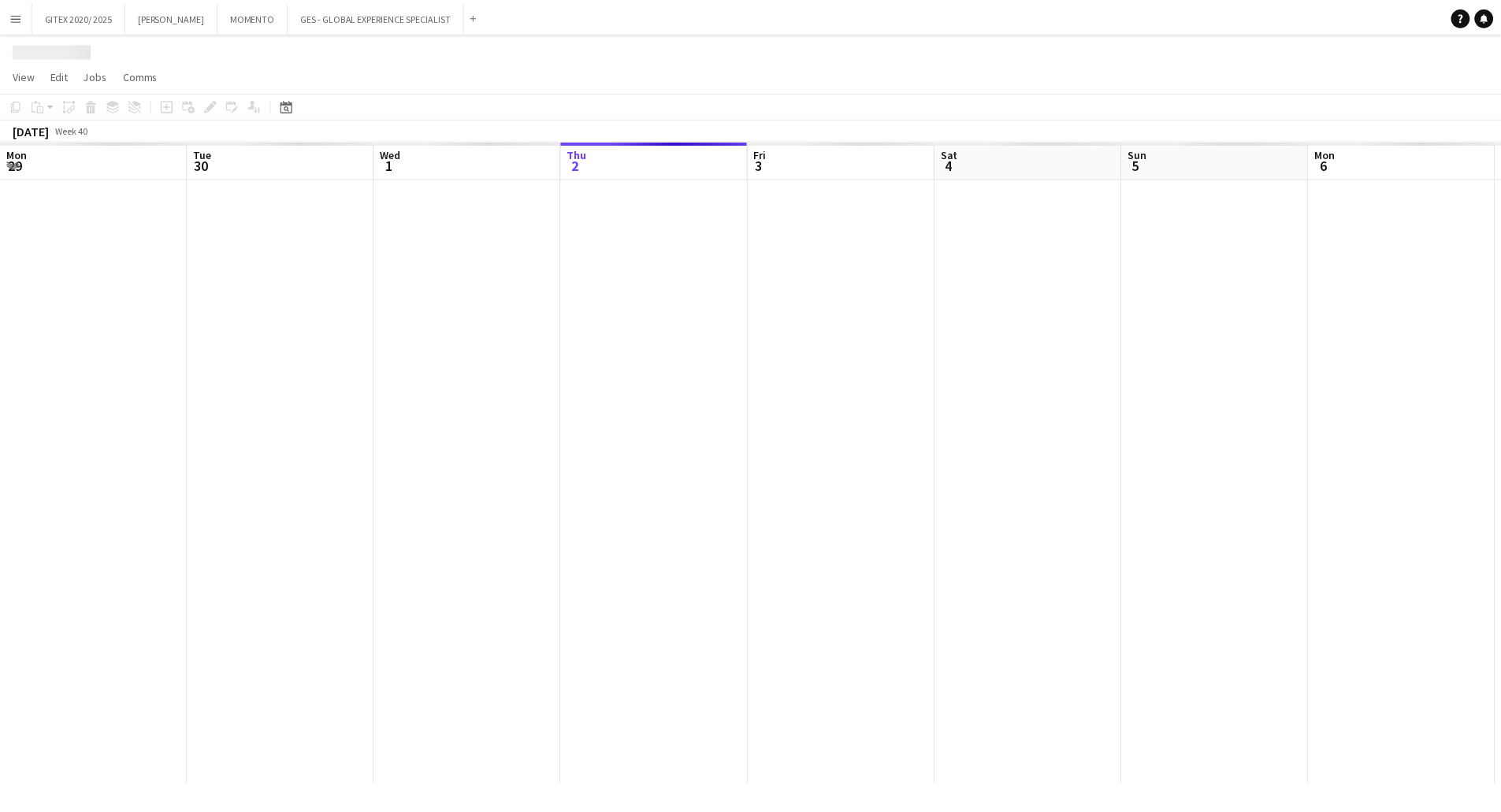
scroll to position [0, 377]
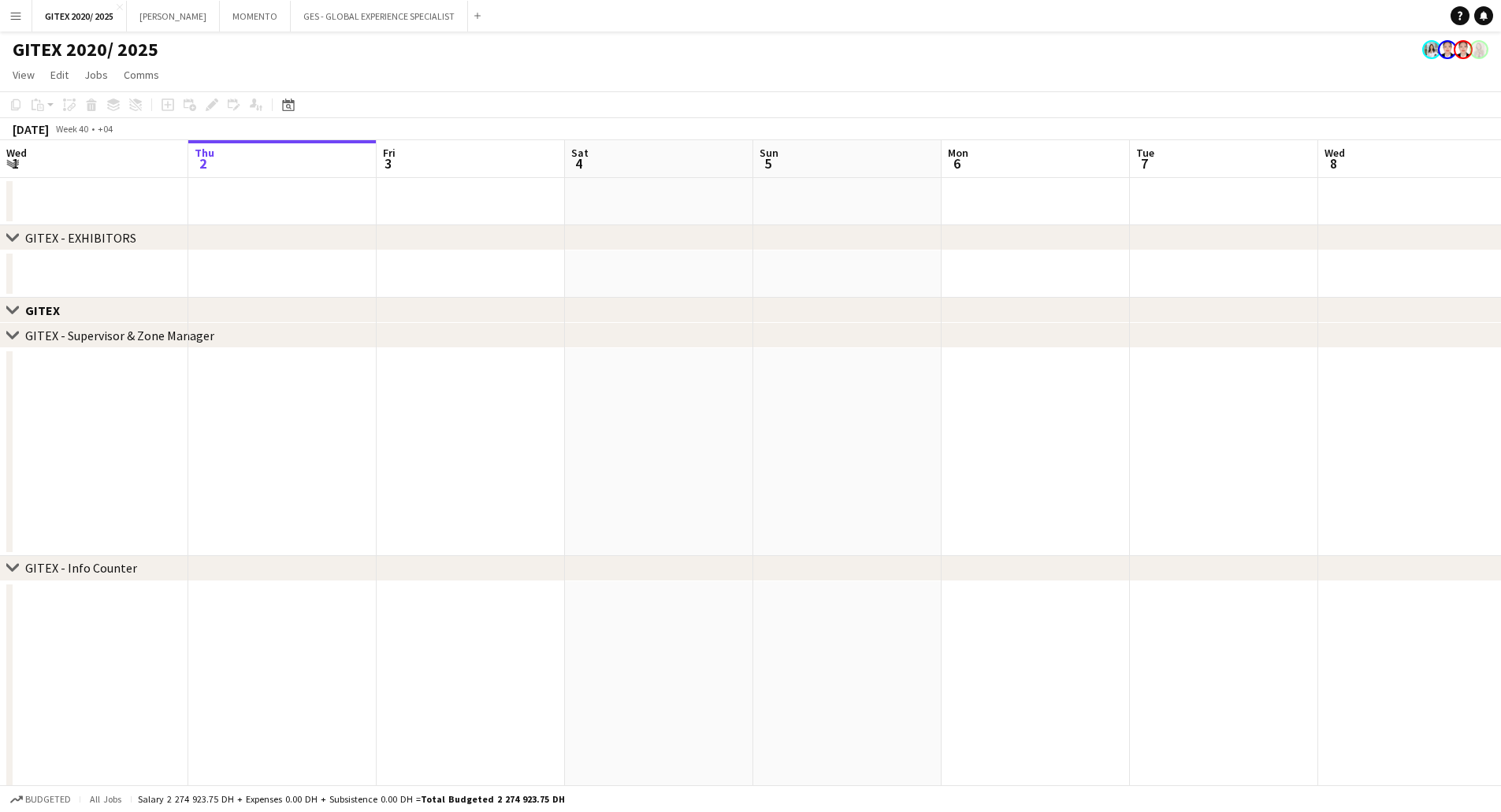
drag, startPoint x: 839, startPoint y: 463, endPoint x: 1050, endPoint y: 431, distance: 213.4
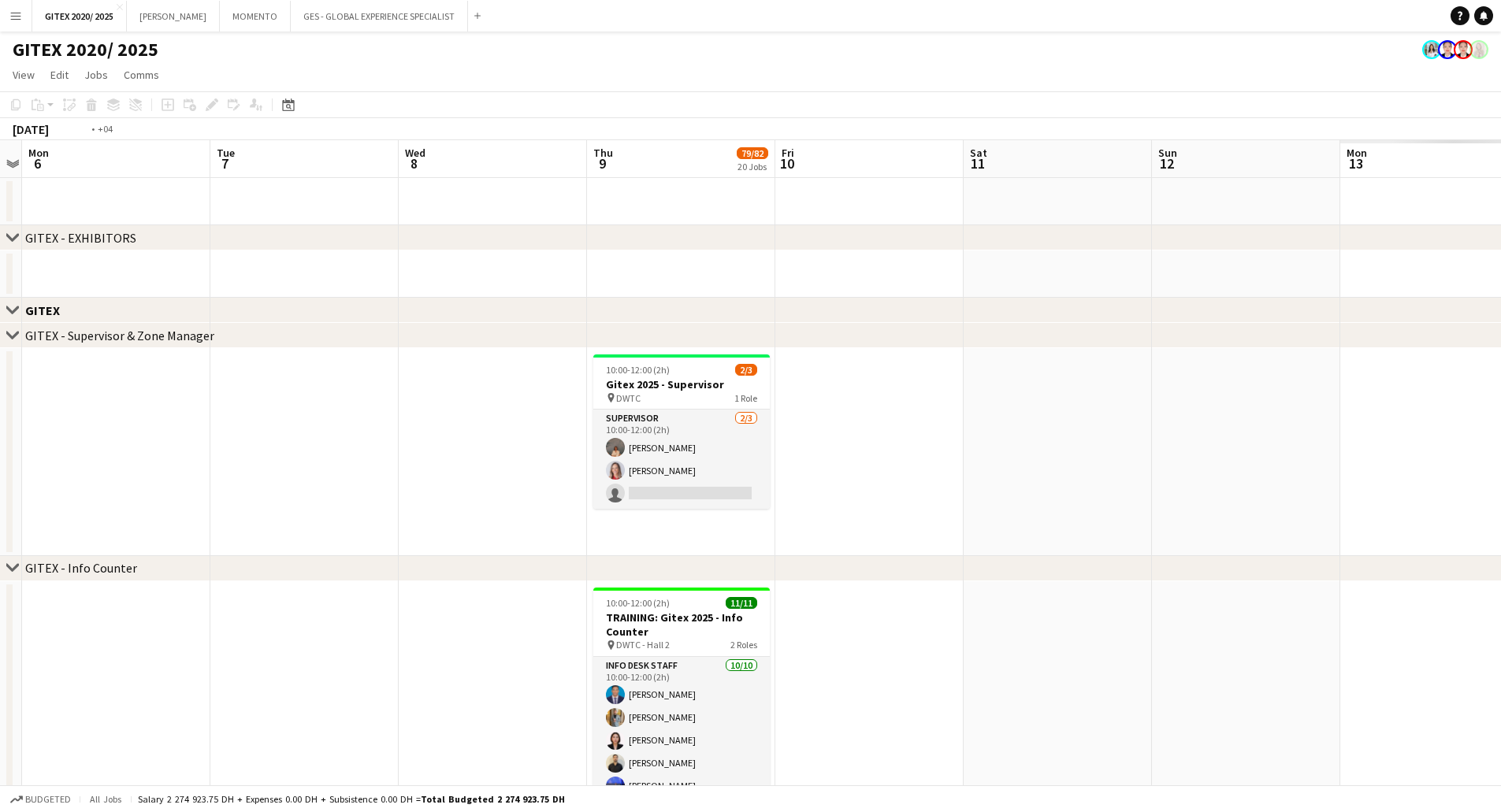
scroll to position [0, 691]
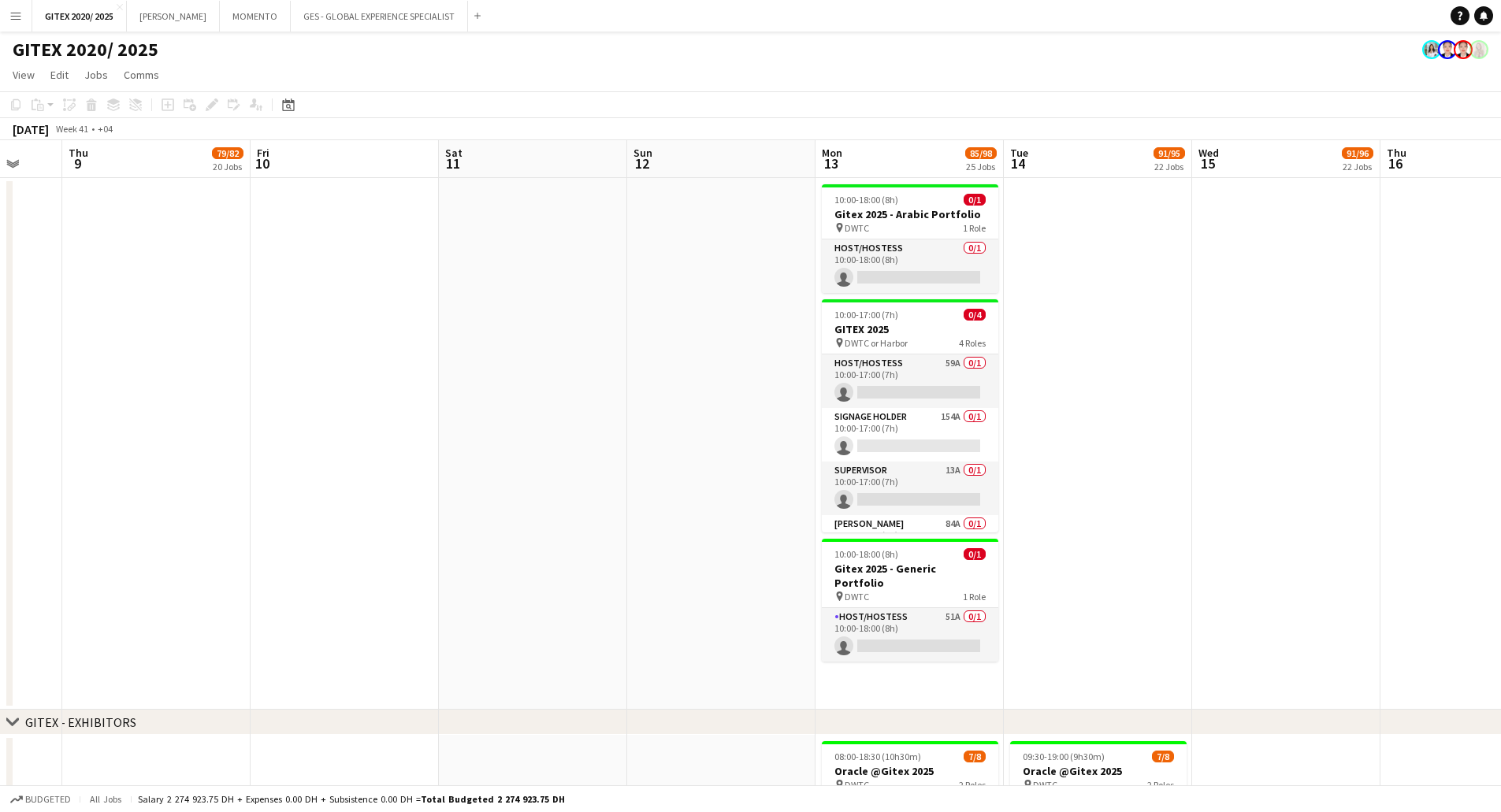
drag, startPoint x: 733, startPoint y: 455, endPoint x: 326, endPoint y: 429, distance: 407.8
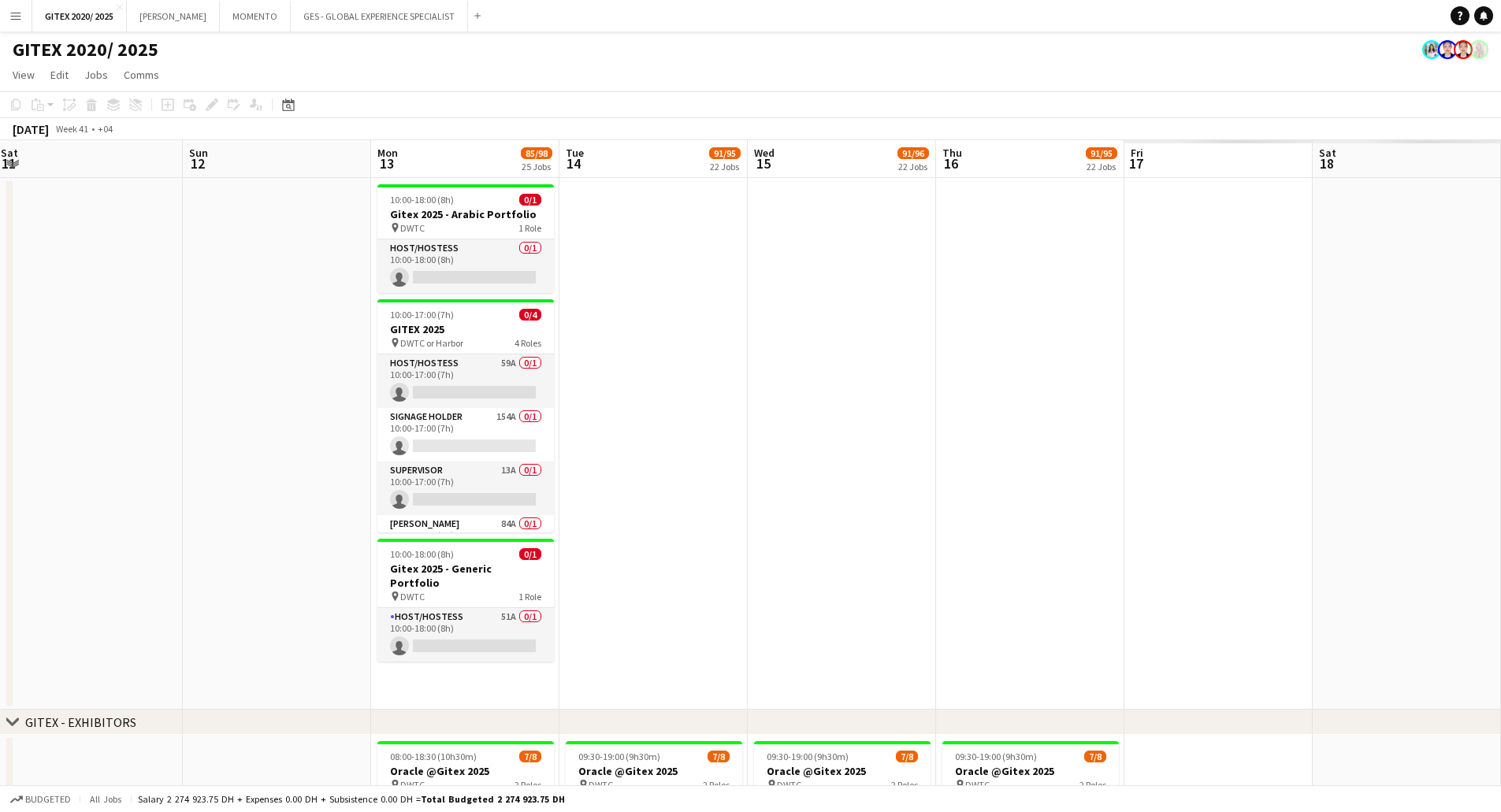
drag, startPoint x: 816, startPoint y: 439, endPoint x: 688, endPoint y: 444, distance: 128.1
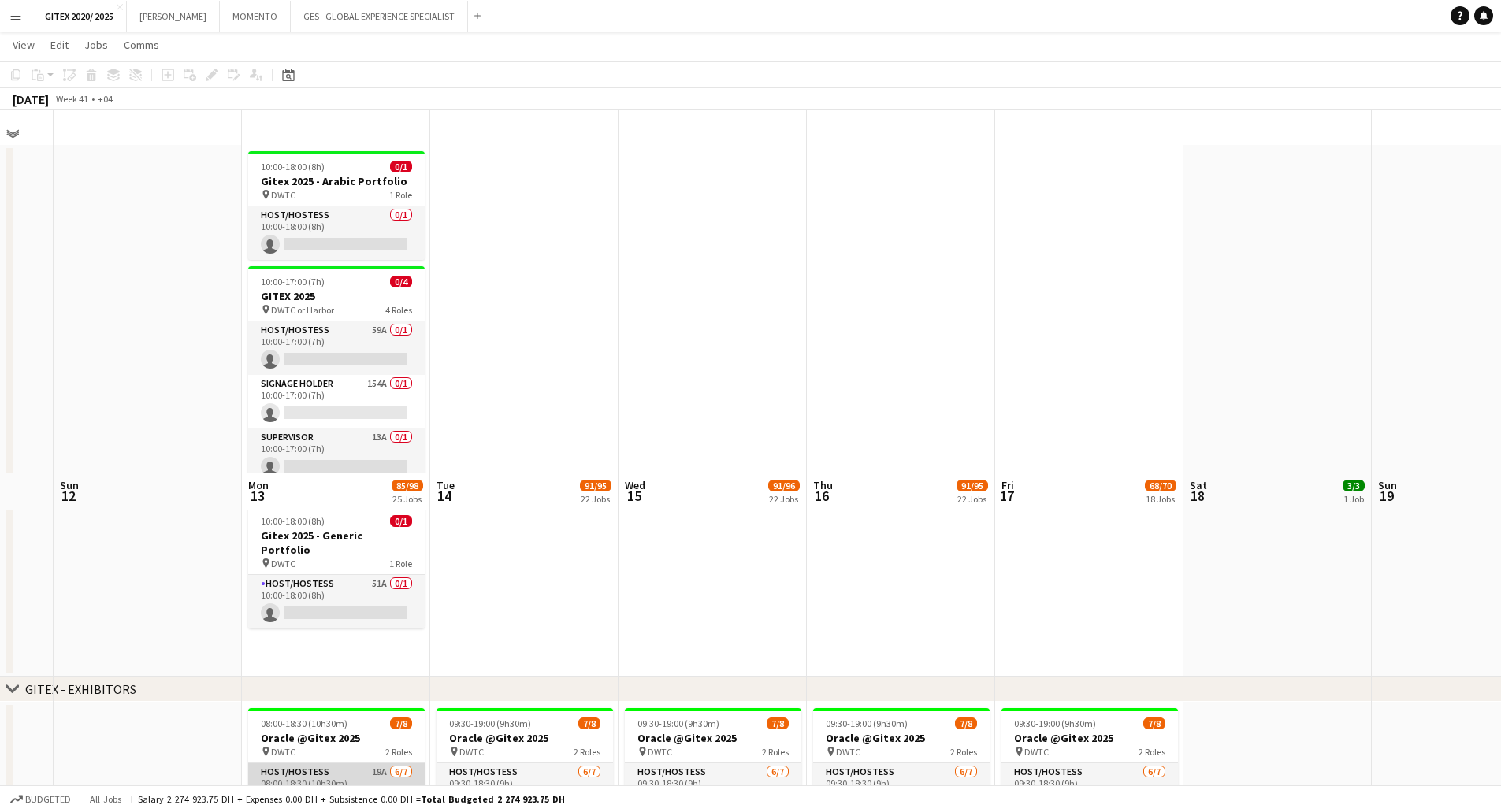
scroll to position [393, 0]
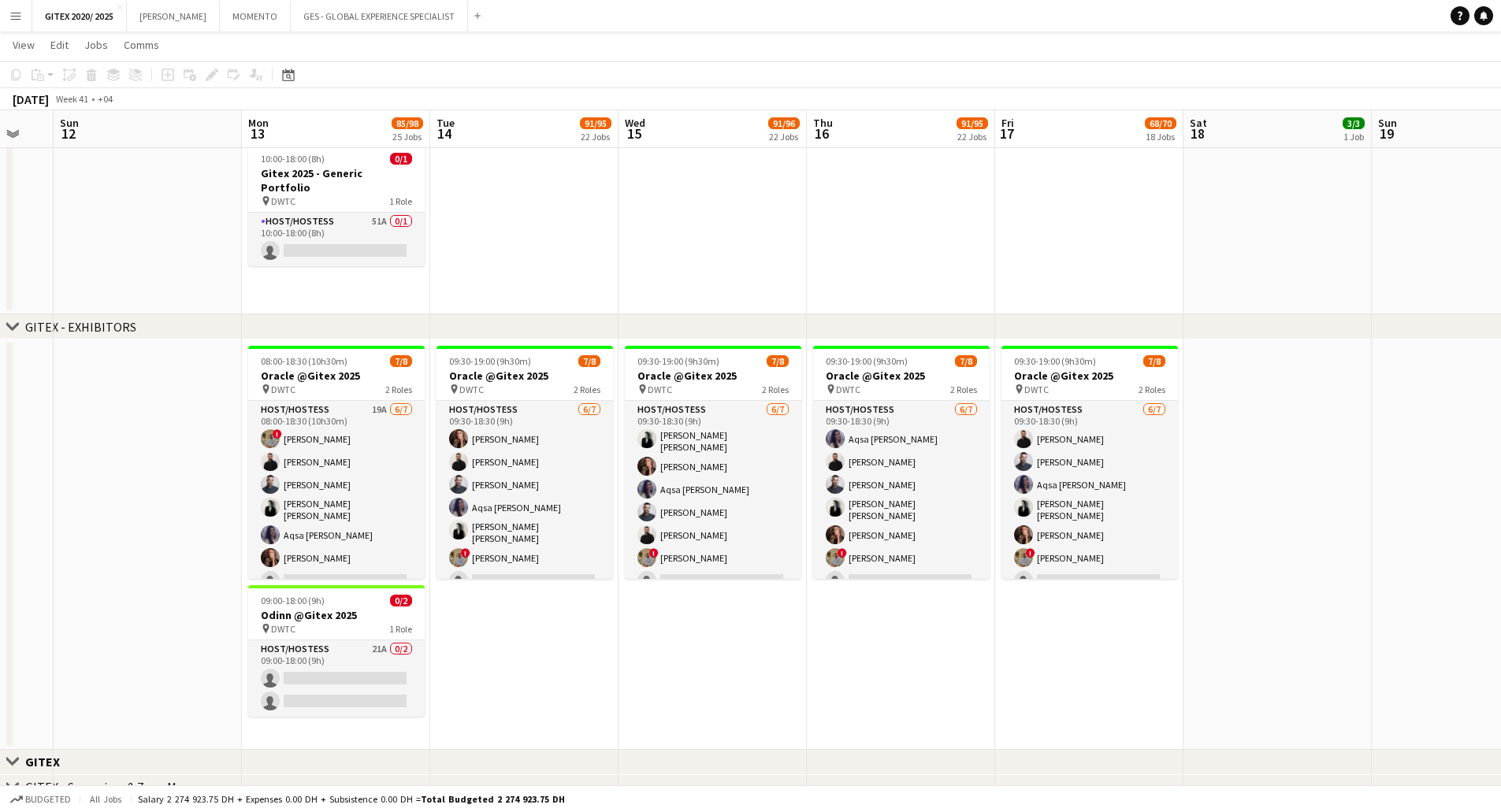
drag, startPoint x: 330, startPoint y: 477, endPoint x: 334, endPoint y: 362, distance: 115.1
click at [330, 474] on app-card-role "Host/Hostess 19A 6/7 08:00-18:30 (10h30m) ! Hussain Almeshal George charbel Mba…" at bounding box center [336, 498] width 176 height 195
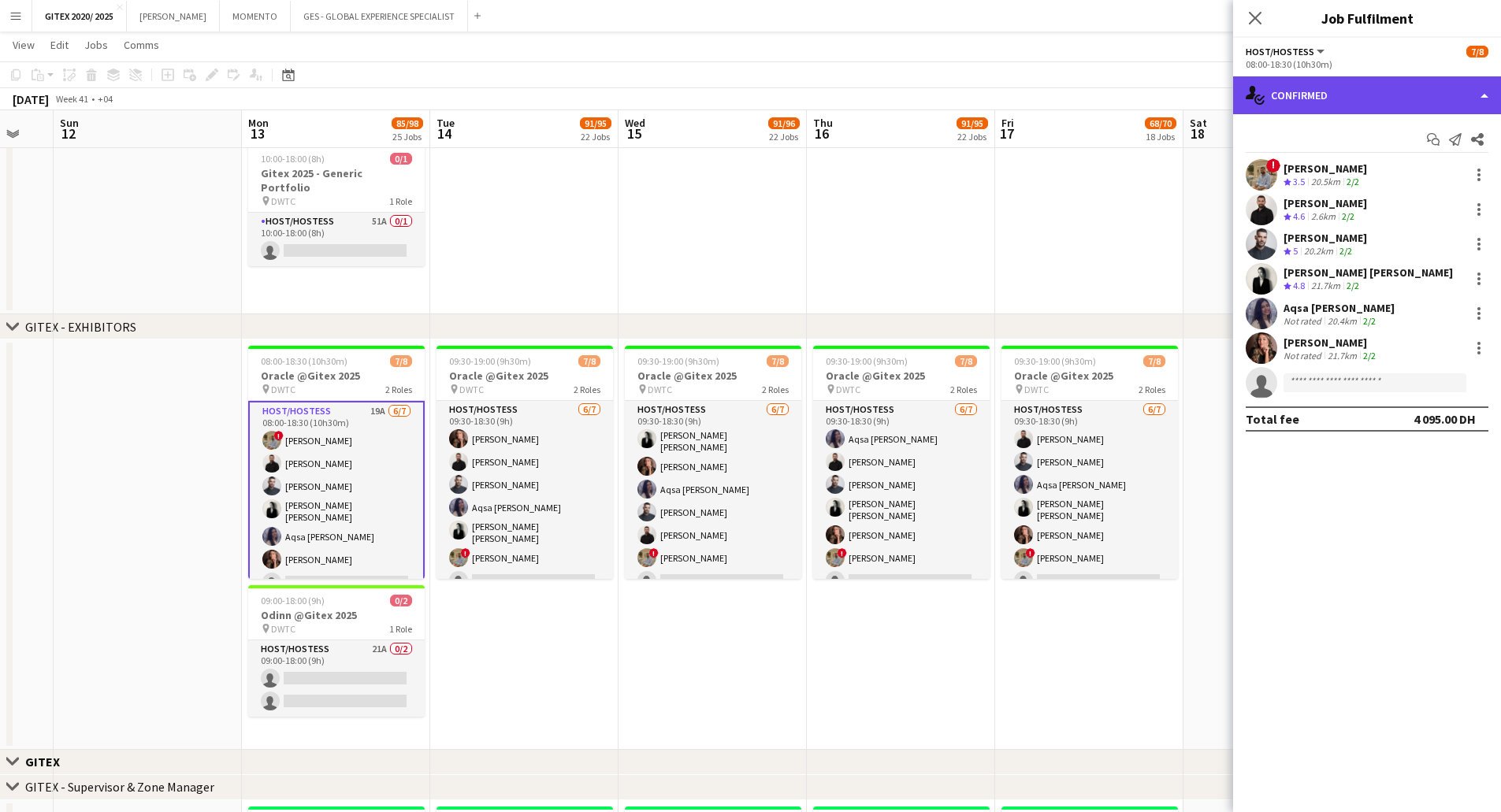
click at [1342, 95] on div "single-neutral-actions-check-2 Confirmed" at bounding box center [1367, 95] width 268 height 38
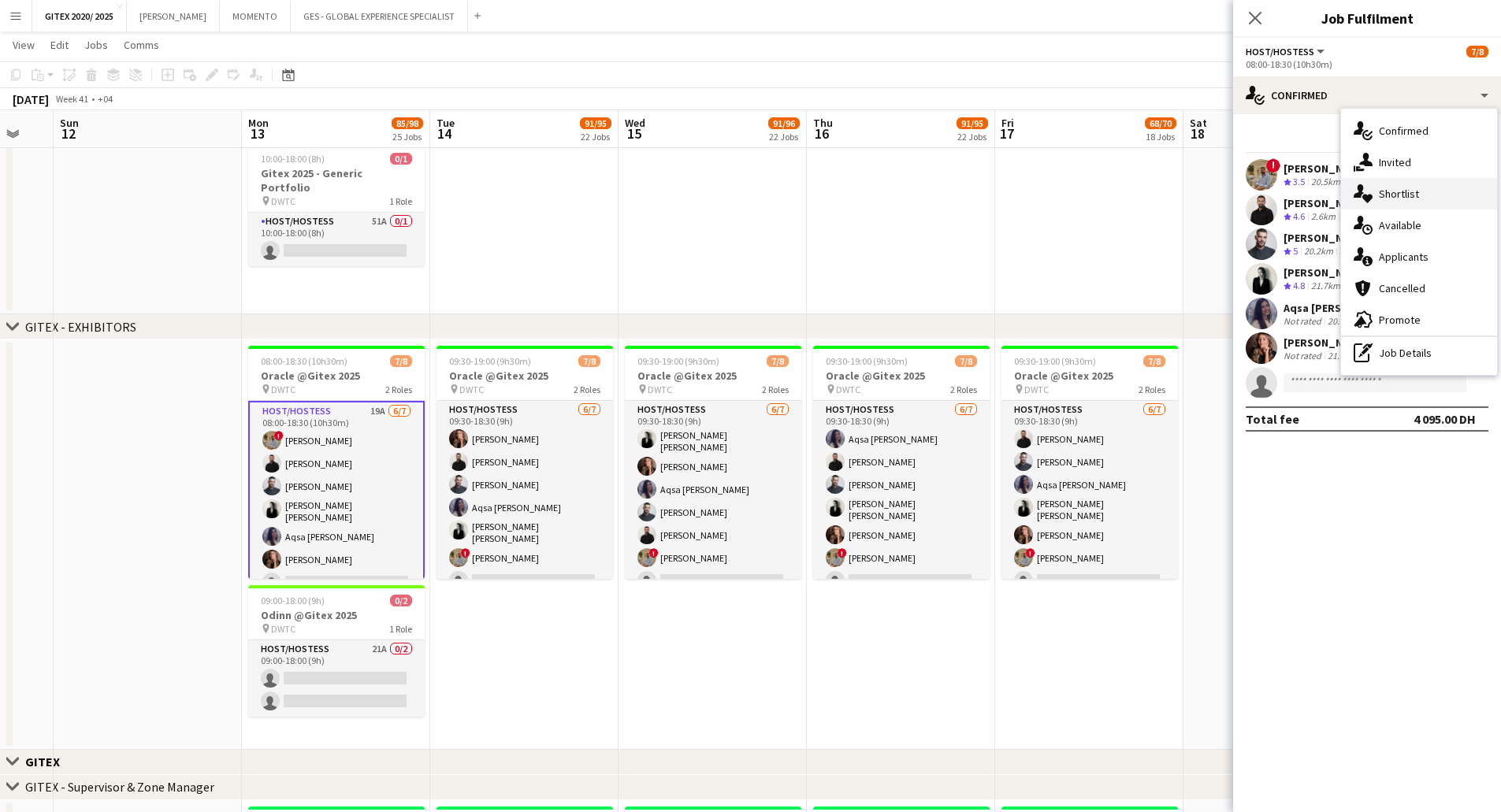
click at [1365, 193] on icon "single-neutral-actions-heart" at bounding box center [1363, 193] width 19 height 19
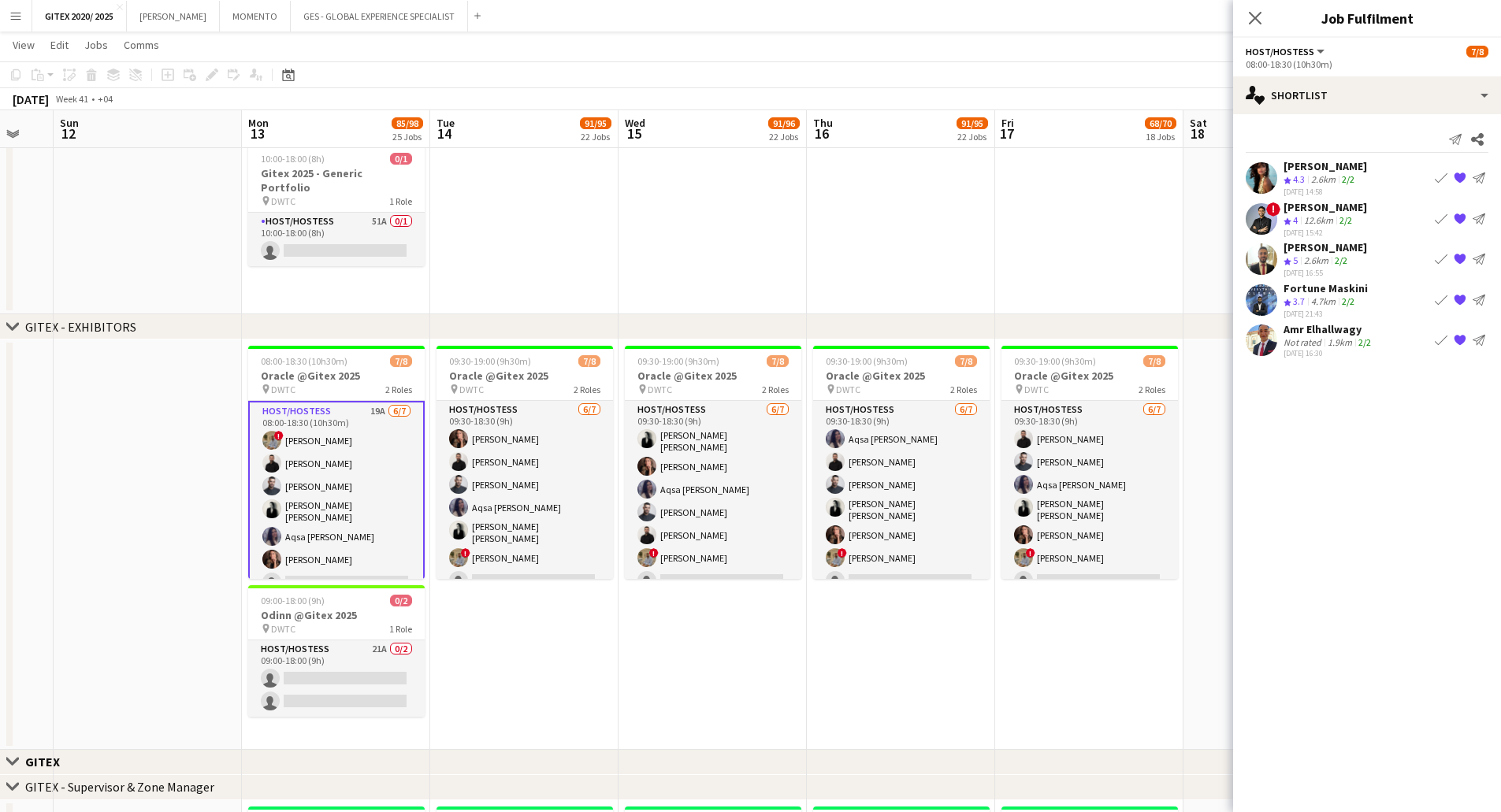
click at [1282, 162] on div "Akmaral Satzhanova Crew rating 4.3 2.6km 2/2 19-09-2025 14:58 Book crew {{ spri…" at bounding box center [1367, 178] width 268 height 38
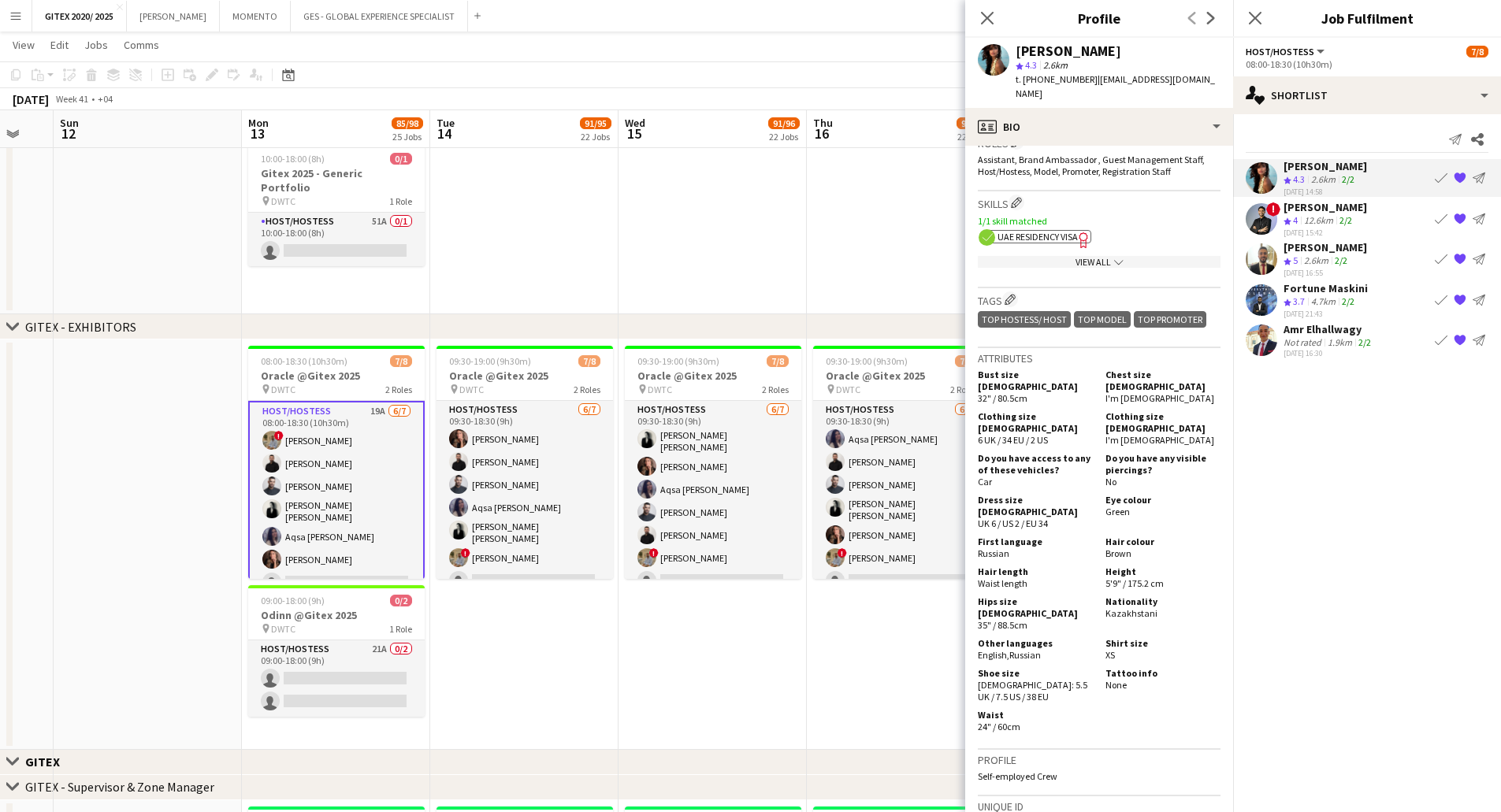
scroll to position [473, 0]
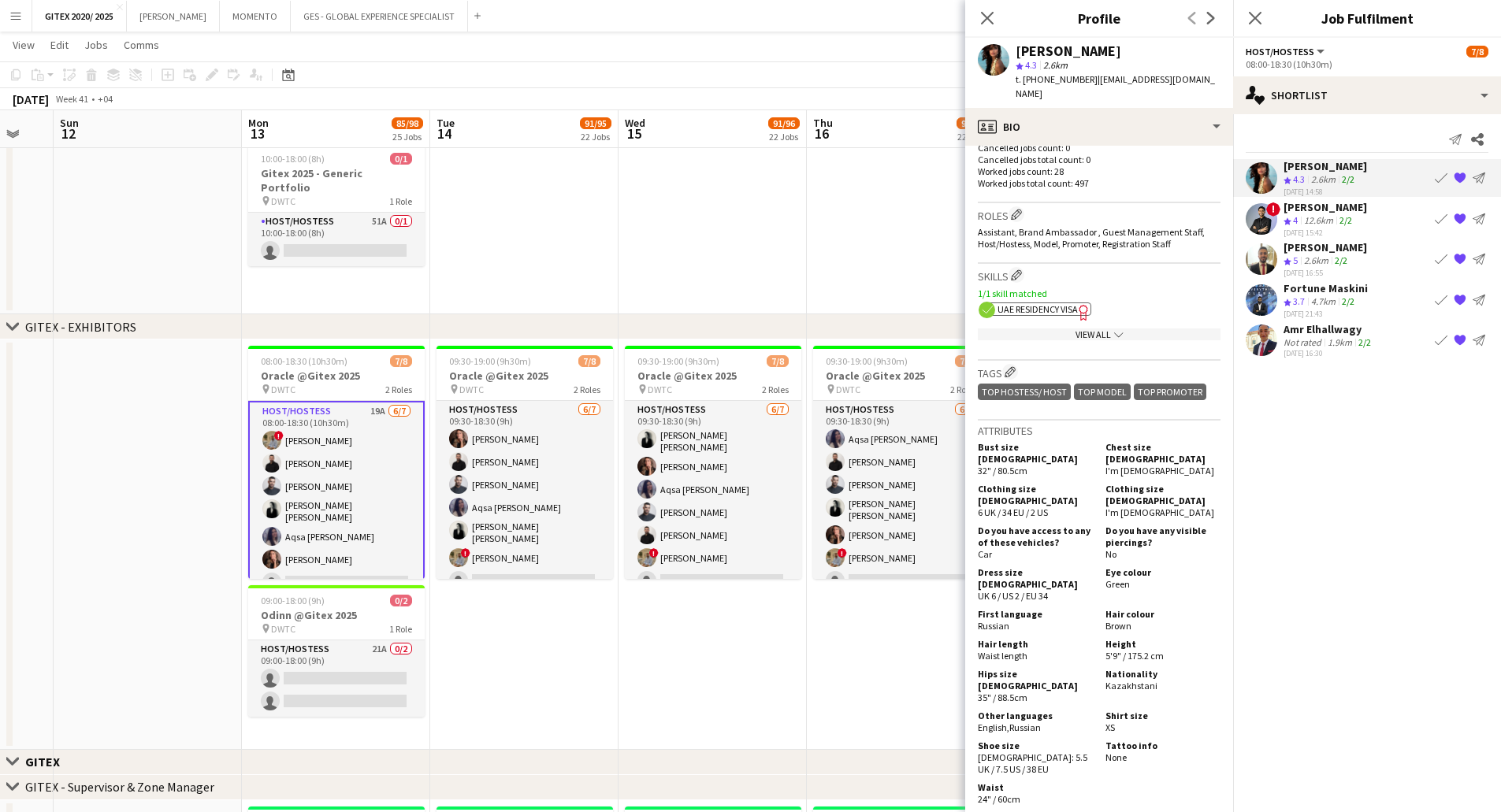
click at [1064, 328] on div "View All chevron-down" at bounding box center [1099, 334] width 243 height 12
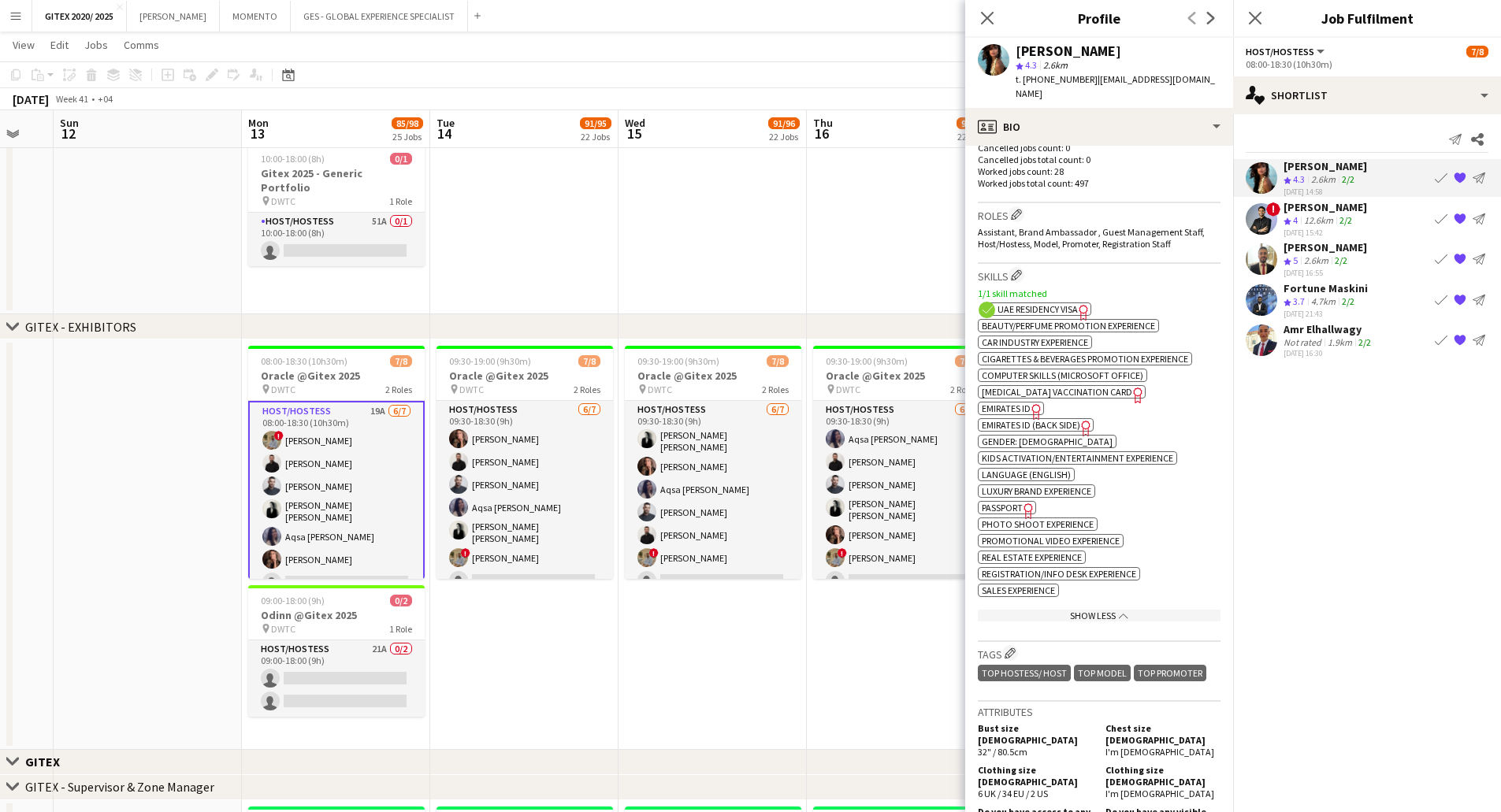
click at [1069, 303] on span "UAE Residency Visa" at bounding box center [1037, 308] width 80 height 12
click at [1015, 502] on span "Passport" at bounding box center [1002, 508] width 41 height 12
drag, startPoint x: 1015, startPoint y: 48, endPoint x: 1146, endPoint y: 52, distance: 131.1
click at [1146, 52] on div "[PERSON_NAME]" at bounding box center [1118, 52] width 205 height 14
copy div "[PERSON_NAME]"
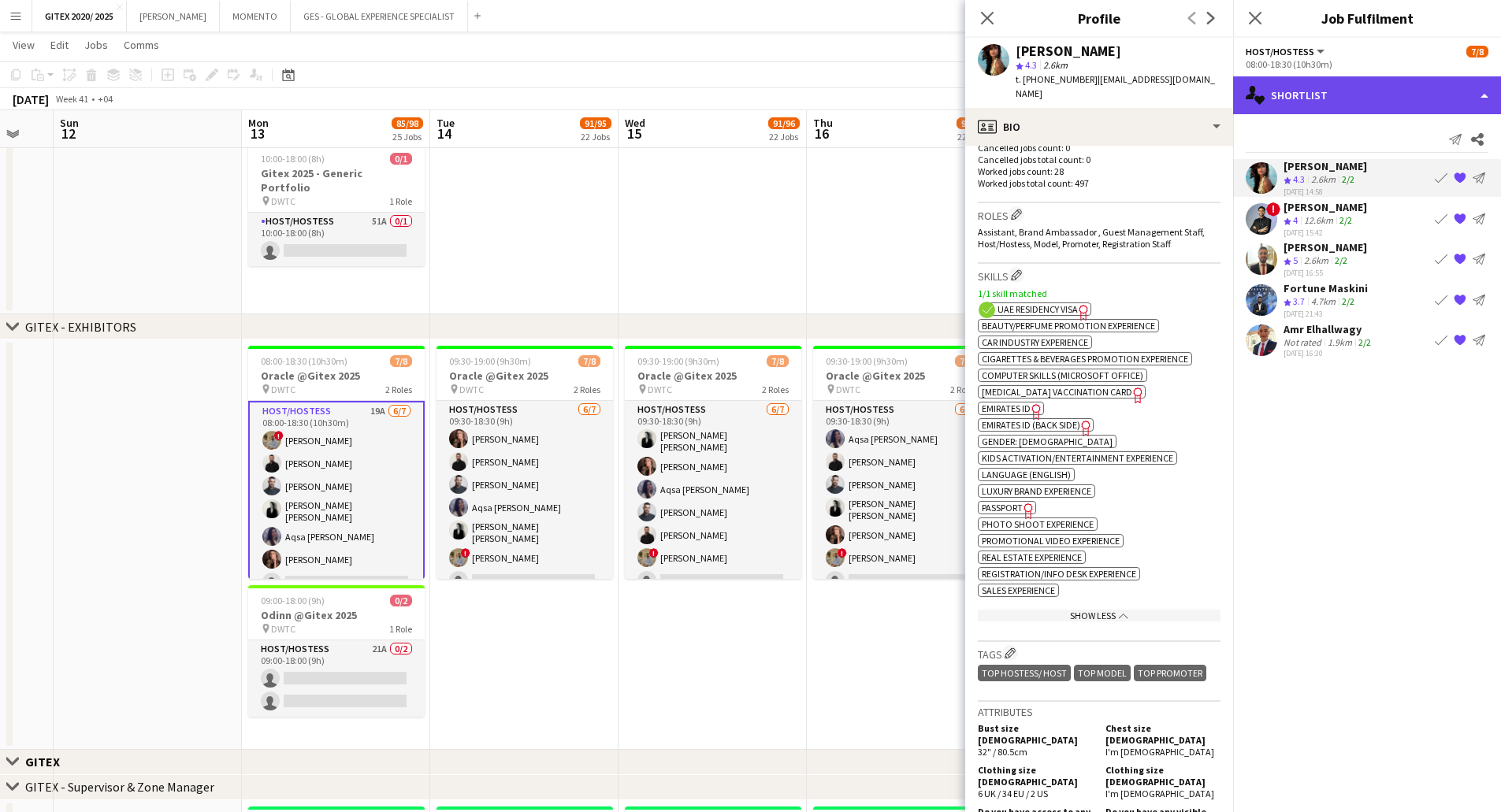
click at [1391, 107] on div "single-neutral-actions-heart Shortlist" at bounding box center [1367, 95] width 268 height 38
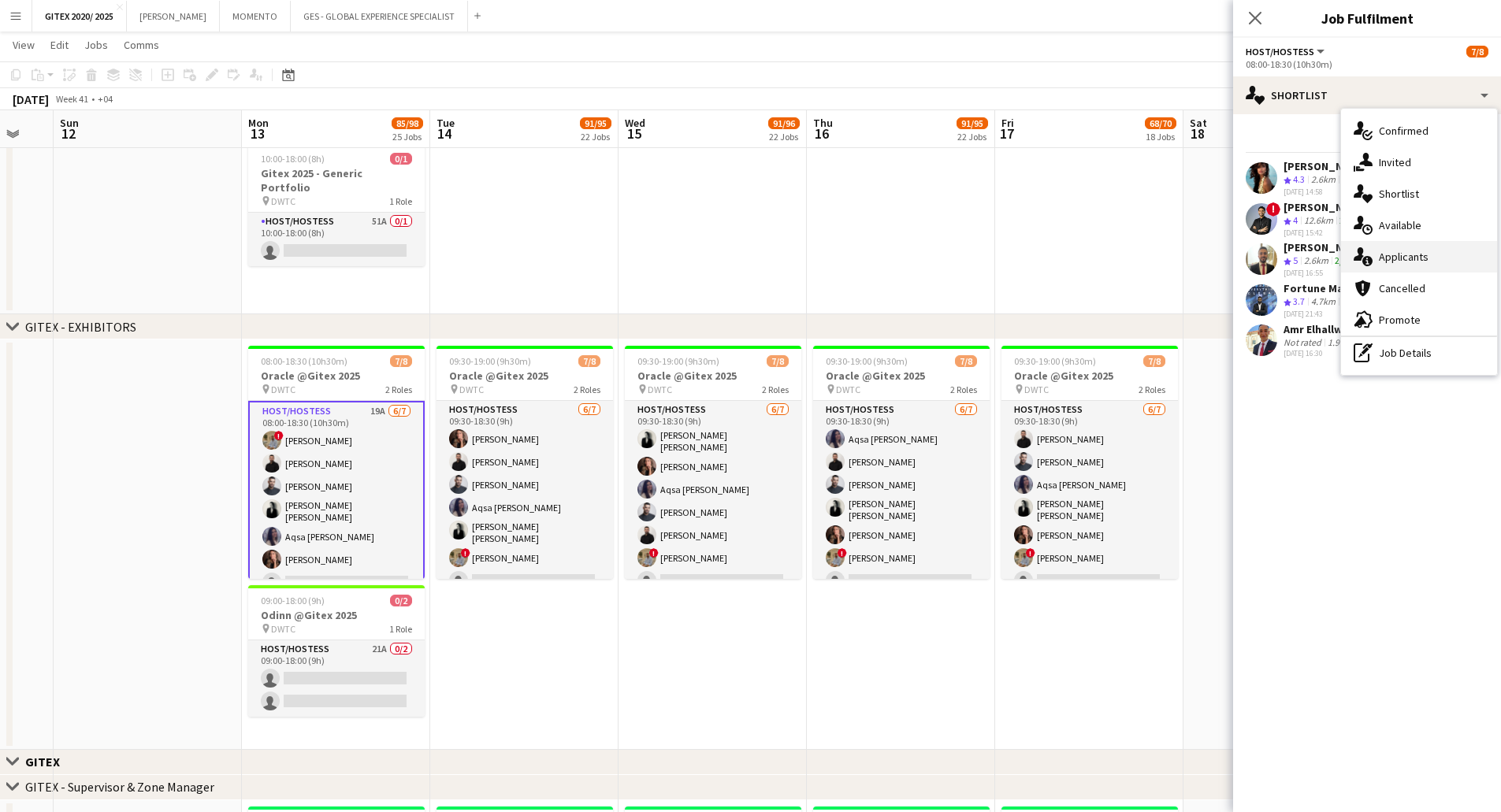
click at [1398, 250] on span "Applicants" at bounding box center [1403, 257] width 50 height 14
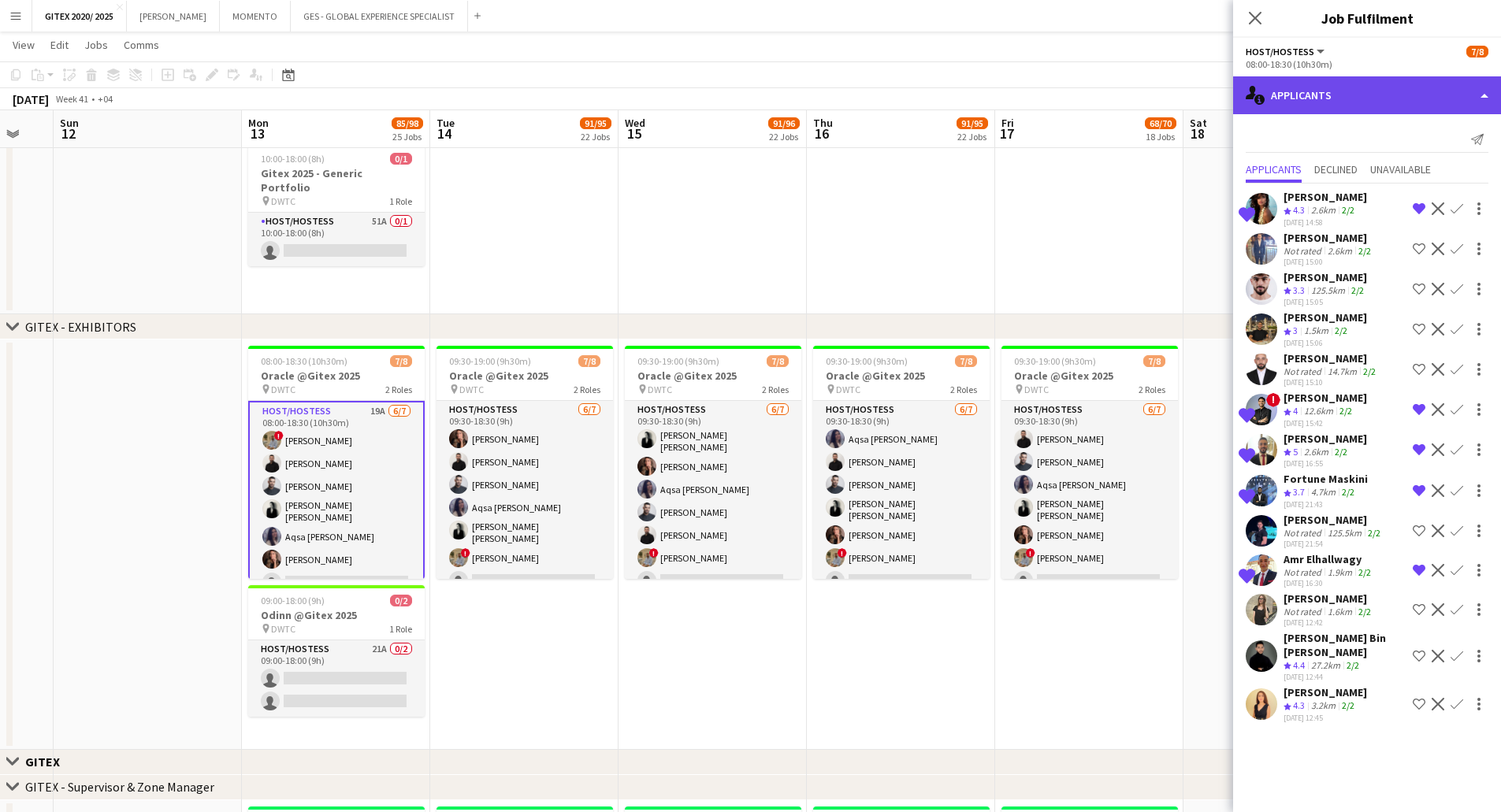
click at [1324, 100] on div "single-neutral-actions-information Applicants" at bounding box center [1367, 95] width 268 height 38
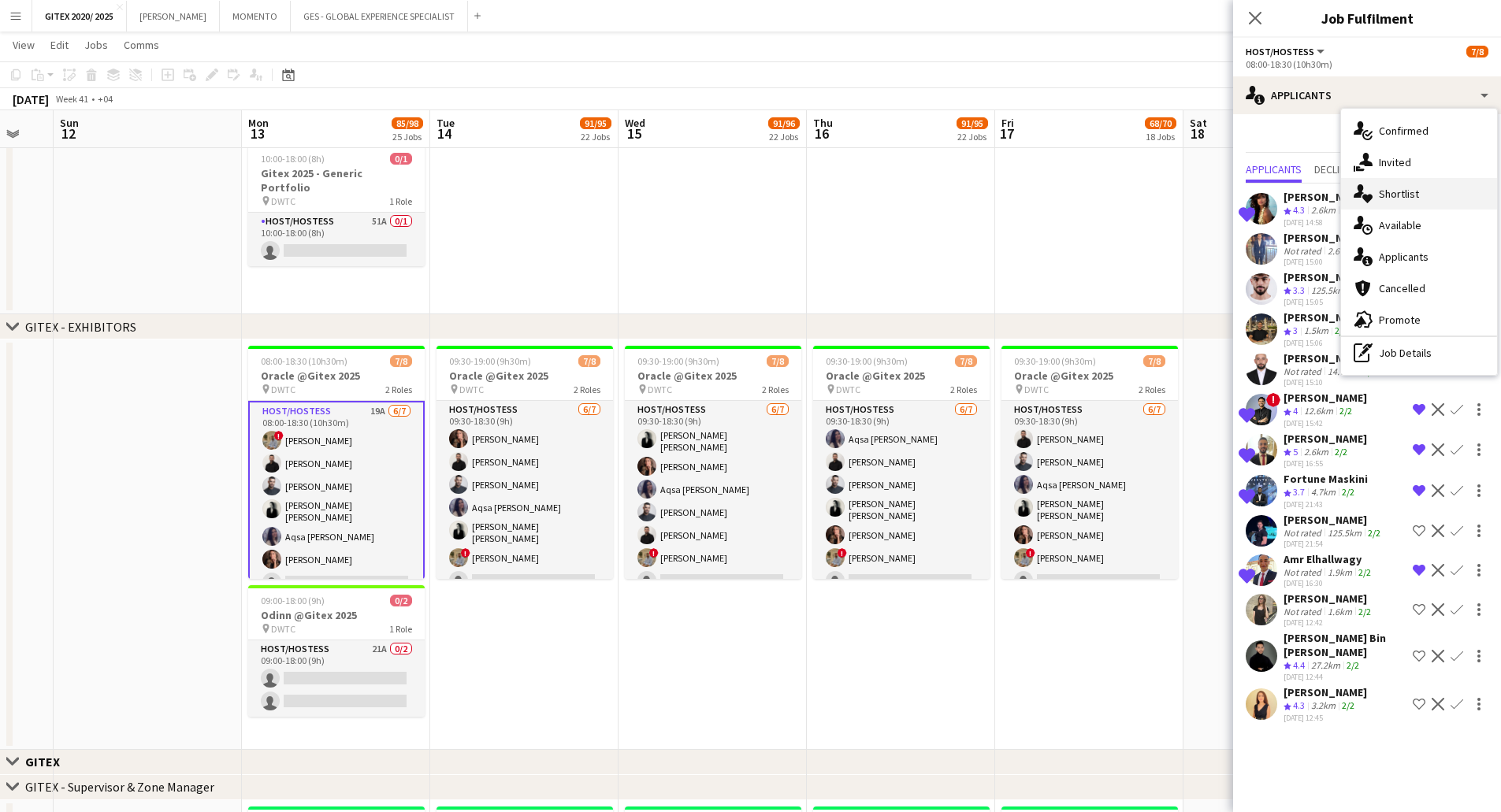
click at [1369, 192] on icon "single-neutral-actions-heart" at bounding box center [1363, 193] width 19 height 19
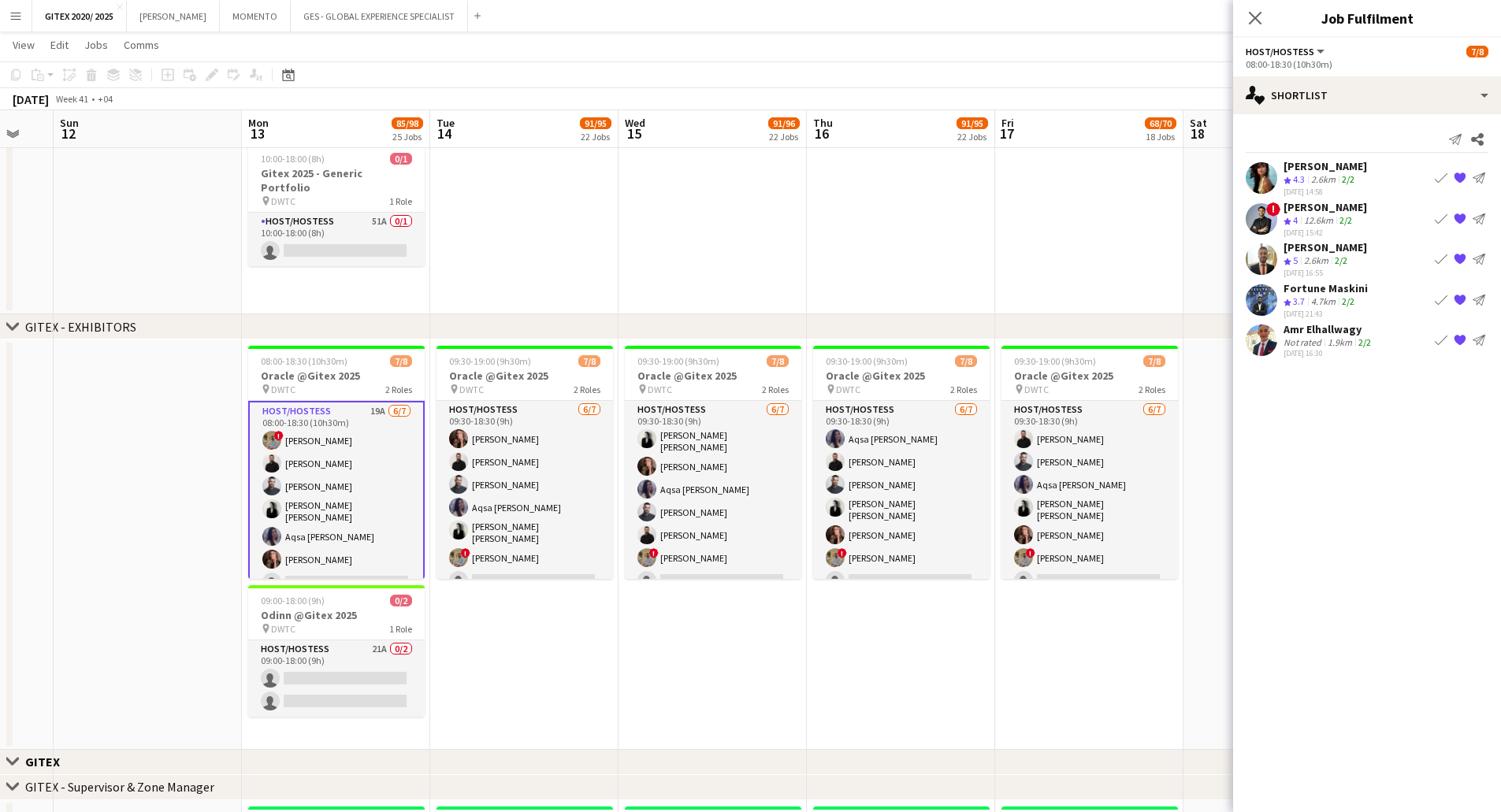
click at [1329, 174] on div "2.6km" at bounding box center [1322, 179] width 31 height 13
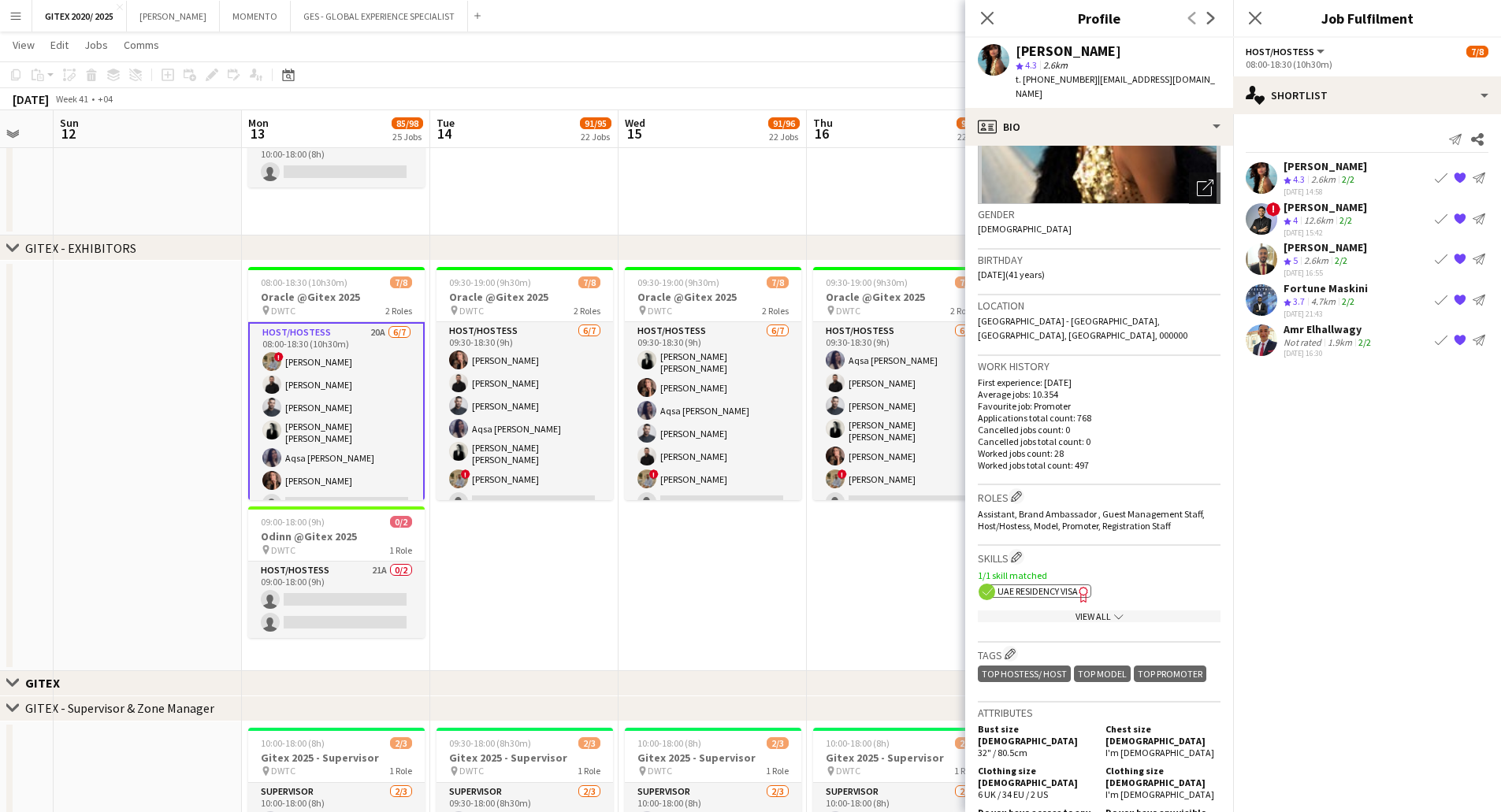
scroll to position [315, 0]
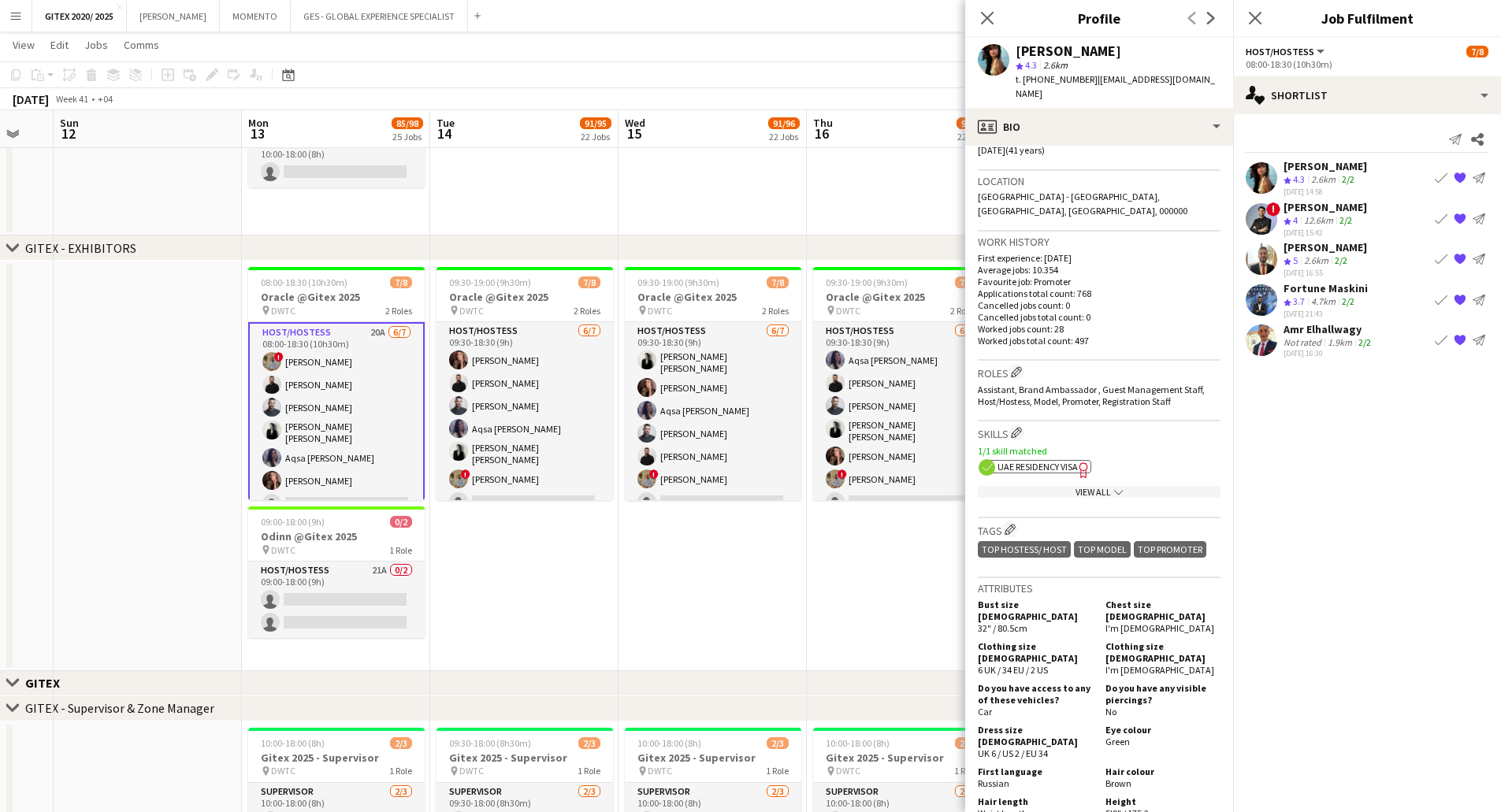
click at [1070, 486] on div "View All chevron-down" at bounding box center [1099, 492] width 243 height 12
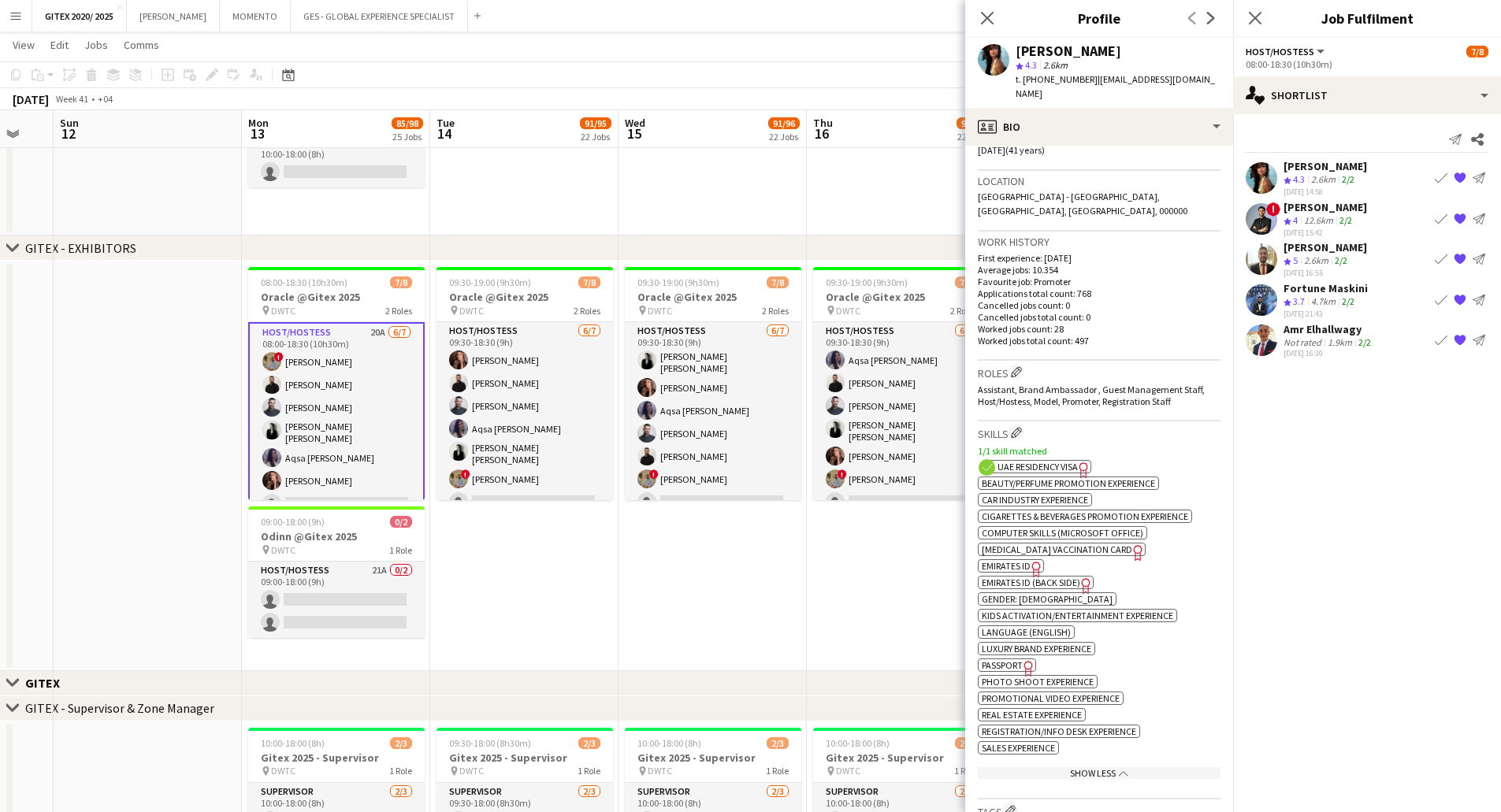
click at [1017, 659] on span "Passport" at bounding box center [1002, 665] width 41 height 12
click at [1312, 257] on div "2.6km" at bounding box center [1315, 261] width 31 height 13
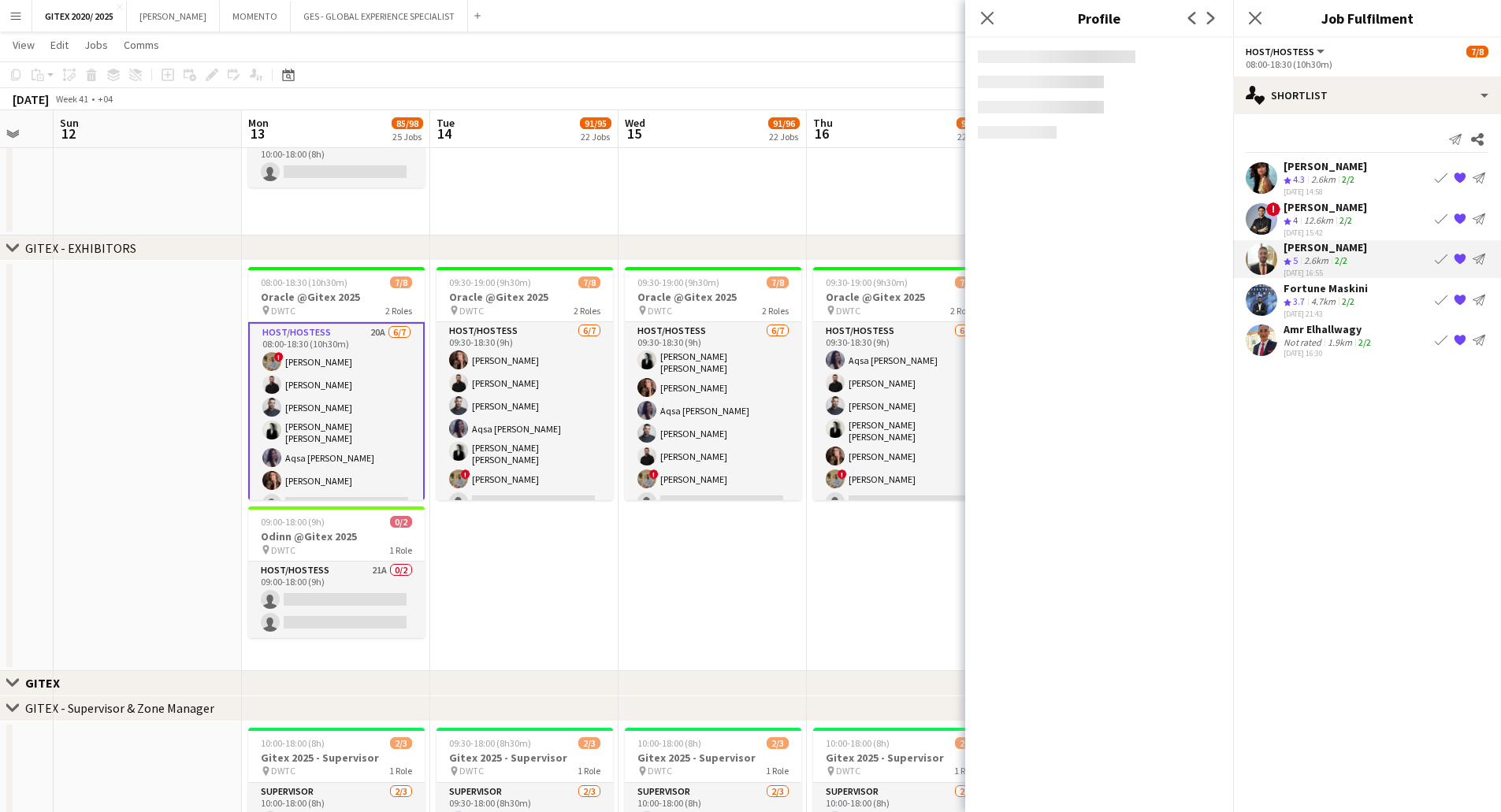
click at [1307, 204] on div "Amir shah" at bounding box center [1325, 207] width 83 height 14
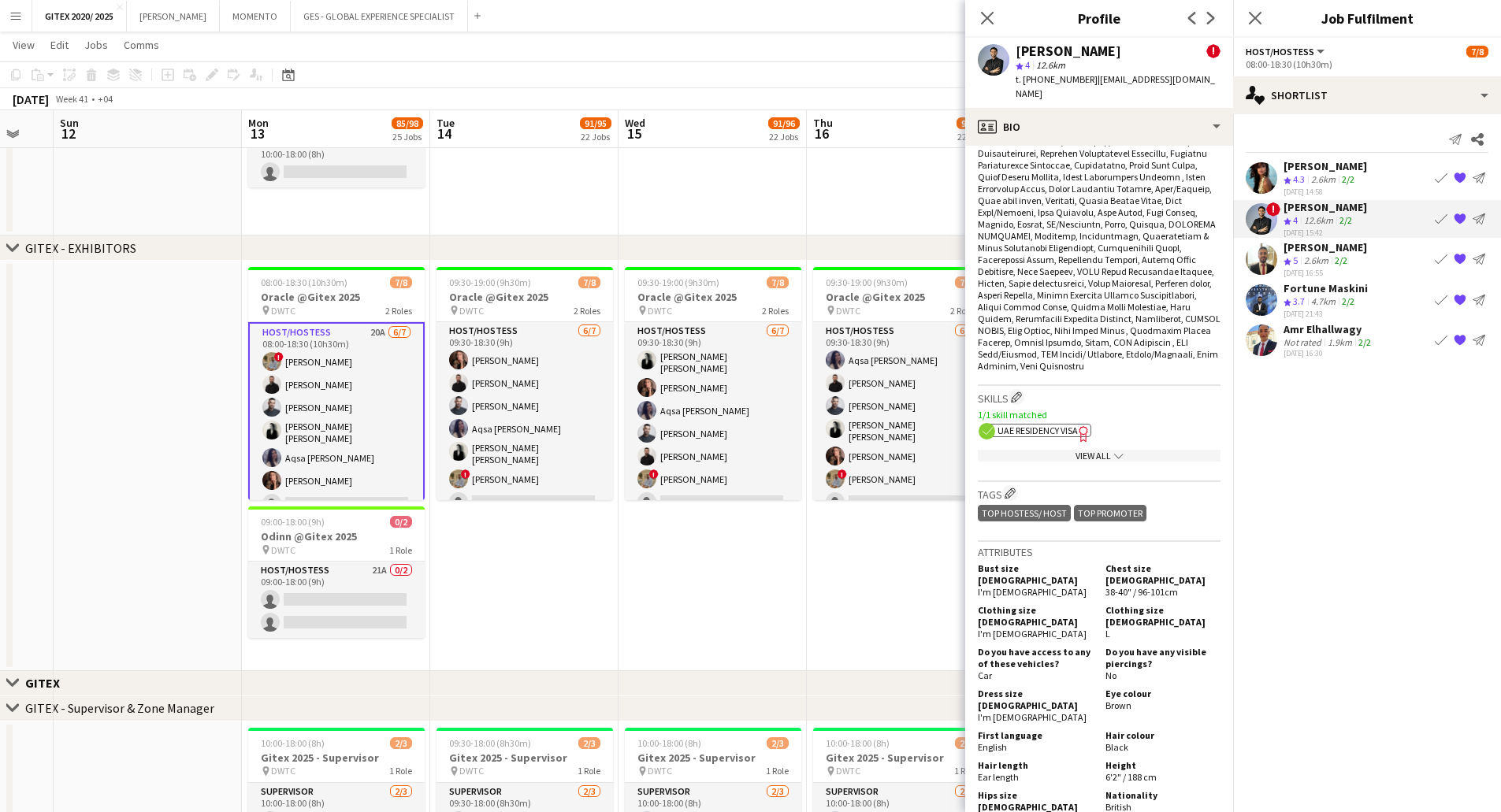
scroll to position [866, 0]
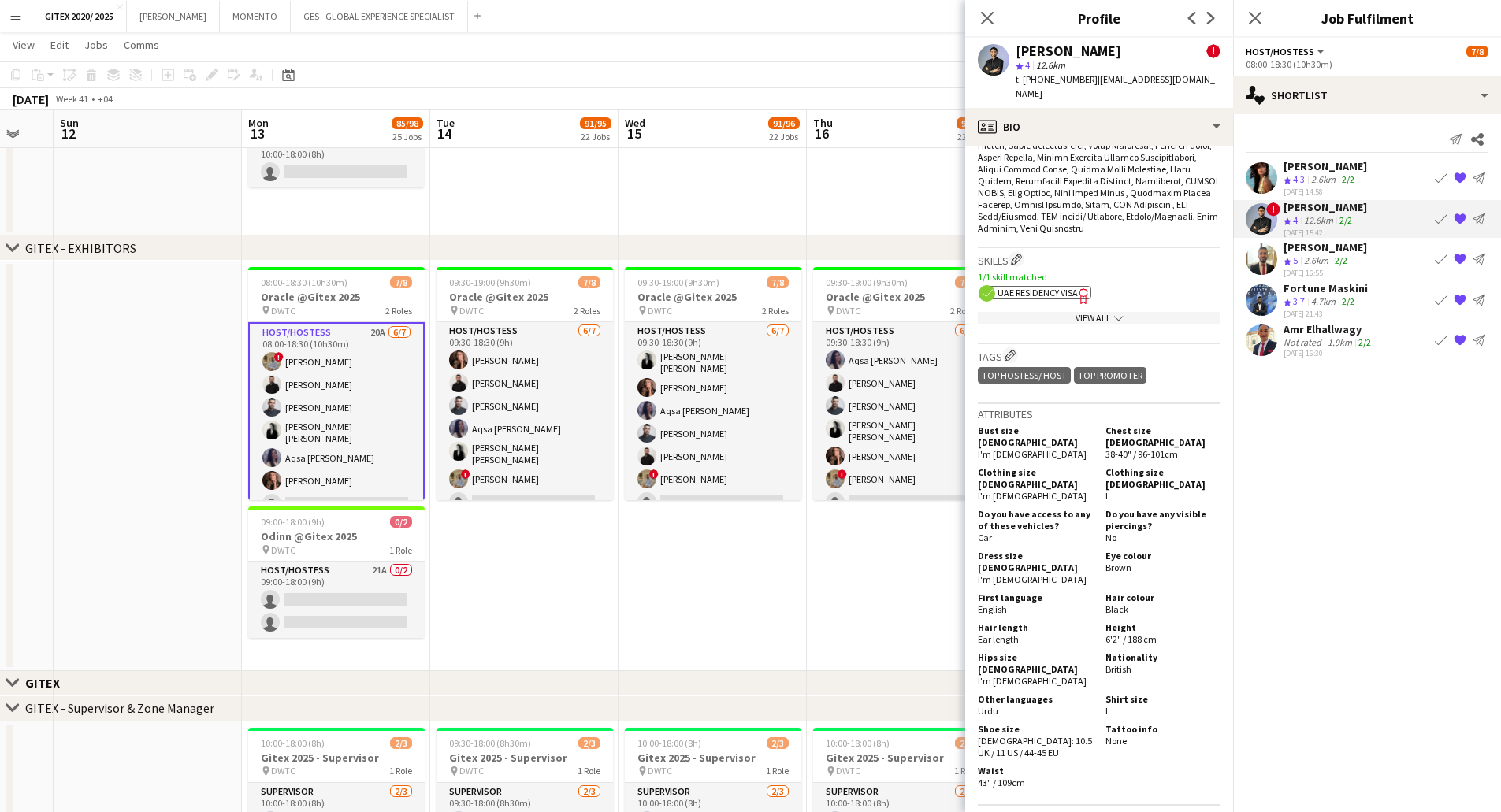
click at [1077, 287] on icon "Freelancer has uploaded a photo validation of skill. Click to see" at bounding box center [1083, 295] width 17 height 17
click at [1082, 312] on div "View All chevron-down" at bounding box center [1099, 317] width 243 height 12
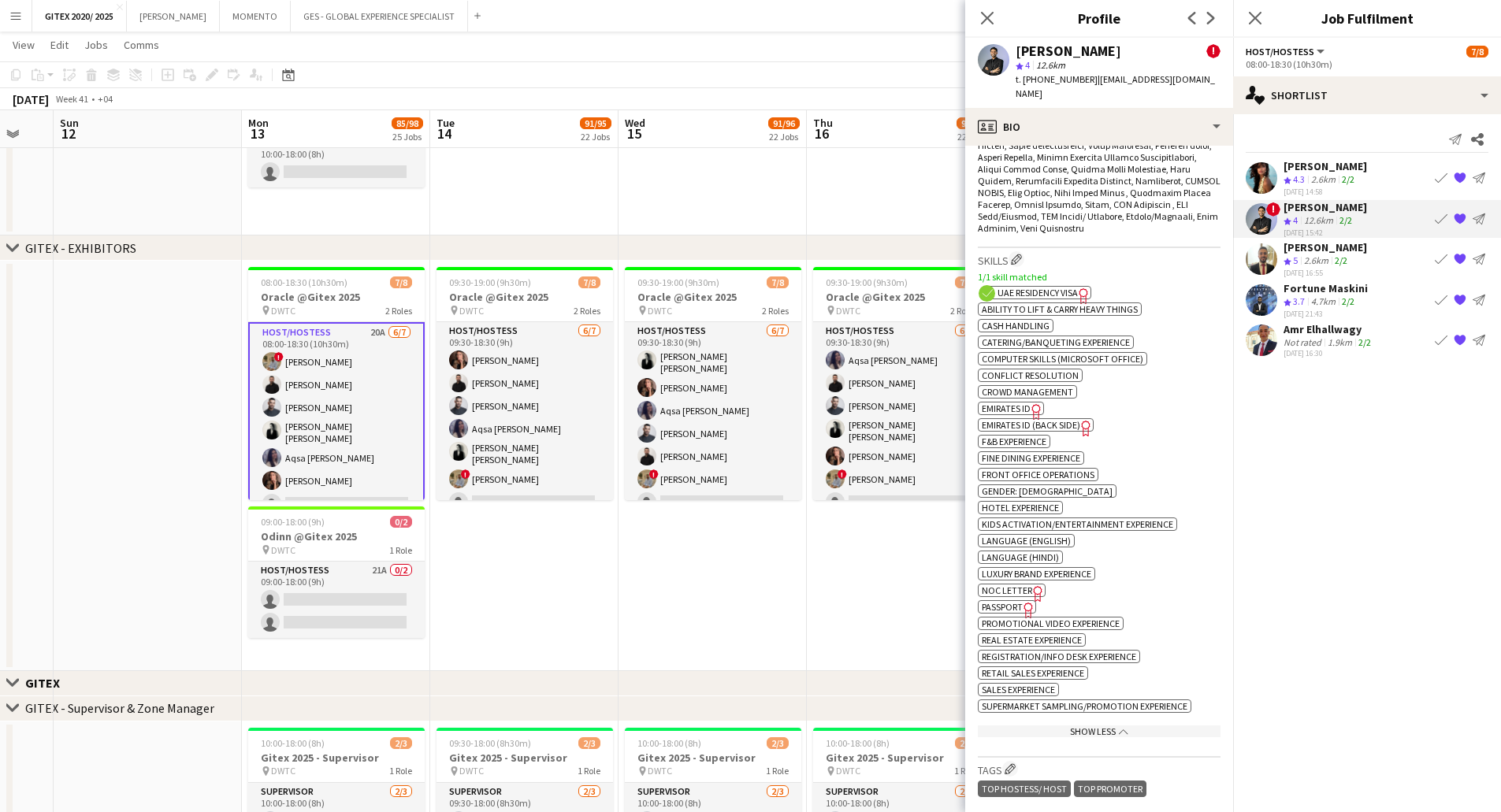
click at [1027, 603] on icon at bounding box center [1027, 611] width 9 height 16
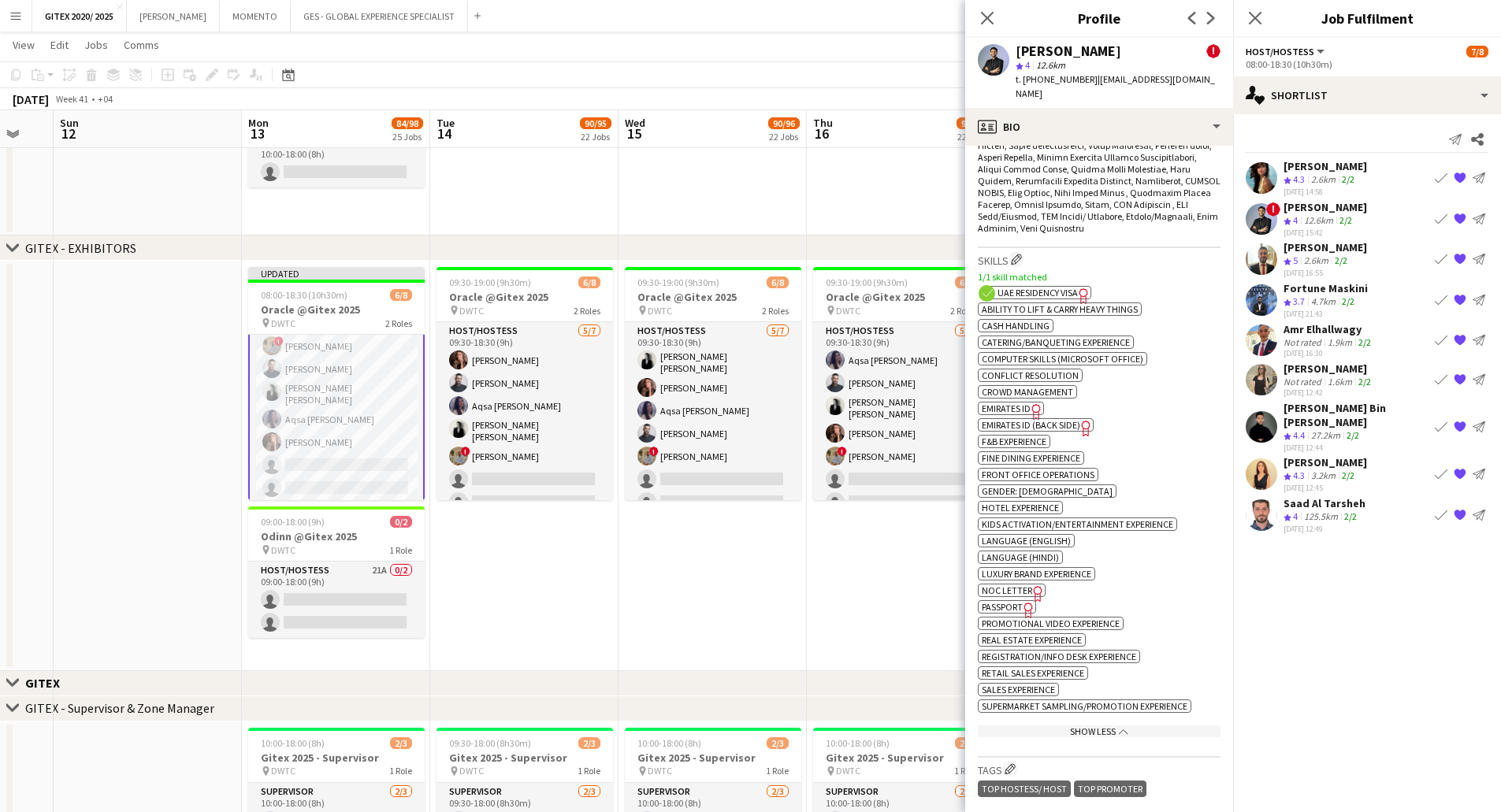
scroll to position [0, 0]
click at [346, 462] on app-card-role "Supervisor 1/1 08:00-18:30 (10h30m) Hussein Abdallah" at bounding box center [336, 478] width 176 height 54
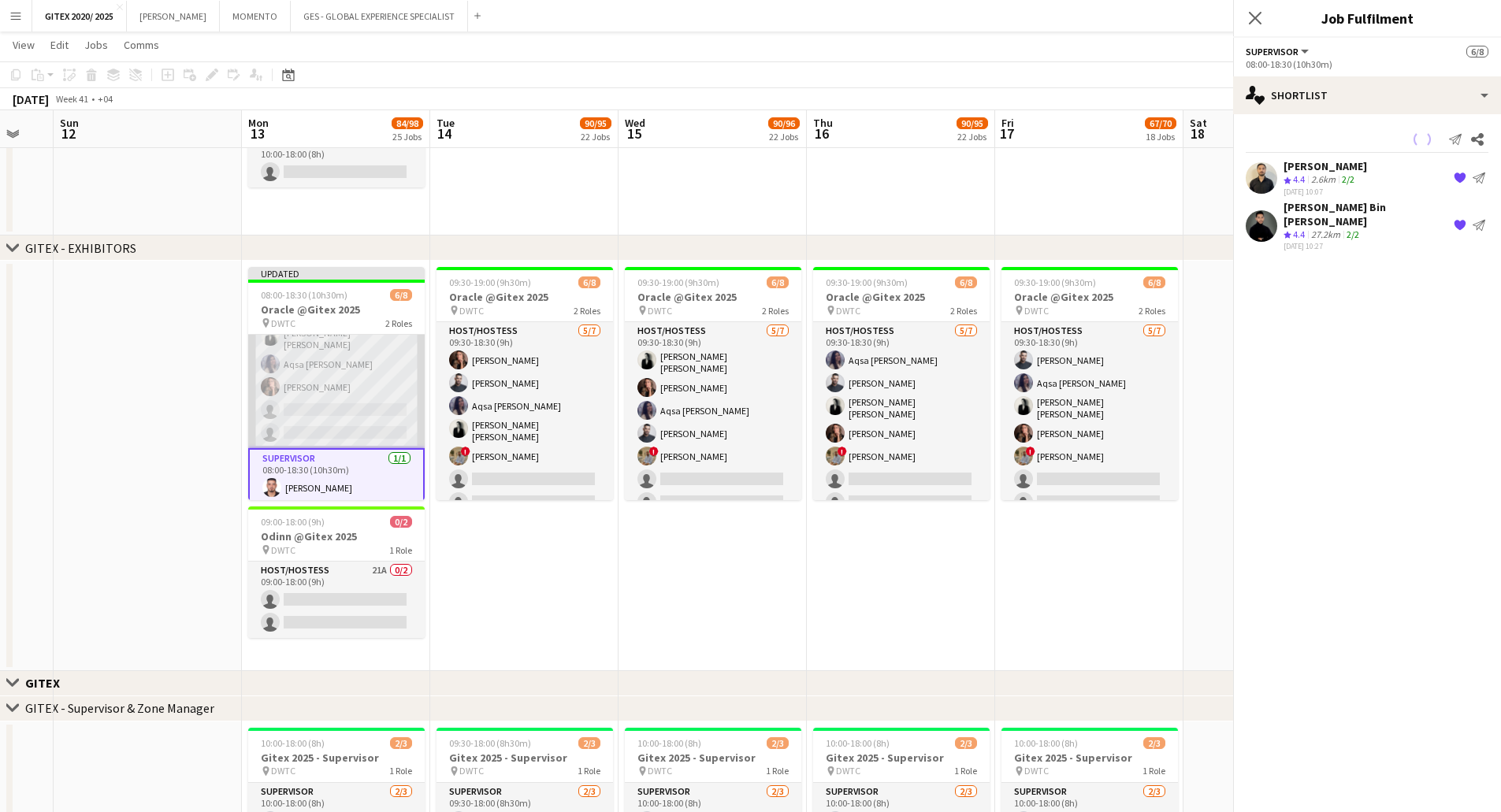
scroll to position [80, 0]
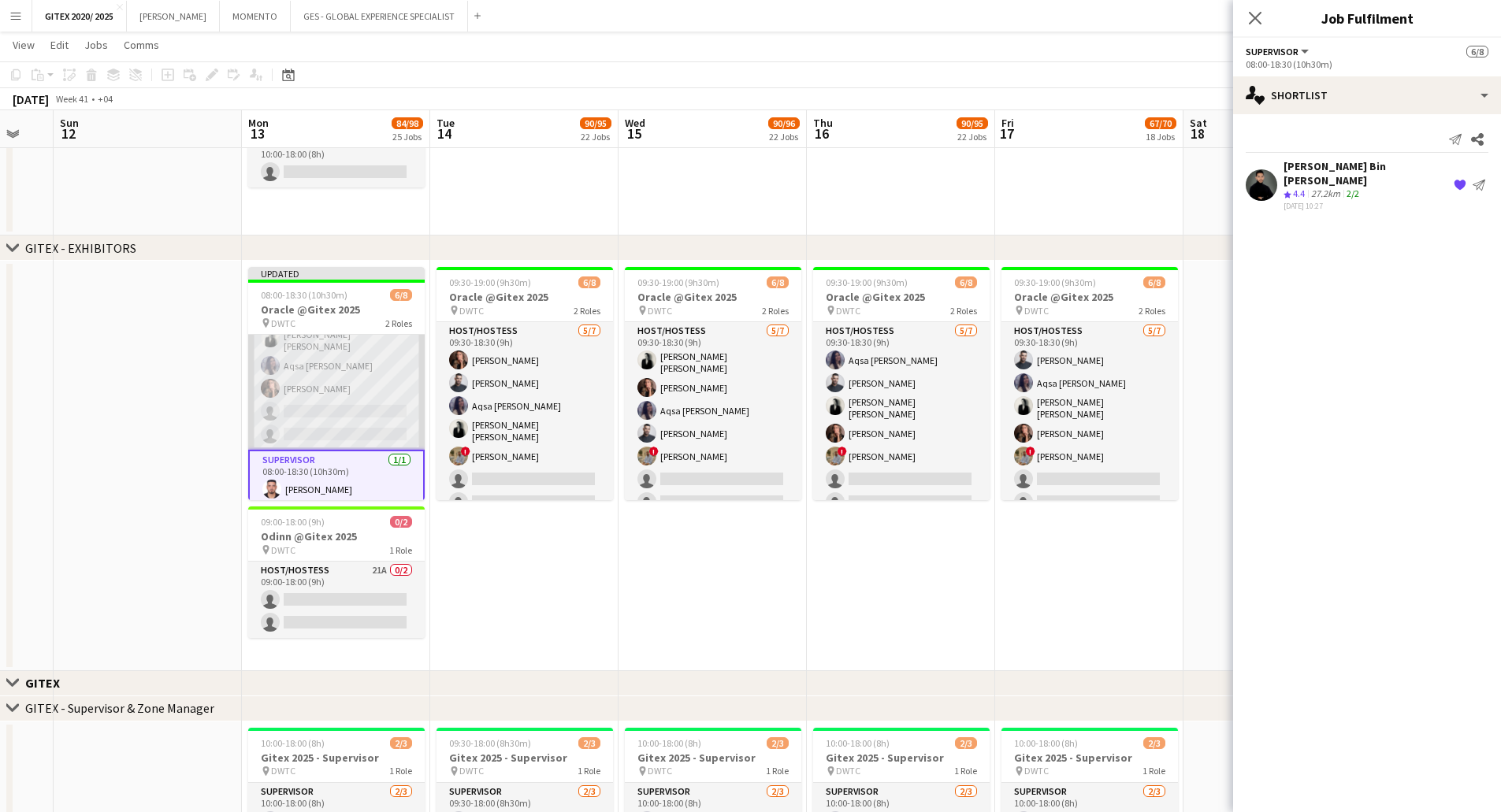
click at [348, 394] on app-card-role "Host/Hostess 20A 5/7 08:00-18:30 (10h30m) ! Hussain Almeshal Amine Chaoui Ana M…" at bounding box center [336, 352] width 176 height 195
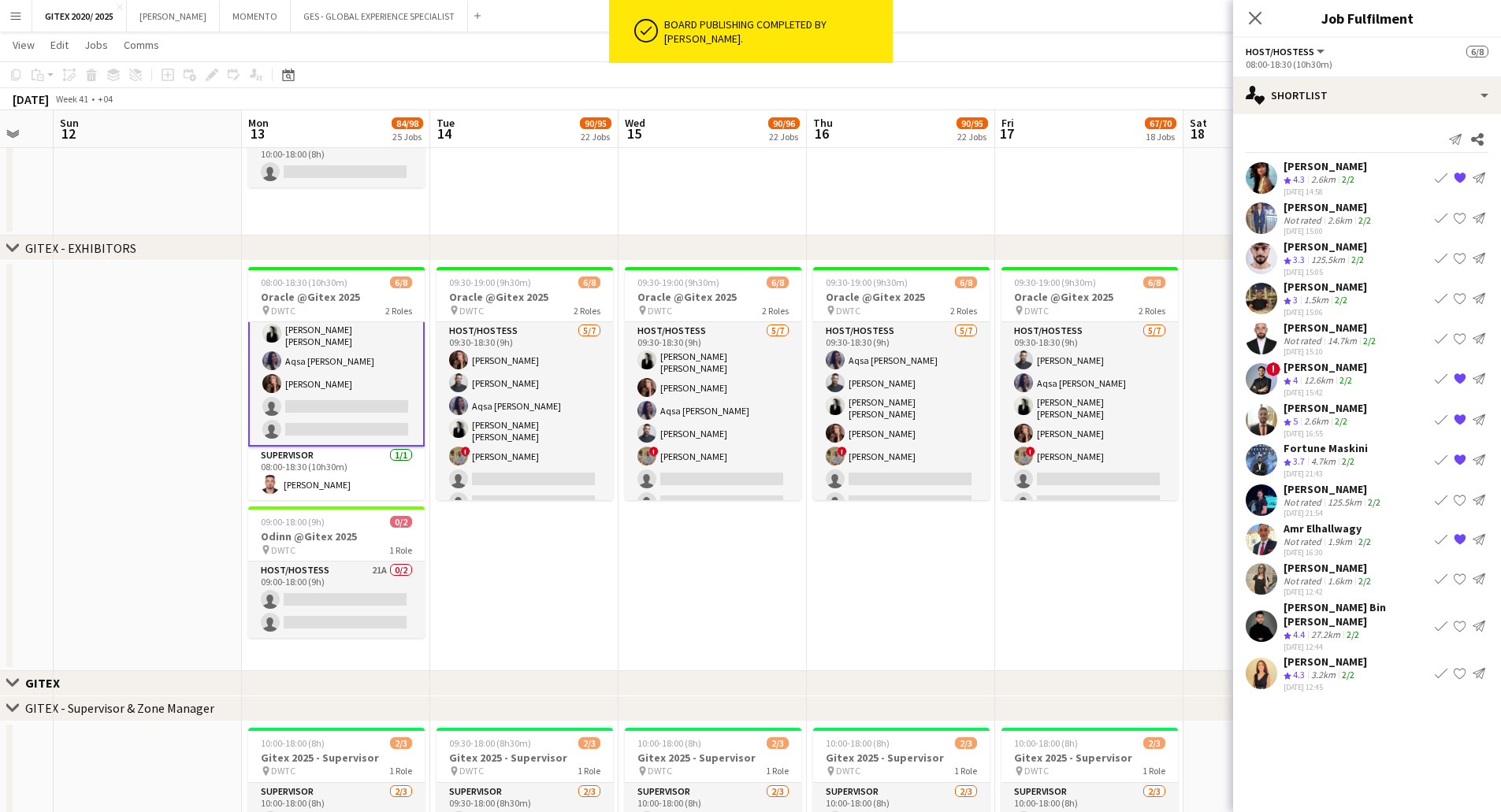
scroll to position [69, 0]
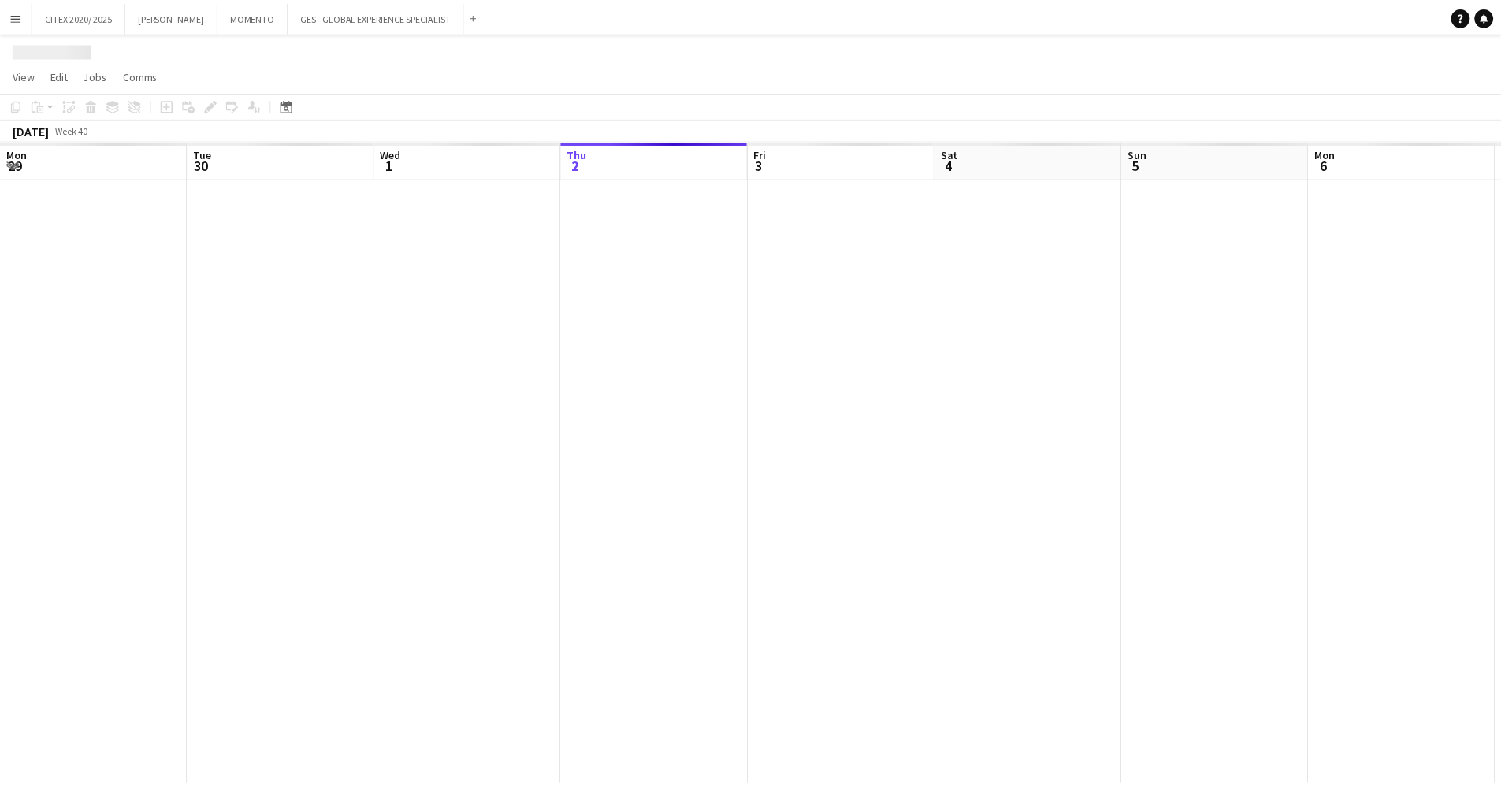
scroll to position [0, 377]
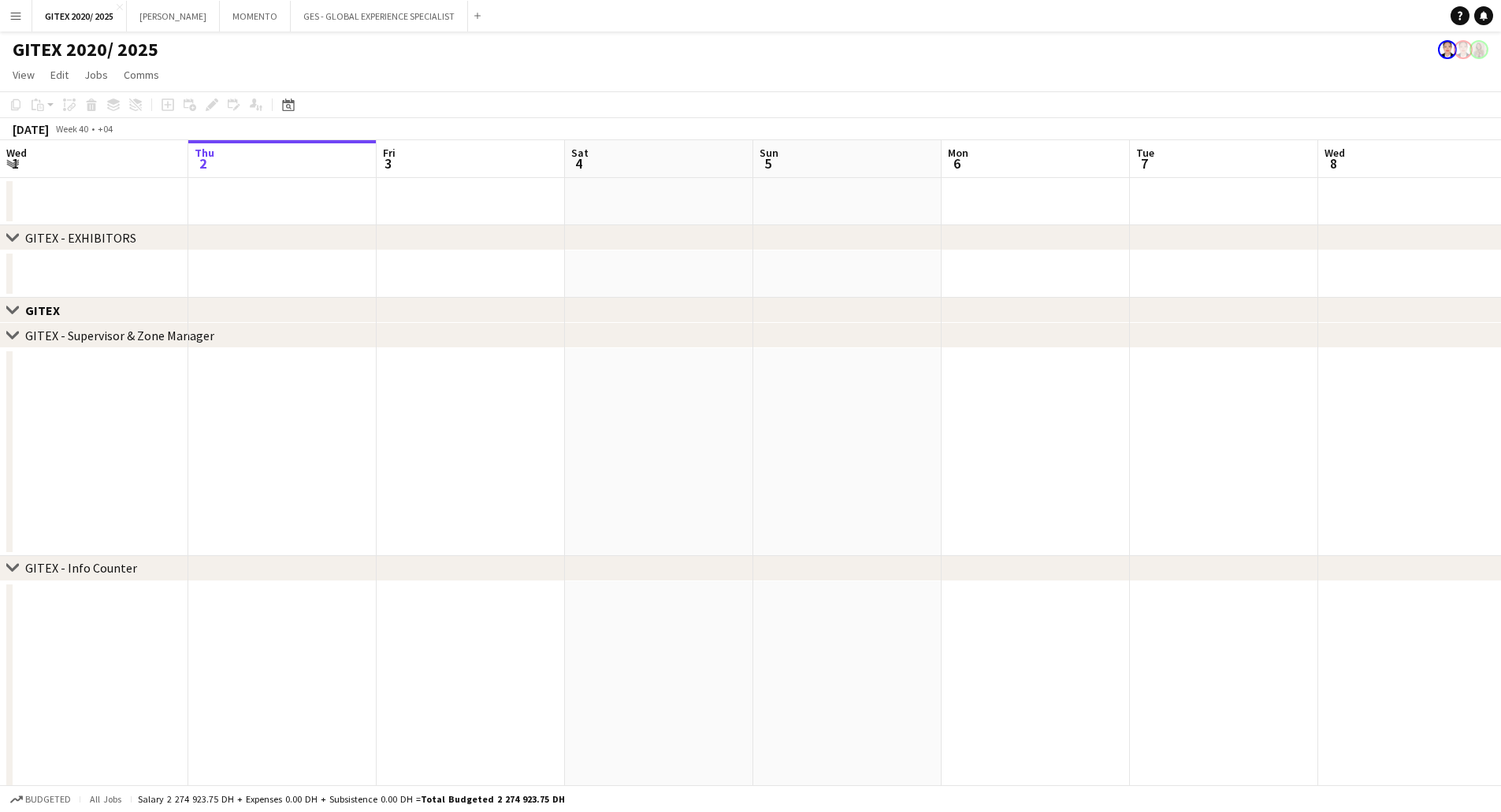
drag, startPoint x: 1064, startPoint y: 387, endPoint x: 413, endPoint y: 355, distance: 651.8
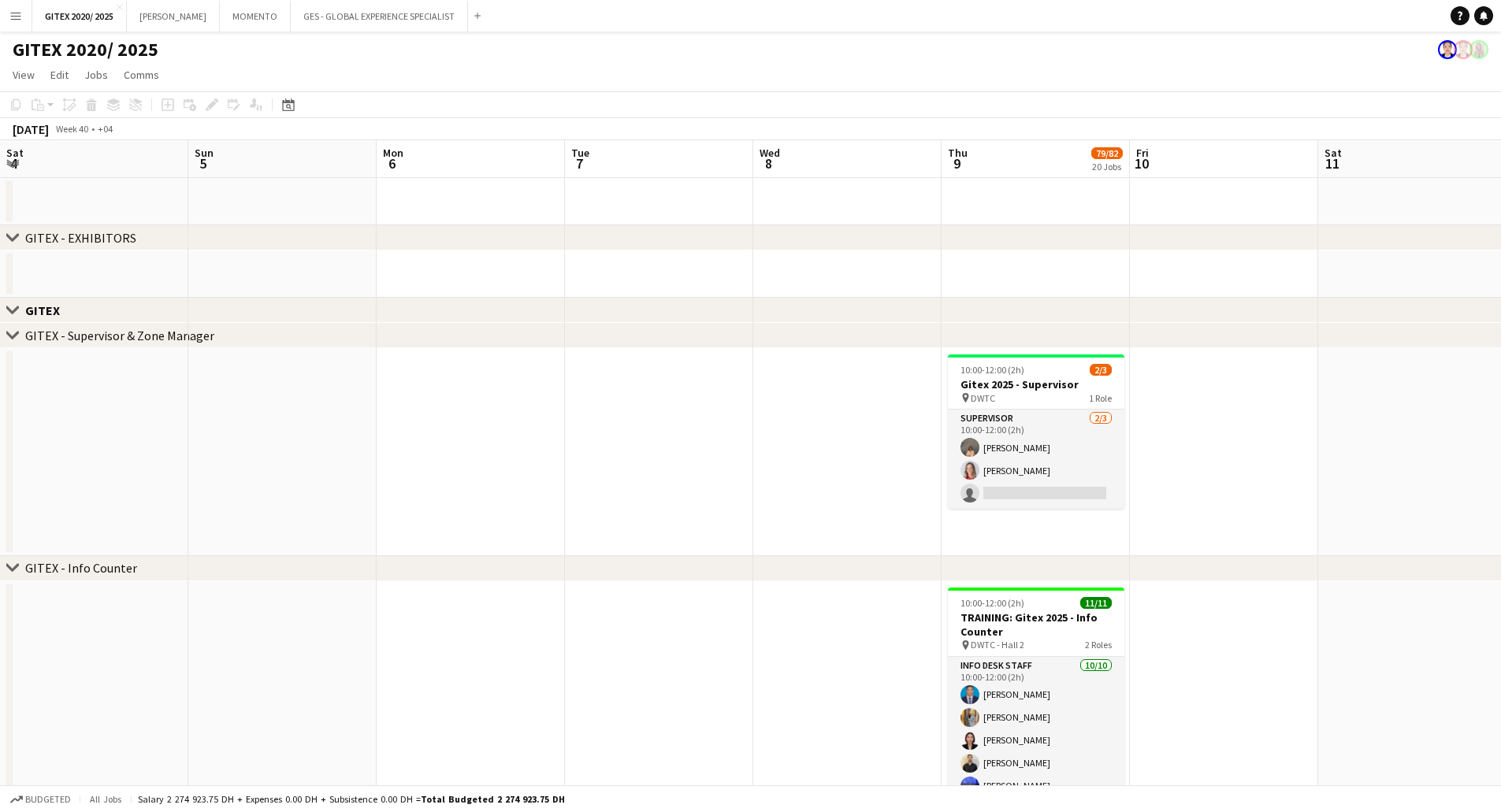
scroll to position [0, 564]
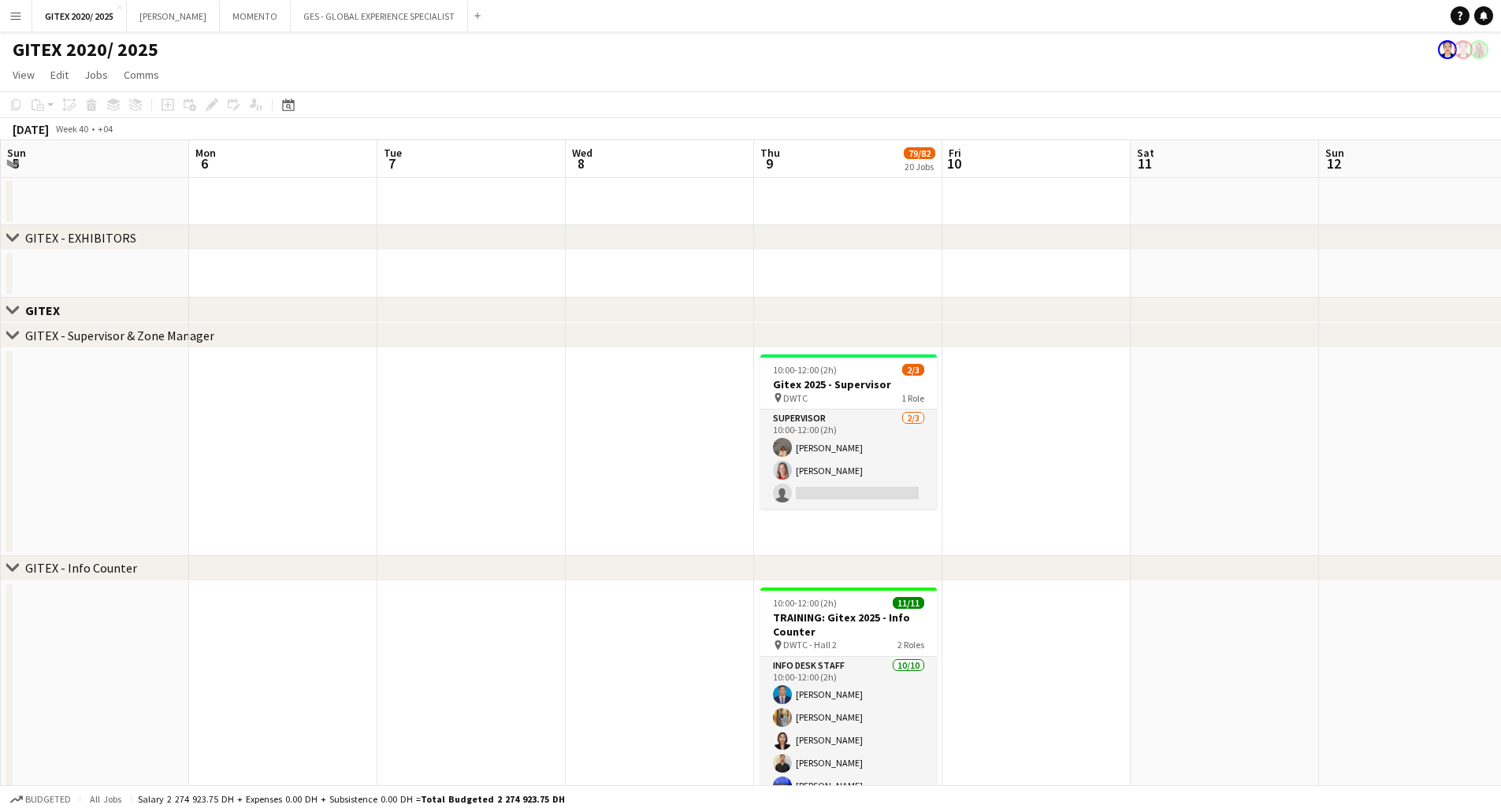
drag, startPoint x: 492, startPoint y: 363, endPoint x: 478, endPoint y: 363, distance: 14.0
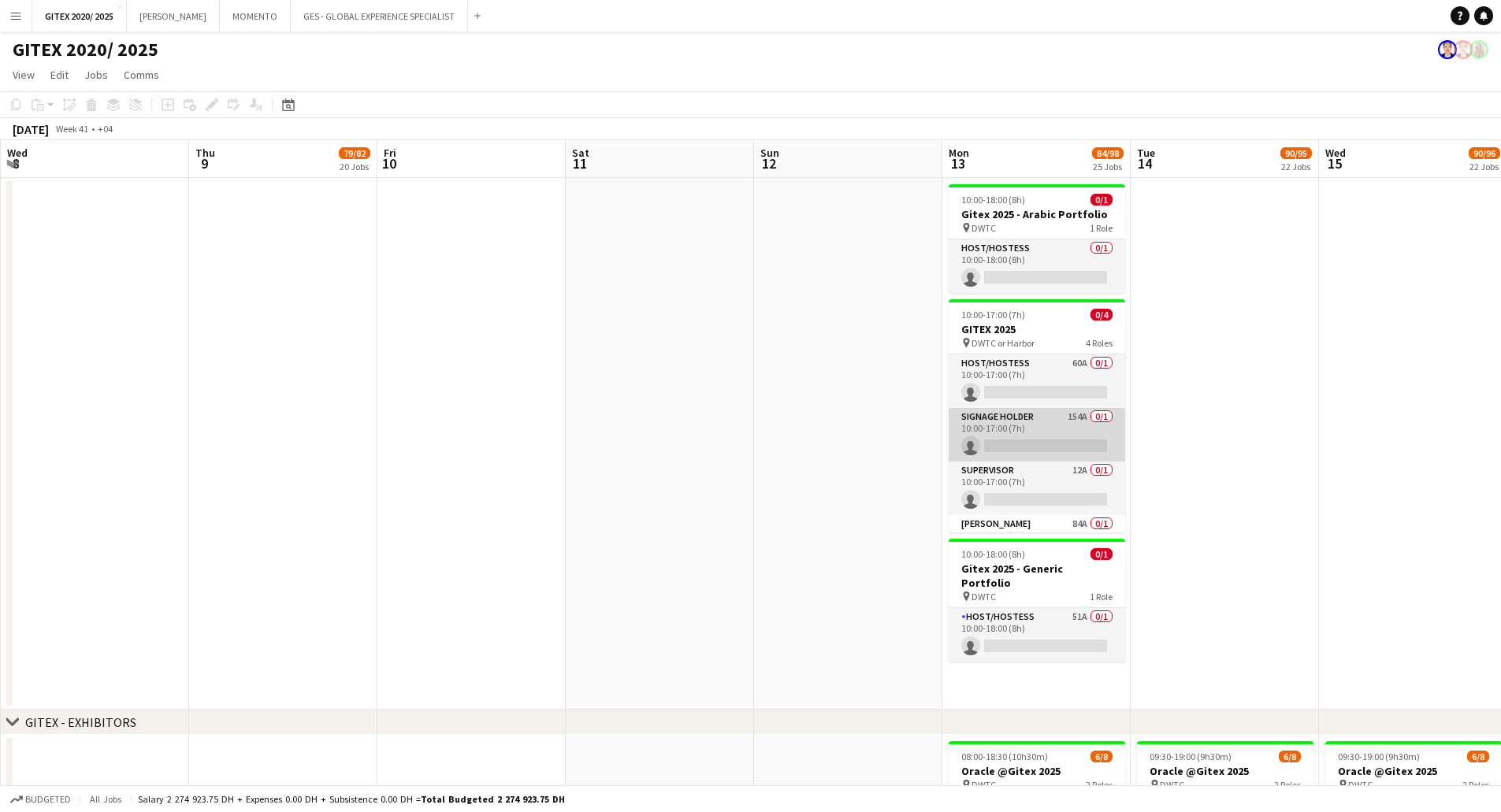
scroll to position [0, 486]
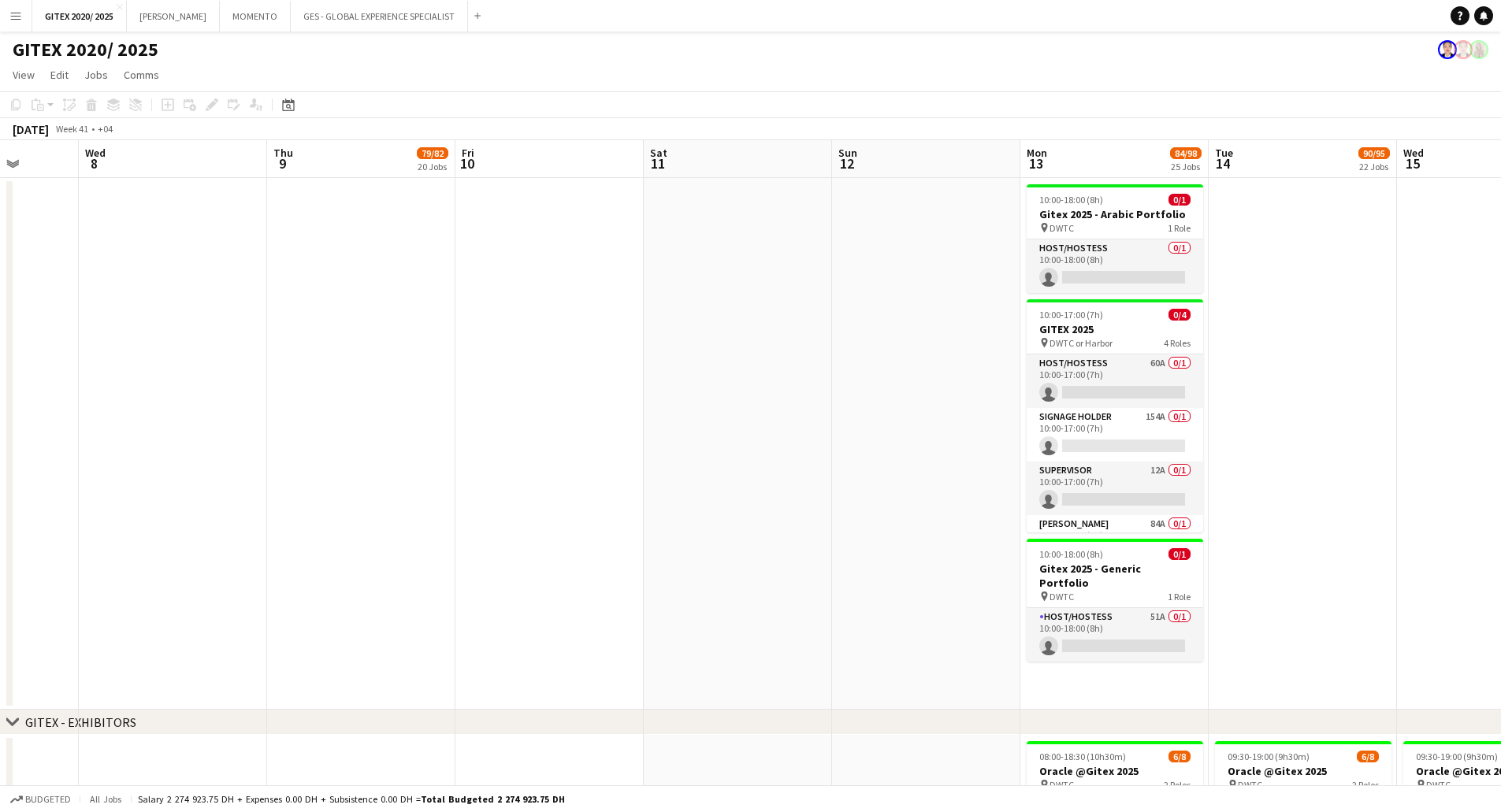
drag, startPoint x: 369, startPoint y: 406, endPoint x: 949, endPoint y: 409, distance: 580.0
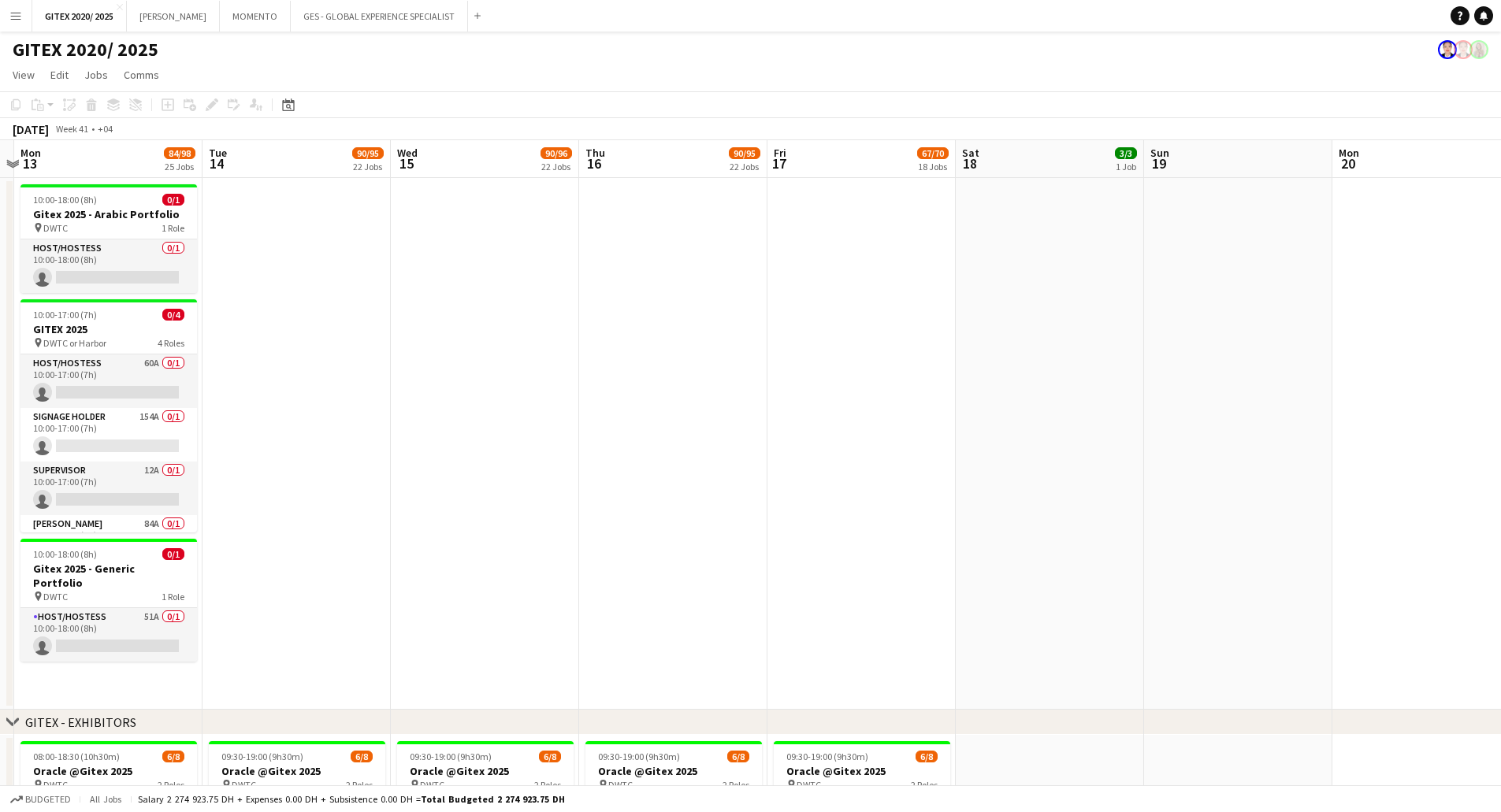
drag, startPoint x: 703, startPoint y: 420, endPoint x: 622, endPoint y: 410, distance: 81.6
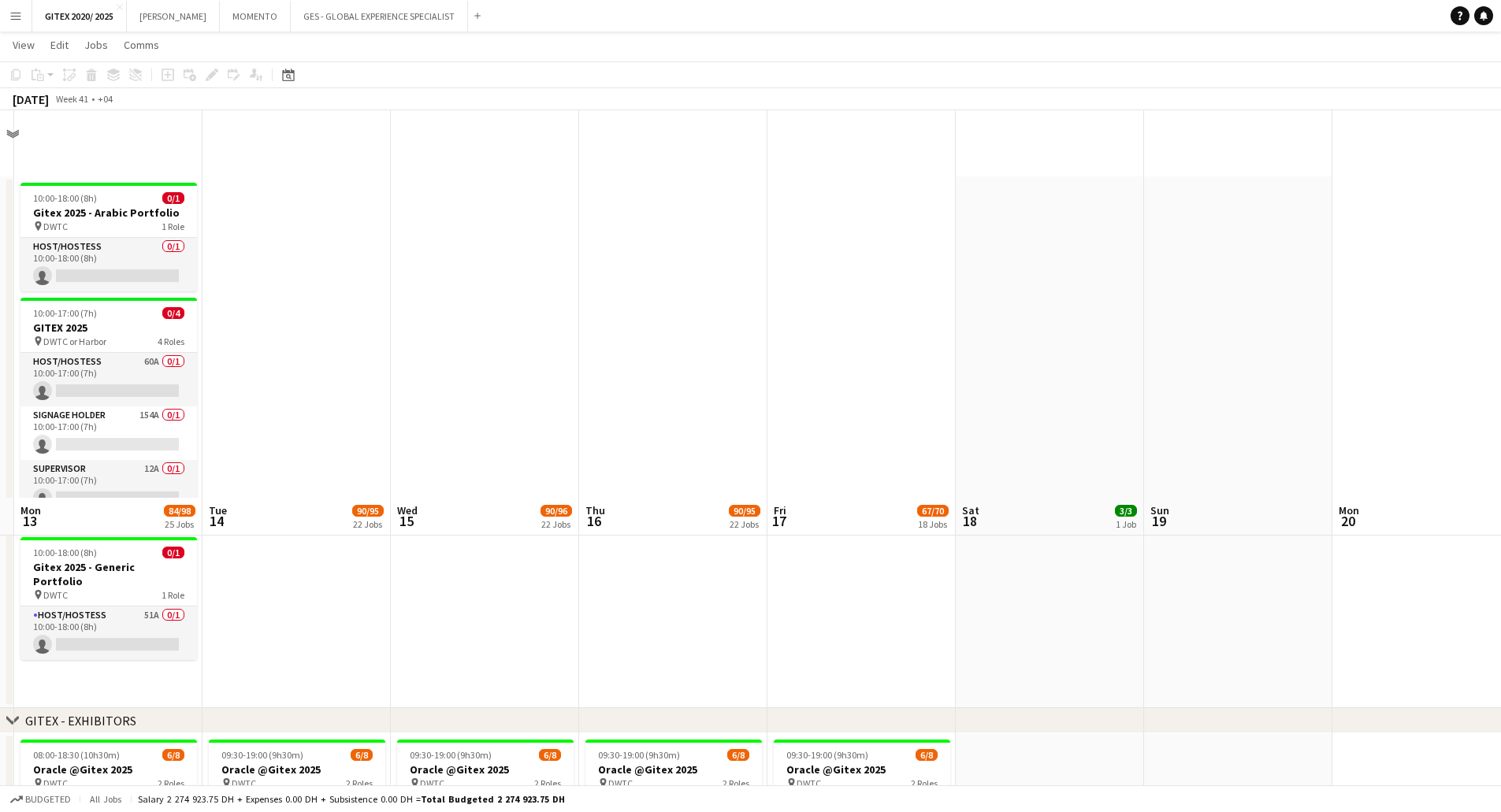
scroll to position [551, 0]
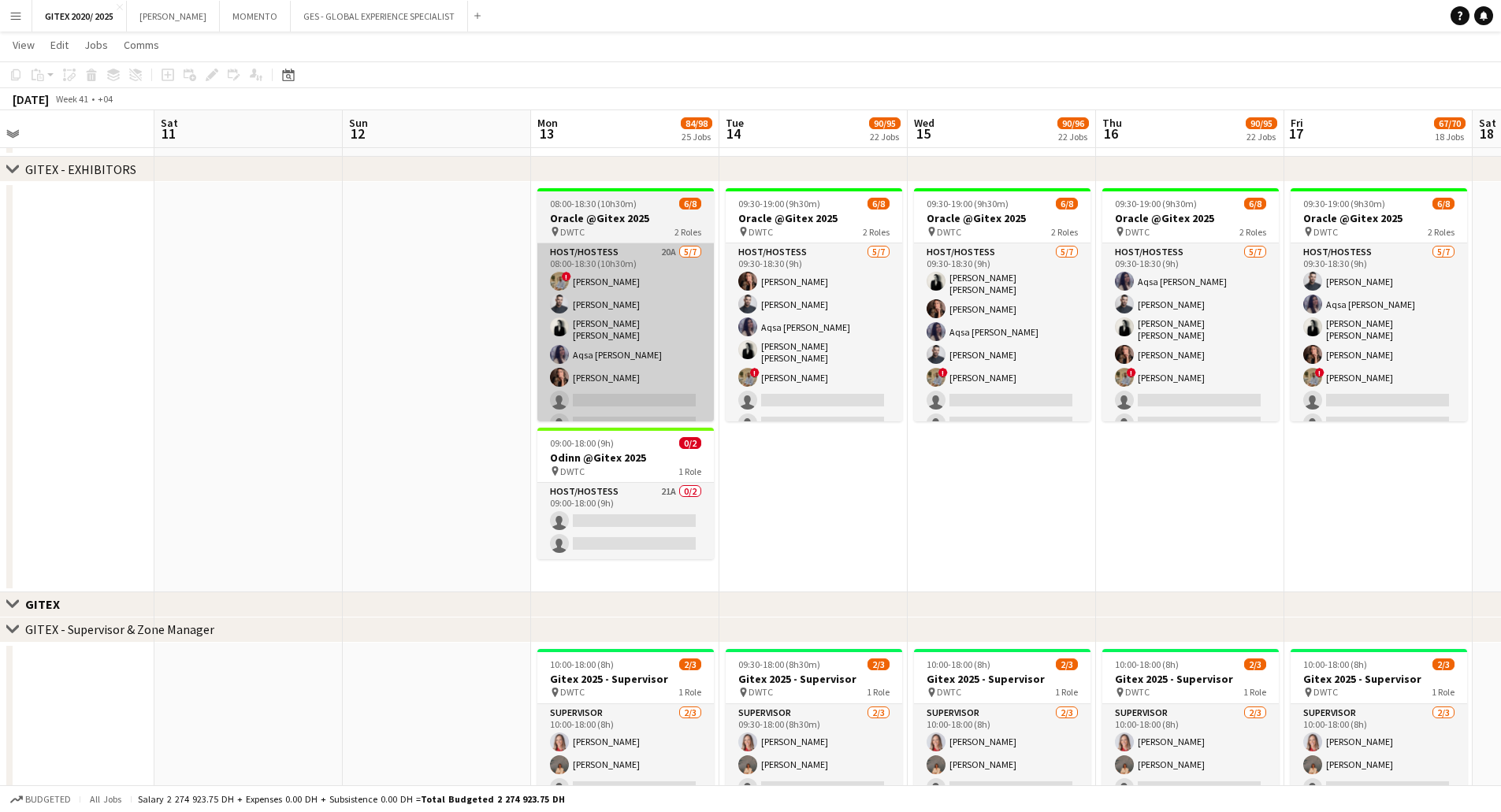
drag, startPoint x: 694, startPoint y: 488, endPoint x: 610, endPoint y: 349, distance: 162.4
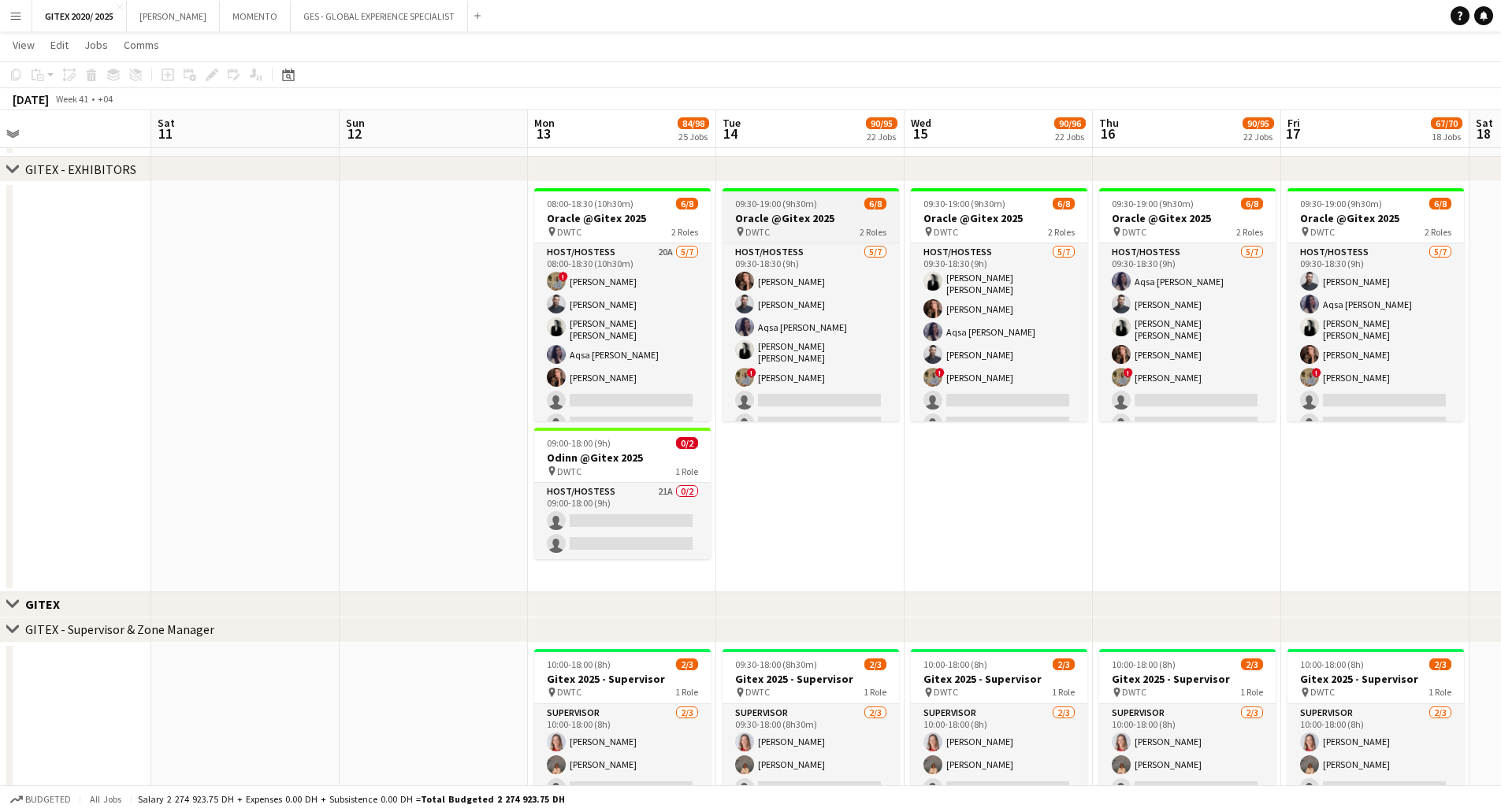
drag, startPoint x: 614, startPoint y: 297, endPoint x: 829, endPoint y: 235, distance: 223.8
click at [615, 297] on app-card-role "Host/Hostess 20A [DATE] 08:00-18:30 (10h30m) ! [PERSON_NAME] Almeshal Amine [PE…" at bounding box center [622, 341] width 176 height 195
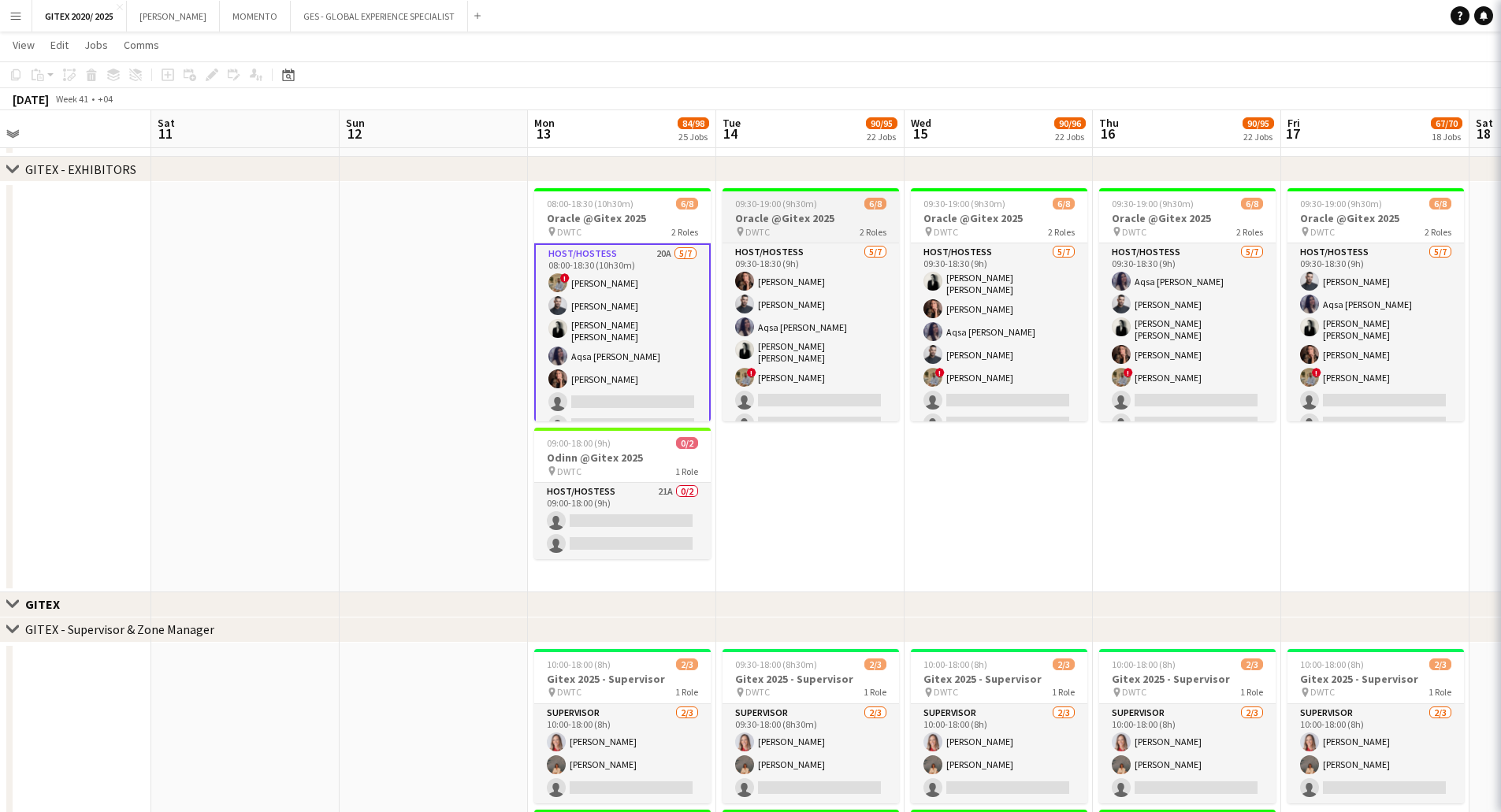
scroll to position [0, 413]
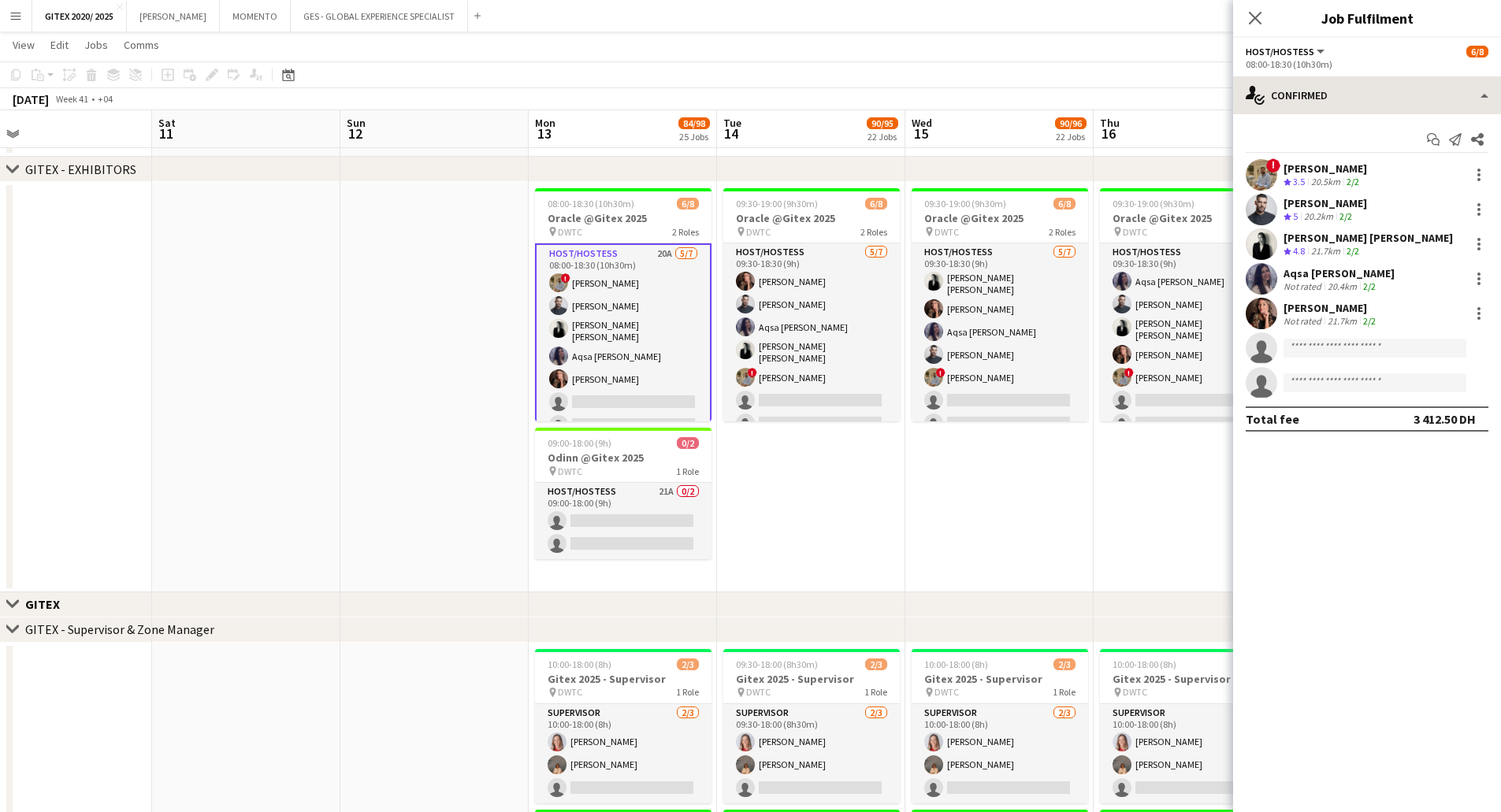
drag, startPoint x: 1324, startPoint y: 70, endPoint x: 1322, endPoint y: 83, distance: 13.2
click at [1324, 73] on app-options-switcher "Host/Hostess All roles Host/Hostess [DATE] 08:00-18:30 (10h30m)" at bounding box center [1367, 57] width 268 height 39
click at [1323, 90] on div "single-neutral-actions-check-2 Confirmed" at bounding box center [1367, 95] width 268 height 38
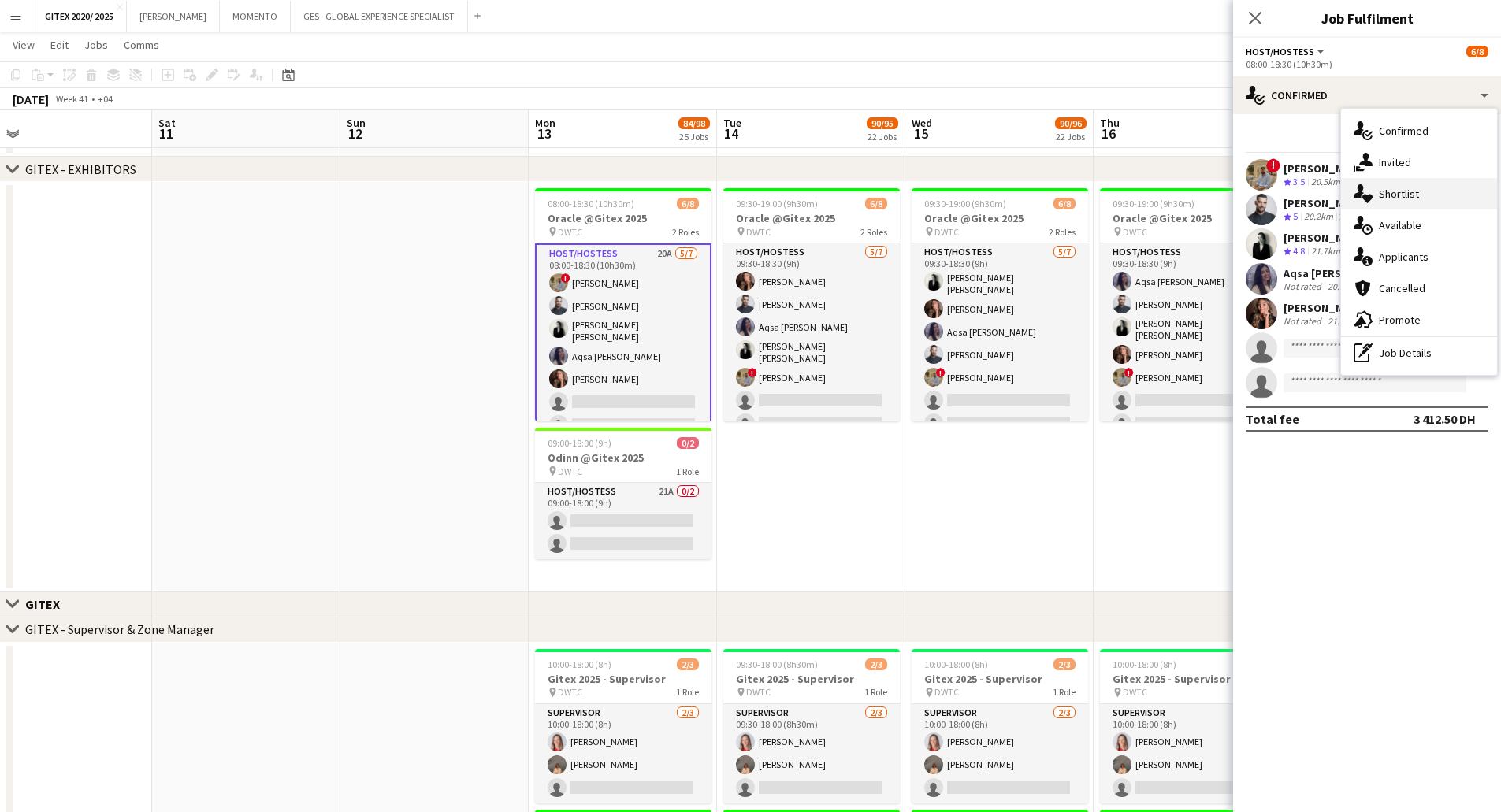
click at [1381, 193] on span "Shortlist" at bounding box center [1399, 193] width 40 height 14
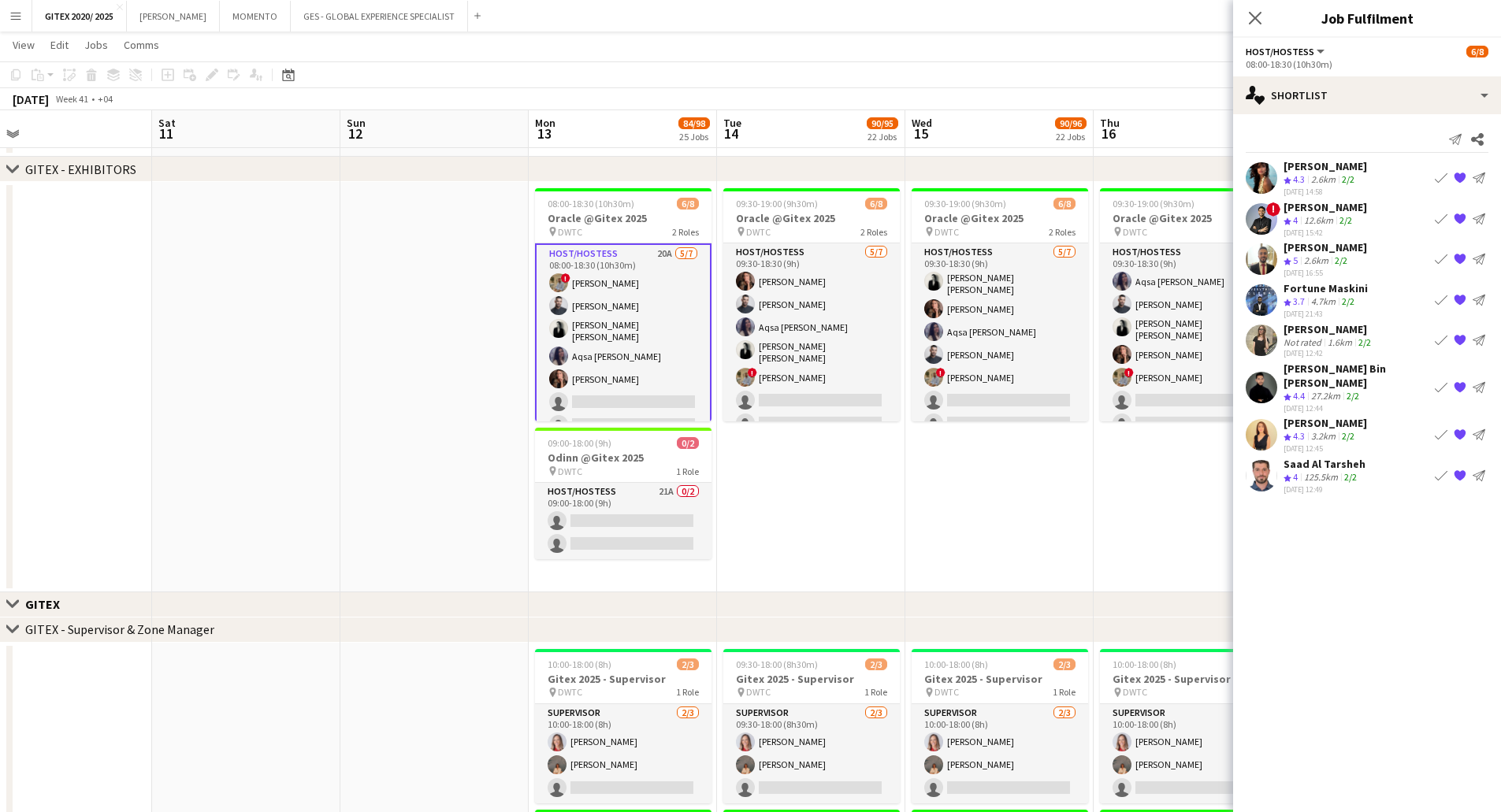
click at [1306, 251] on div "[PERSON_NAME]" at bounding box center [1325, 247] width 83 height 14
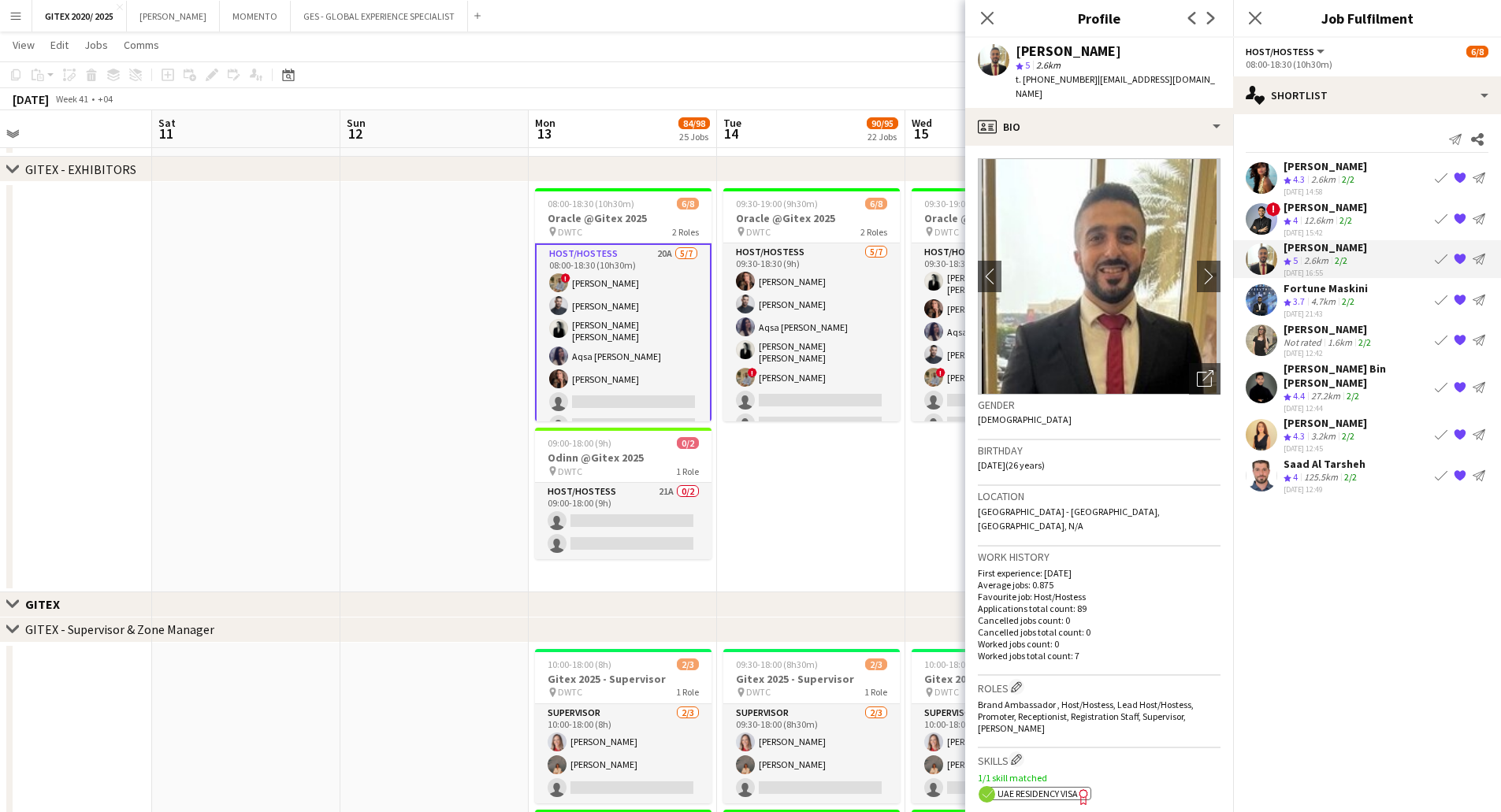
click at [1319, 245] on div "[PERSON_NAME]" at bounding box center [1325, 247] width 83 height 14
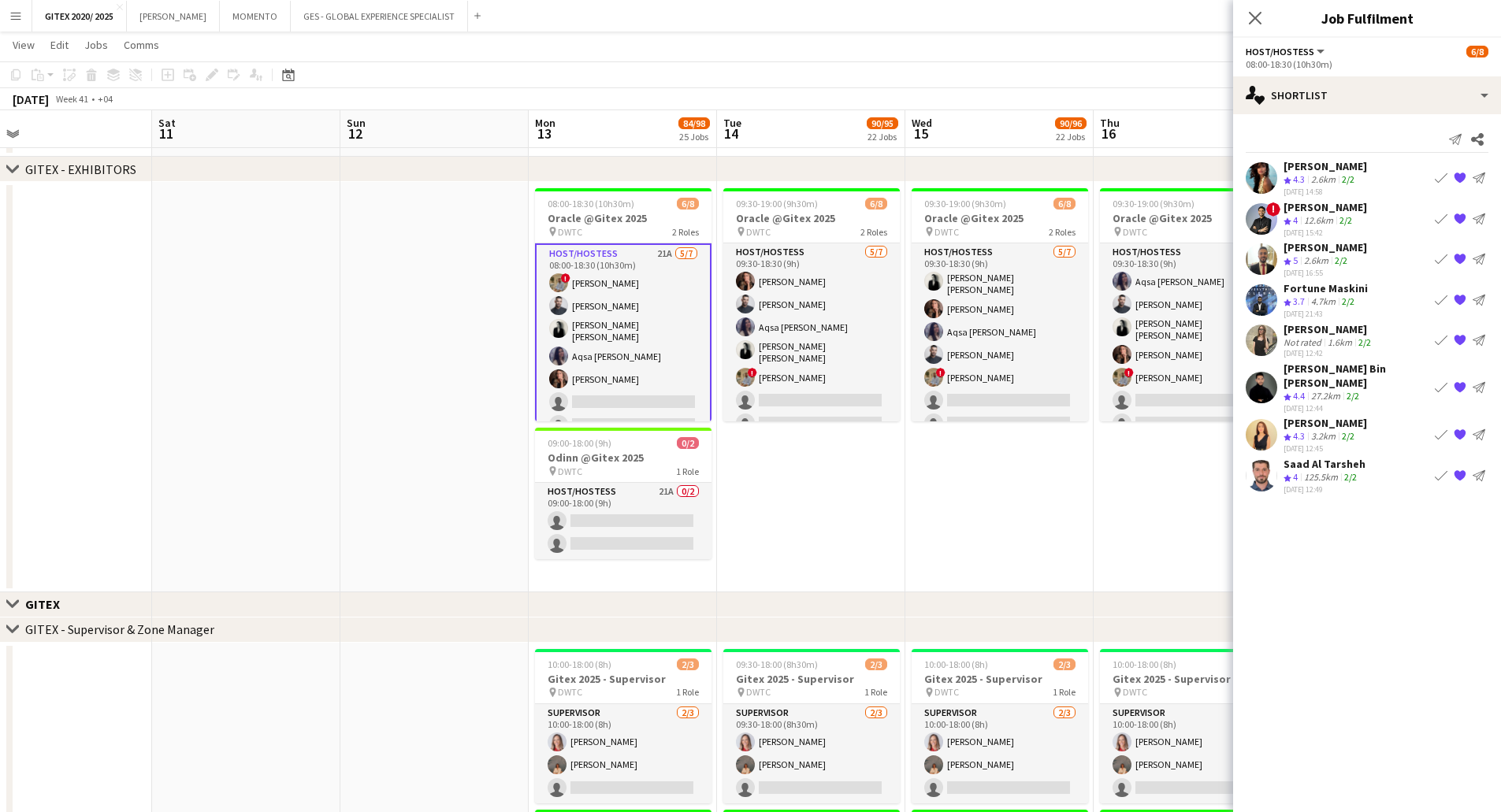
click at [1327, 266] on div "2.6km" at bounding box center [1315, 261] width 31 height 13
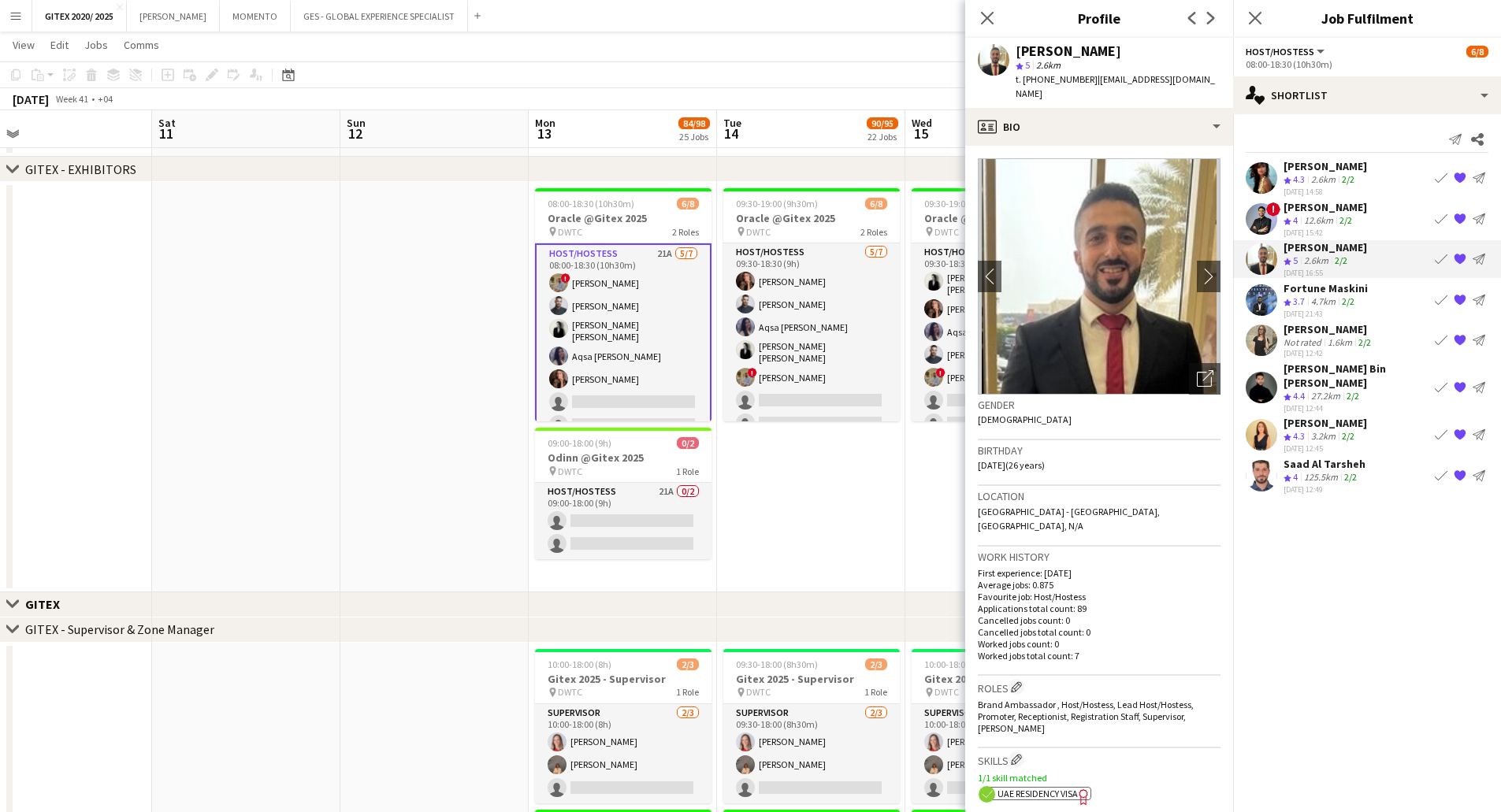
scroll to position [551, 0]
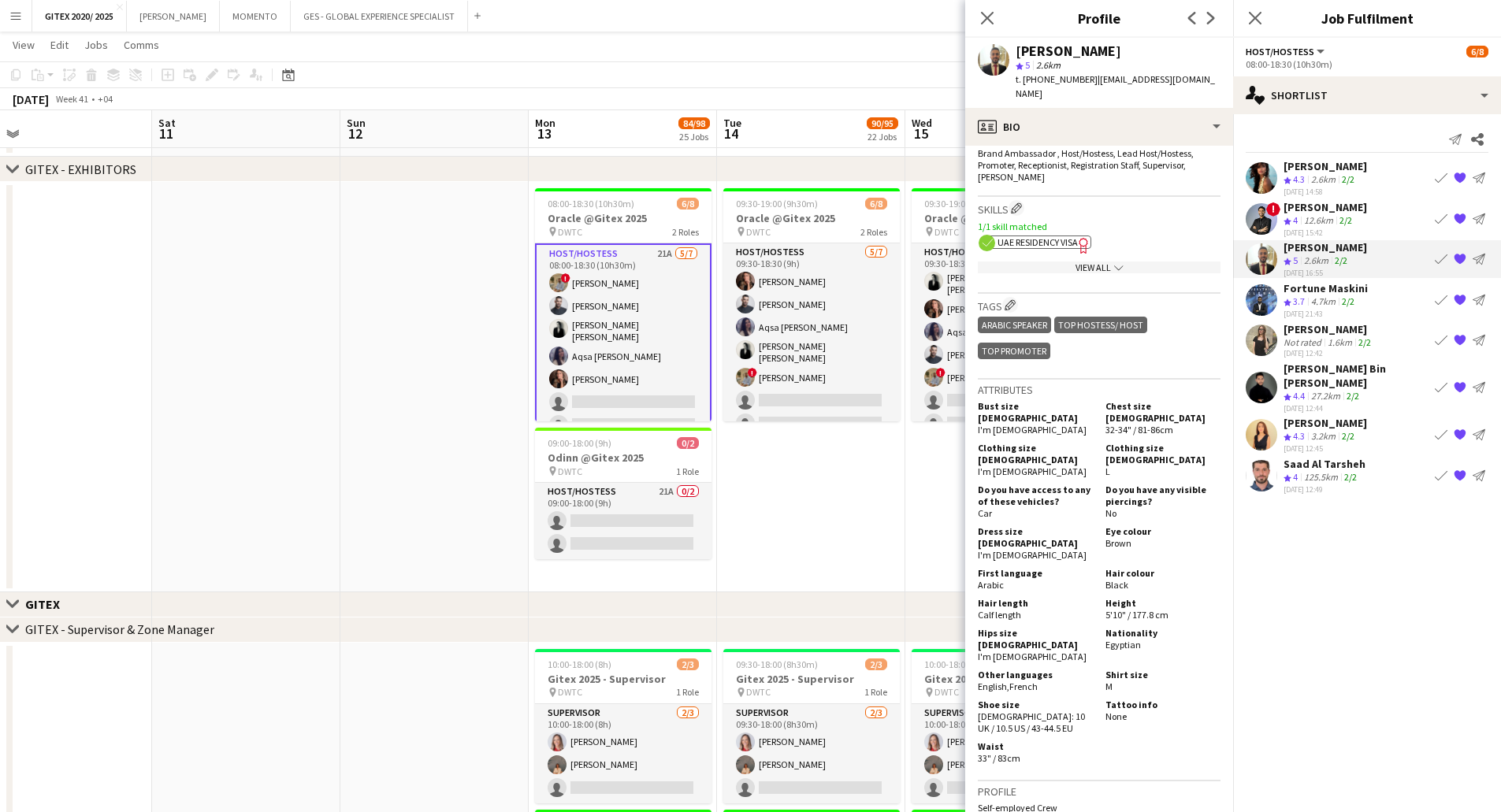
click at [1064, 236] on span "UAE Residency Visa" at bounding box center [1037, 242] width 80 height 12
click at [1111, 262] on app-icon "chevron-down" at bounding box center [1117, 267] width 13 height 12
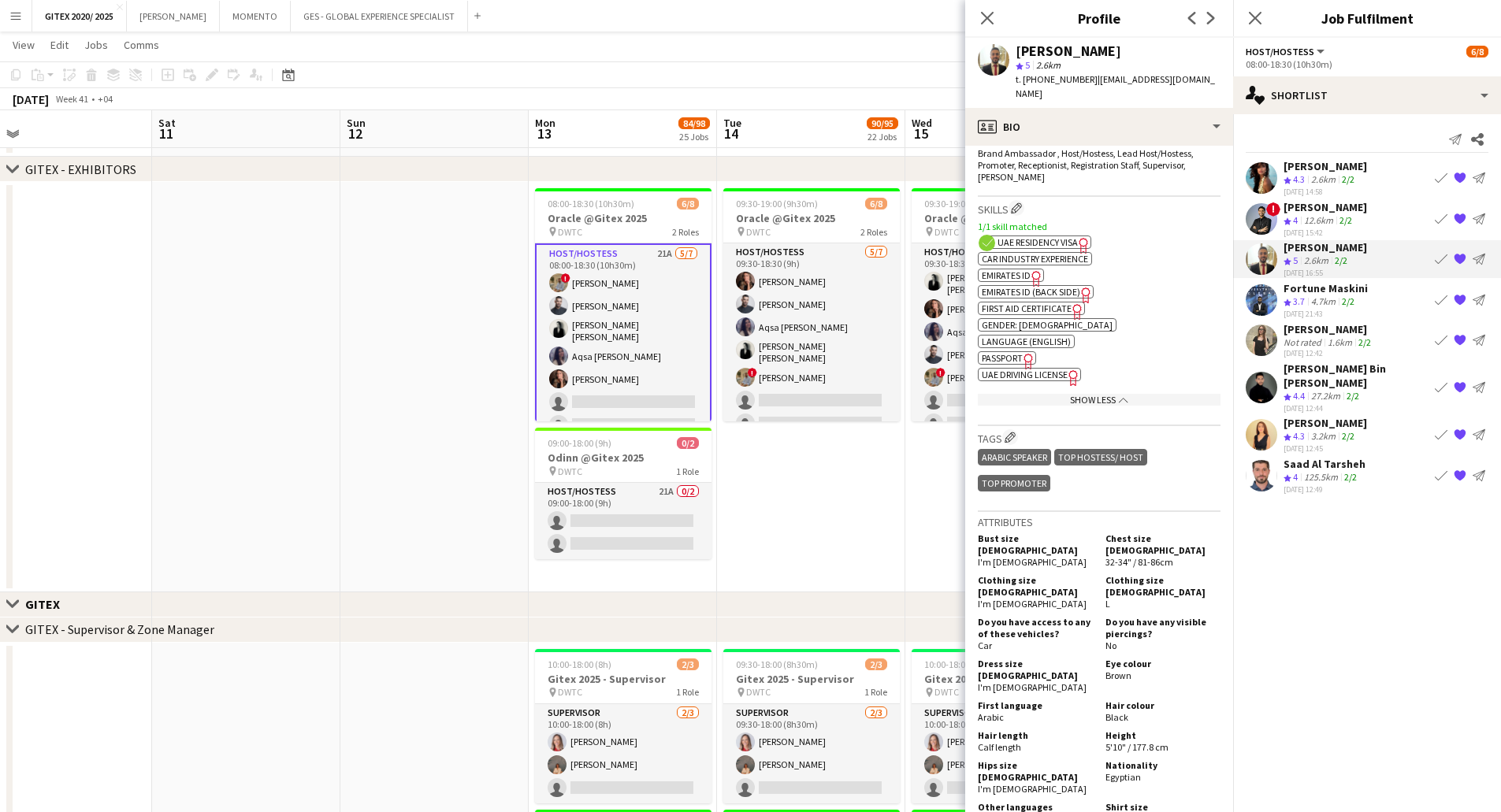
scroll to position [709, 0]
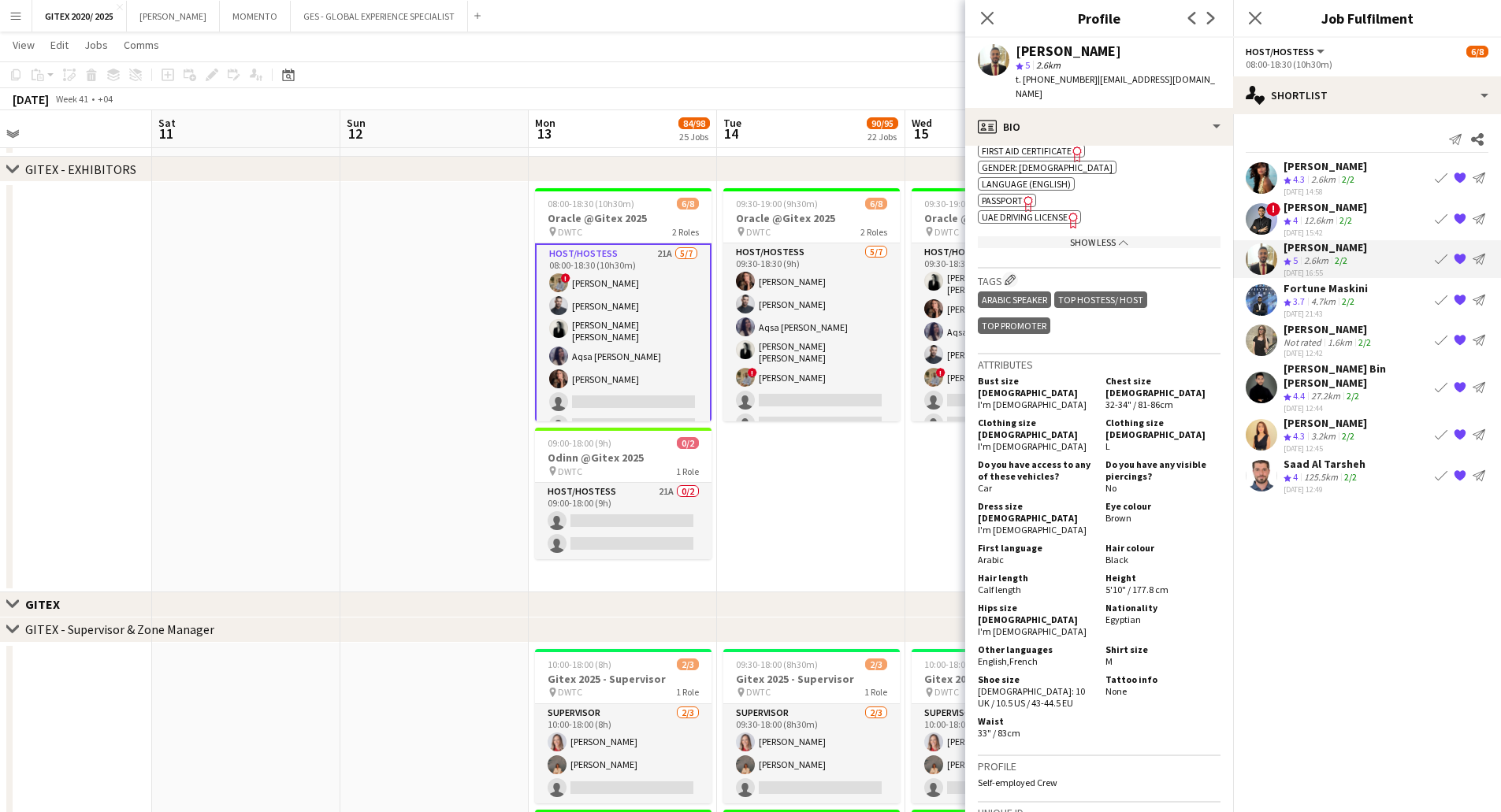
click at [1011, 194] on span "Passport" at bounding box center [1002, 200] width 41 height 12
click at [1311, 293] on div "Fortune Maskini" at bounding box center [1326, 288] width 84 height 14
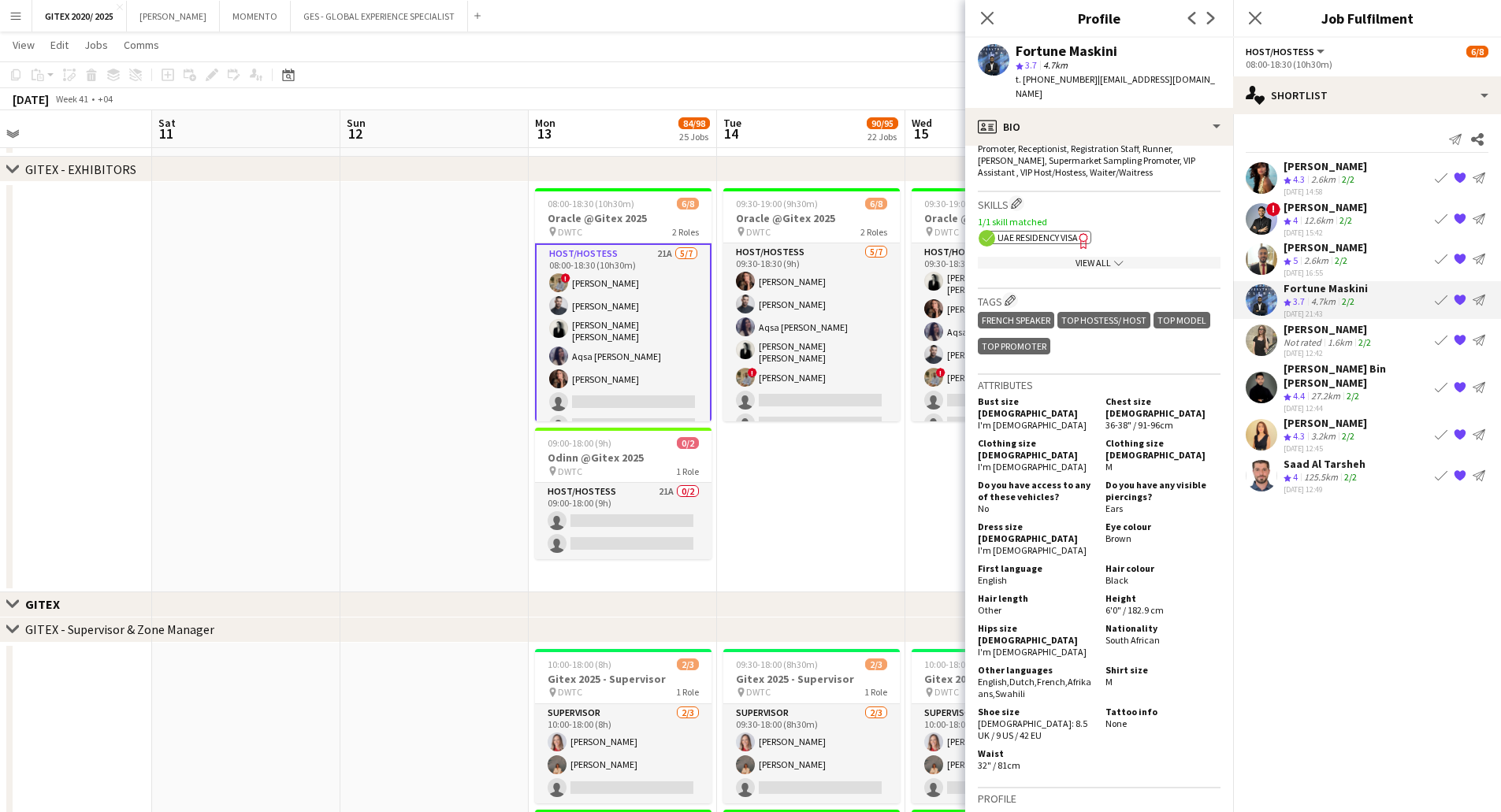
scroll to position [551, 0]
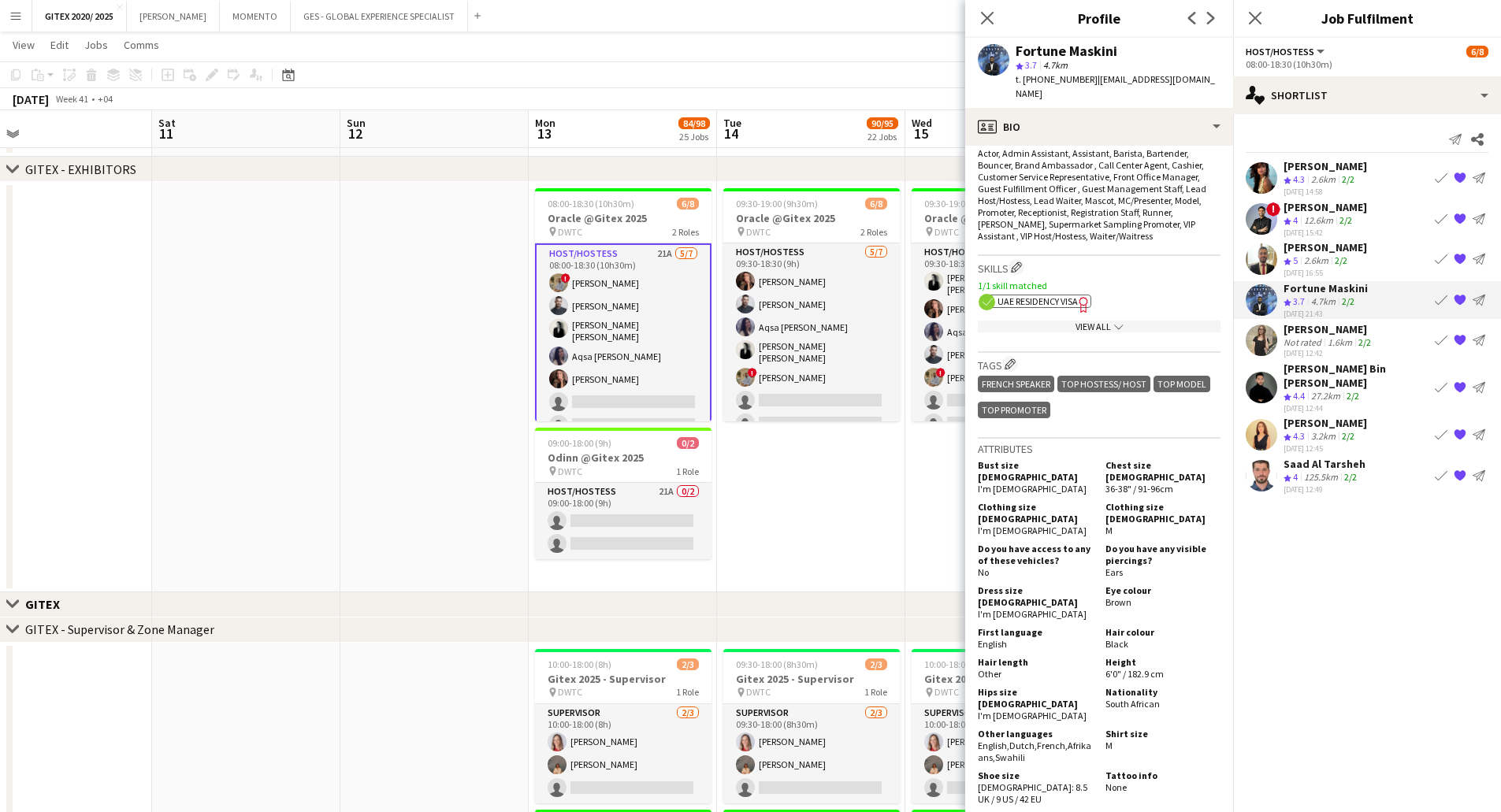
click at [1077, 296] on icon "Freelancer has uploaded a photo validation of skill. Click to see" at bounding box center [1083, 304] width 17 height 17
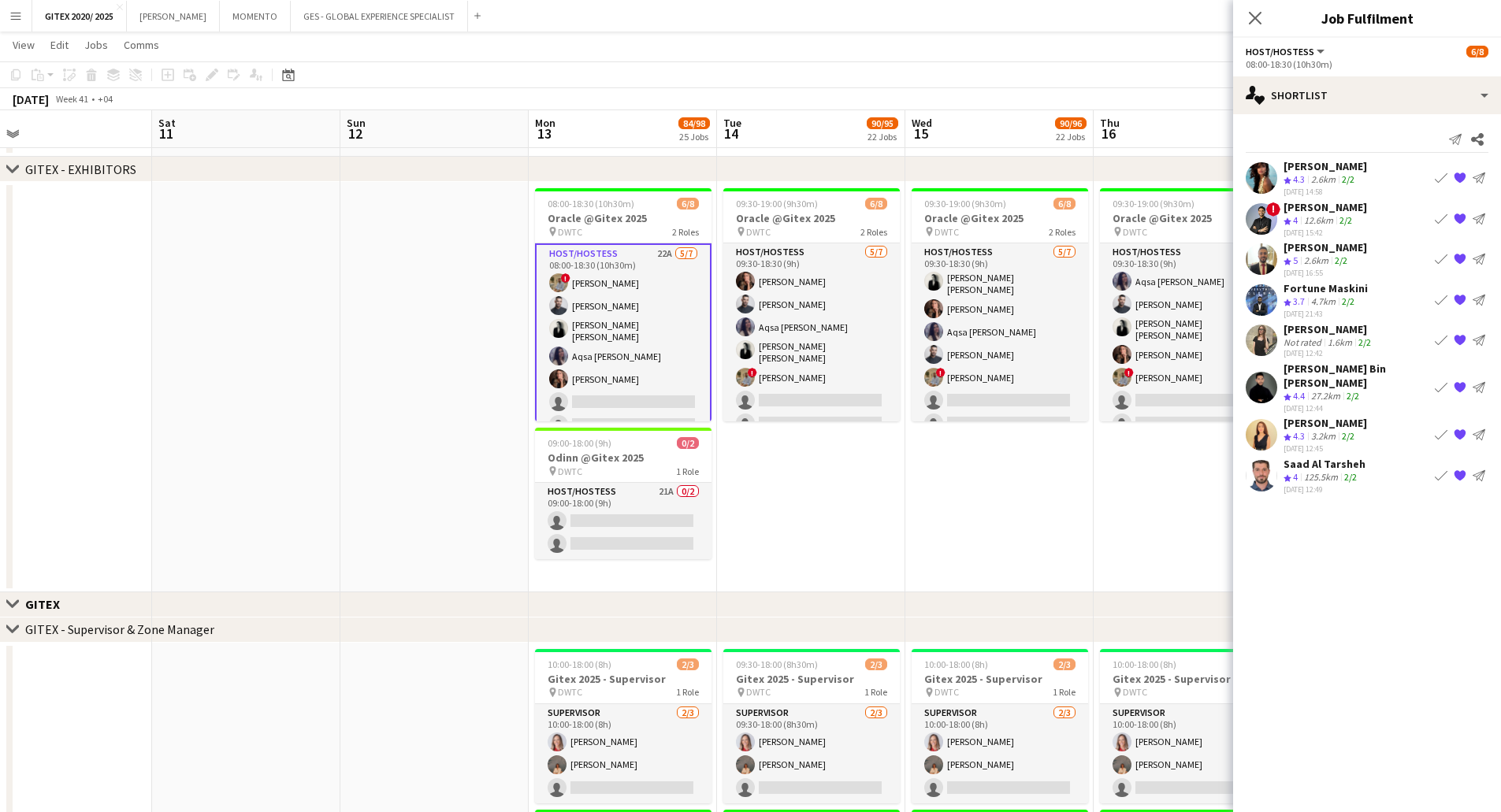
click at [1383, 296] on div "Fortune Maskini Crew rating 3.7 4.7km 2/2 [DATE] 21:43 Book crew {{ spriteTitle…" at bounding box center [1367, 300] width 268 height 38
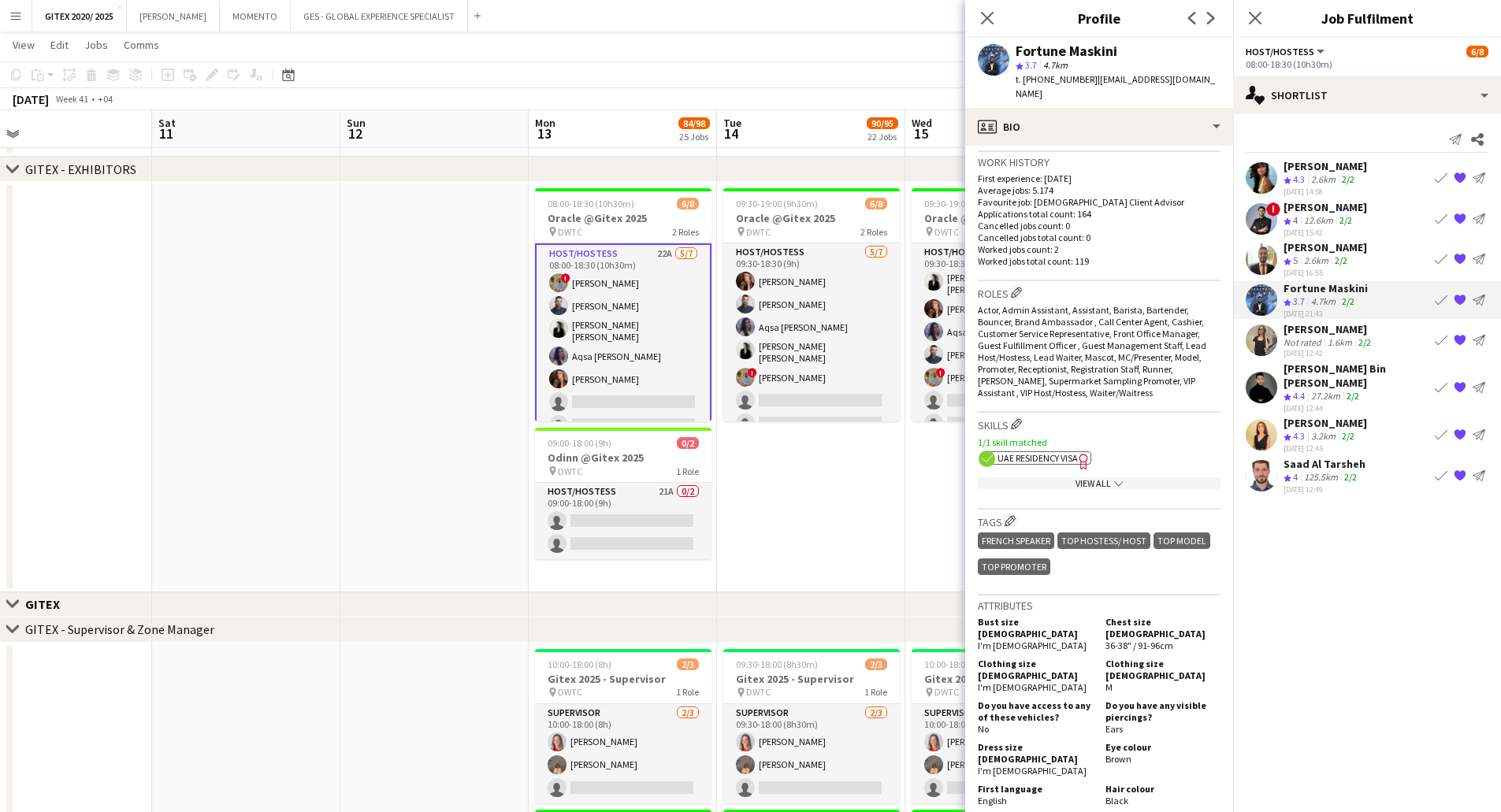
scroll to position [473, 0]
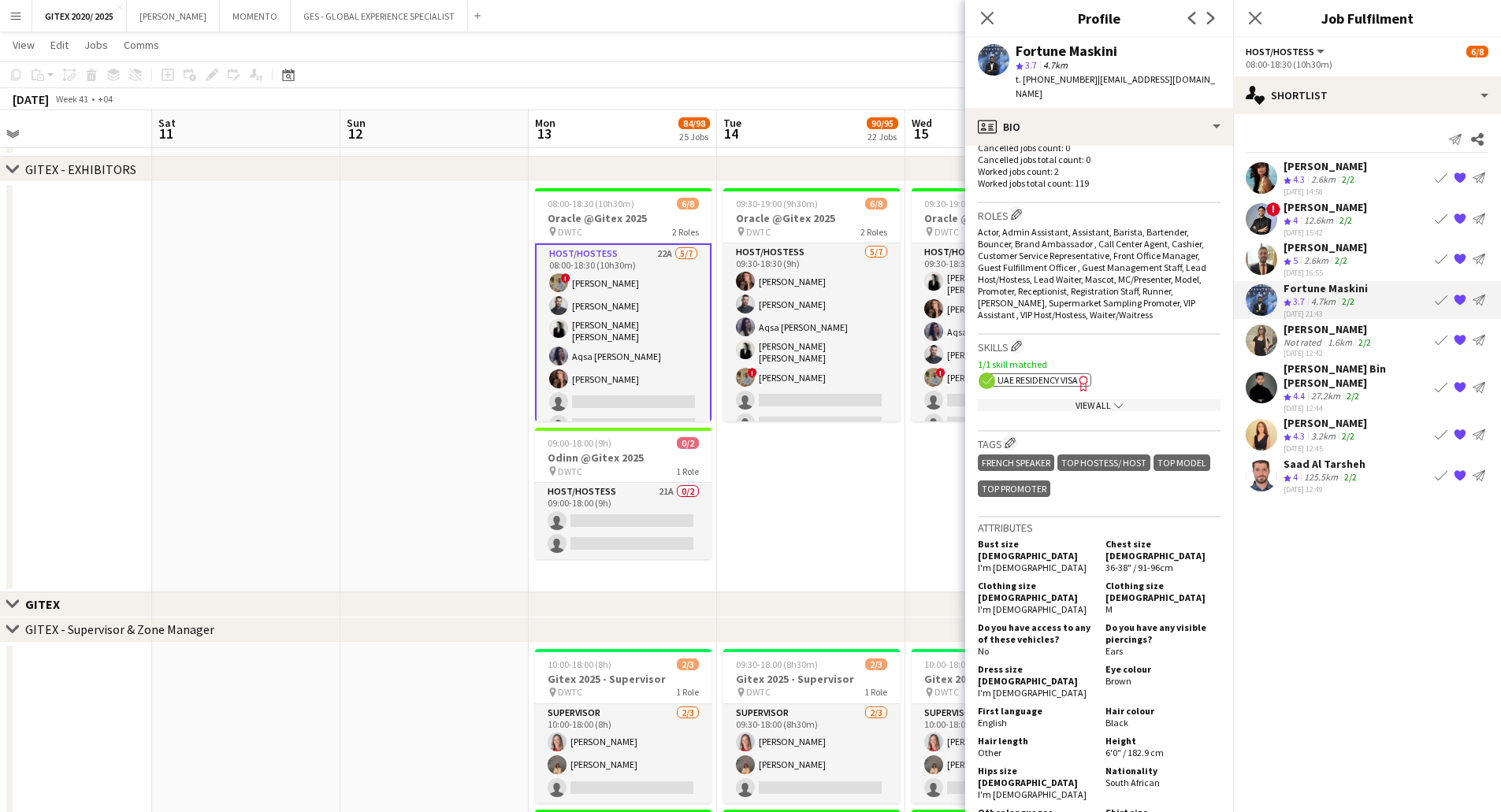
click at [1092, 399] on div "View All chevron-down" at bounding box center [1099, 404] width 243 height 12
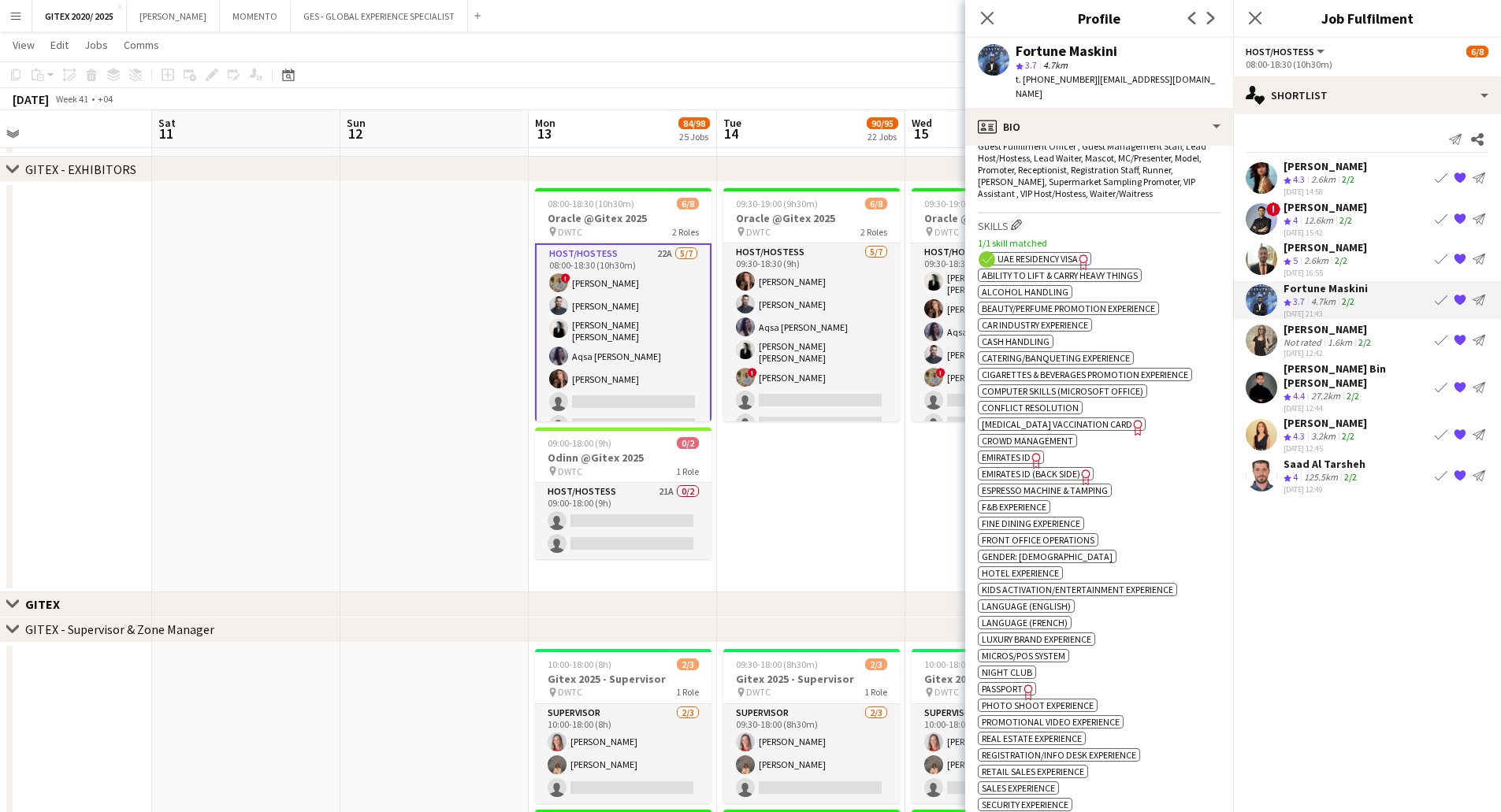
scroll to position [709, 0]
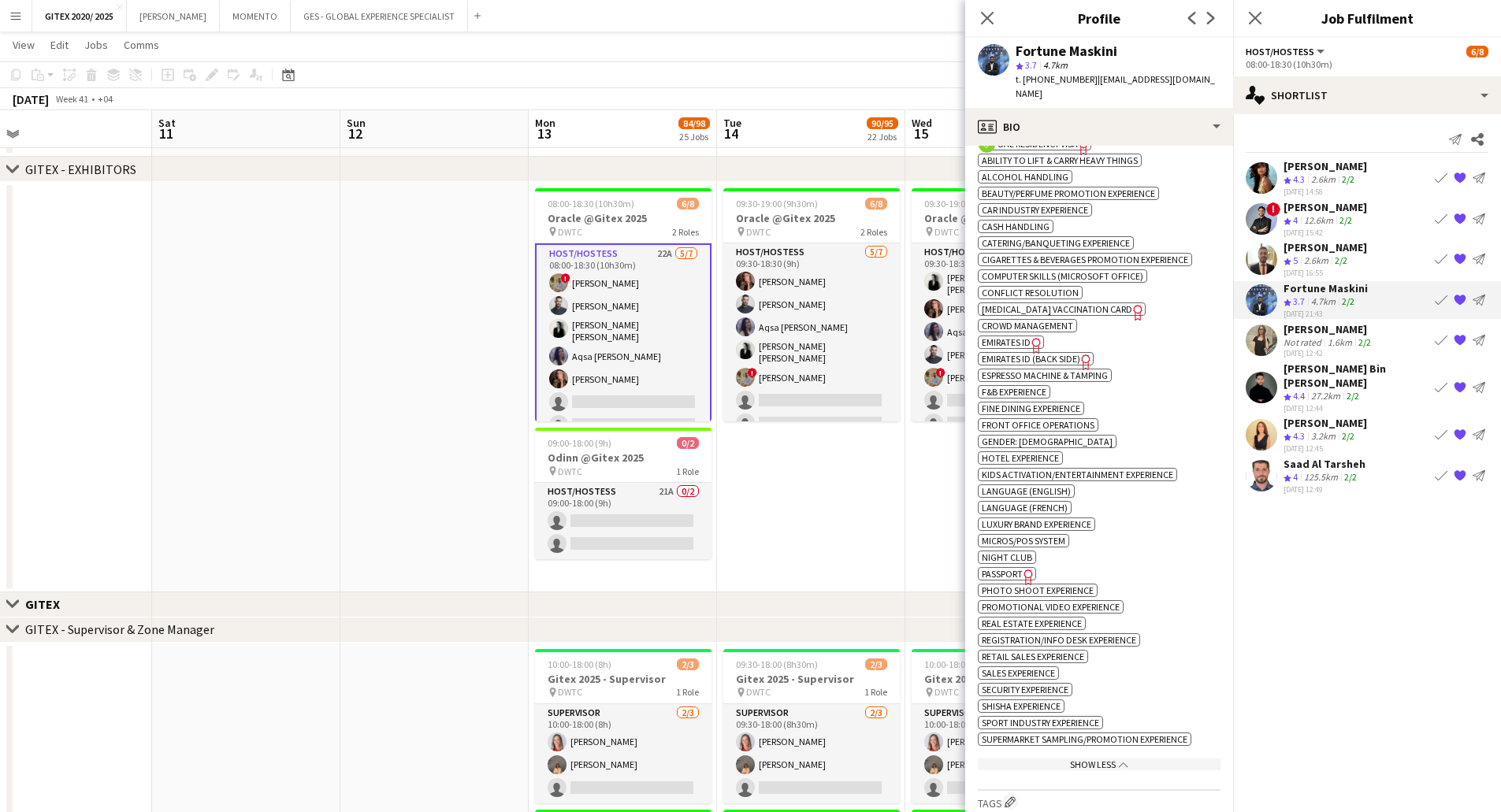
click at [1009, 568] on span "Passport" at bounding box center [1002, 573] width 41 height 12
click at [1320, 343] on div "Not rated" at bounding box center [1304, 342] width 41 height 12
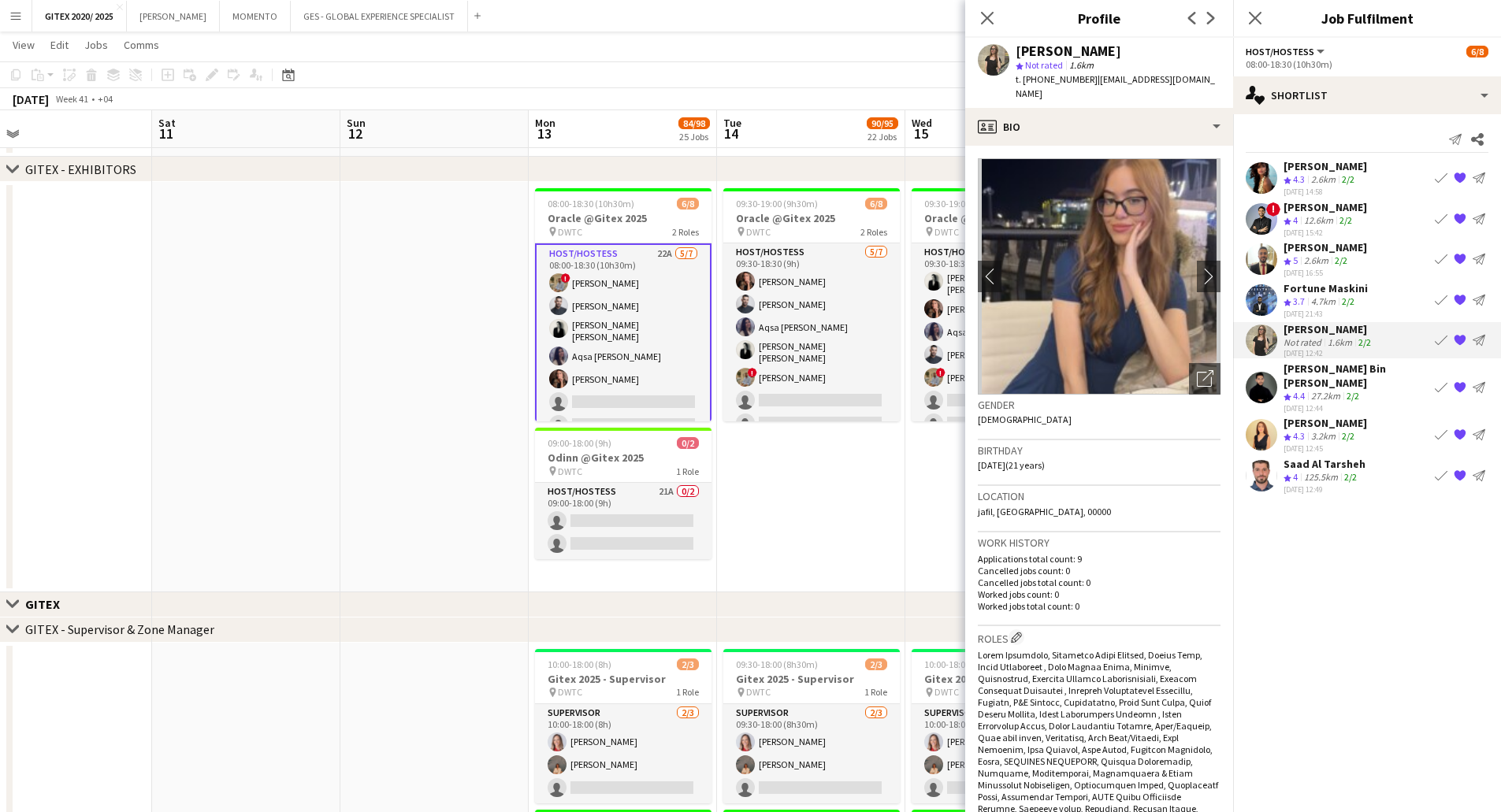
scroll to position [551, 0]
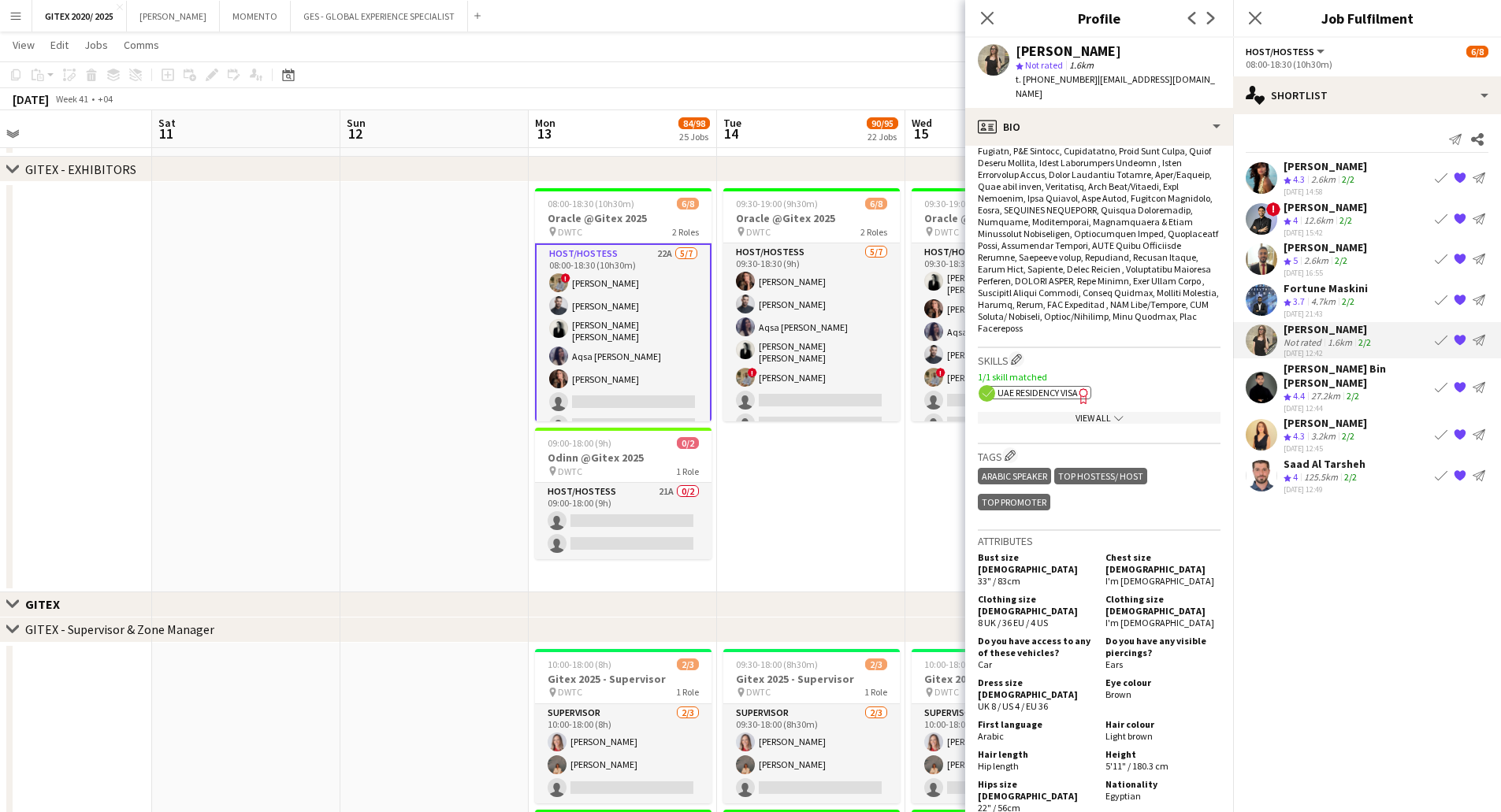
click at [1064, 386] on app-spec-pill "ok-circled2 background Layer 1 cross-circle-red background Layer 1 UAE Residenc…" at bounding box center [1038, 393] width 104 height 13
click at [1115, 413] on icon "chevron-down" at bounding box center [1119, 418] width 10 height 10
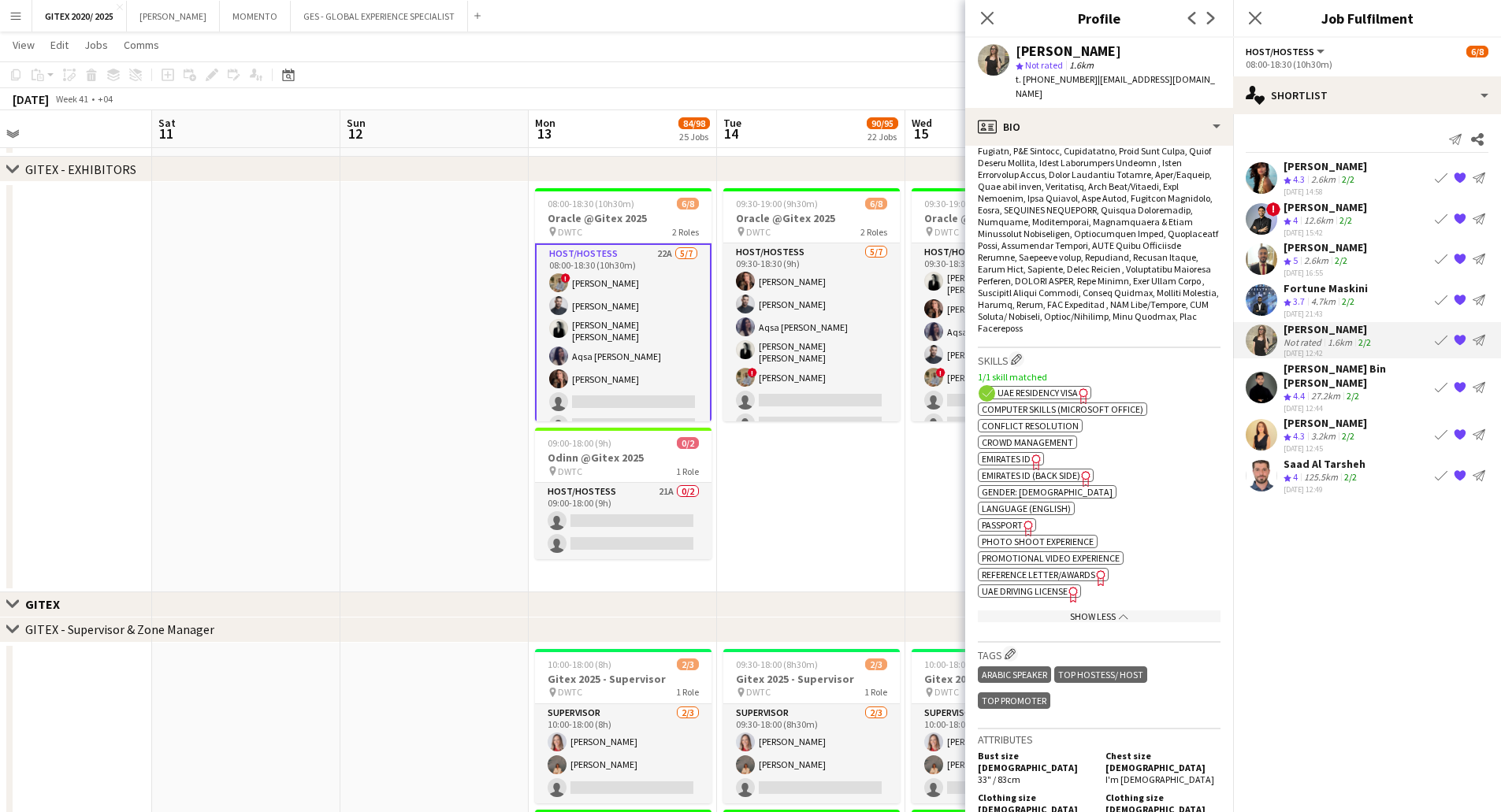
click at [1014, 519] on span "Passport" at bounding box center [1002, 524] width 41 height 12
drag, startPoint x: 1331, startPoint y: 412, endPoint x: 1313, endPoint y: 408, distance: 18.4
click at [1330, 416] on div "[PERSON_NAME]" at bounding box center [1325, 423] width 83 height 14
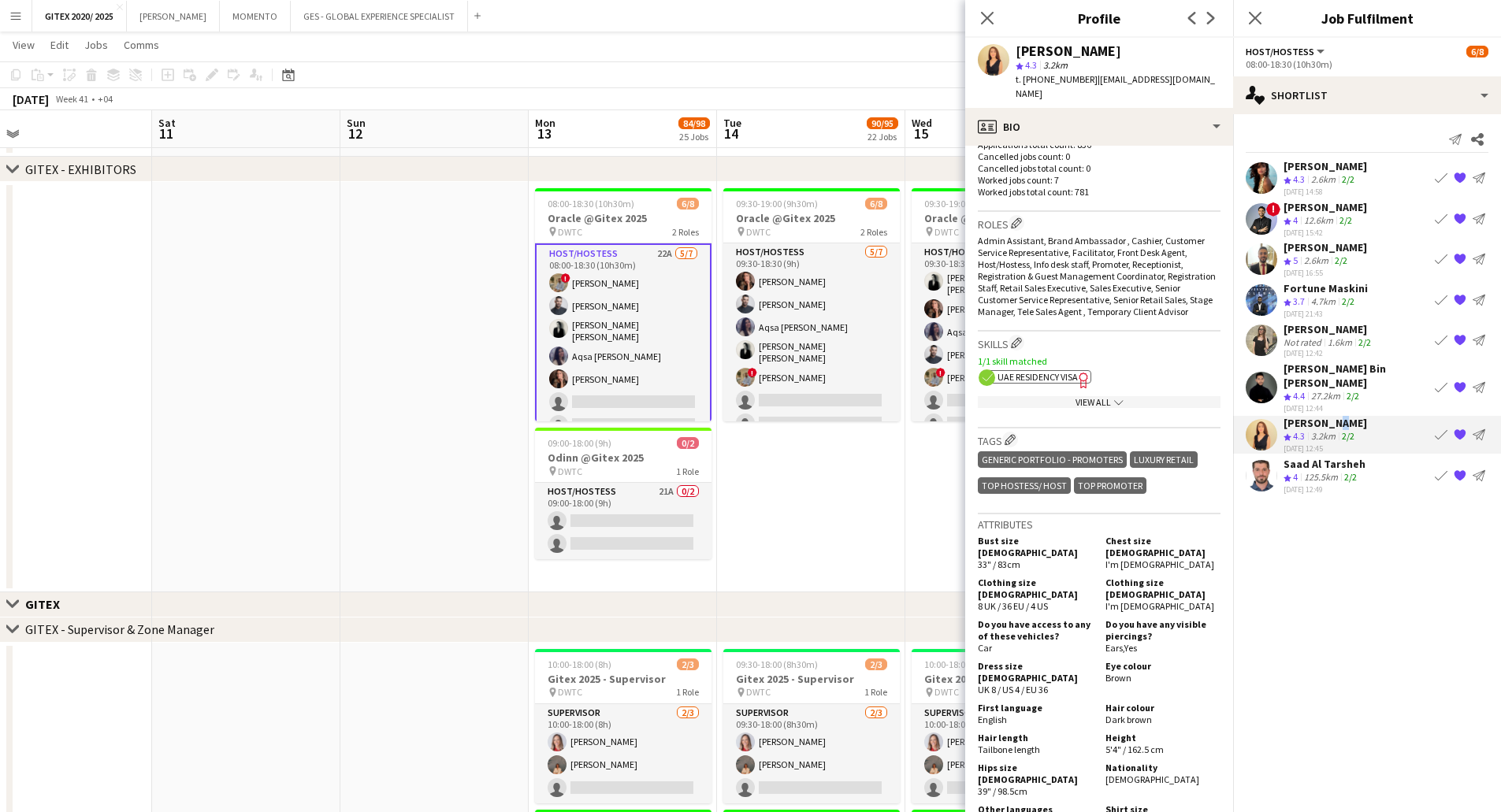
scroll to position [473, 0]
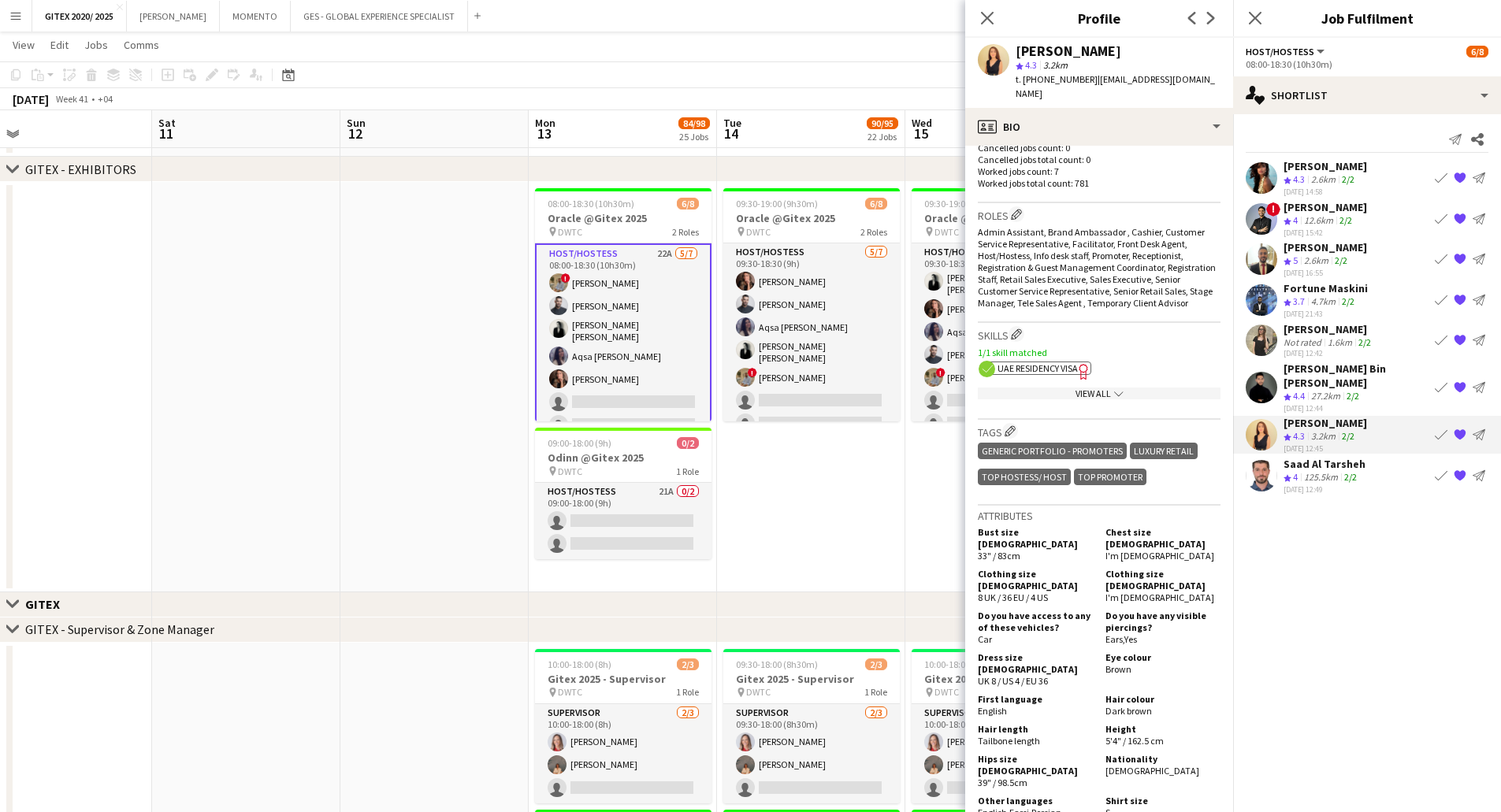
click at [1079, 388] on div "View All chevron-down" at bounding box center [1099, 393] width 243 height 12
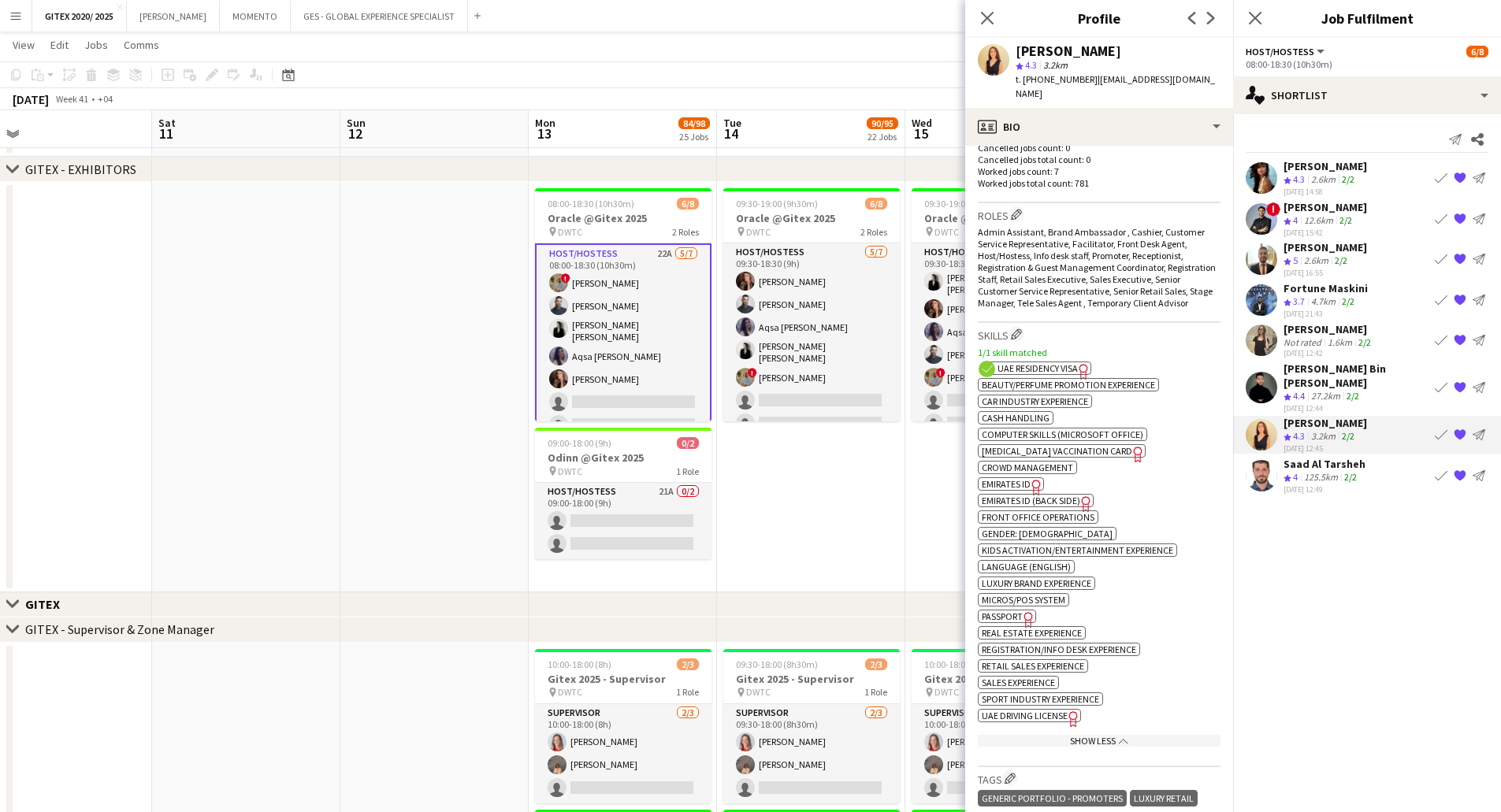
click at [1065, 362] on span "UAE Residency Visa" at bounding box center [1037, 368] width 80 height 12
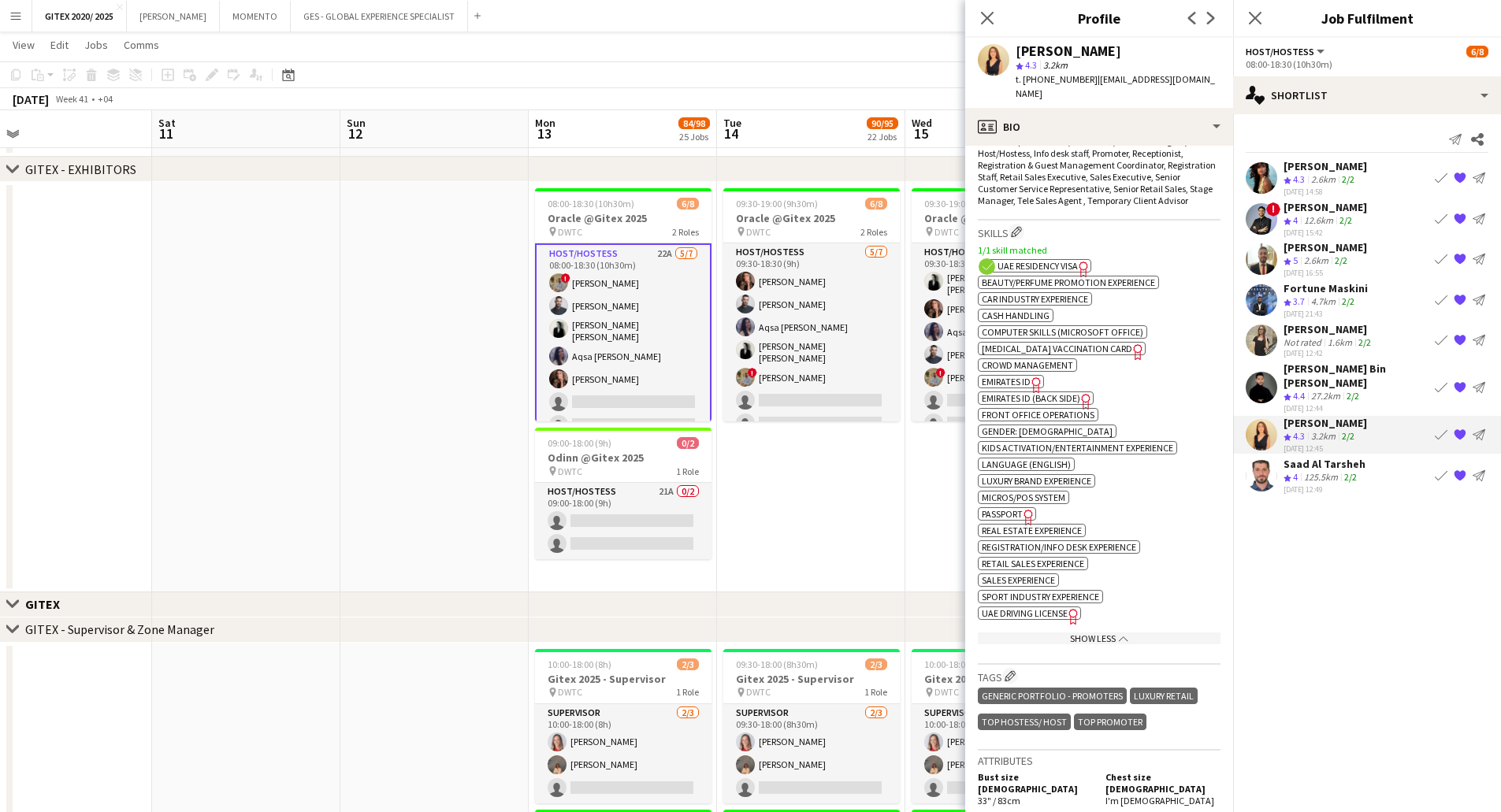
scroll to position [630, 0]
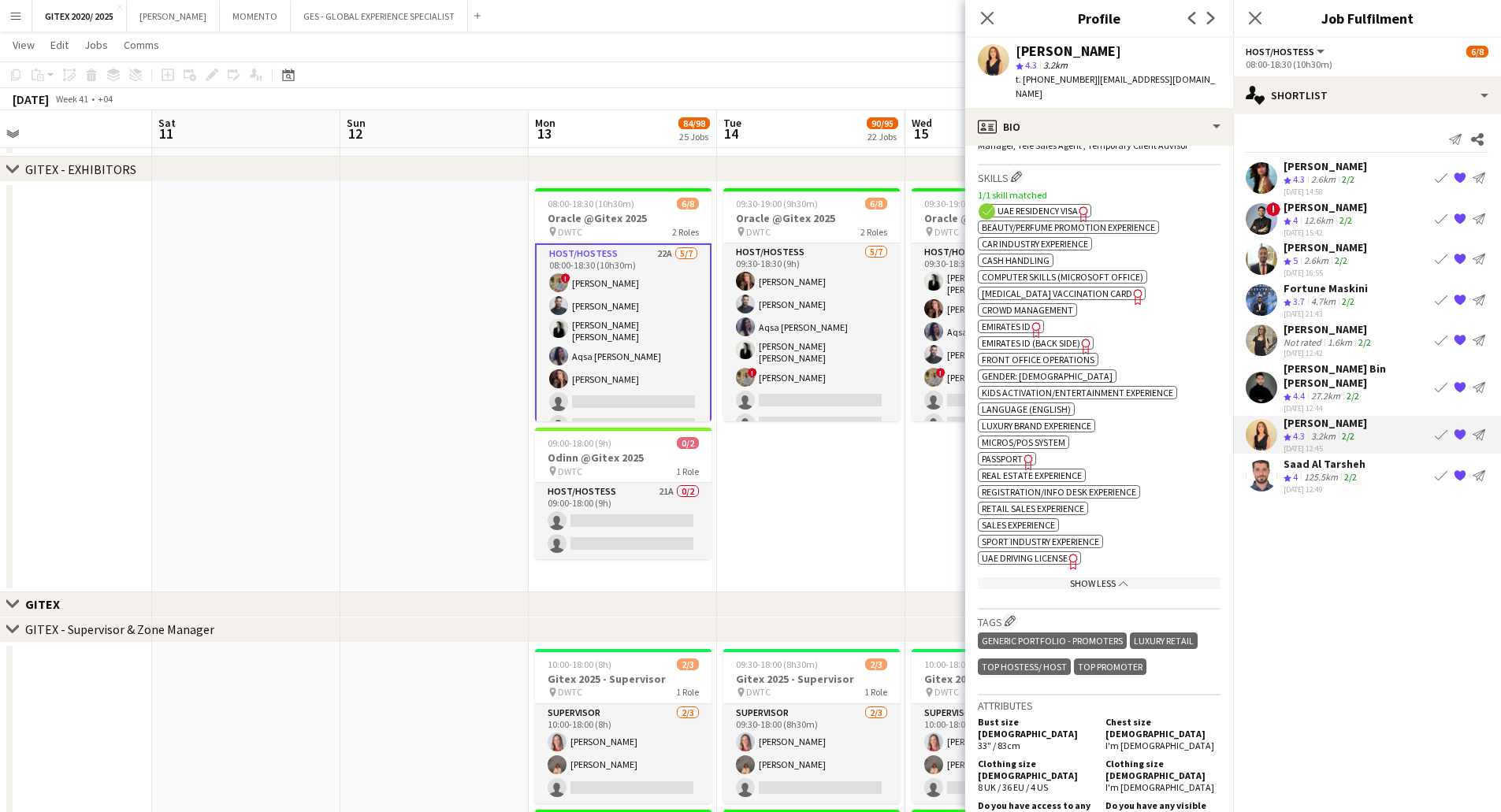
click at [994, 453] on span "Passport" at bounding box center [1002, 458] width 41 height 12
click at [1276, 459] on app-user-avatar at bounding box center [1261, 475] width 32 height 32
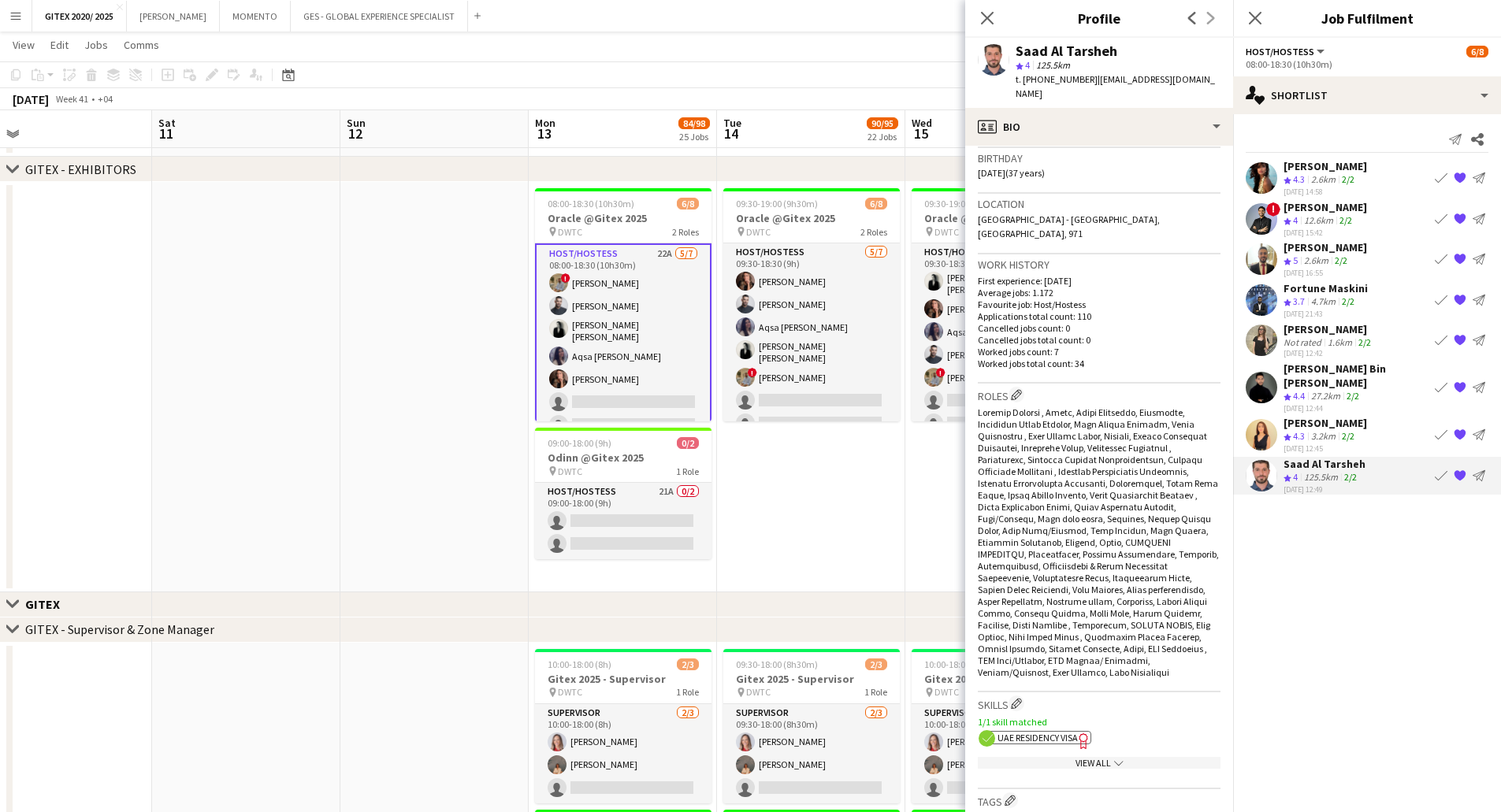
scroll to position [393, 0]
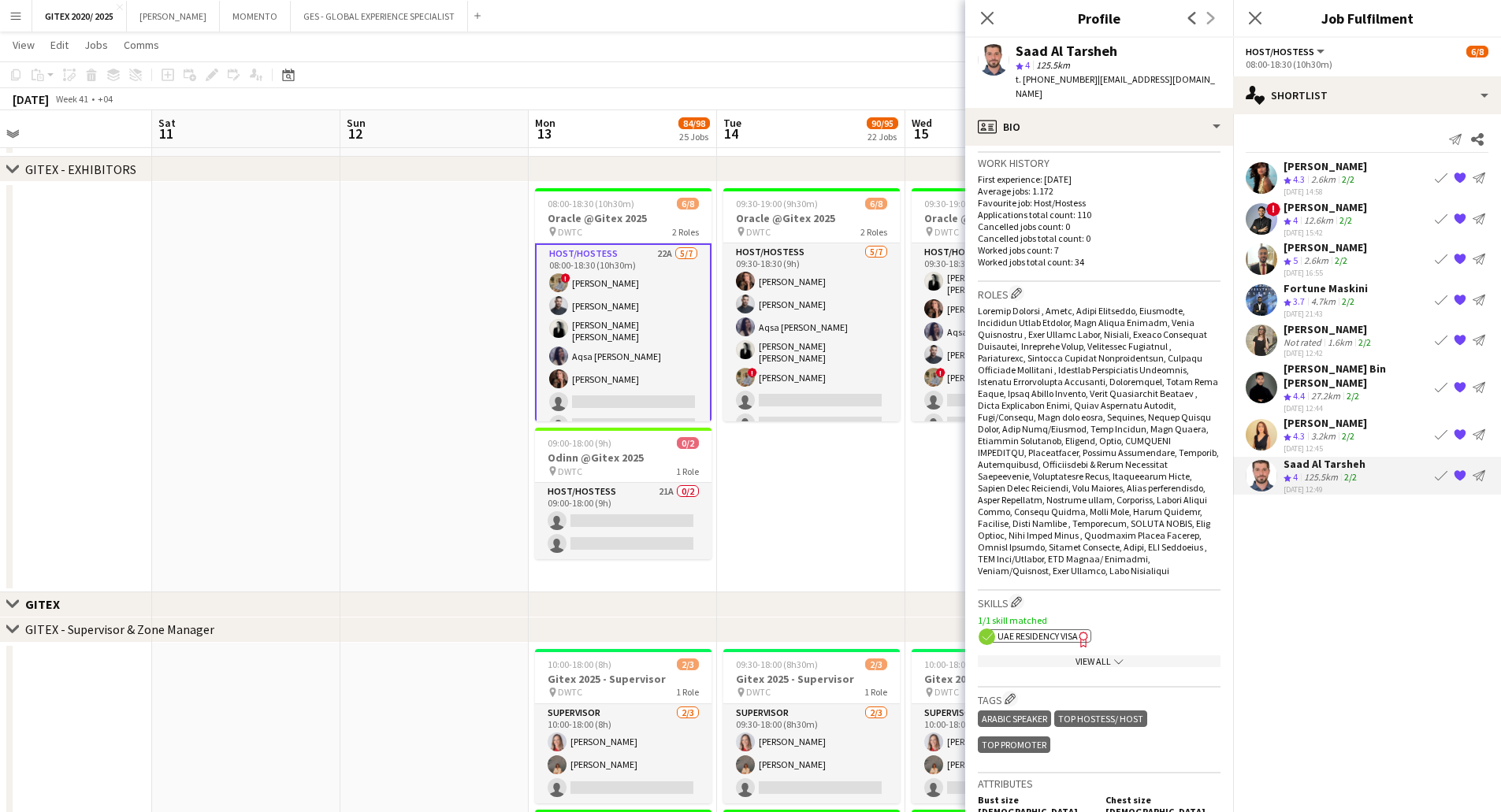
click at [1054, 630] on span "UAE Residency Visa" at bounding box center [1037, 635] width 80 height 12
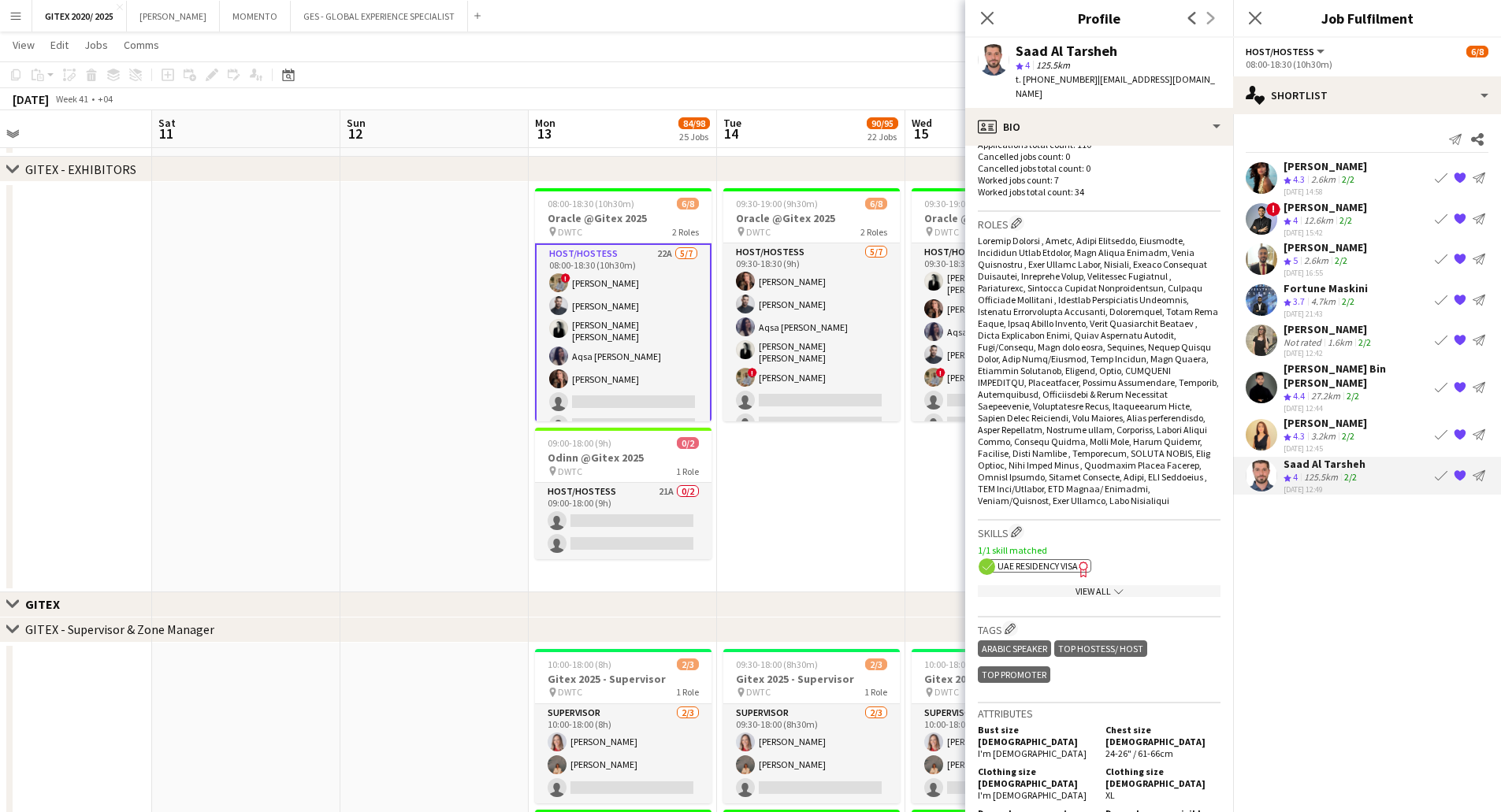
scroll to position [551, 0]
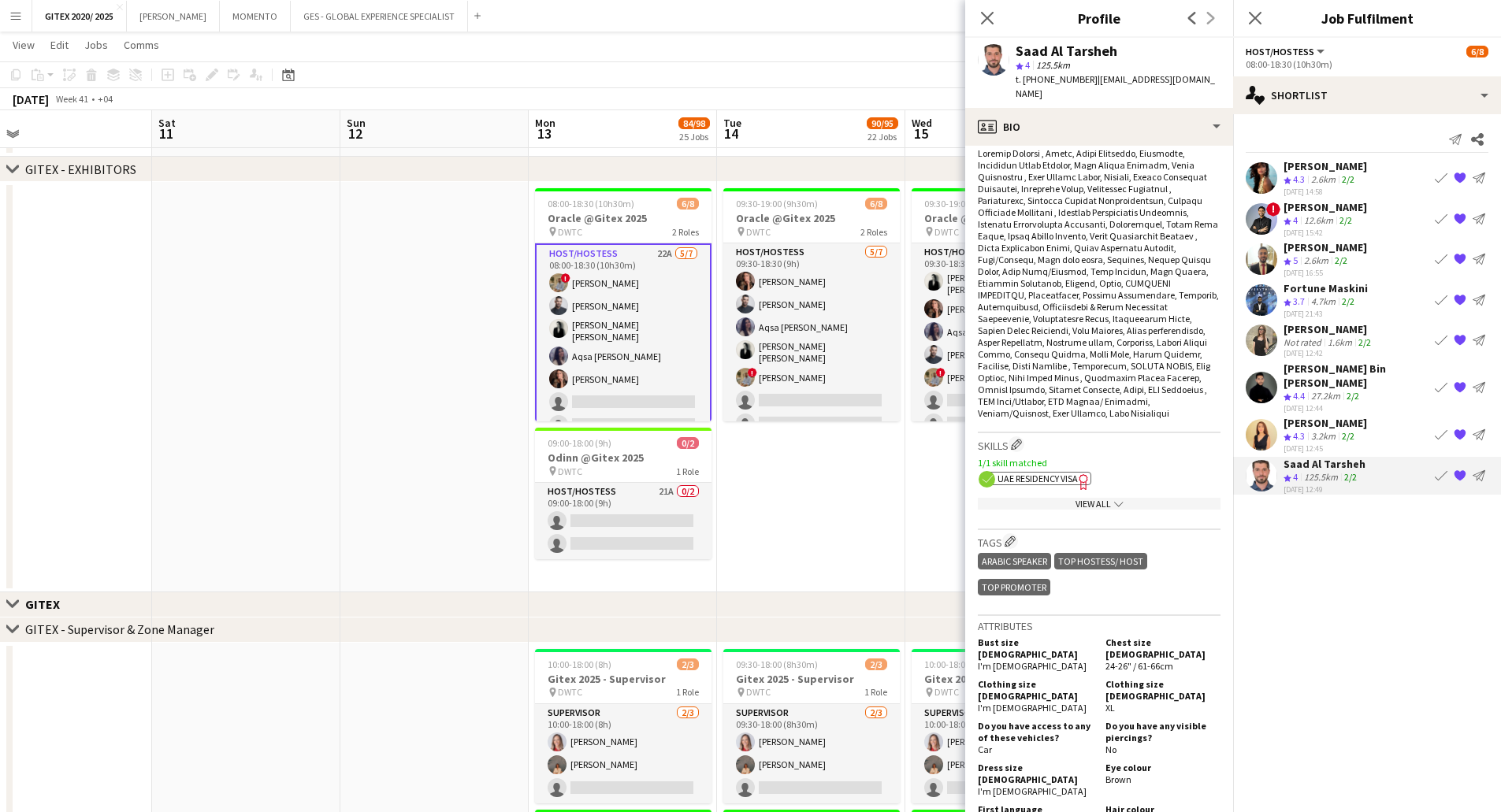
click at [1078, 498] on div "View All chevron-down" at bounding box center [1099, 504] width 243 height 12
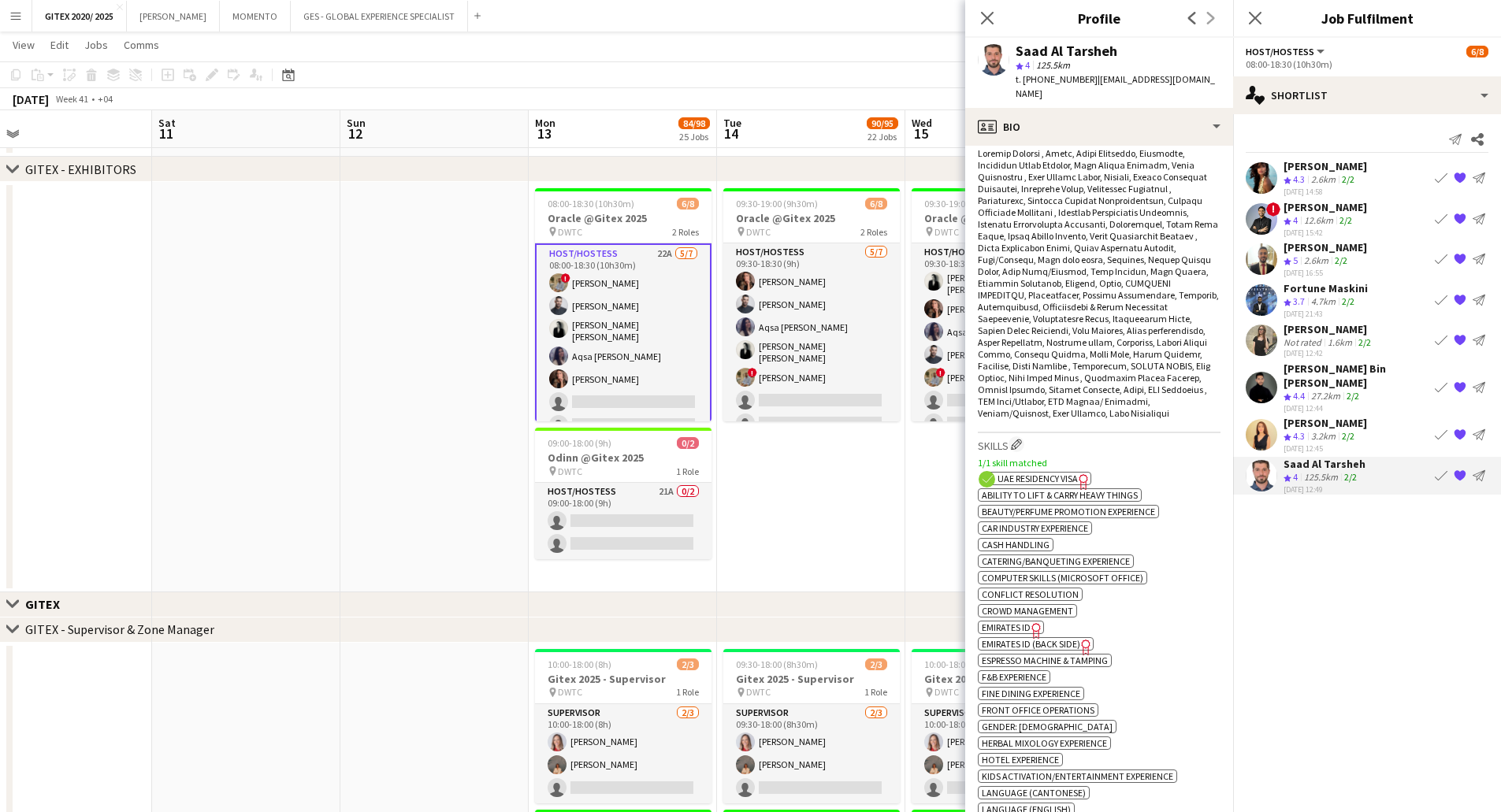
scroll to position [787, 0]
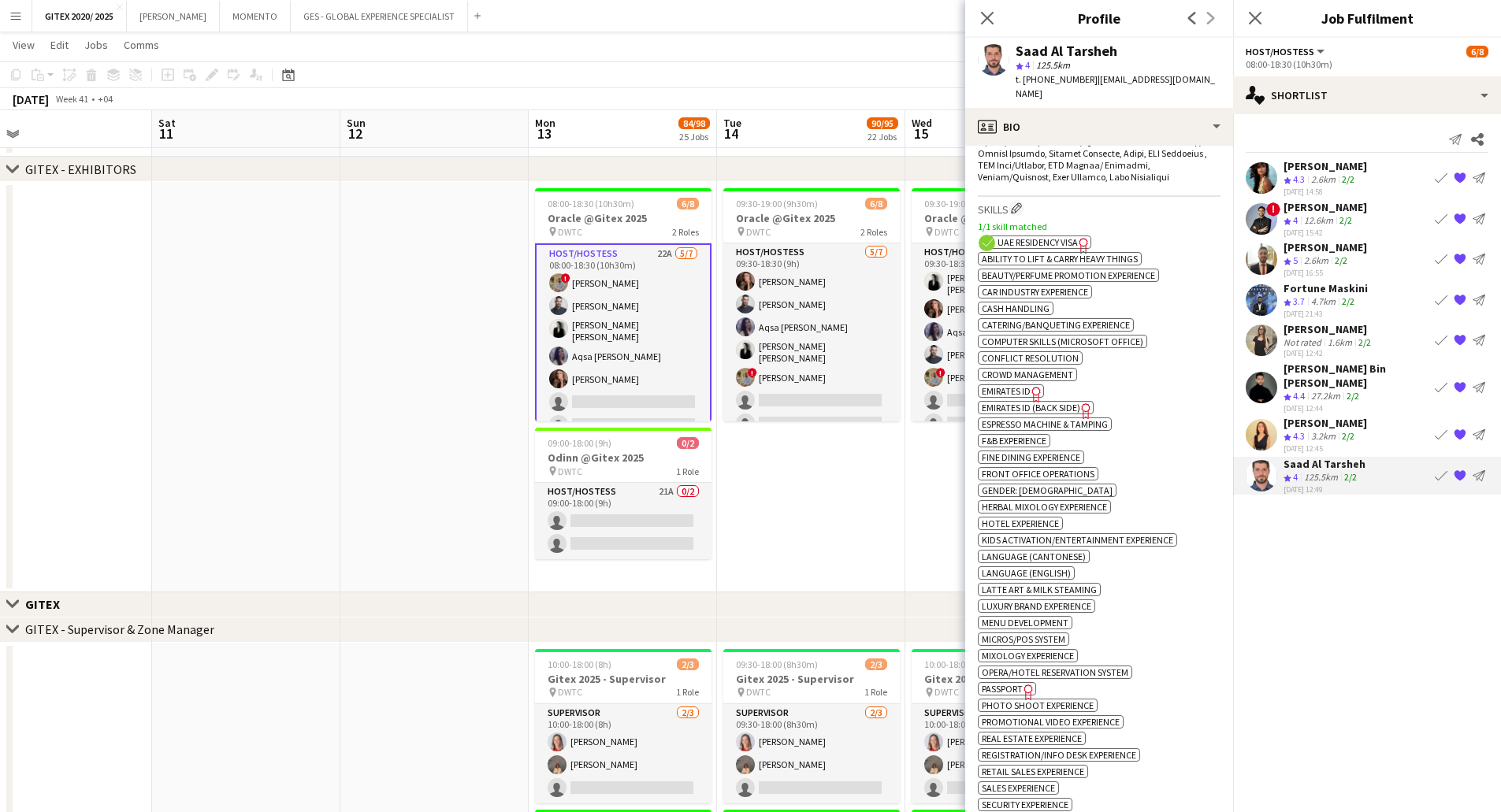
click at [1023, 684] on icon "Freelancer has uploaded a photo validation of skill. Click to see" at bounding box center [1028, 691] width 17 height 17
click at [629, 391] on app-card-role "Host/Hostess 22A [DATE] 08:00-18:30 (10h30m) ! [PERSON_NAME] Almeshal Amine [PE…" at bounding box center [623, 343] width 176 height 198
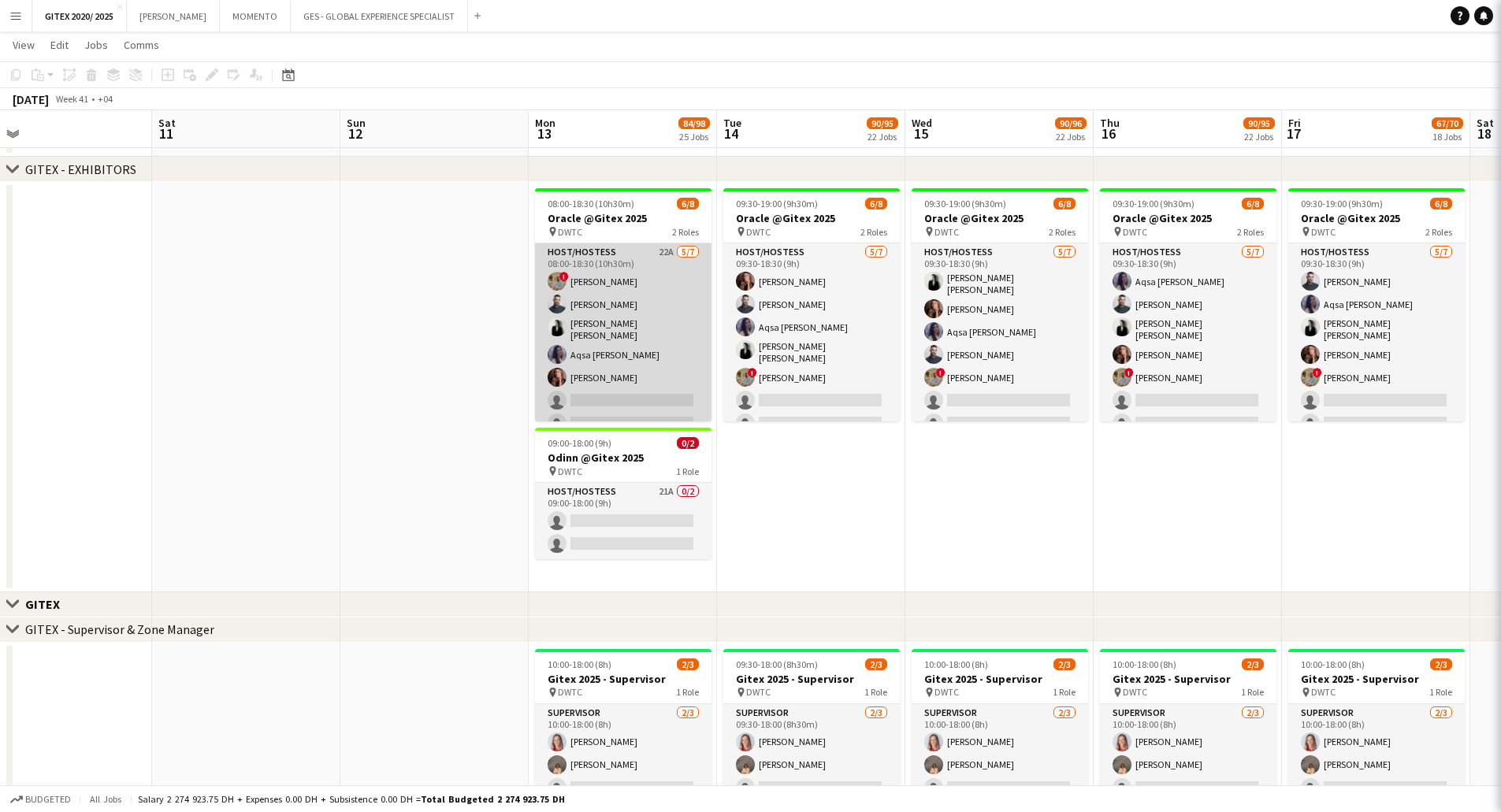
click at [631, 391] on app-card-role "Host/Hostess 22A [DATE] 08:00-18:30 (10h30m) ! [PERSON_NAME] Almeshal Amine [PE…" at bounding box center [623, 341] width 176 height 195
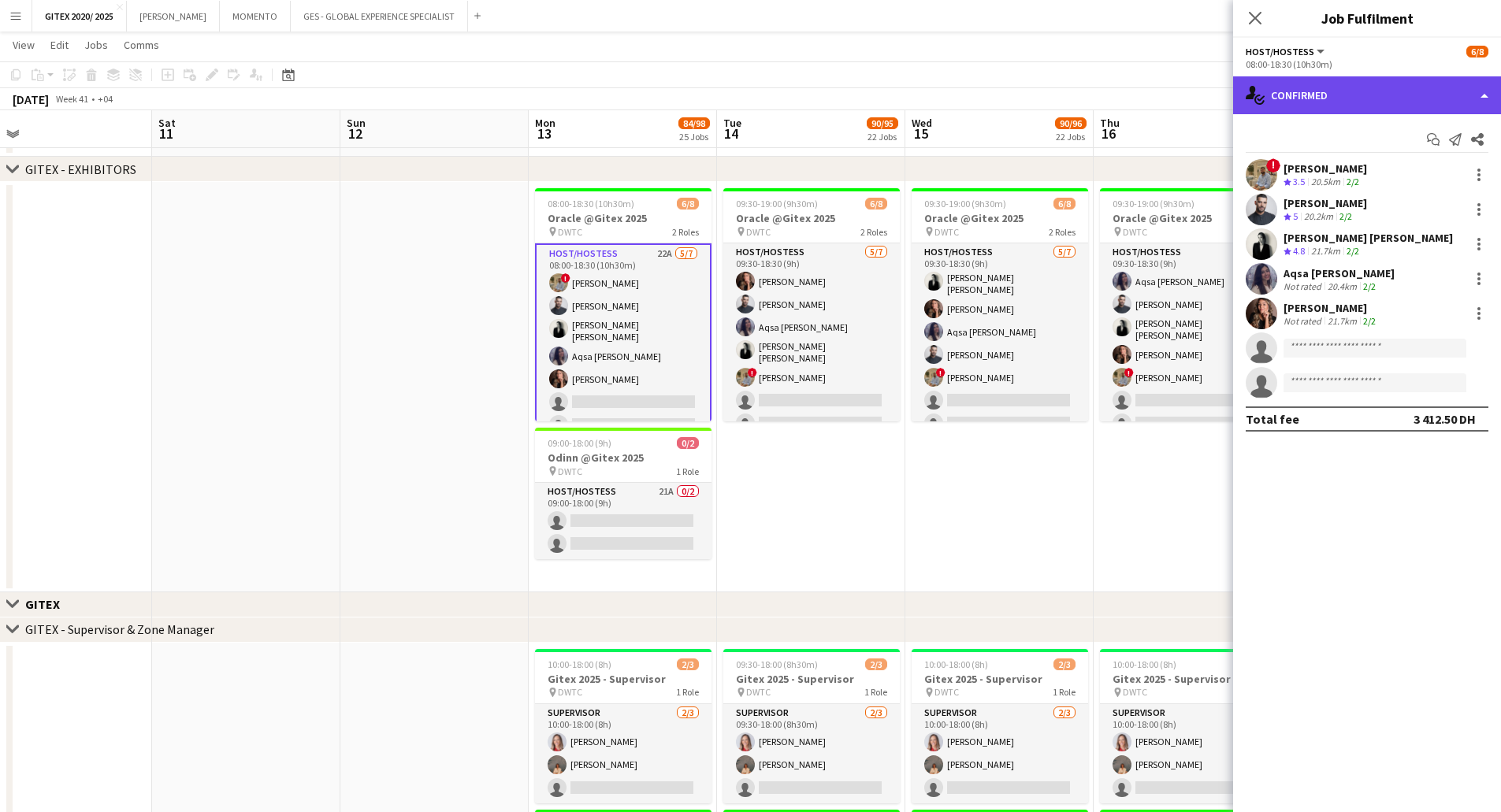
click at [1394, 108] on div "single-neutral-actions-check-2 Confirmed" at bounding box center [1367, 95] width 268 height 38
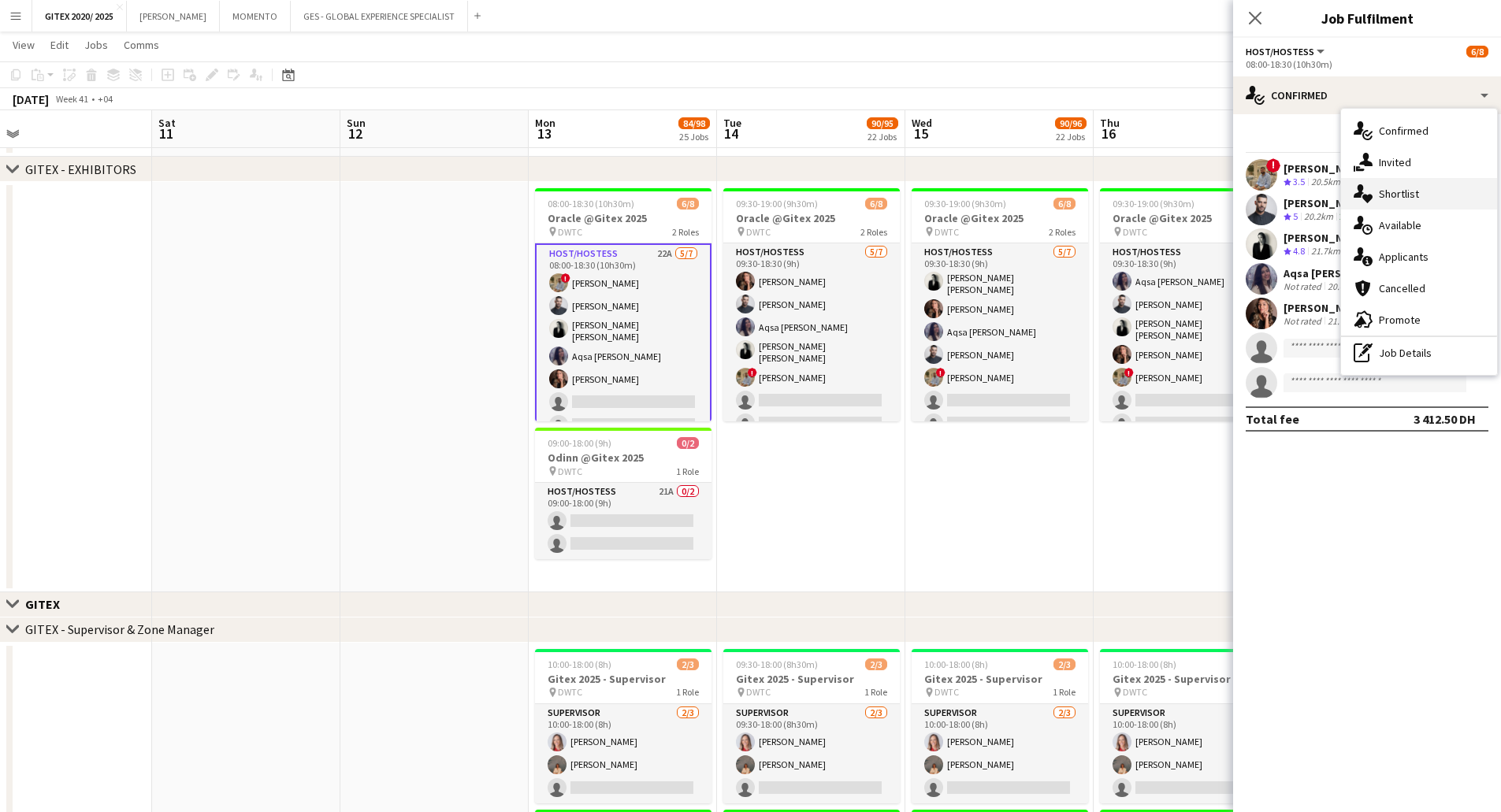
click at [1395, 184] on div "single-neutral-actions-heart Shortlist" at bounding box center [1418, 193] width 156 height 32
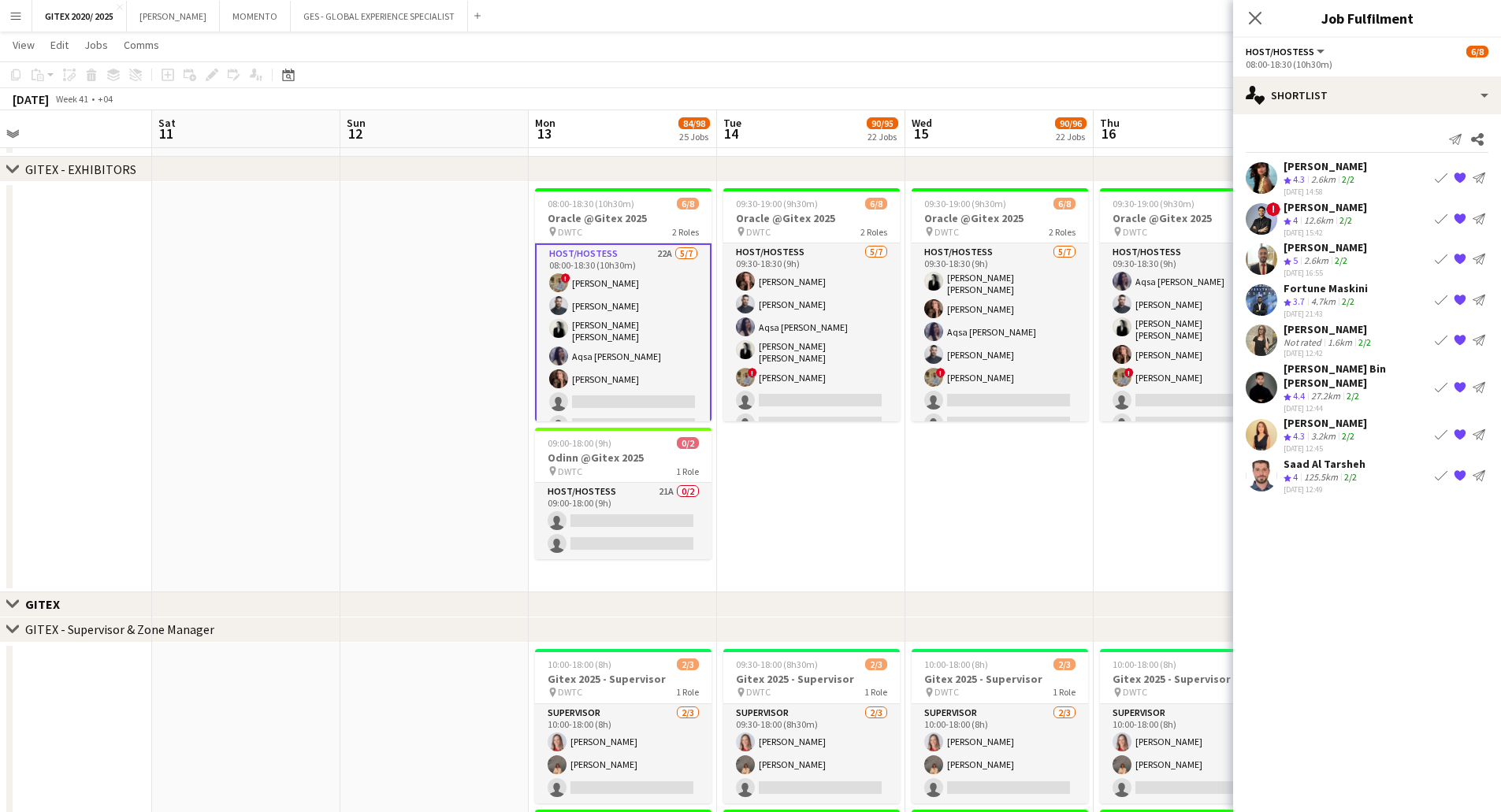
drag, startPoint x: 793, startPoint y: 603, endPoint x: 779, endPoint y: 538, distance: 66.5
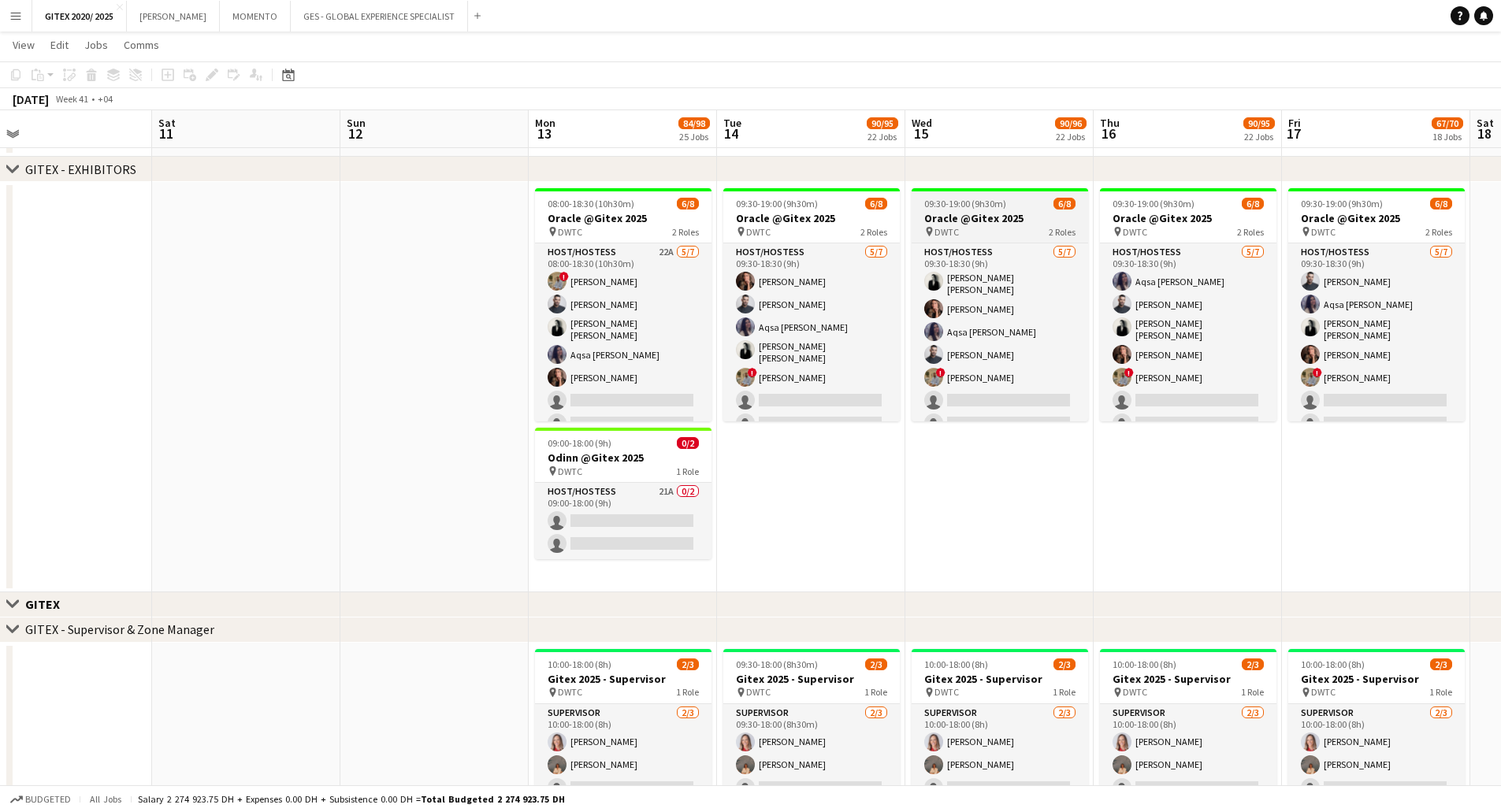
drag, startPoint x: 786, startPoint y: 366, endPoint x: 978, endPoint y: 239, distance: 230.2
click at [787, 366] on app-card-role "Host/Hostess [DATE] 09:30-18:30 (9h) [PERSON_NAME] [PERSON_NAME] Urooj [PERSON_…" at bounding box center [812, 341] width 176 height 195
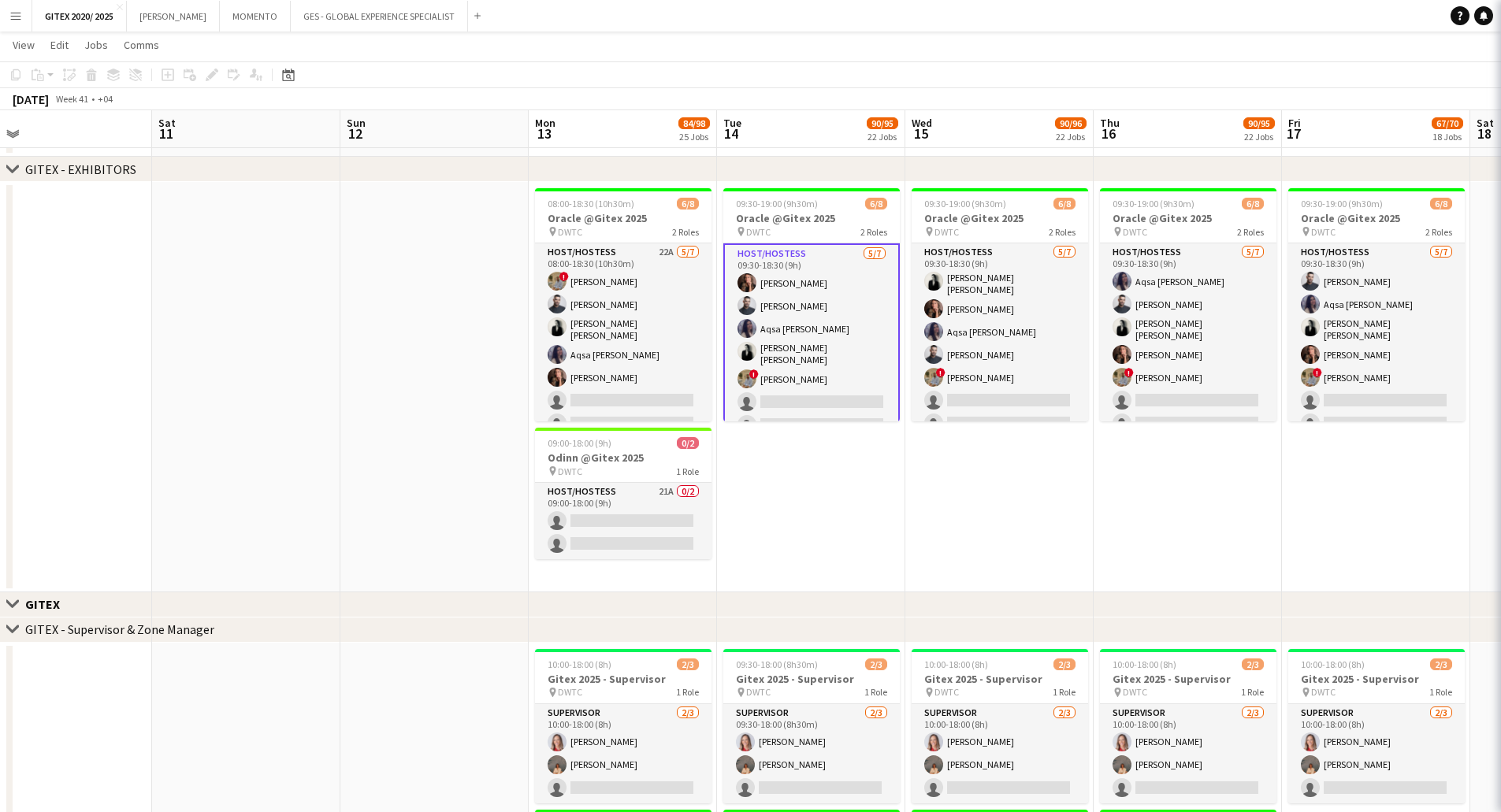
scroll to position [0, 412]
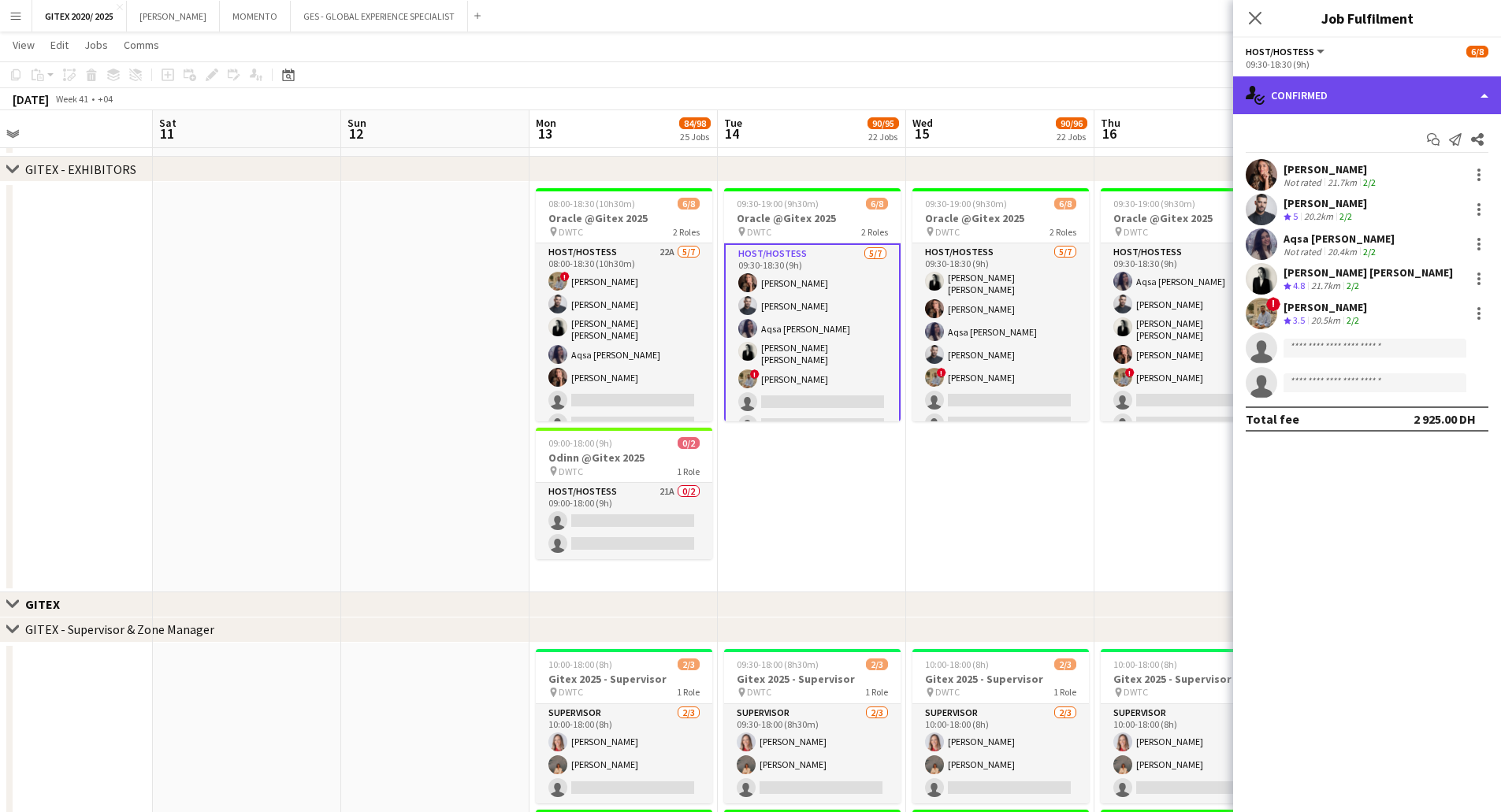
click at [1382, 110] on div "single-neutral-actions-check-2 Confirmed" at bounding box center [1367, 95] width 268 height 38
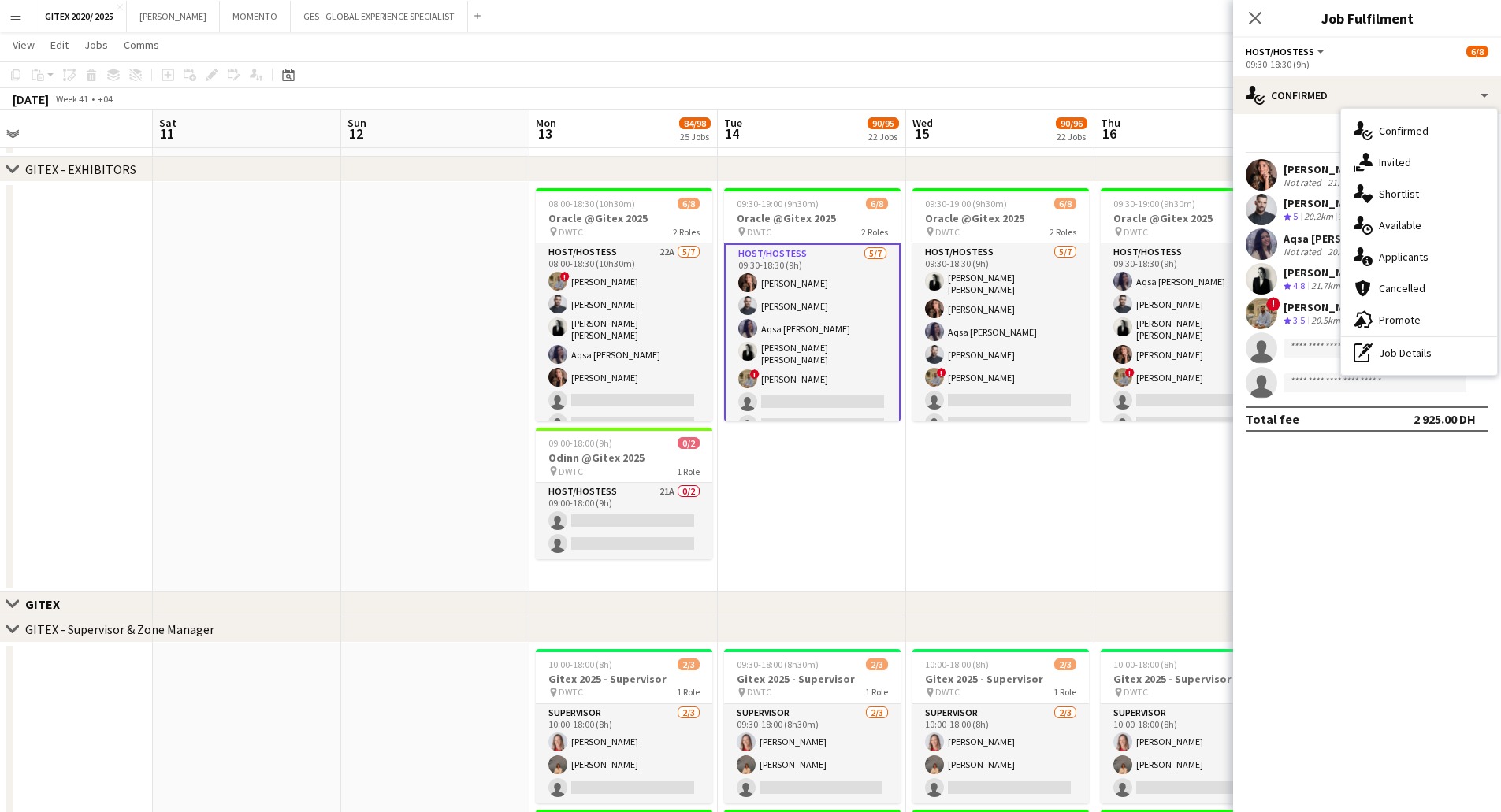
click at [1388, 201] on div "single-neutral-actions-heart Shortlist" at bounding box center [1418, 193] width 156 height 32
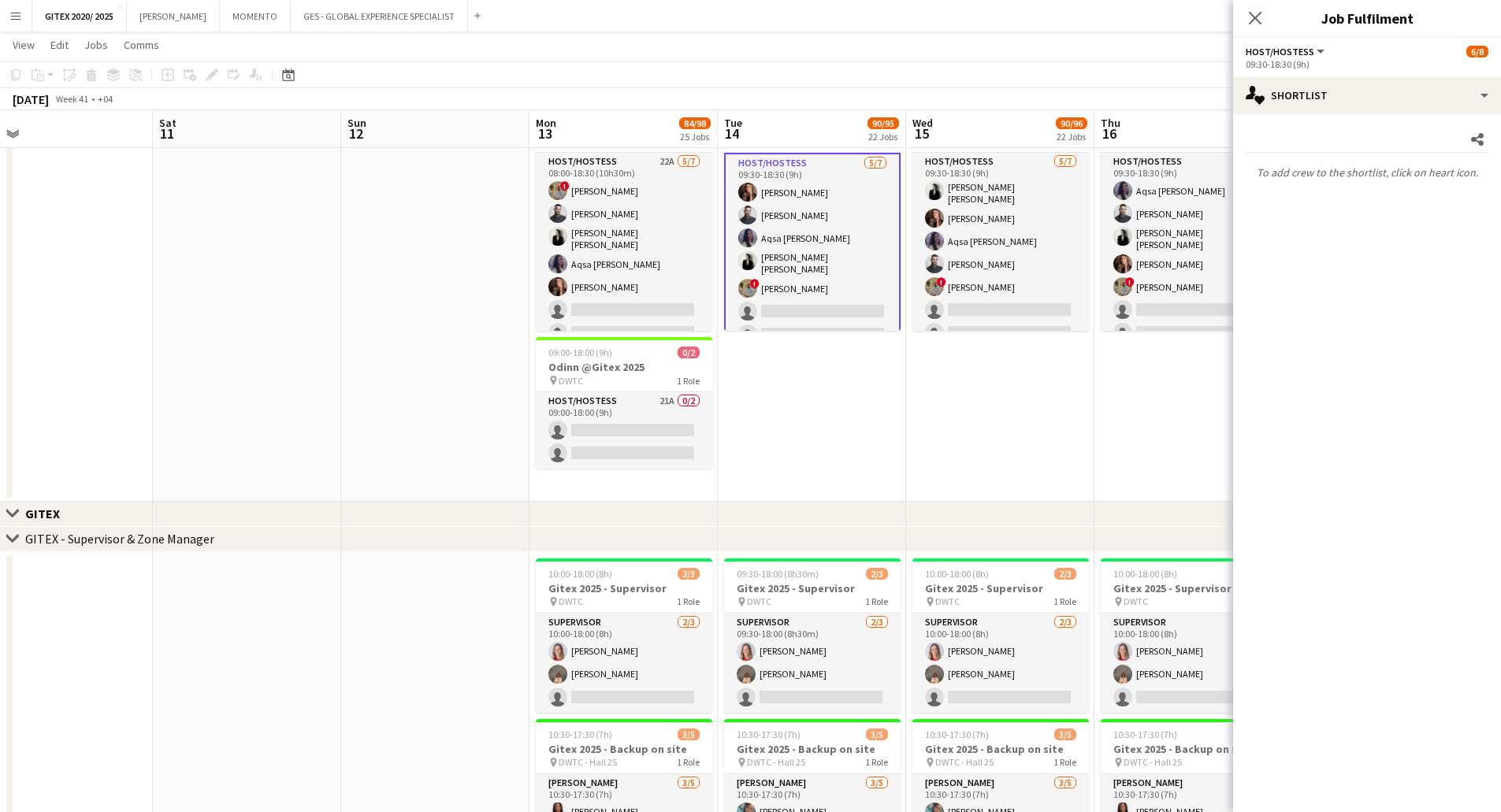
scroll to position [709, 0]
